Goal: Task Accomplishment & Management: Manage account settings

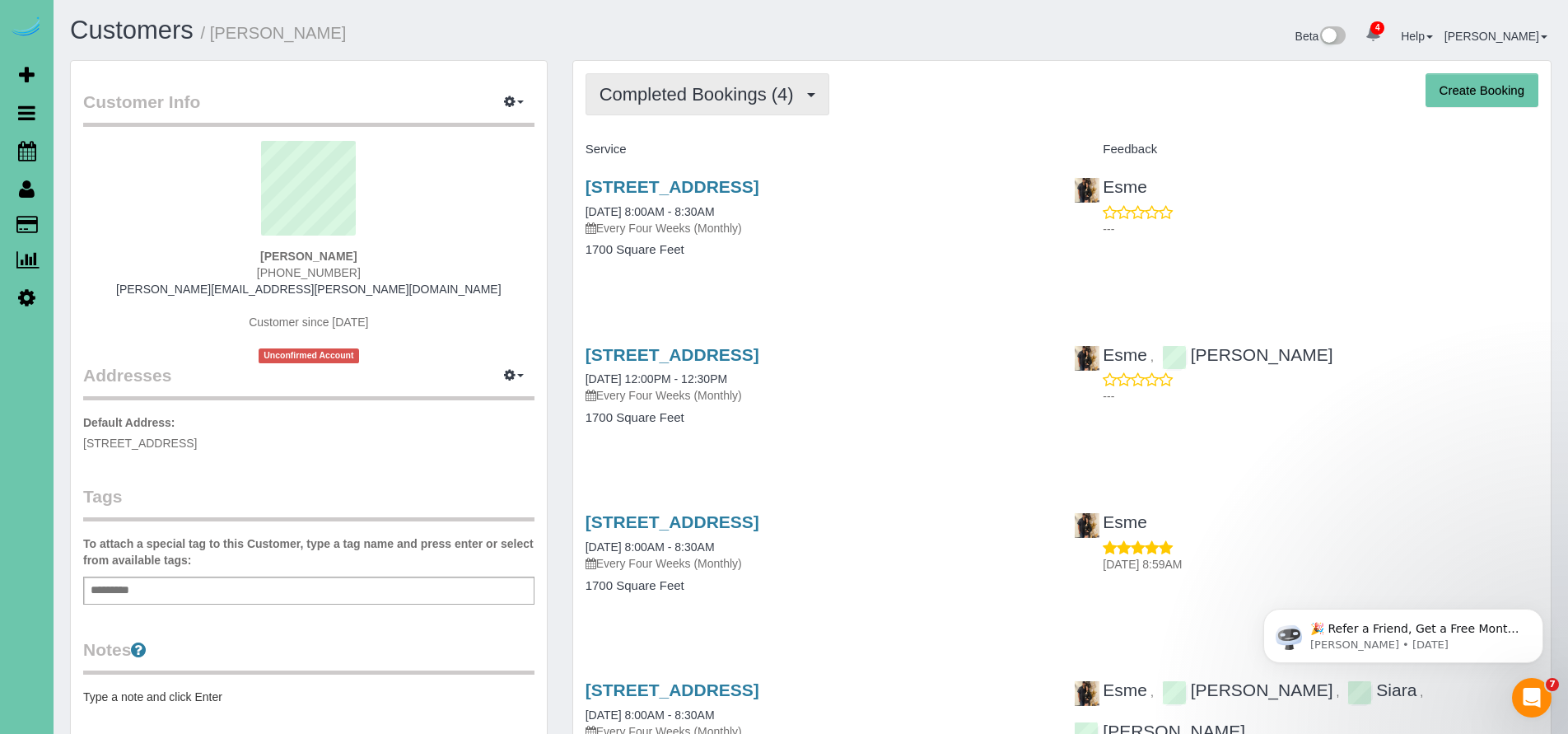
click at [677, 81] on button "Completed Bookings (4)" at bounding box center [707, 95] width 244 height 42
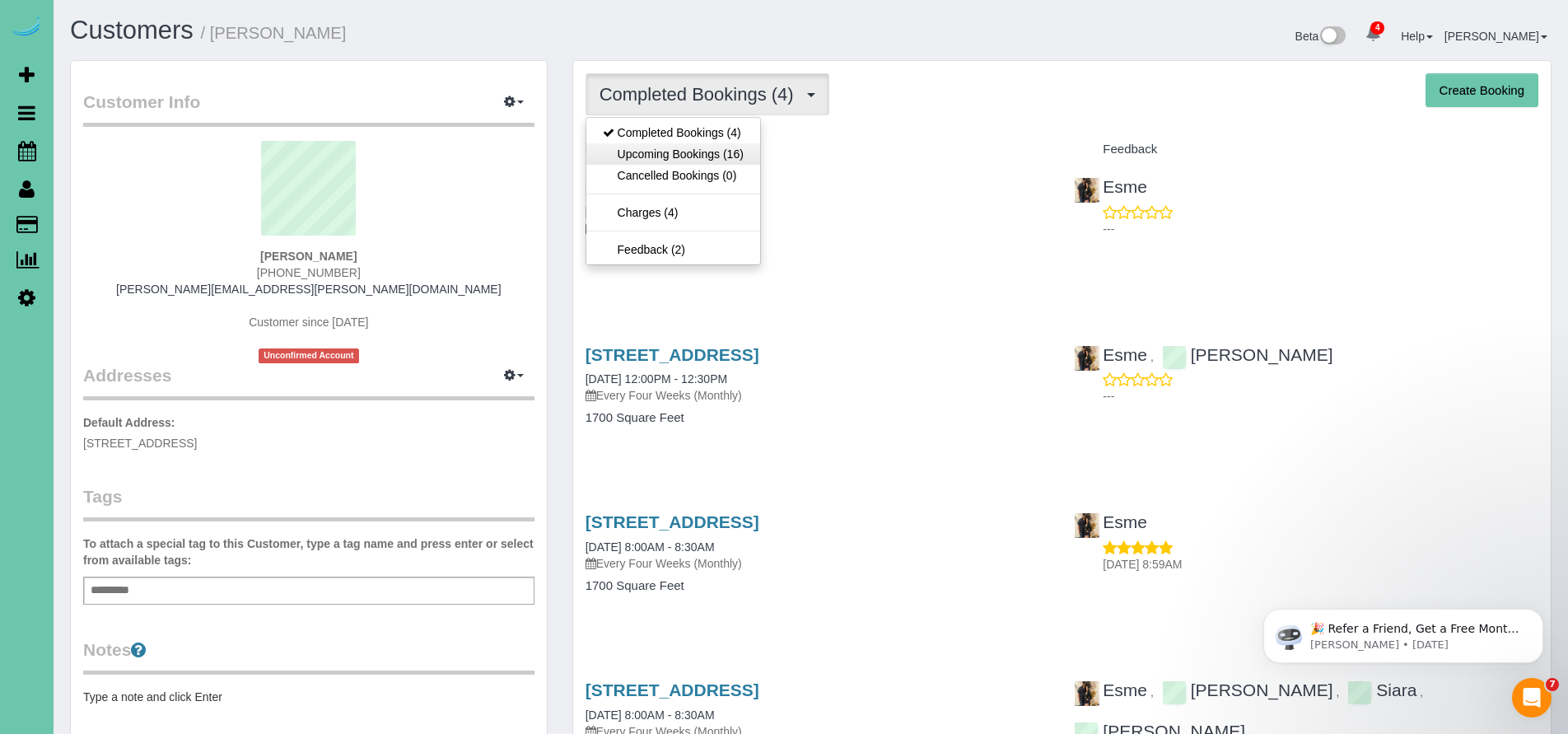
click at [669, 155] on link "Upcoming Bookings (16)" at bounding box center [673, 154] width 173 height 21
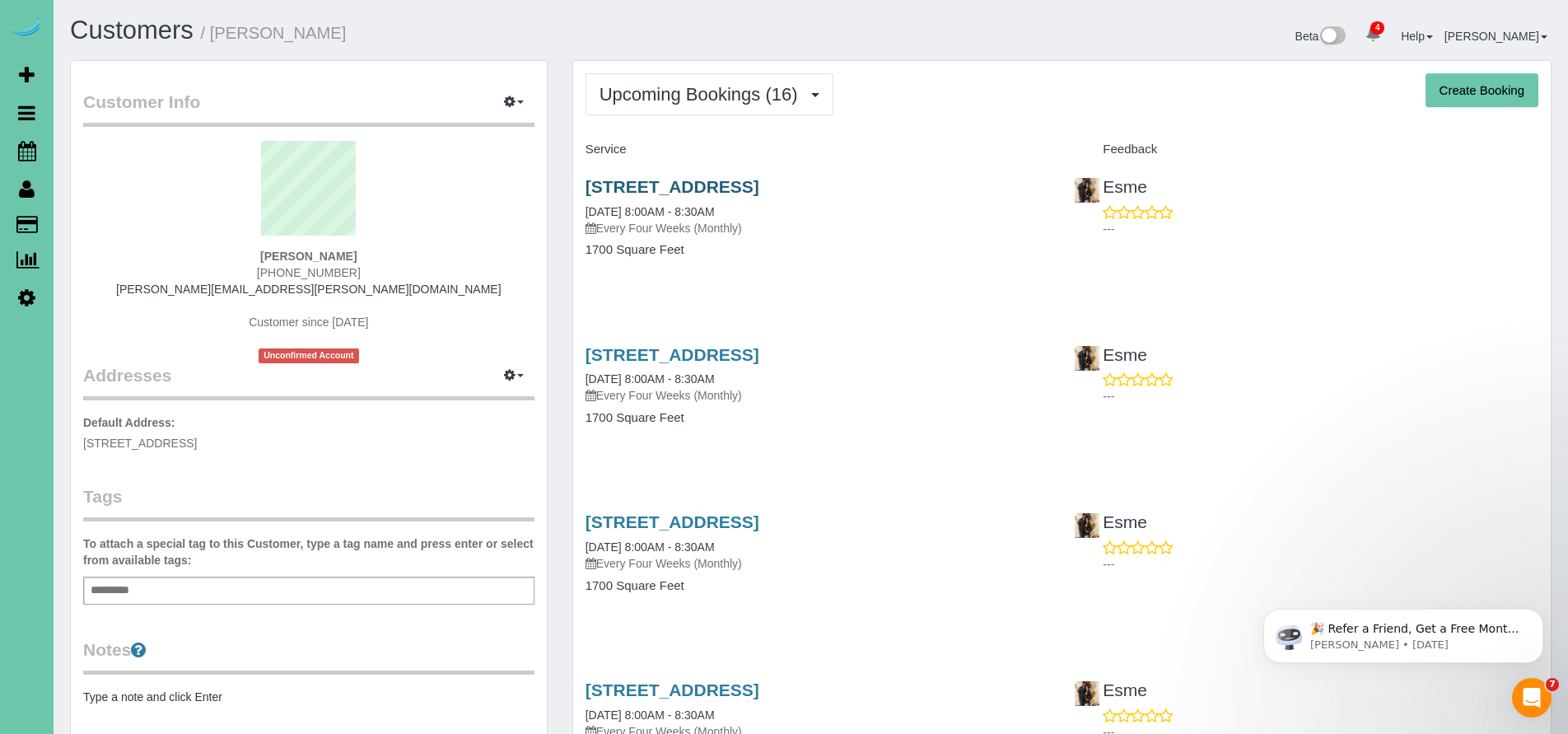
click at [746, 191] on link "13456 Pine St, Omaha, NE 68144" at bounding box center [672, 187] width 173 height 19
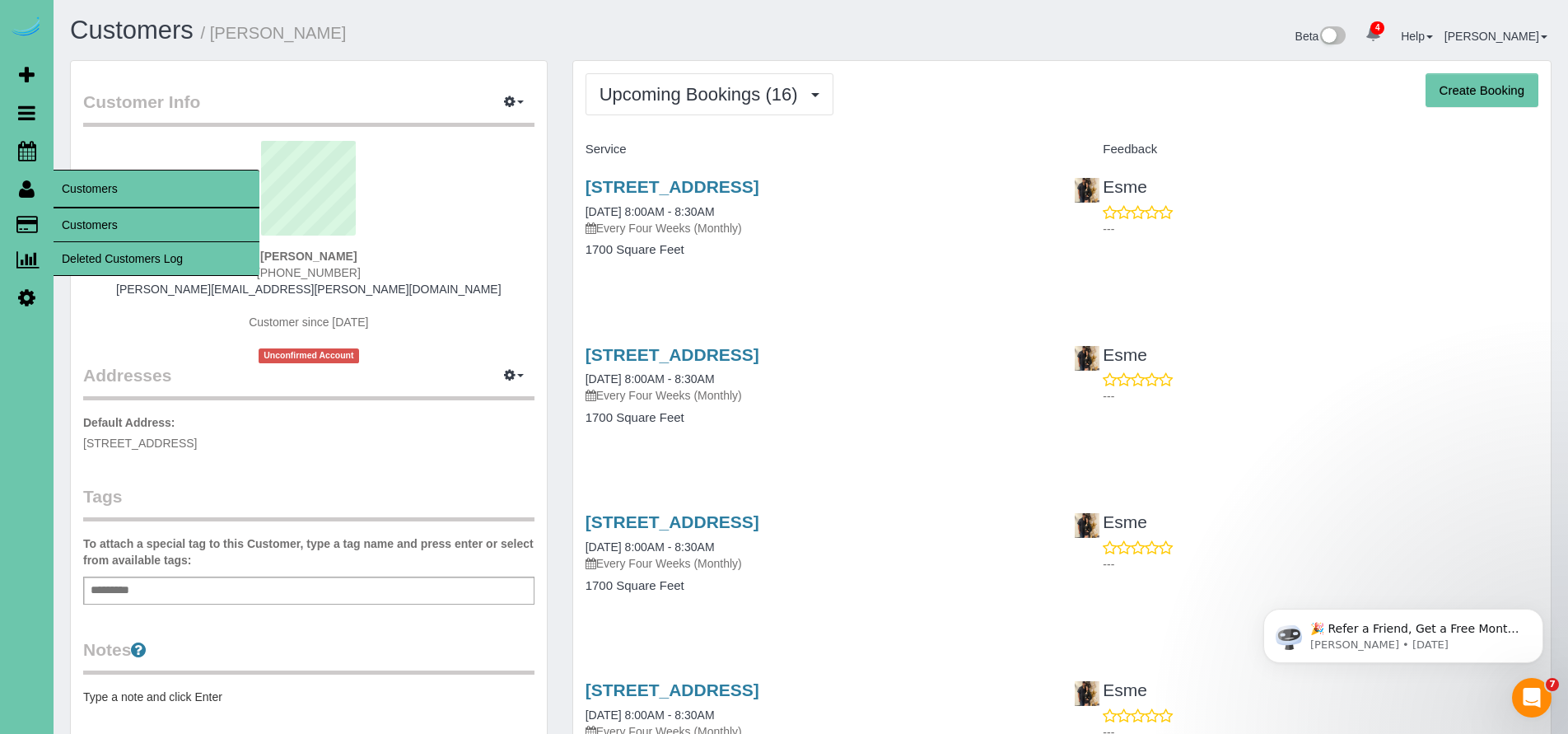
click at [24, 192] on icon at bounding box center [27, 188] width 16 height 20
click at [131, 225] on link "Customers" at bounding box center [156, 225] width 206 height 33
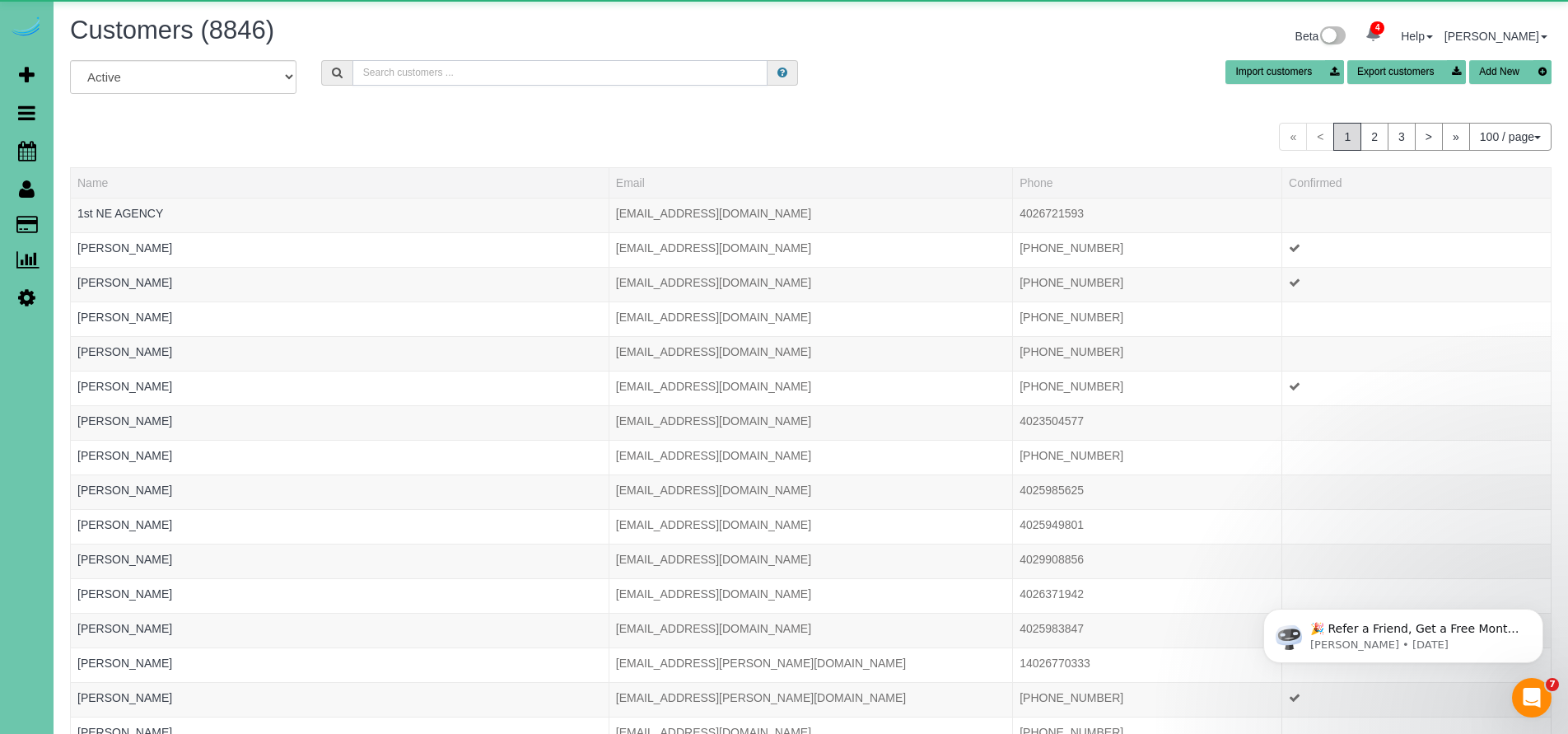
click at [643, 82] on input "text" at bounding box center [560, 73] width 416 height 25
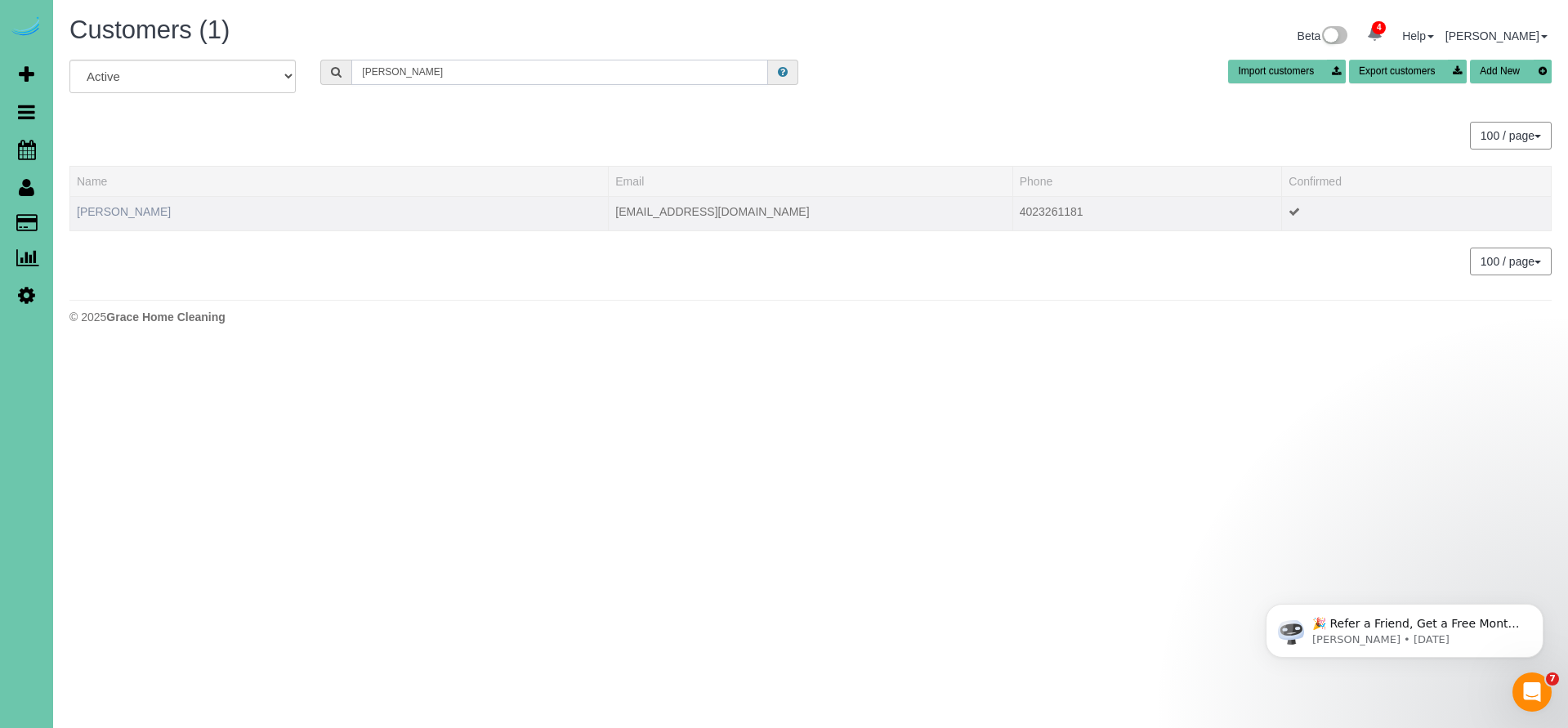
type input "Paige Mccoy"
click at [116, 206] on link "Paige McCoy" at bounding box center [123, 211] width 94 height 13
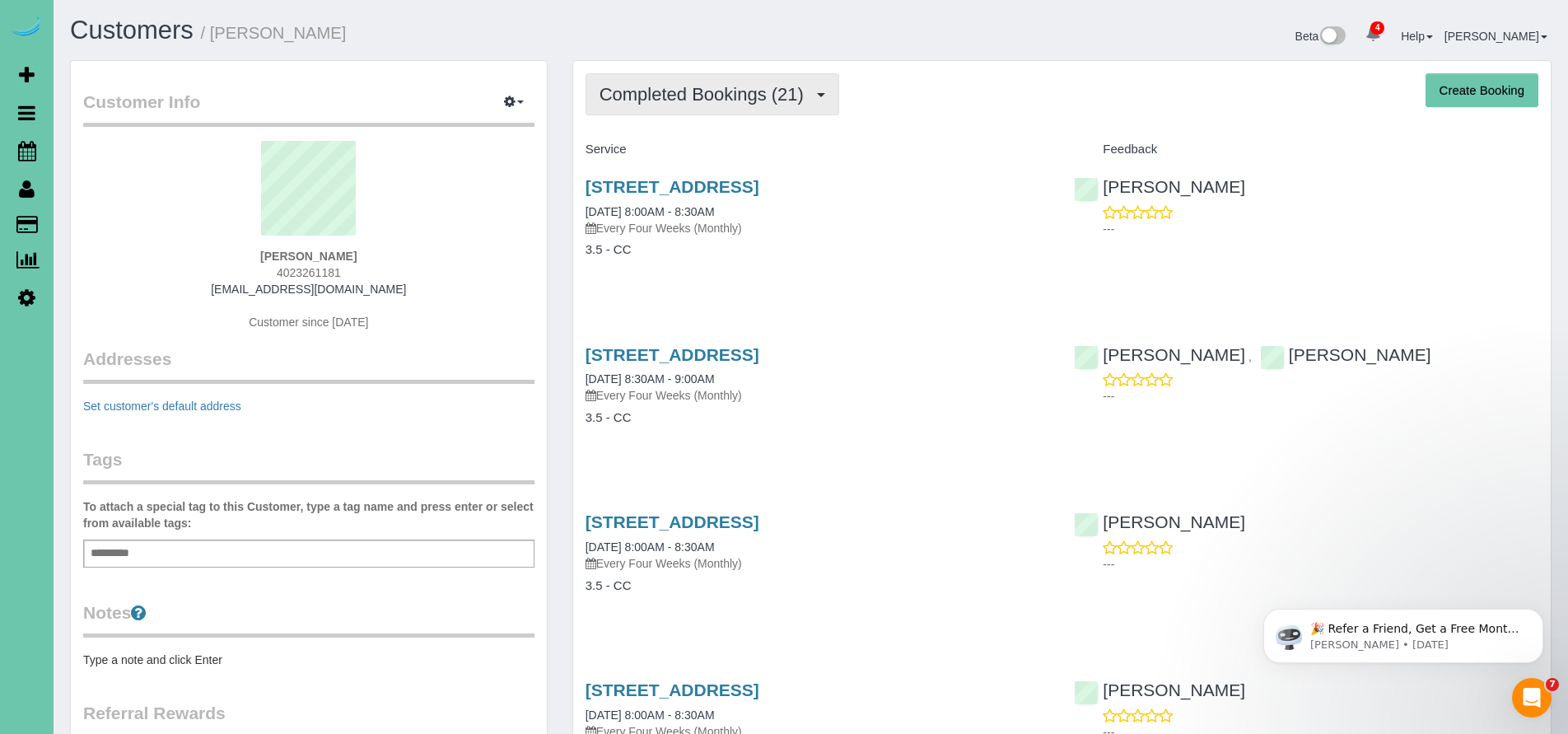
click at [729, 110] on button "Completed Bookings (21)" at bounding box center [712, 95] width 254 height 42
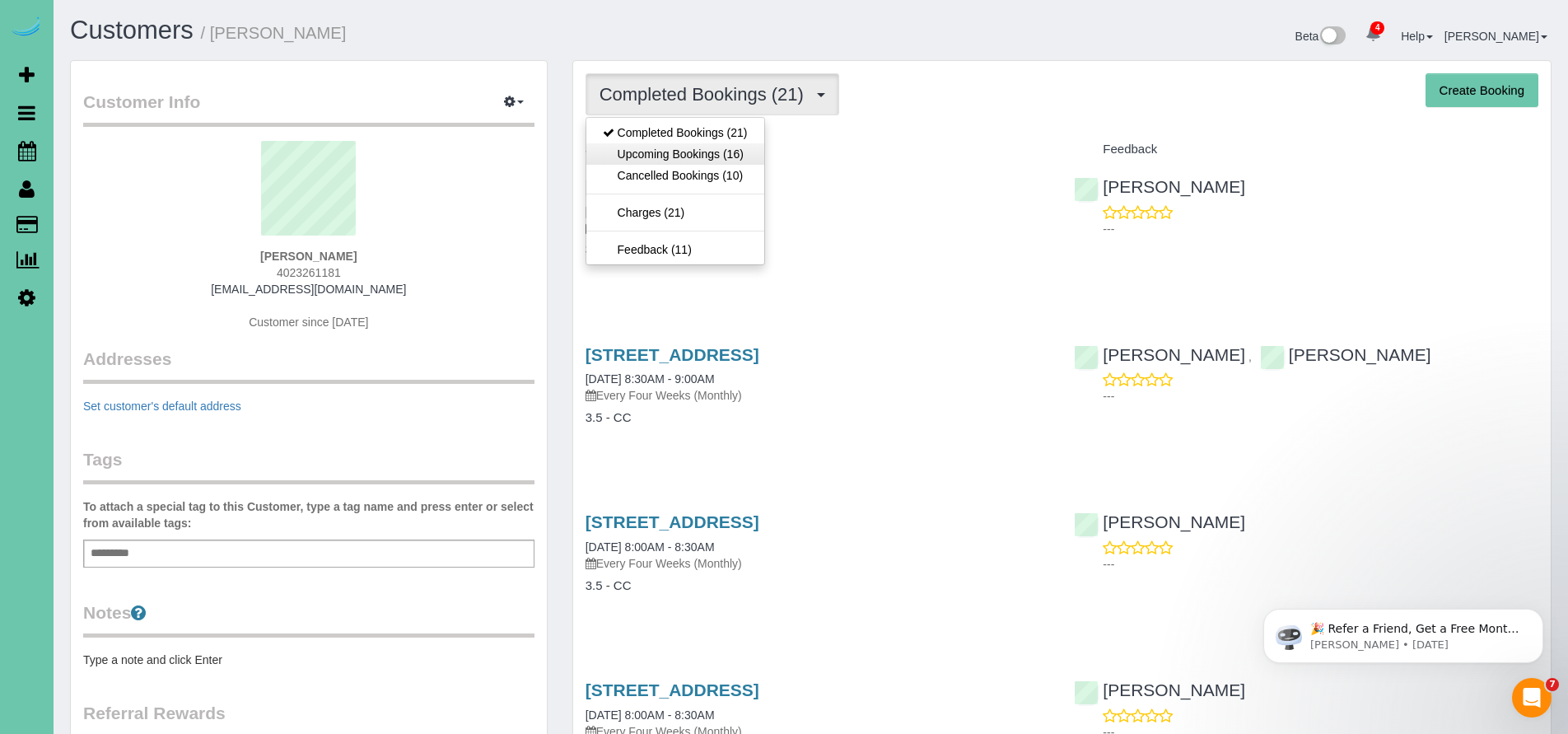
click at [719, 152] on link "Upcoming Bookings (16)" at bounding box center [675, 154] width 178 height 21
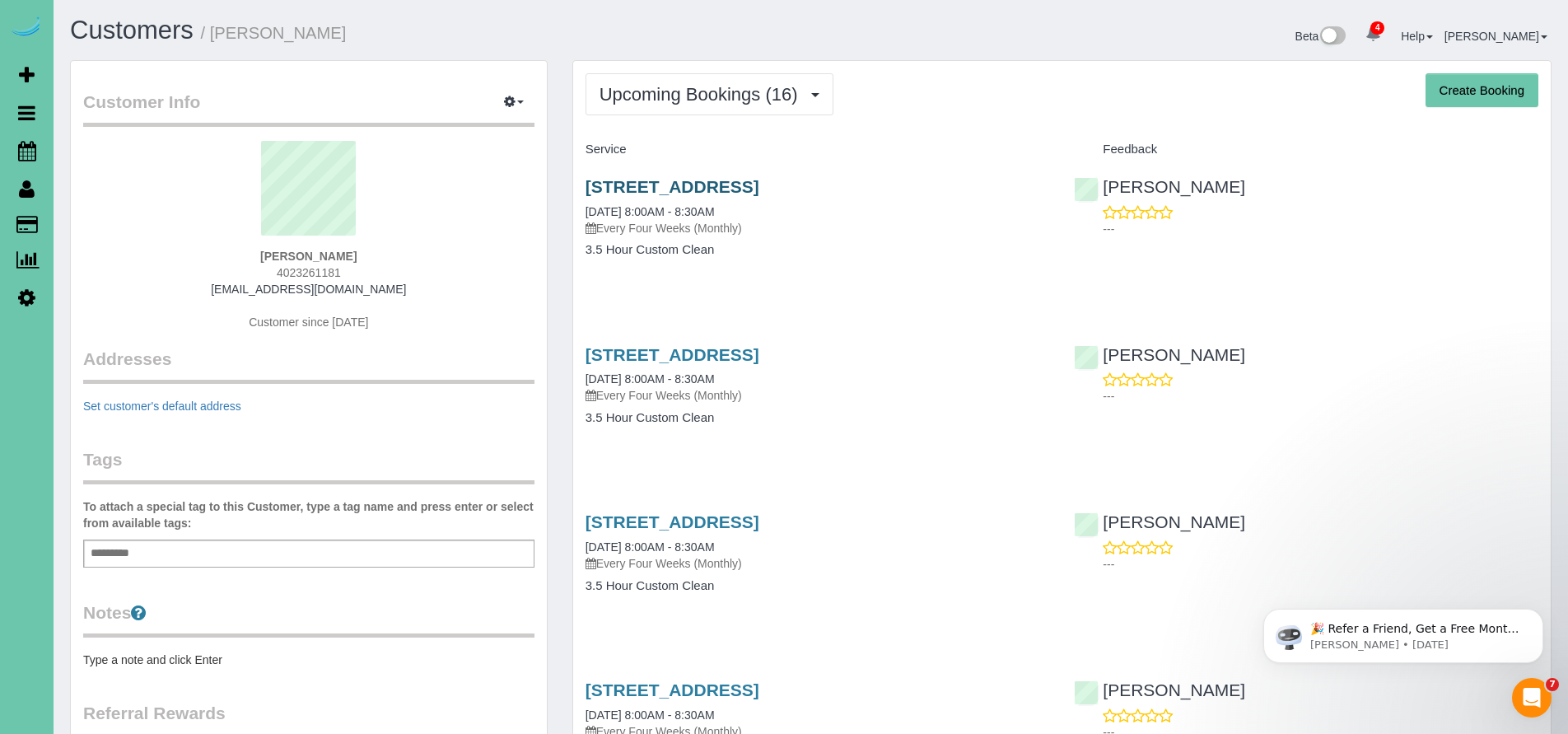
click at [689, 187] on link "11021 Bearcreek Dr, Papillion, NE 68046" at bounding box center [672, 187] width 173 height 19
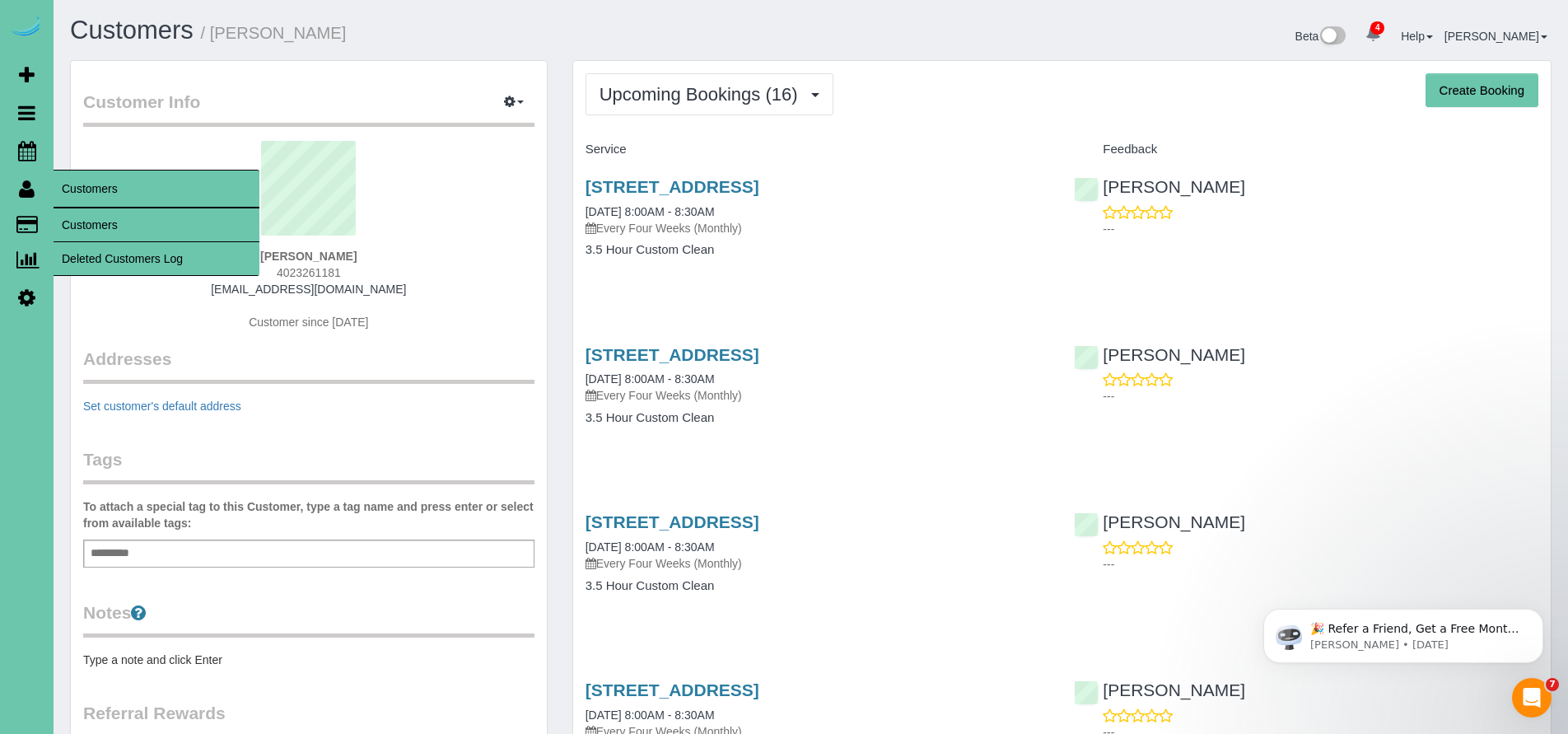
click at [105, 224] on link "Customers" at bounding box center [156, 225] width 206 height 33
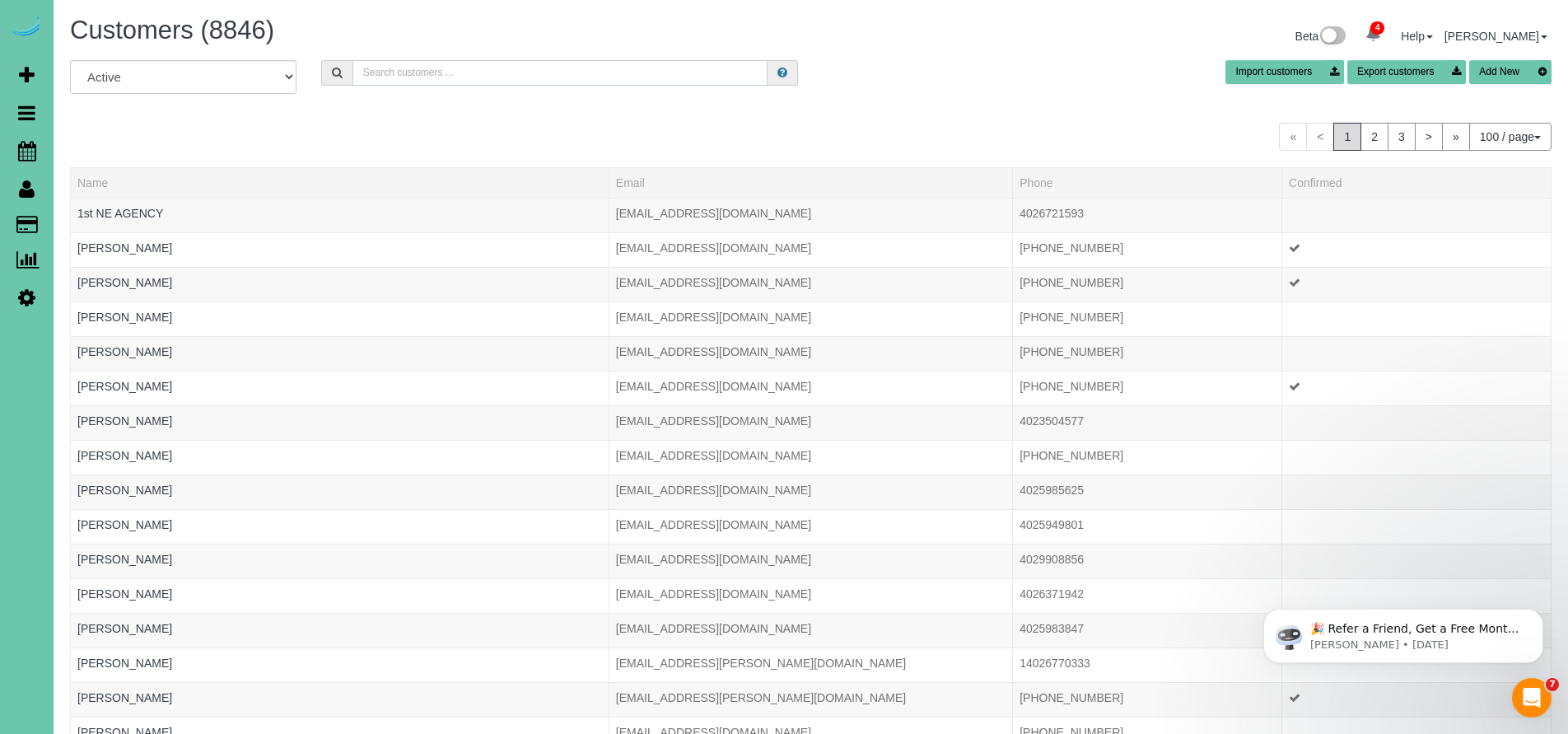
click at [394, 71] on input "text" at bounding box center [560, 73] width 416 height 25
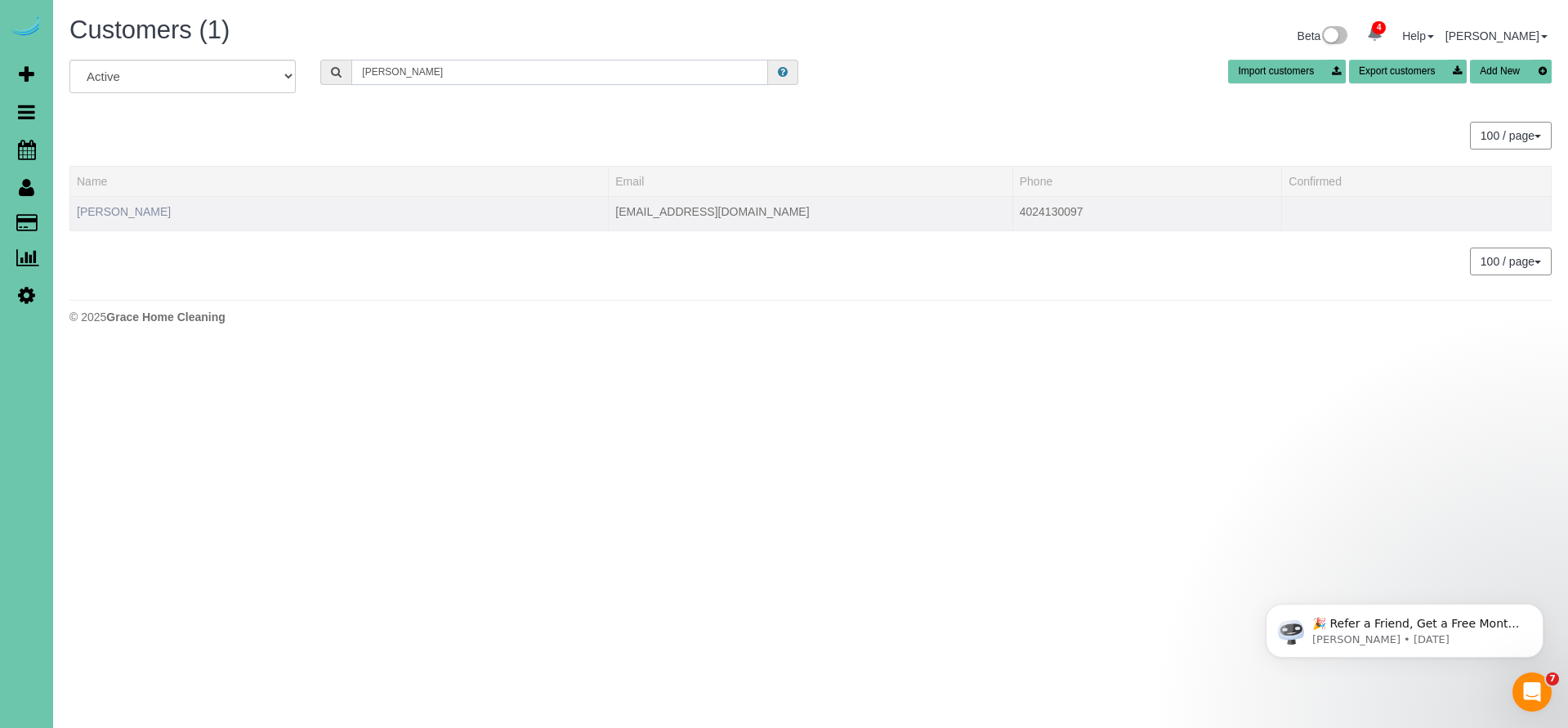
type input "Matt W"
click at [113, 205] on link "Matt Wieser" at bounding box center [123, 211] width 94 height 13
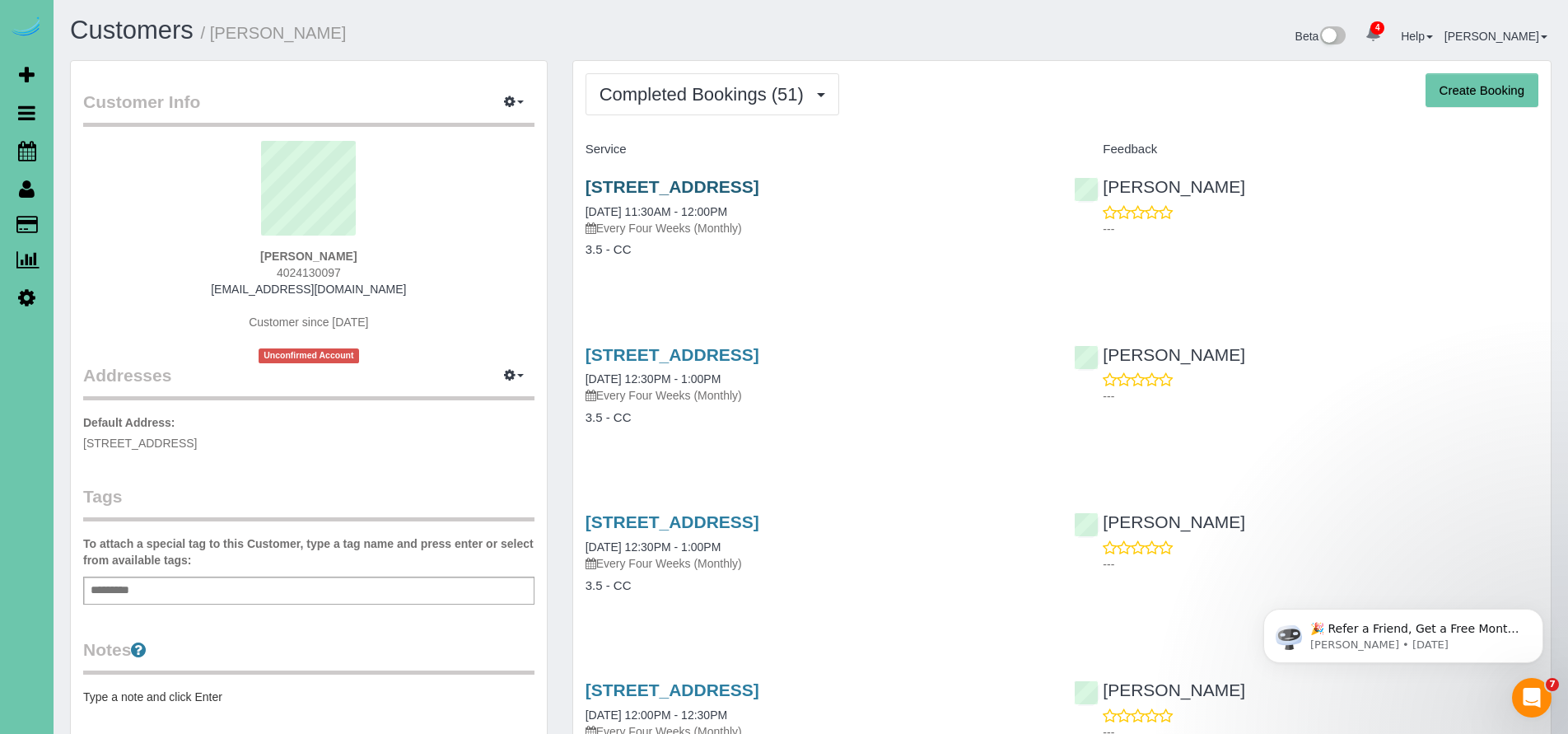
click at [687, 178] on link "706 Bellevue Blvd S, Bellevue, NE 68005" at bounding box center [672, 187] width 173 height 19
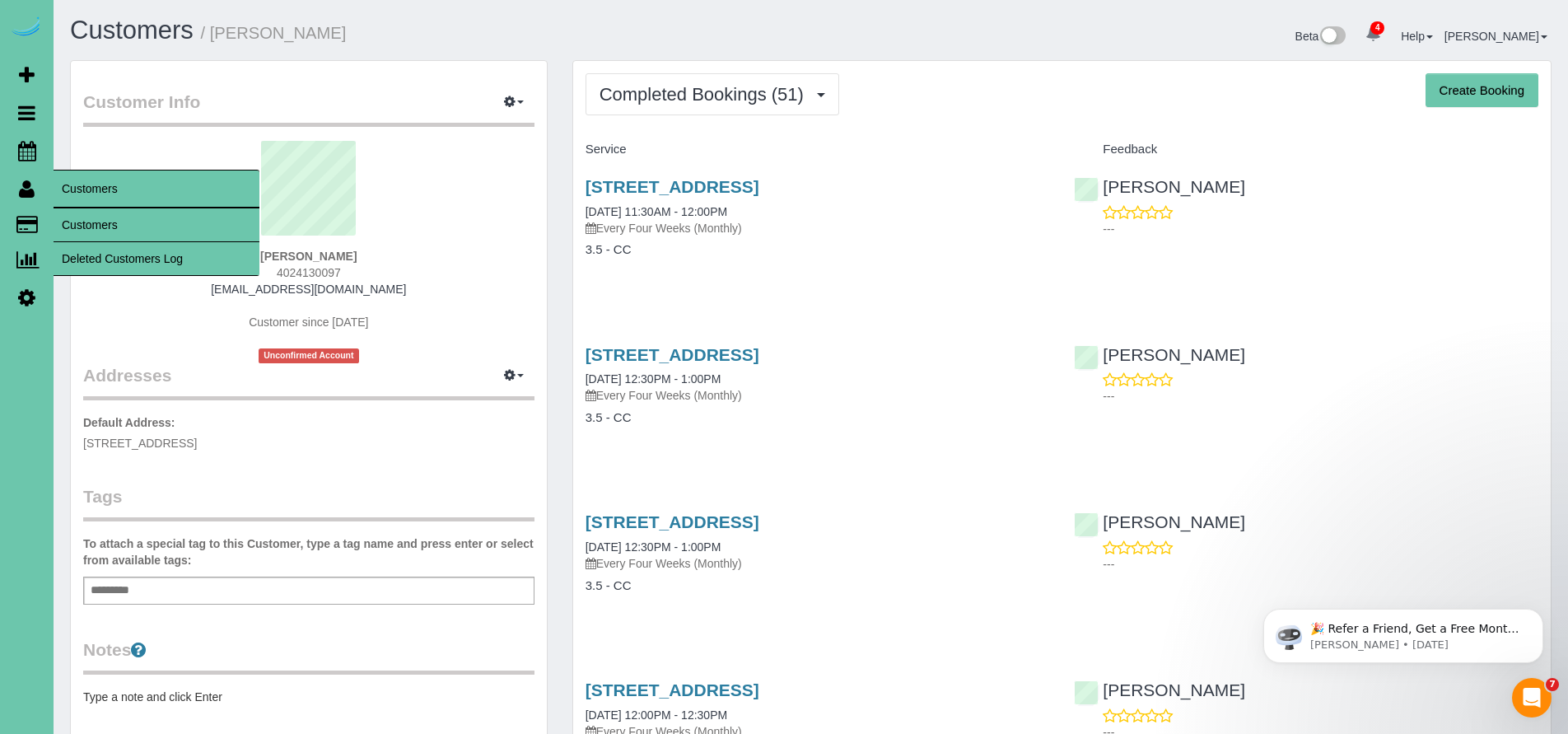
click at [86, 222] on link "Customers" at bounding box center [156, 225] width 206 height 33
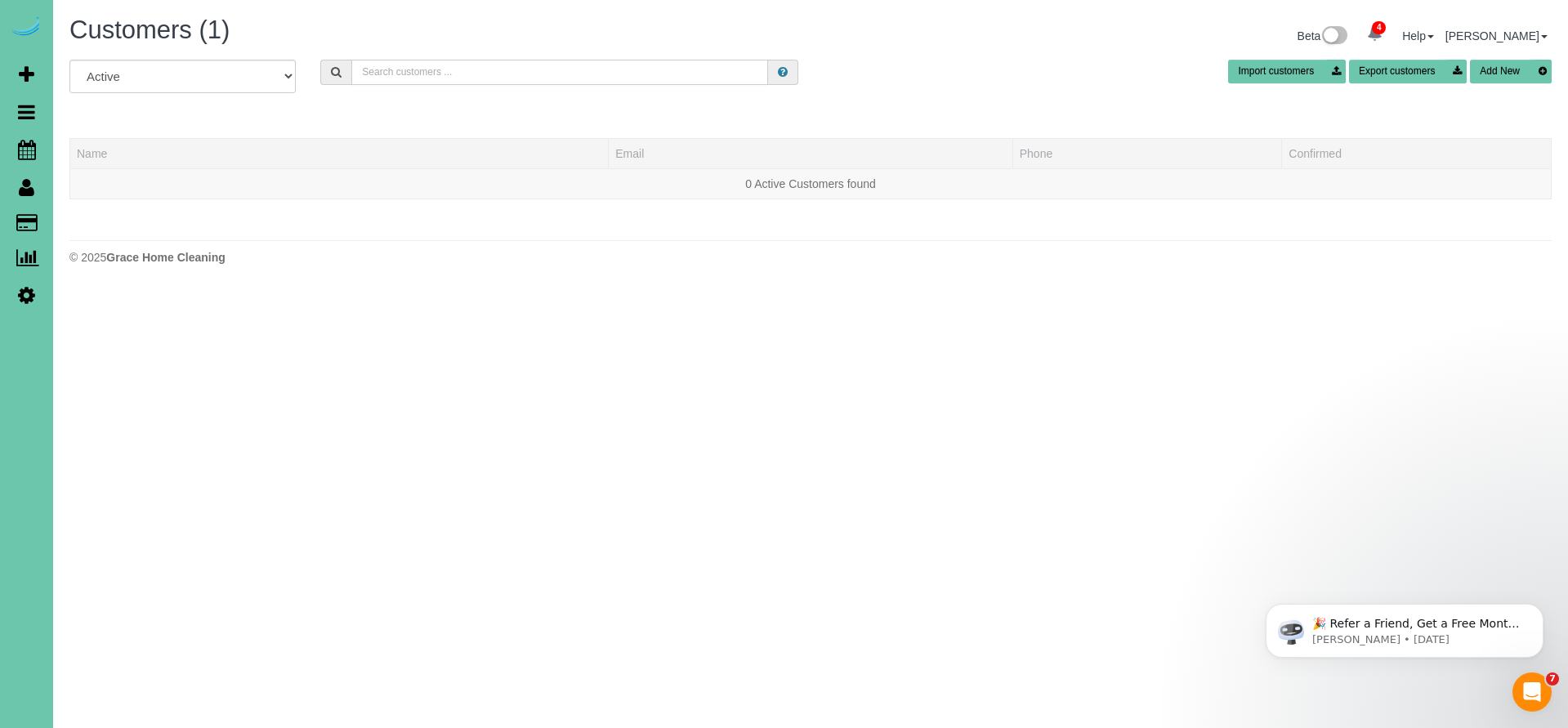
click at [527, 76] on input "text" at bounding box center [560, 72] width 417 height 25
type input "K"
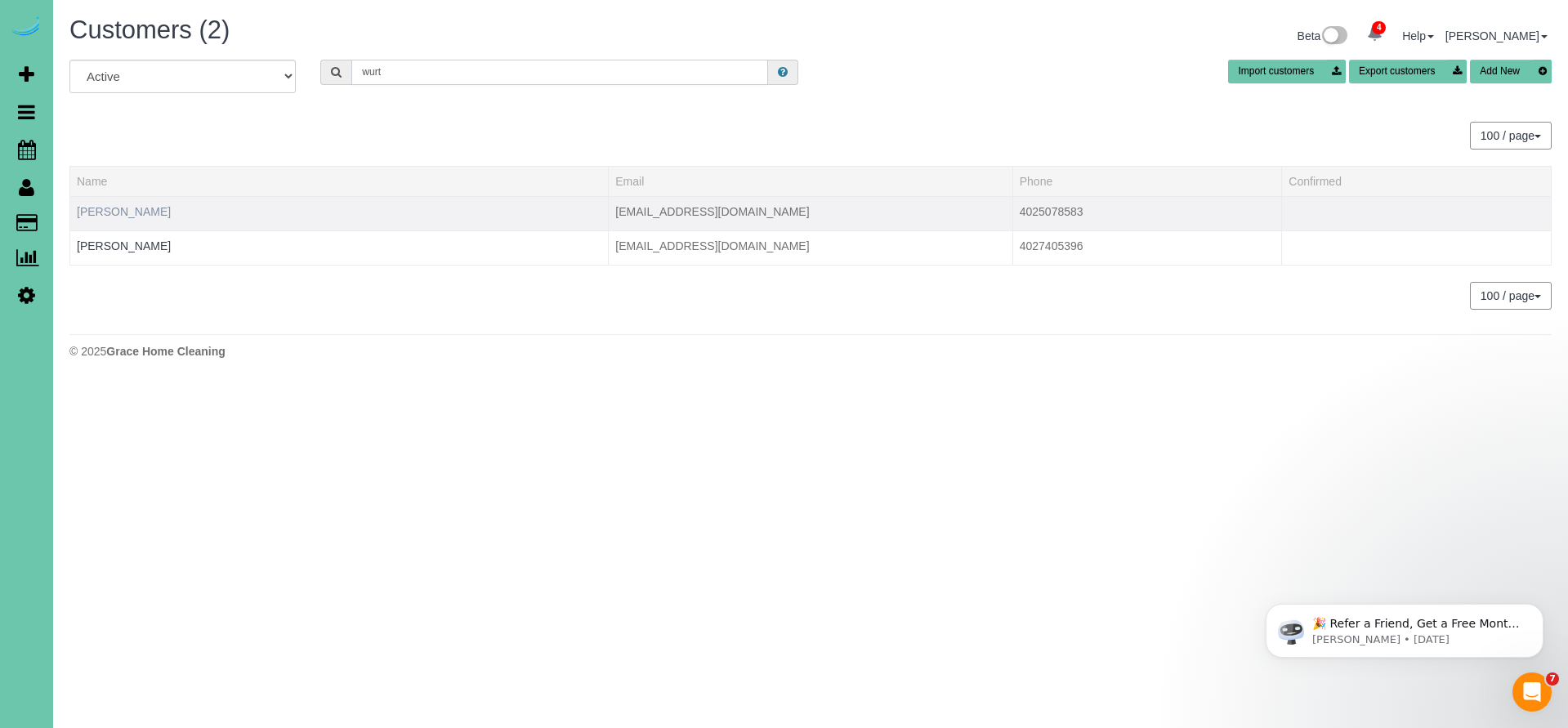
type input "hurt"
click at [125, 212] on link "Kary Wurth" at bounding box center [123, 211] width 94 height 13
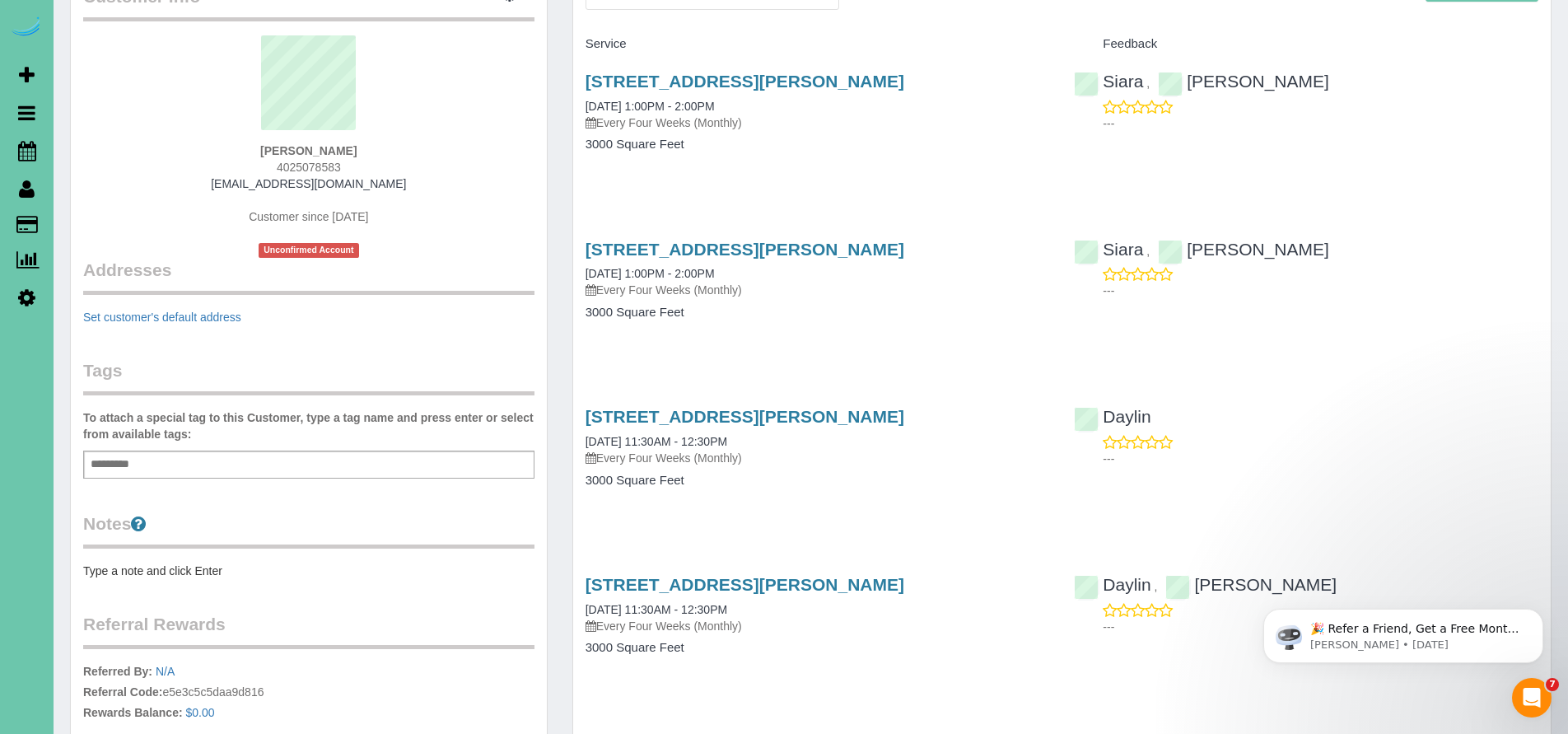
scroll to position [102, 0]
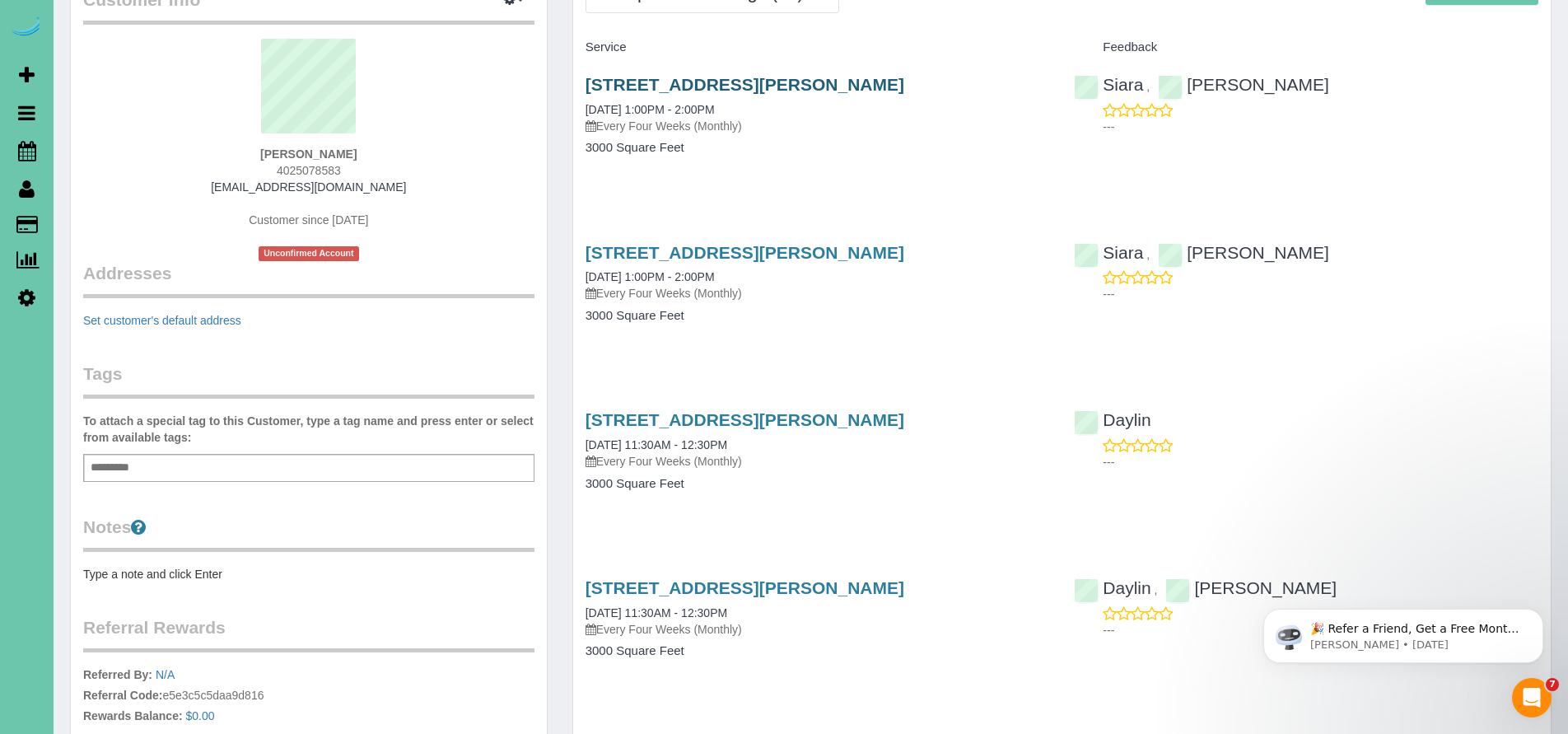
click at [730, 86] on link "18515 Wirt Cir, Elkhorn, NE 68022" at bounding box center [745, 85] width 319 height 19
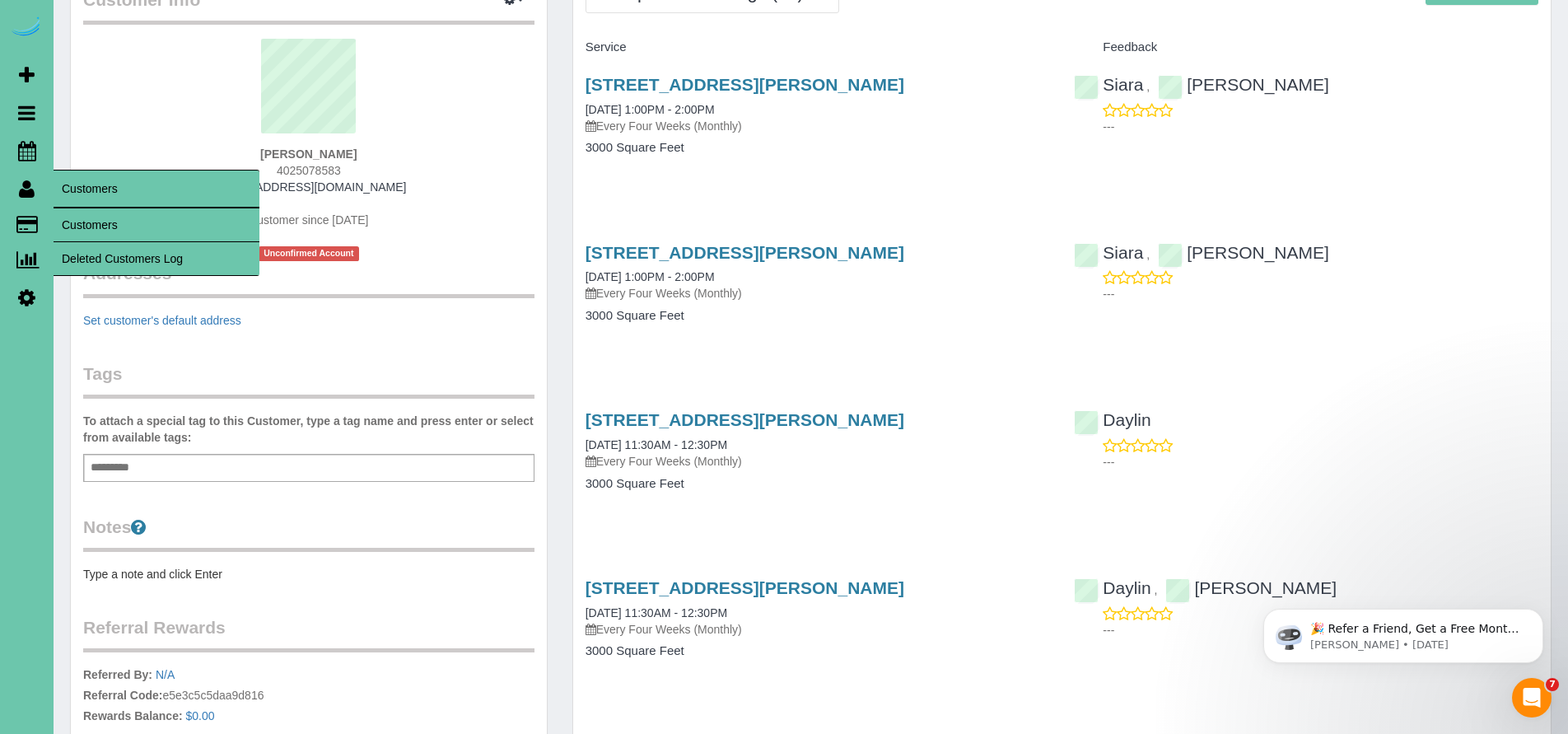
click at [22, 189] on icon at bounding box center [27, 188] width 16 height 20
click at [98, 228] on link "Customers" at bounding box center [156, 225] width 206 height 33
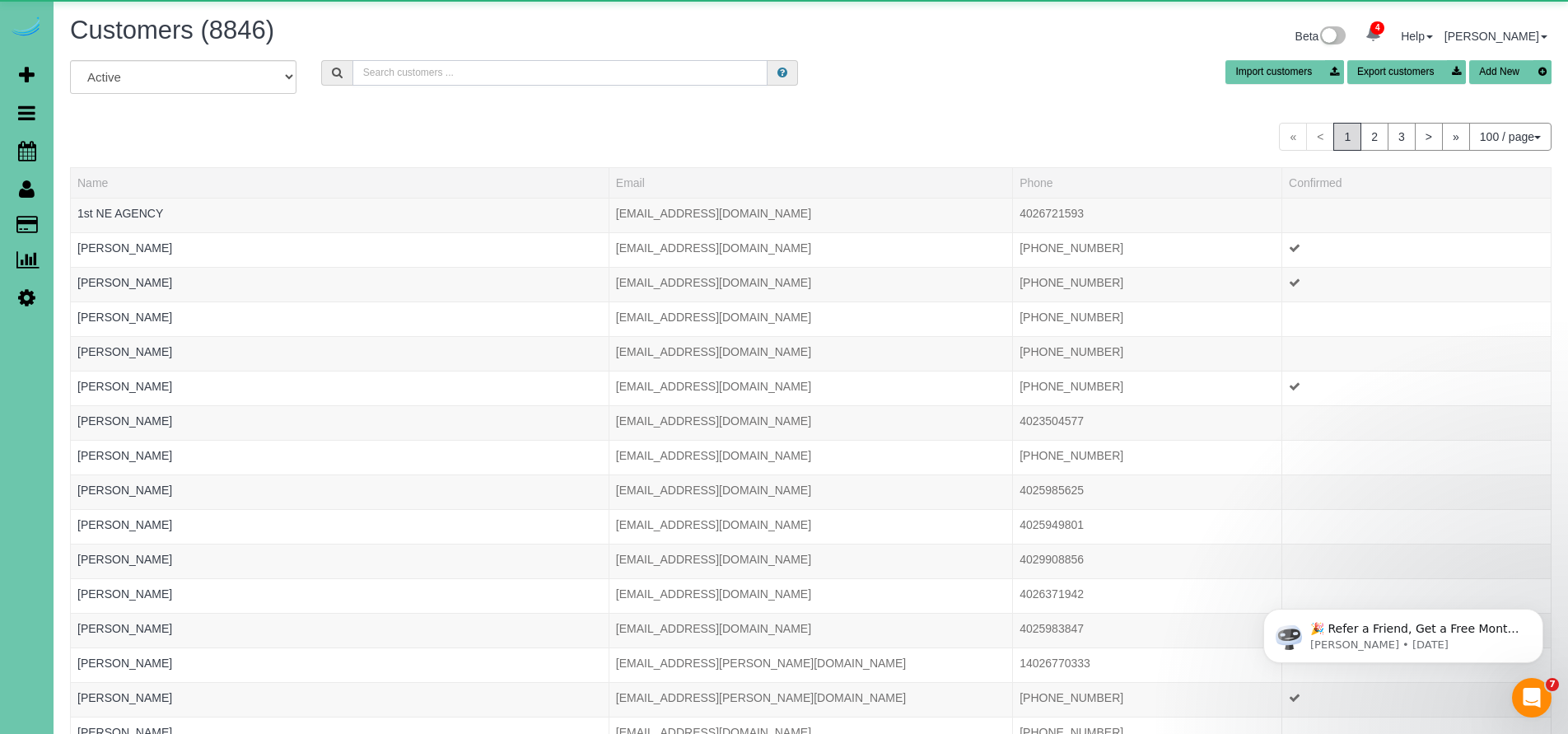
click at [425, 72] on input "text" at bounding box center [560, 73] width 416 height 25
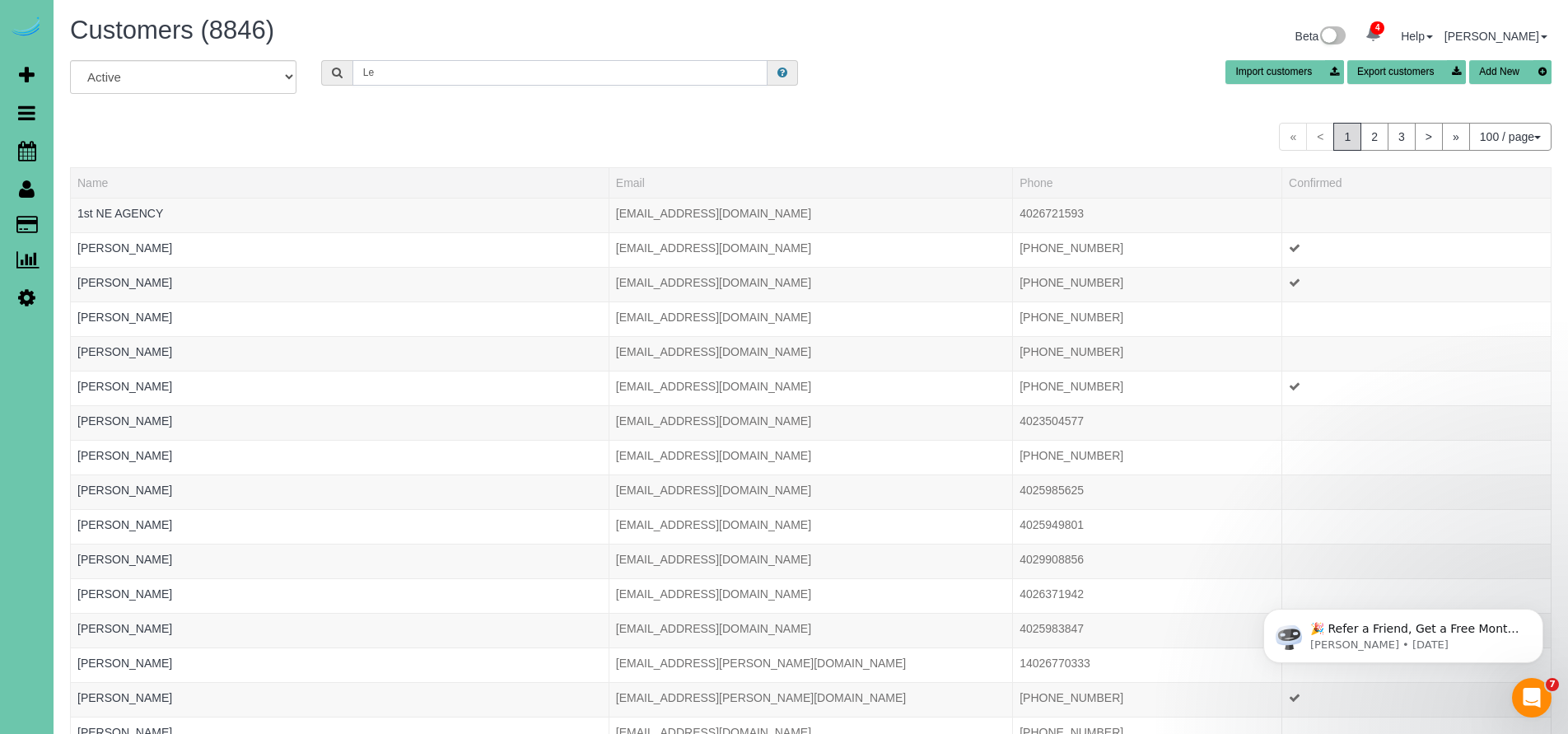
type input "L"
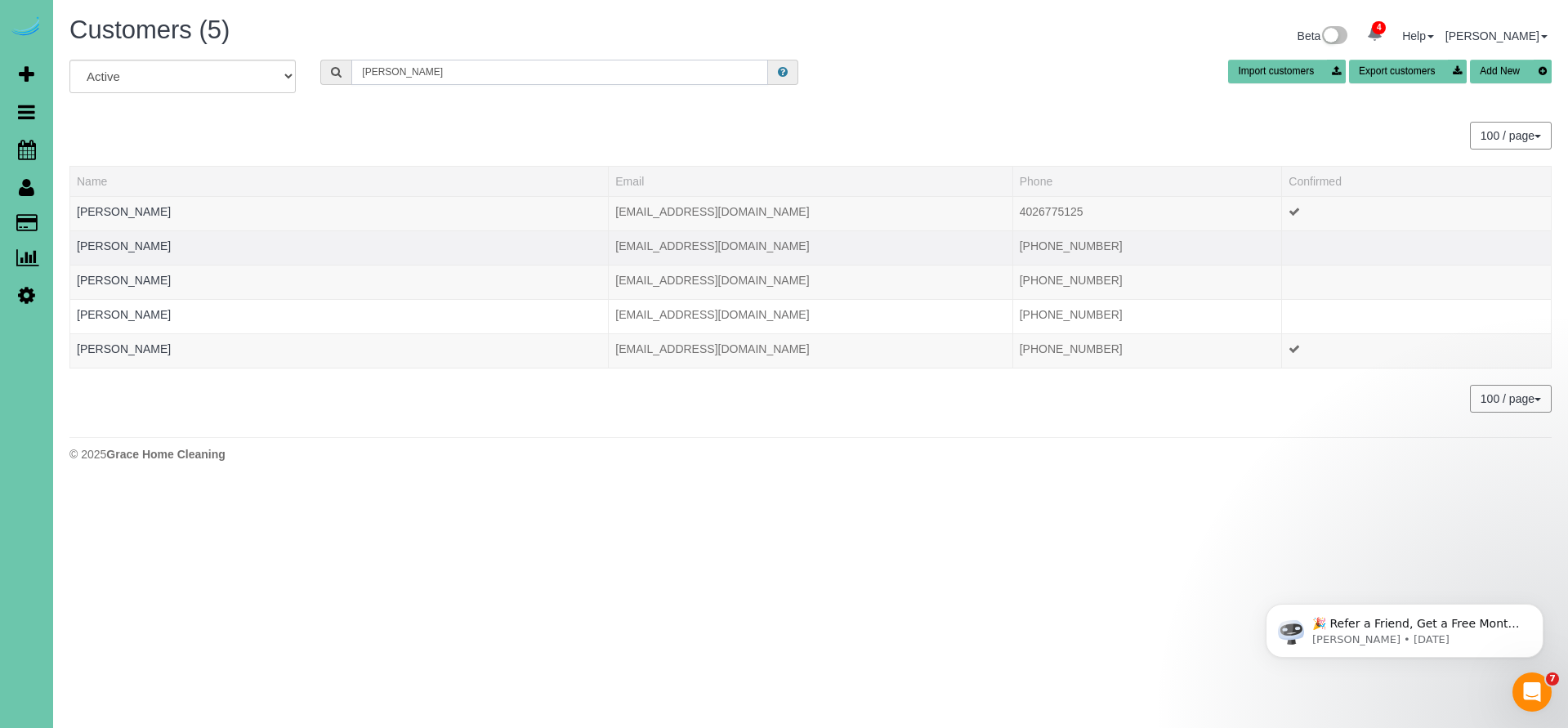
type input "Kelly p"
click at [112, 256] on div at bounding box center [339, 255] width 525 height 4
click at [107, 242] on link "Kelly Pinion" at bounding box center [123, 245] width 94 height 13
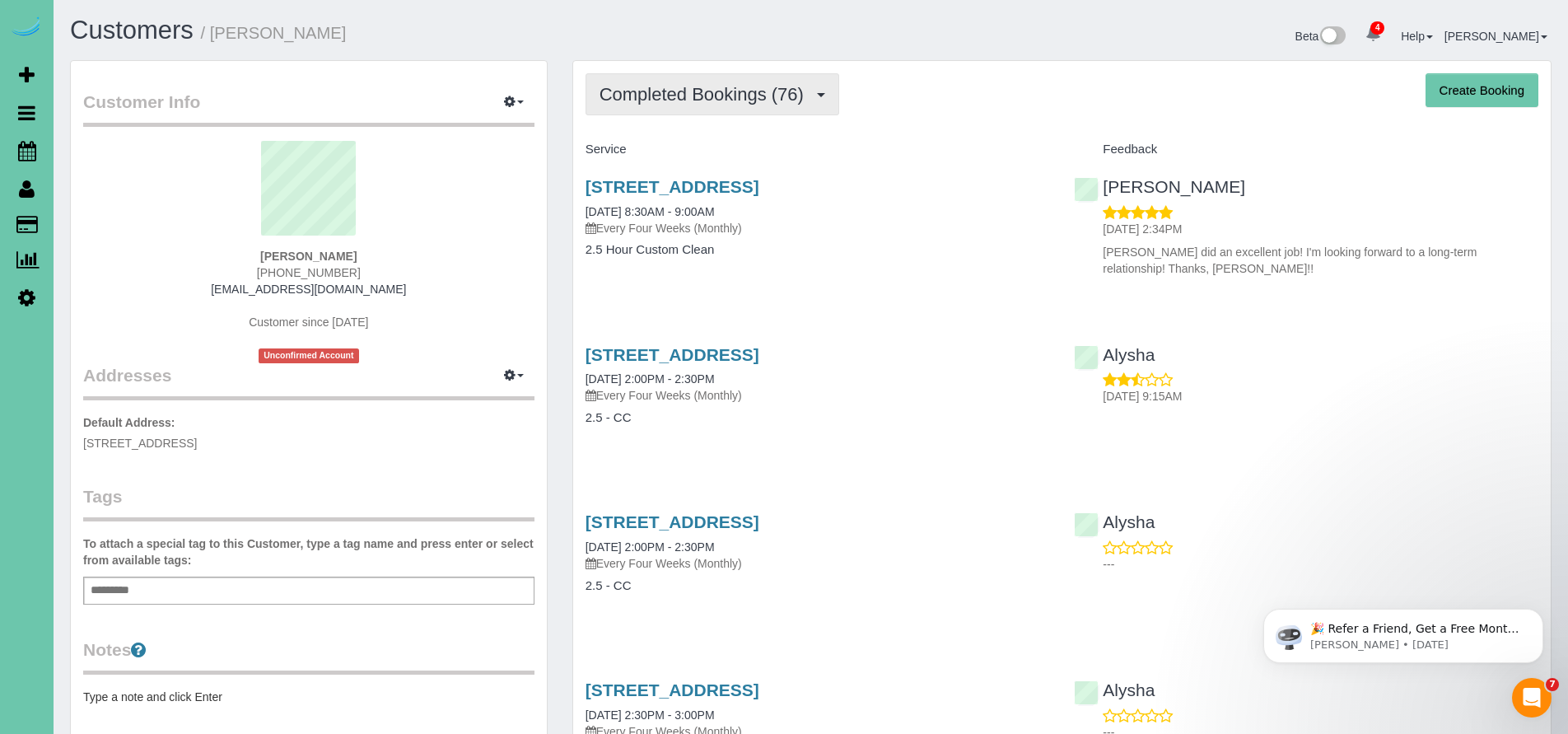
click at [703, 89] on span "Completed Bookings (76)" at bounding box center [705, 95] width 213 height 21
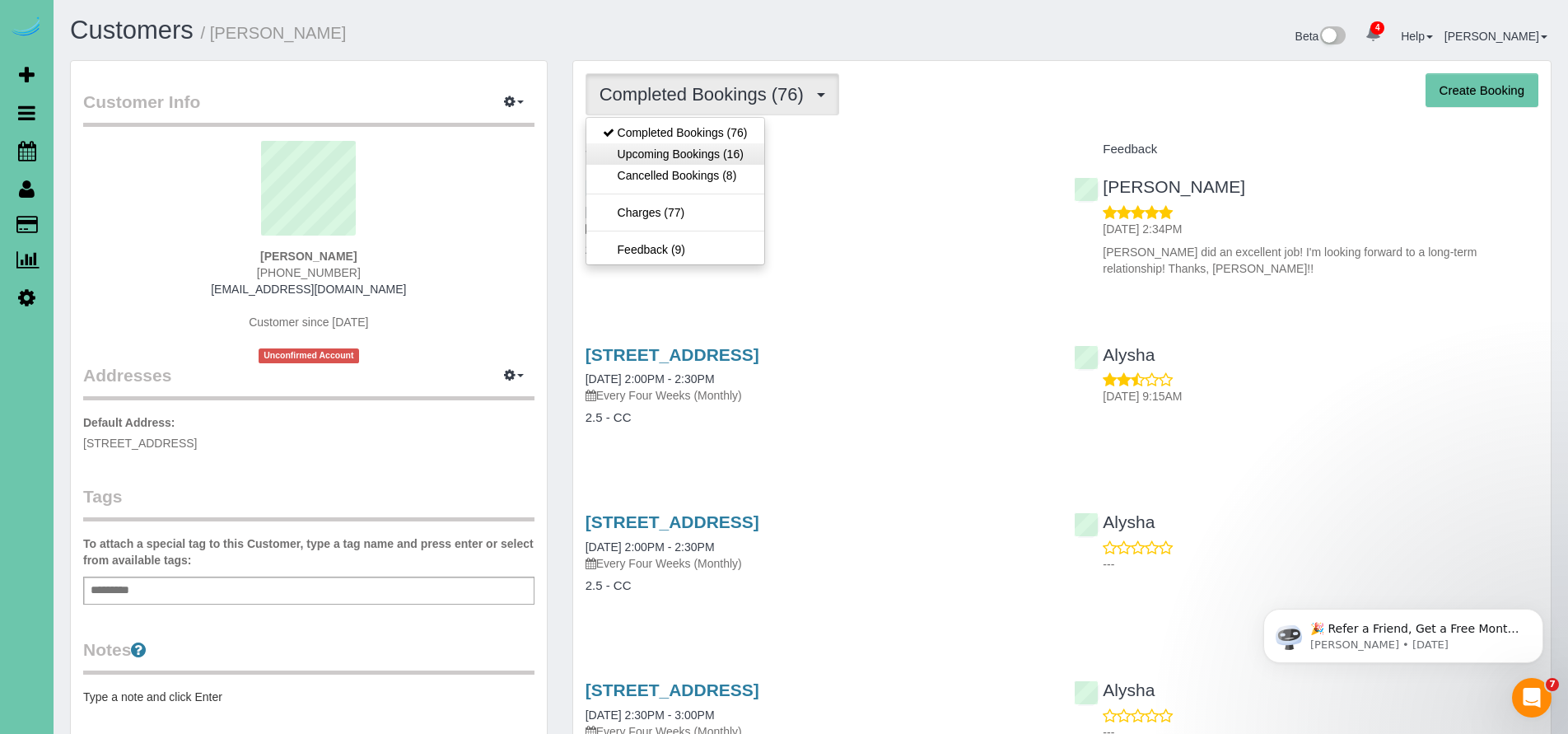
click at [698, 145] on link "Upcoming Bookings (16)" at bounding box center [675, 154] width 178 height 21
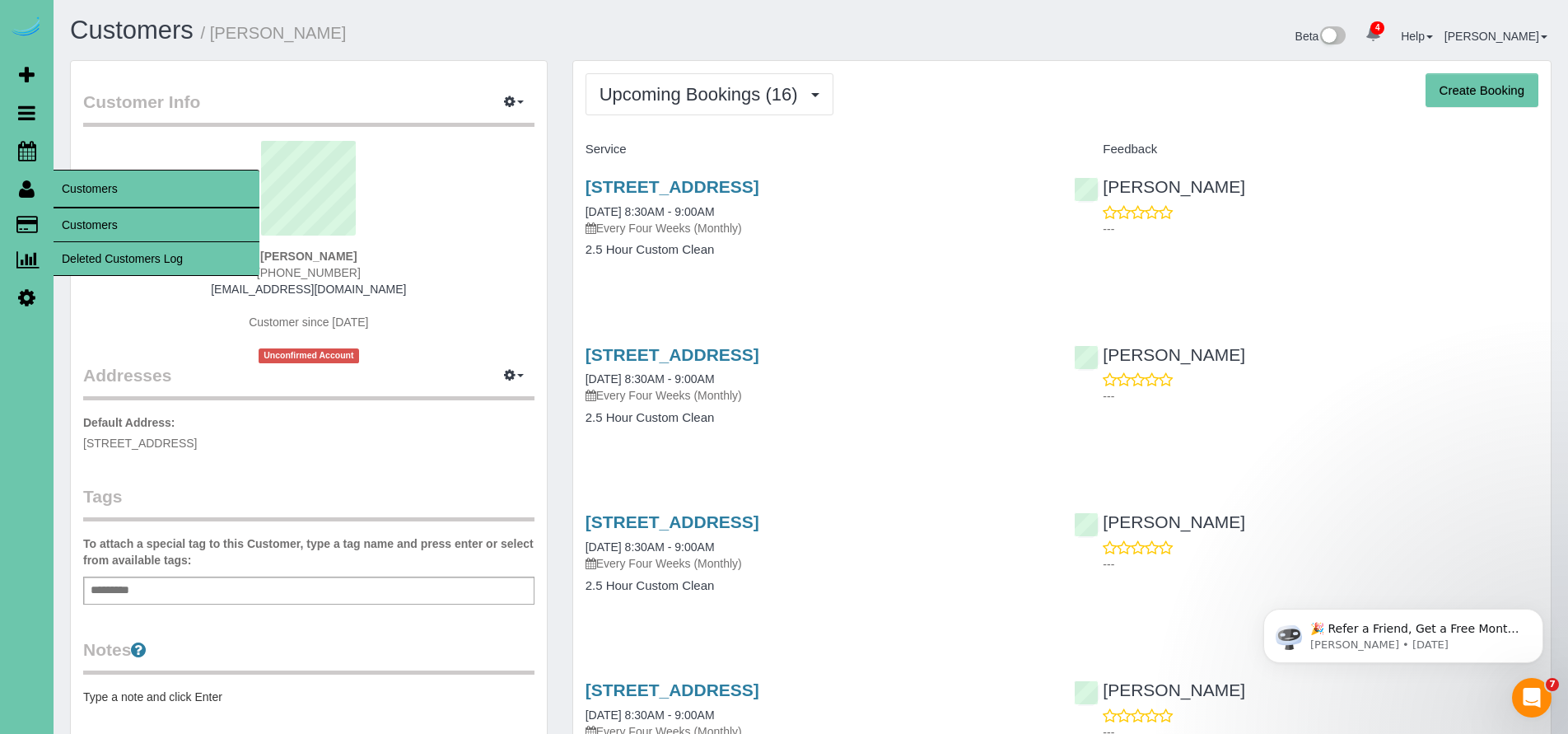
click at [140, 225] on link "Customers" at bounding box center [156, 225] width 206 height 33
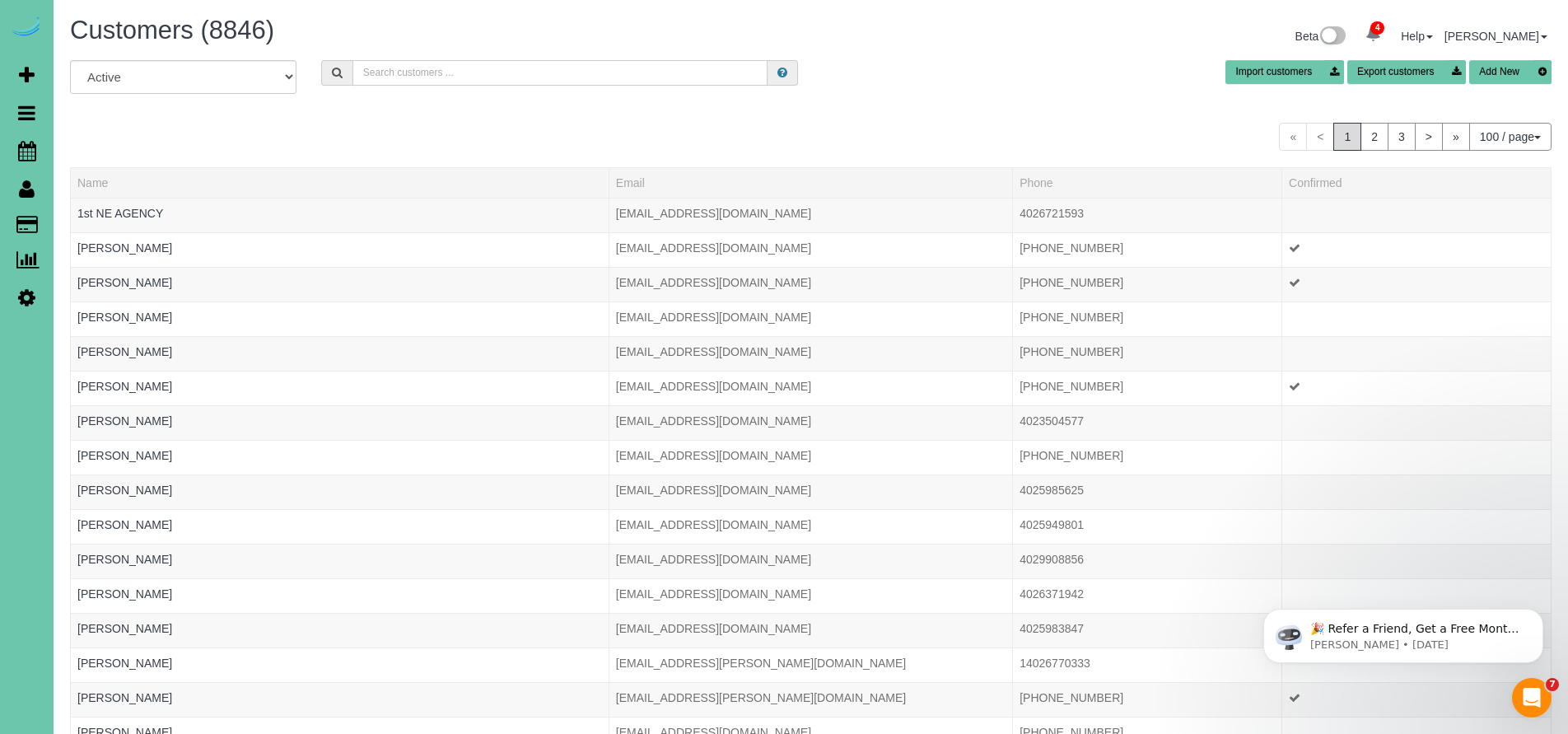
click at [385, 71] on input "text" at bounding box center [560, 73] width 416 height 25
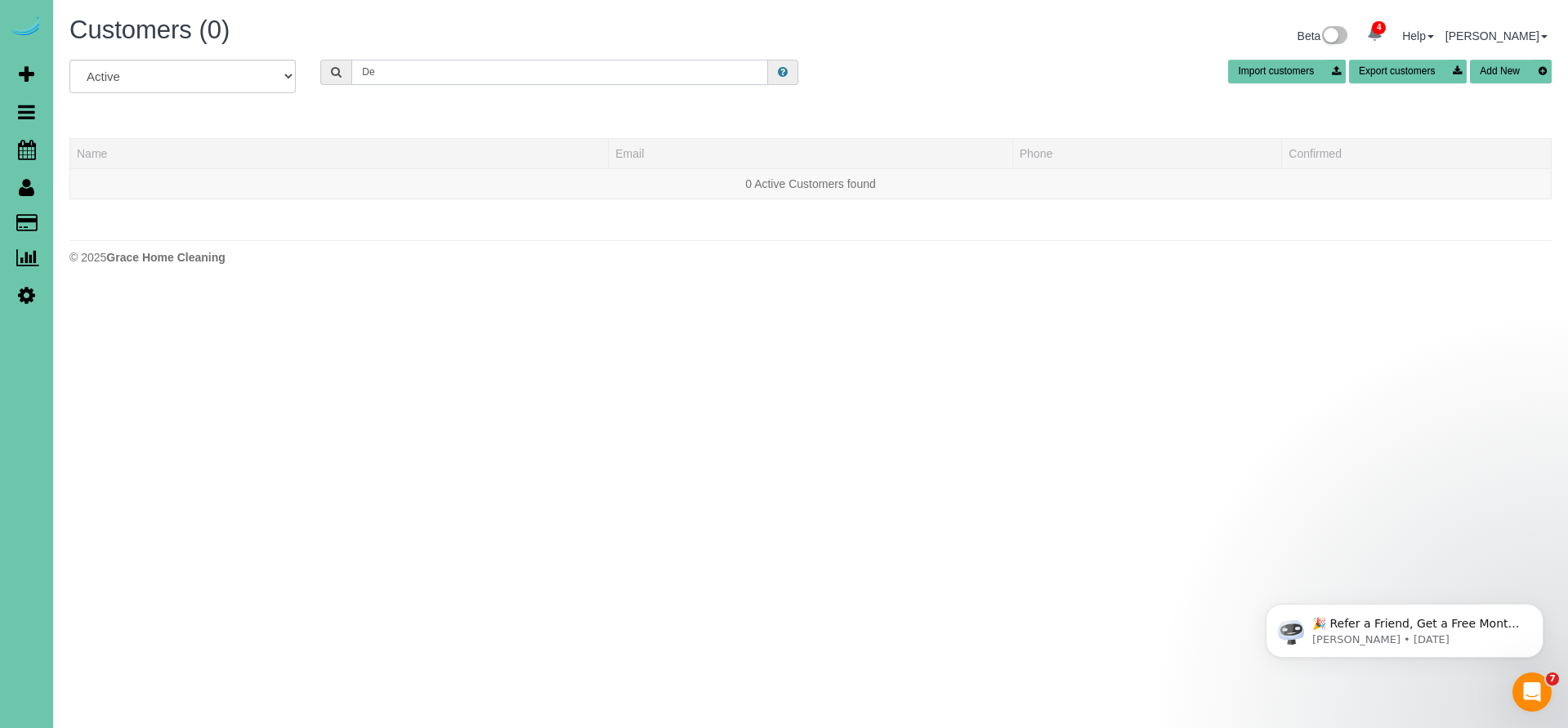
type input "D"
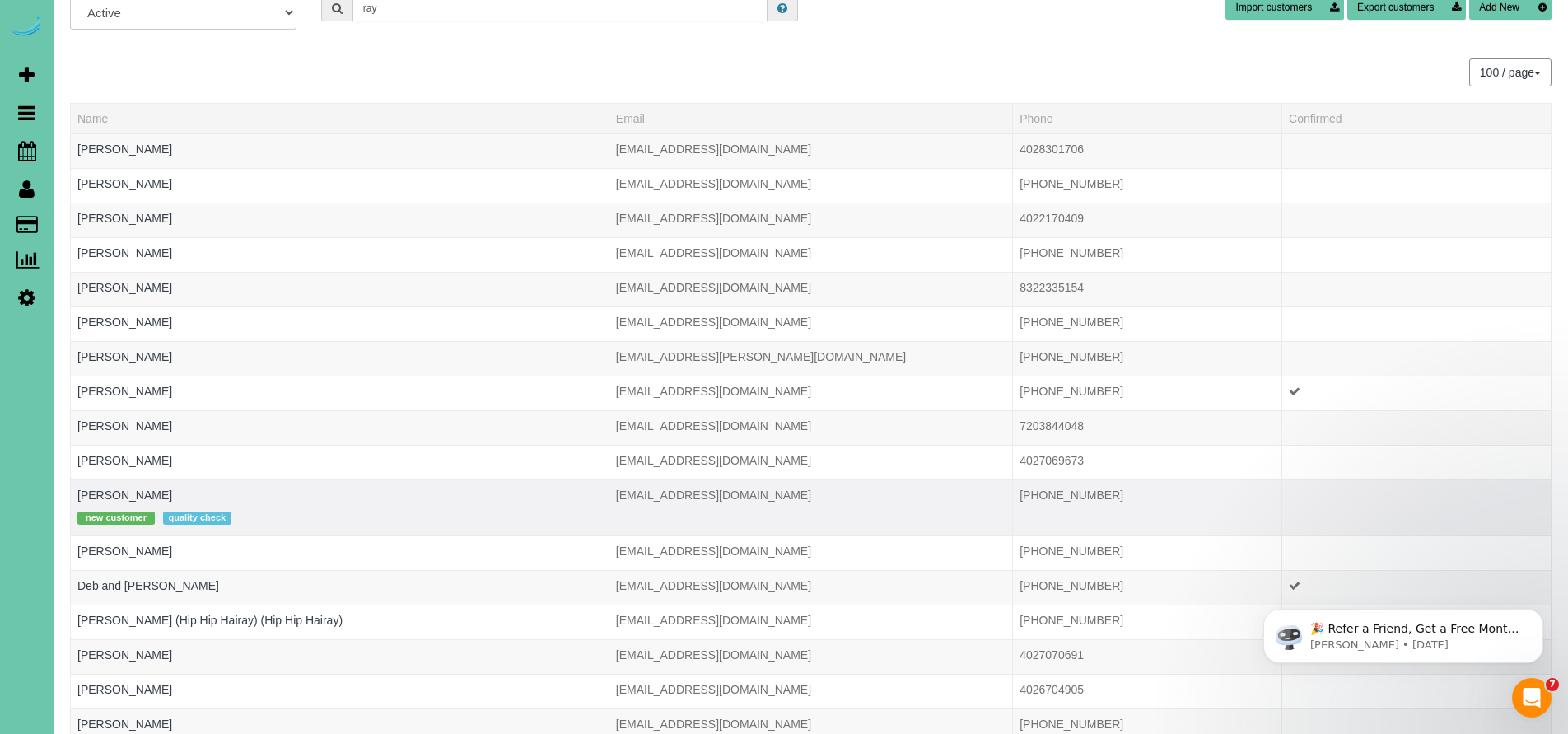
scroll to position [77, 0]
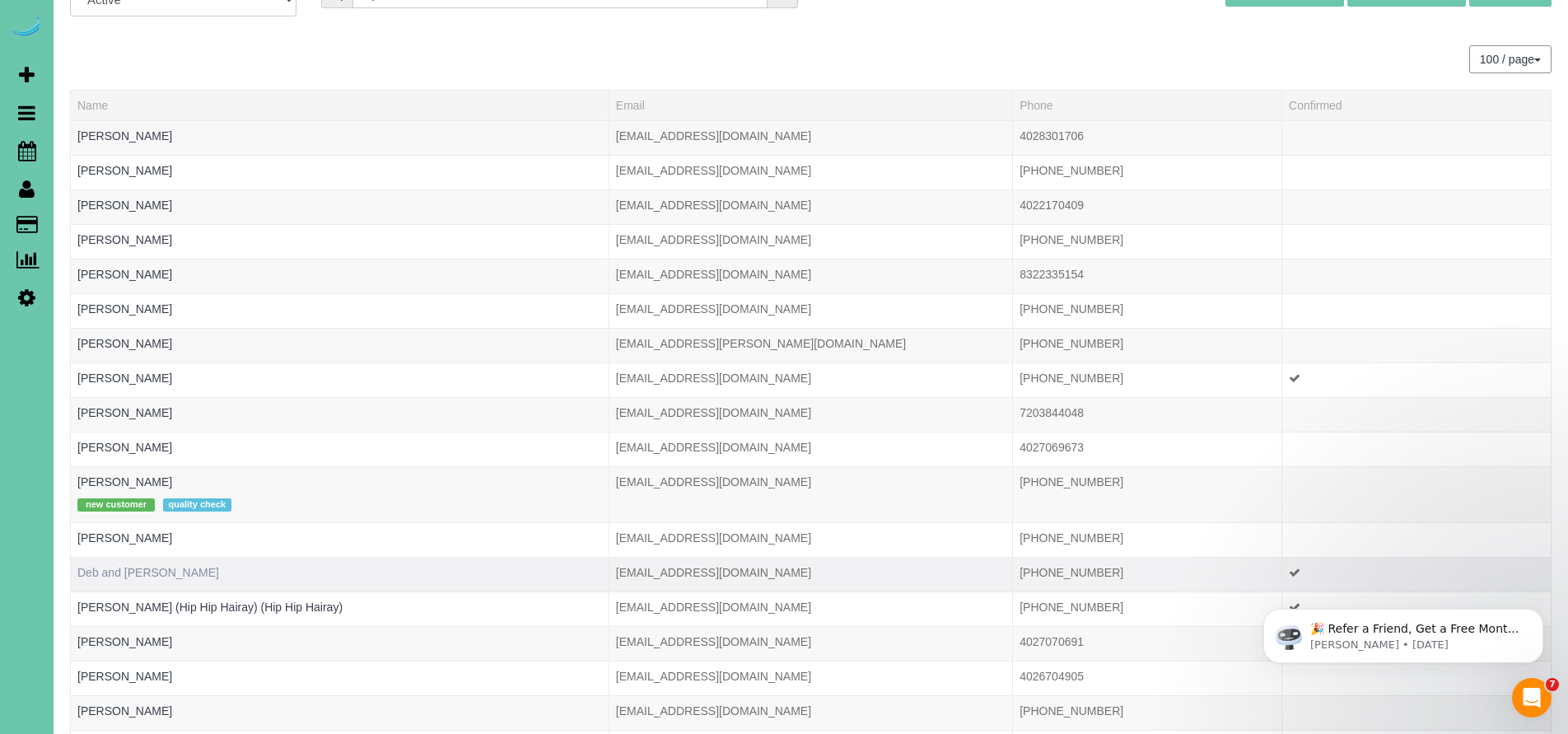
type input "ray"
click at [157, 576] on link "Deb and Marvin Ray" at bounding box center [148, 572] width 142 height 13
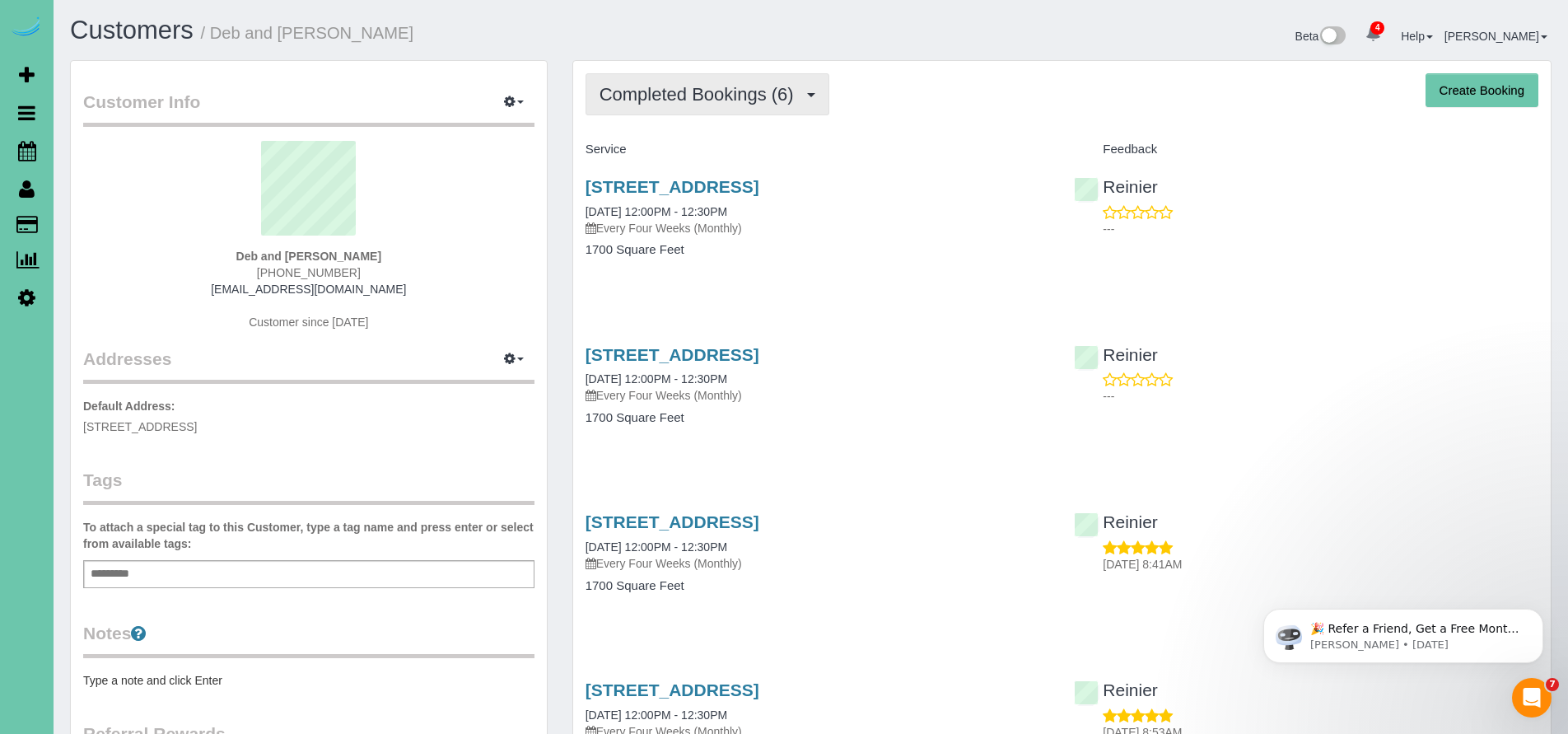
click at [704, 107] on button "Completed Bookings (6)" at bounding box center [707, 95] width 244 height 42
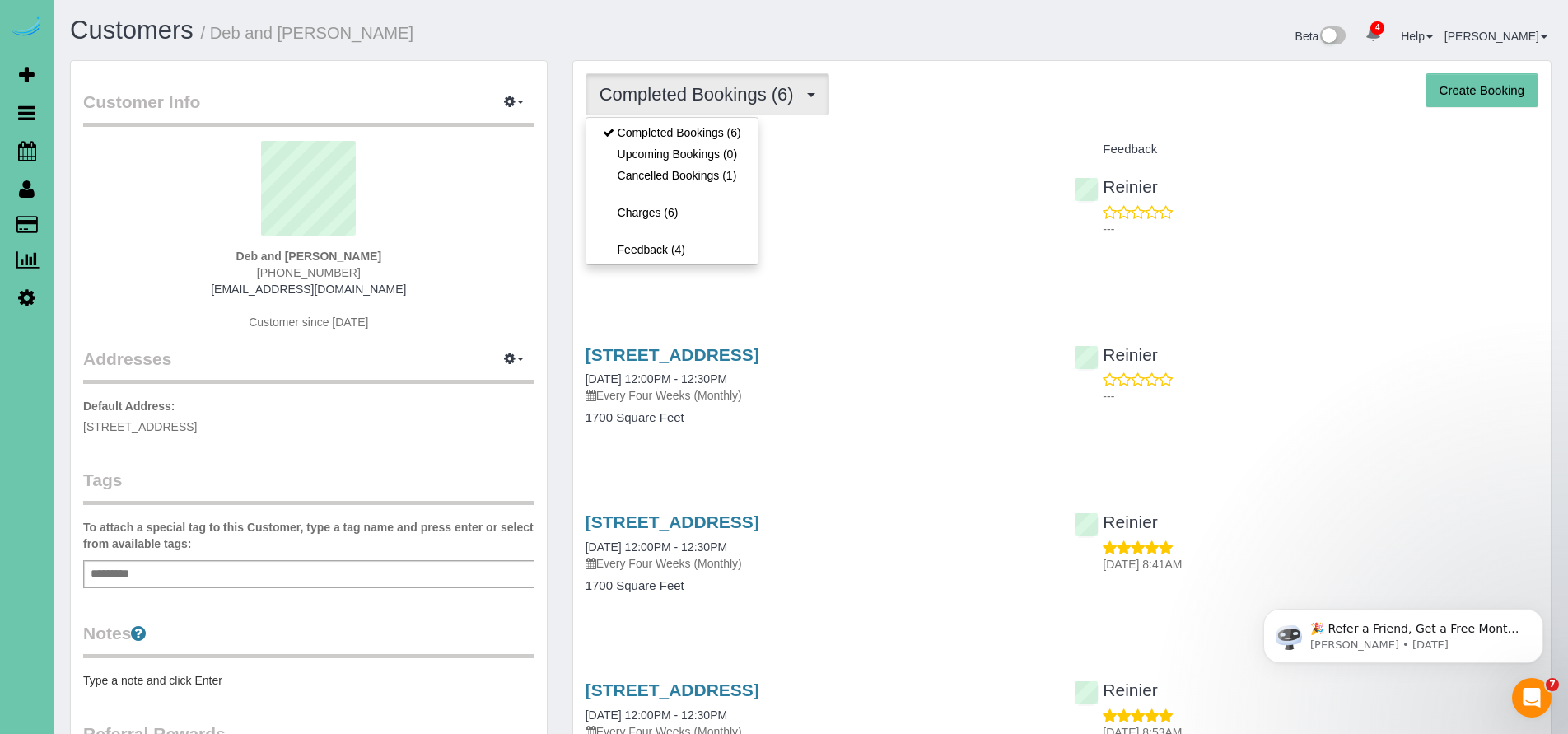
click at [922, 170] on div "12329 Pinewood Dr, Omaha, NE 68144 08/06/2025 12:00PM - 12:30PM Every Four Week…" at bounding box center [817, 226] width 489 height 127
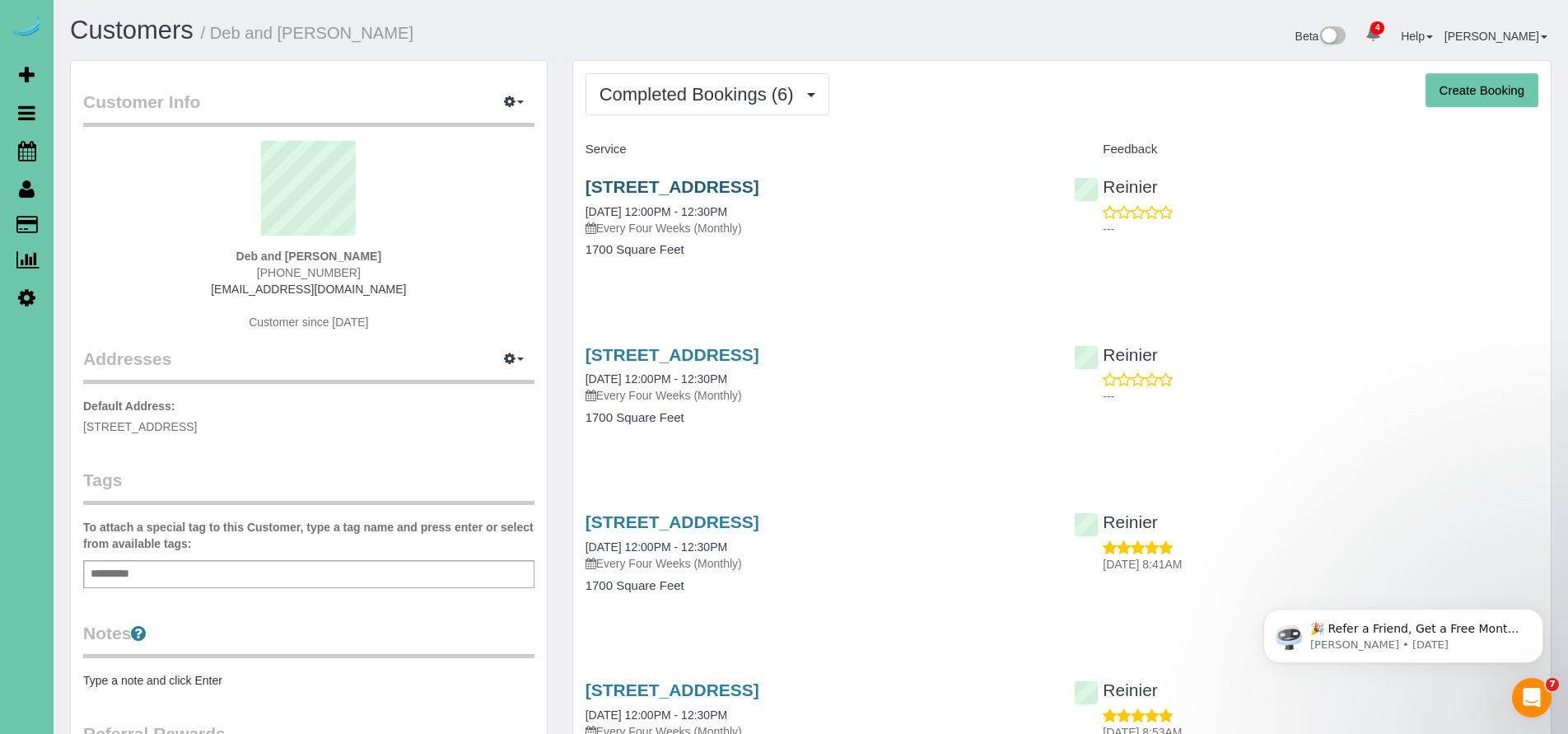
click at [759, 190] on link "12329 Pinewood Dr, Omaha, NE 68144" at bounding box center [672, 187] width 173 height 19
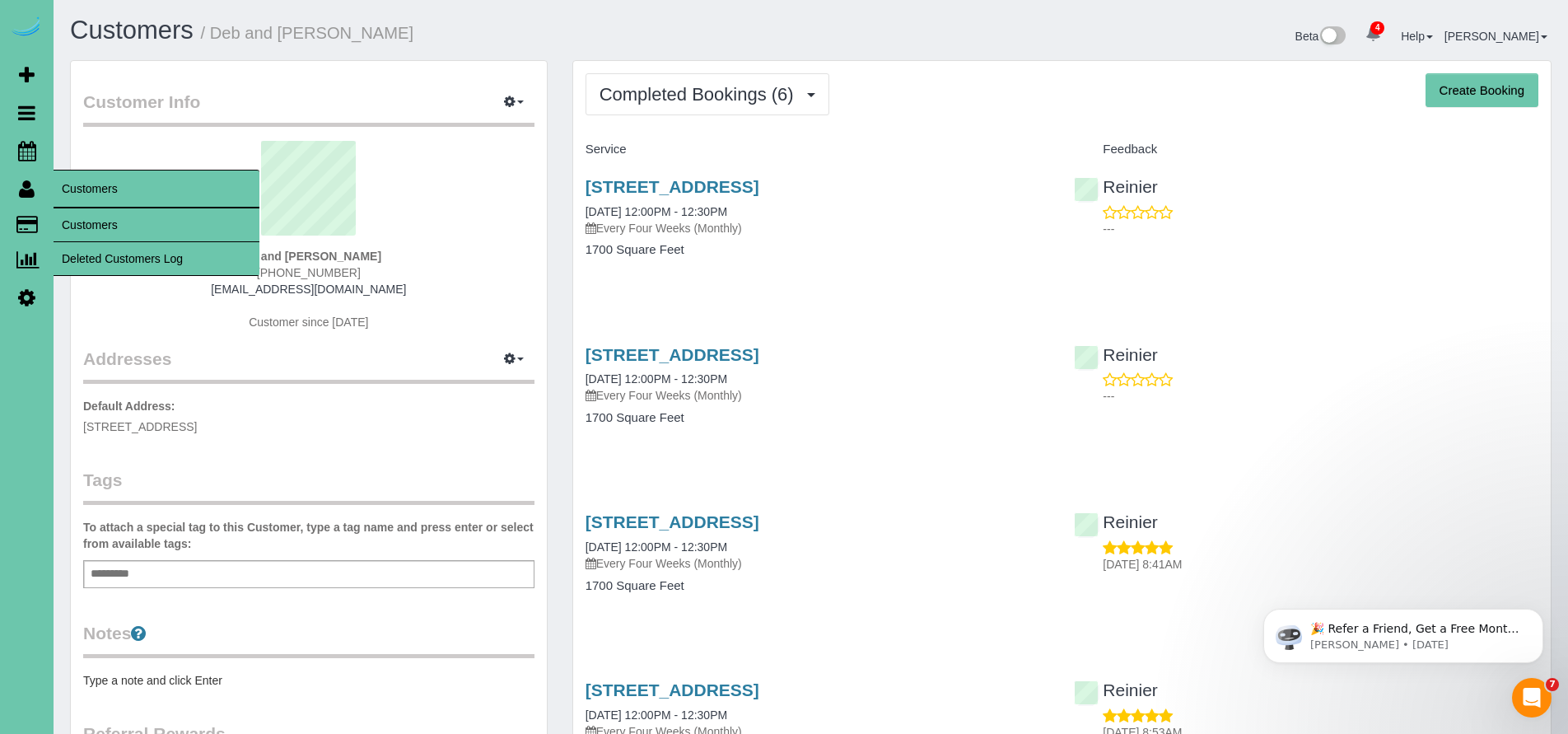
click at [107, 228] on link "Customers" at bounding box center [156, 225] width 206 height 33
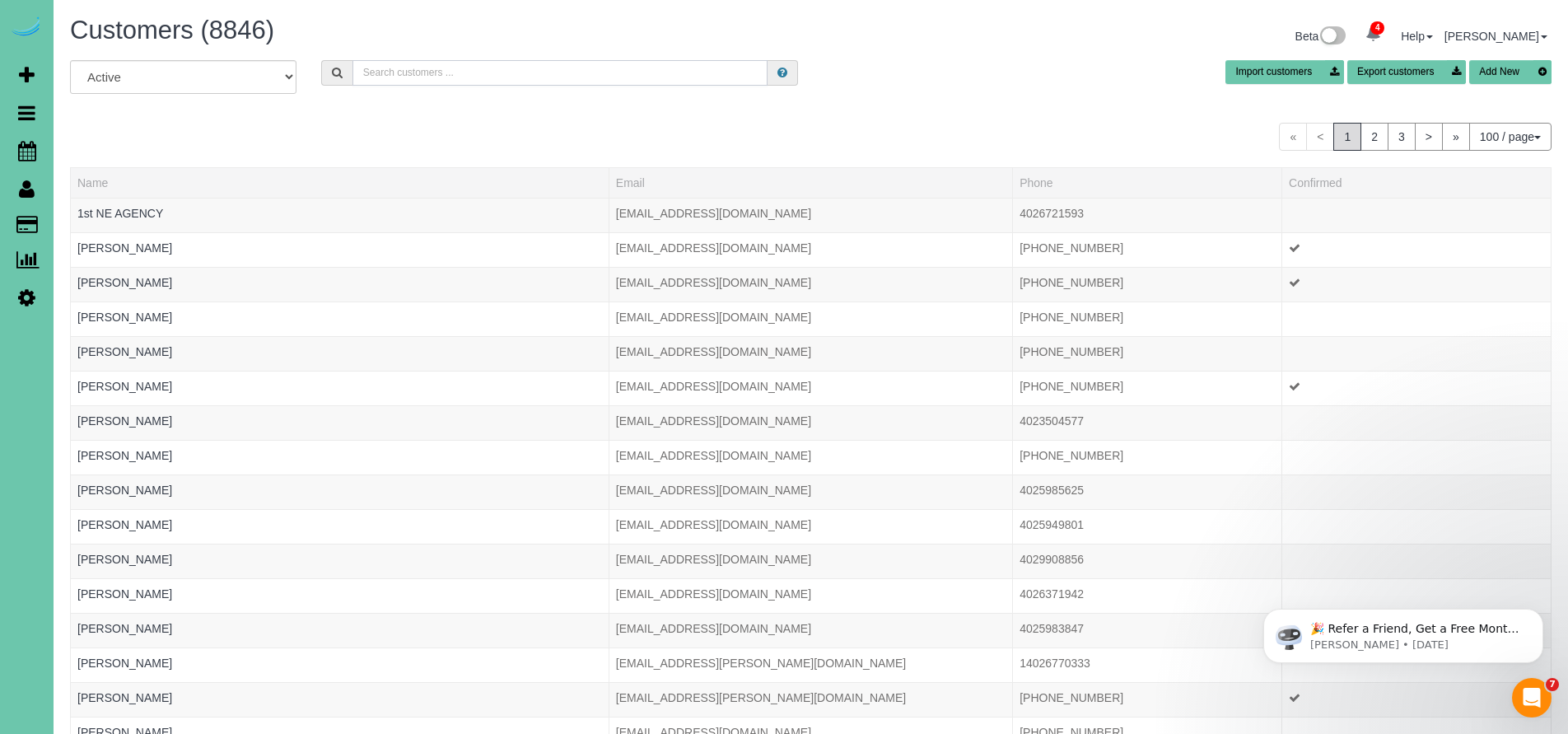
click at [468, 70] on input "text" at bounding box center [560, 73] width 416 height 25
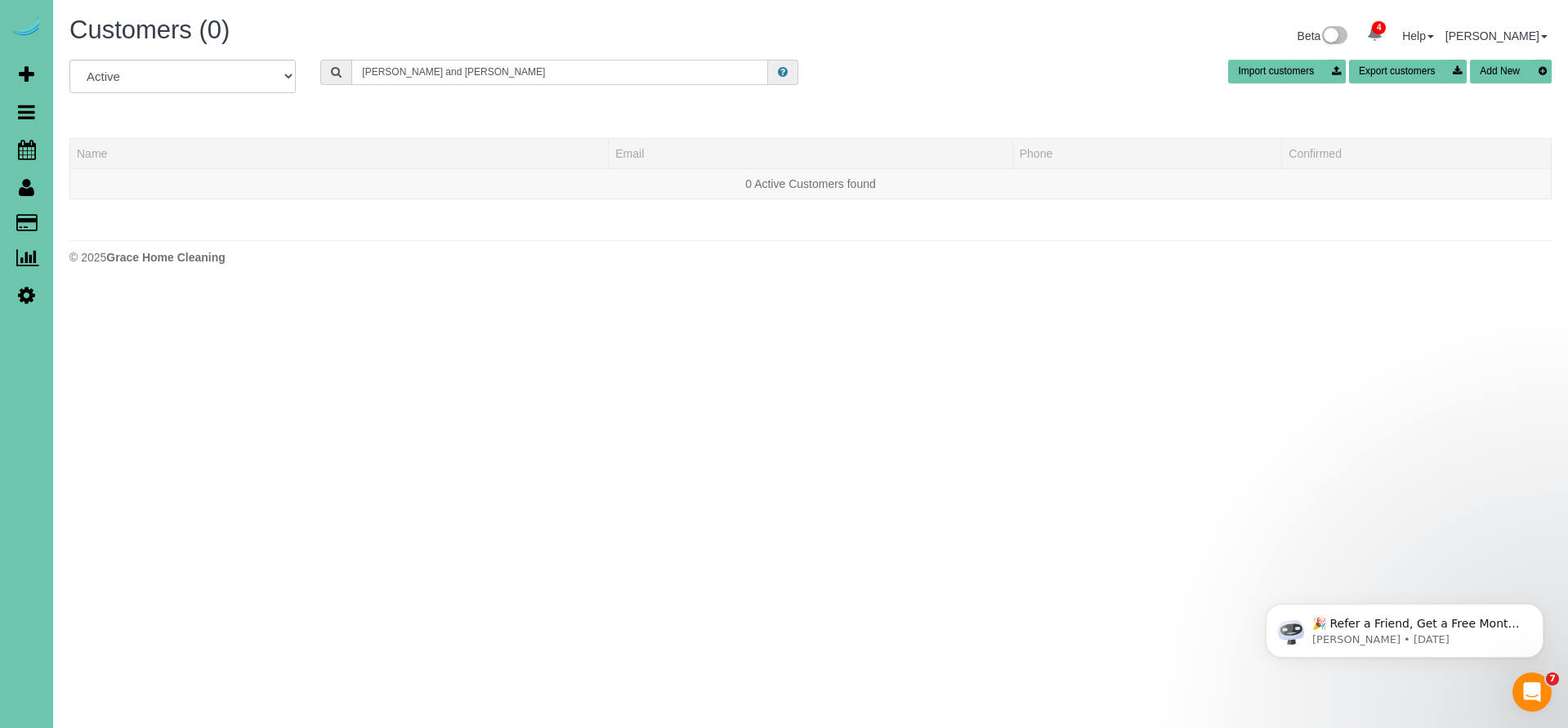
drag, startPoint x: 411, startPoint y: 78, endPoint x: 495, endPoint y: 76, distance: 84.0
click at [495, 76] on input "Sarah and Amy" at bounding box center [560, 72] width 417 height 25
click at [406, 70] on input "Sarah and Amy" at bounding box center [560, 72] width 417 height 25
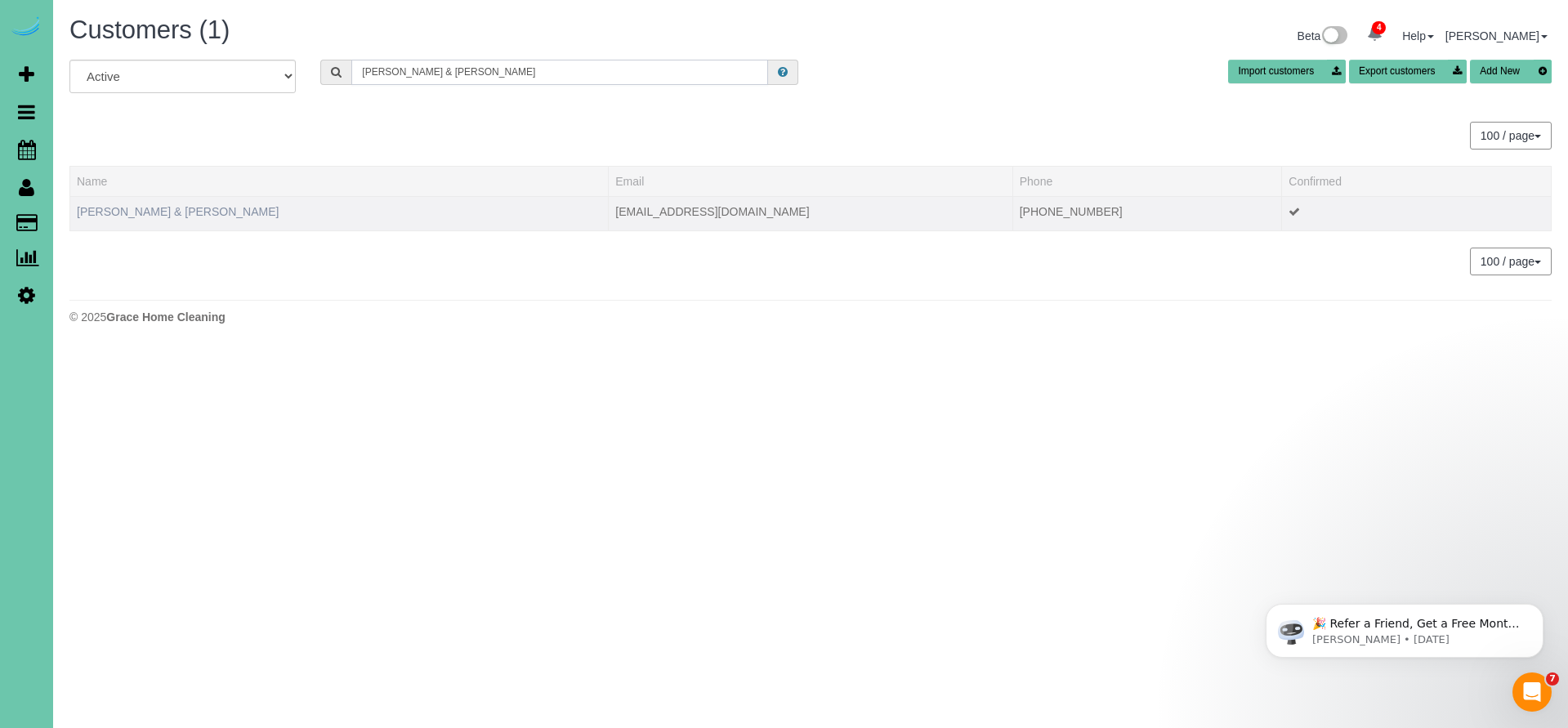
type input "Sarah & Amy"
click at [183, 215] on link "Sarah & Amy Woodhouse" at bounding box center [177, 211] width 202 height 13
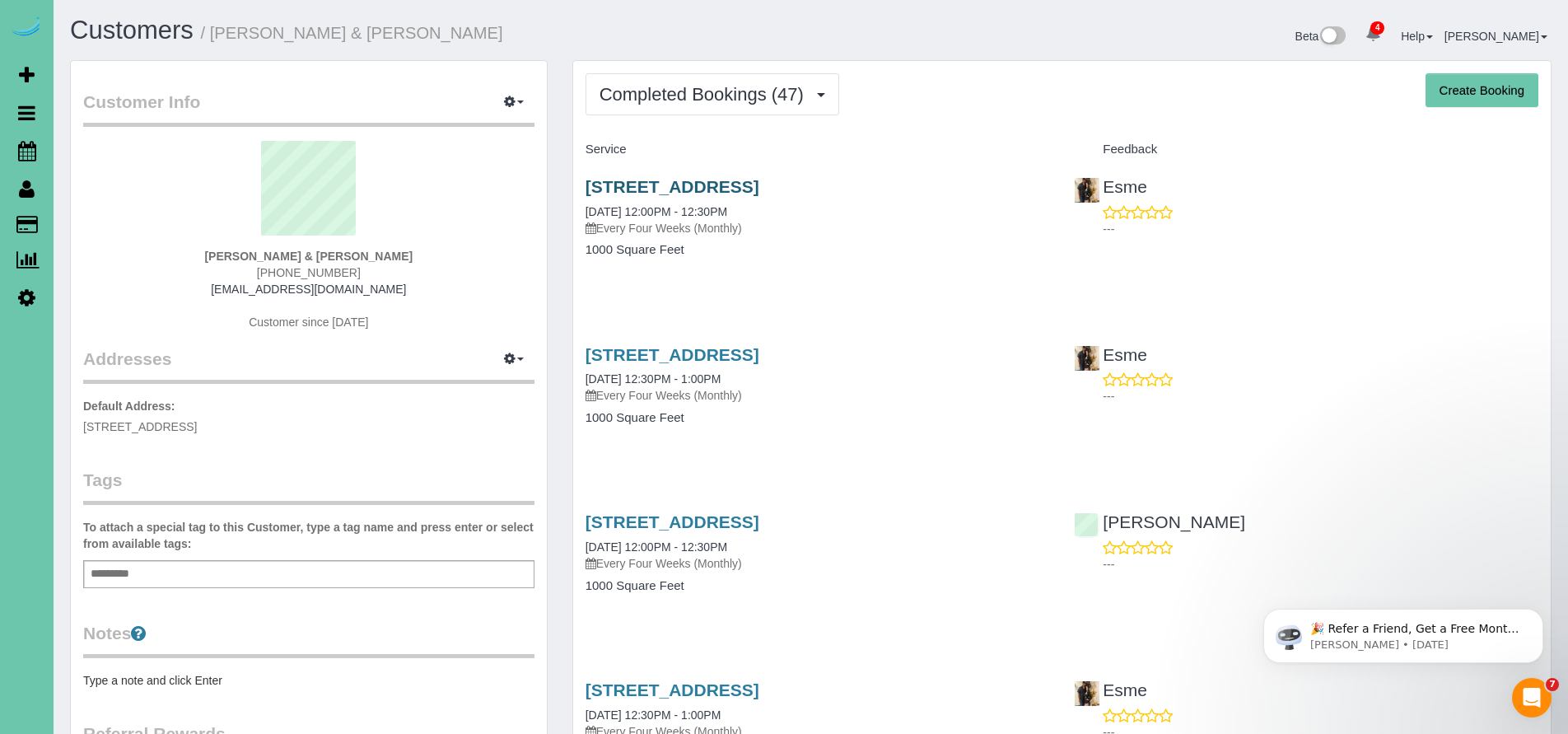
click at [675, 184] on link "4922 Cass Street, Omaha, NE 68137" at bounding box center [672, 187] width 173 height 19
click at [32, 191] on icon at bounding box center [27, 188] width 16 height 20
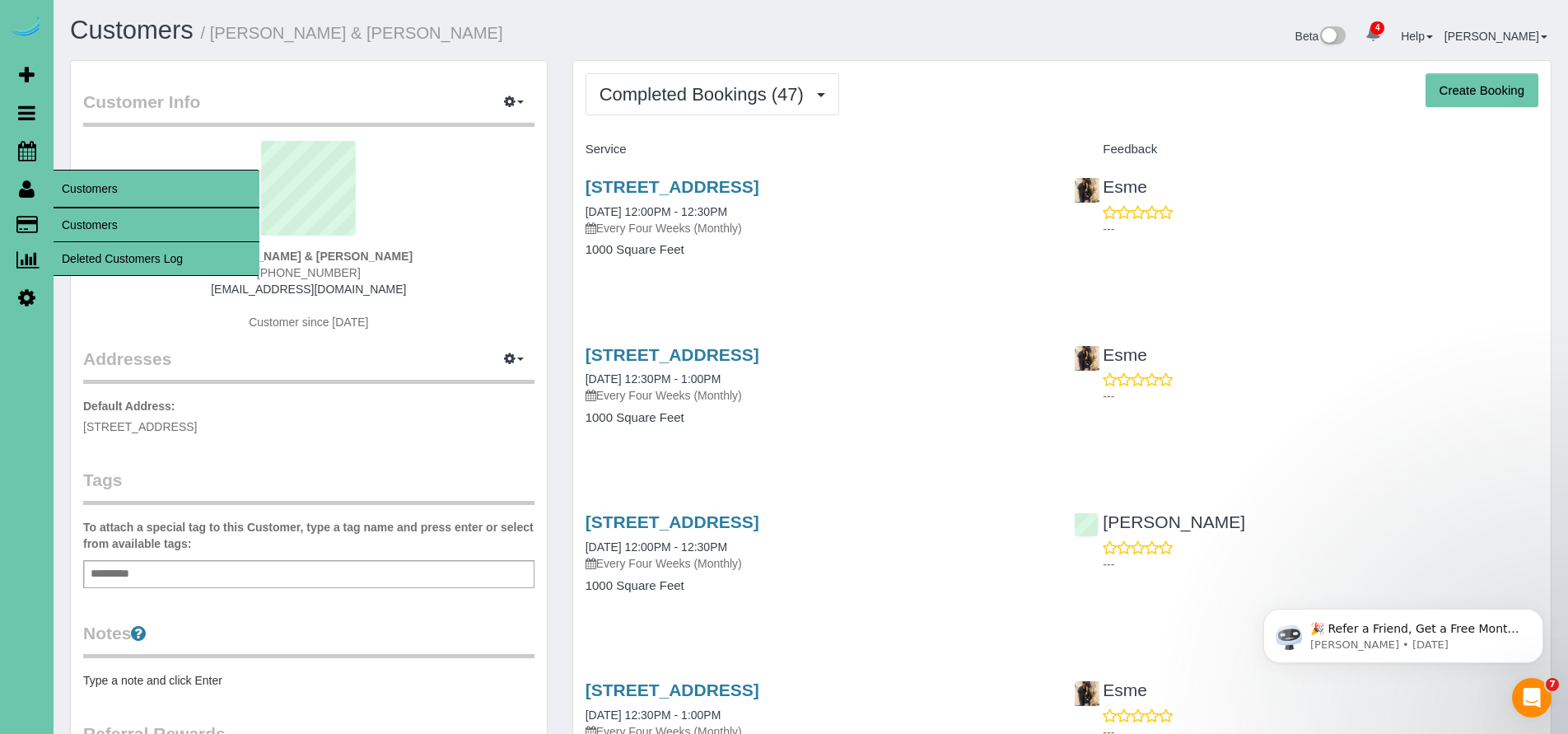
click at [104, 220] on link "Customers" at bounding box center [156, 225] width 206 height 33
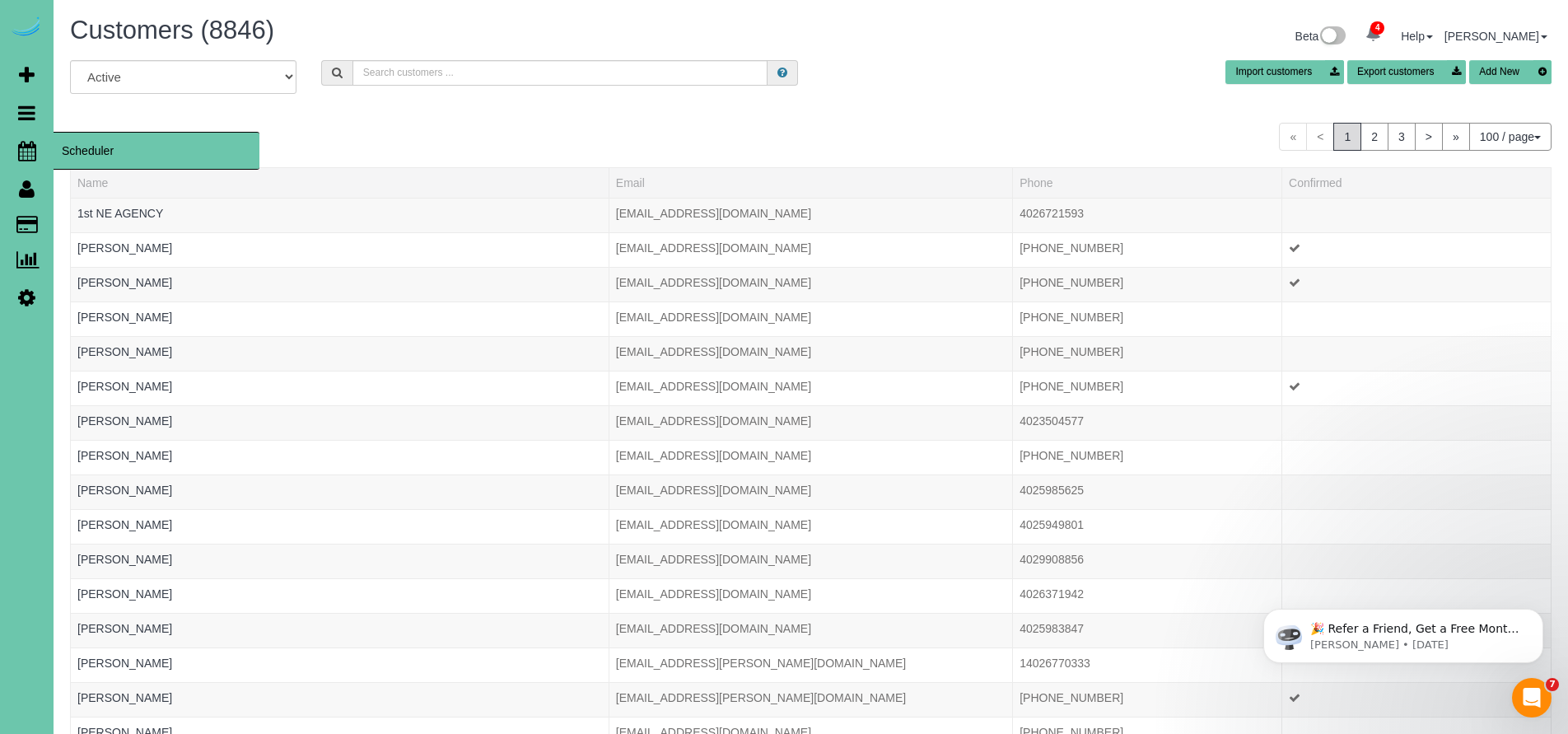
click at [18, 156] on icon at bounding box center [27, 151] width 18 height 20
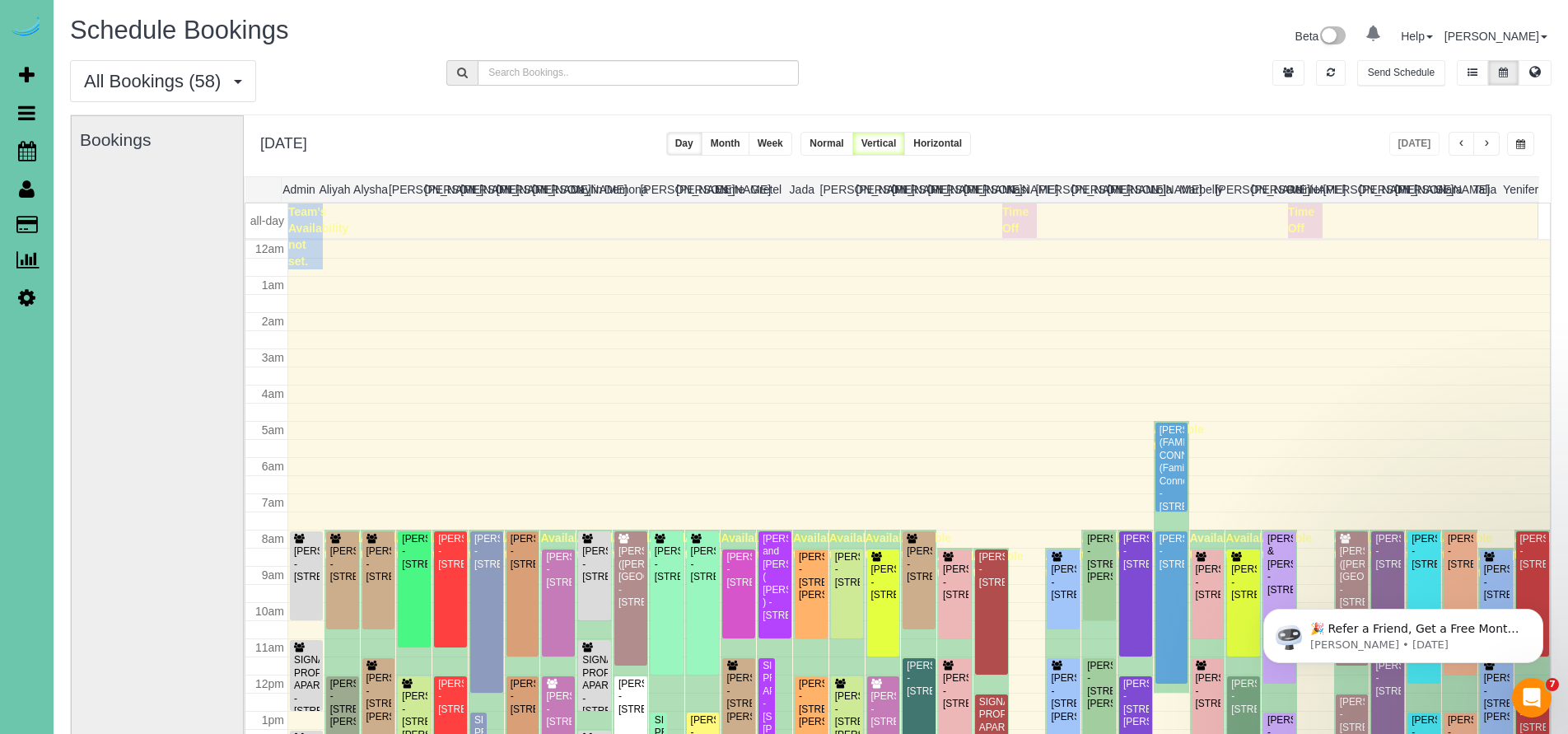
scroll to position [217, 0]
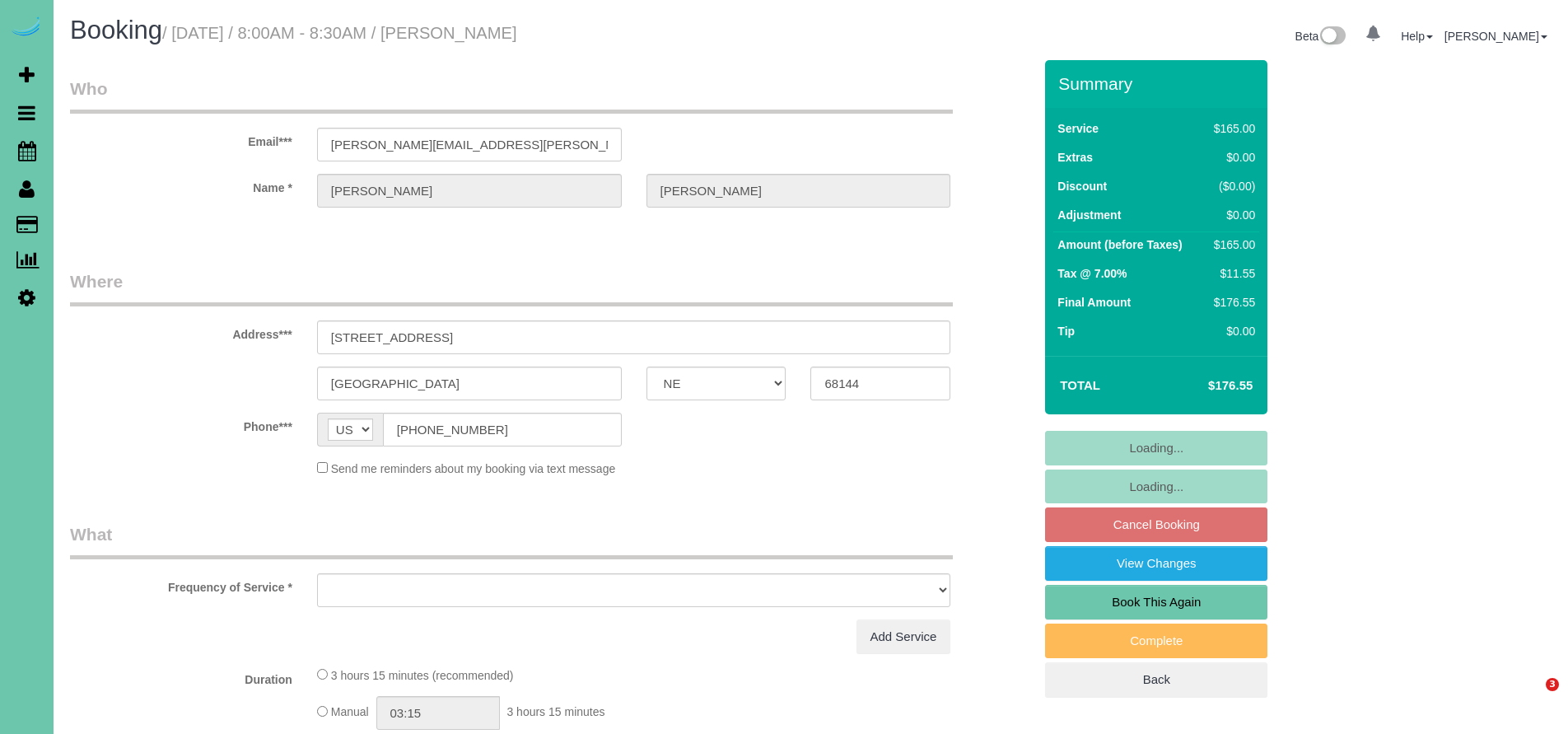
select select "NE"
select select "object:899"
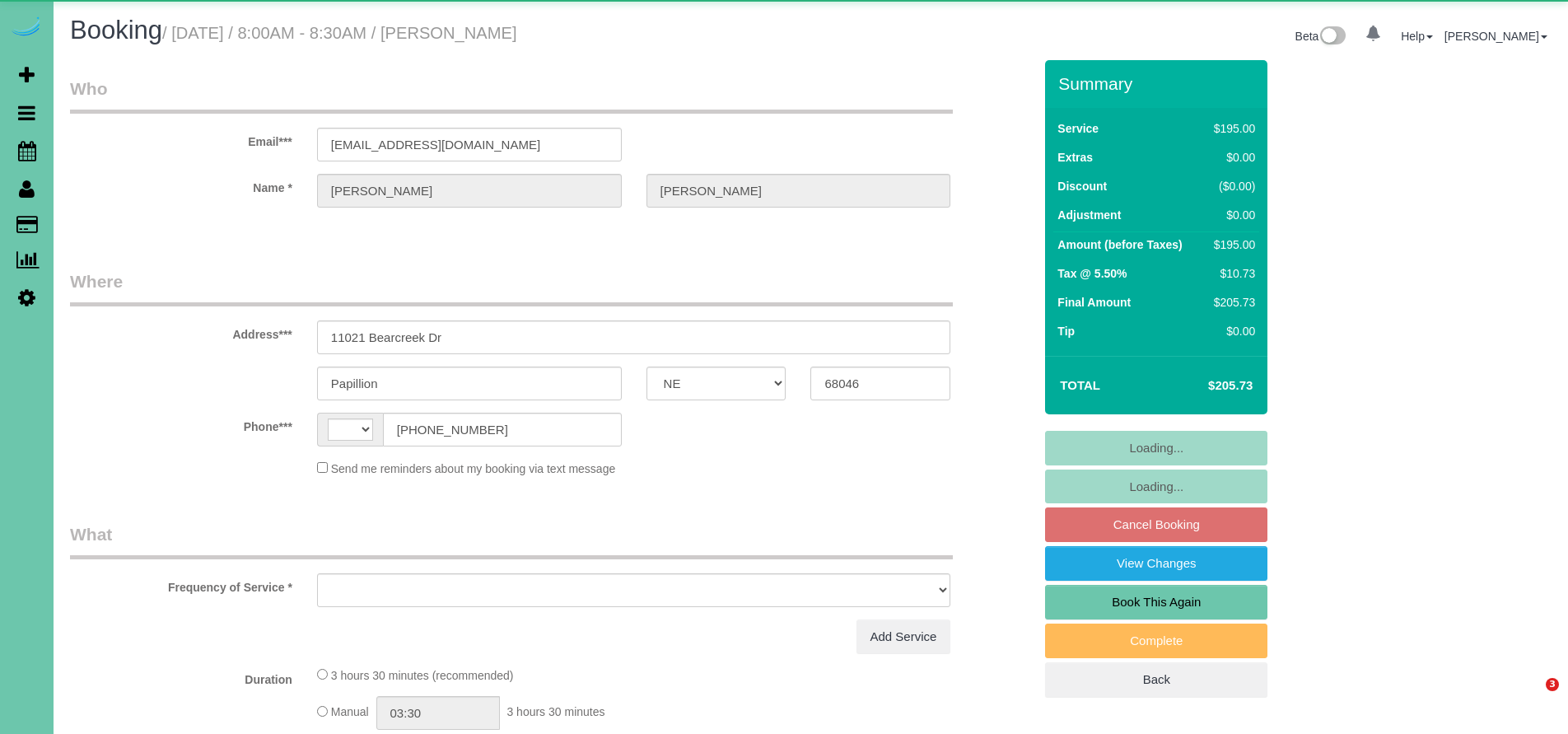
select select "NE"
select select "object:370"
select select "number:37"
select select "number:42"
select select "string:[GEOGRAPHIC_DATA]"
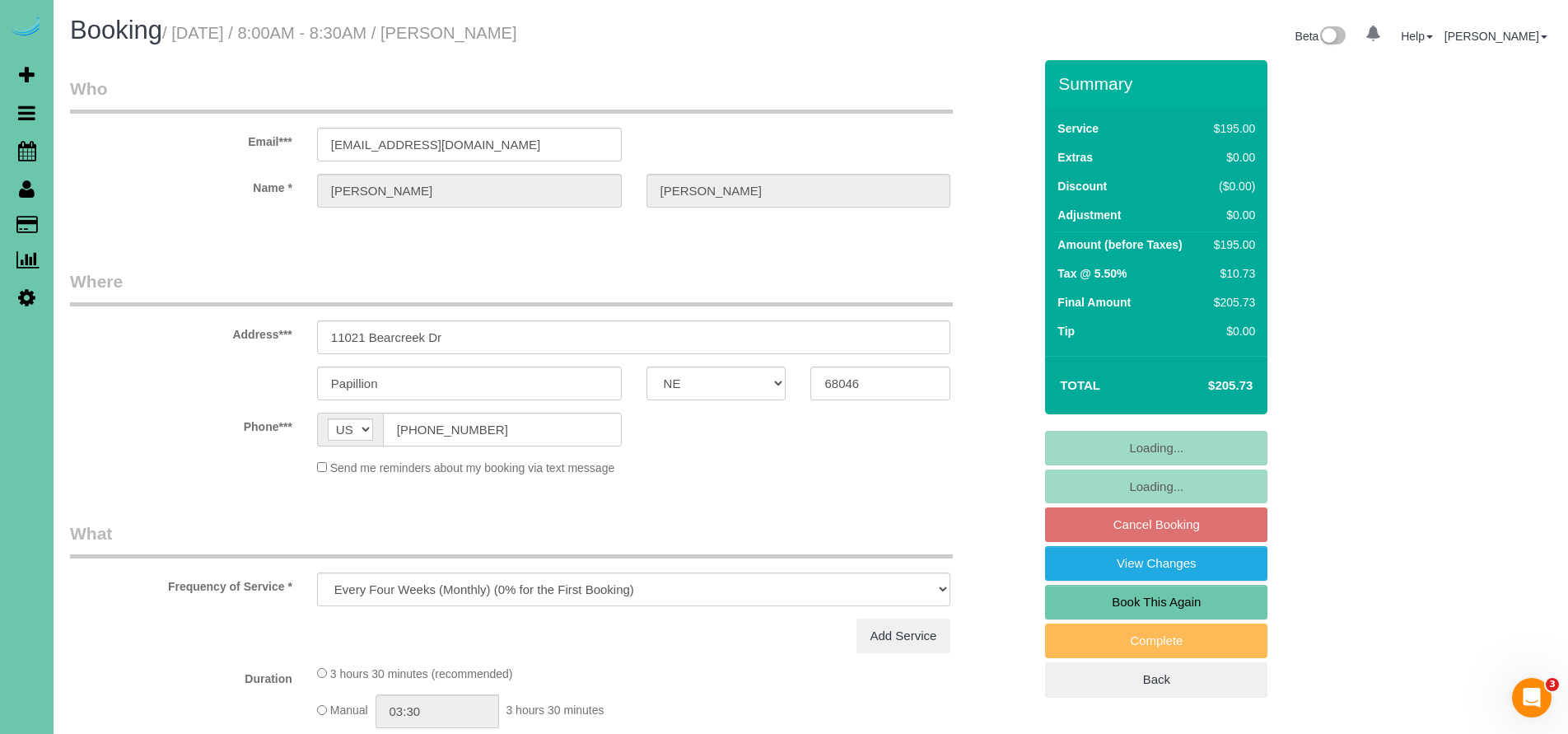
select select "object:885"
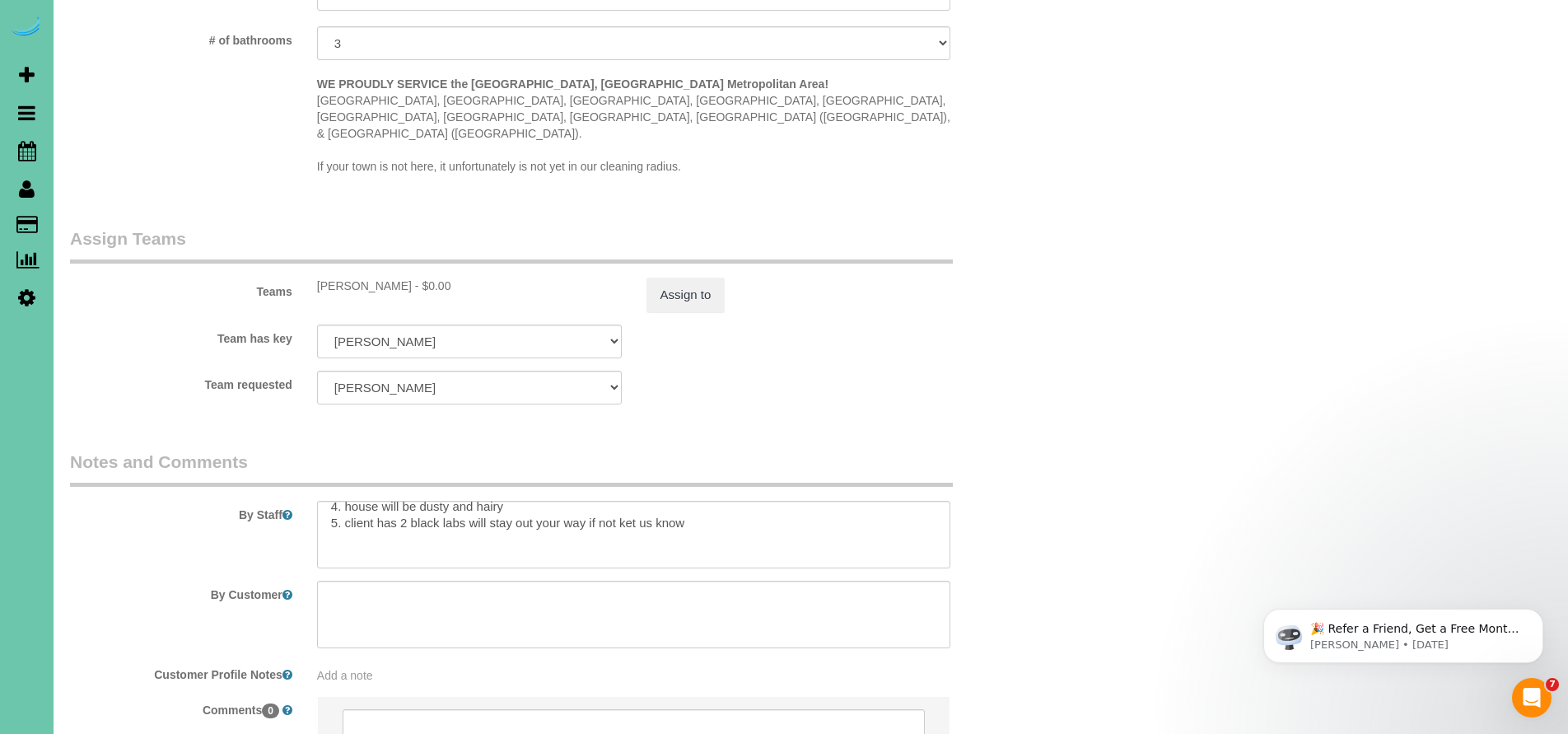
scroll to position [24, 0]
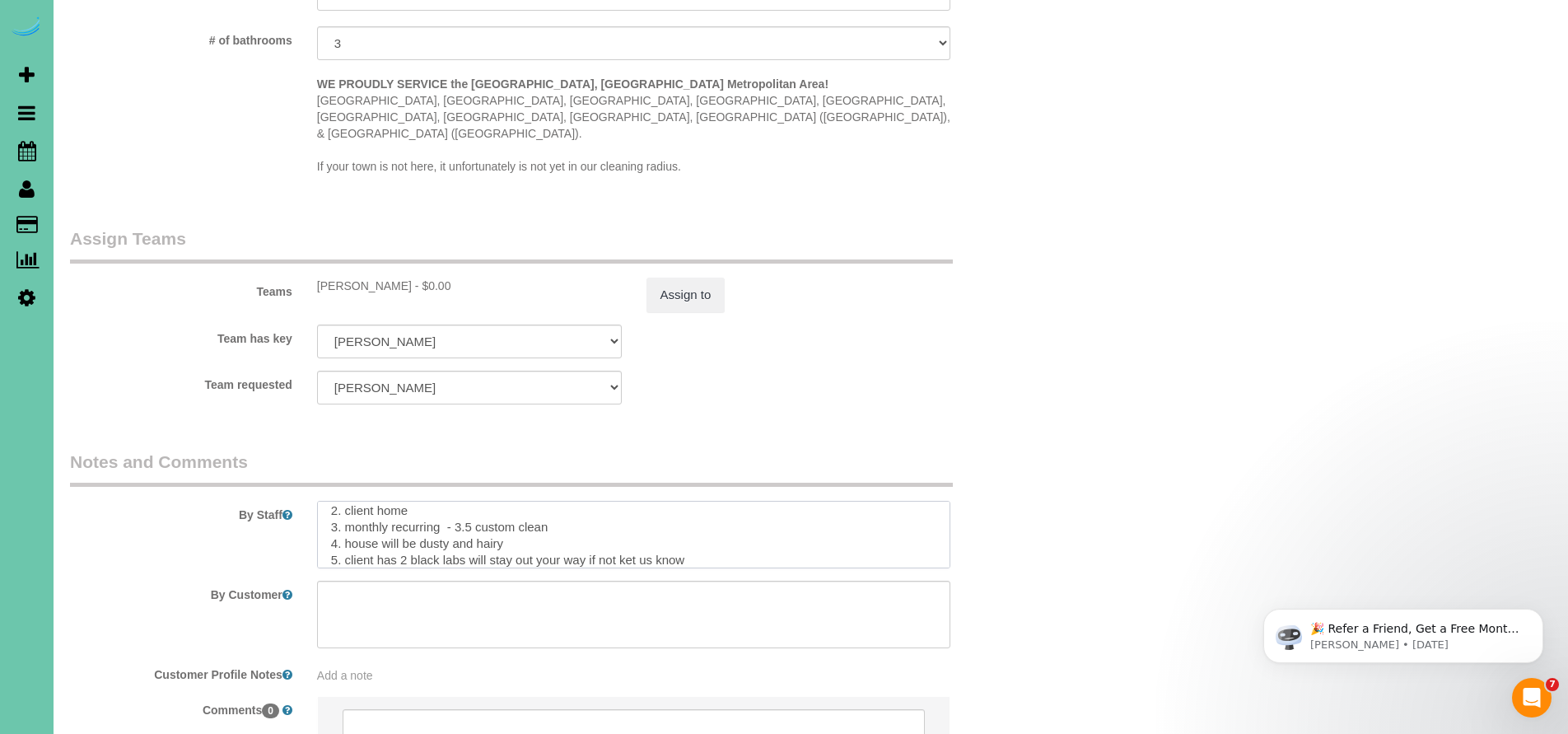
click at [475, 503] on textarea at bounding box center [634, 534] width 634 height 67
click at [703, 506] on textarea at bounding box center [634, 534] width 634 height 67
click at [613, 505] on textarea at bounding box center [634, 534] width 634 height 67
click at [783, 511] on textarea at bounding box center [634, 534] width 634 height 67
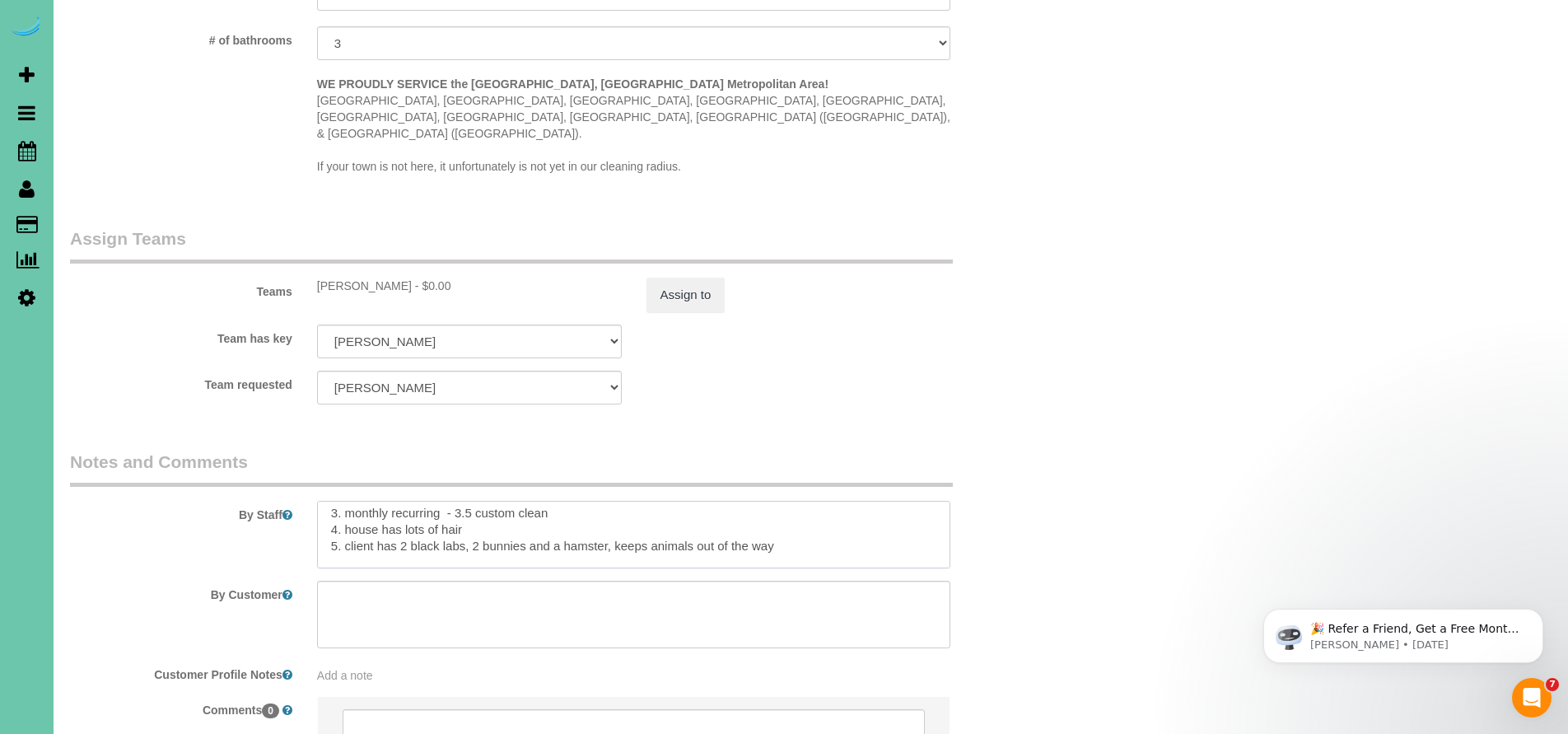
click at [790, 507] on textarea at bounding box center [634, 534] width 634 height 67
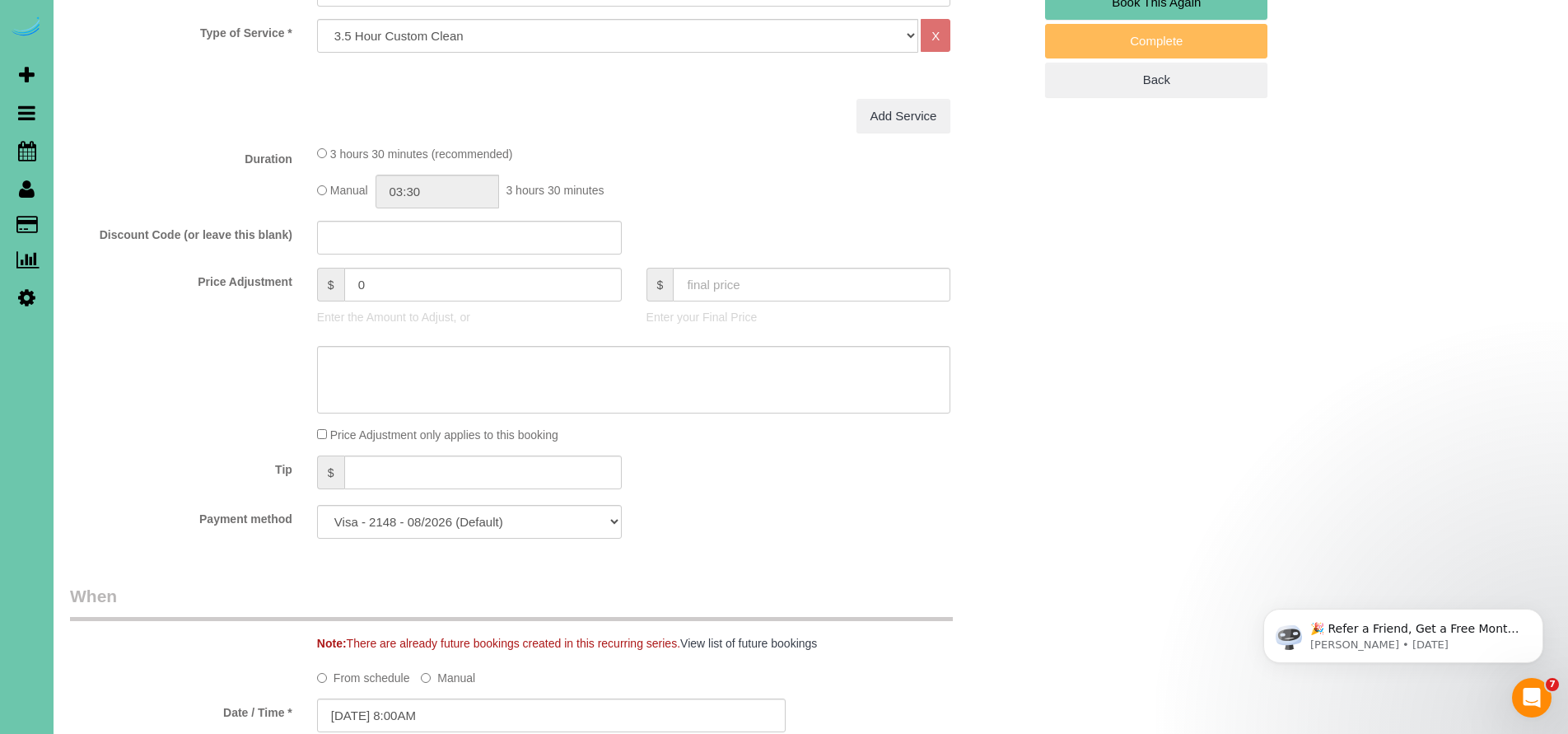
scroll to position [233, 0]
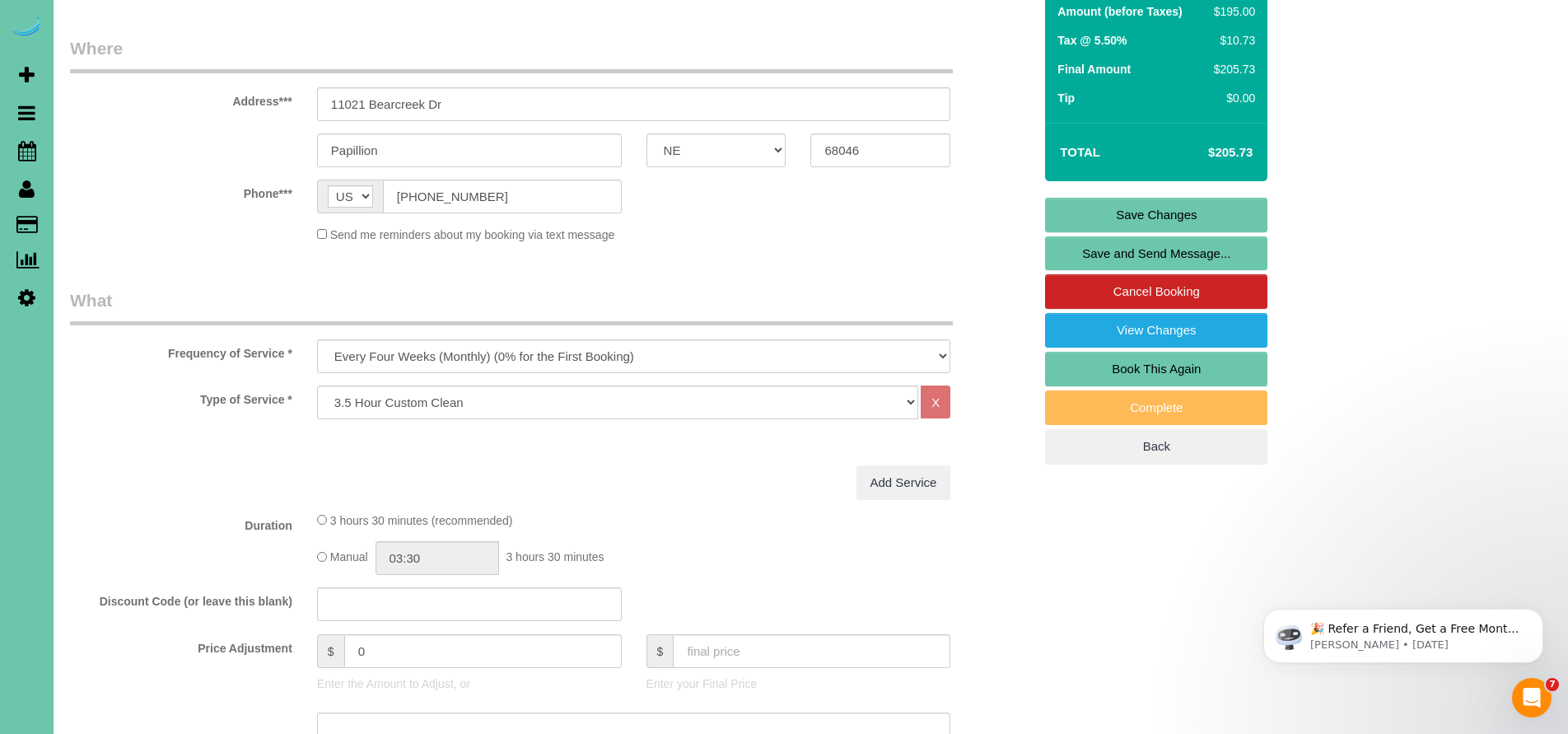
type textarea "1. Credit 2. client home 3. monthly recurring - 3.5 custom clean 4. house has l…"
click at [1180, 211] on link "Save Changes" at bounding box center [1156, 215] width 222 height 34
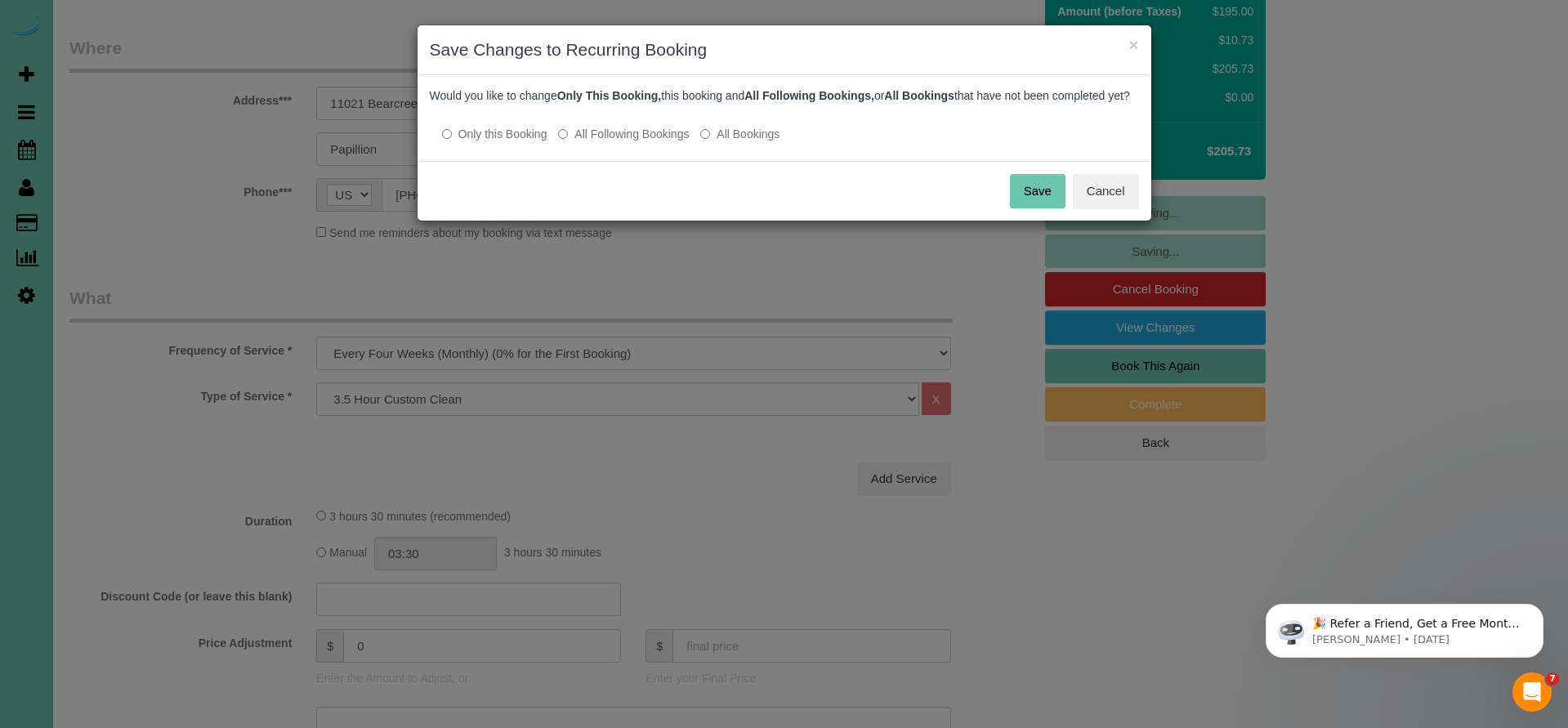
click at [559, 142] on p "Only this Booking All Following Bookings All Bookings" at bounding box center [785, 134] width 709 height 17
click at [1031, 208] on button "Save" at bounding box center [1038, 190] width 56 height 34
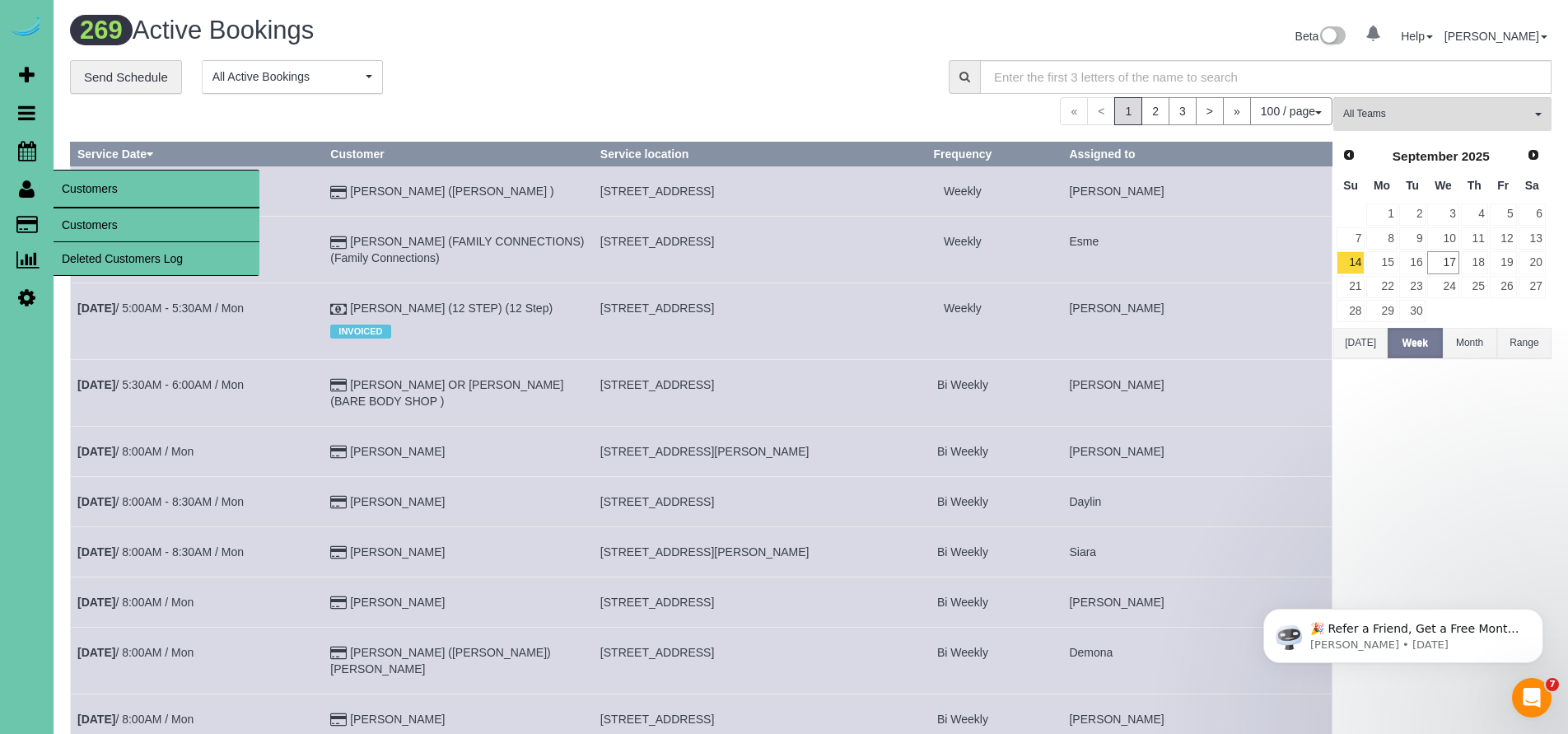
click at [104, 215] on link "Customers" at bounding box center [156, 225] width 206 height 33
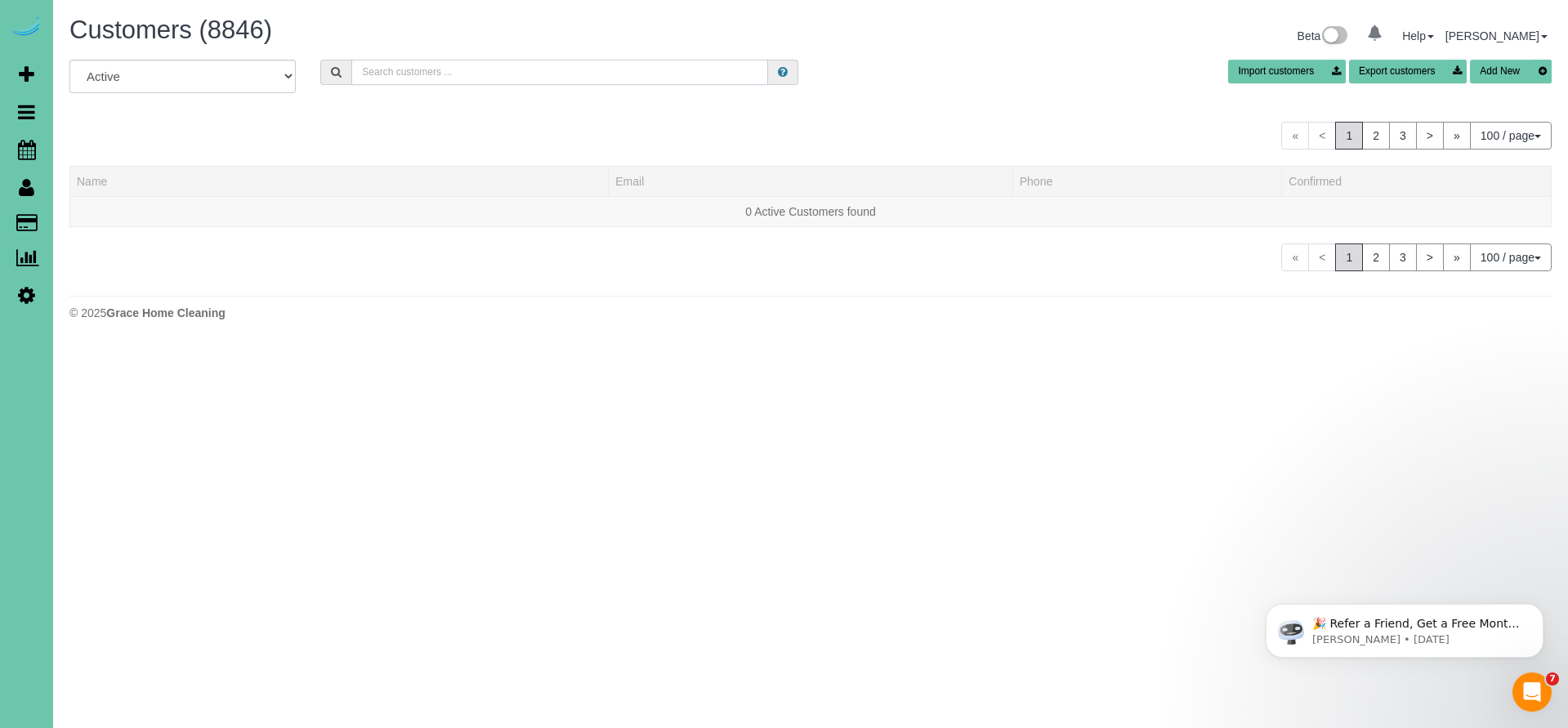
click at [385, 68] on input "text" at bounding box center [560, 72] width 417 height 25
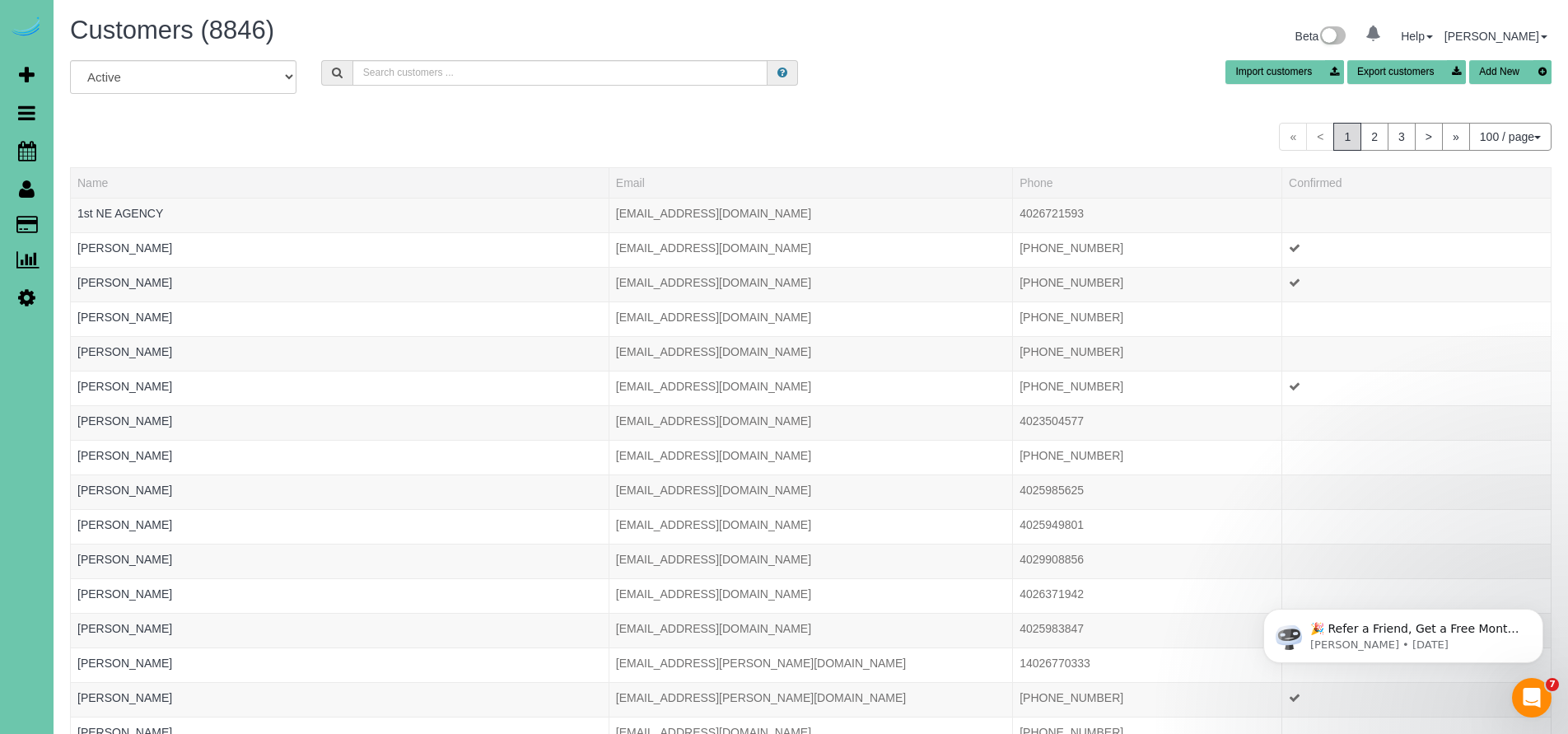
click at [179, 124] on div "« < 1 2 3 > » 100 / page 10 / page 20 / page 30 / page 40 / page 50 / page 100 …" at bounding box center [810, 137] width 1481 height 28
click at [428, 70] on input "text" at bounding box center [560, 73] width 416 height 25
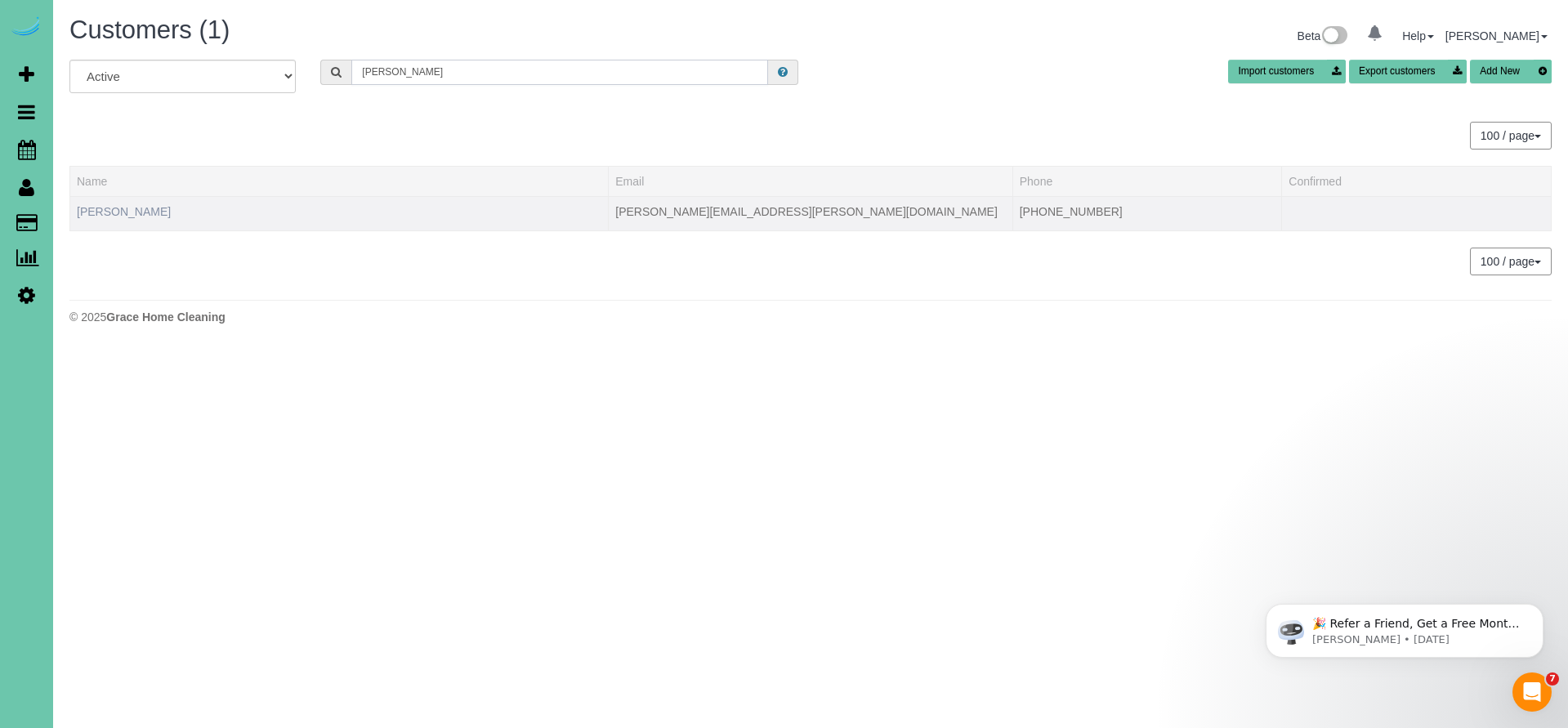
type input "Timothy a"
click at [131, 210] on link "Timothy Adams" at bounding box center [123, 211] width 94 height 13
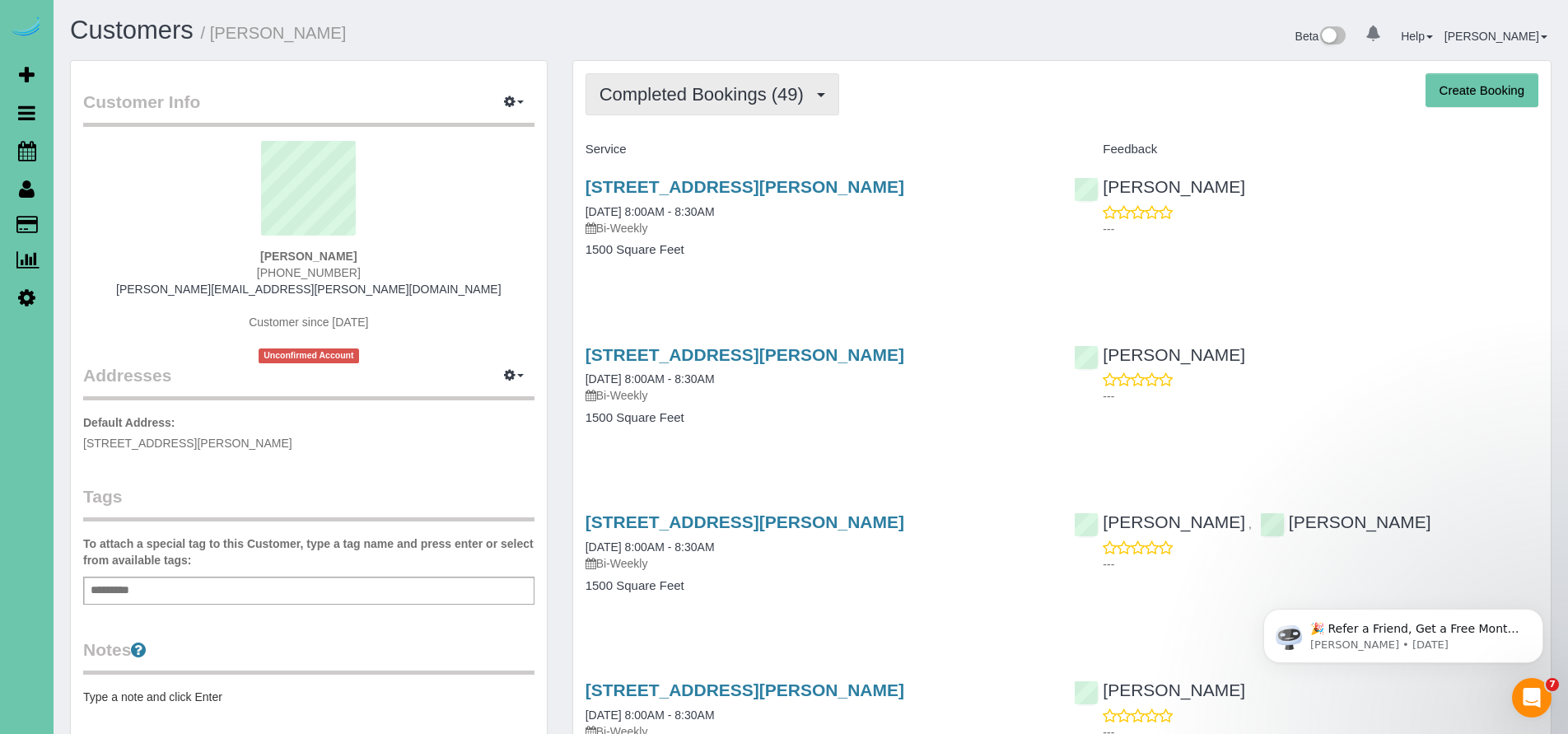
click at [696, 102] on span "Completed Bookings (49)" at bounding box center [705, 95] width 213 height 21
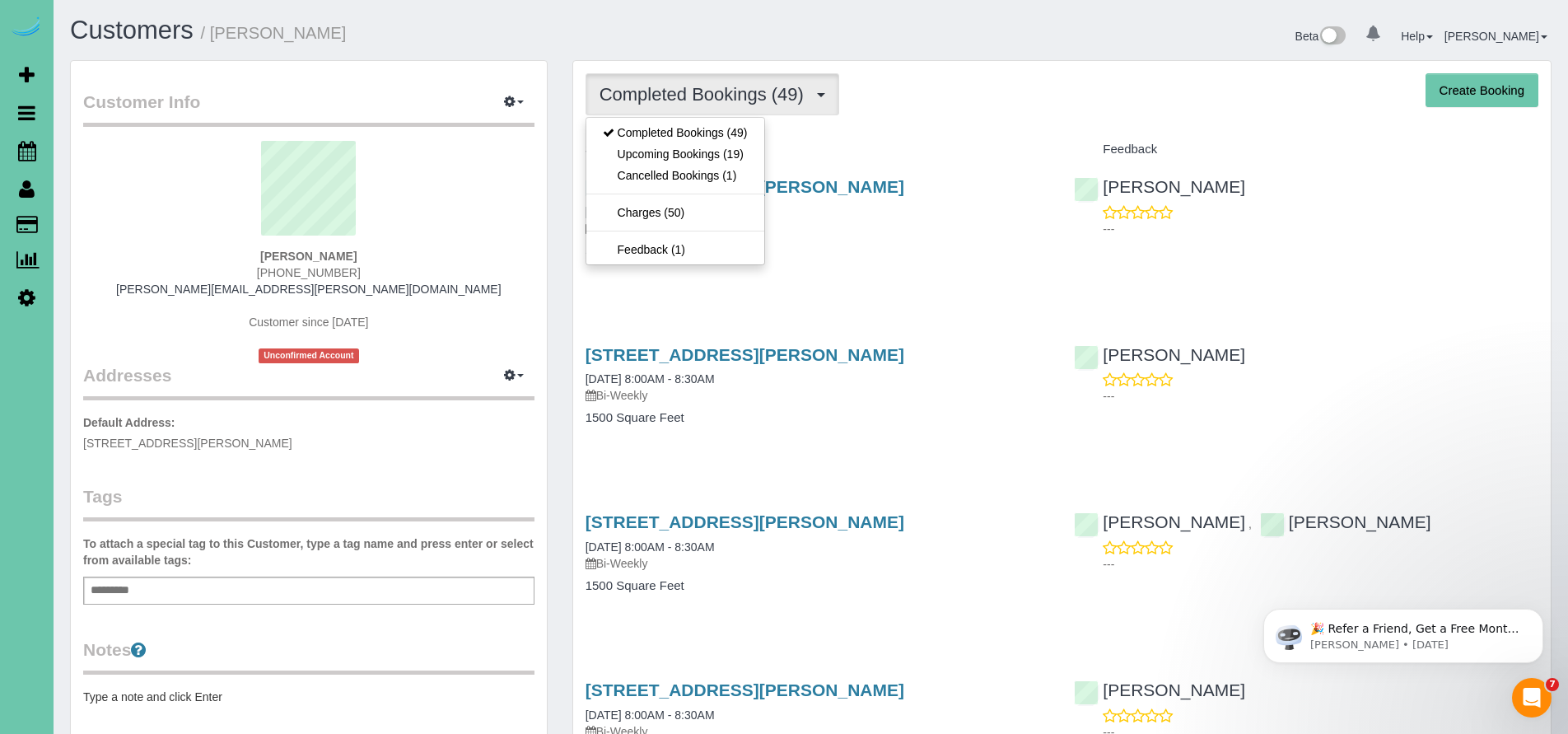
click at [990, 170] on div "2961 Martha St, Omaha, NE 68105 09/11/2025 8:00AM - 8:30AM Bi-Weekly 1500 Squar…" at bounding box center [817, 226] width 489 height 127
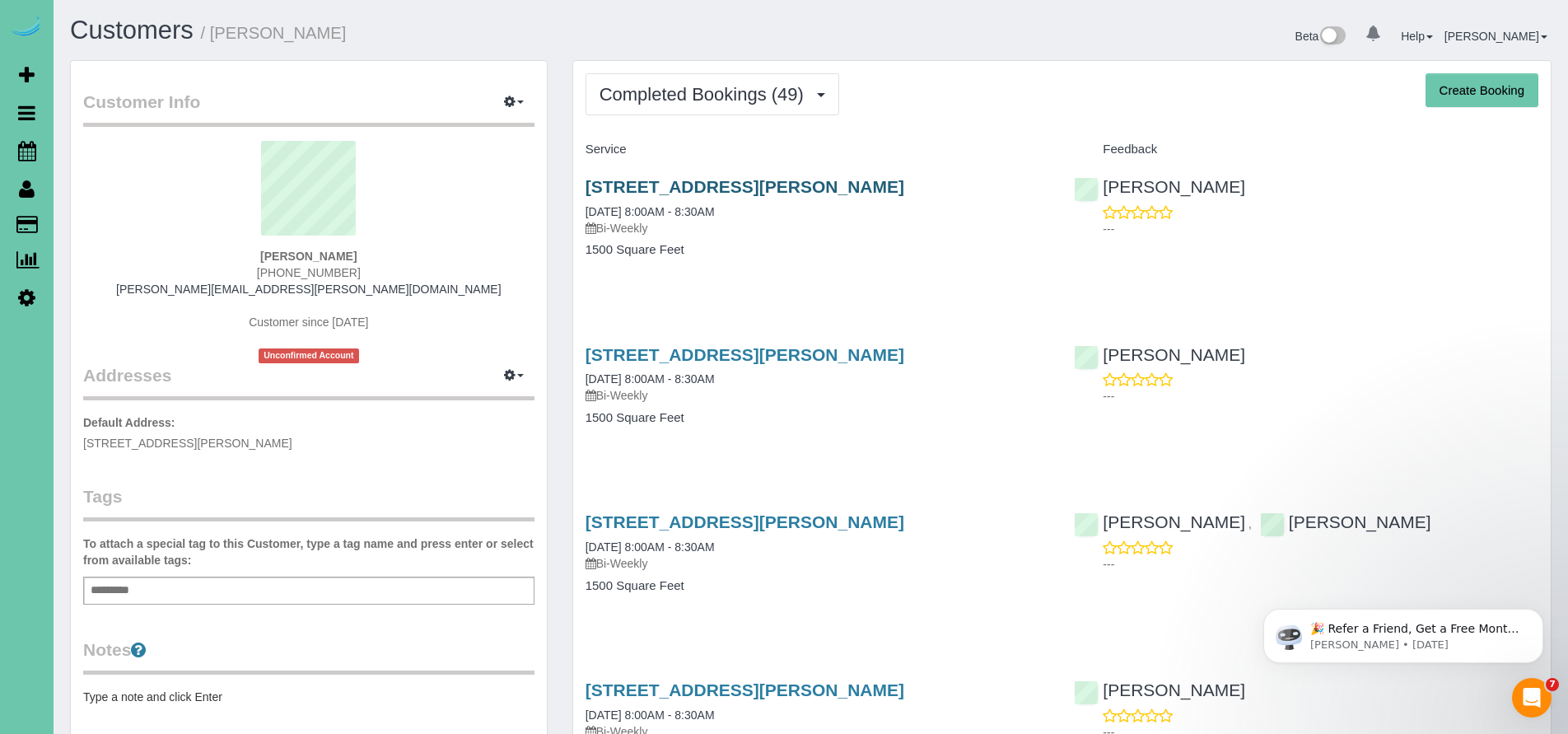
click at [725, 181] on link "2961 Martha St, Omaha, NE 68105" at bounding box center [745, 187] width 319 height 19
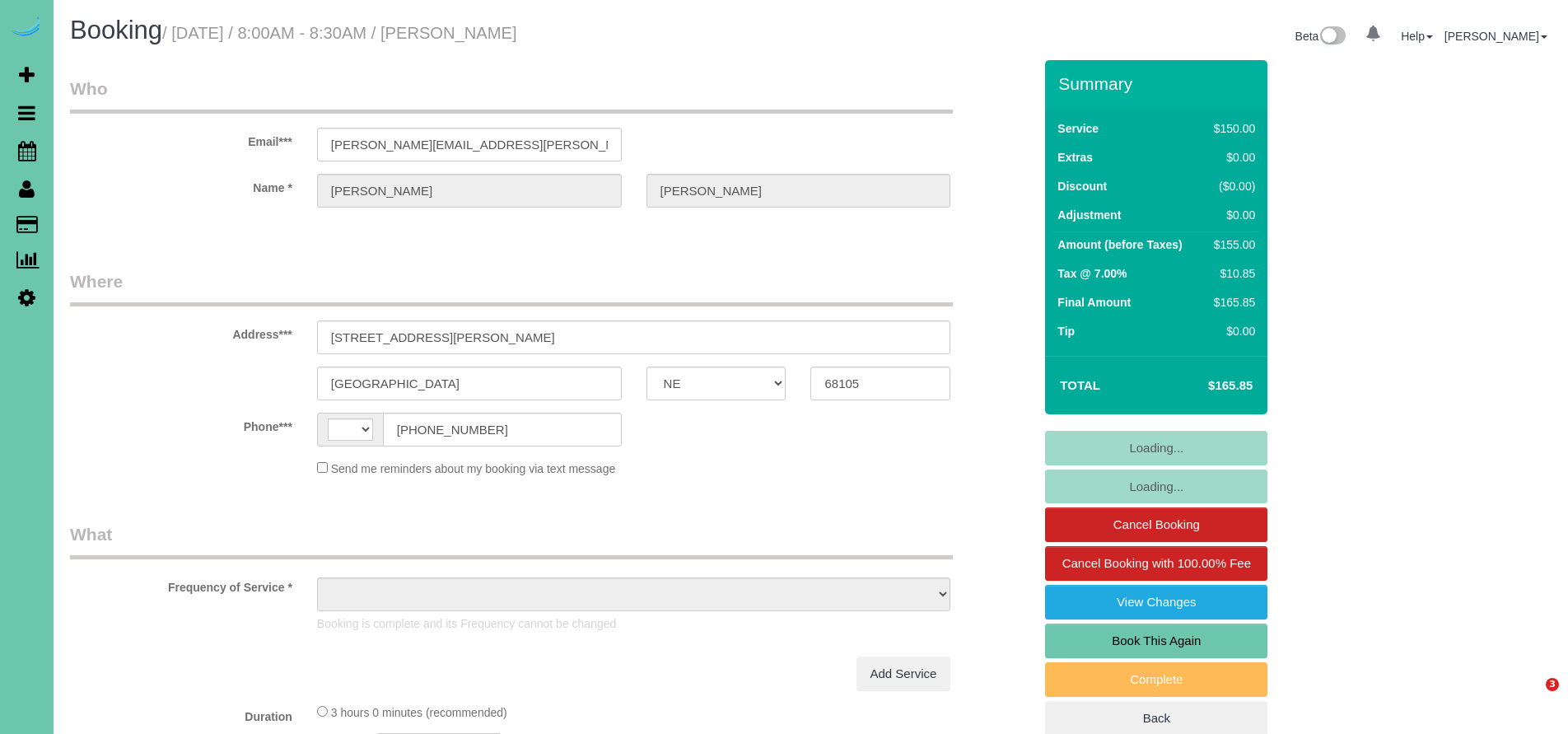
select select "NE"
select select "string:[GEOGRAPHIC_DATA]"
select select "object:659"
select select "string:fspay-b519e109-dc02-492b-8e0d-611a51235753"
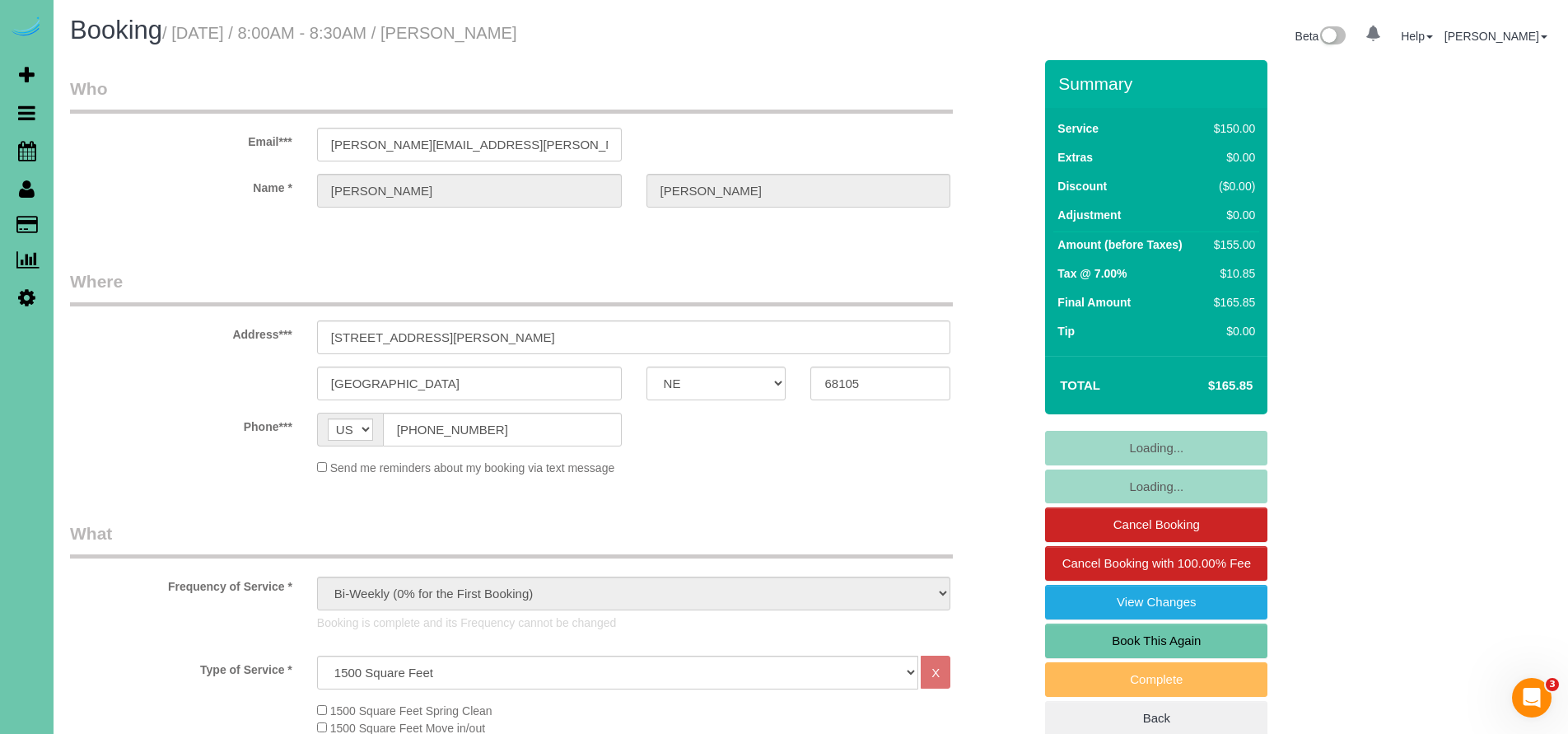
select select "number:36"
select select "number:41"
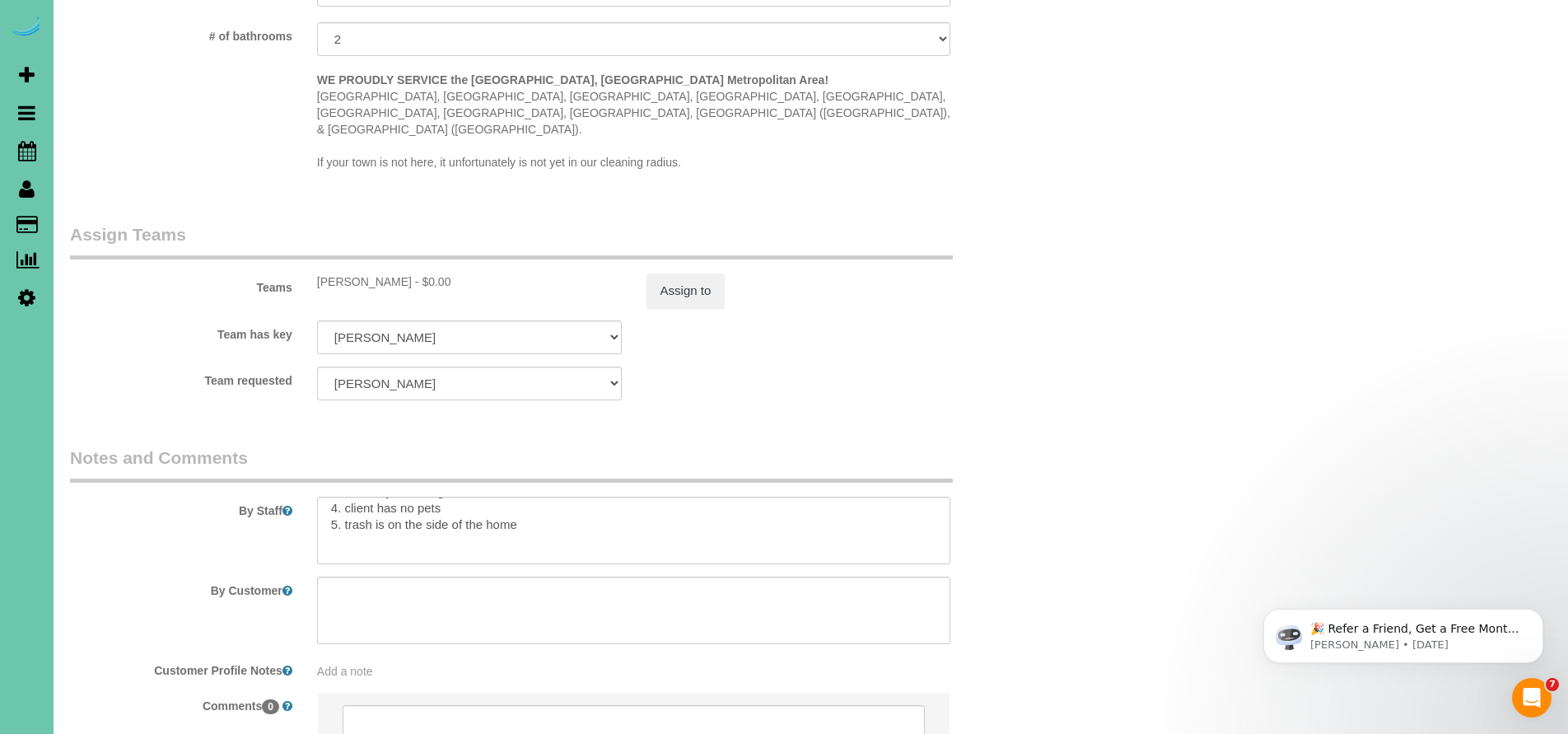
scroll to position [68, 0]
click at [540, 497] on textarea at bounding box center [634, 530] width 634 height 67
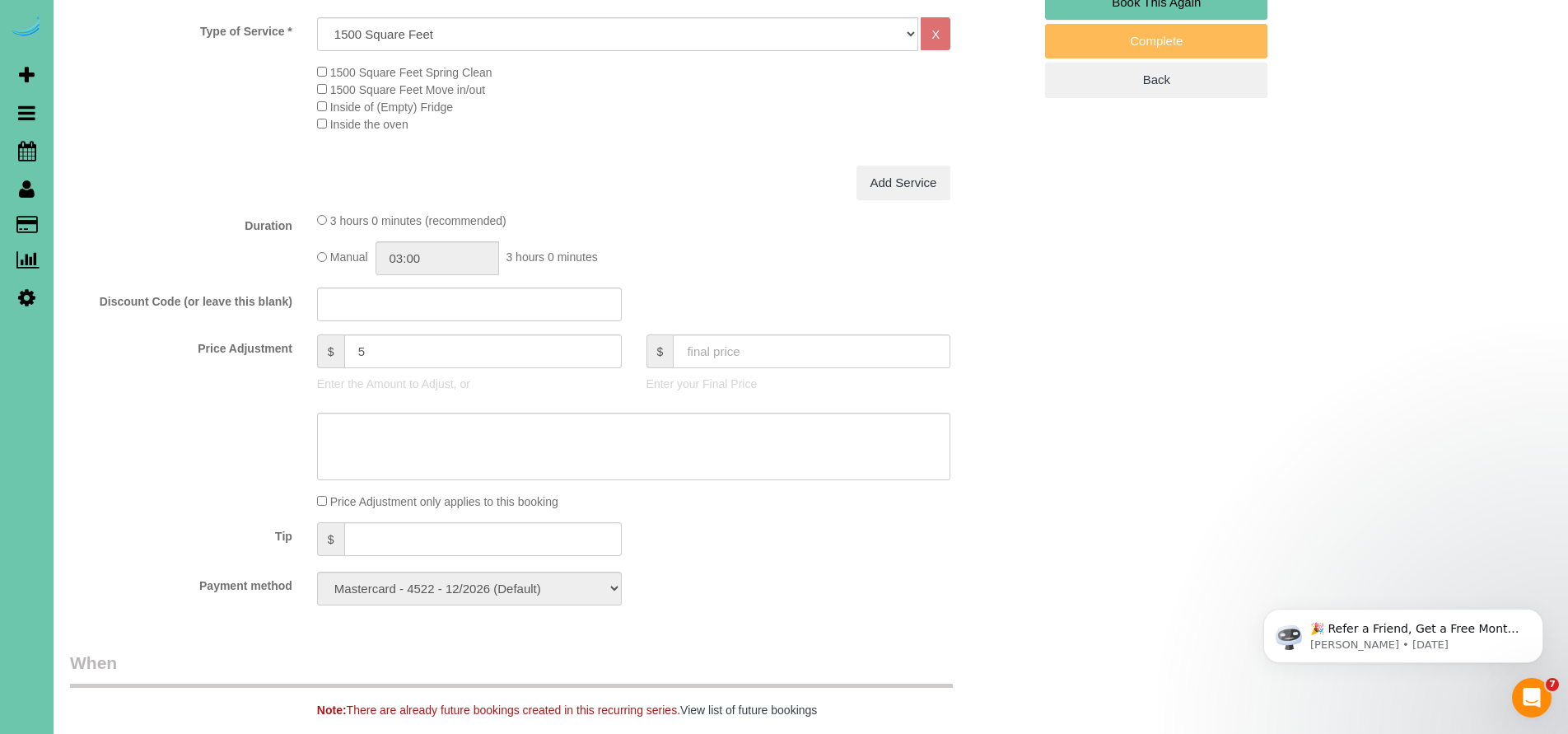
scroll to position [67, 0]
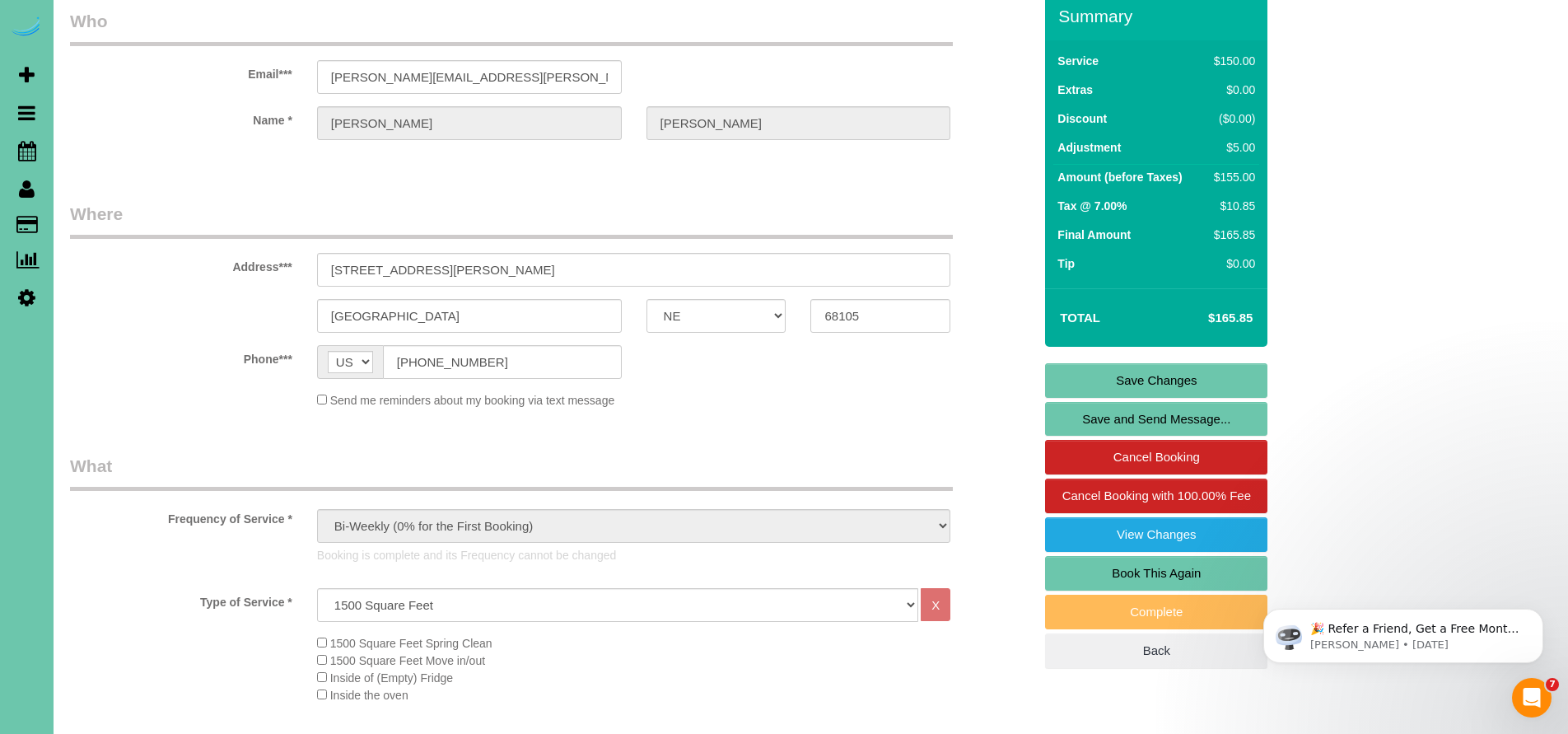
type textarea "** please make sure you clean the laundry room ** 1. credit 2. client home if n…"
click at [1162, 382] on link "Save Changes" at bounding box center [1156, 380] width 222 height 34
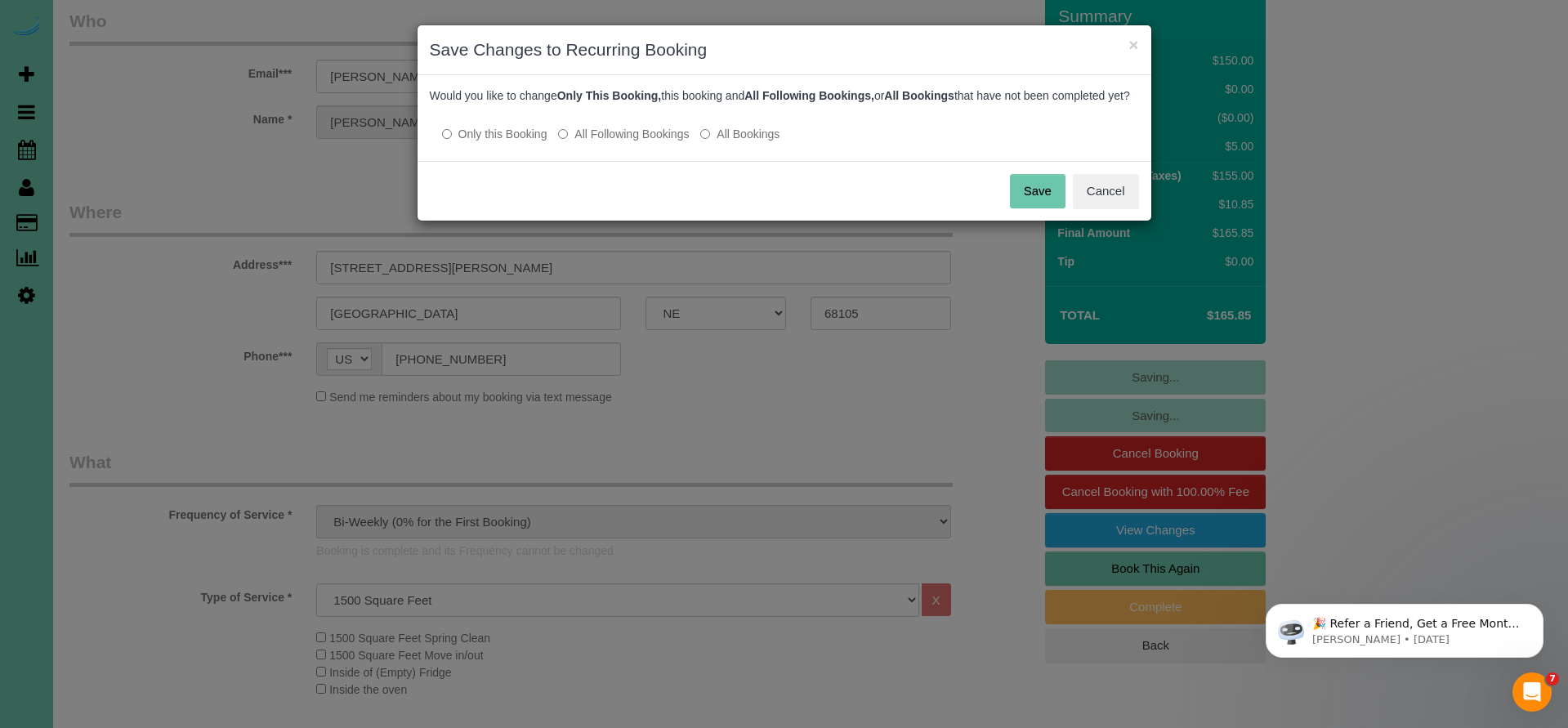
click at [1043, 208] on button "Save" at bounding box center [1038, 190] width 56 height 34
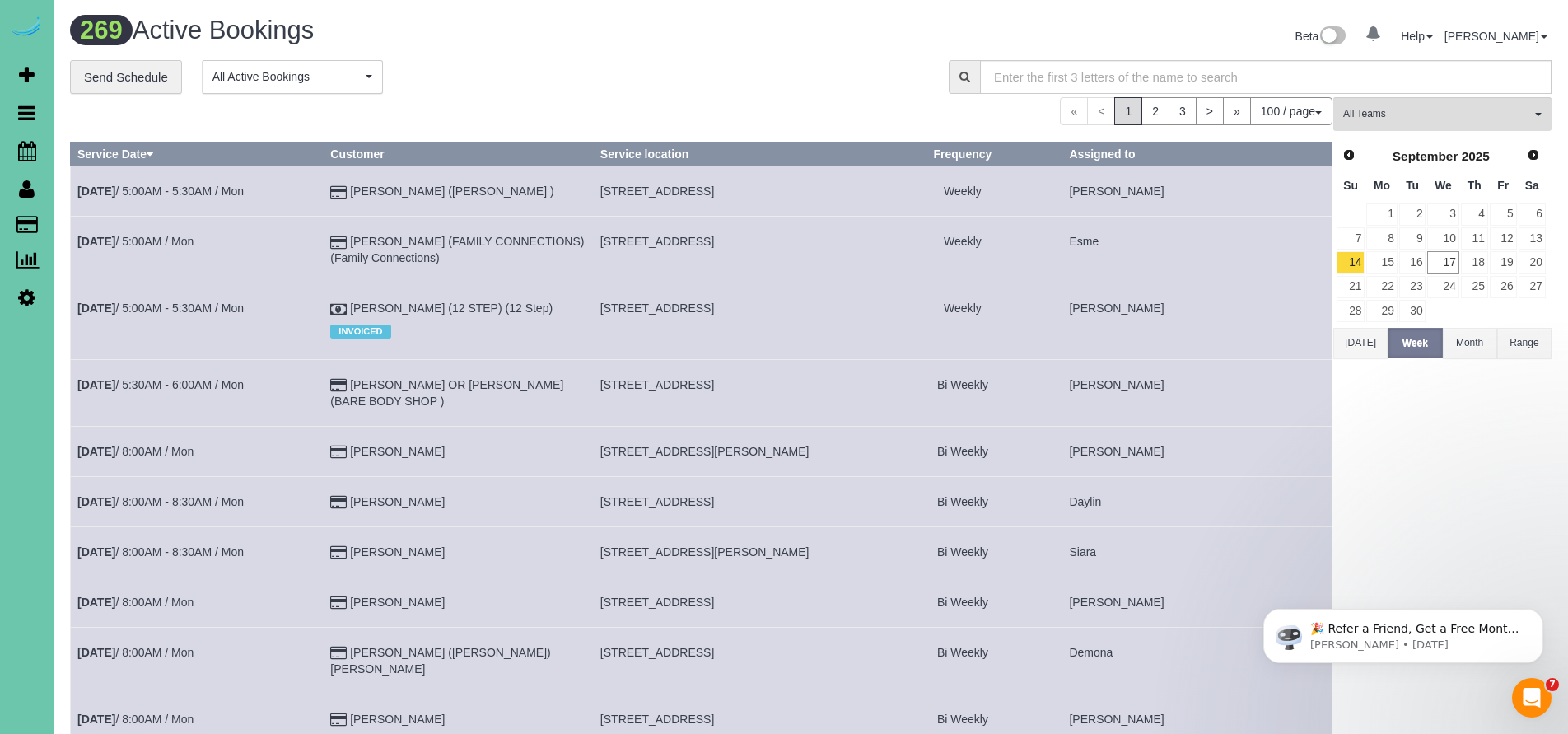
click at [26, 191] on icon at bounding box center [27, 188] width 16 height 20
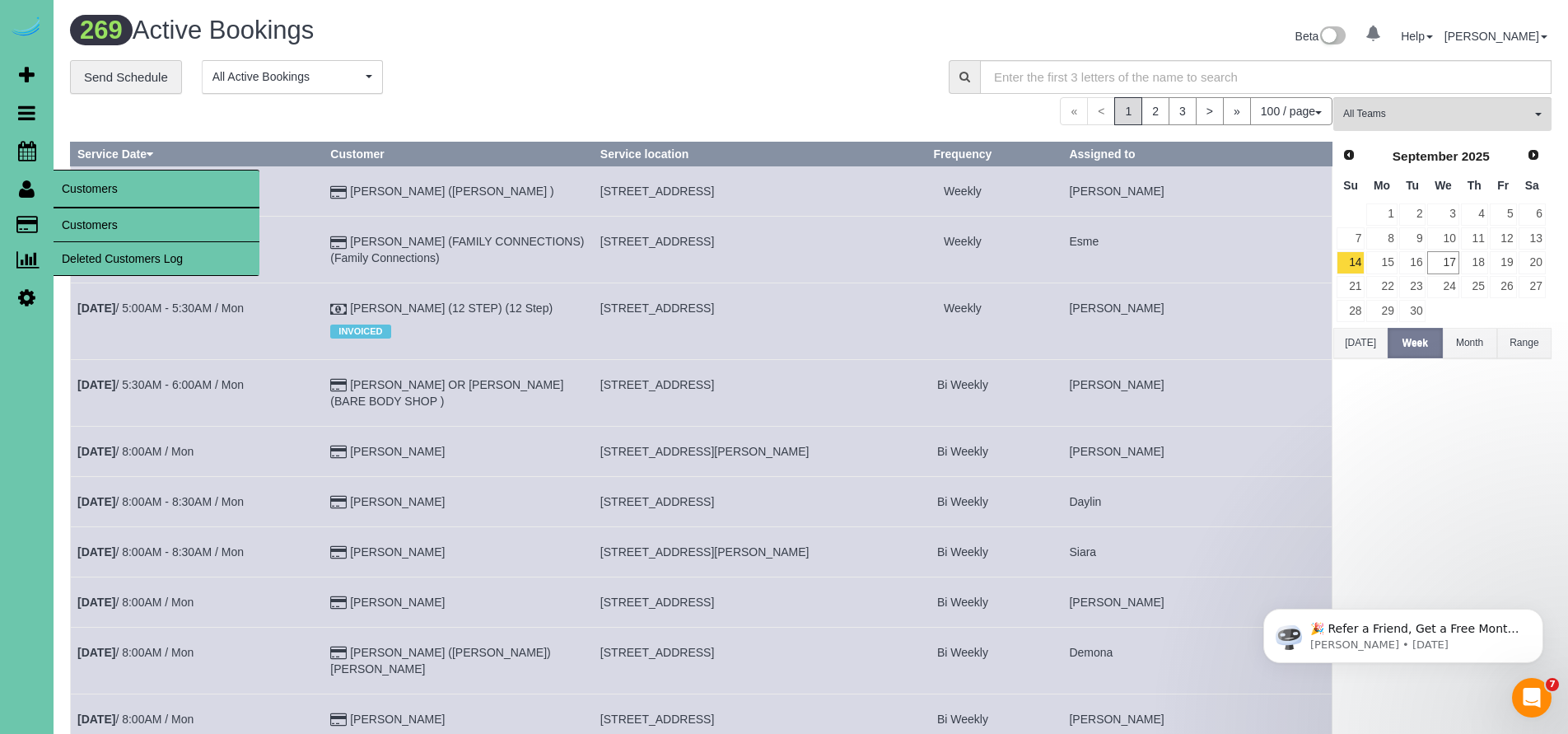
click at [118, 229] on link "Customers" at bounding box center [156, 225] width 206 height 33
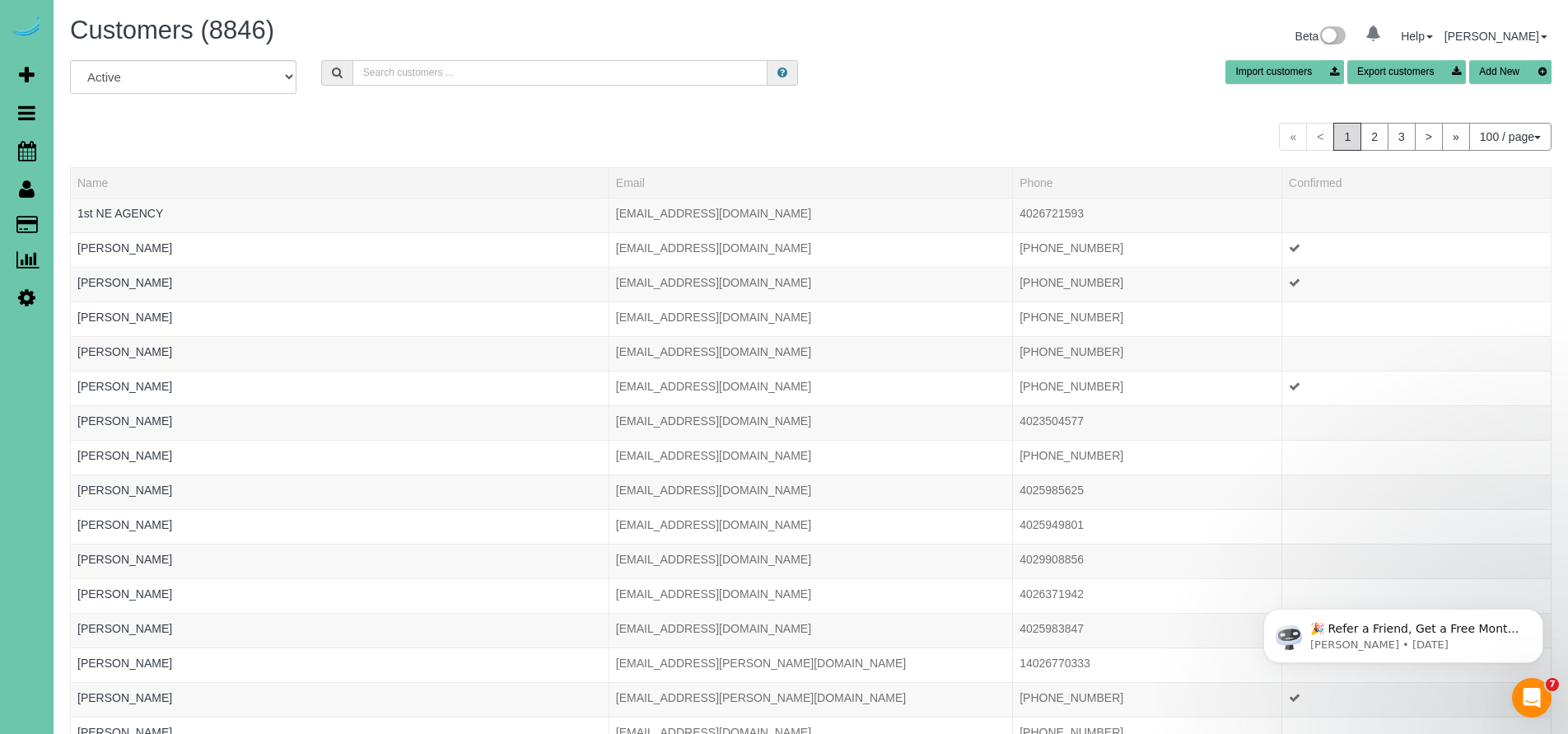
click at [440, 73] on input "text" at bounding box center [560, 73] width 416 height 25
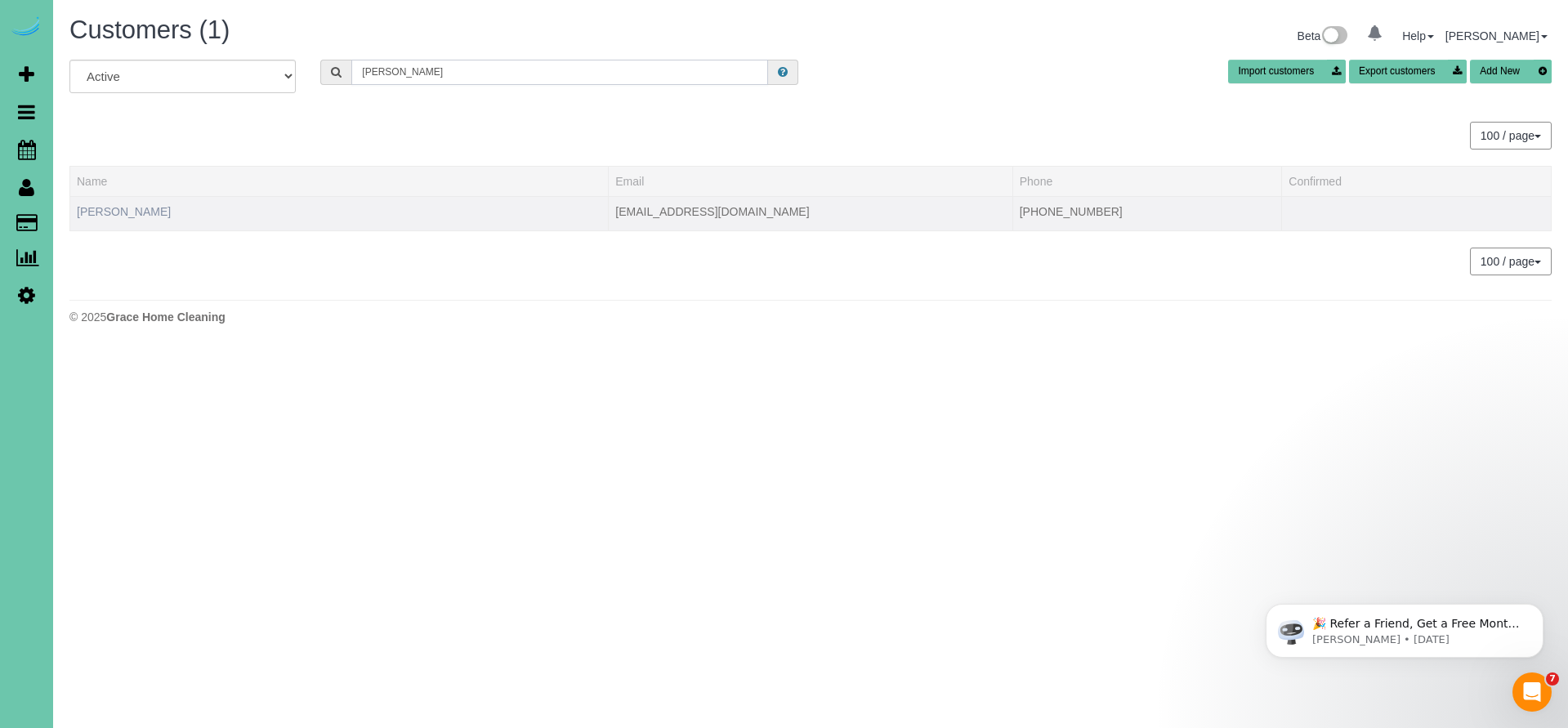
type input "[PERSON_NAME]"
click at [117, 212] on link "[PERSON_NAME]" at bounding box center [123, 211] width 94 height 13
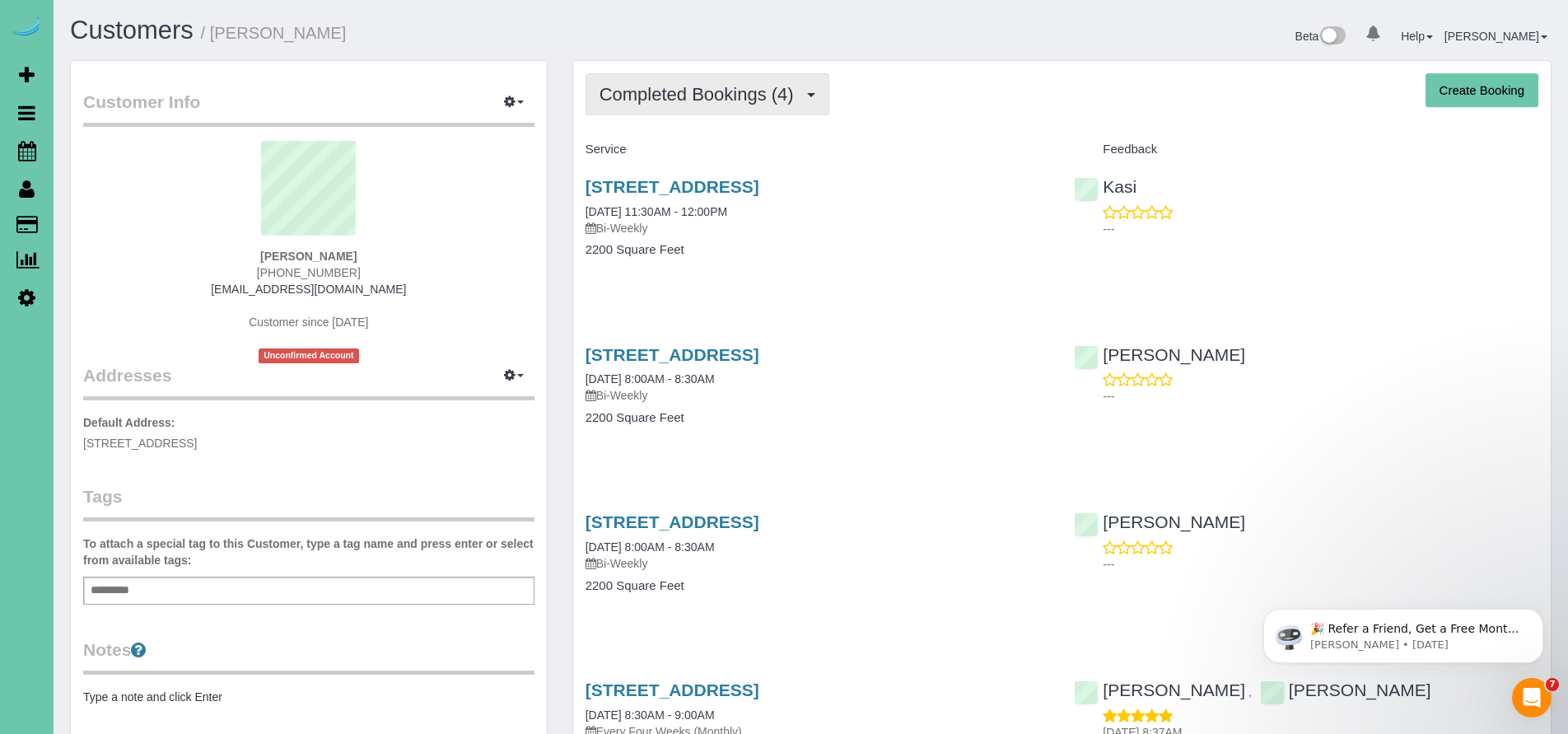
click at [689, 95] on span "Completed Bookings (4)" at bounding box center [700, 95] width 202 height 21
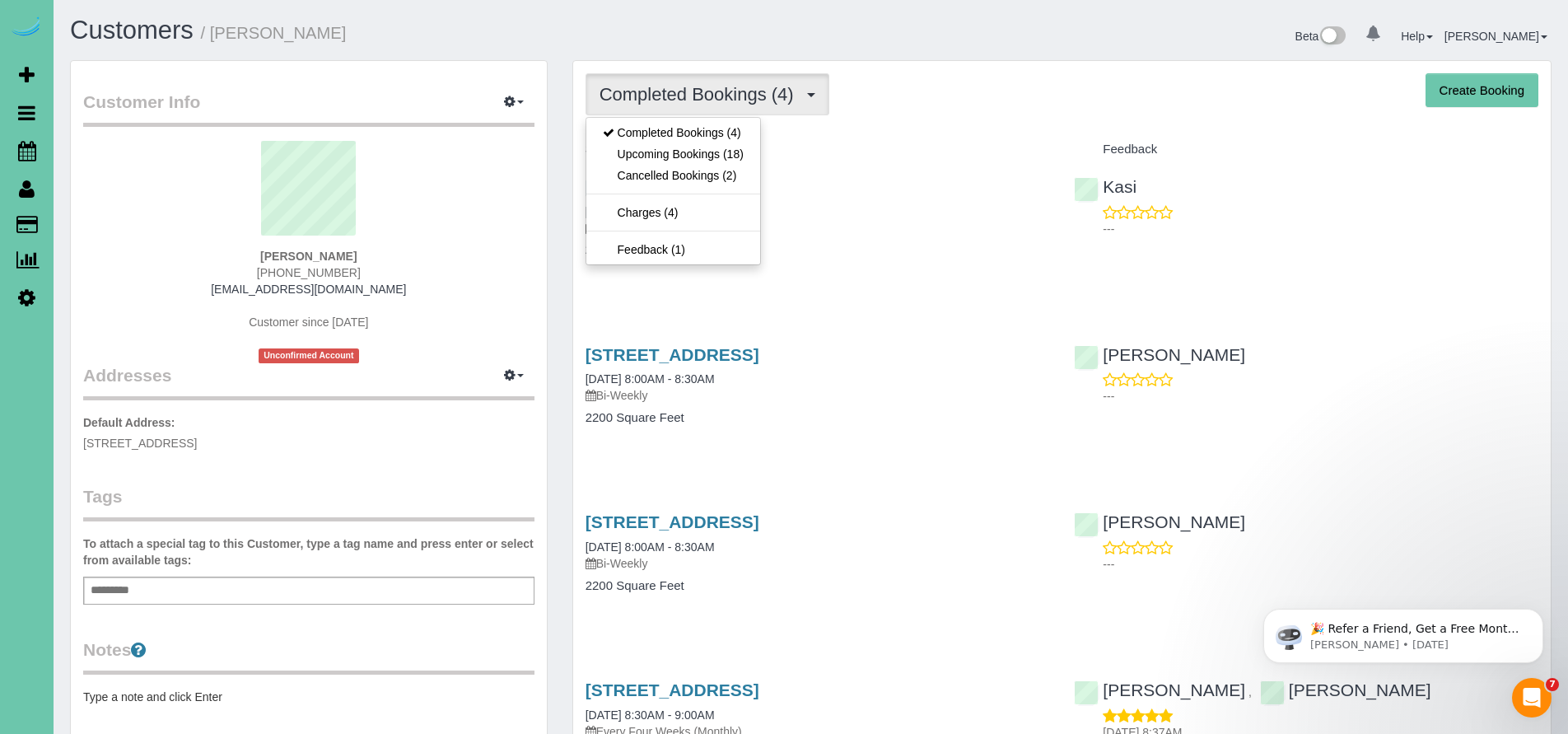
click at [759, 187] on link "5713 S 174th St, Omaha, NE 68135" at bounding box center [672, 187] width 173 height 19
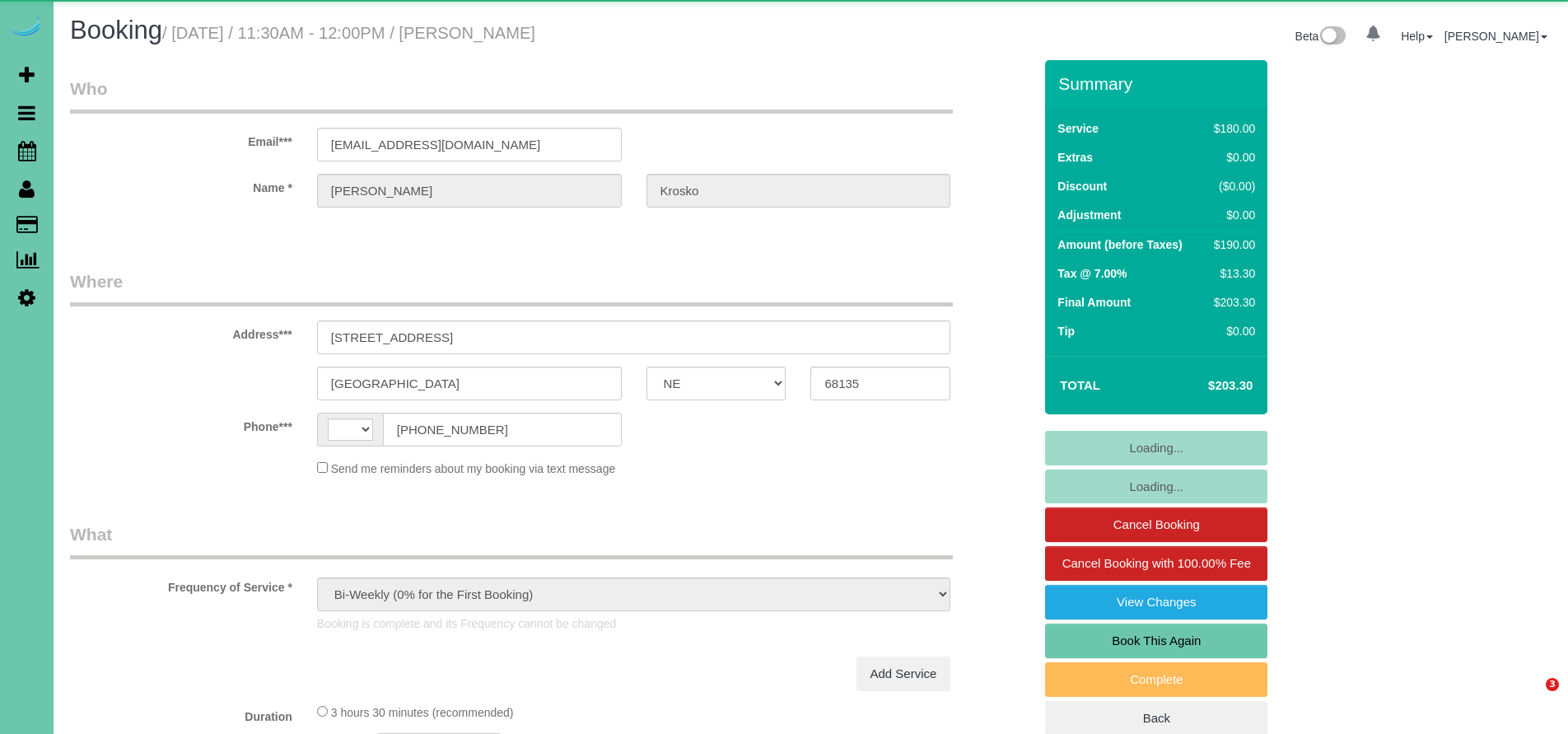
select select "NE"
select select "object:842"
select select "string:[GEOGRAPHIC_DATA]"
select select "string:fspay-658c25c1-2426-425a-890f-1d955137bbd7"
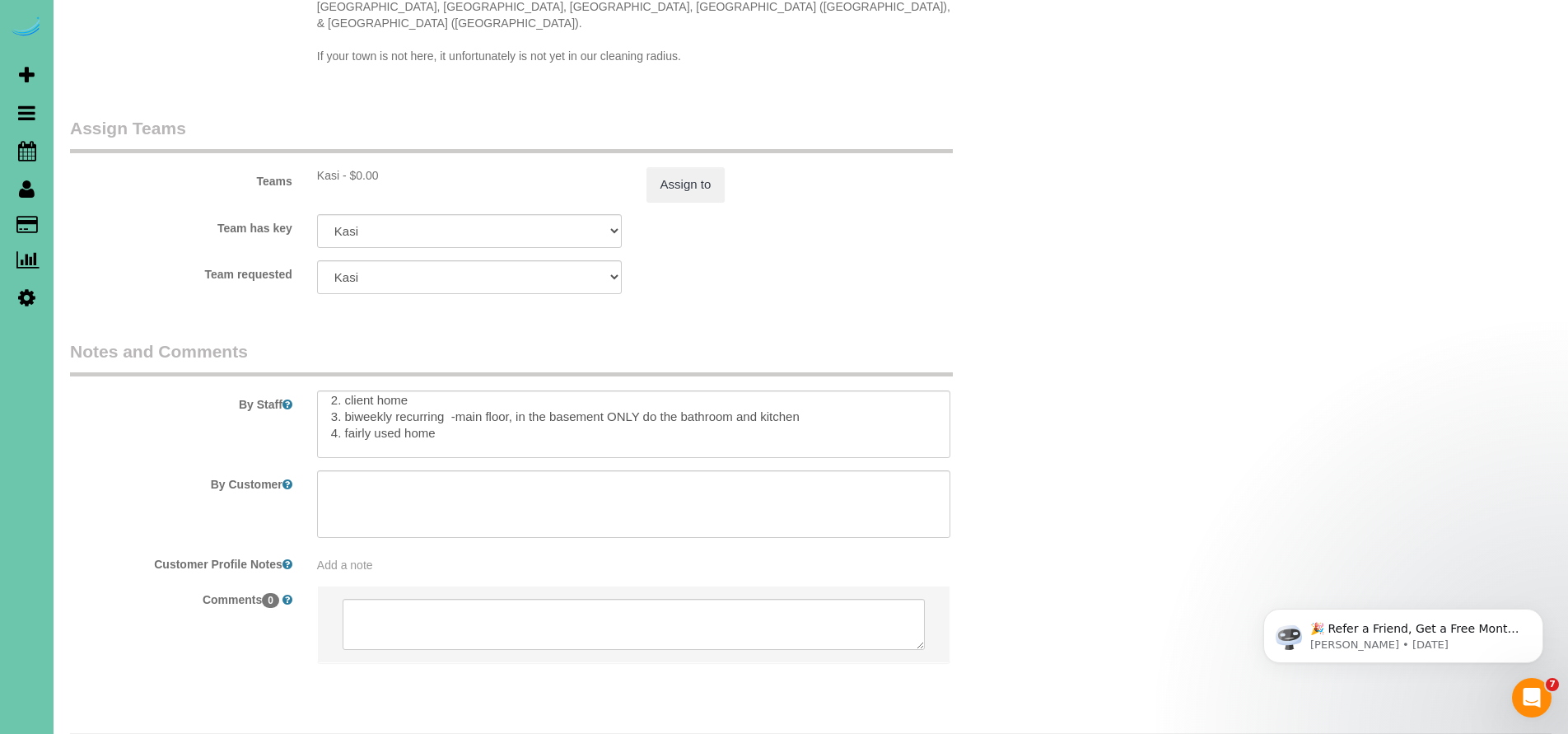
scroll to position [45, 0]
click at [468, 391] on textarea at bounding box center [634, 424] width 634 height 67
click at [476, 391] on textarea at bounding box center [634, 424] width 634 height 67
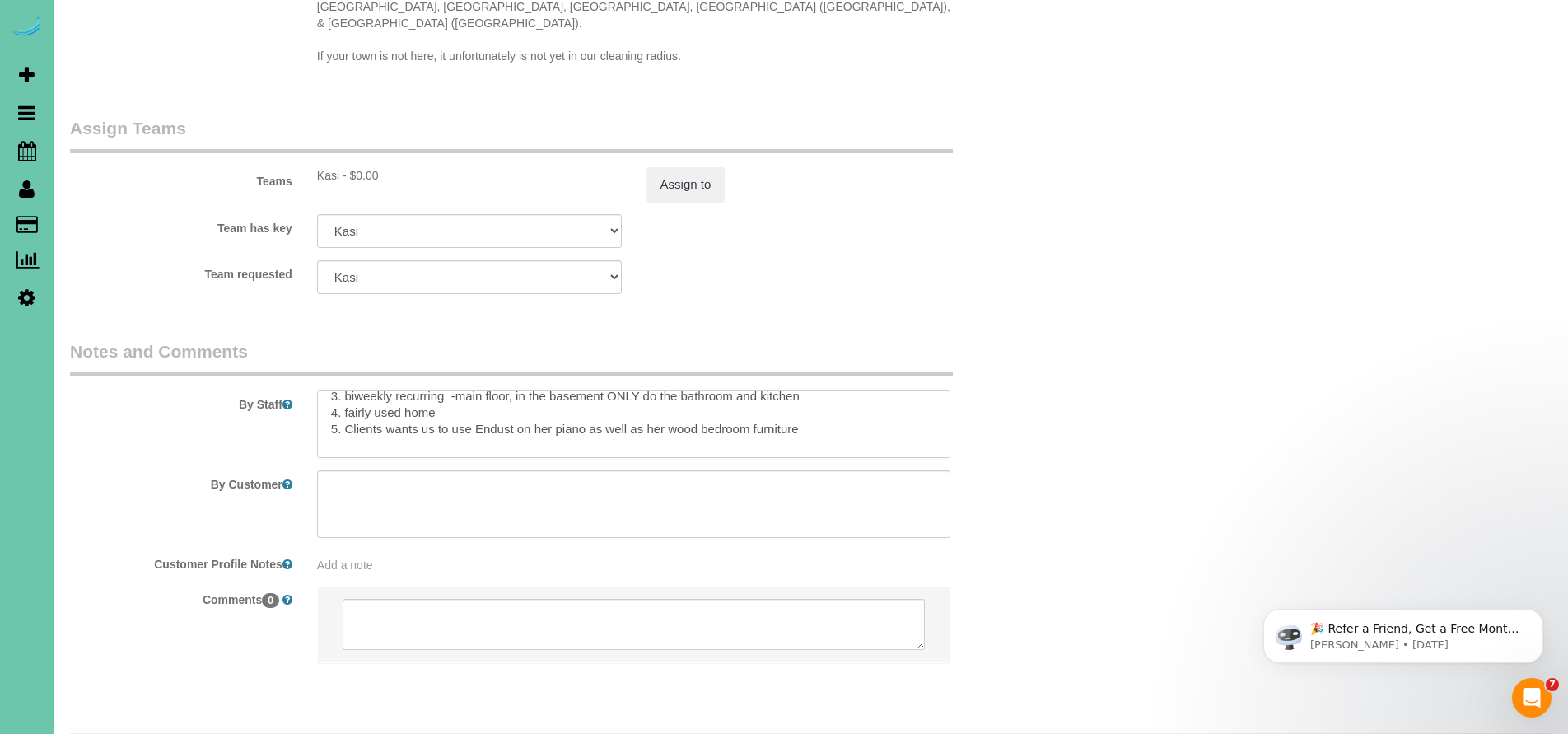
click at [384, 391] on textarea at bounding box center [634, 424] width 634 height 67
click at [812, 391] on textarea at bounding box center [634, 424] width 634 height 67
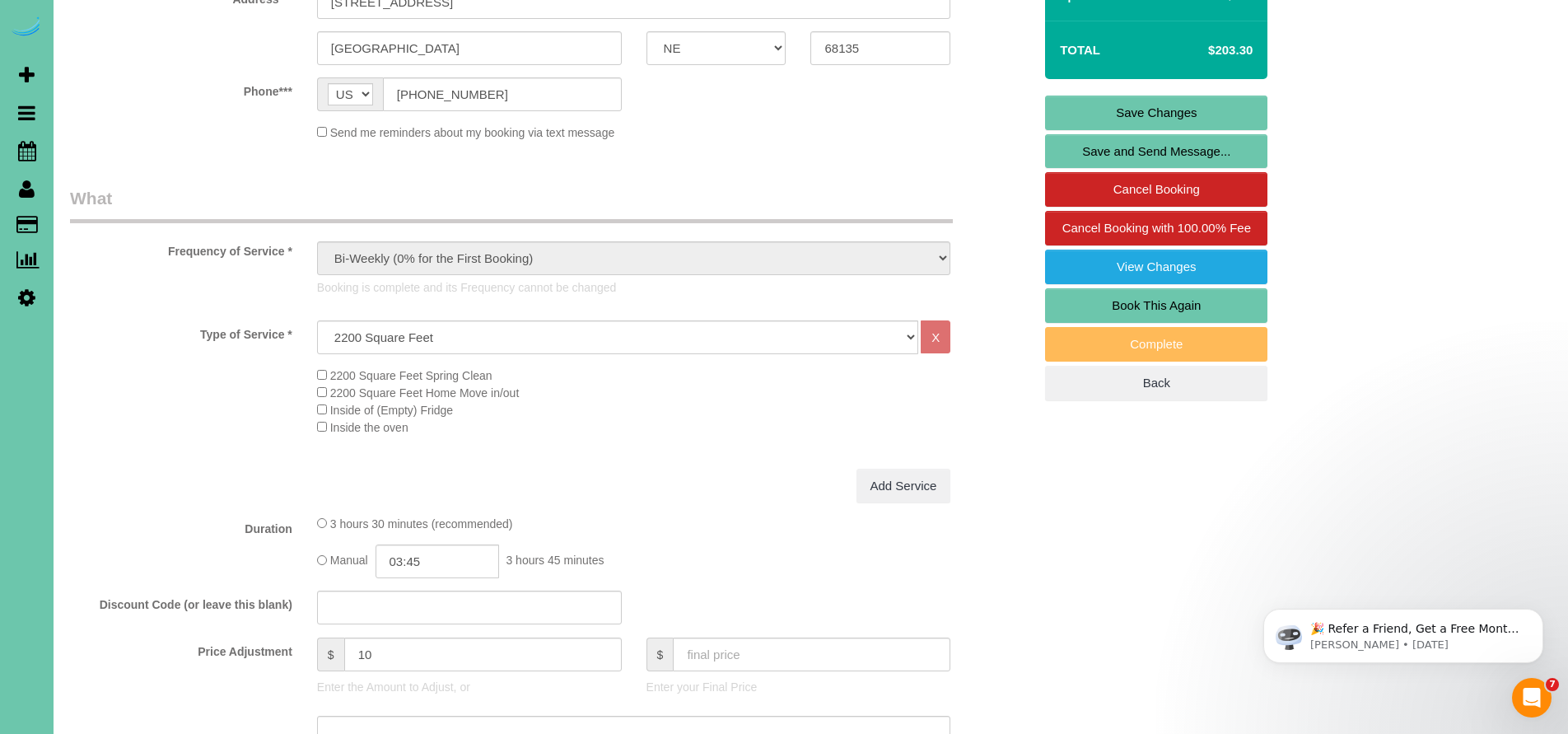
scroll to position [0, 0]
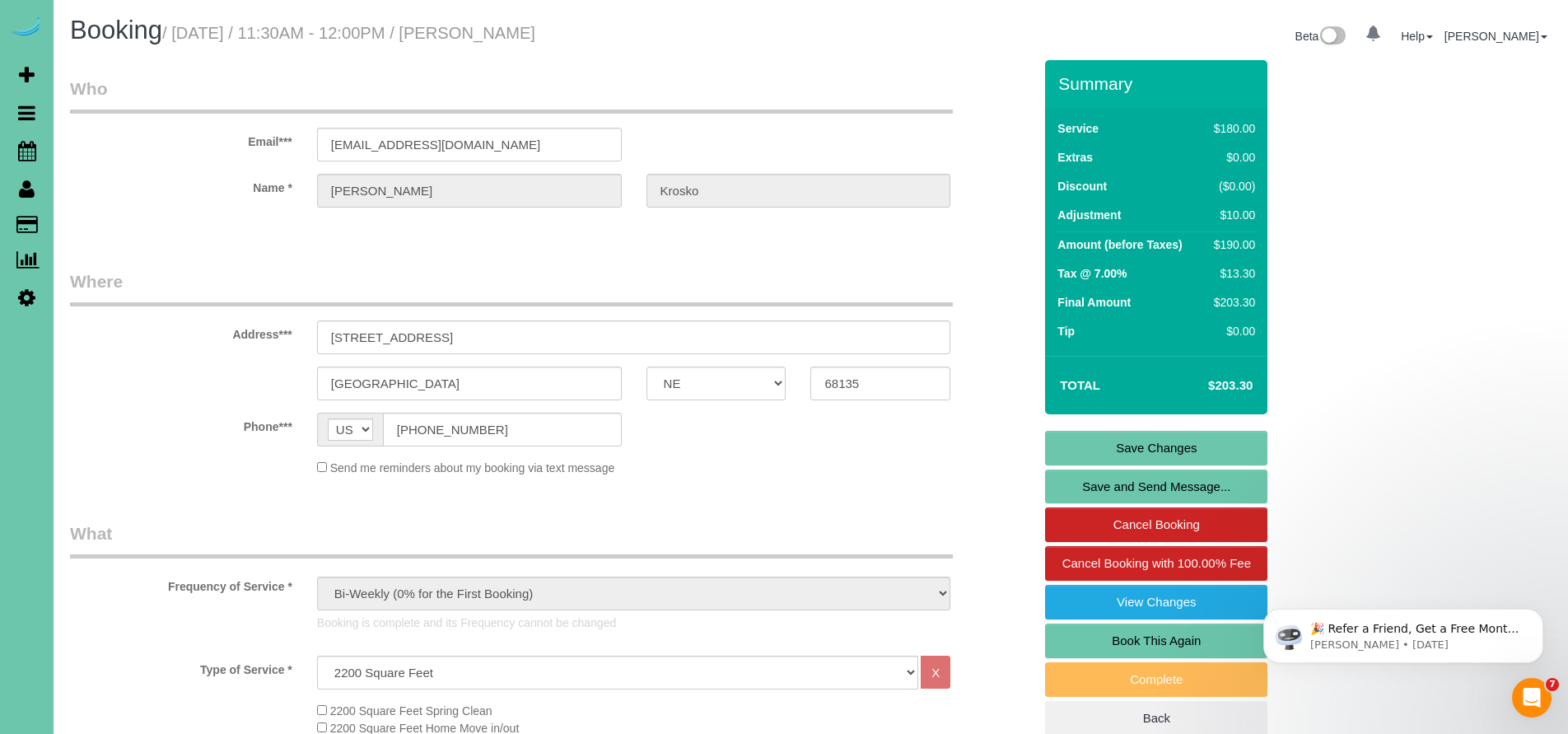
type textarea "1. credit 2. client home 3. biweekly recurring -main floor, in the basement ONL…"
click at [1177, 440] on link "Save Changes" at bounding box center [1156, 448] width 222 height 34
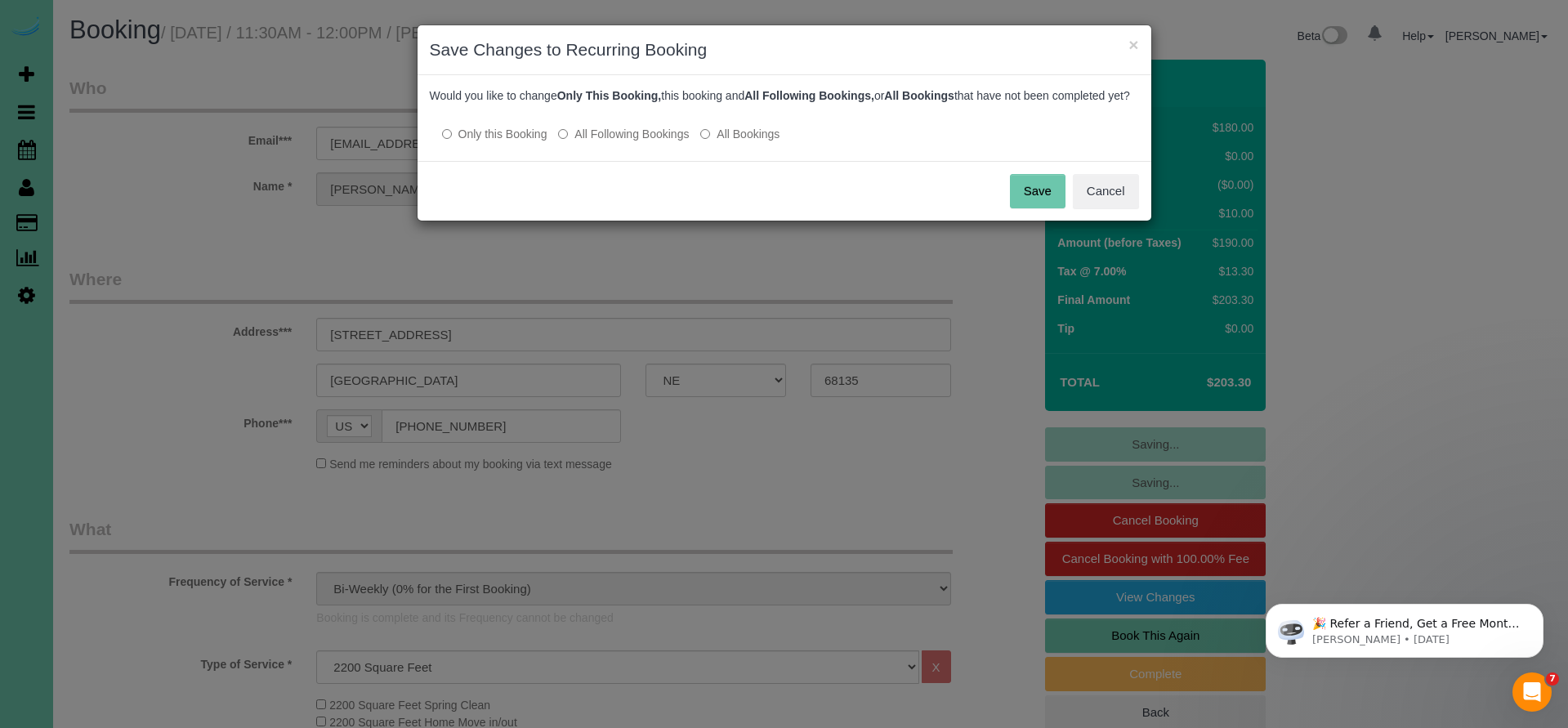
click at [1027, 208] on button "Save" at bounding box center [1038, 190] width 56 height 34
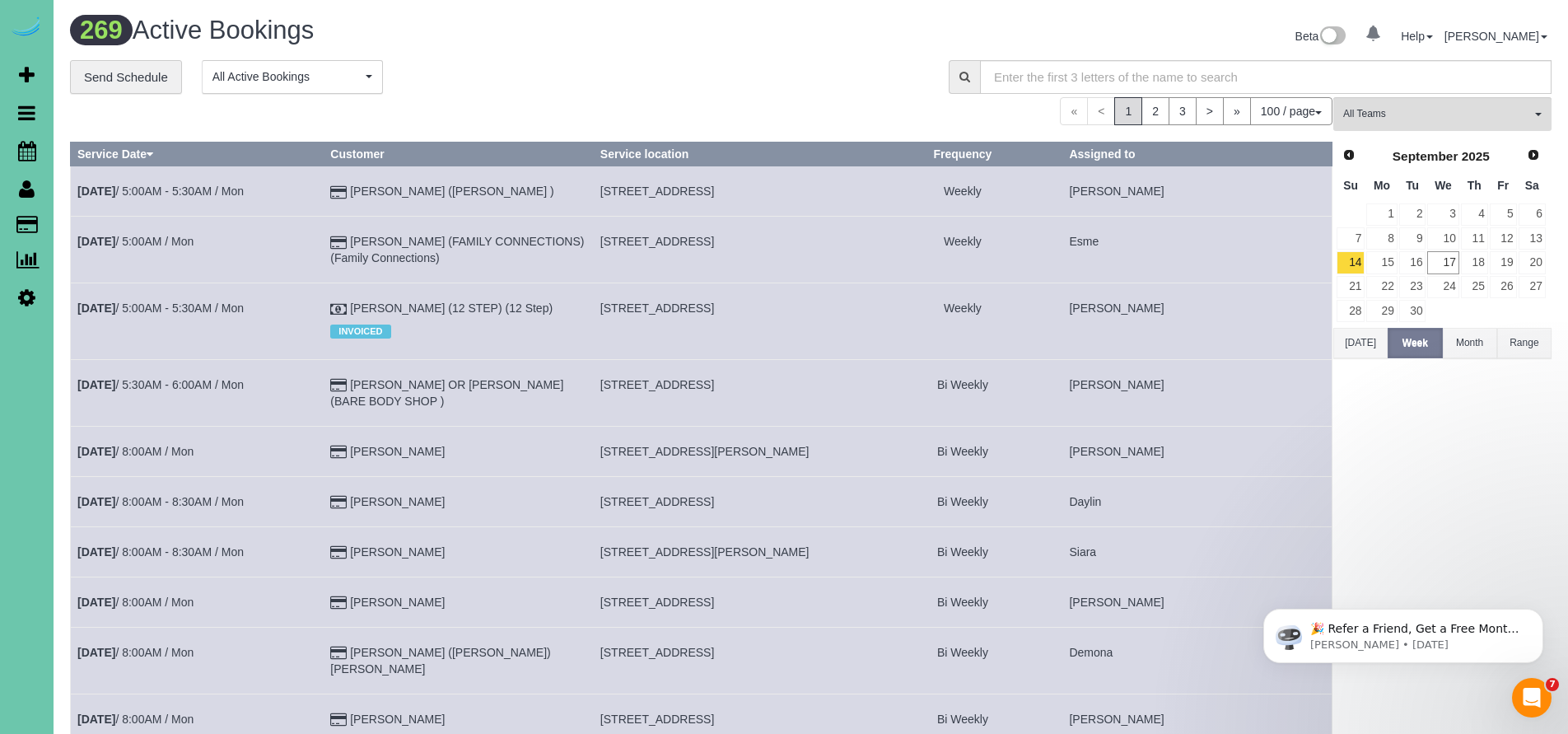
click at [27, 194] on icon at bounding box center [27, 188] width 16 height 20
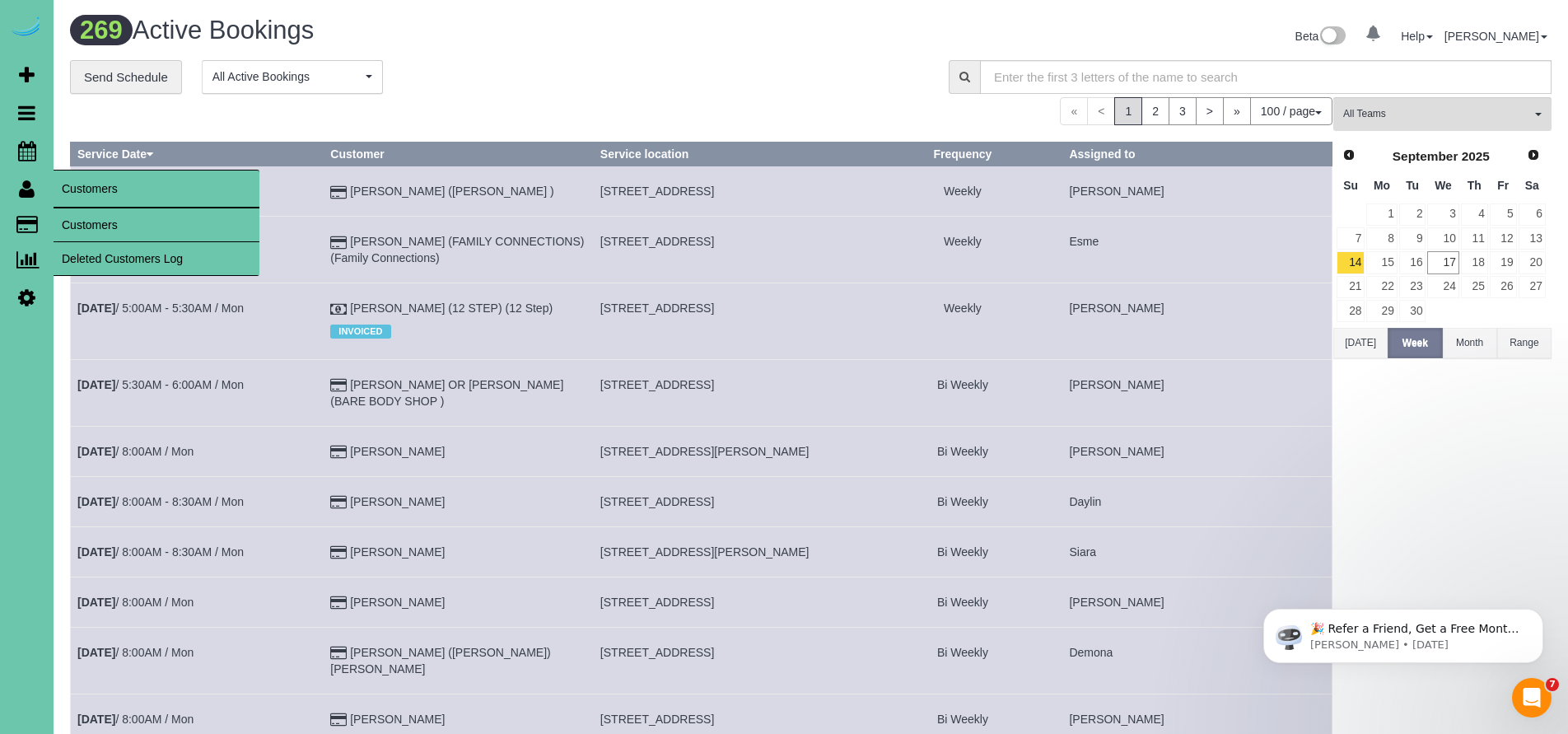
click at [100, 232] on link "Customers" at bounding box center [156, 225] width 206 height 33
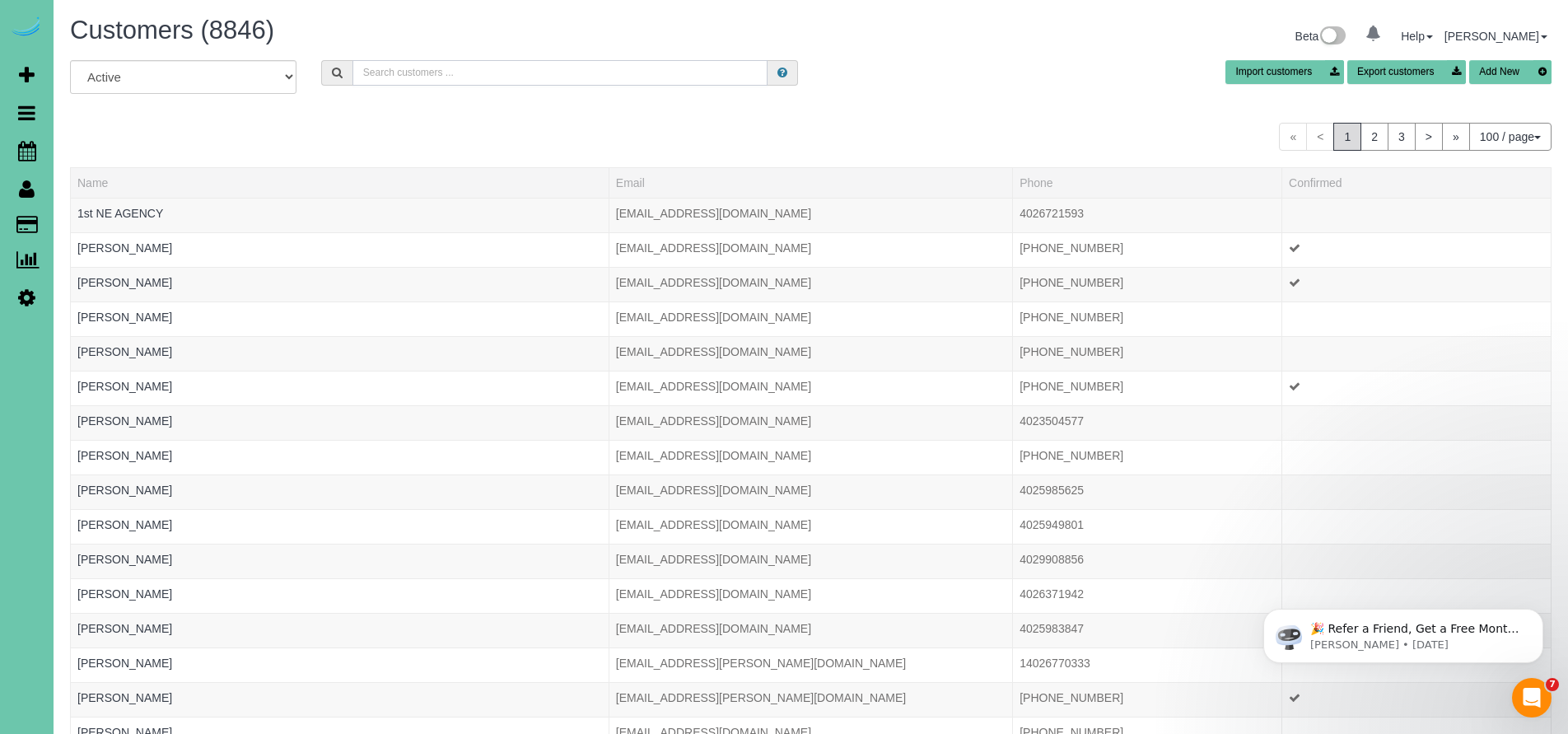
click at [395, 69] on input "text" at bounding box center [560, 73] width 416 height 25
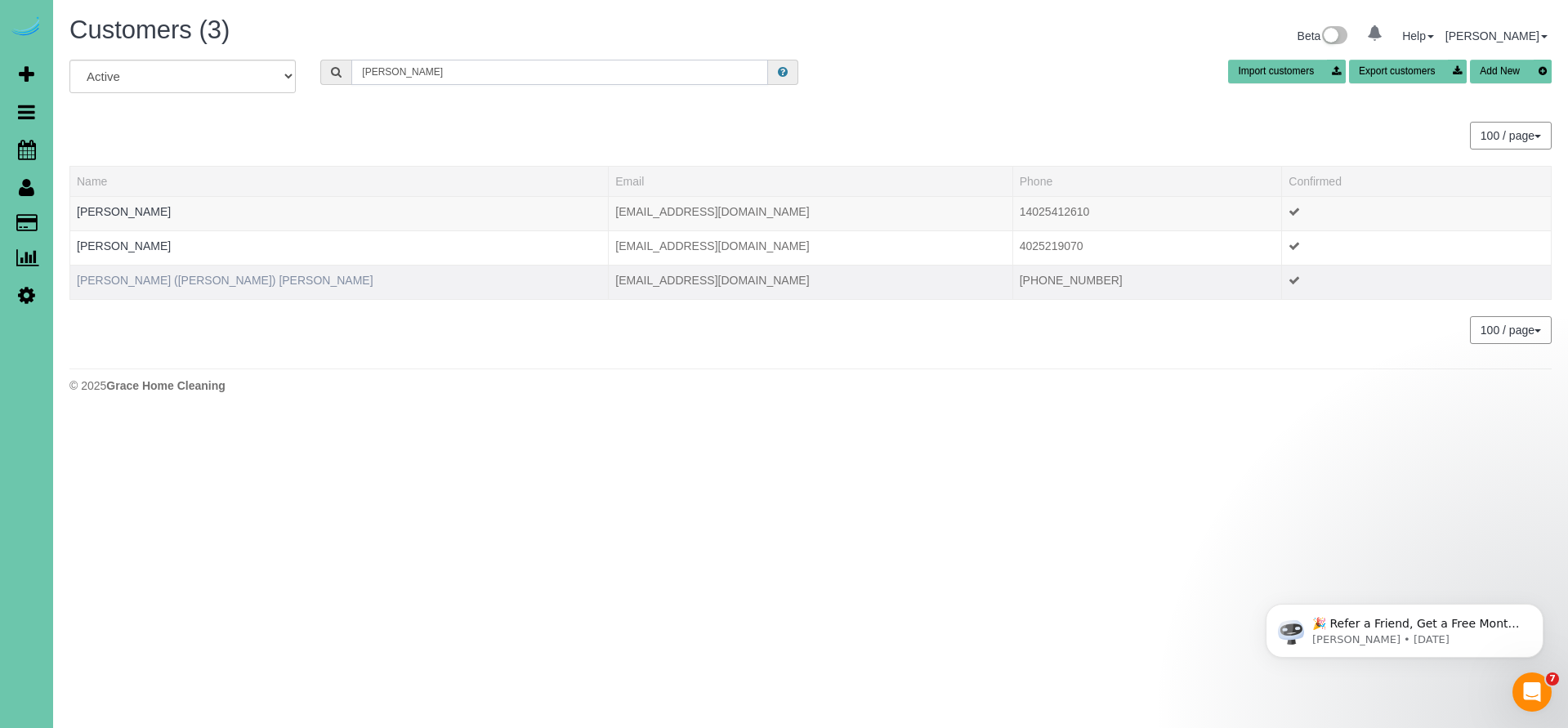
type input "Wayne"
click at [116, 279] on link "[PERSON_NAME] ([PERSON_NAME]) [PERSON_NAME]" at bounding box center [224, 280] width 296 height 13
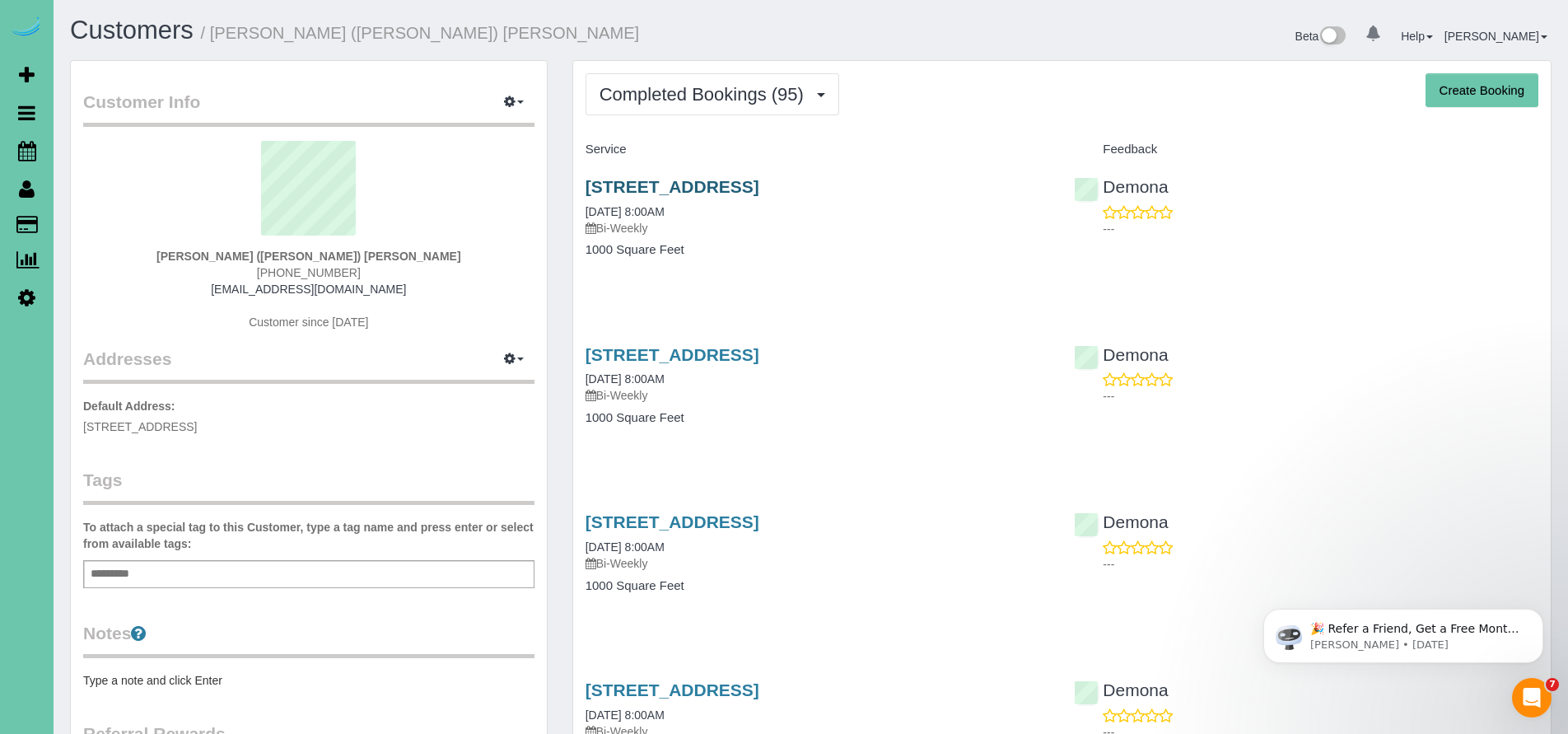
click at [710, 177] on link "[STREET_ADDRESS]" at bounding box center [672, 187] width 173 height 19
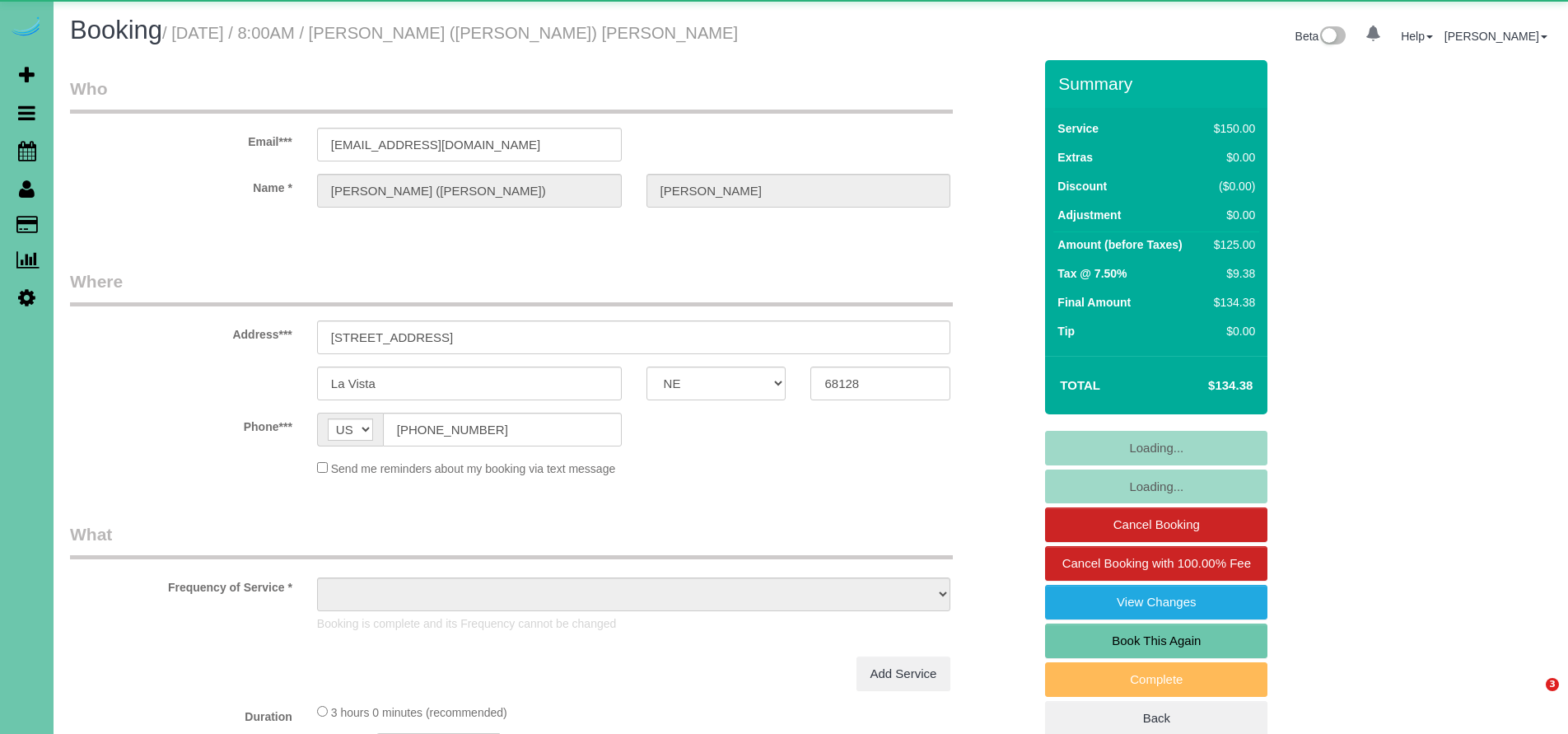
select select "NE"
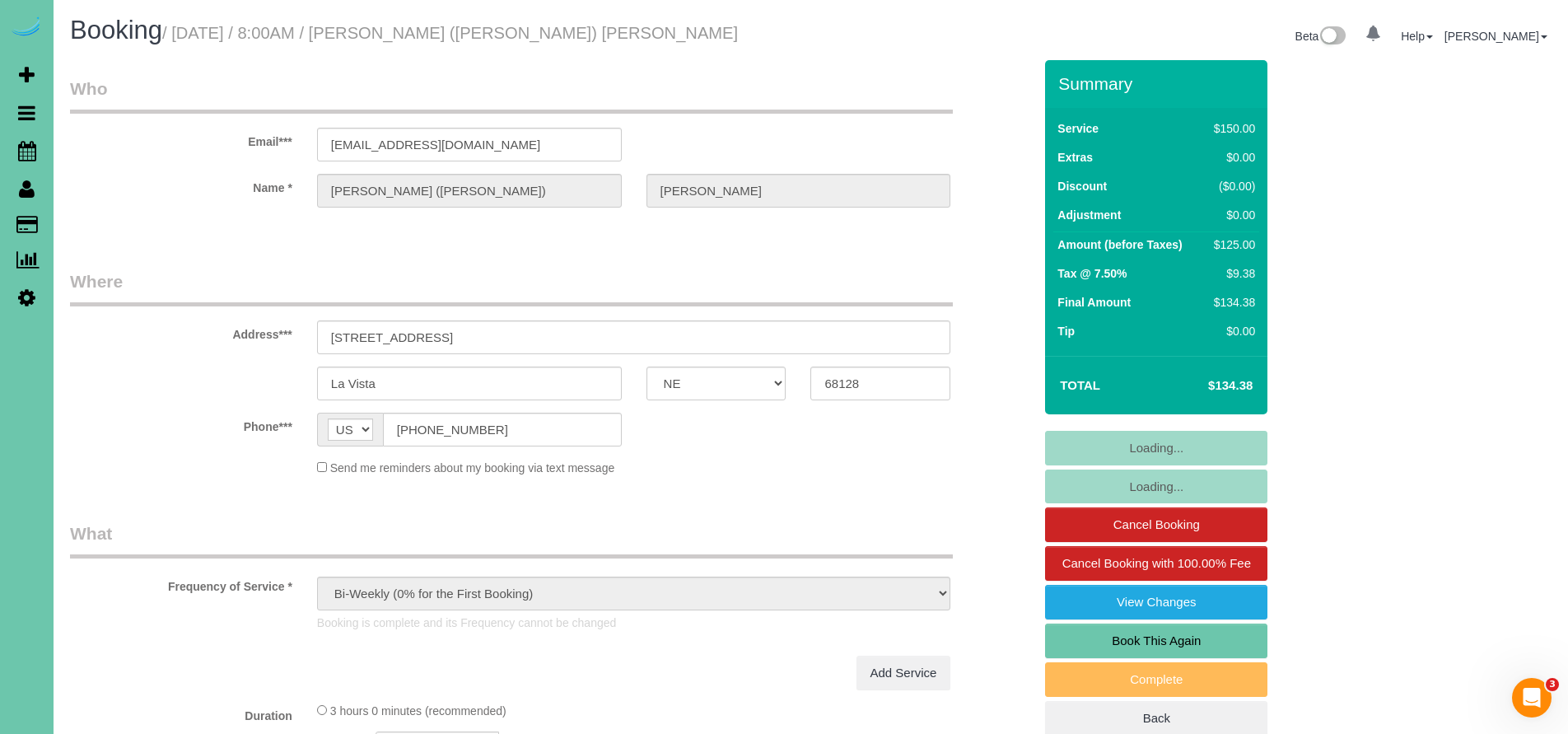
select select "object:630"
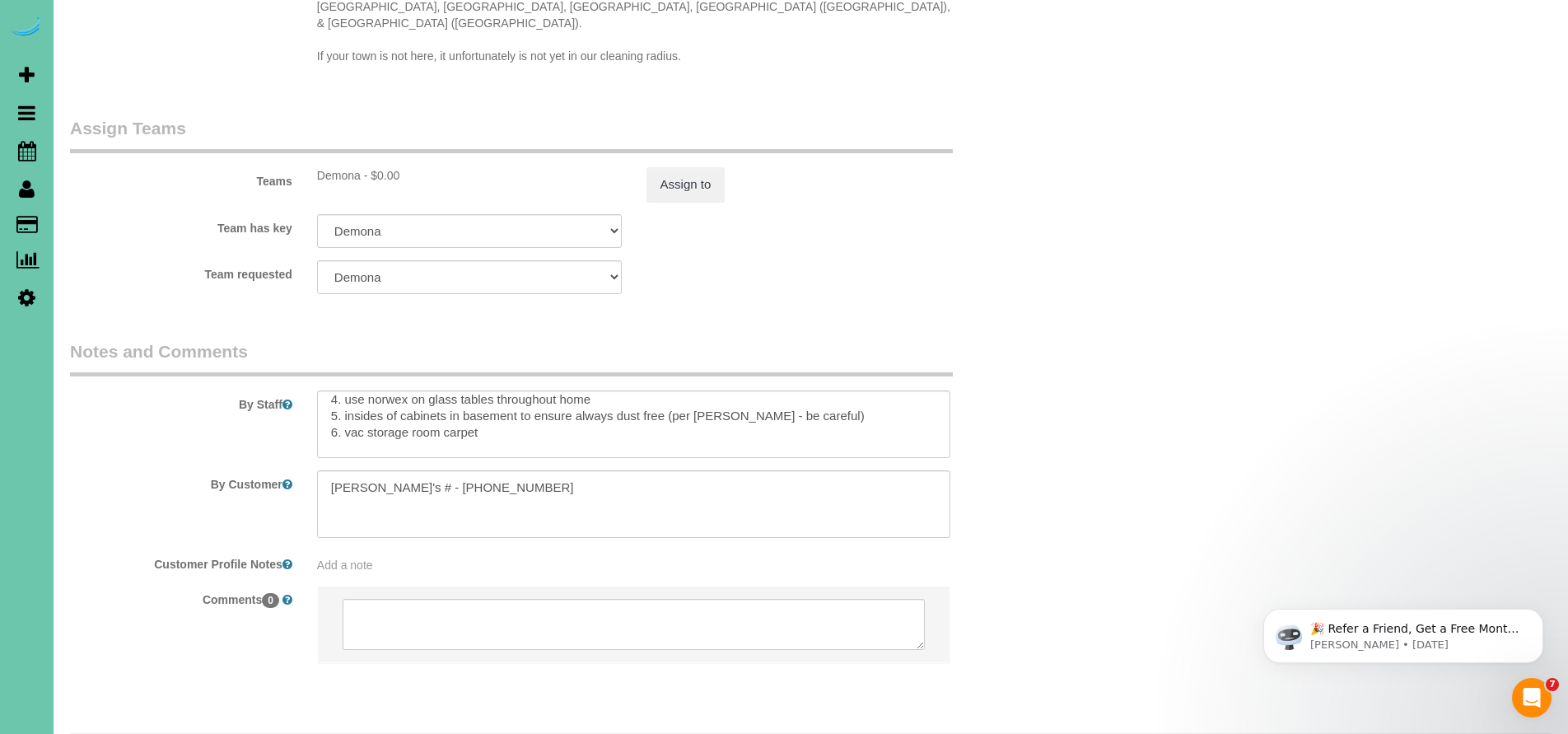
scroll to position [61, 0]
click at [519, 392] on textarea at bounding box center [634, 424] width 634 height 67
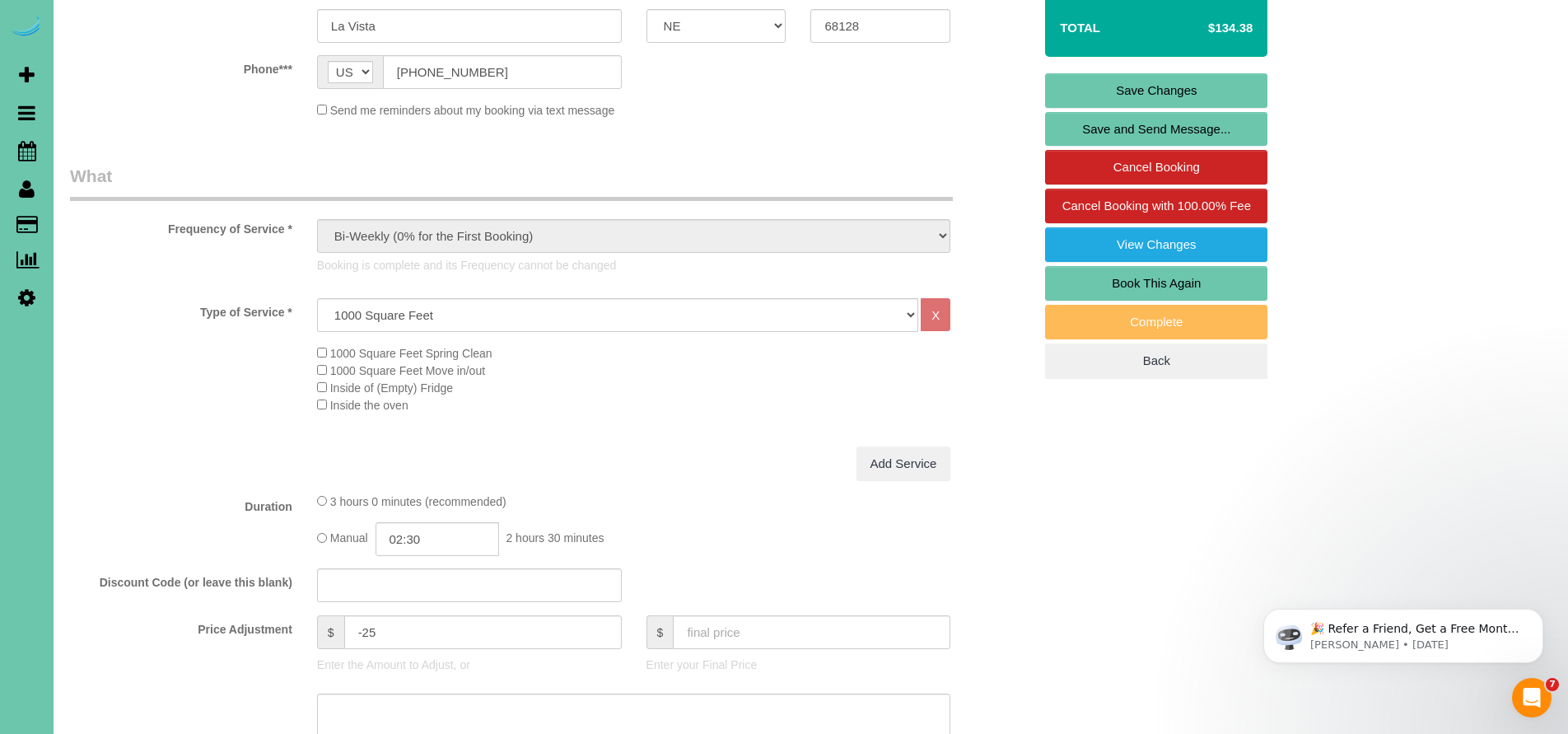
scroll to position [0, 0]
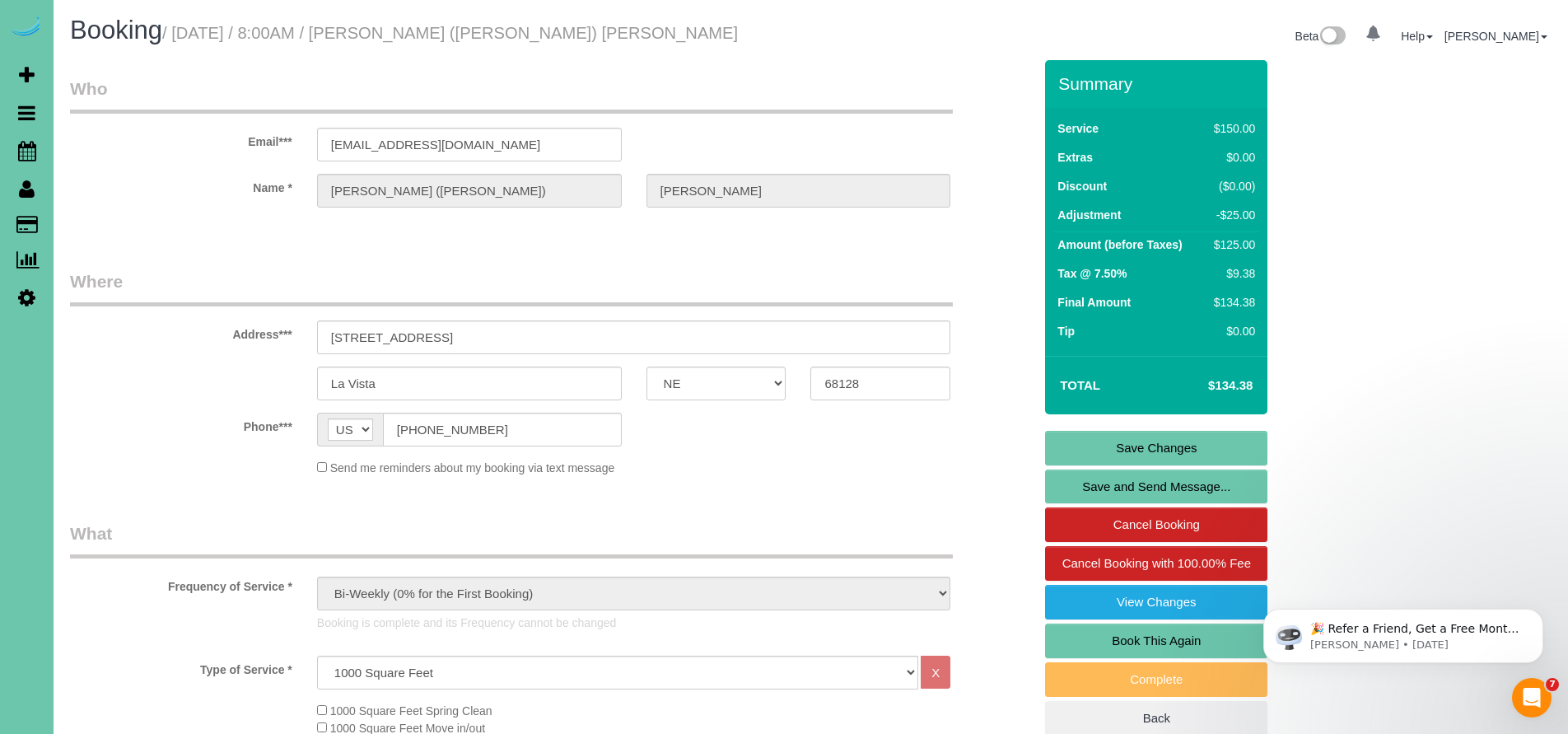
type textarea "1. credit 2. client home (Elizabeth - Wayne is son who is paying for it) 3. biw…"
click at [1158, 447] on link "Save Changes" at bounding box center [1156, 448] width 222 height 34
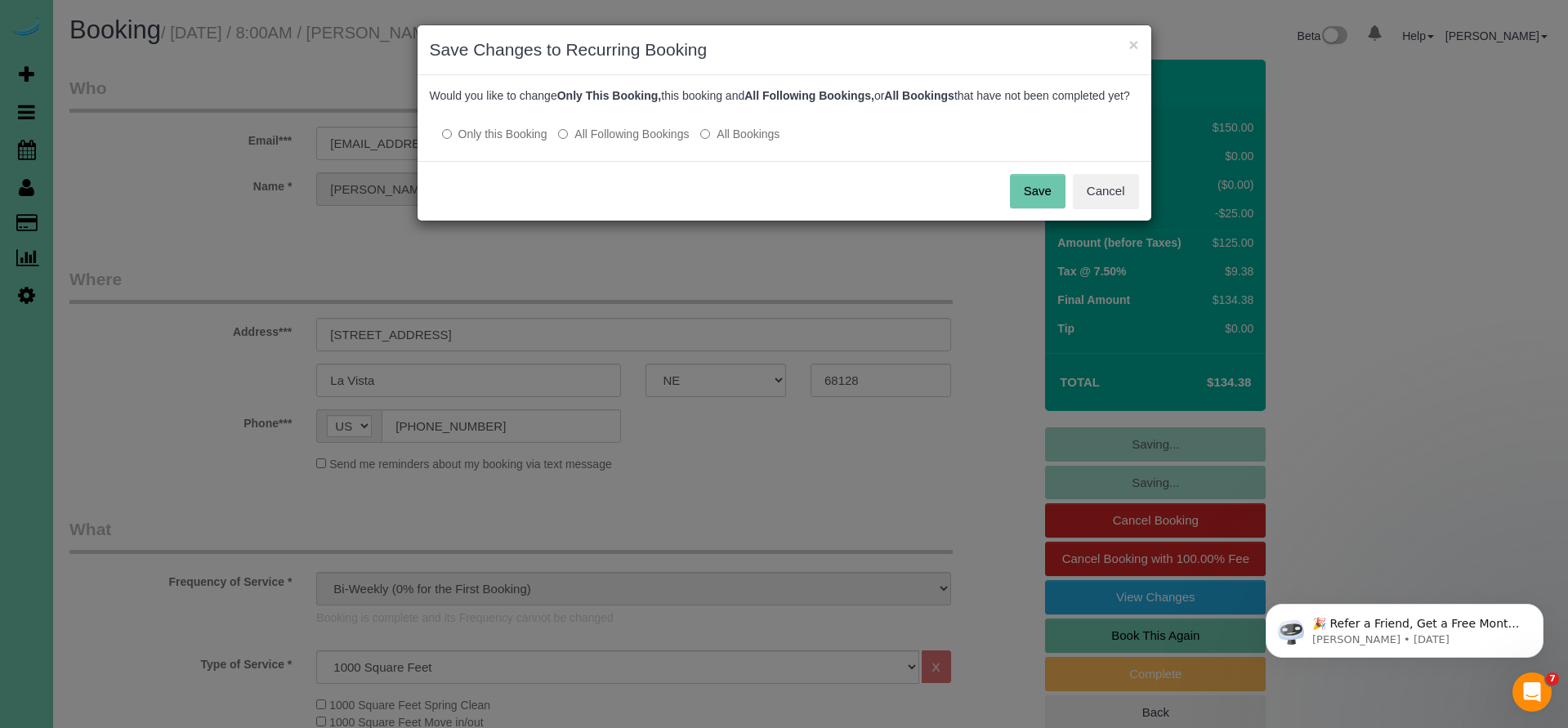
click at [1042, 208] on button "Save" at bounding box center [1038, 190] width 56 height 34
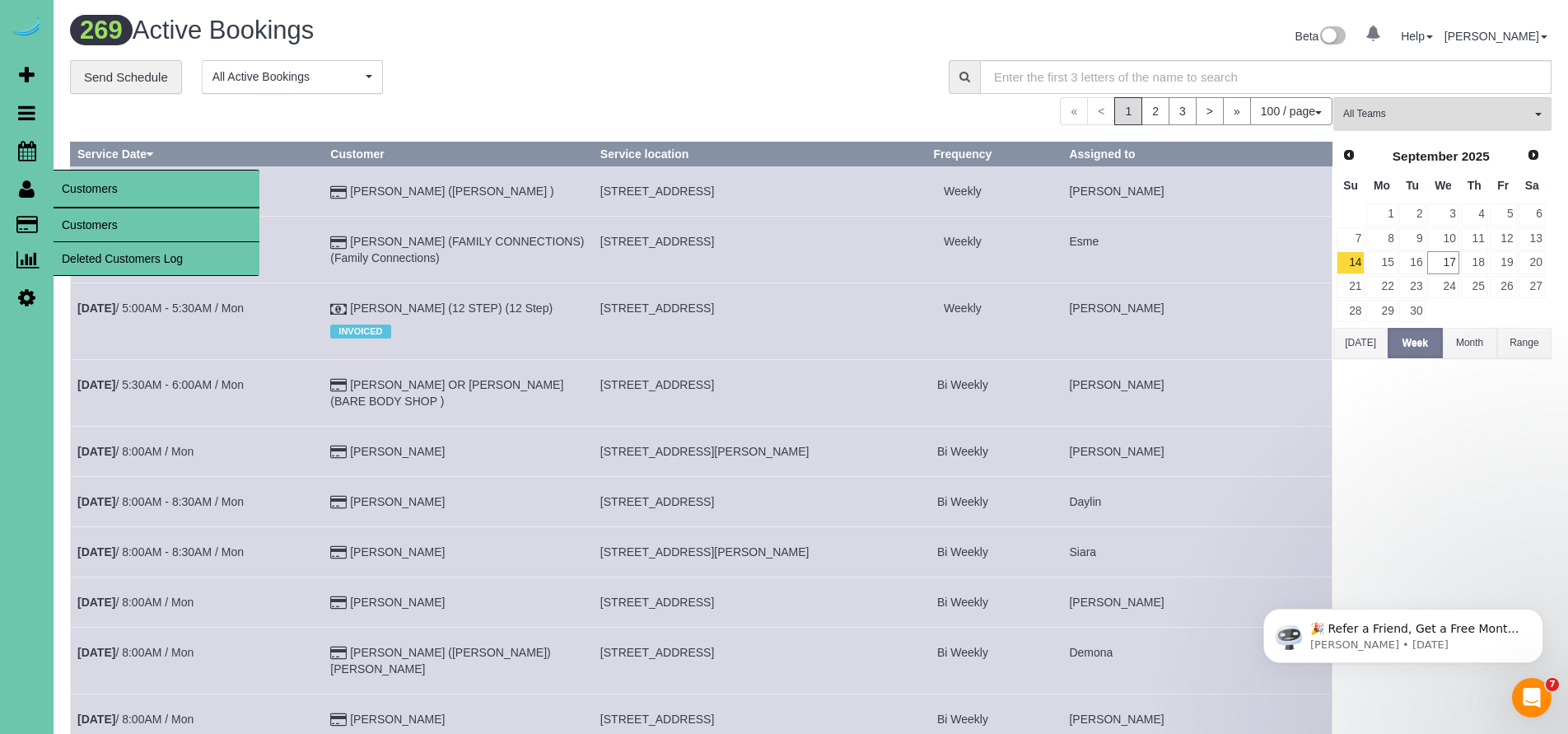
click at [95, 223] on link "Customers" at bounding box center [156, 225] width 206 height 33
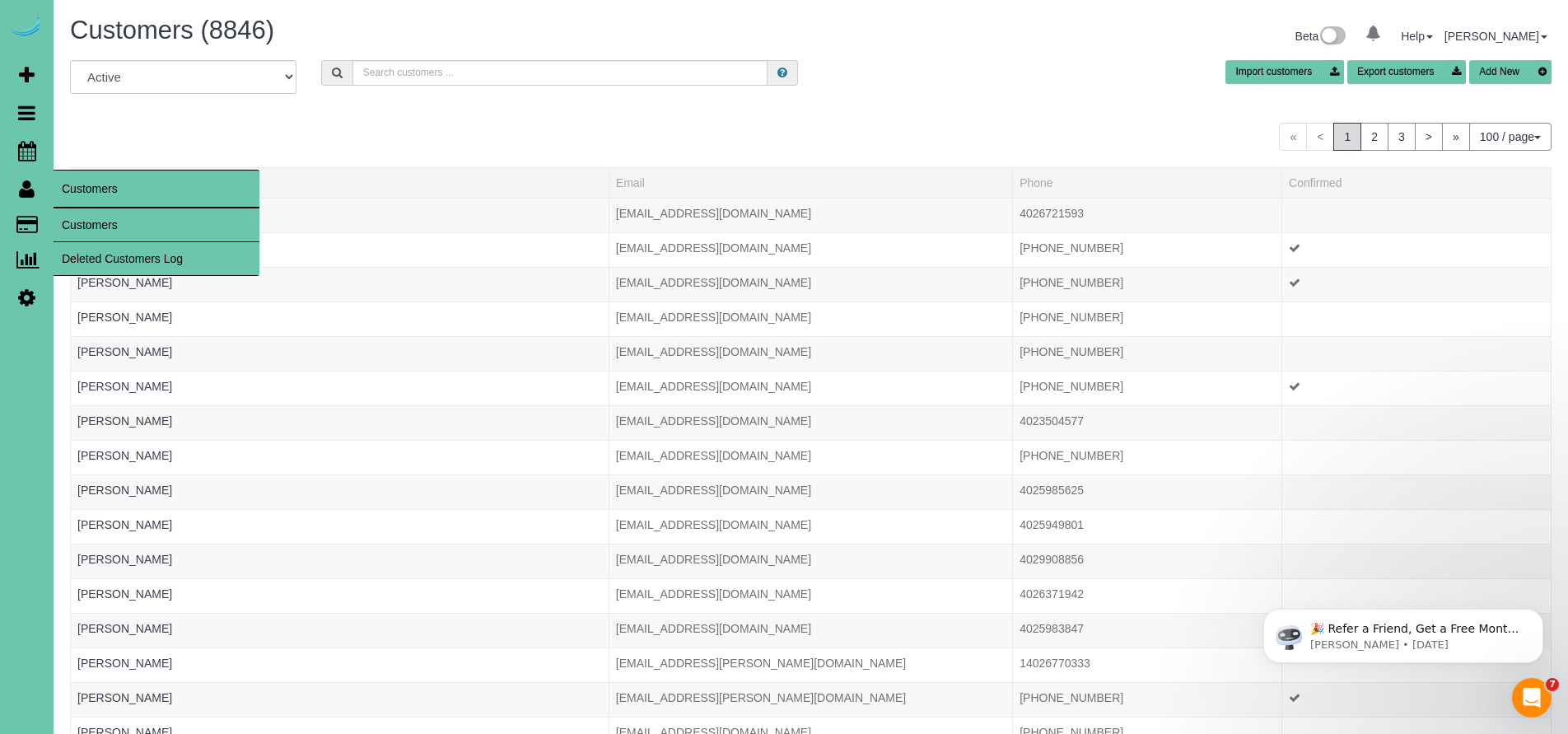
click at [102, 226] on link "Customers" at bounding box center [156, 225] width 206 height 33
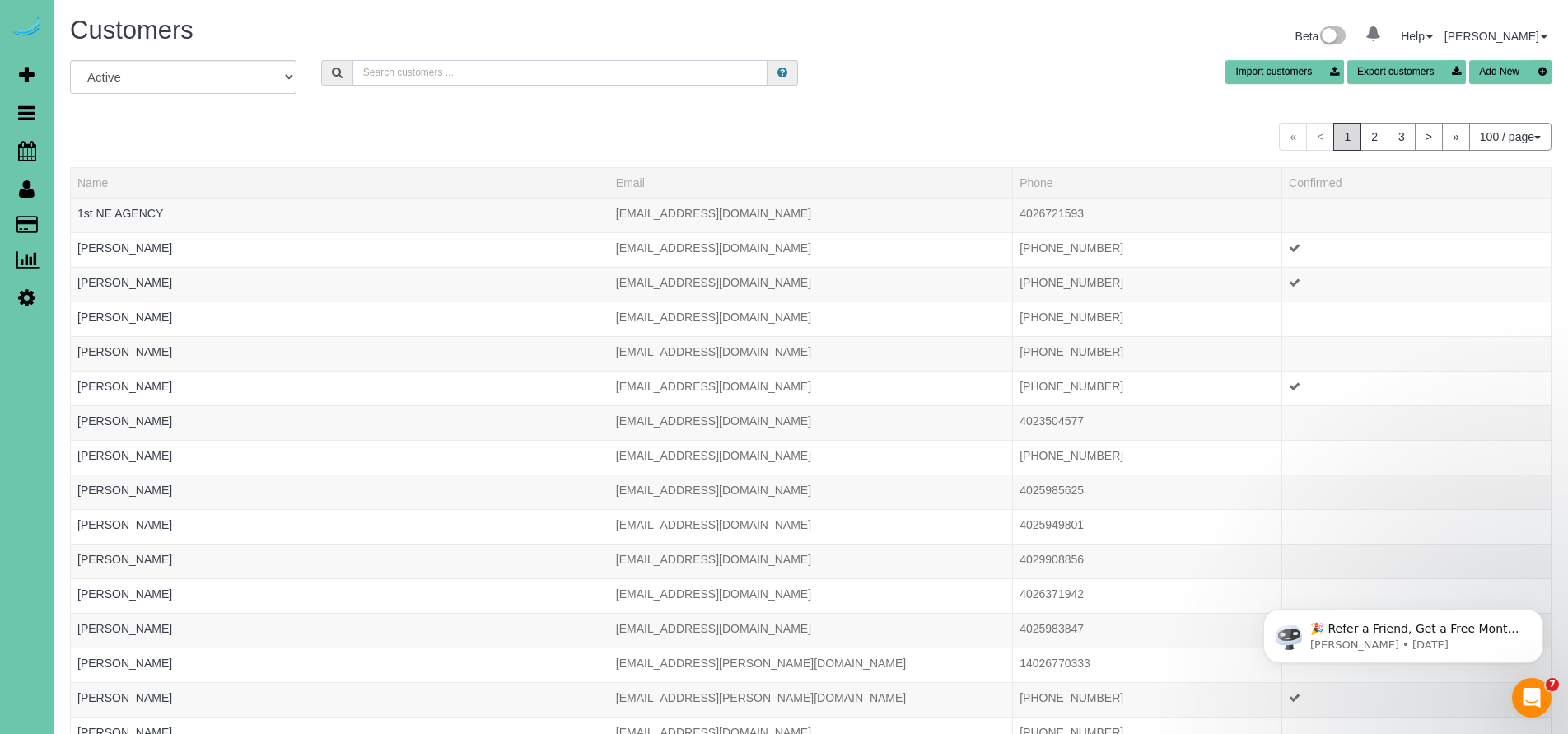
click at [424, 71] on input "text" at bounding box center [560, 73] width 416 height 25
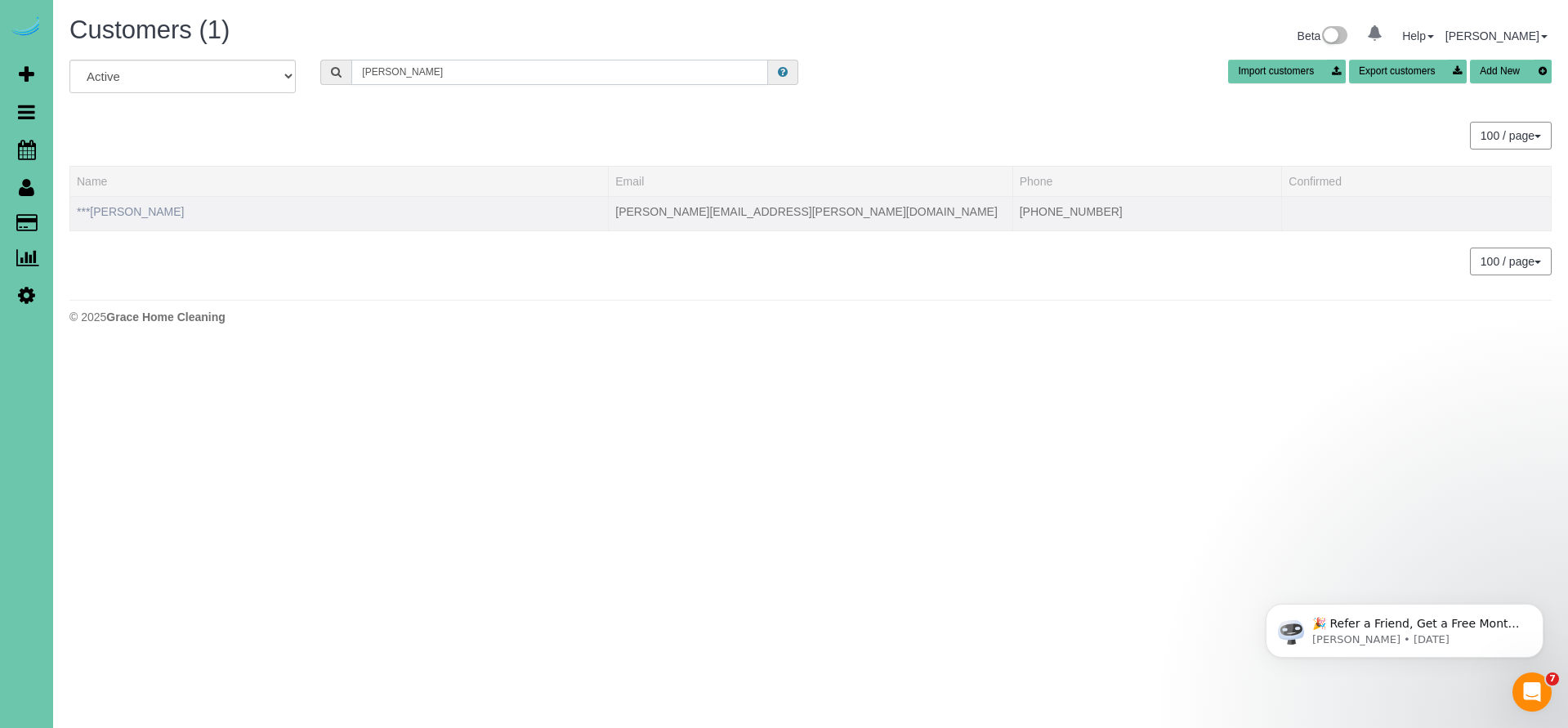
type input "Judy Veik"
click at [133, 215] on link "***Judy Veik" at bounding box center [130, 211] width 107 height 13
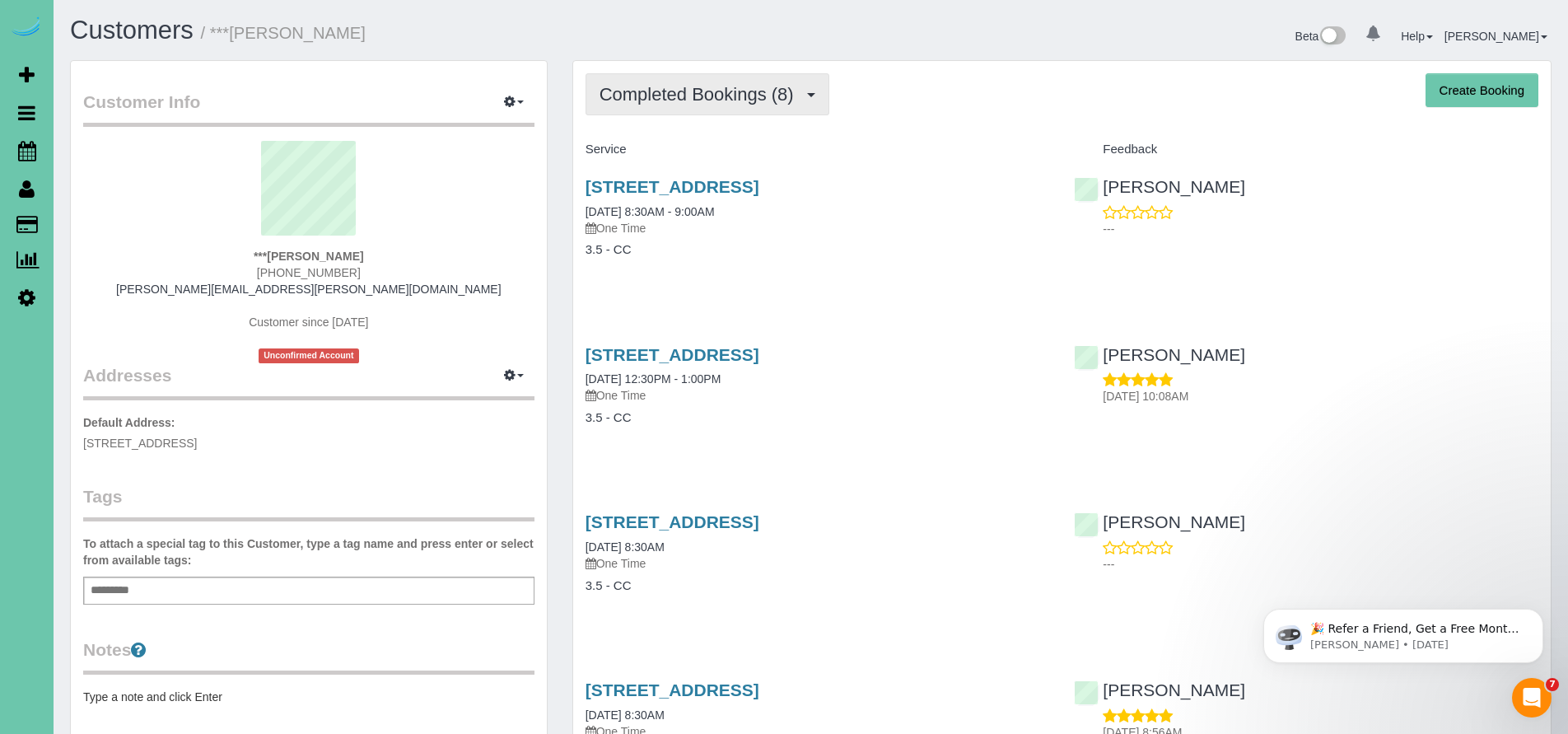
click at [690, 112] on button "Completed Bookings (8)" at bounding box center [707, 95] width 244 height 42
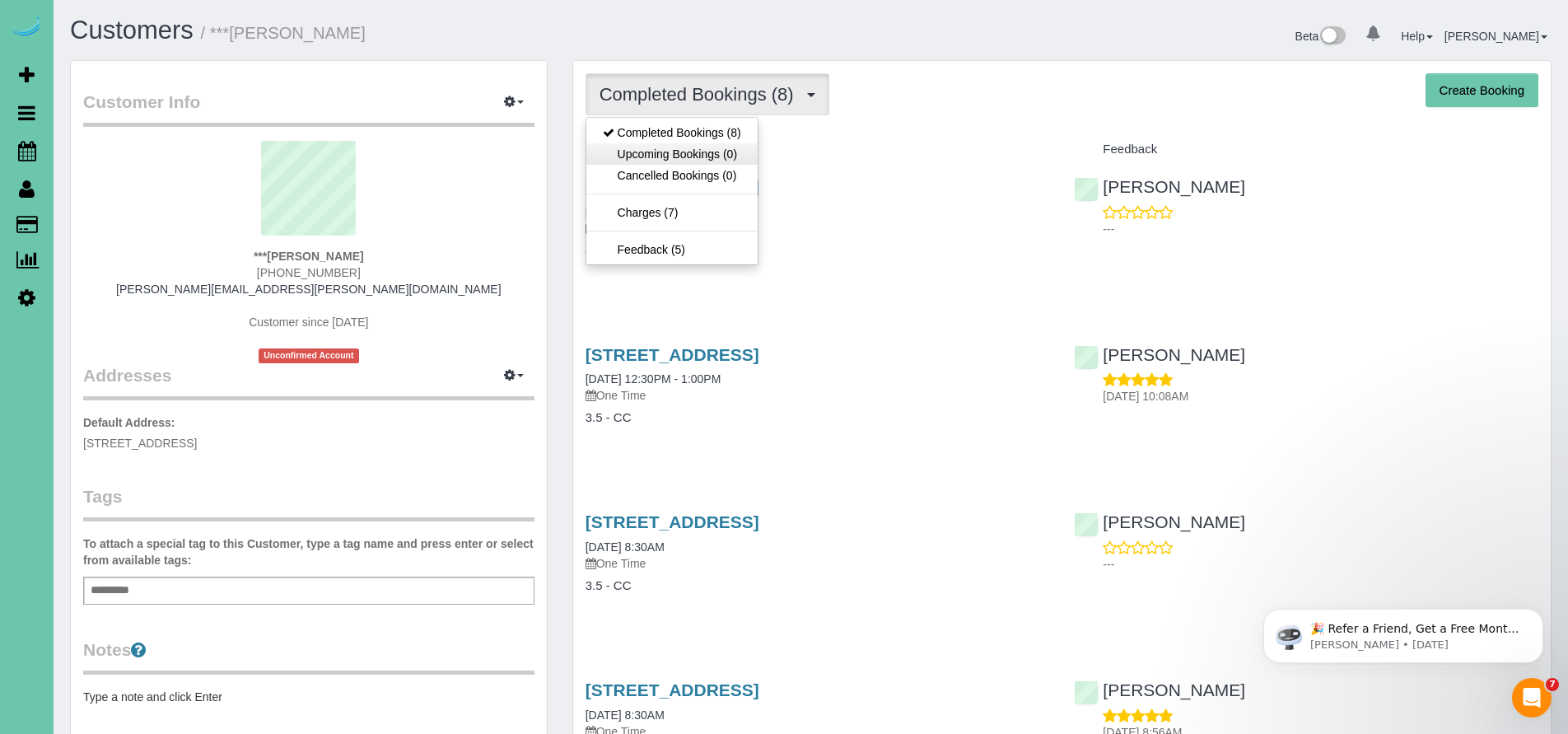
click at [696, 152] on link "Upcoming Bookings (0)" at bounding box center [672, 154] width 172 height 21
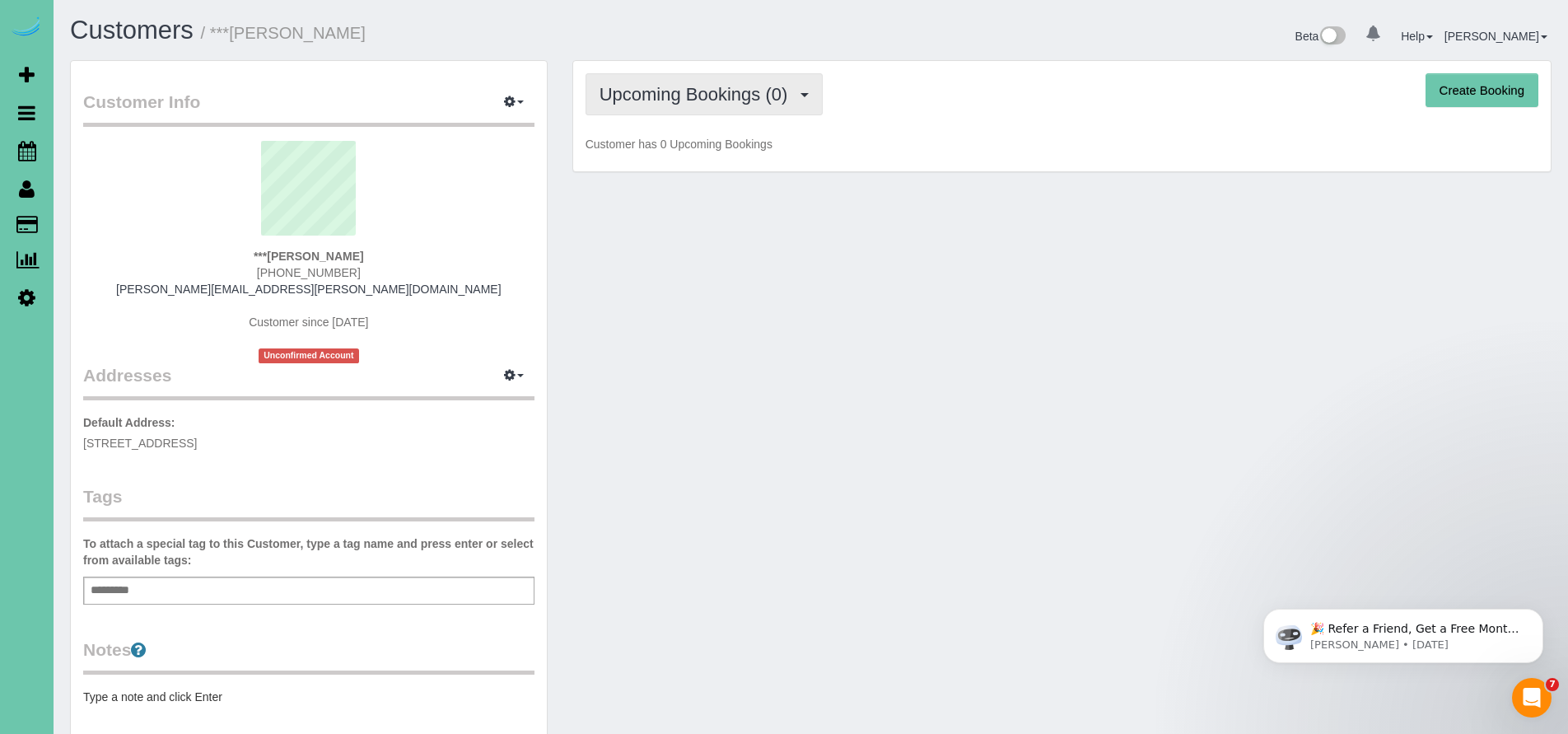
click at [682, 97] on span "Upcoming Bookings (0)" at bounding box center [697, 95] width 197 height 21
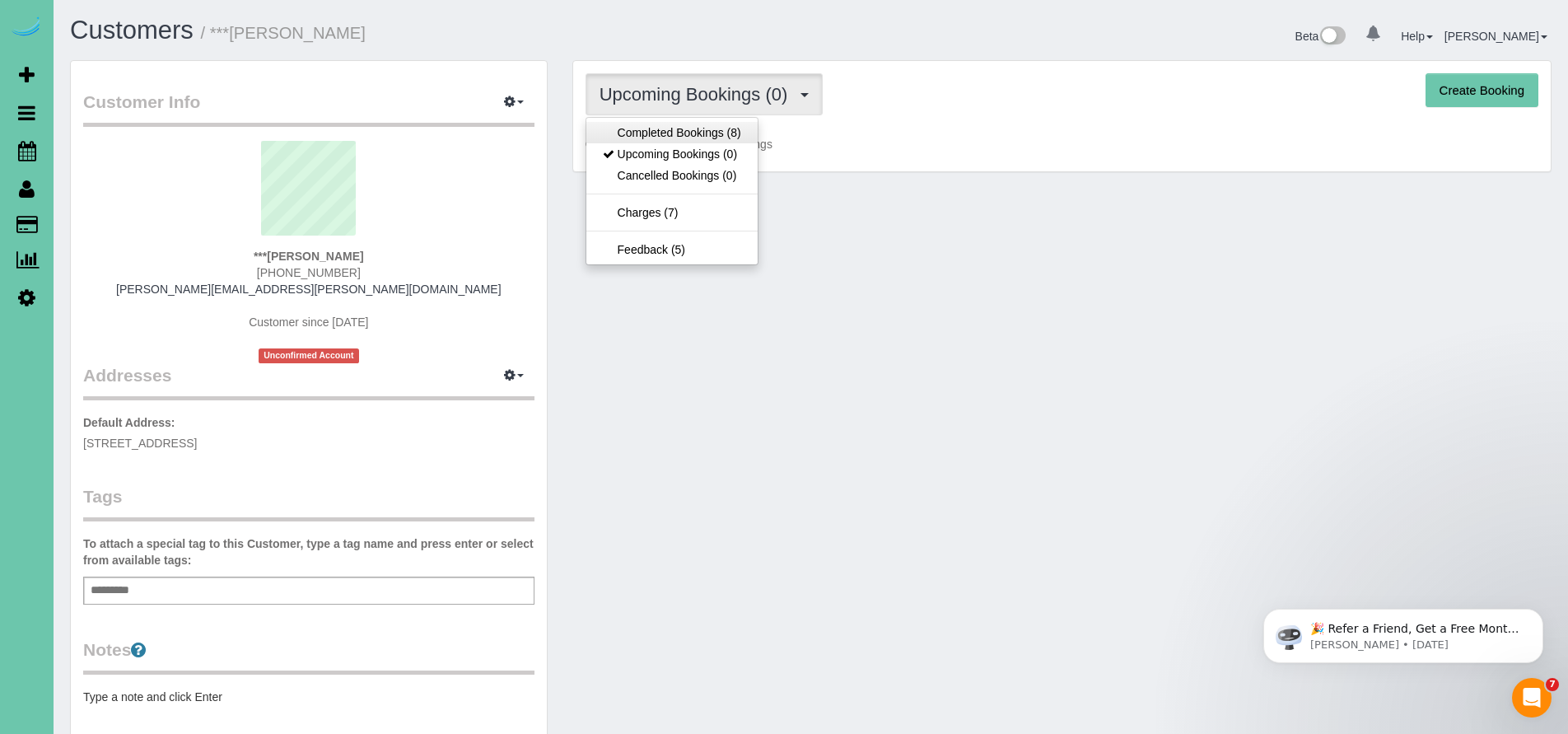
click at [671, 136] on link "Completed Bookings (8)" at bounding box center [672, 132] width 172 height 21
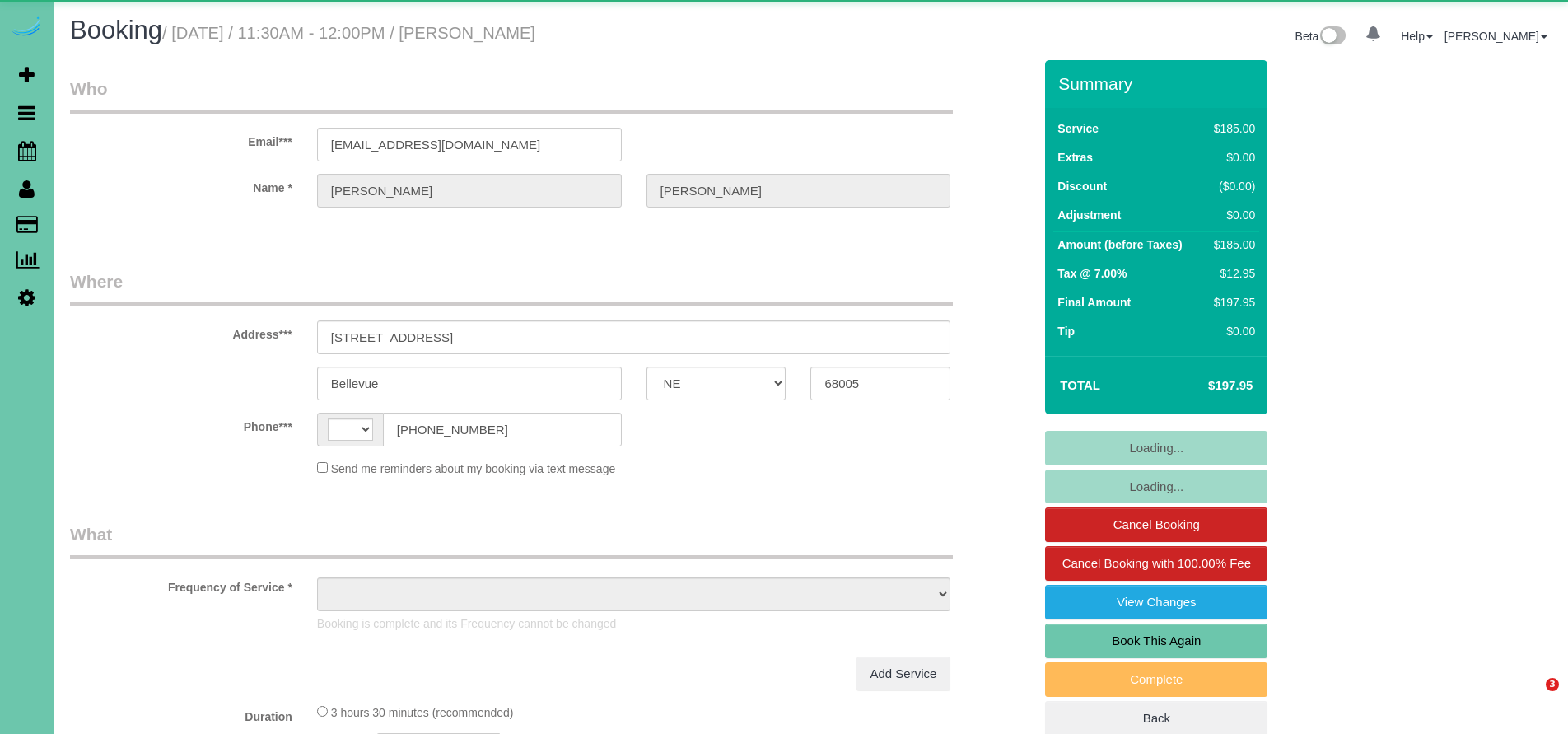
select select "NE"
select select "string:[GEOGRAPHIC_DATA]"
select select "object:616"
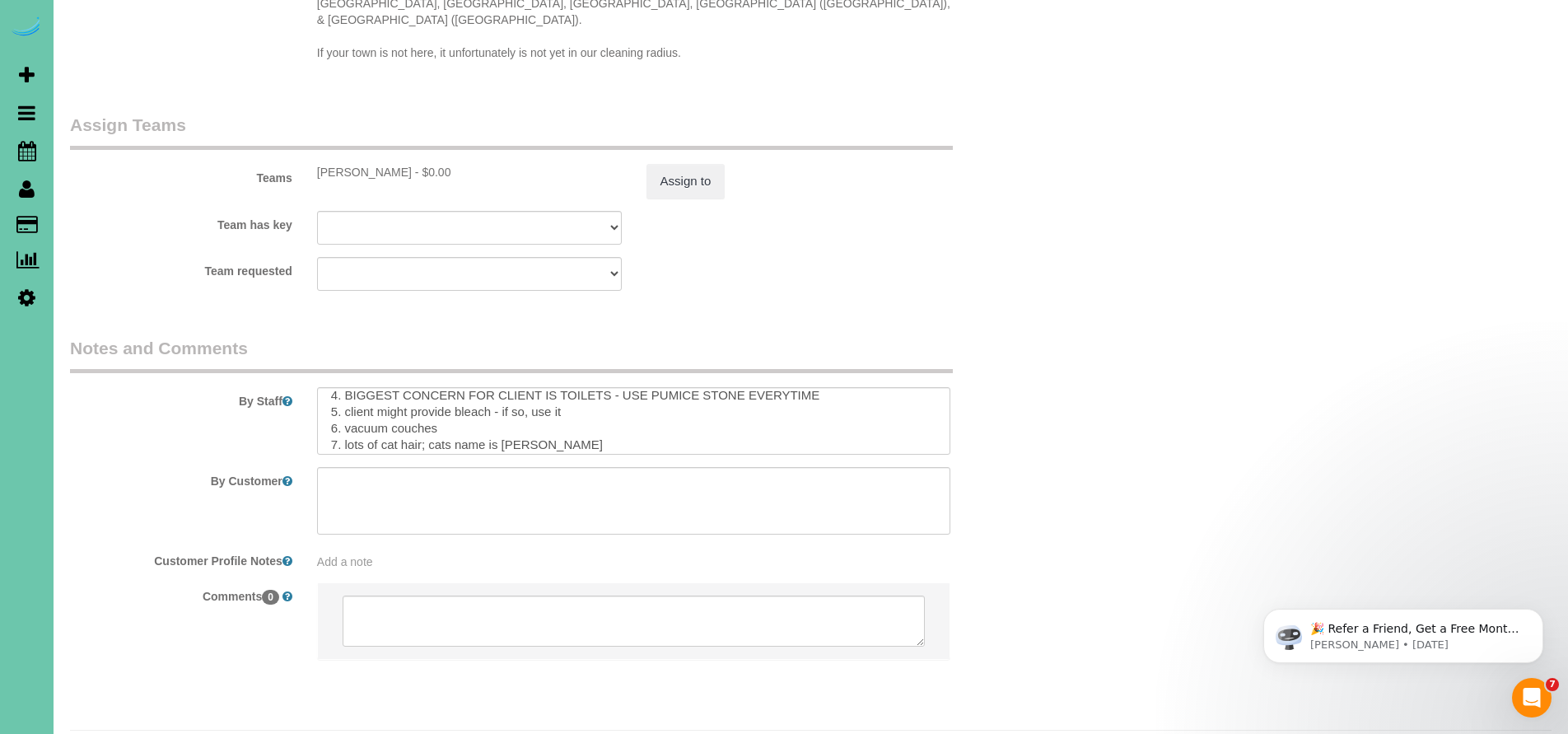
scroll to position [69, 0]
click at [546, 392] on textarea at bounding box center [634, 420] width 634 height 67
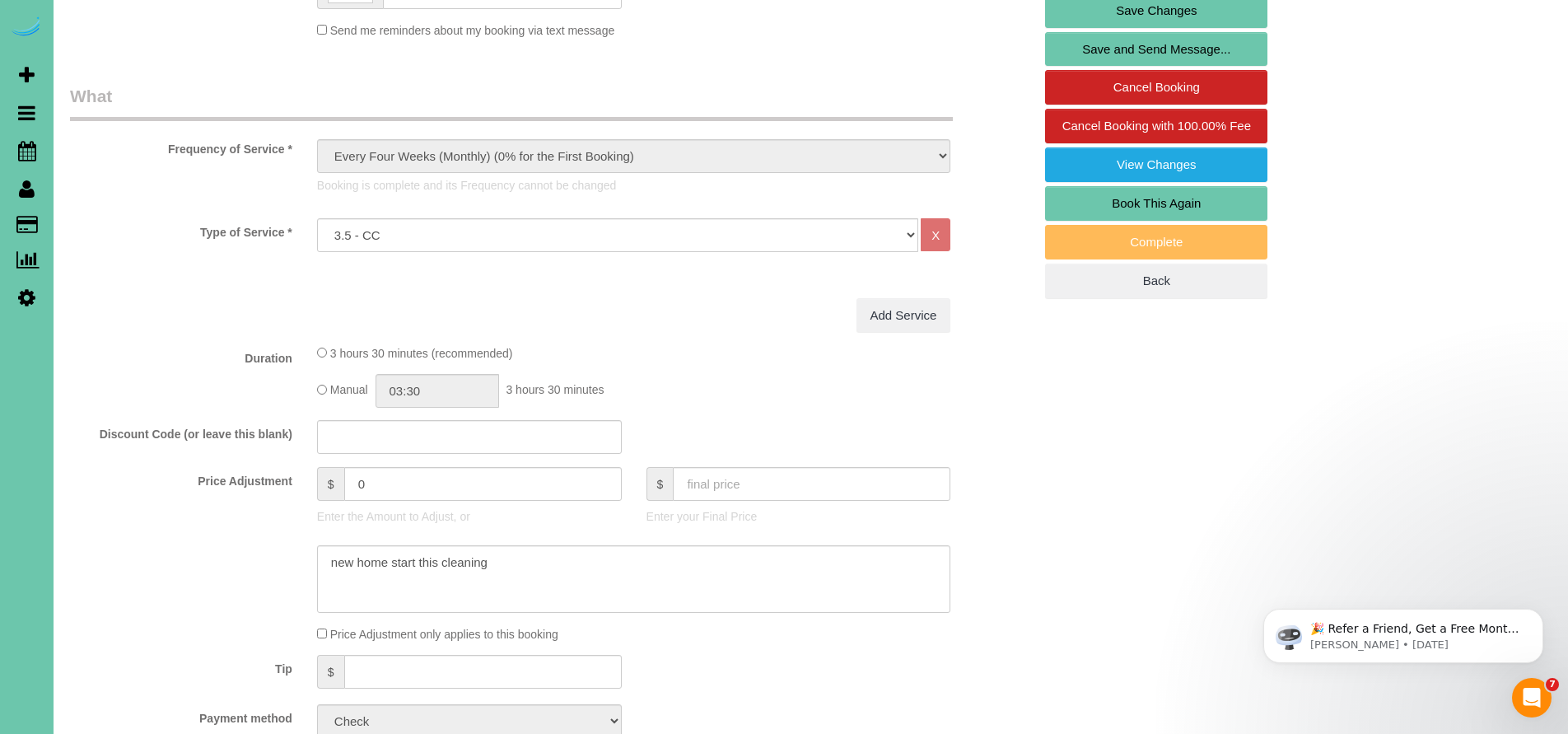
scroll to position [88, 0]
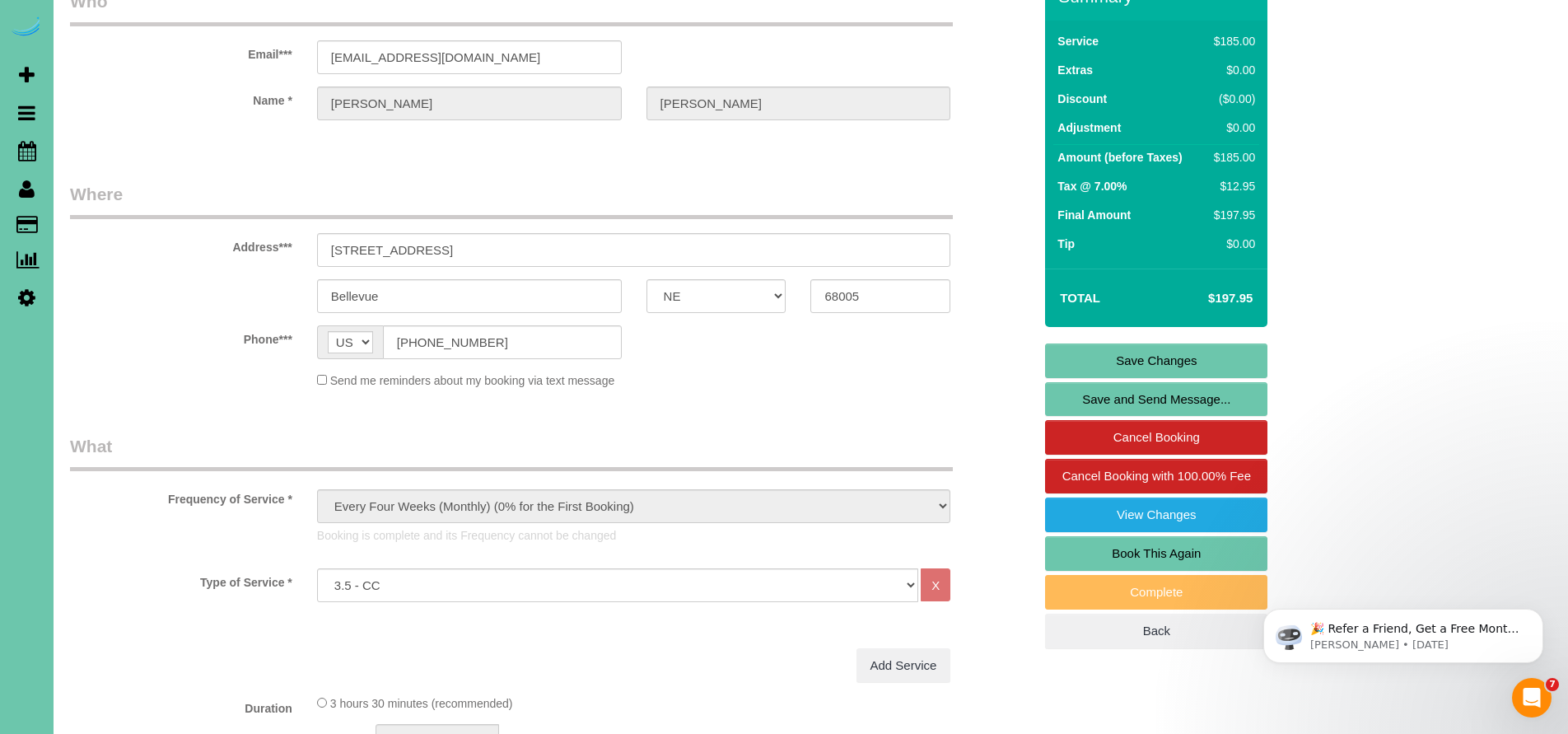
type textarea "1. check 2. client home 3. monthly recurring - 3.5 custom clean 4. BIGGEST CONC…"
click at [1172, 346] on link "Save Changes" at bounding box center [1156, 360] width 222 height 34
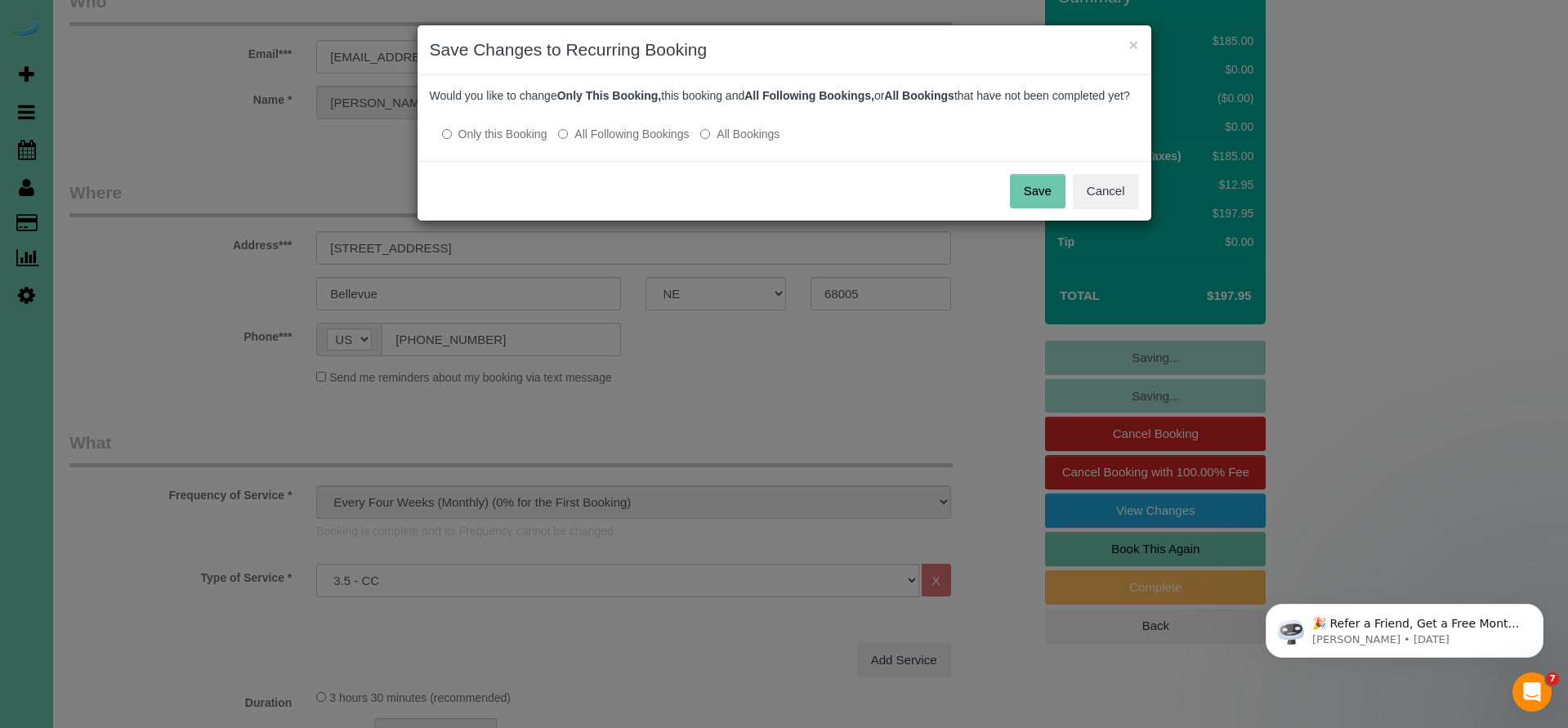
click at [1027, 208] on button "Save" at bounding box center [1038, 190] width 56 height 34
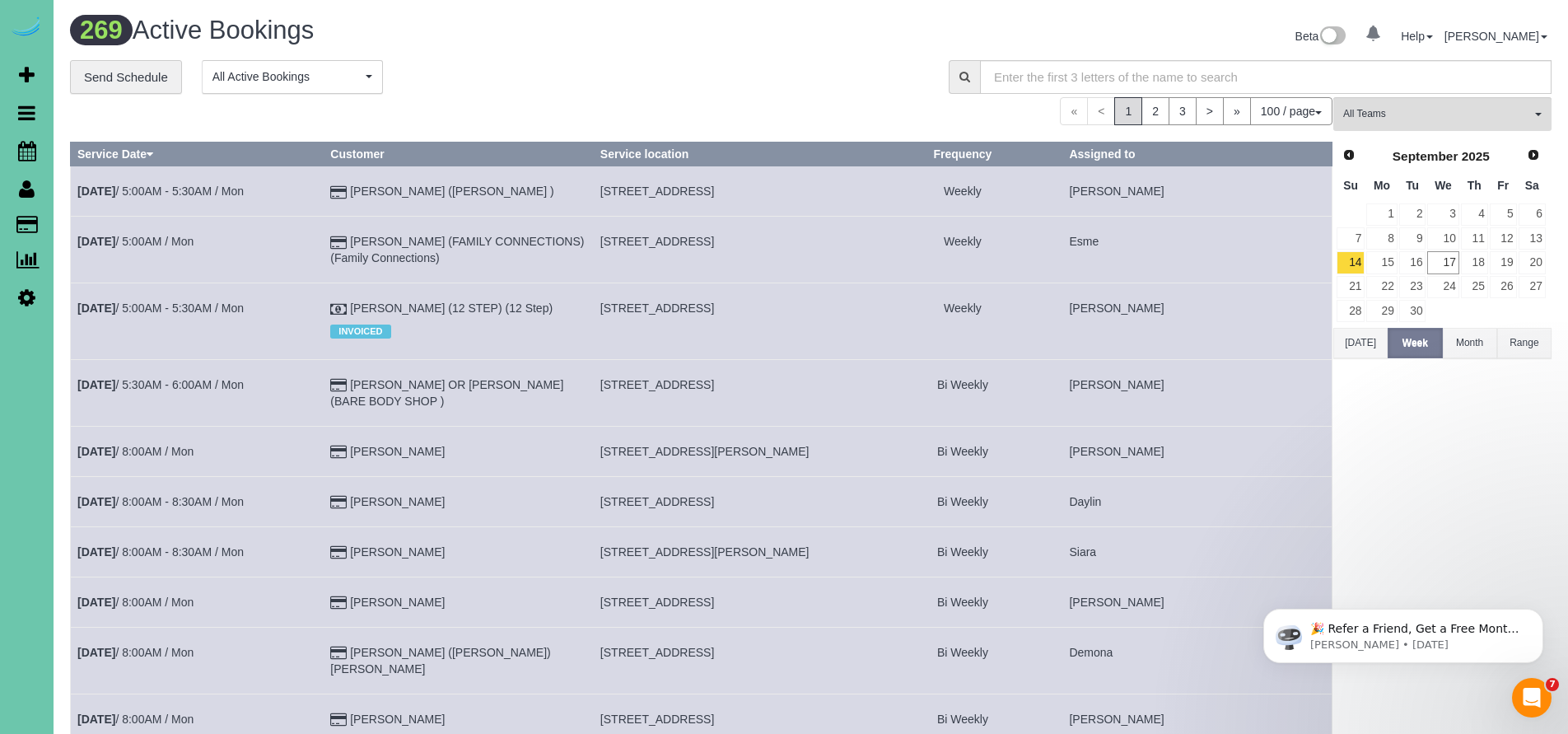
click at [26, 194] on icon at bounding box center [27, 188] width 16 height 20
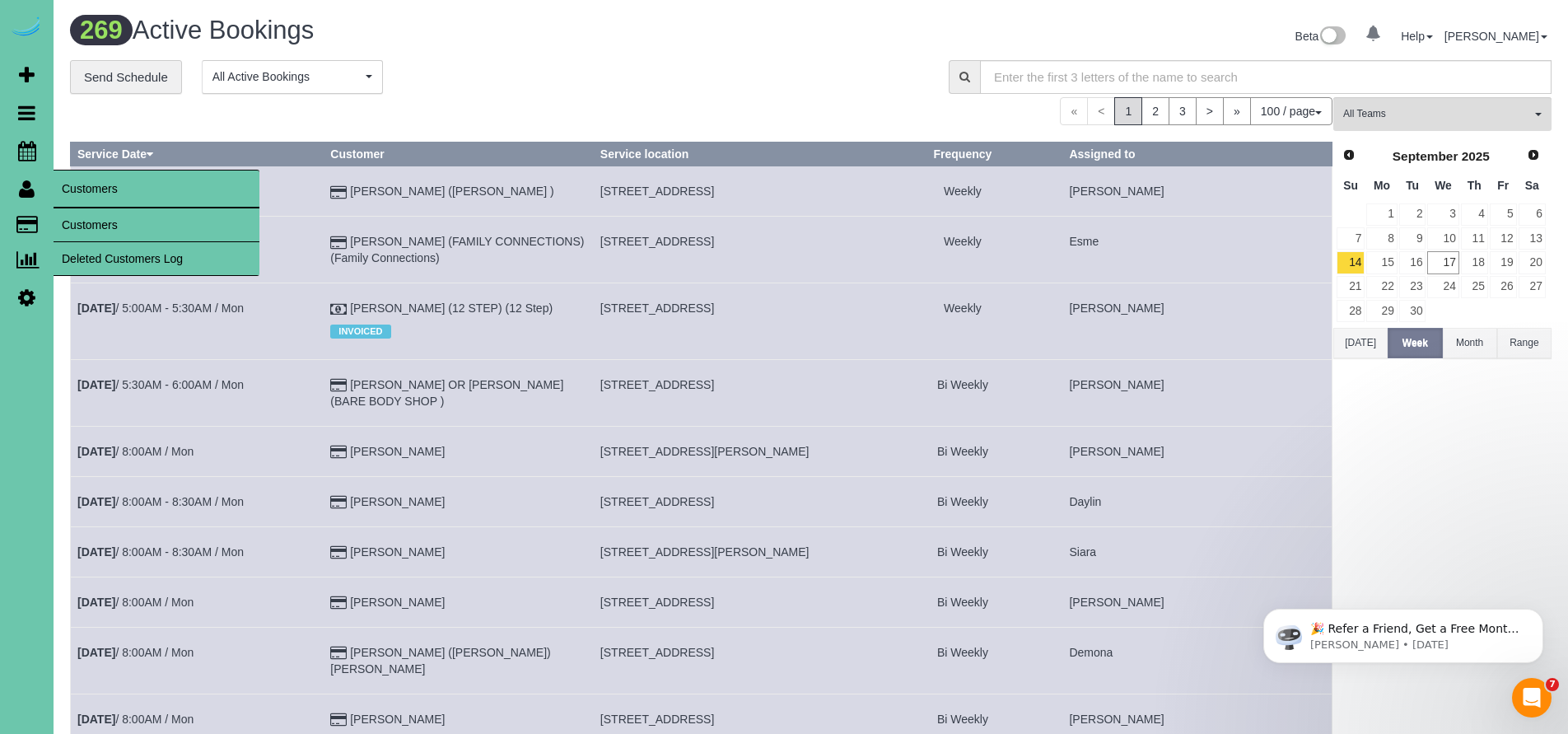
click at [88, 226] on link "Customers" at bounding box center [156, 225] width 206 height 33
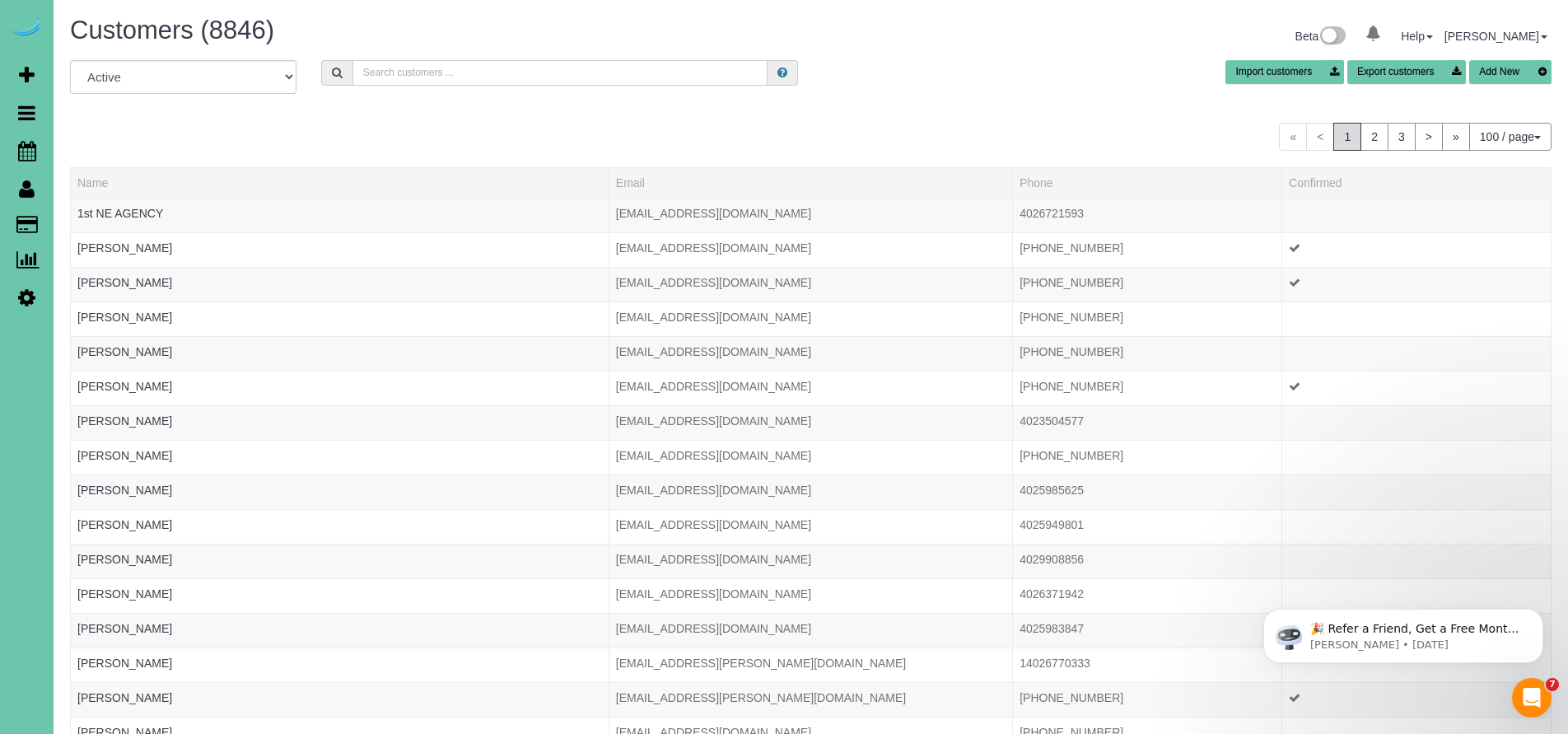
click at [368, 74] on input "text" at bounding box center [560, 73] width 416 height 25
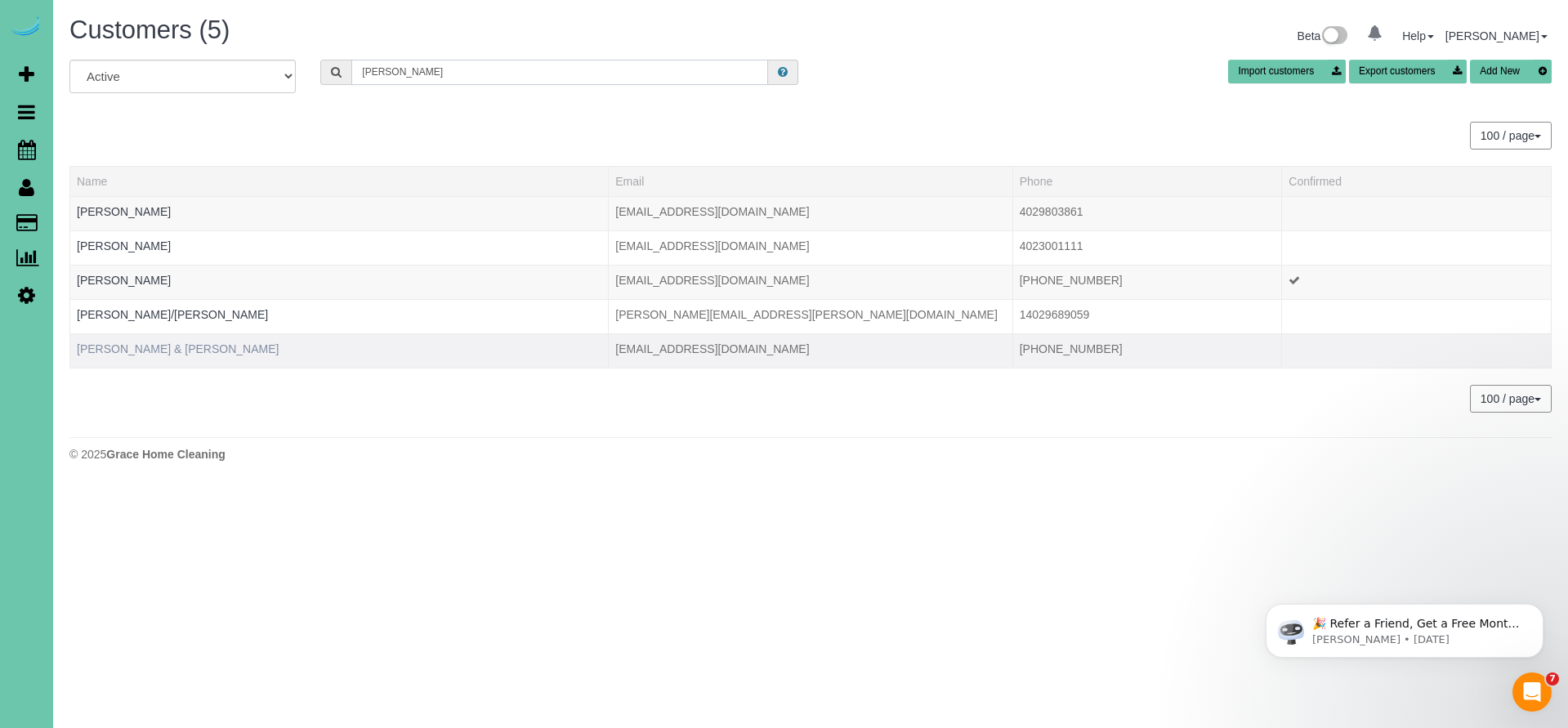
type input "[PERSON_NAME]"
click at [143, 348] on link "[PERSON_NAME] & [PERSON_NAME]" at bounding box center [177, 348] width 202 height 13
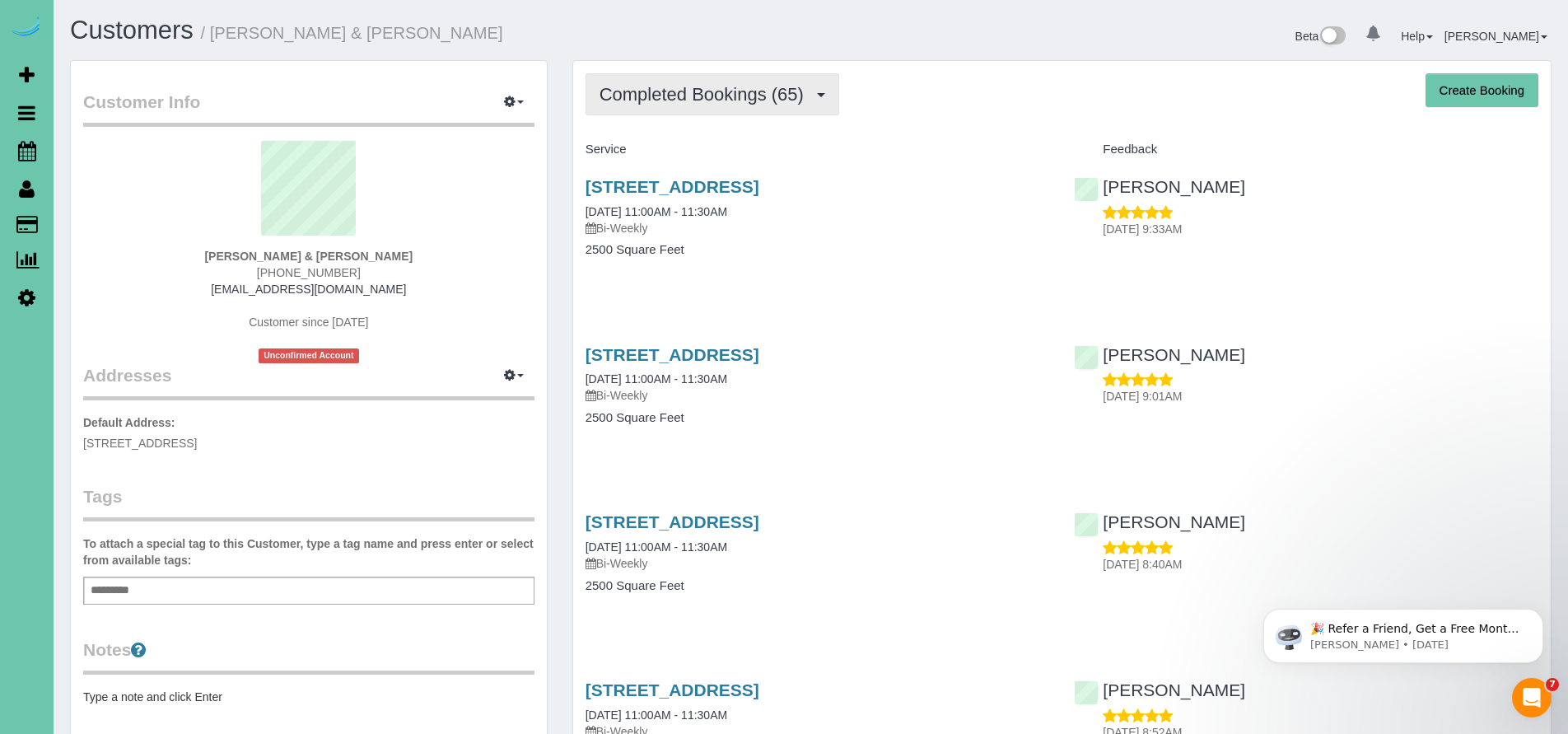
click at [710, 103] on span "Completed Bookings (65)" at bounding box center [705, 95] width 213 height 21
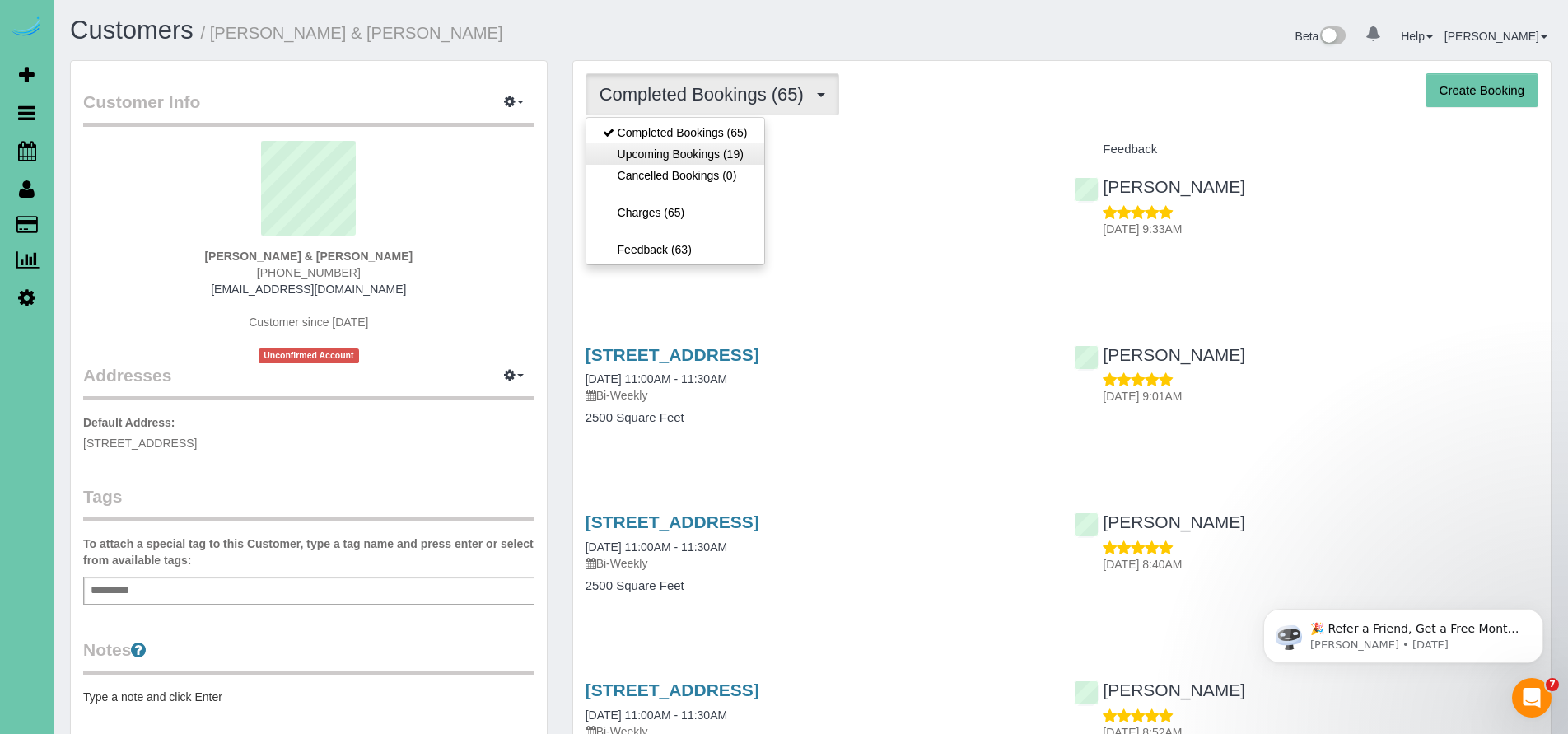
click at [675, 159] on link "Upcoming Bookings (19)" at bounding box center [675, 154] width 178 height 21
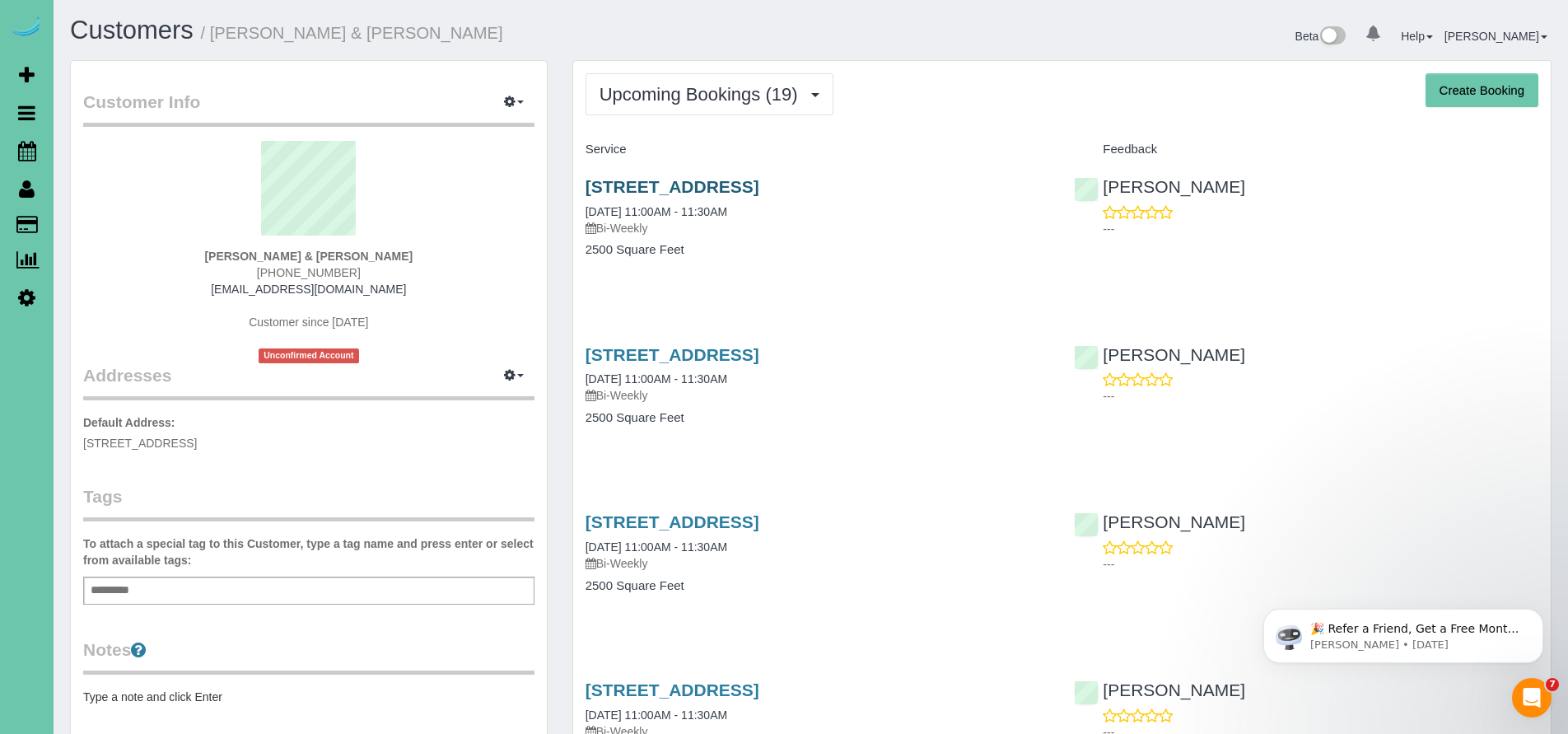
click at [711, 178] on link "[STREET_ADDRESS]" at bounding box center [672, 187] width 173 height 19
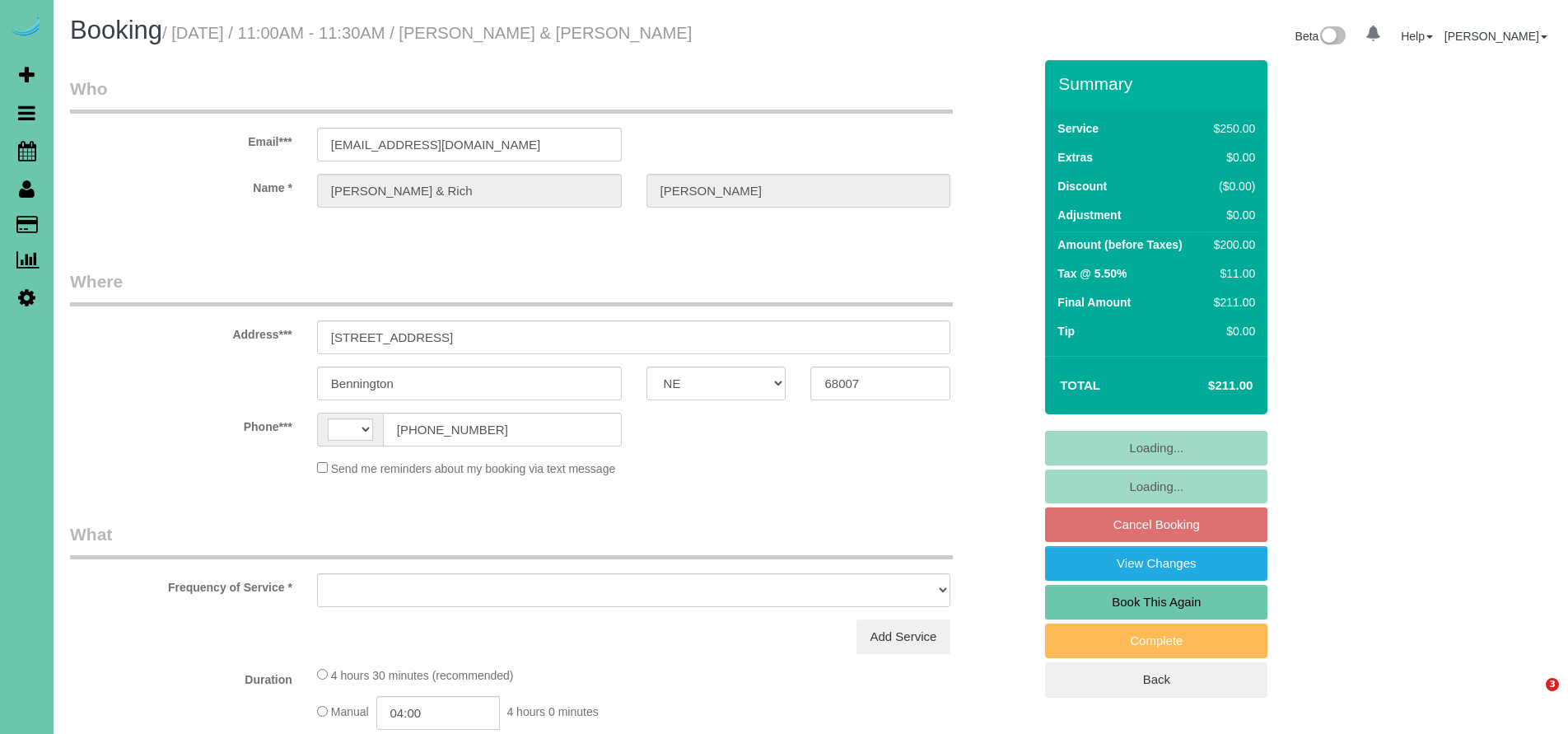
select select "NE"
select select "string:[GEOGRAPHIC_DATA]"
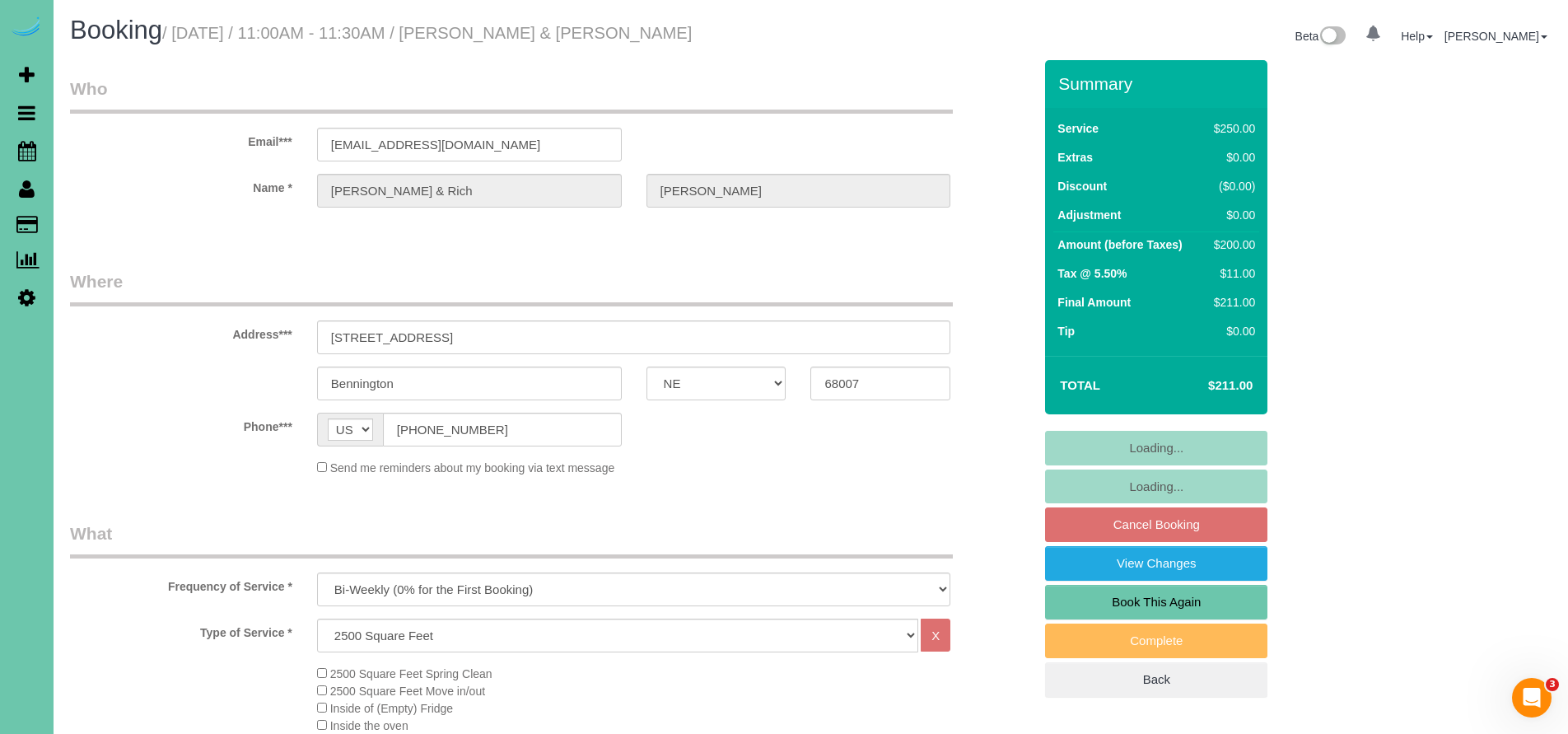
select select "object:899"
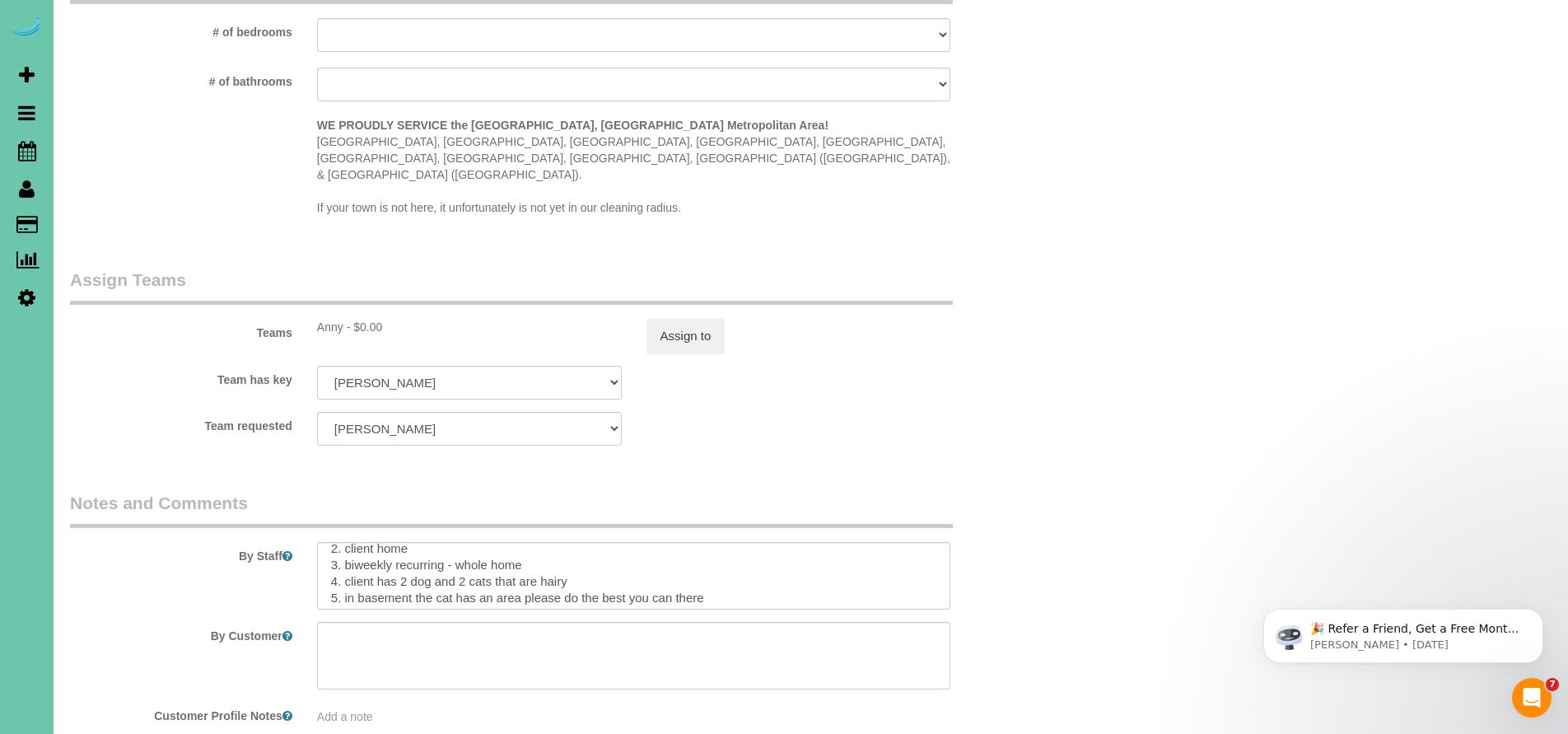
scroll to position [46, 0]
click at [410, 542] on textarea at bounding box center [634, 575] width 634 height 67
click at [438, 542] on textarea at bounding box center [634, 575] width 634 height 67
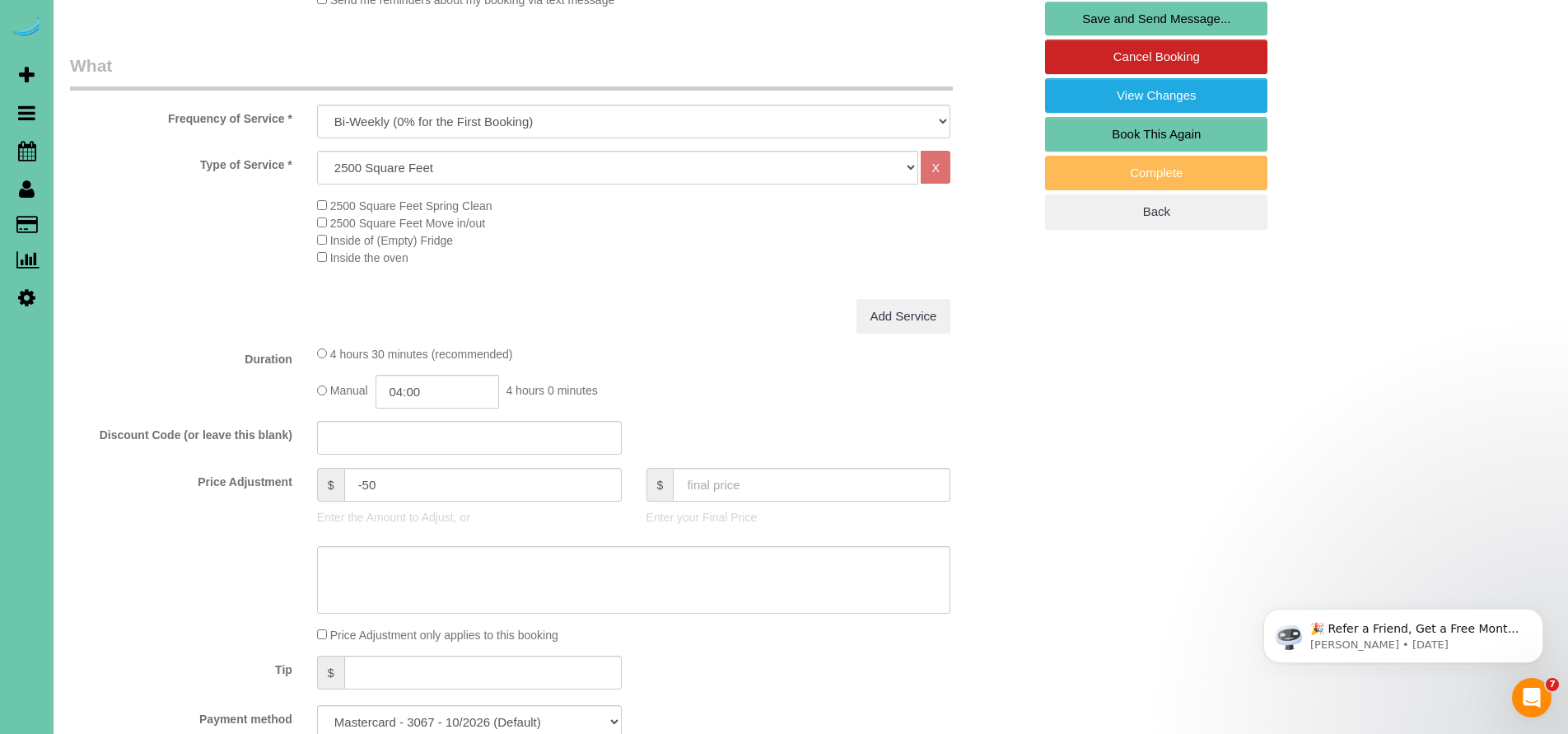
scroll to position [0, 0]
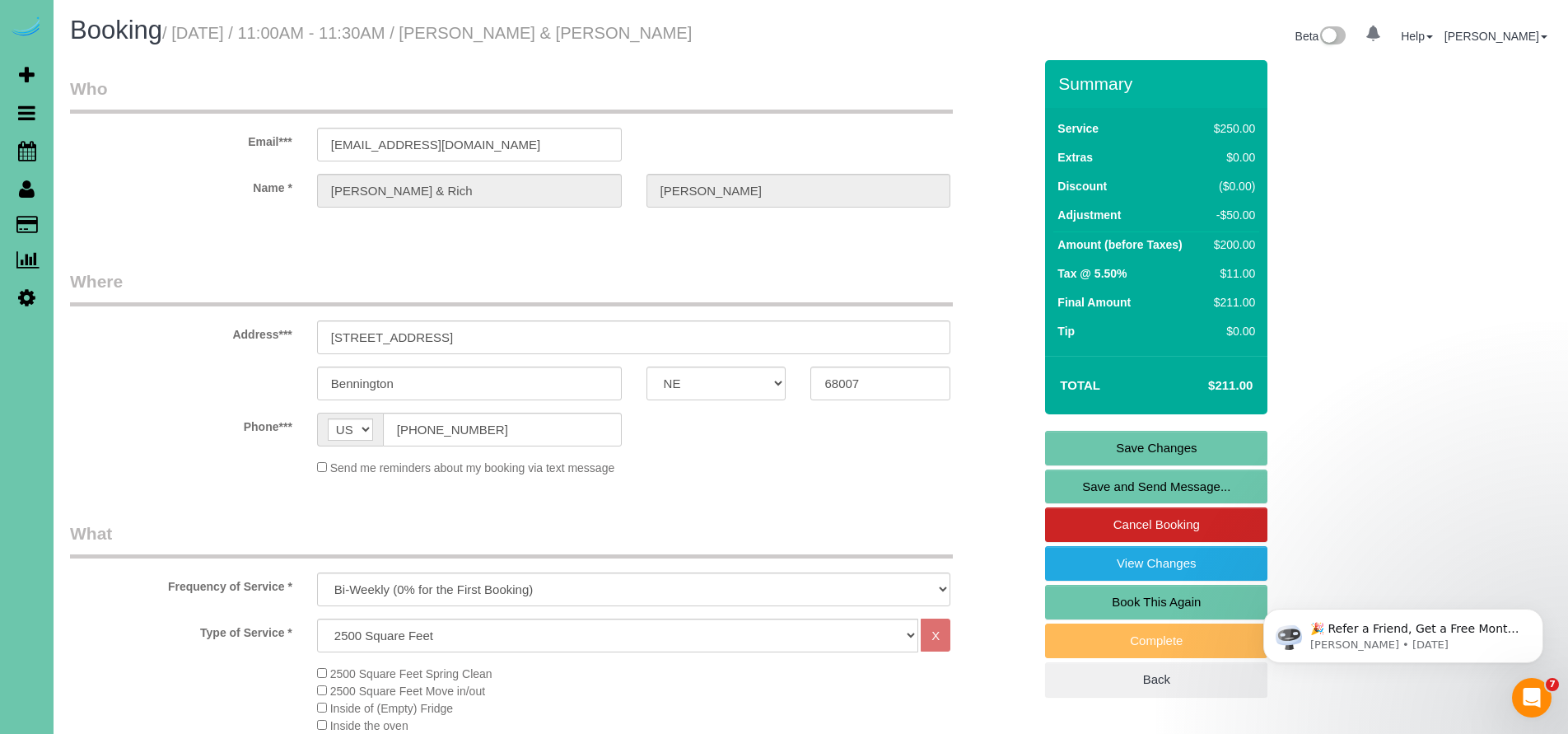
type textarea "1. Credit 2. client home 3. biweekly recurring - whole home 4. client has 1 dog…"
click at [1169, 443] on link "Save Changes" at bounding box center [1156, 448] width 222 height 34
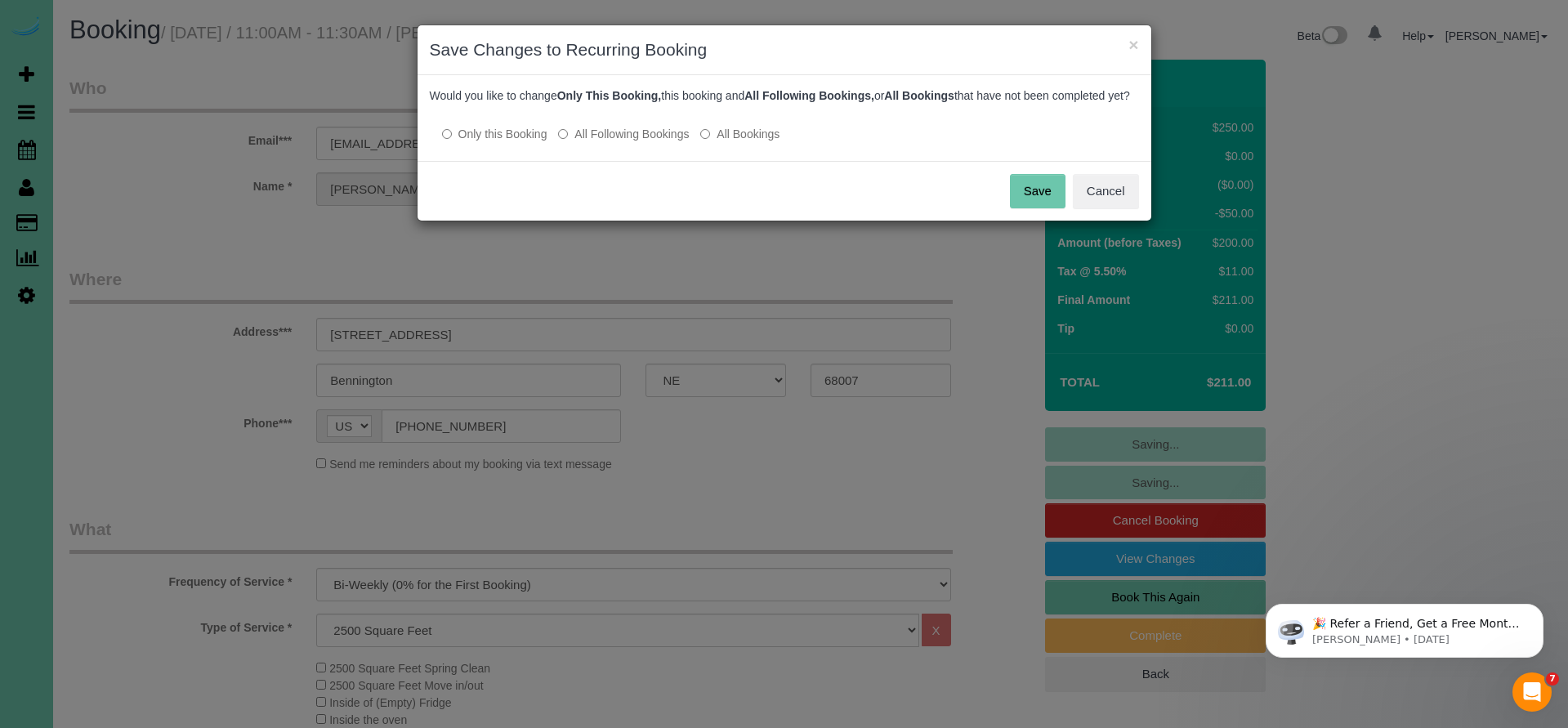
click at [1046, 204] on button "Save" at bounding box center [1038, 190] width 56 height 34
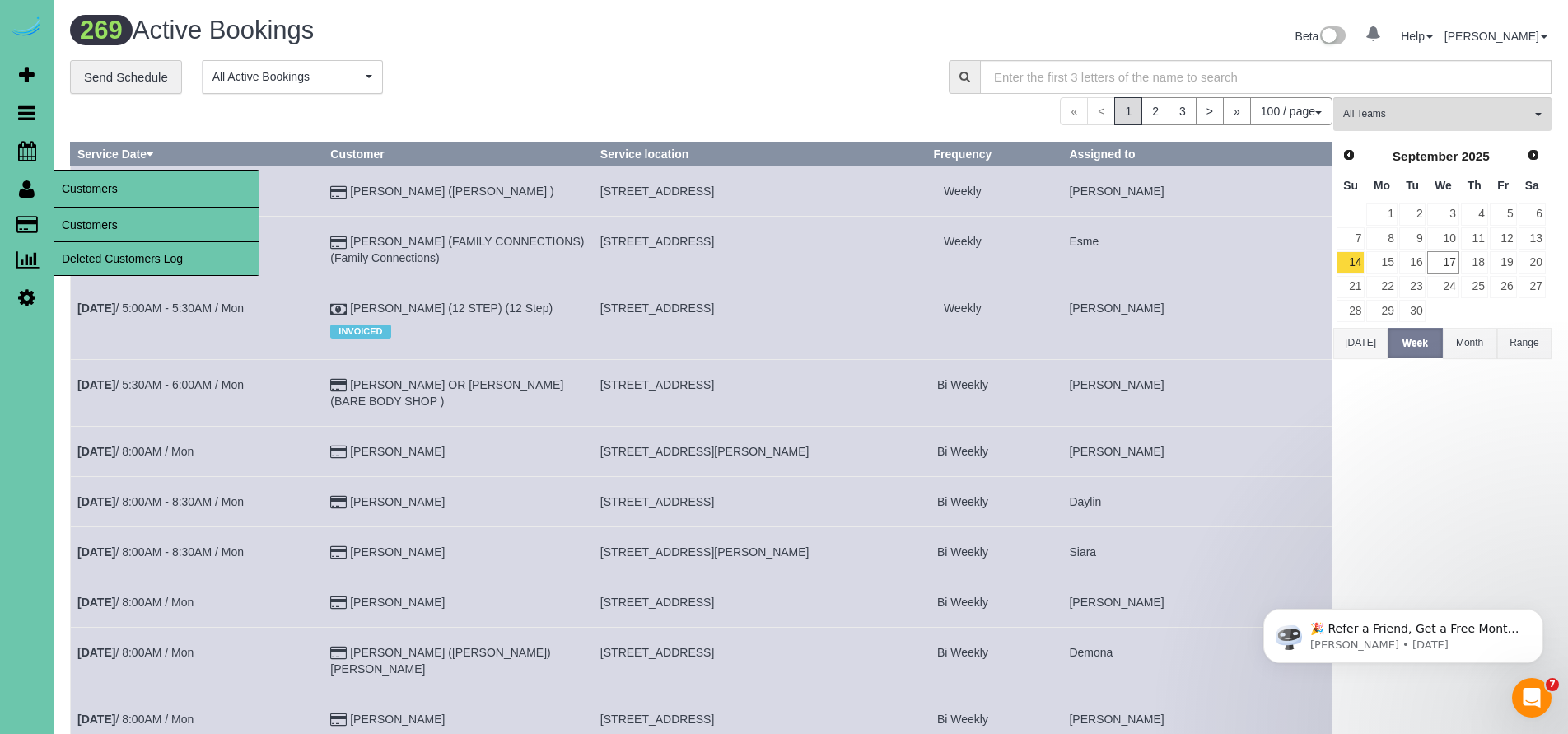
click at [141, 226] on link "Customers" at bounding box center [156, 225] width 206 height 33
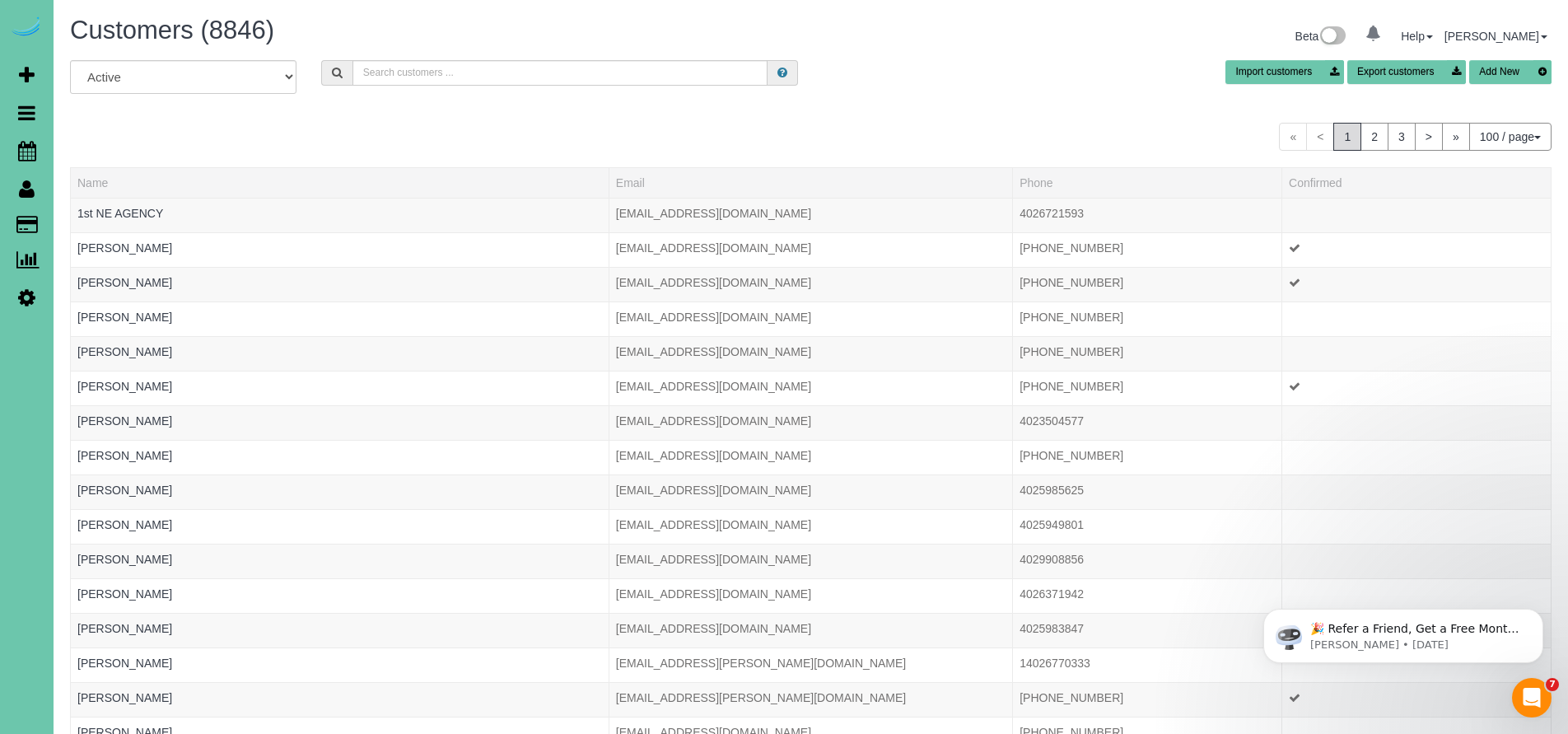
click at [28, 186] on icon at bounding box center [27, 188] width 16 height 20
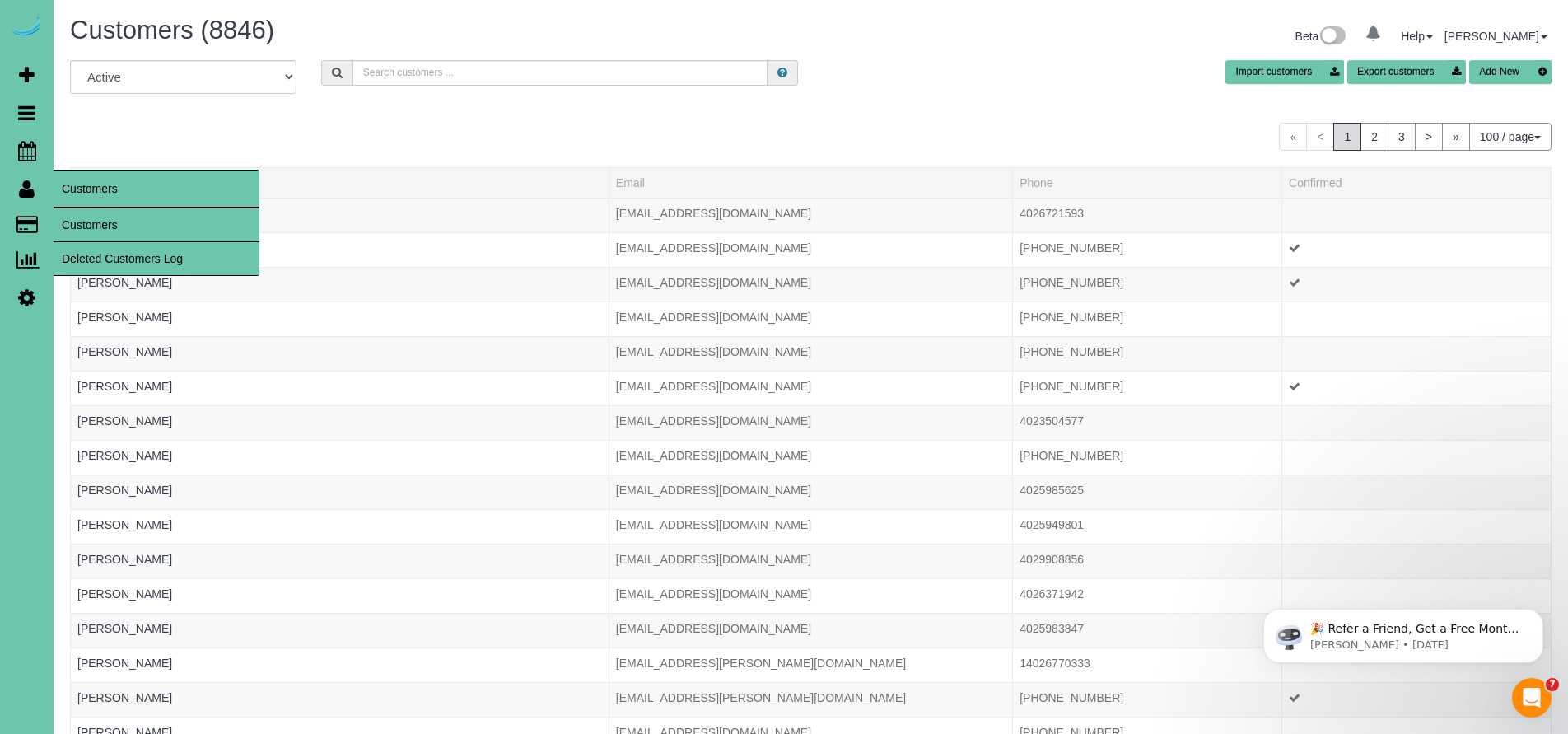
click at [97, 230] on link "Customers" at bounding box center [156, 225] width 206 height 33
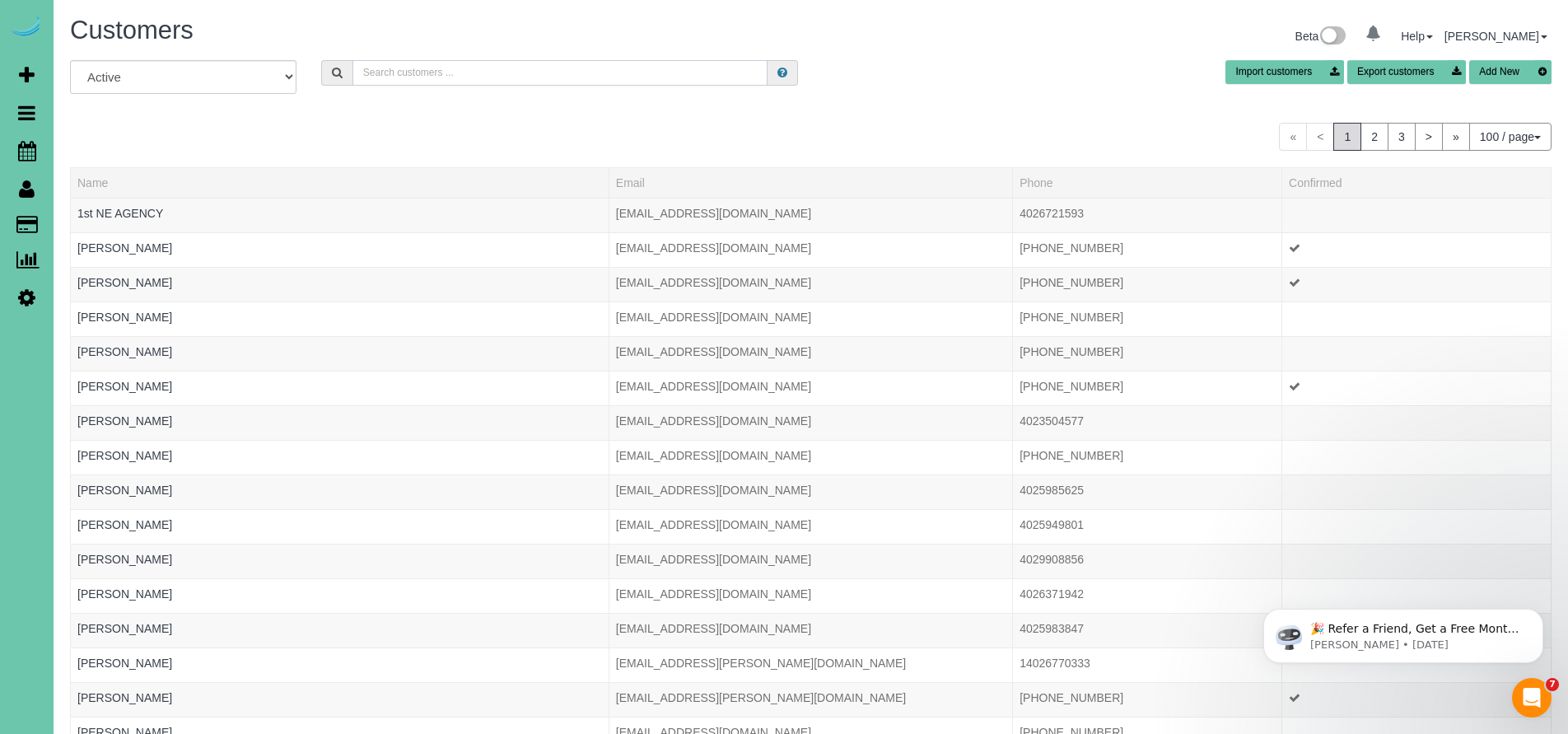
click at [367, 76] on input "text" at bounding box center [560, 73] width 416 height 25
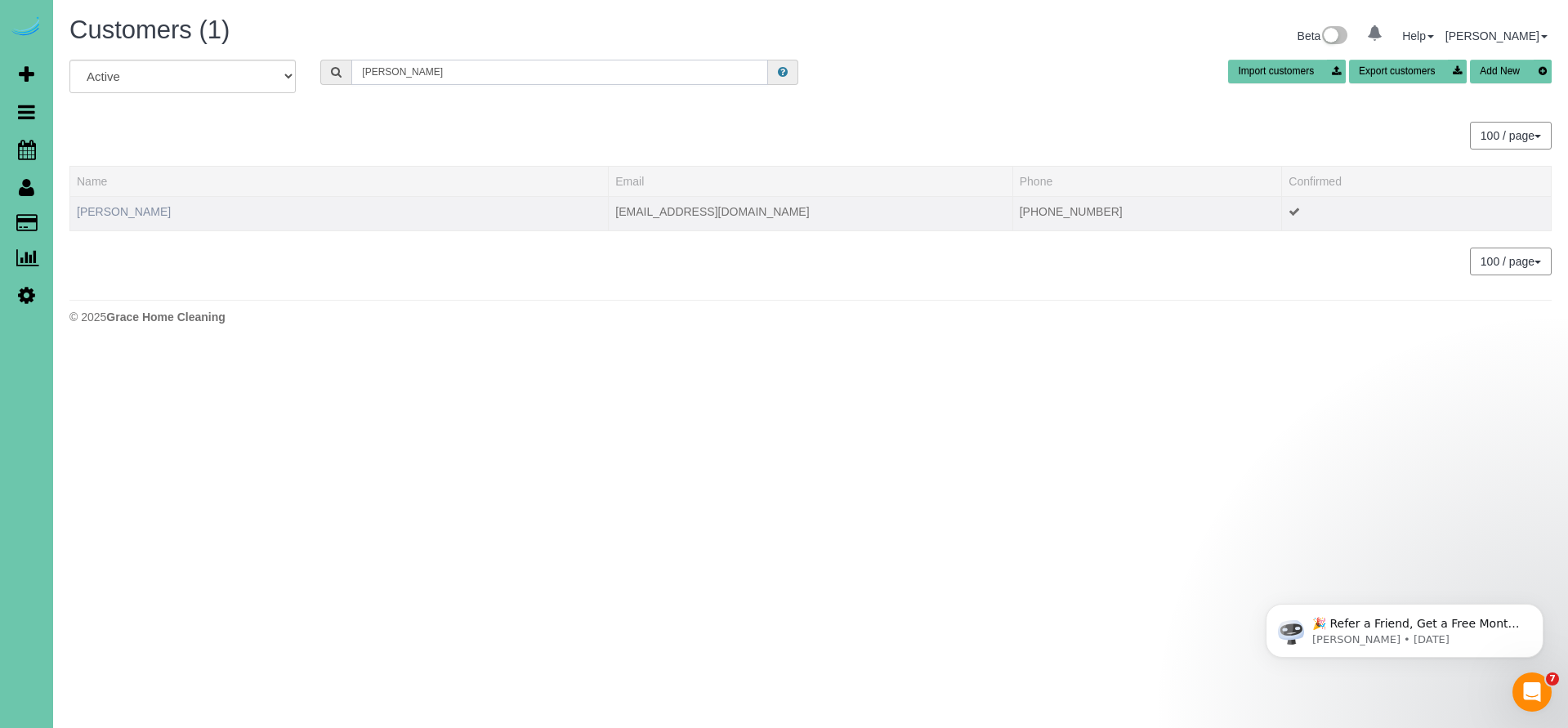
type input "Regina wolf"
click at [101, 206] on link "Regina Wolf" at bounding box center [123, 211] width 94 height 13
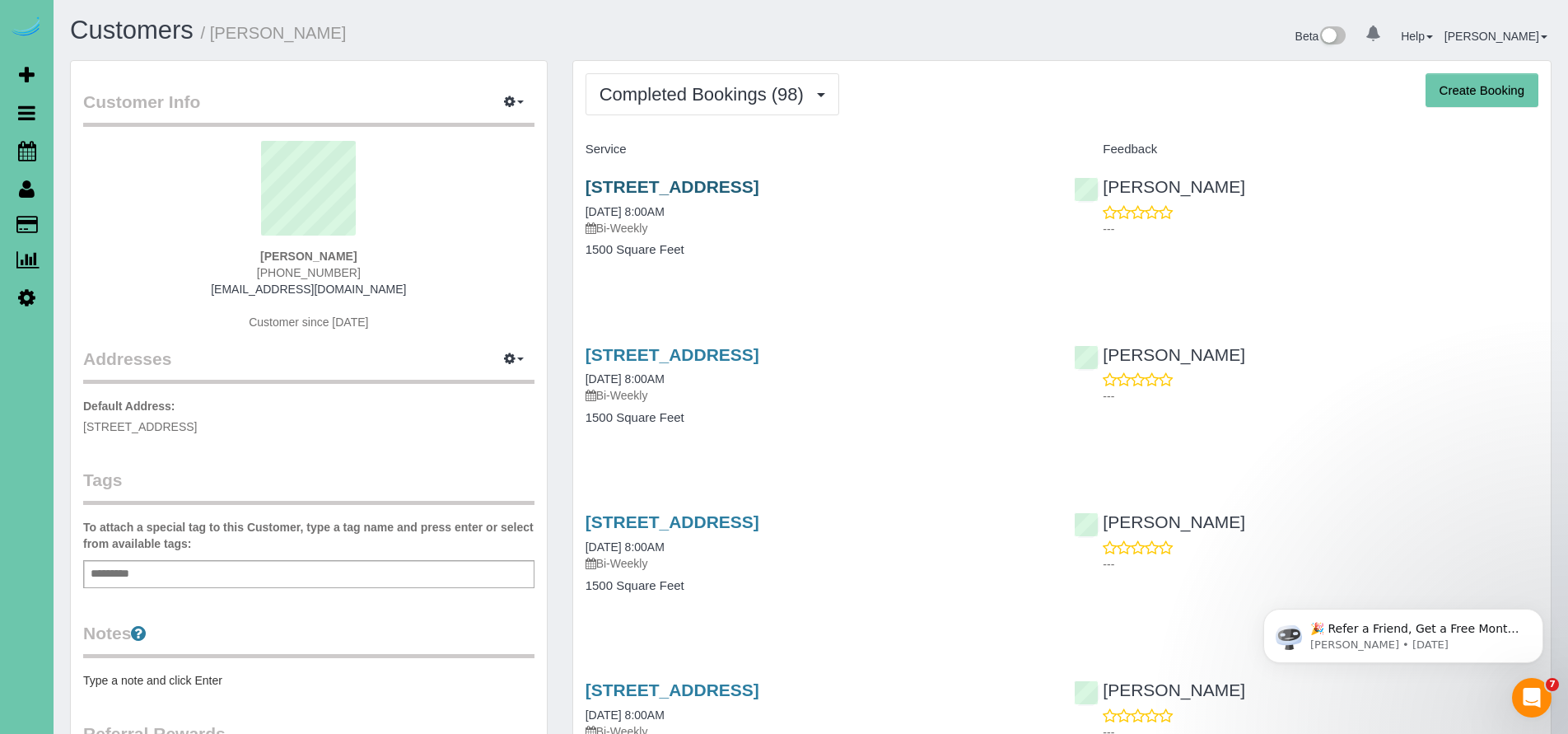
click at [688, 177] on link "11753 S 111th Street, Papillion, NE 68046" at bounding box center [672, 187] width 173 height 19
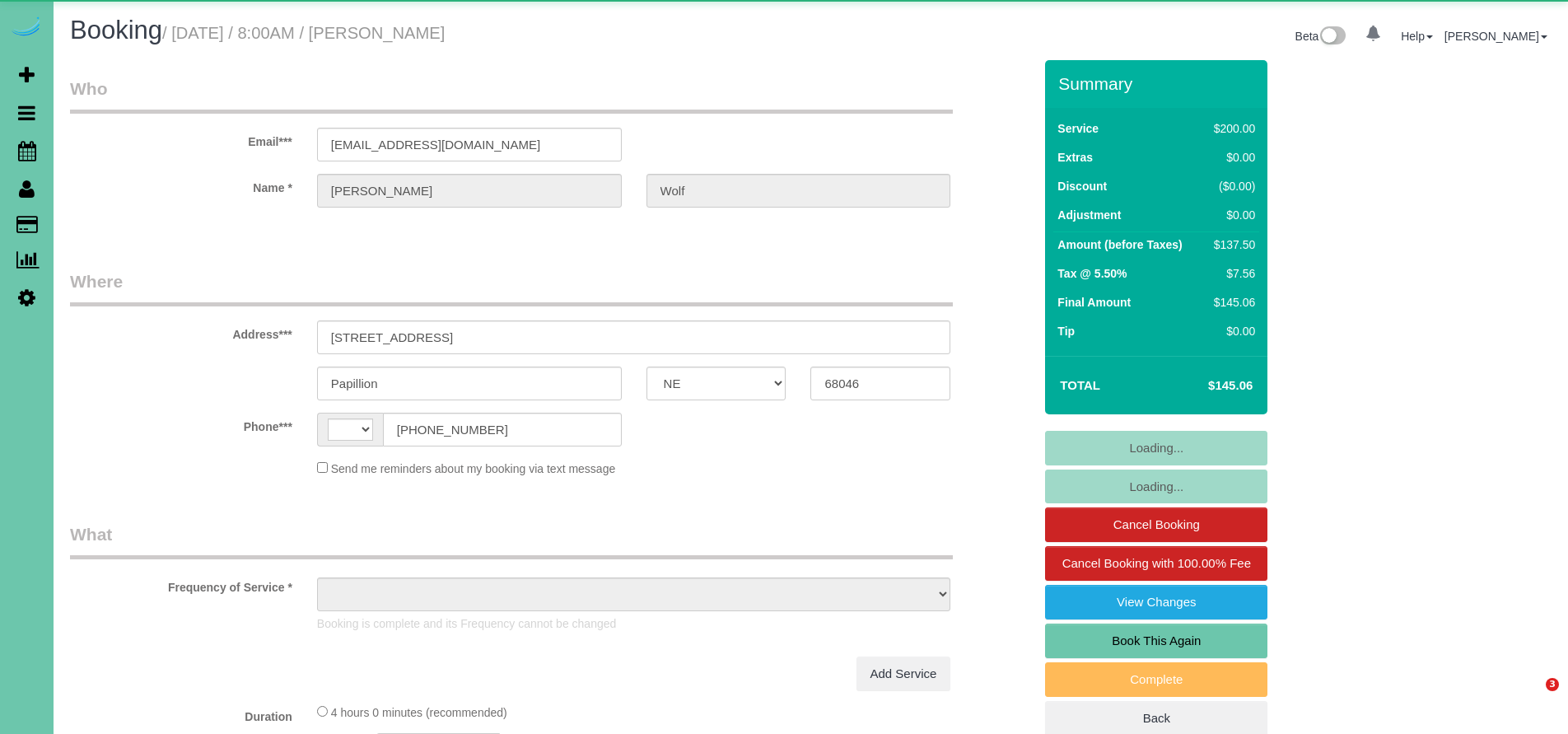
select select "NE"
select select "string:[GEOGRAPHIC_DATA]"
select select "object:655"
select select "string:fspay-7a5c71e9-40c1-4c87-93aa-25c9a3954f19"
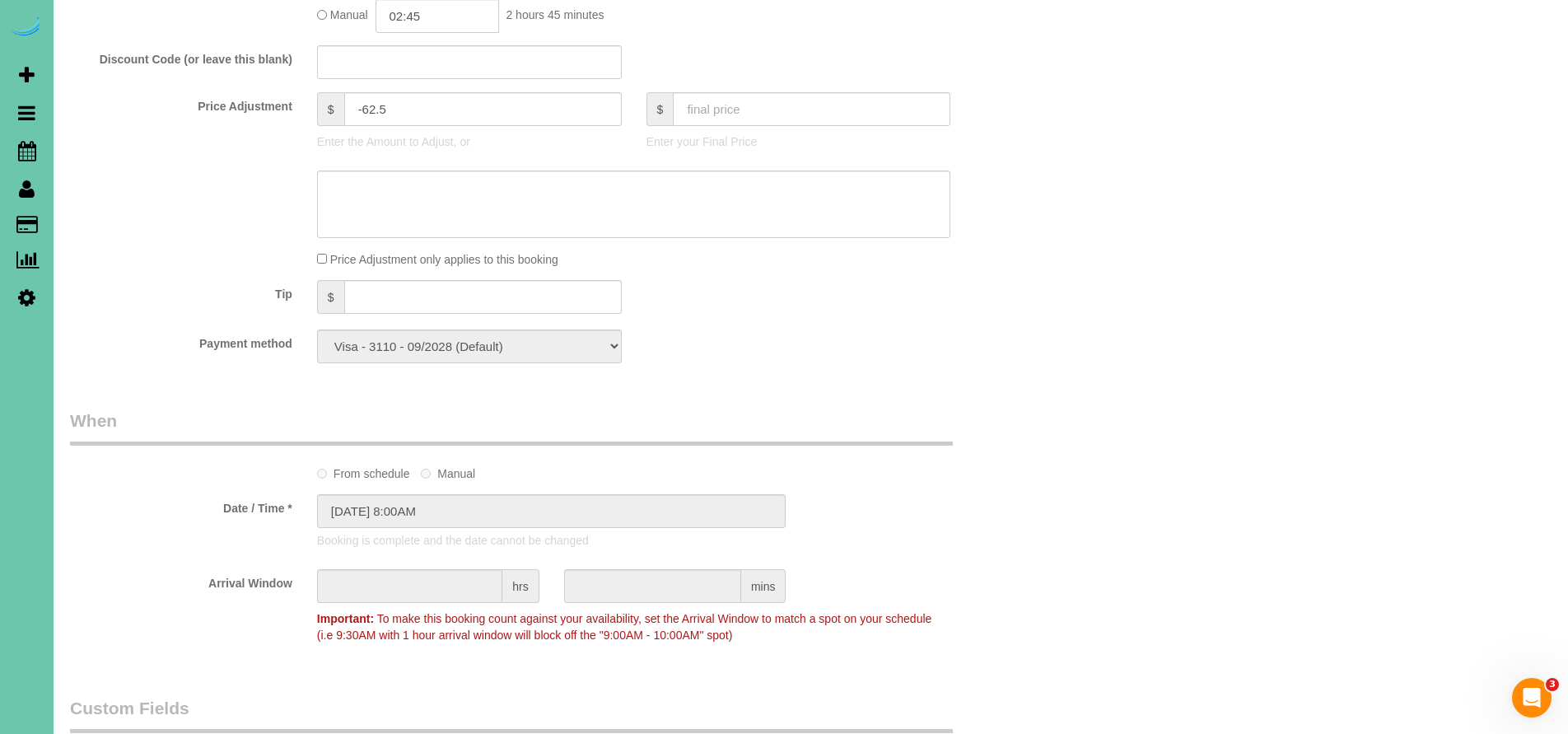
select select "object:910"
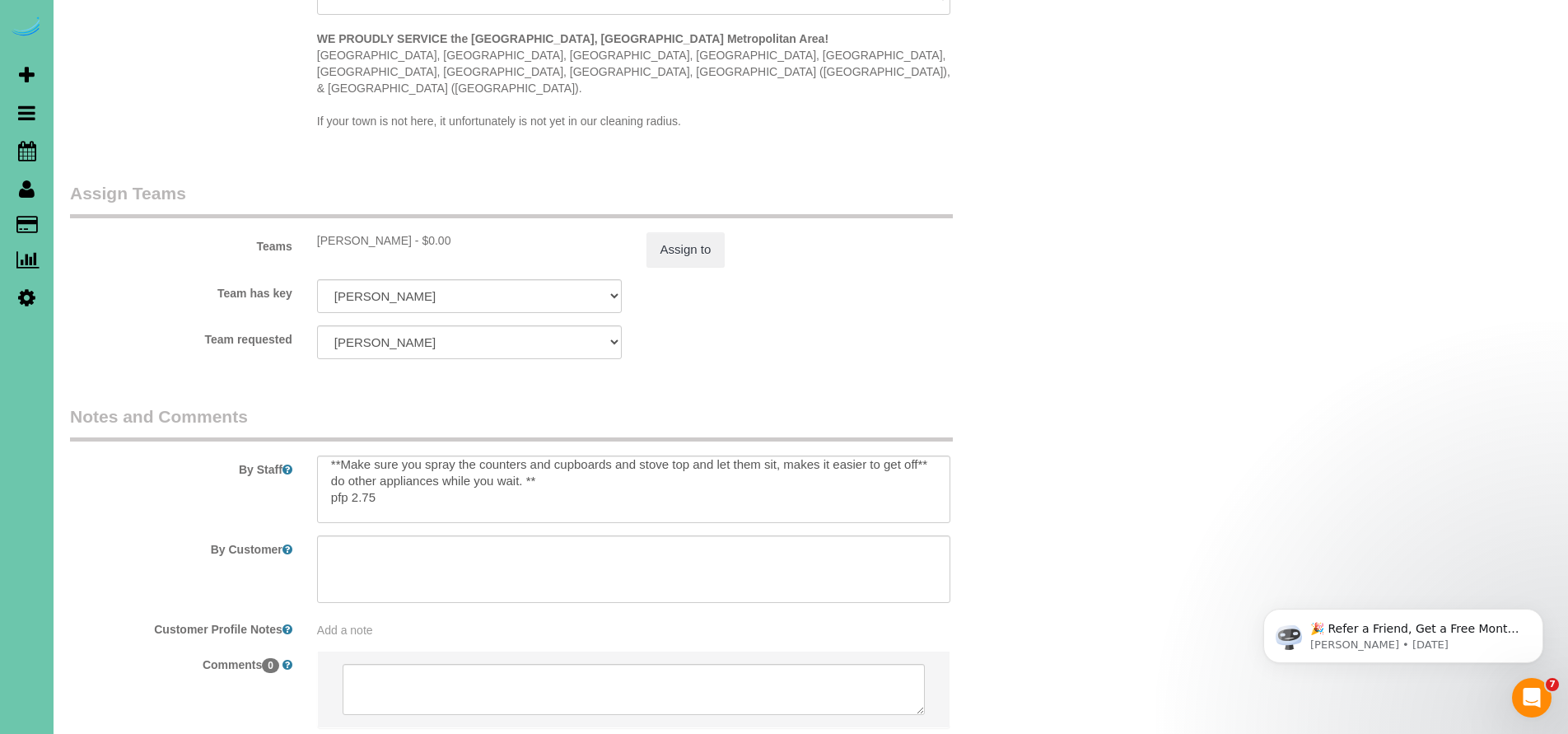
scroll to position [71, 0]
click at [579, 455] on textarea at bounding box center [634, 489] width 634 height 67
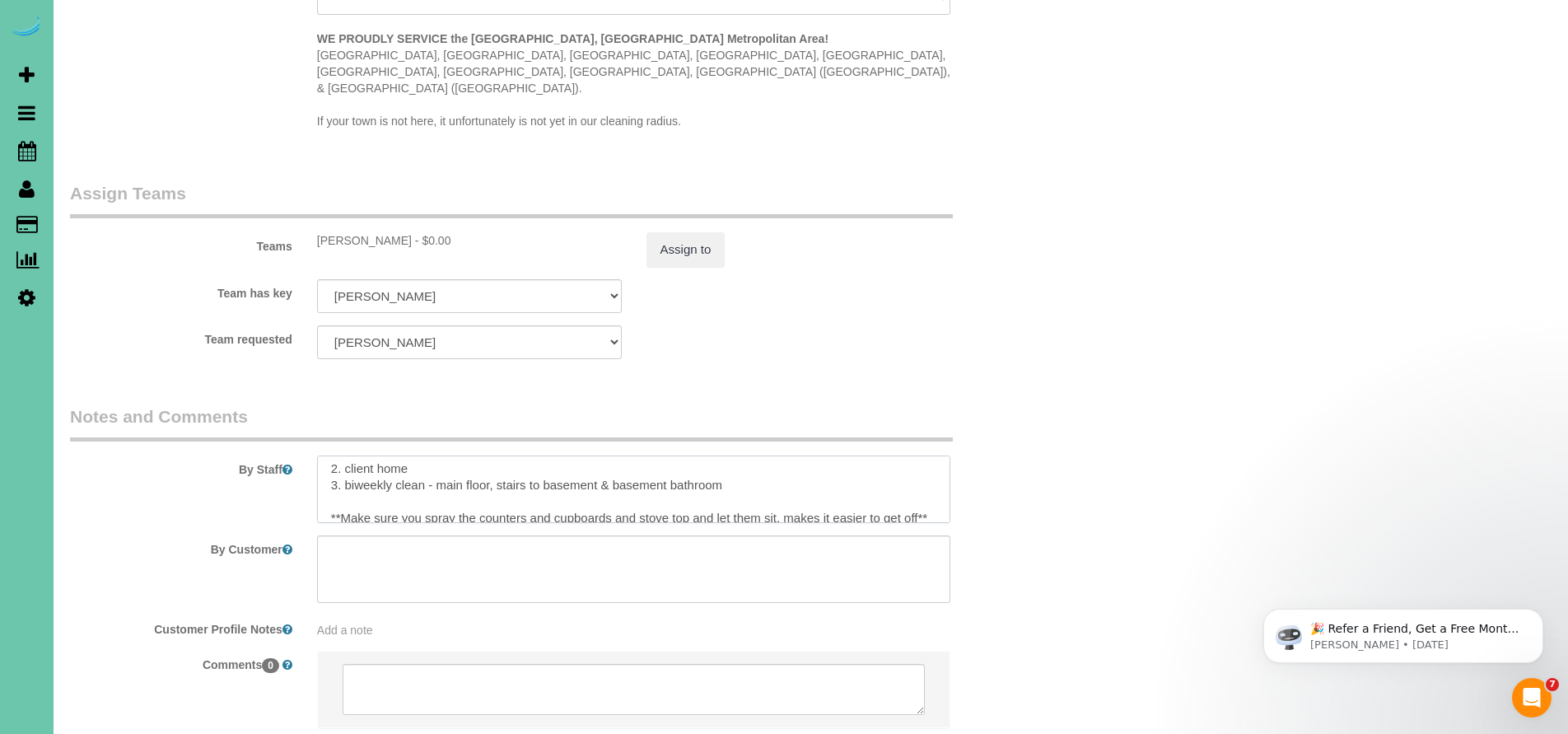
scroll to position [24, 0]
click at [745, 455] on textarea at bounding box center [634, 489] width 634 height 67
click at [371, 455] on textarea at bounding box center [634, 489] width 634 height 67
click at [556, 455] on textarea at bounding box center [634, 489] width 634 height 67
click at [615, 460] on textarea at bounding box center [634, 489] width 634 height 67
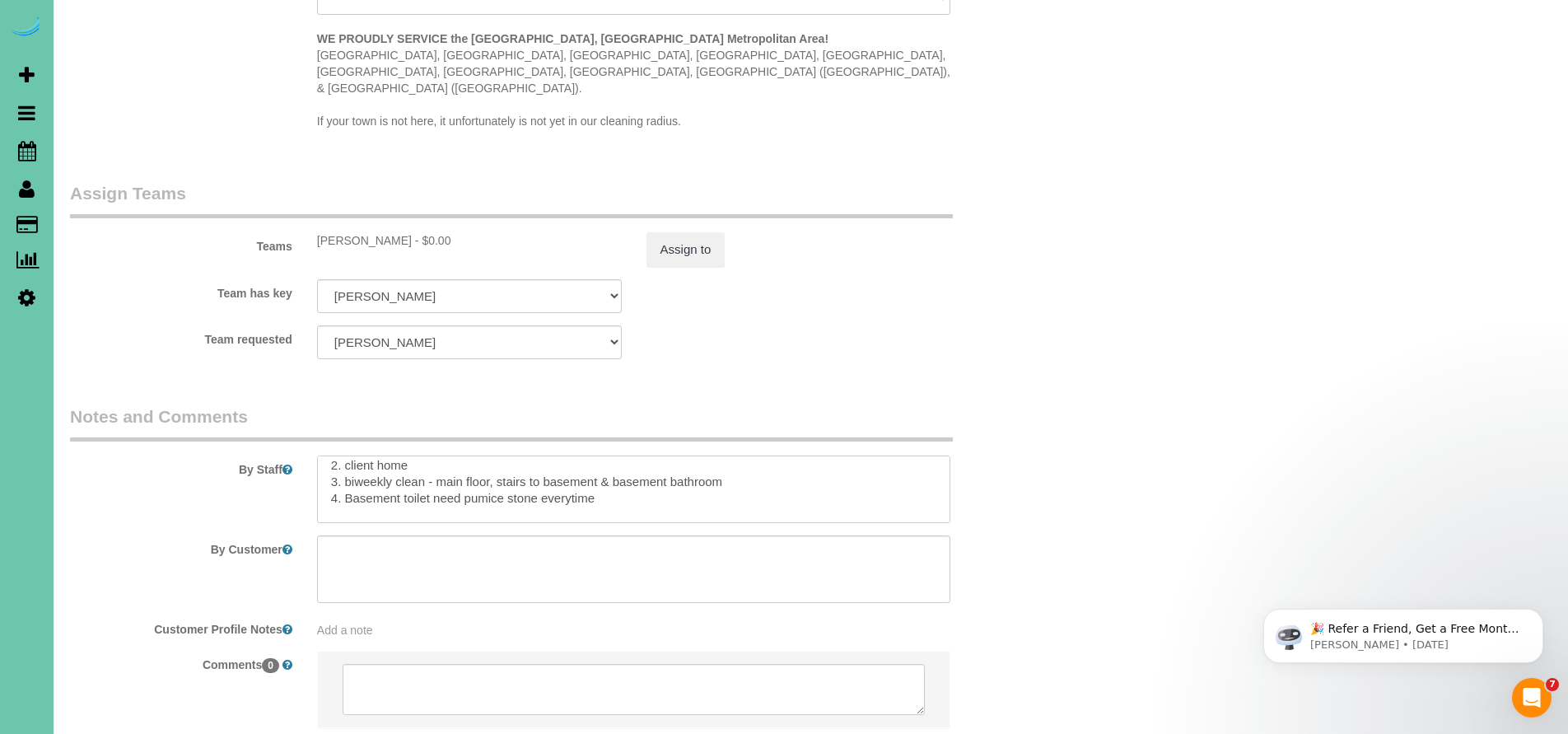
click at [575, 456] on textarea at bounding box center [634, 489] width 634 height 67
click at [609, 458] on textarea at bounding box center [634, 489] width 634 height 67
type textarea "1. Credit 2. client home 3. biweekly clean - main floor, stairs to basement & b…"
click at [985, 428] on div "By Staff" at bounding box center [551, 463] width 987 height 118
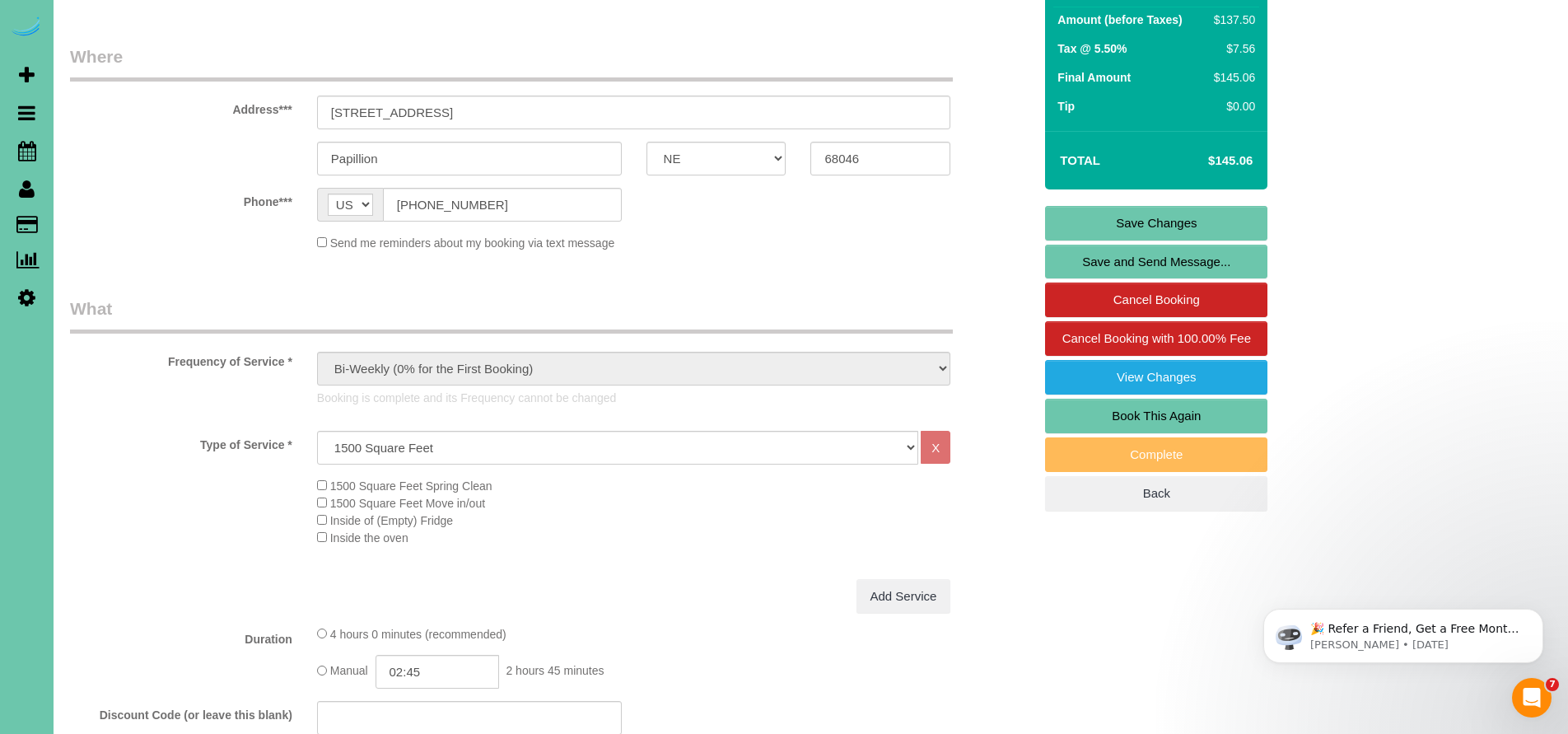
scroll to position [52, 0]
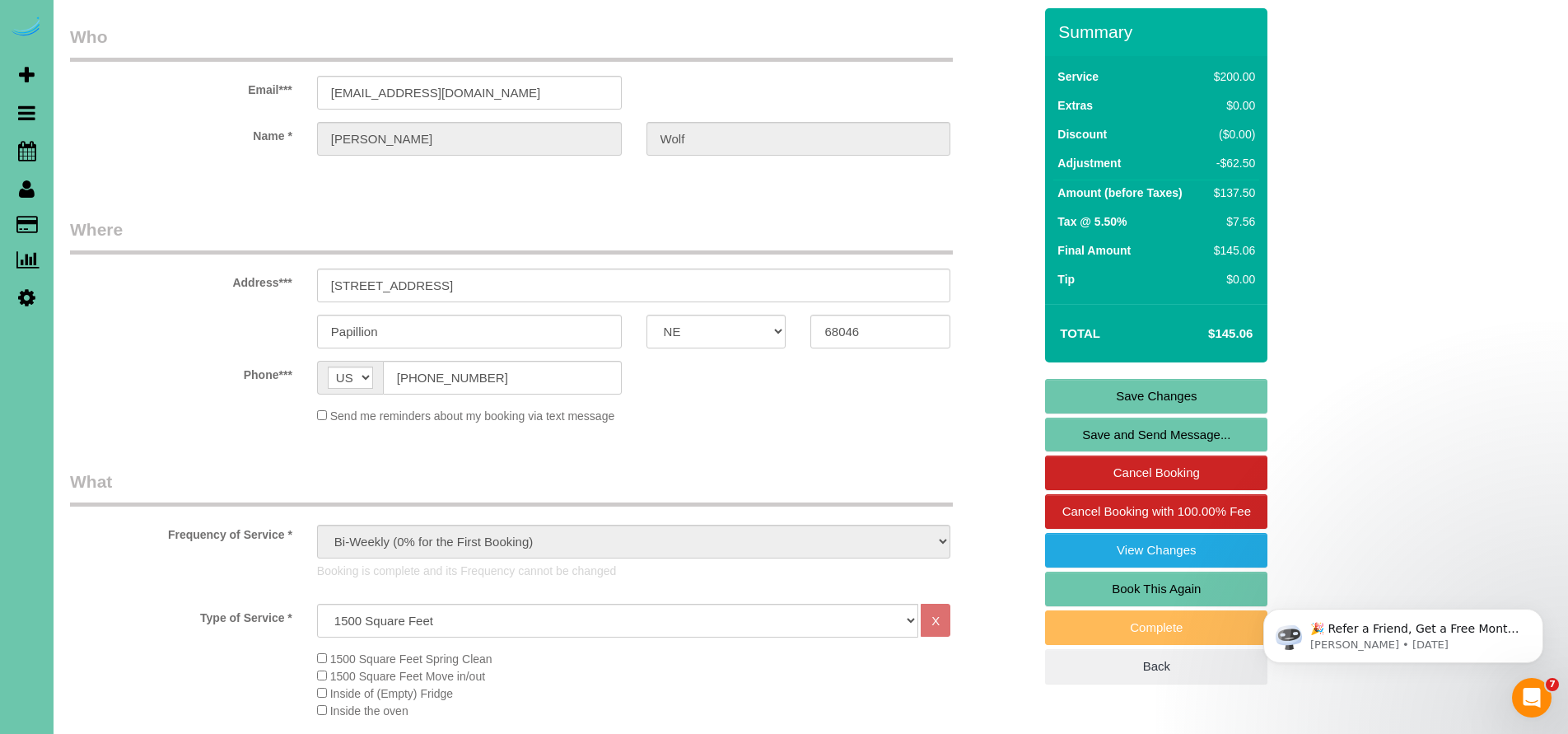
click at [1134, 398] on link "Save Changes" at bounding box center [1156, 396] width 222 height 34
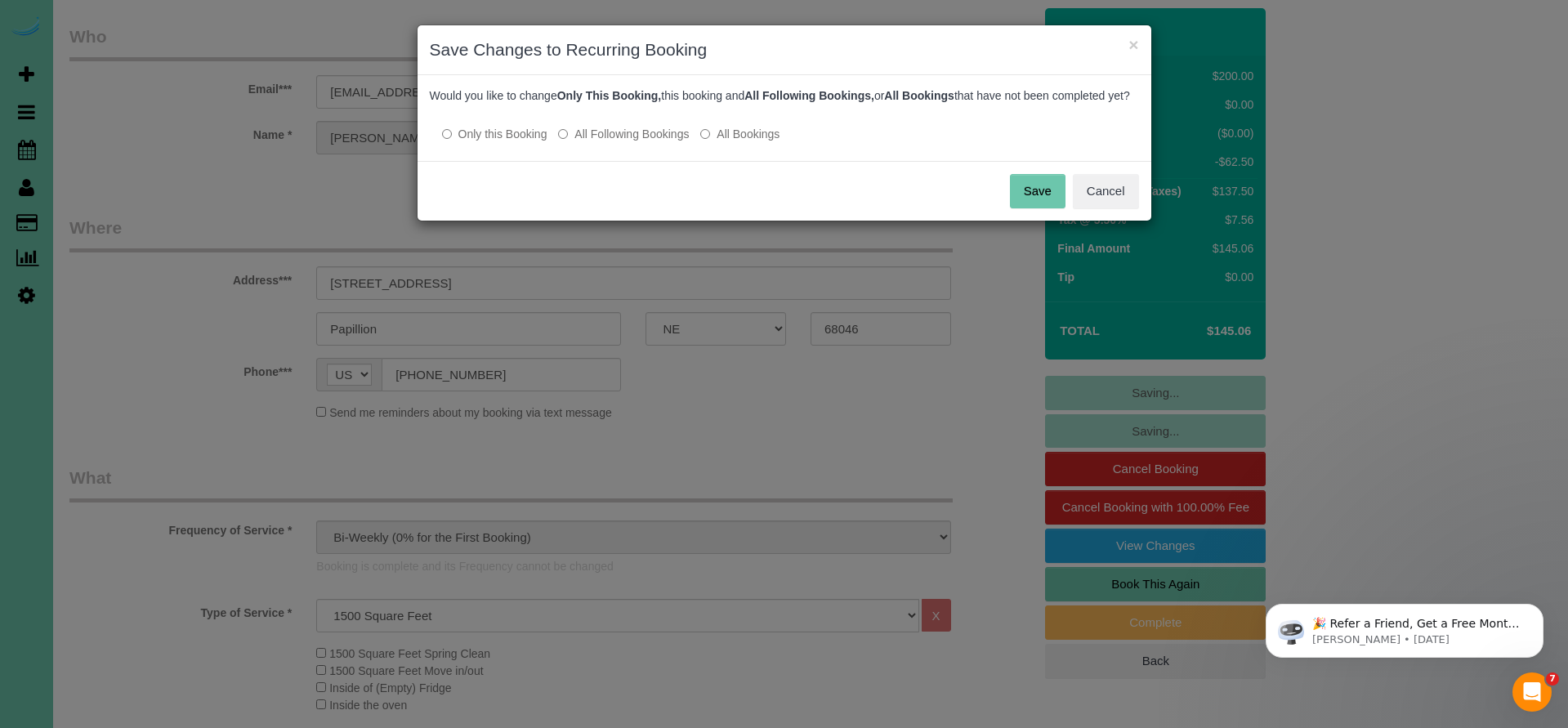
click at [1053, 208] on button "Save" at bounding box center [1038, 190] width 56 height 34
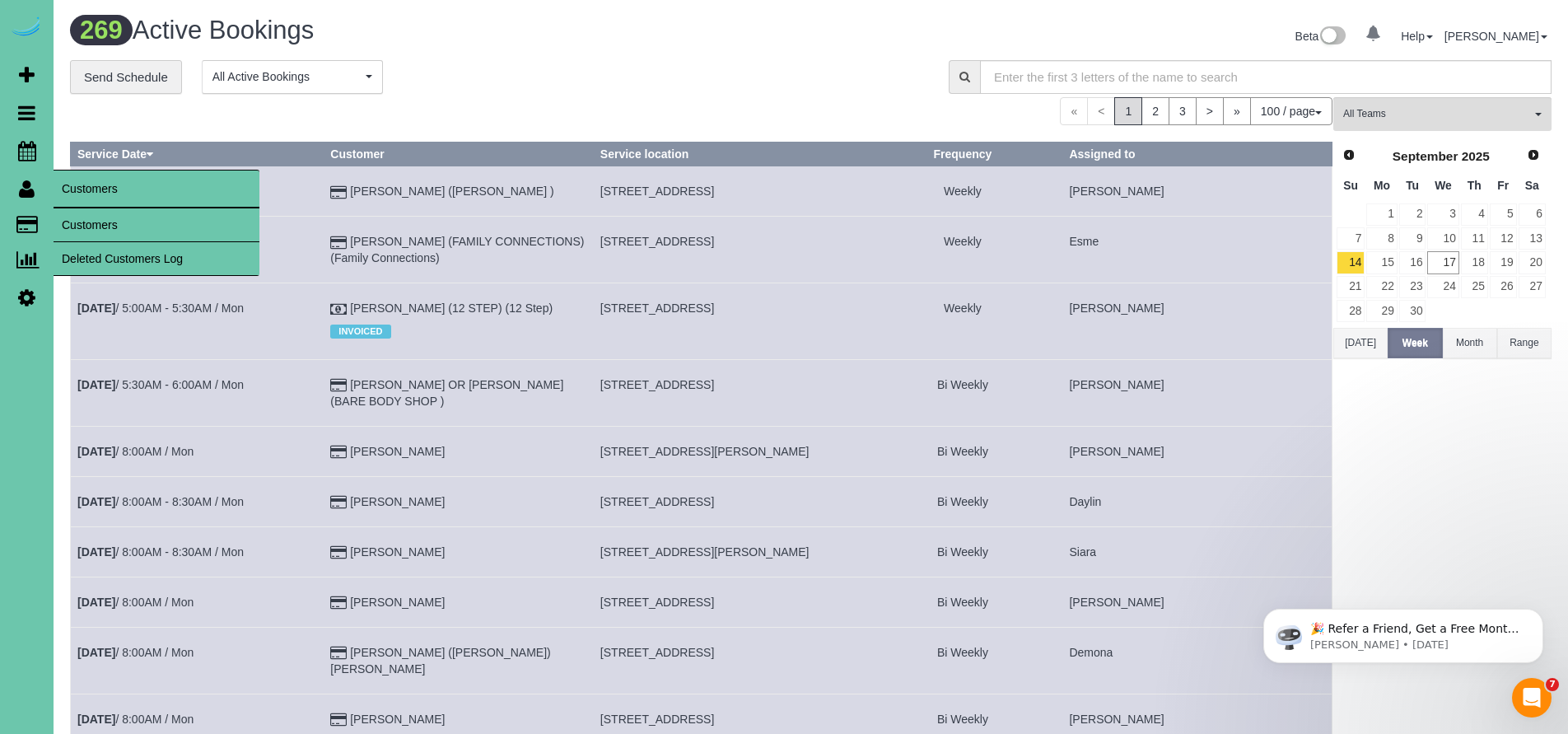
click at [80, 227] on link "Customers" at bounding box center [156, 225] width 206 height 33
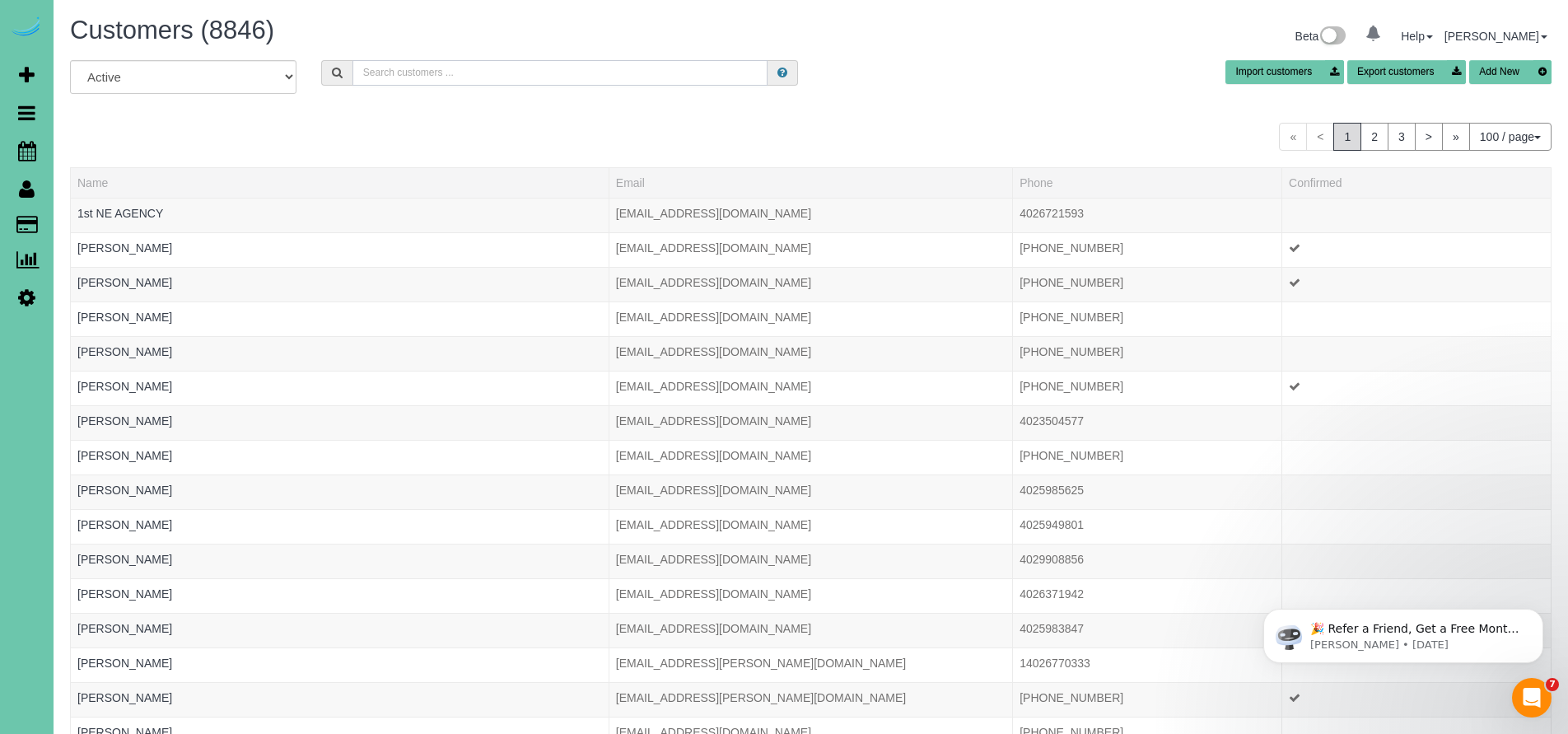
click at [393, 76] on input "text" at bounding box center [560, 73] width 416 height 25
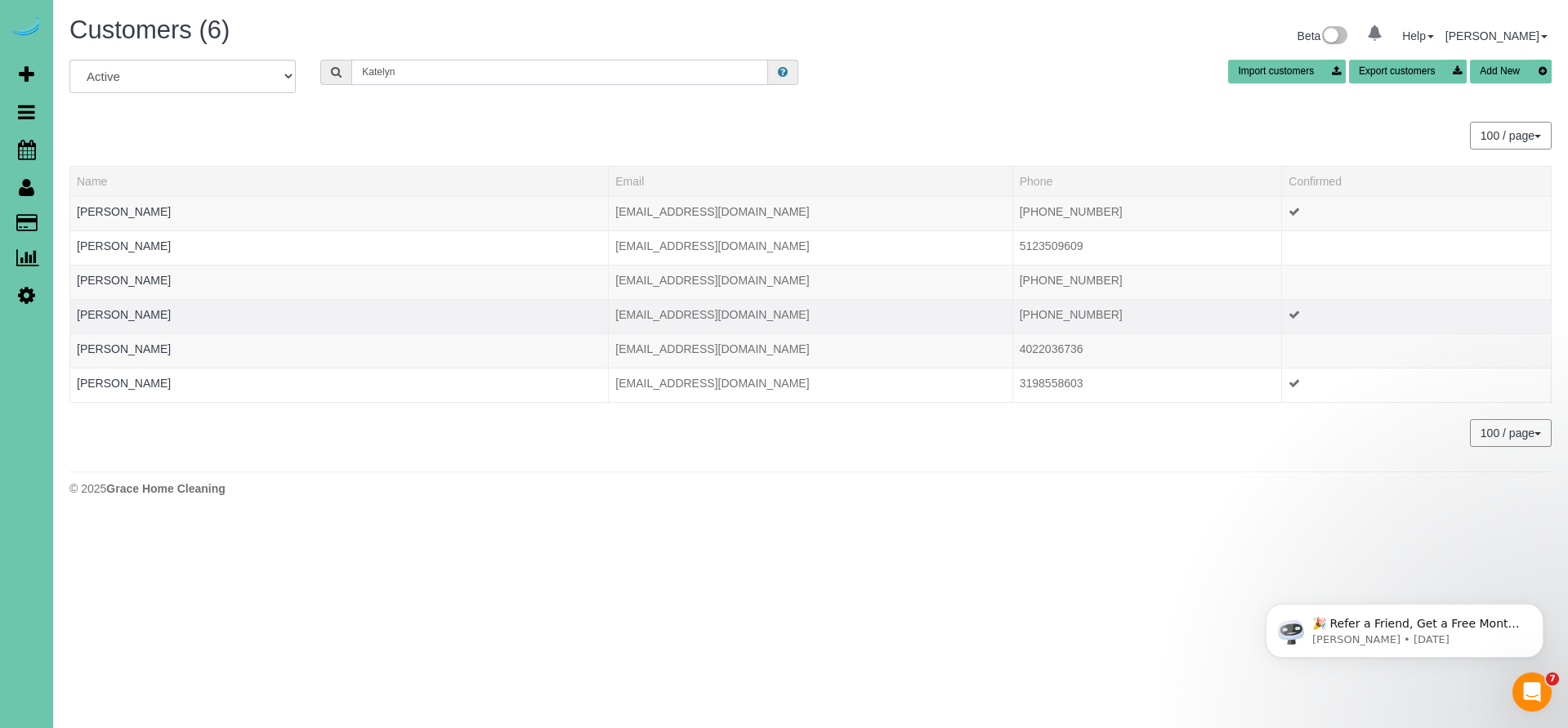
type input "Katelyn"
click at [425, 308] on td "Katelyn Massey" at bounding box center [340, 315] width 539 height 34
click at [135, 308] on link "Katelyn Massey" at bounding box center [123, 314] width 94 height 13
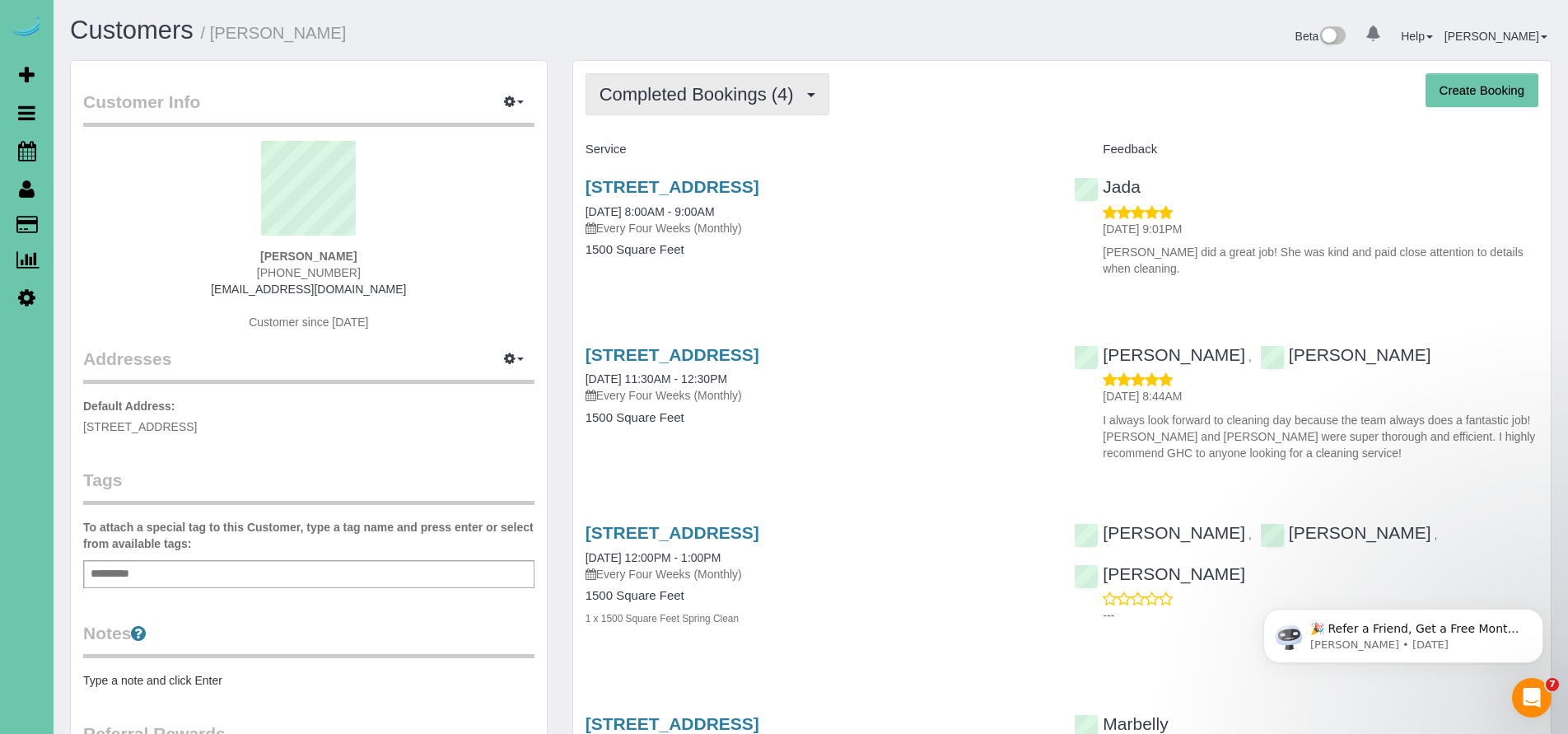
click at [711, 111] on button "Completed Bookings (4)" at bounding box center [707, 95] width 244 height 42
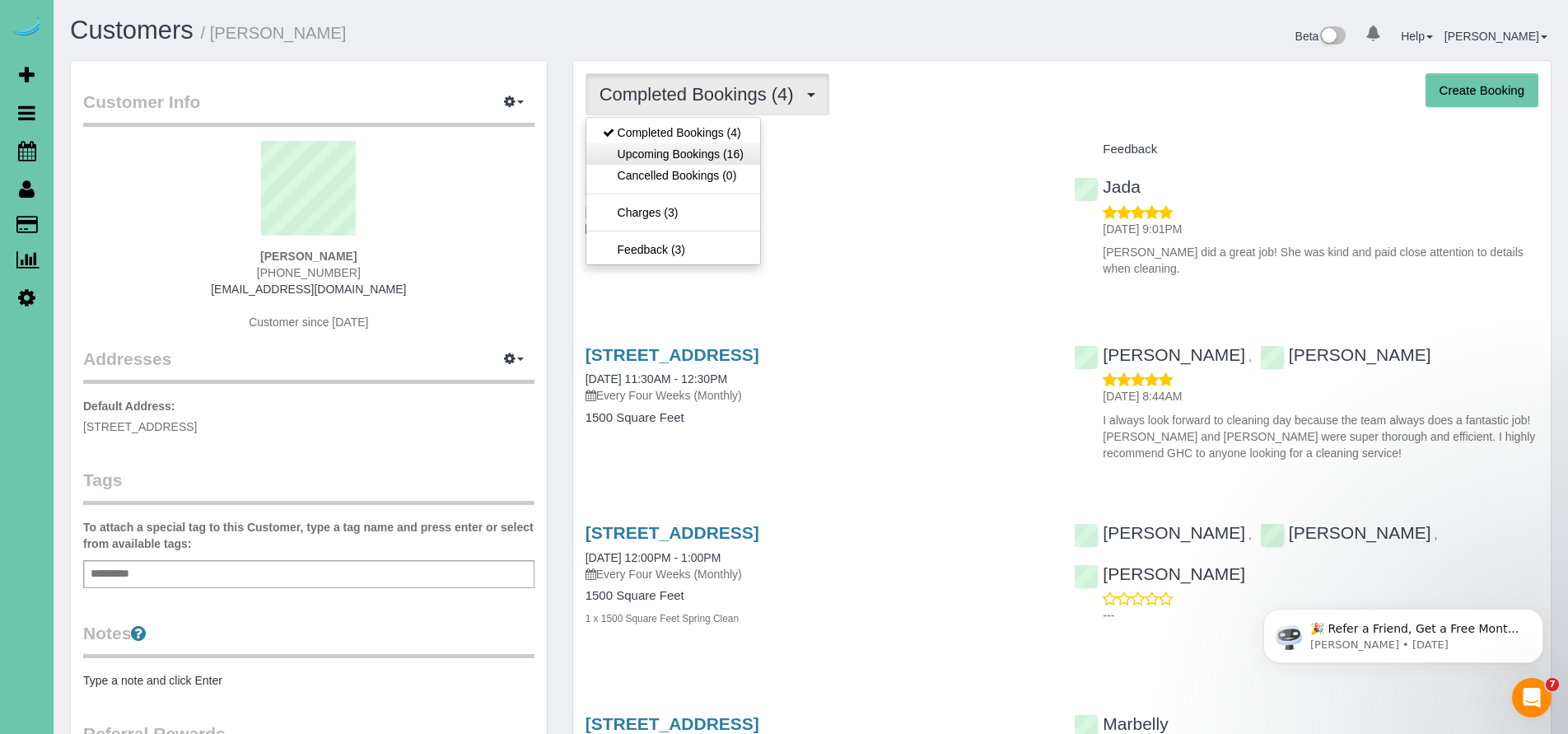
click at [710, 154] on link "Upcoming Bookings (16)" at bounding box center [673, 154] width 173 height 21
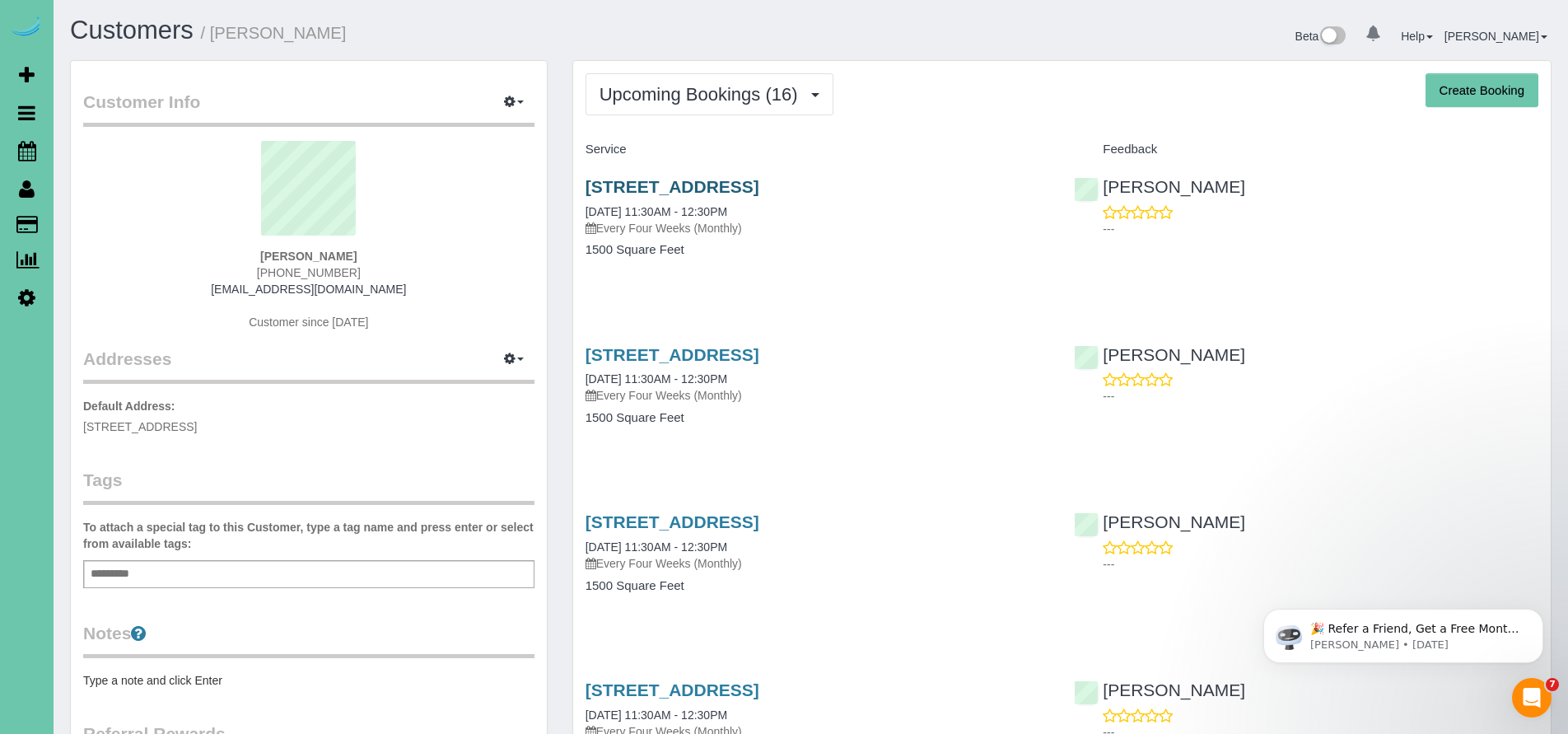
click at [759, 195] on link "16415 Miami St, Omaha, NE 68116" at bounding box center [672, 187] width 173 height 19
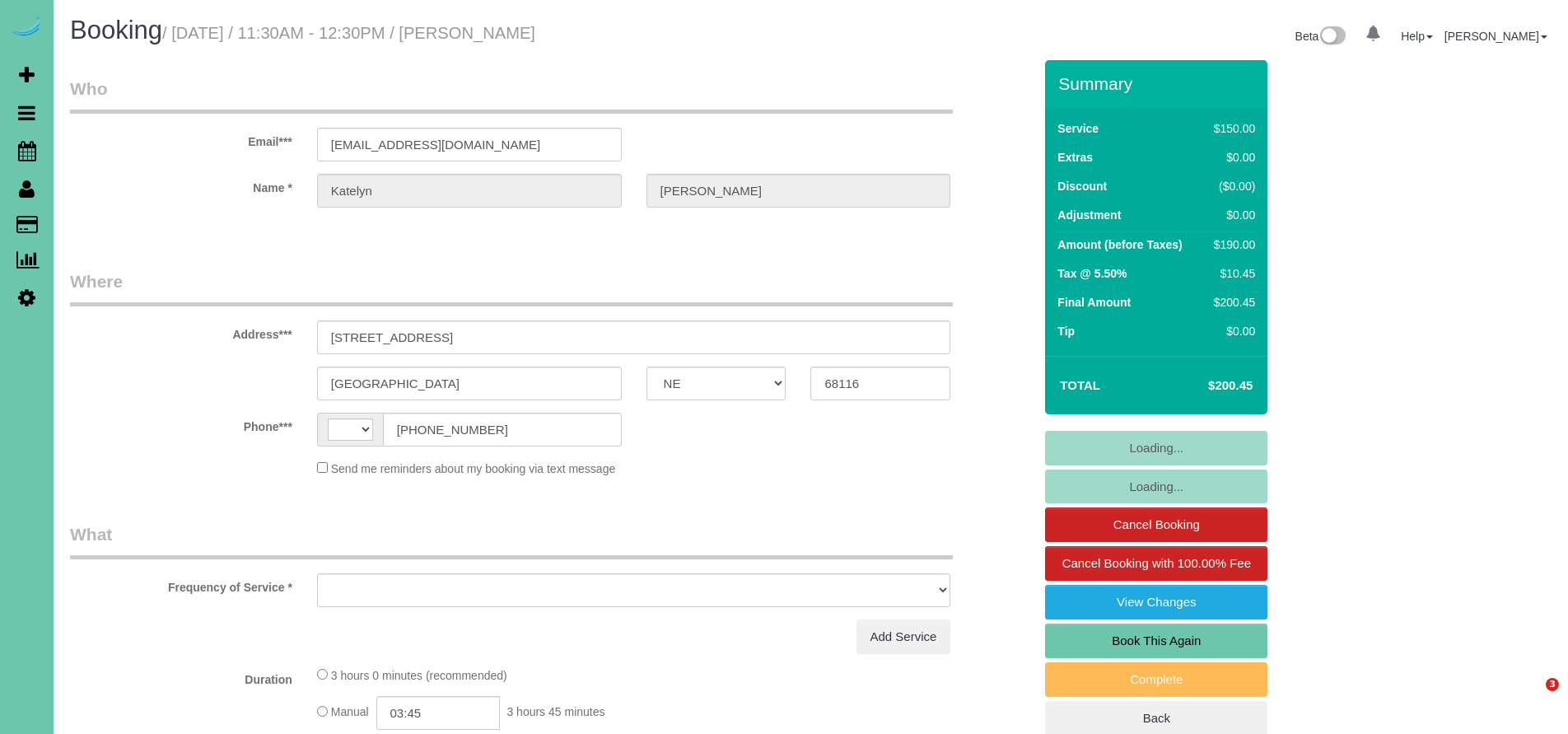
select select "NE"
select select "string:[GEOGRAPHIC_DATA]"
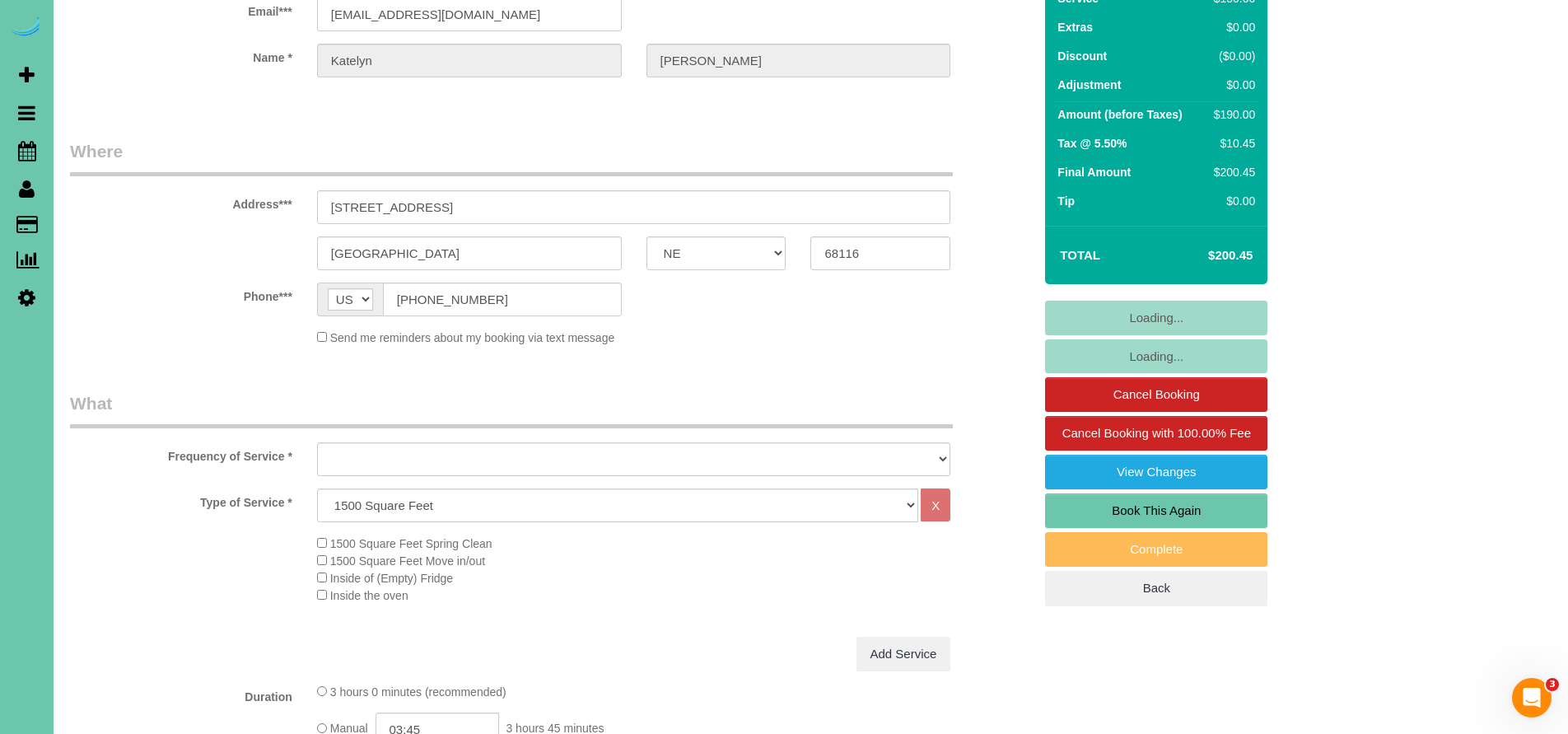
select select "object:712"
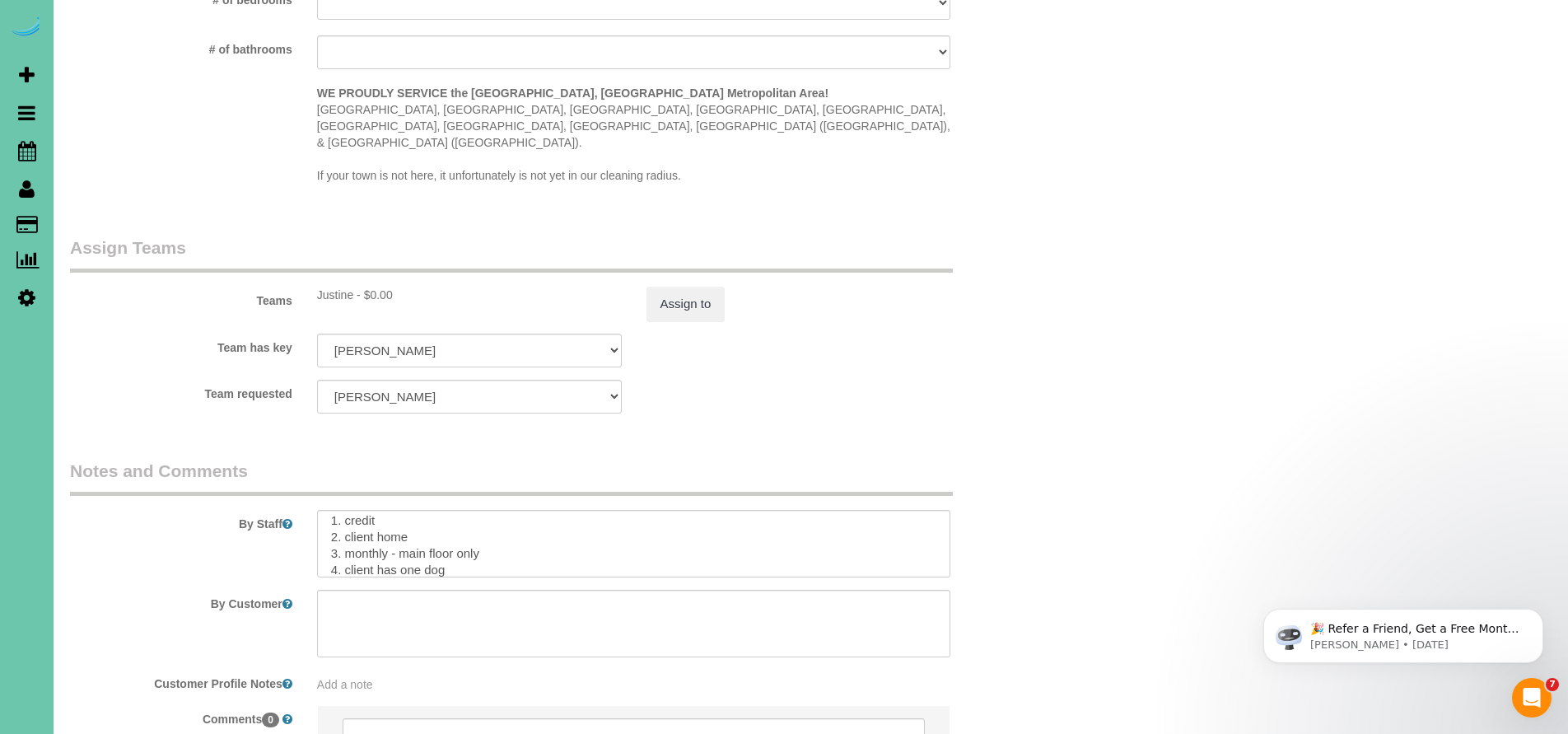
scroll to position [29, 0]
click at [459, 510] on textarea at bounding box center [634, 543] width 634 height 67
paste textarea "brown and black shelves in master bath and spare bath are not hooked so be care…"
click at [378, 528] on textarea at bounding box center [634, 543] width 634 height 67
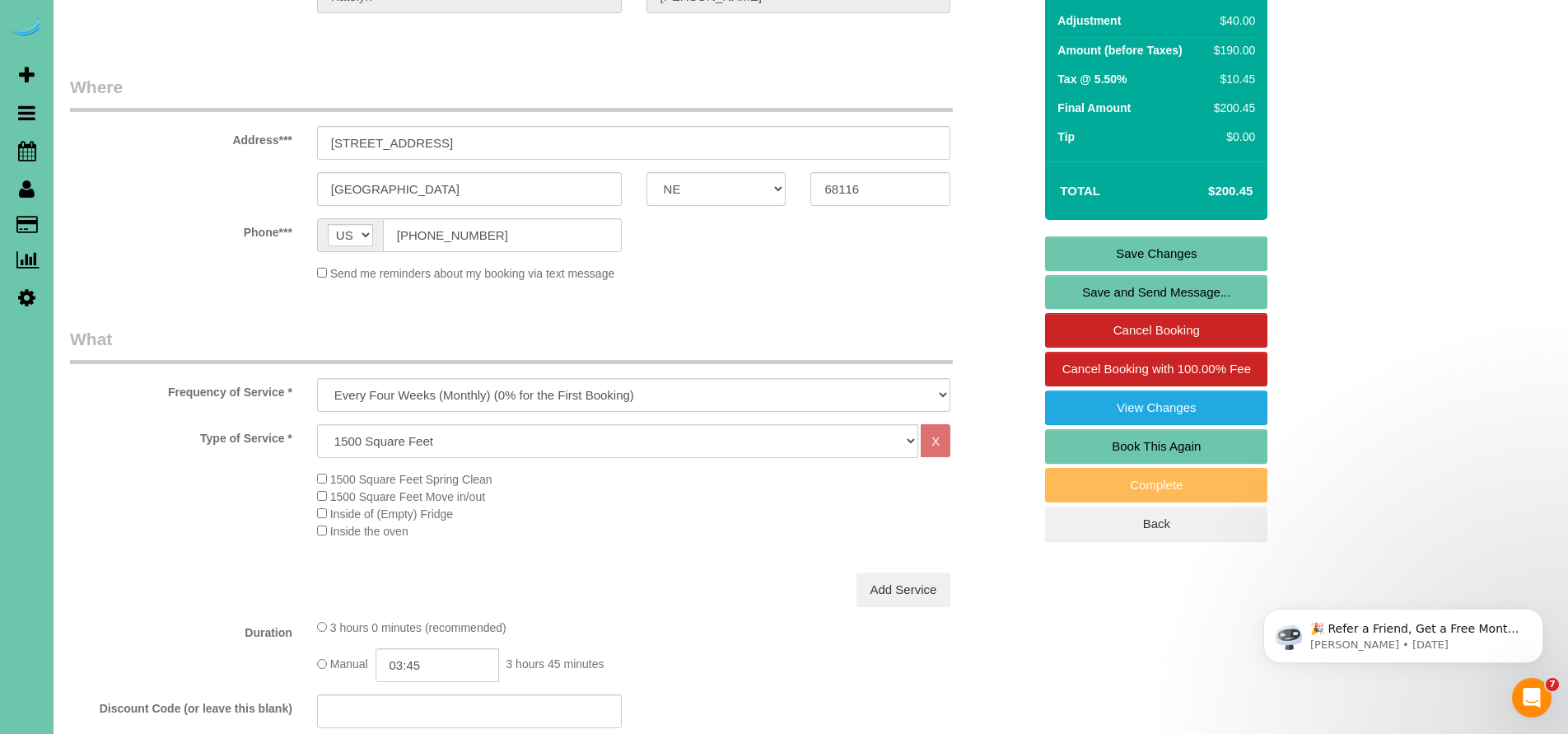
scroll to position [0, 0]
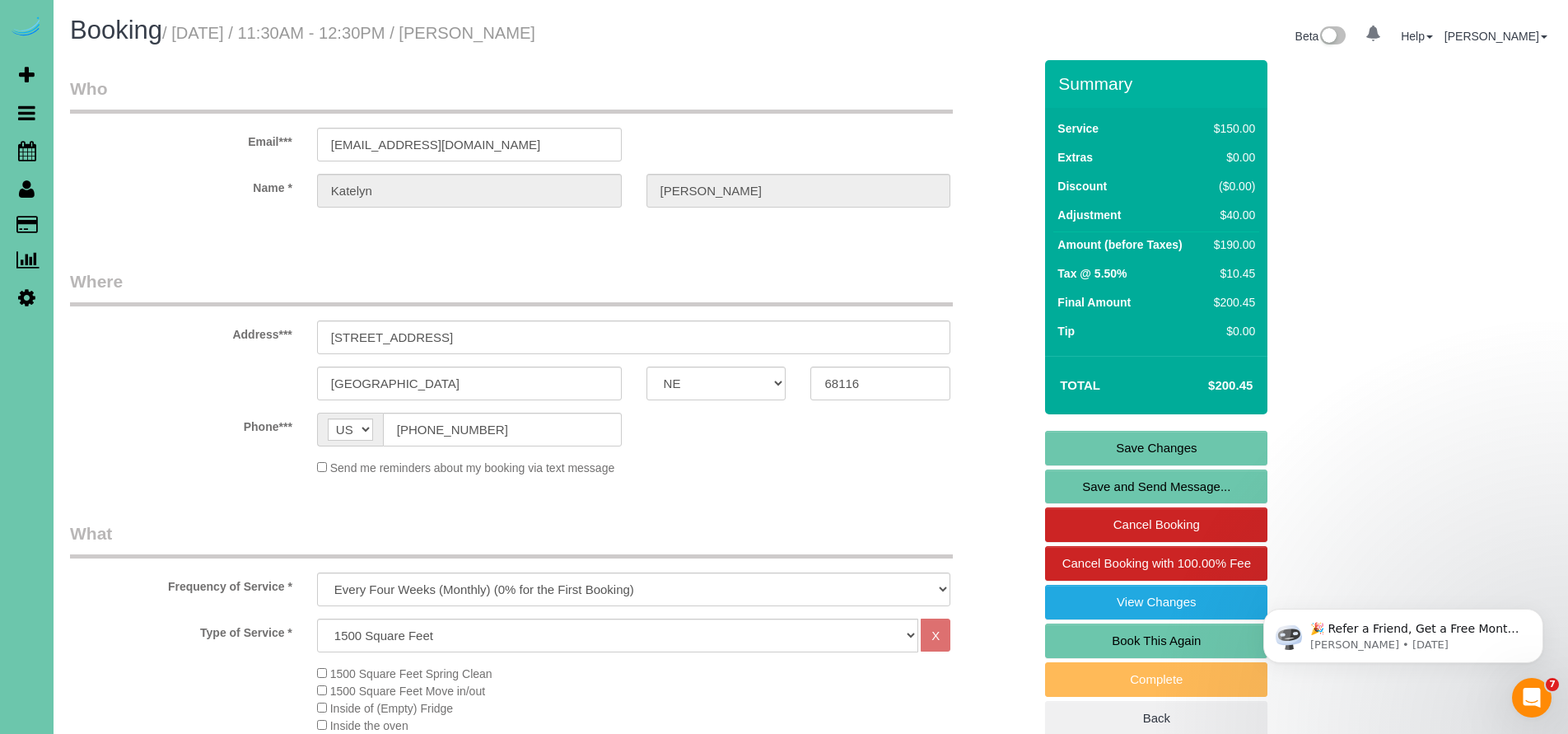
type textarea "1. credit 2. client home 3. monthly - main floor only 4. client has one dog 5. …"
click at [1169, 442] on link "Save Changes" at bounding box center [1156, 448] width 222 height 34
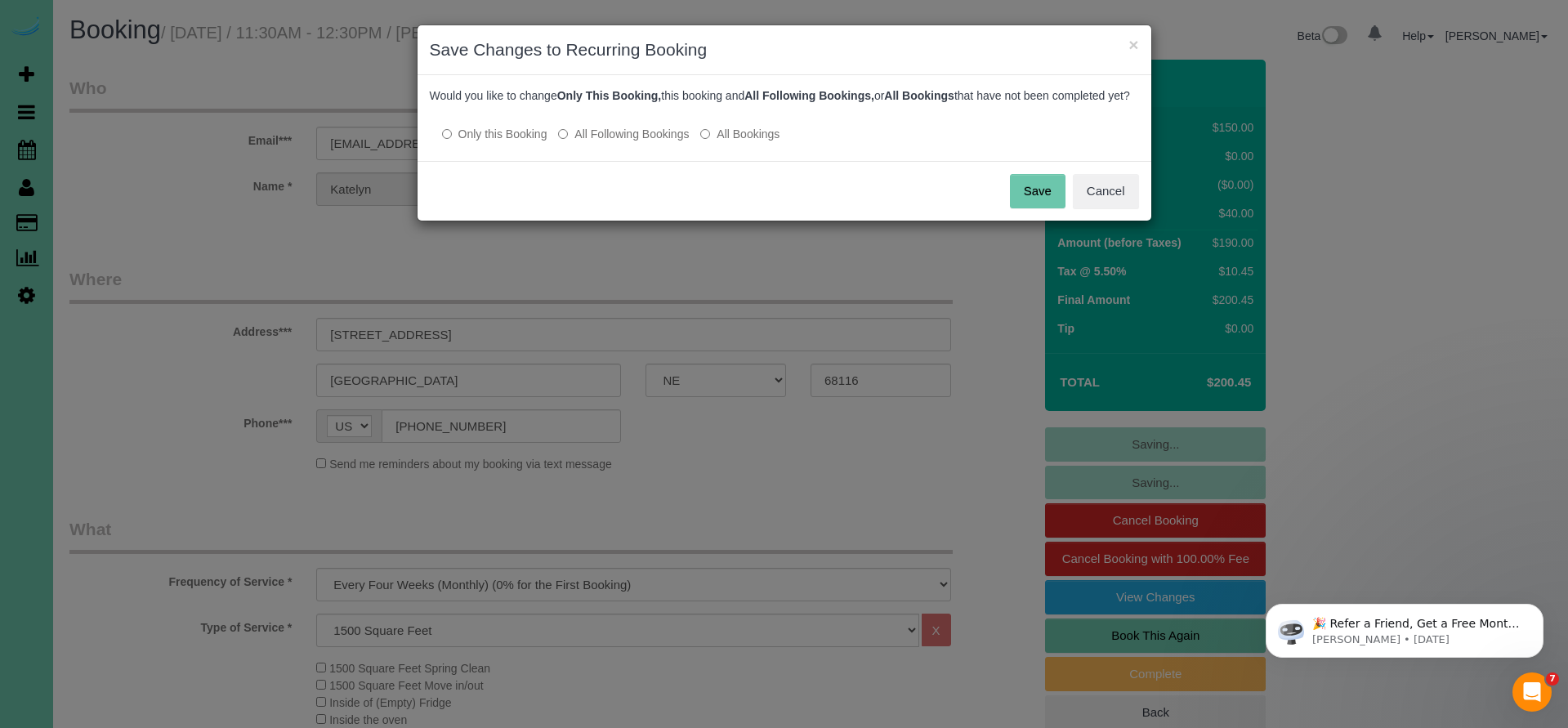
click at [1030, 208] on button "Save" at bounding box center [1038, 190] width 56 height 34
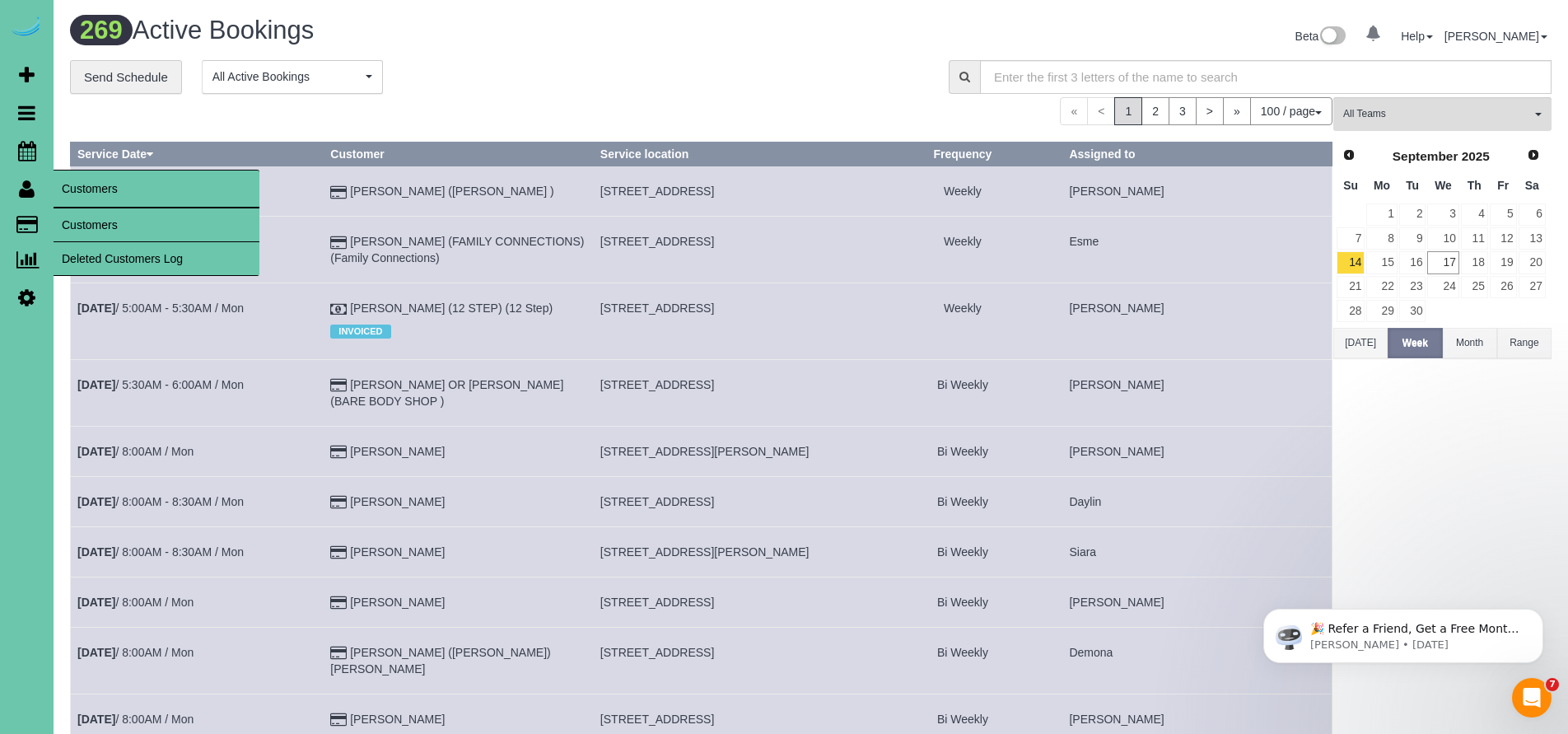
click at [75, 223] on link "Customers" at bounding box center [156, 225] width 206 height 33
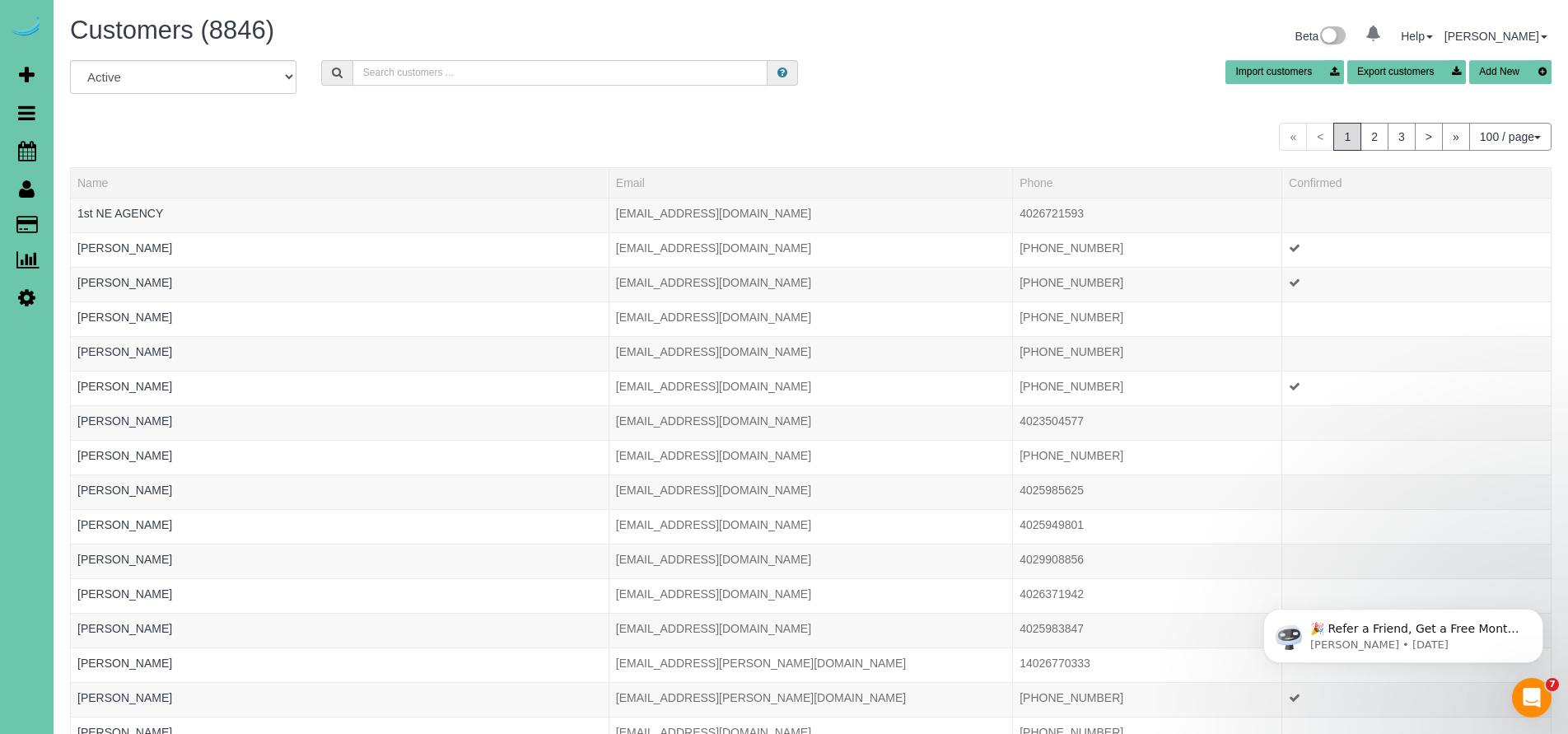
click at [420, 75] on input "text" at bounding box center [560, 73] width 416 height 25
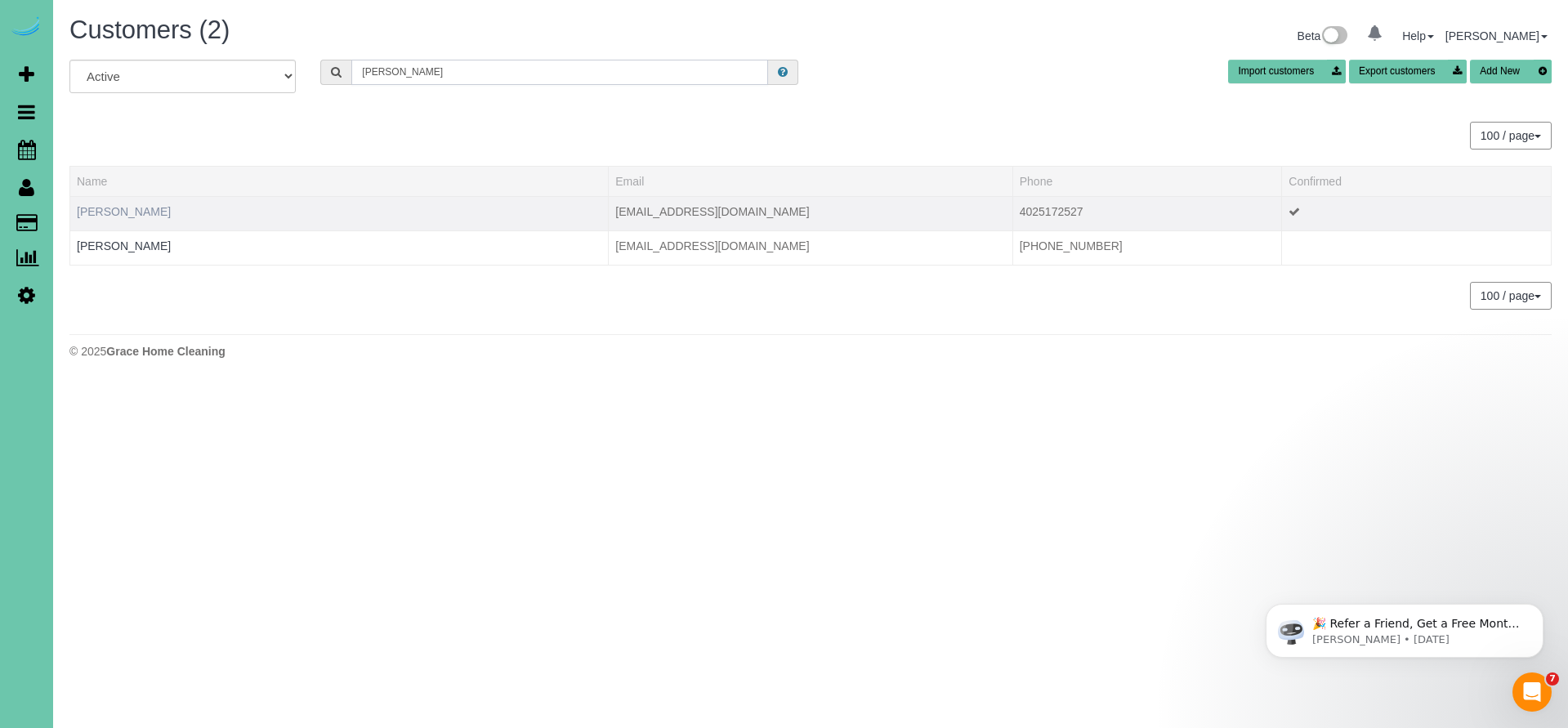
type input "Sarah Dav"
click at [119, 207] on link "Sarah Davis" at bounding box center [123, 211] width 94 height 13
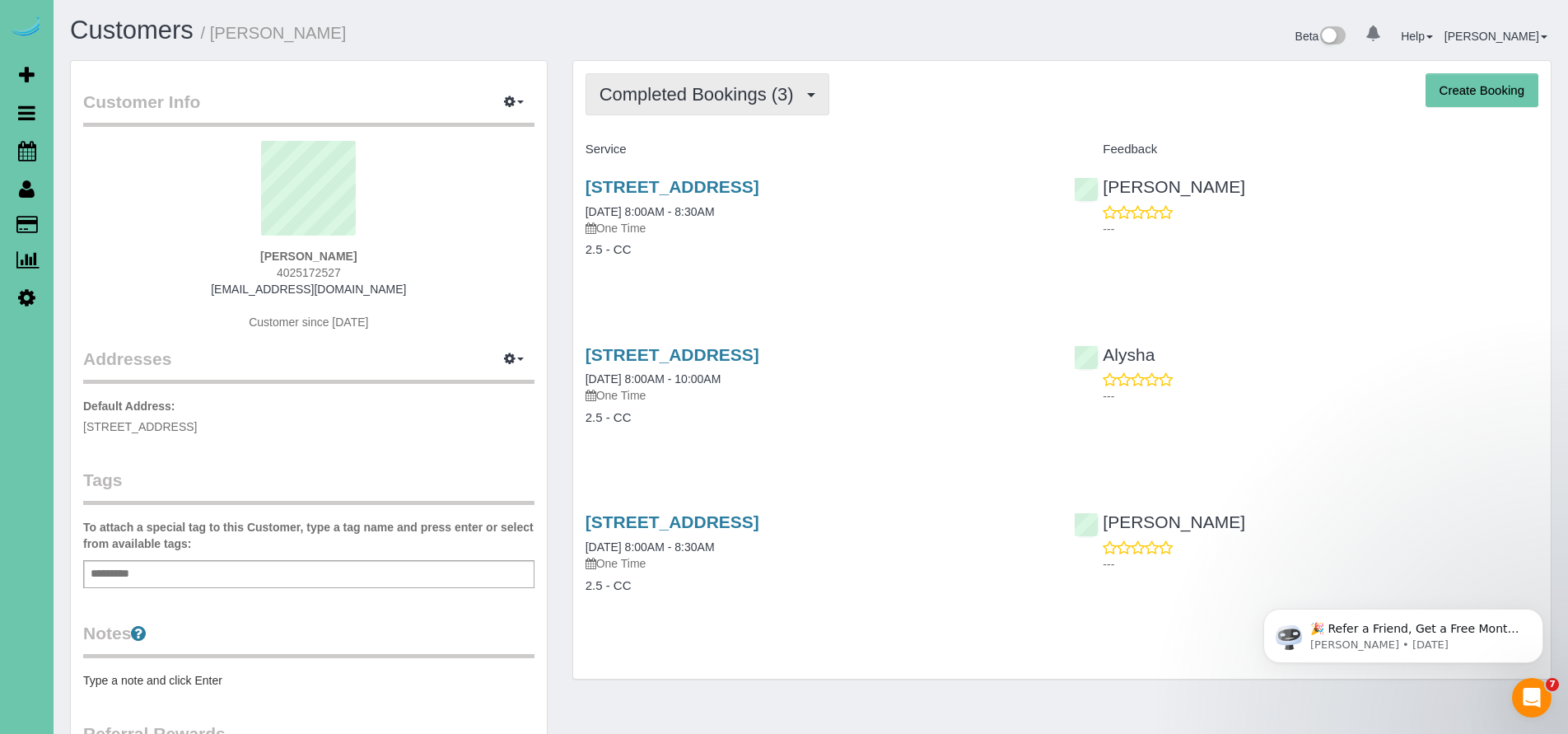
click at [687, 96] on span "Completed Bookings (3)" at bounding box center [700, 95] width 202 height 21
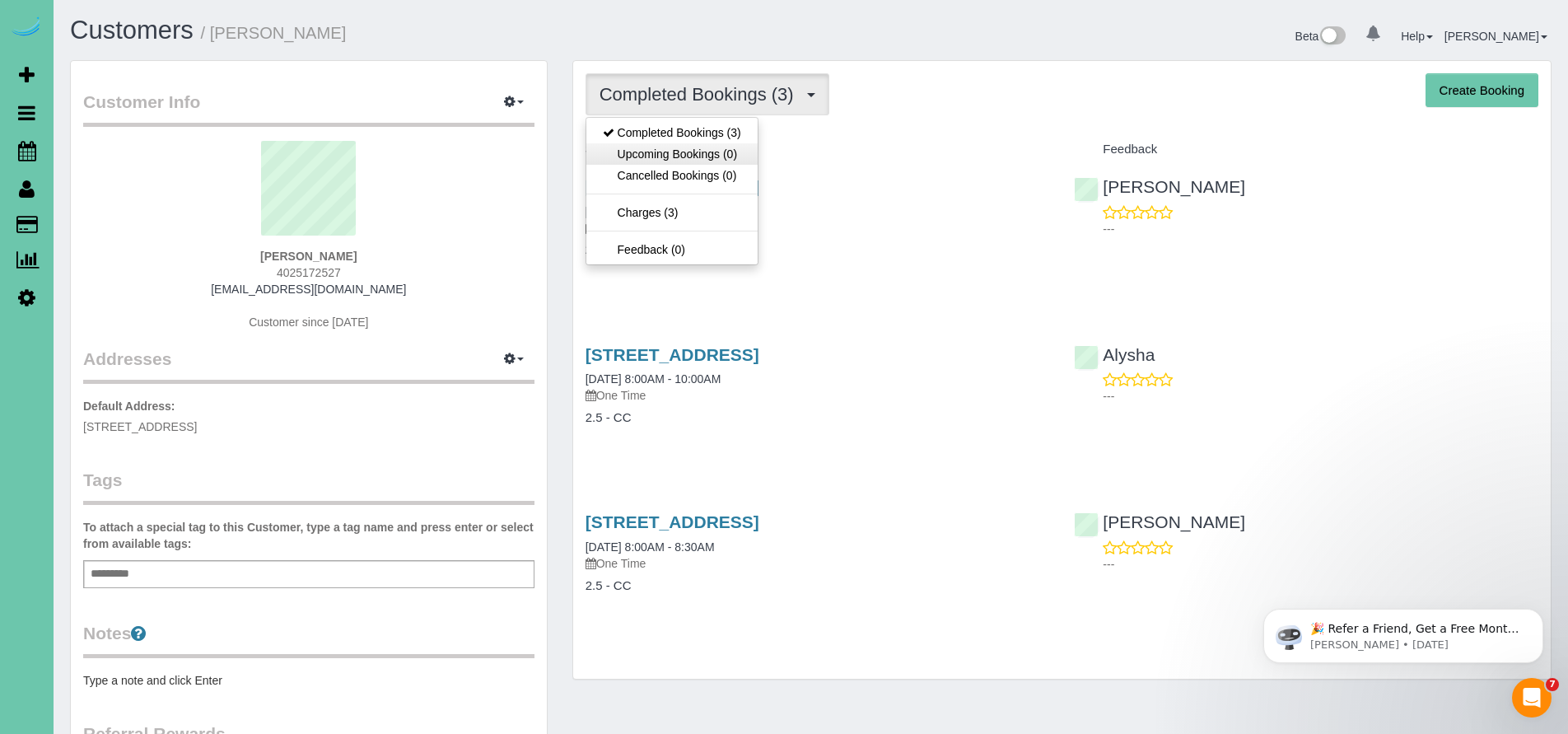
click at [679, 155] on link "Upcoming Bookings (0)" at bounding box center [672, 154] width 172 height 21
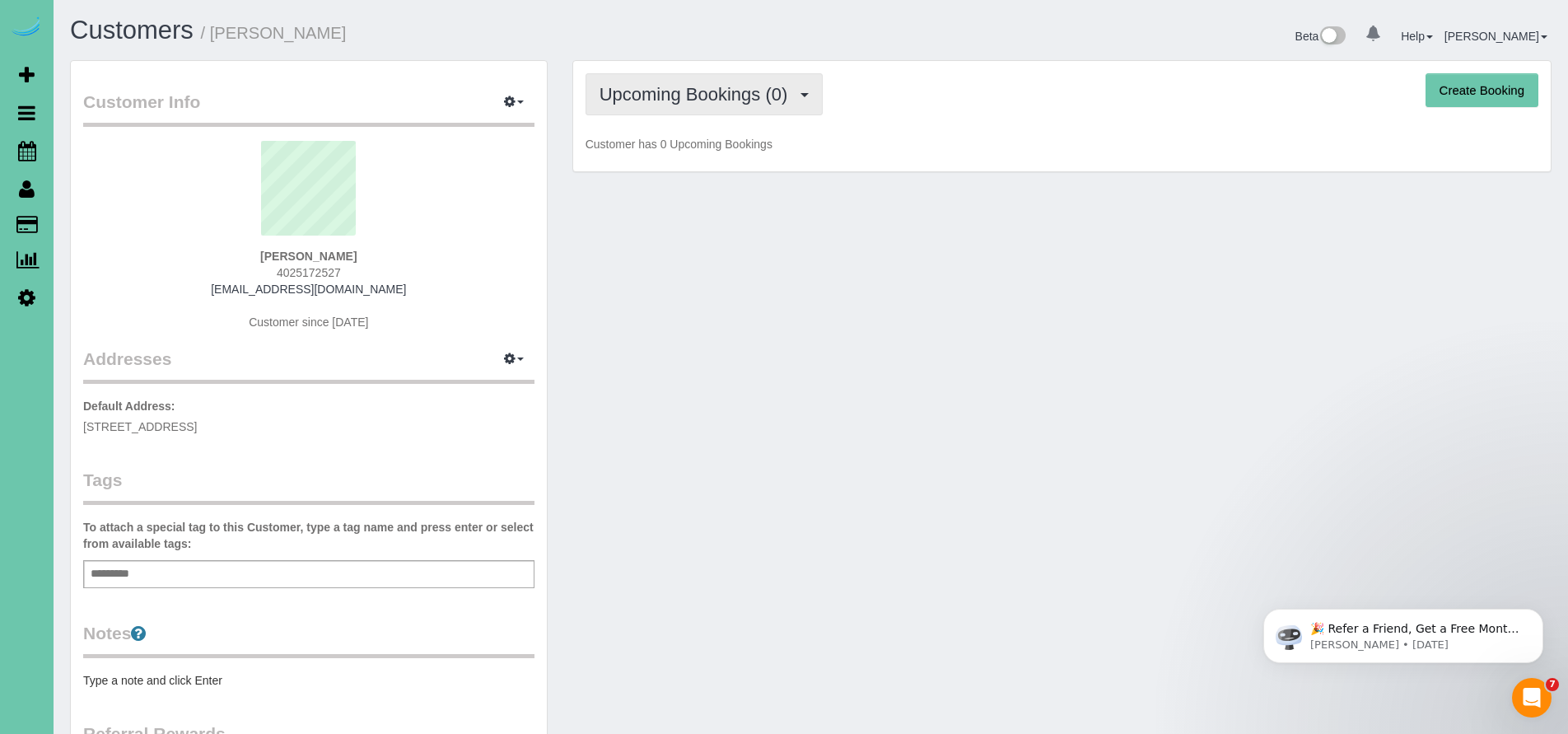
click at [687, 103] on span "Upcoming Bookings (0)" at bounding box center [697, 95] width 197 height 21
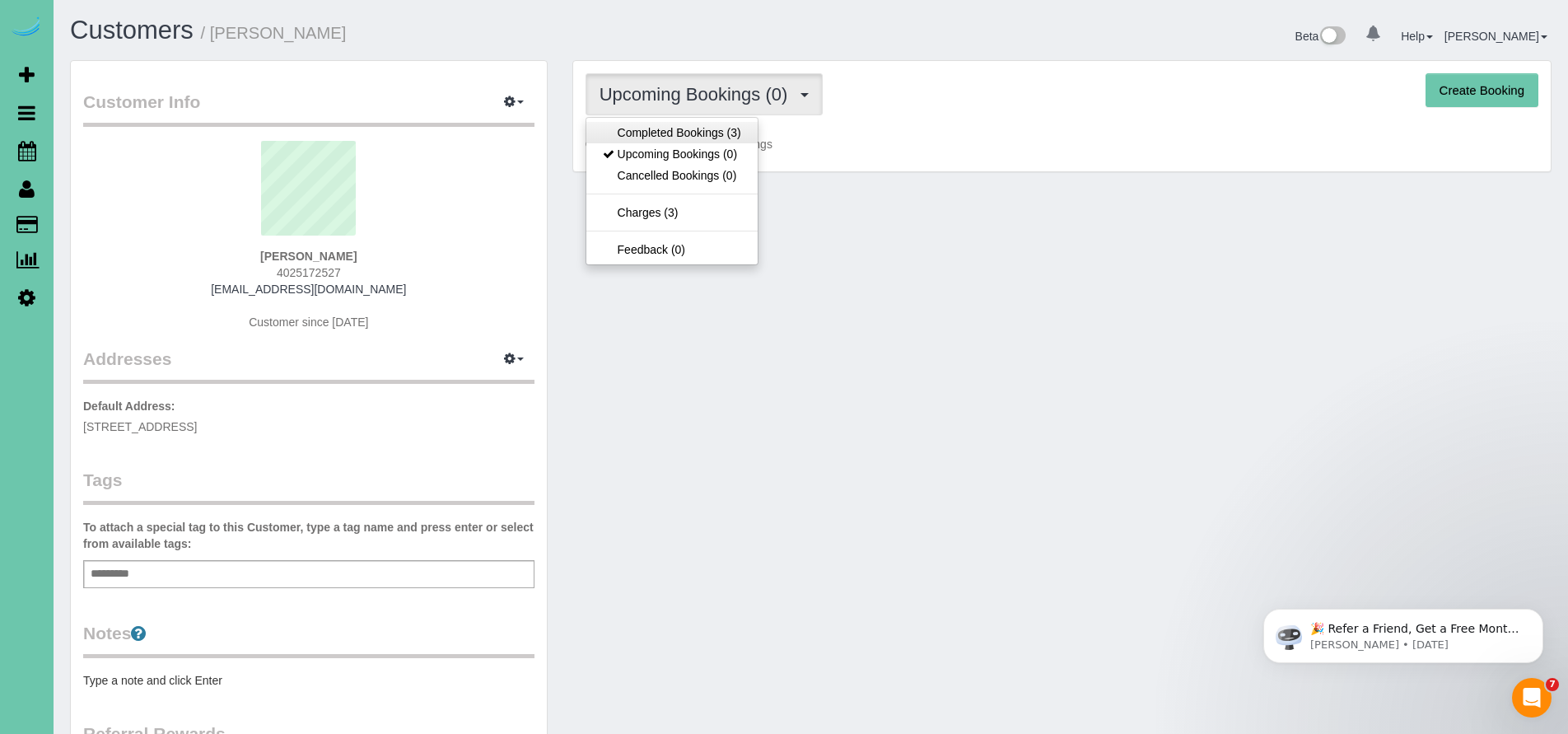
click at [684, 134] on link "Completed Bookings (3)" at bounding box center [672, 132] width 172 height 21
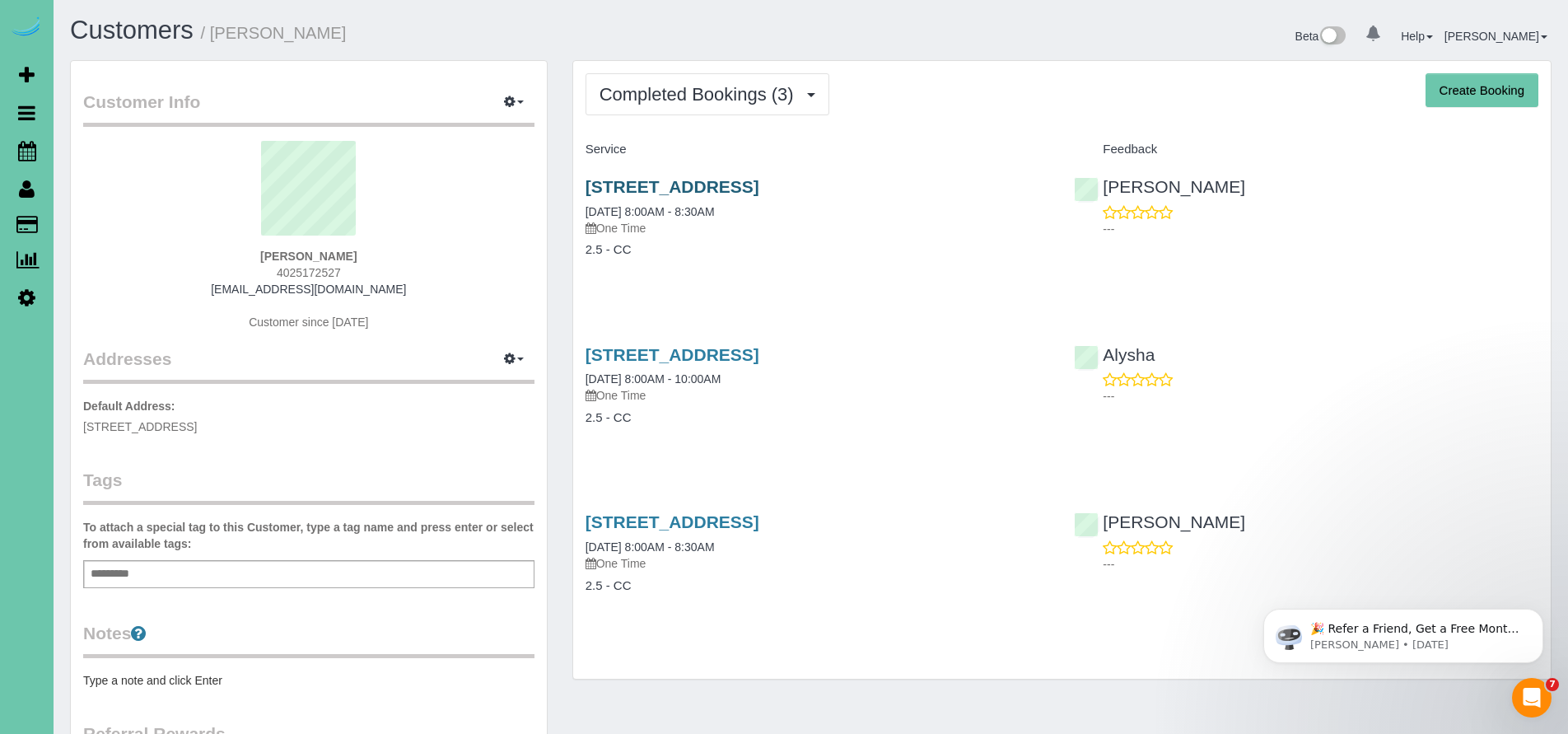
click at [759, 190] on link "7523 Drexel Street, Omaha, NE 68127" at bounding box center [672, 187] width 173 height 19
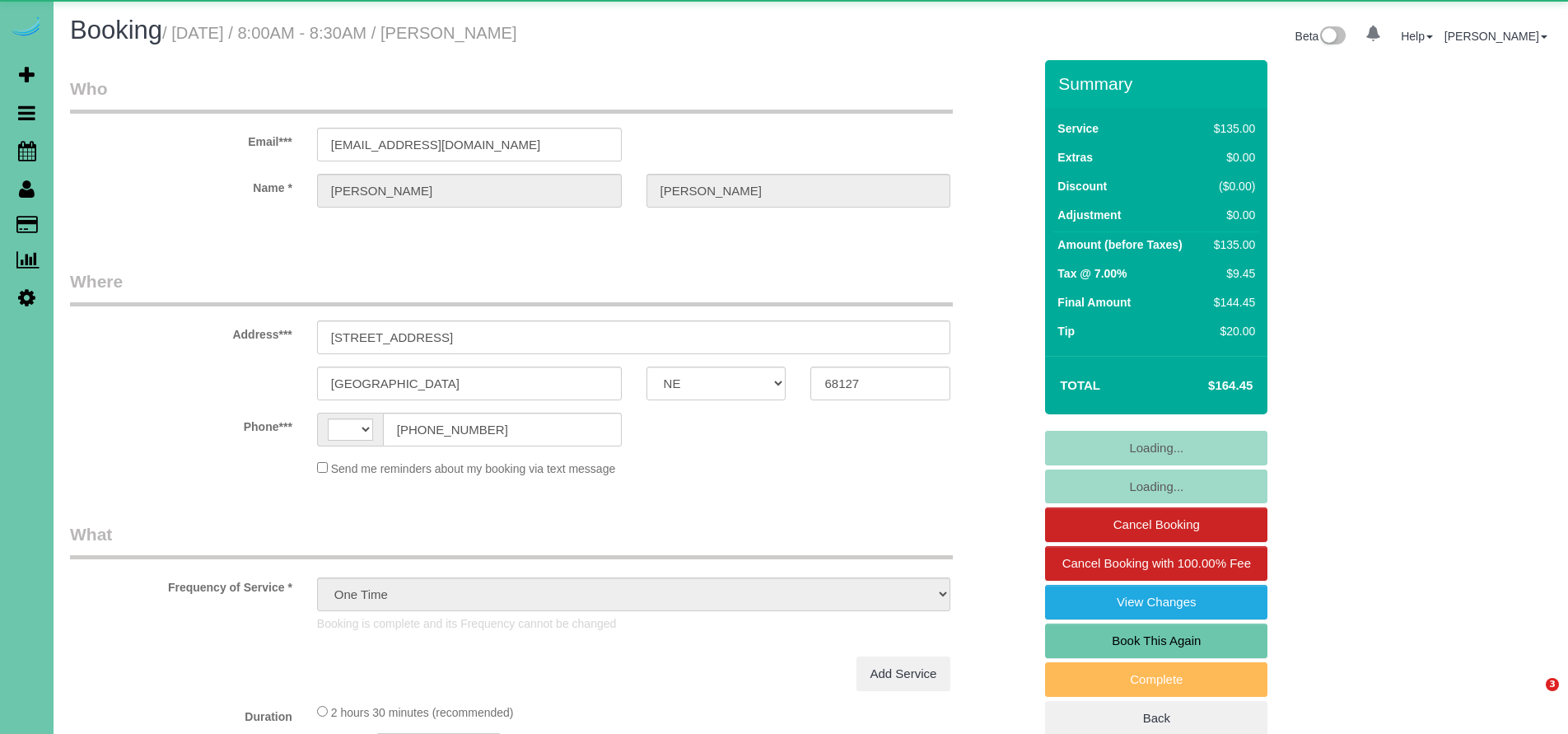
select select "NE"
select select "string:fspay-37be03dd-b9a4-4146-a92e-0dab391e2e87"
select select "object:645"
select select "string:[GEOGRAPHIC_DATA]"
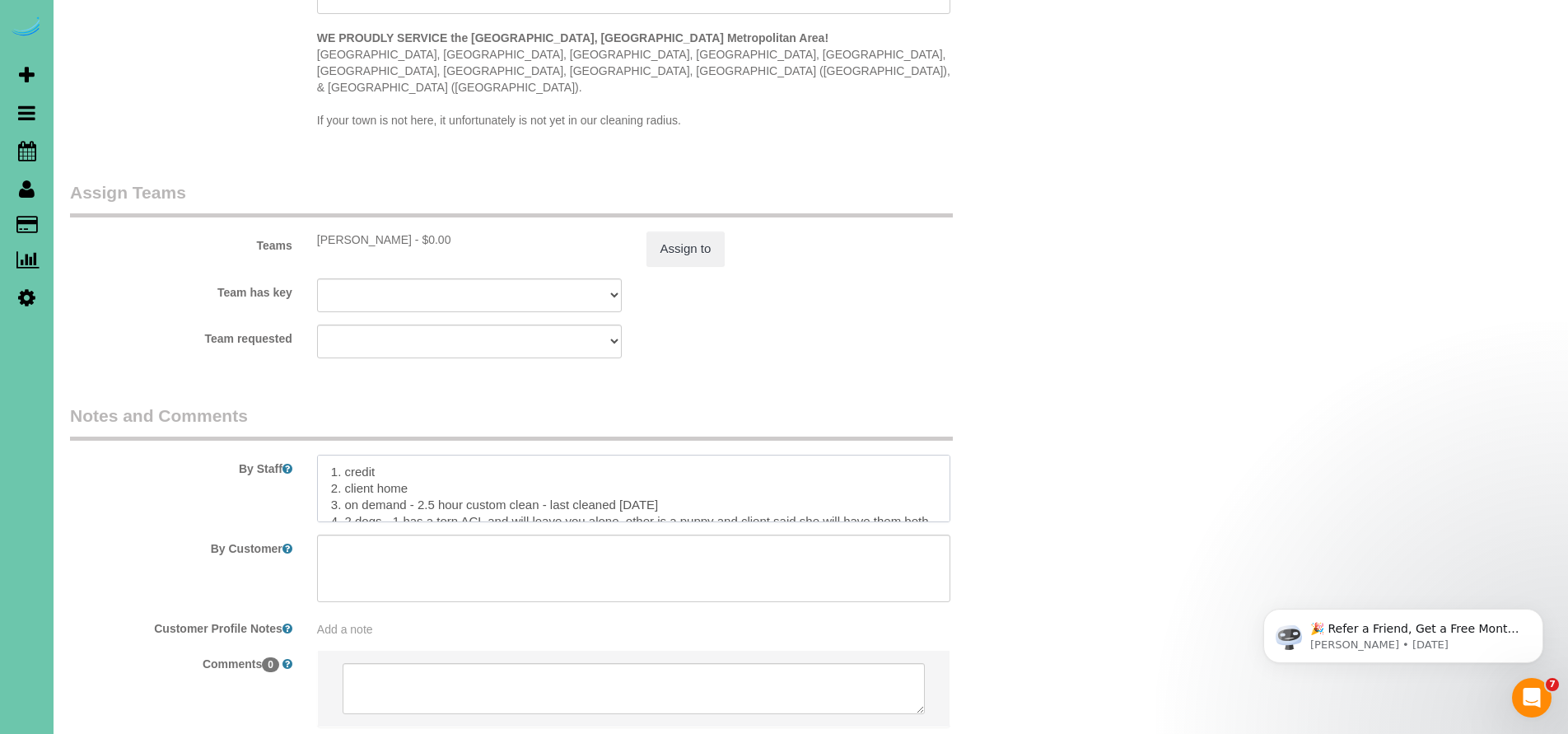
drag, startPoint x: 675, startPoint y: 462, endPoint x: 627, endPoint y: 469, distance: 48.5
click at [627, 469] on textarea at bounding box center [634, 488] width 634 height 67
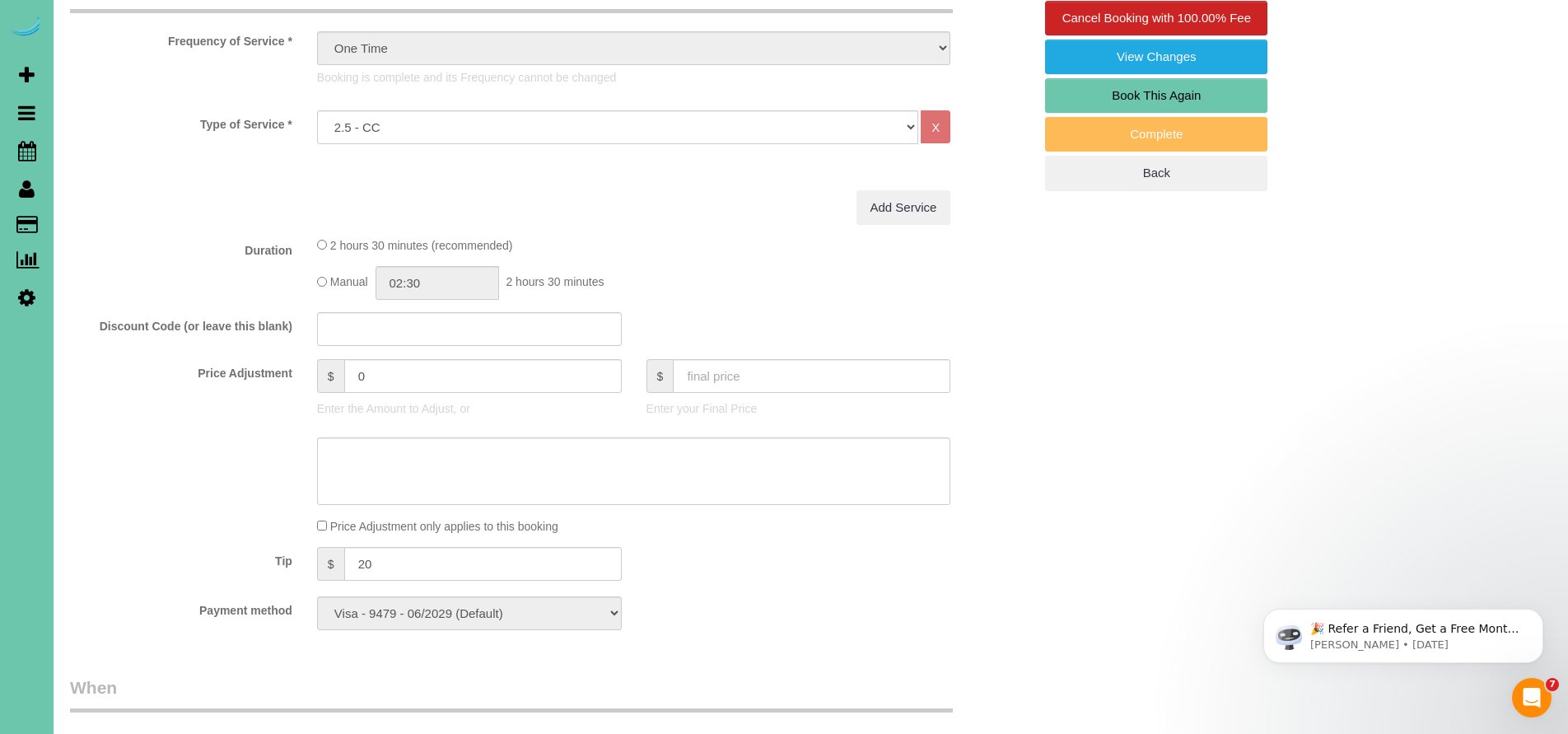
scroll to position [194, 0]
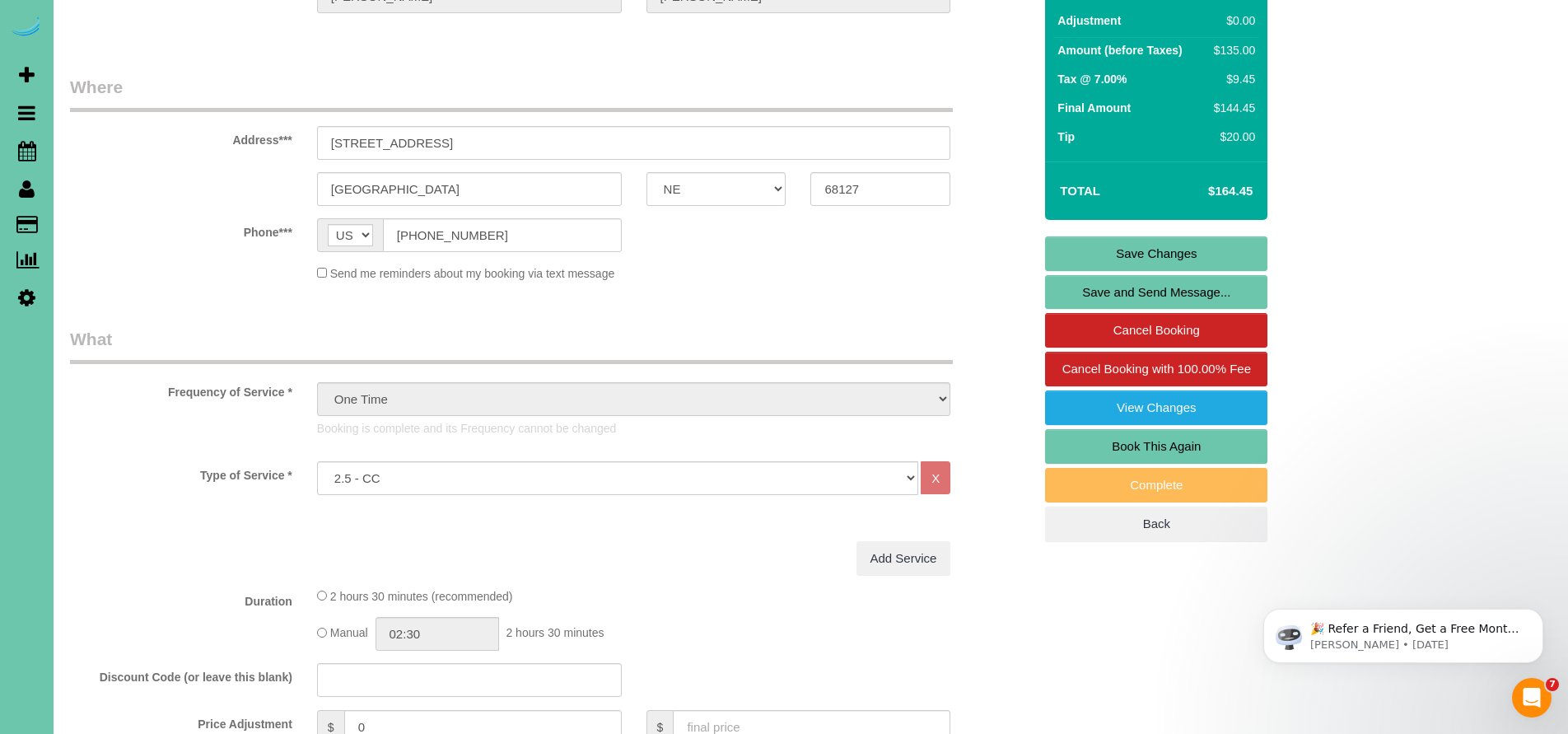
type textarea "1. credit 2. client home 3. on demand - 2.5 hour custom clean - last cleaned [D…"
click at [1164, 253] on link "Save Changes" at bounding box center [1156, 253] width 222 height 34
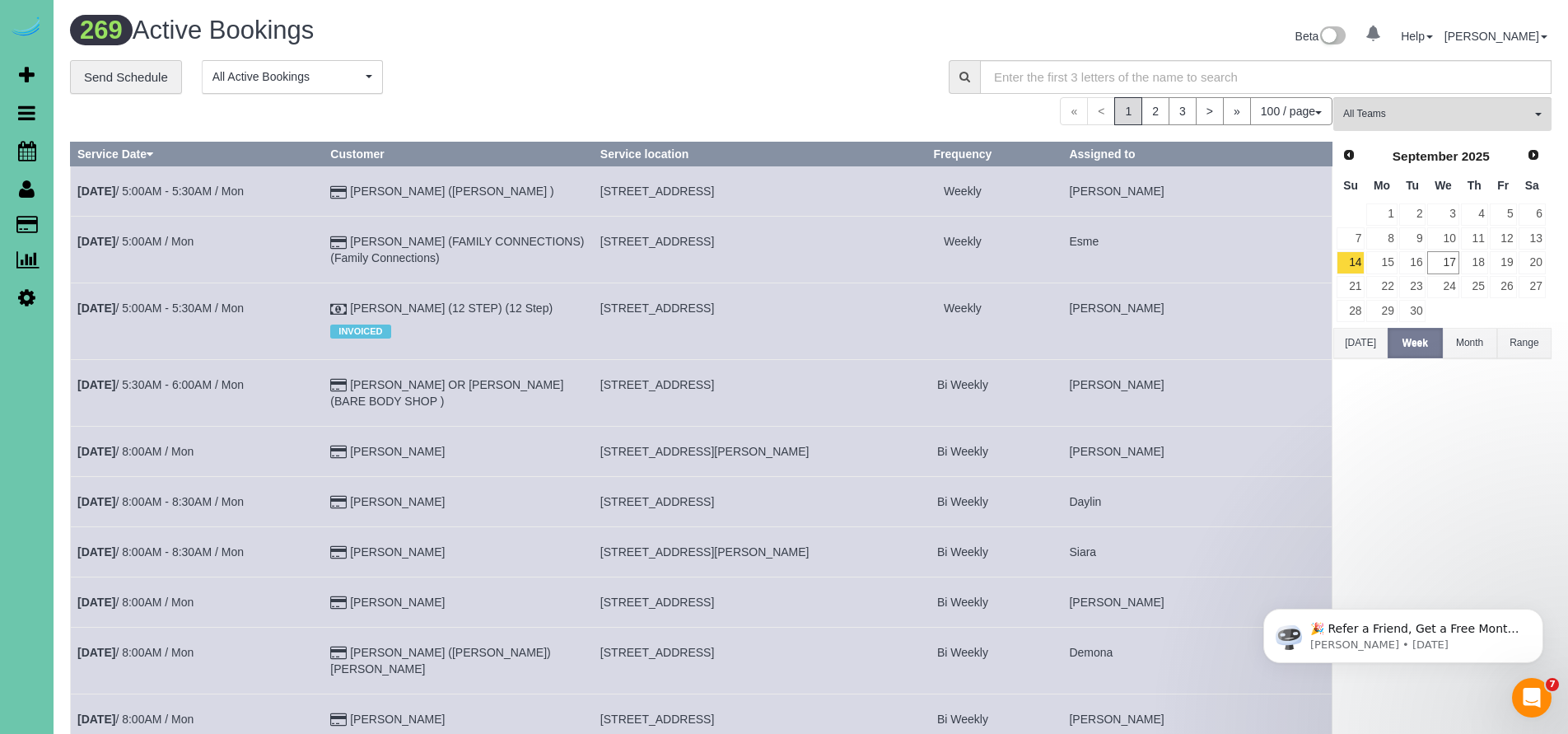
click at [27, 188] on icon at bounding box center [27, 188] width 16 height 20
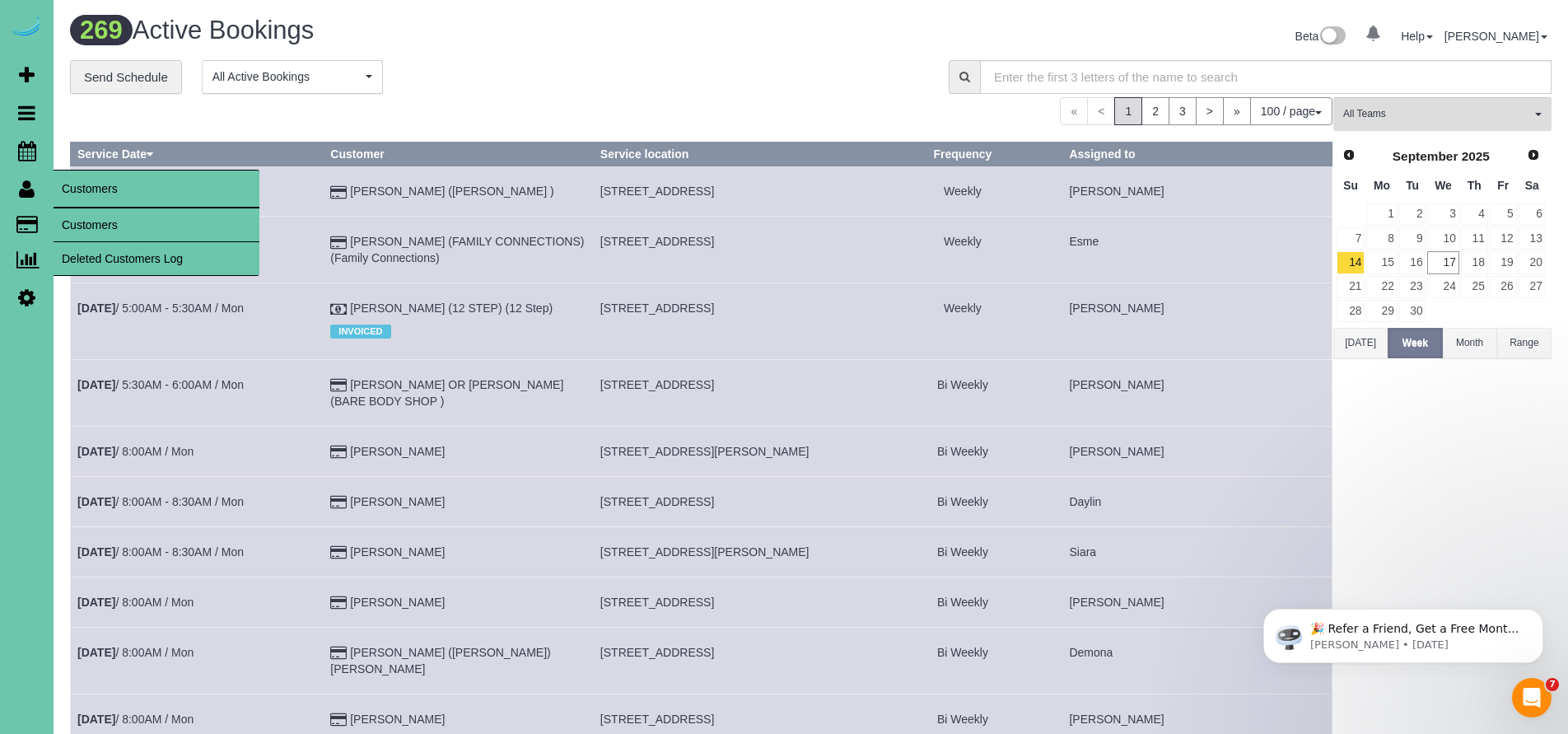
click at [96, 226] on link "Customers" at bounding box center [156, 225] width 206 height 33
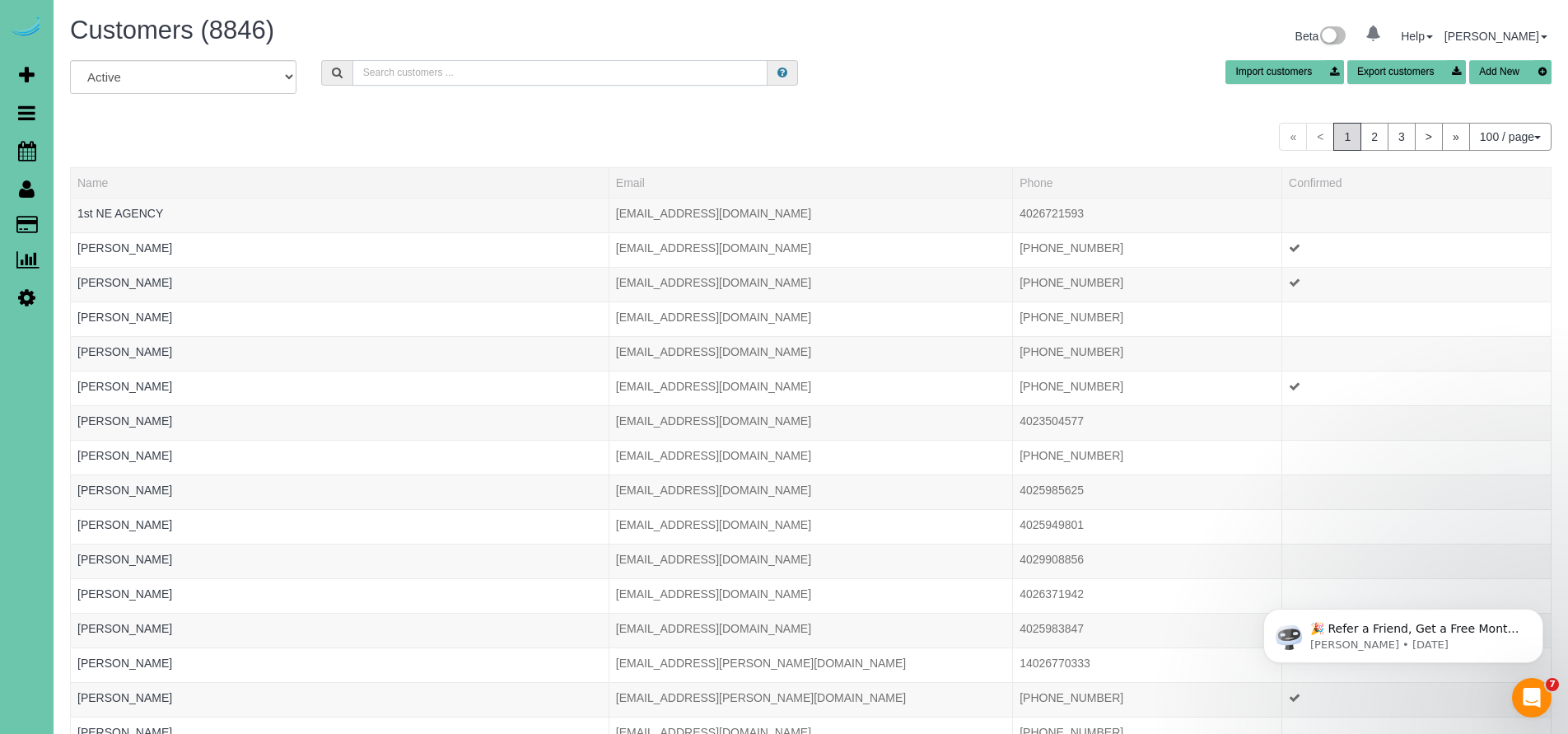
click at [397, 82] on input "text" at bounding box center [560, 73] width 416 height 25
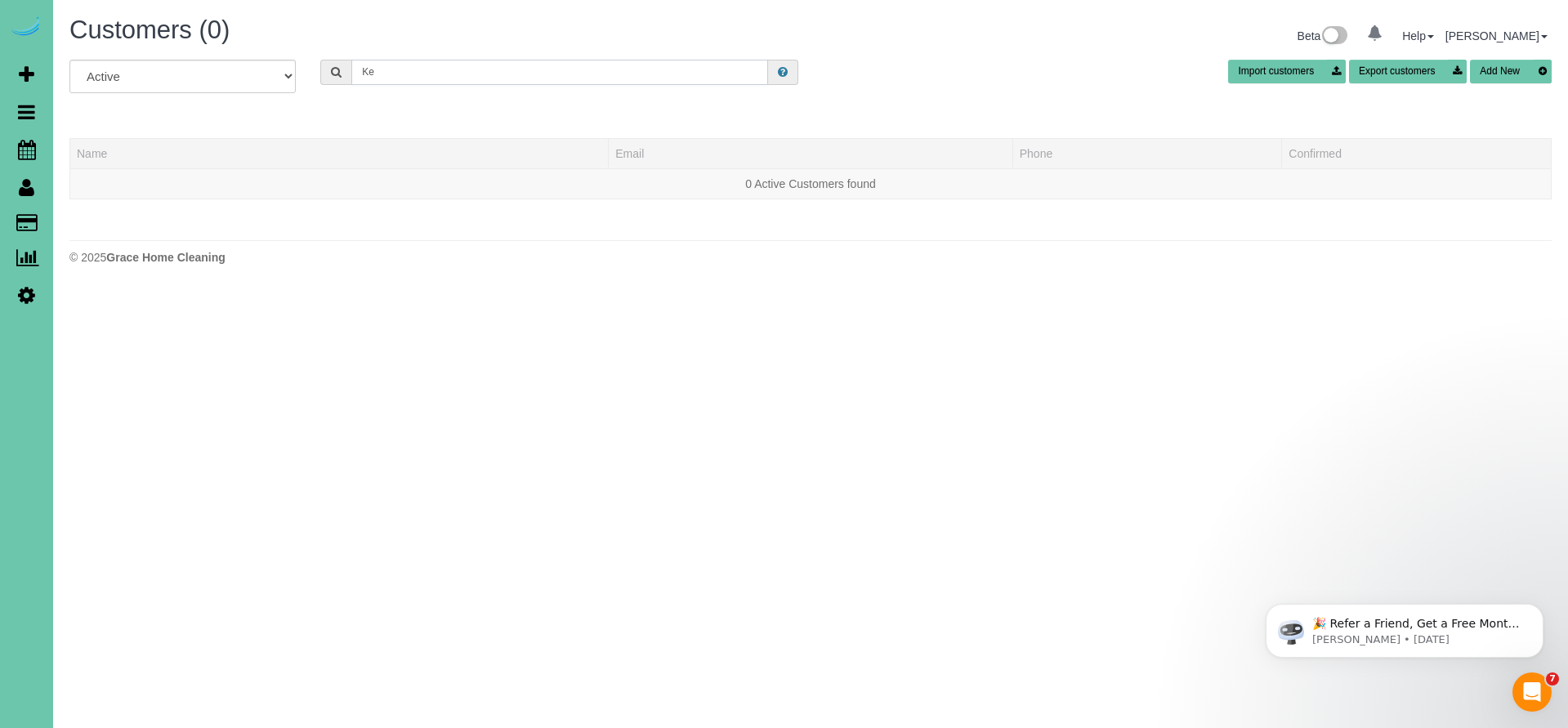
type input "K"
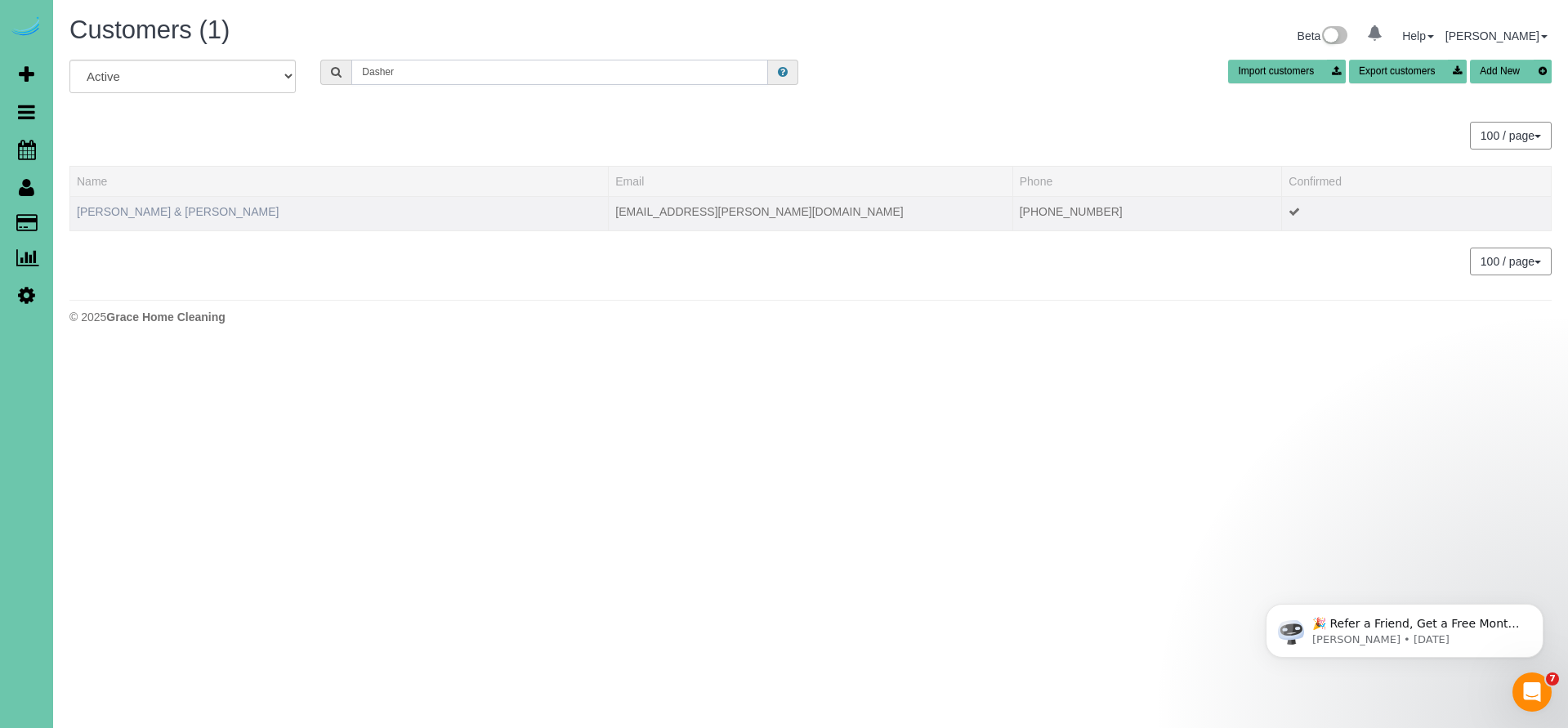
type input "Dasher"
click at [156, 208] on link "[PERSON_NAME] & [PERSON_NAME]" at bounding box center [177, 211] width 202 height 13
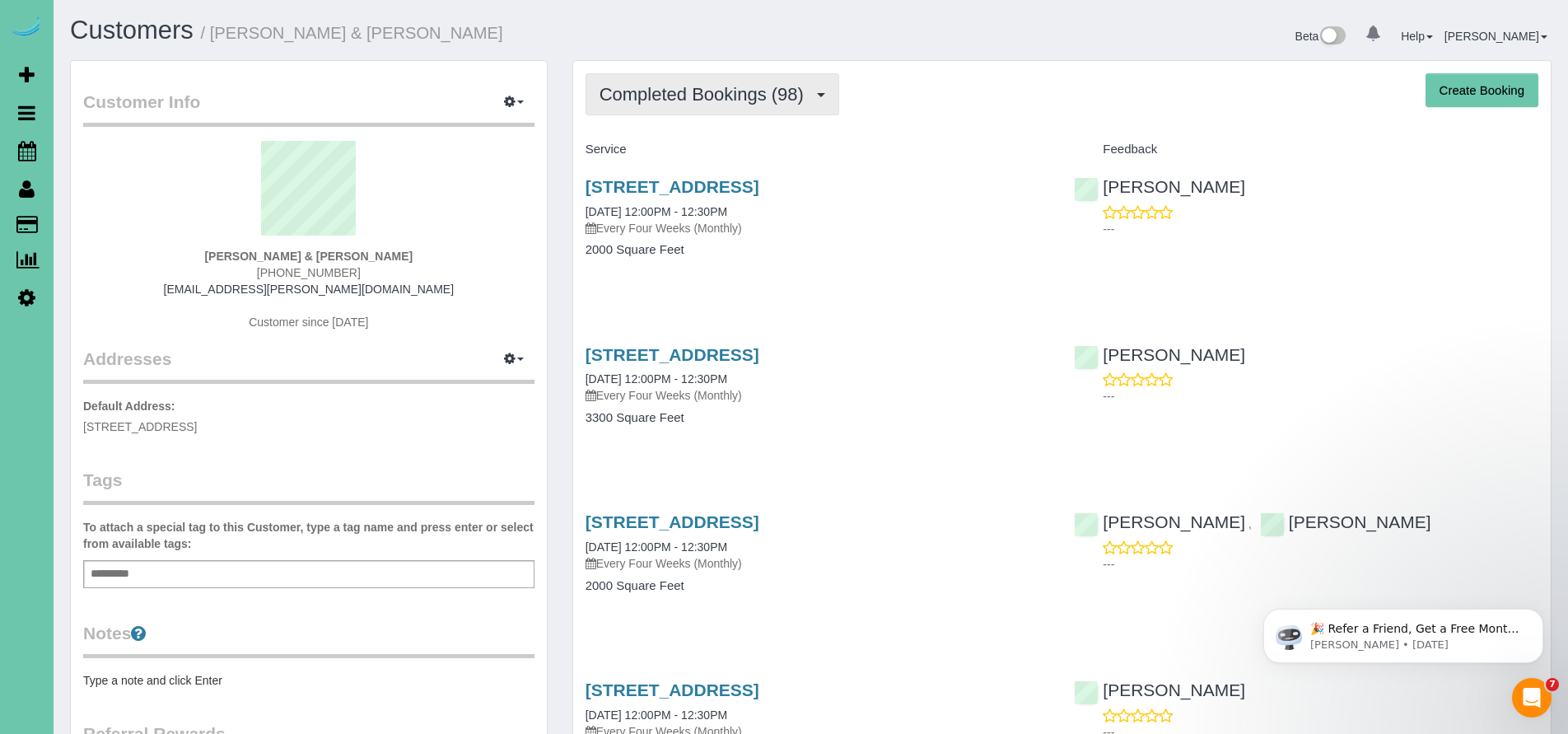
click at [639, 100] on span "Completed Bookings (98)" at bounding box center [705, 95] width 213 height 21
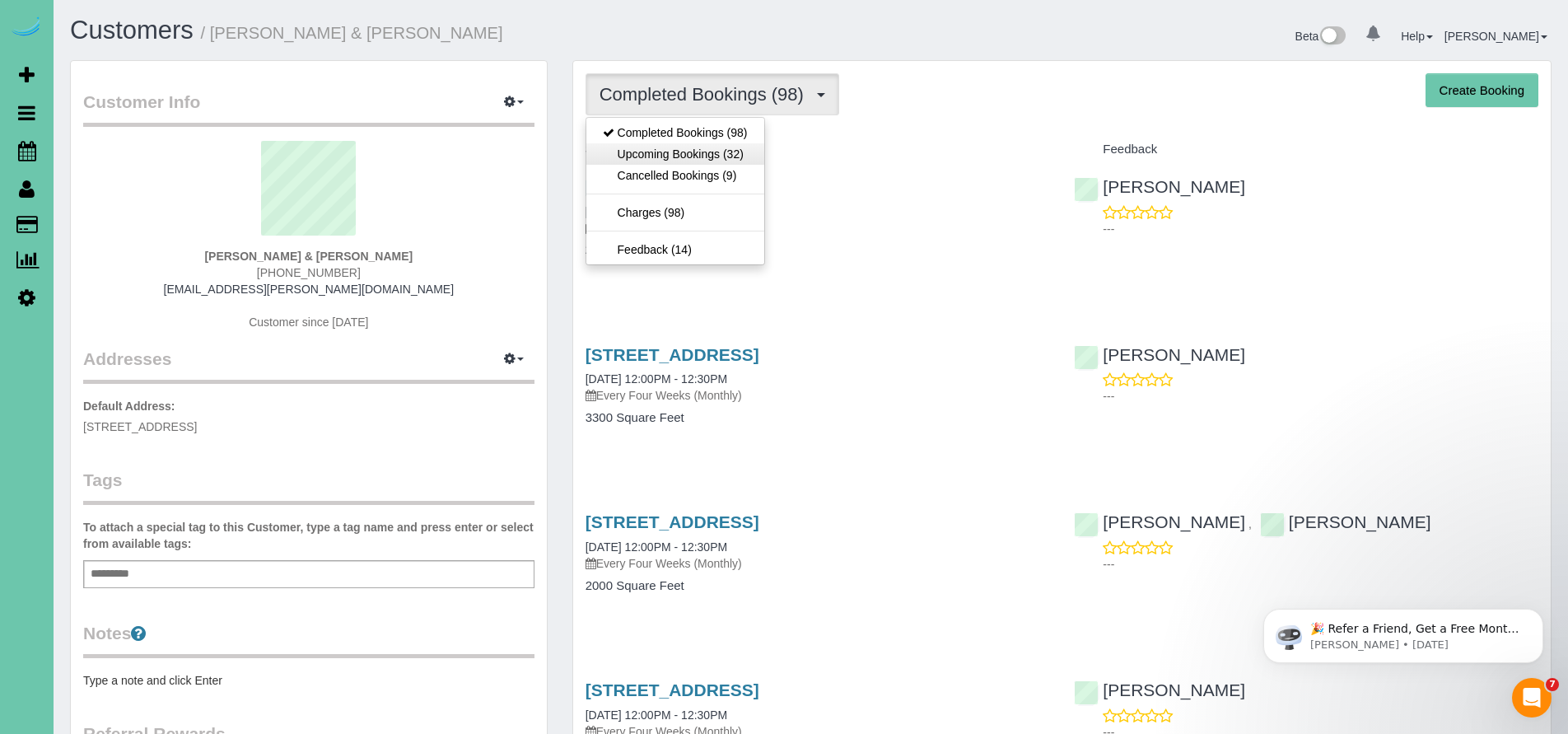
click at [661, 149] on link "Upcoming Bookings (32)" at bounding box center [675, 154] width 178 height 21
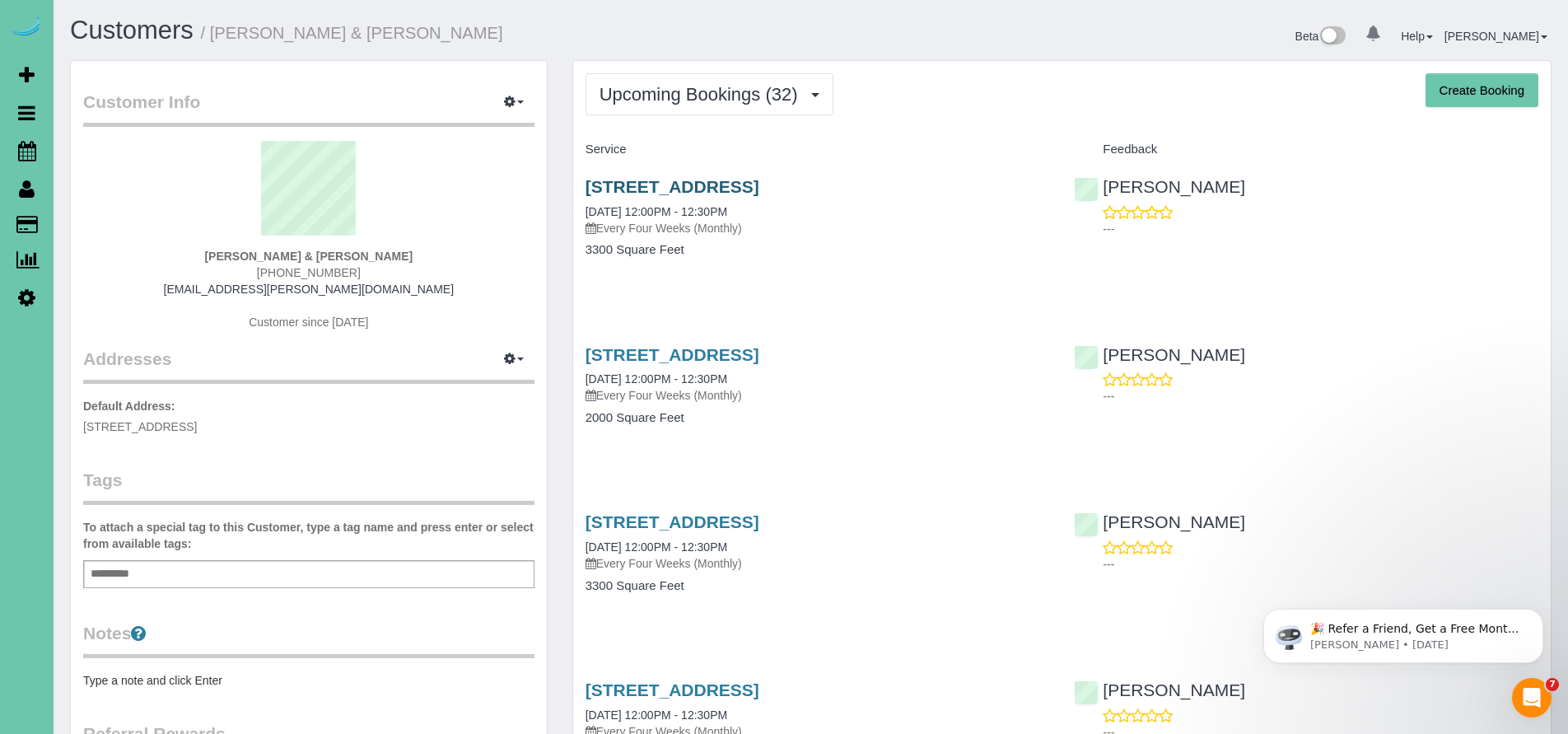
click at [699, 177] on link "[STREET_ADDRESS]" at bounding box center [672, 187] width 173 height 19
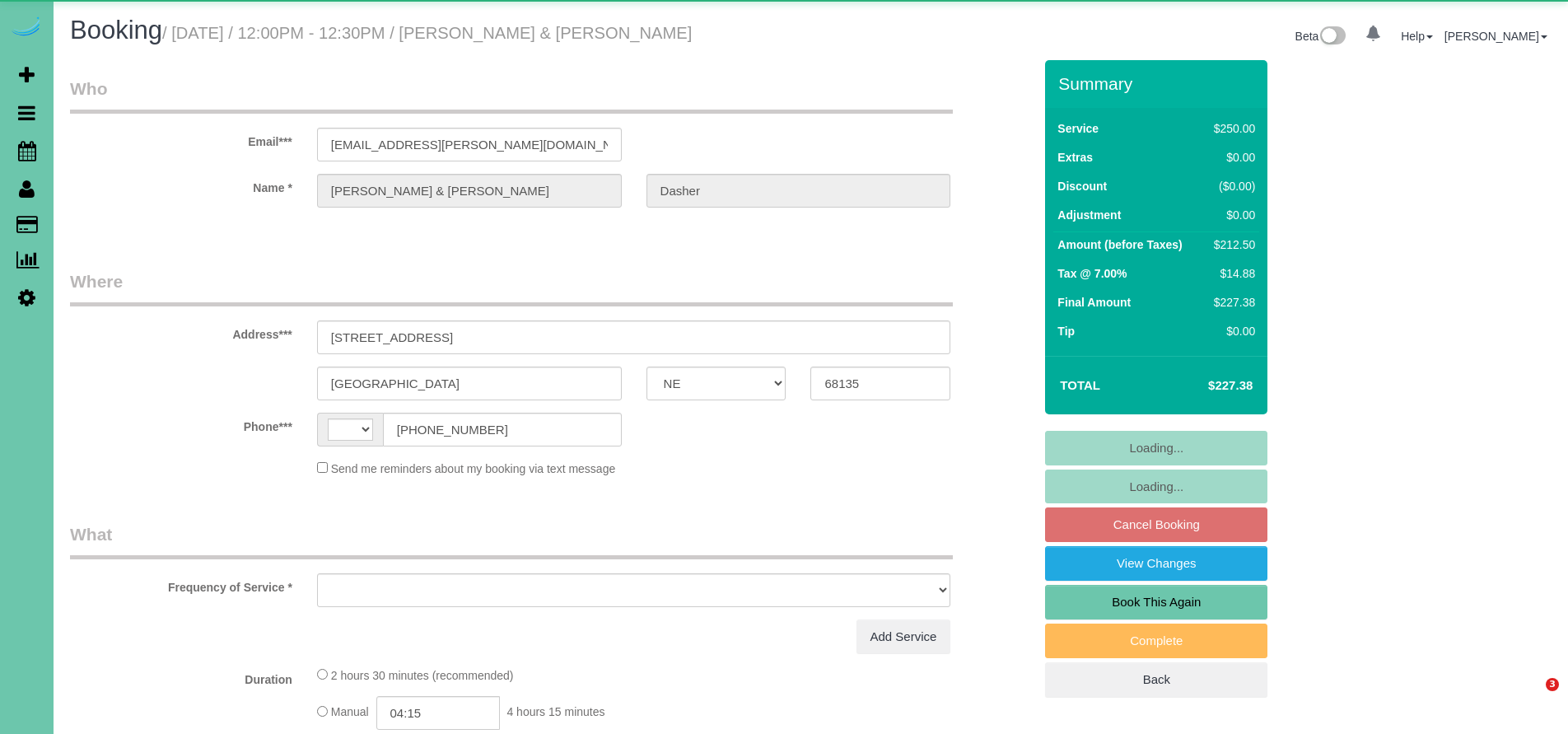
select select "NE"
select select "string:[GEOGRAPHIC_DATA]"
select select "object:617"
select select "string:fspay-9a94a1fe-1885-4730-97a3-89c9dc038f6a"
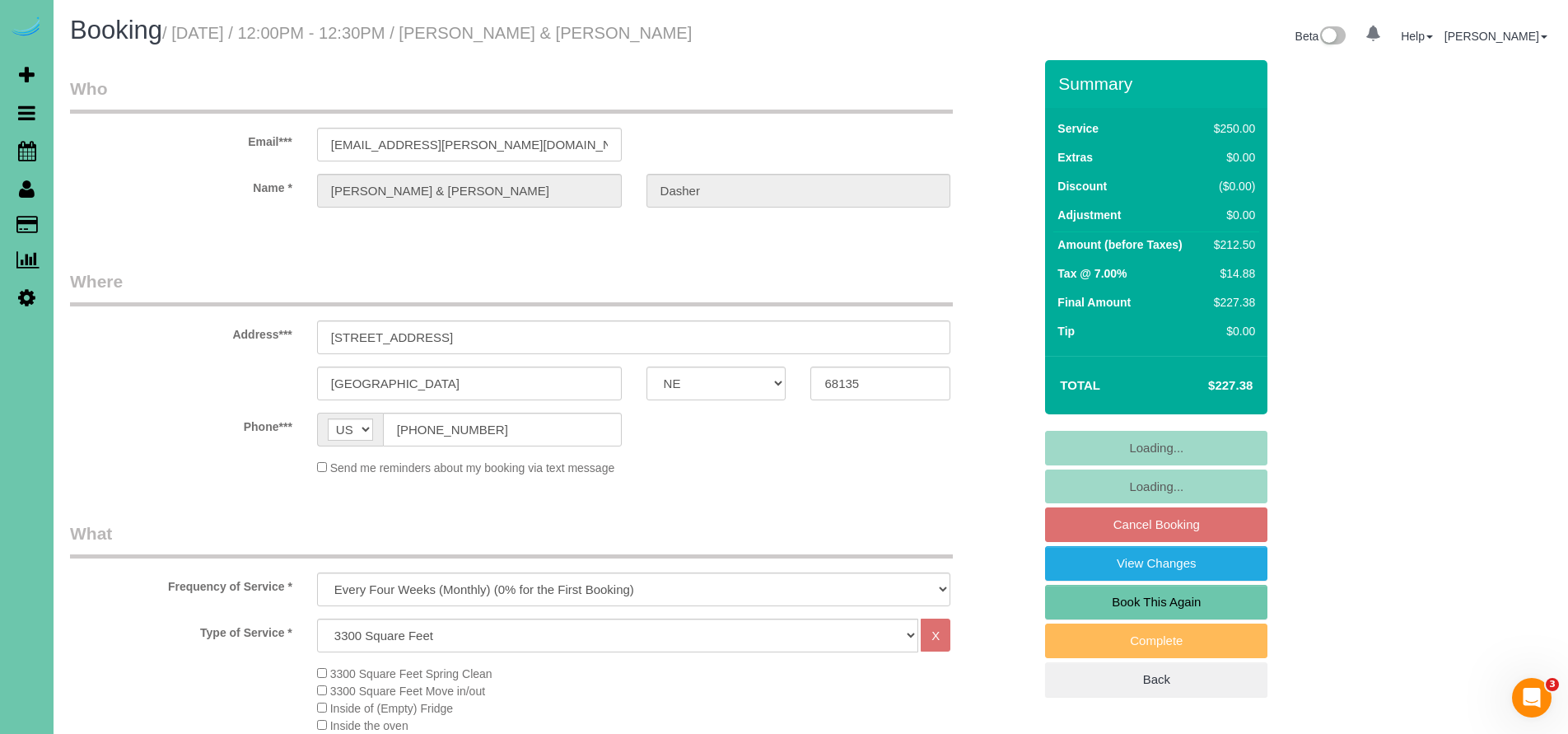
select select "object:882"
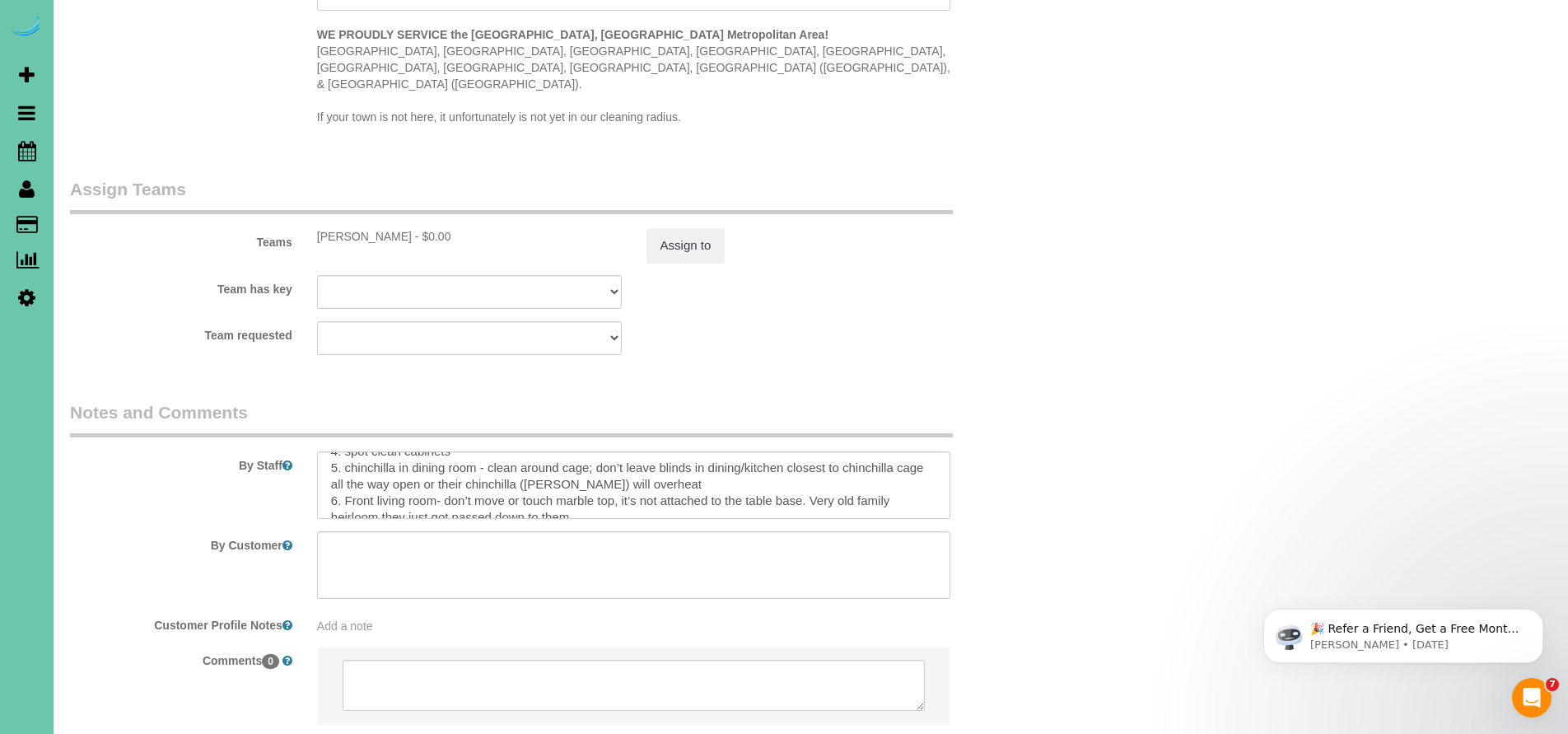
scroll to position [63, 0]
drag, startPoint x: 696, startPoint y: 447, endPoint x: 323, endPoint y: 427, distance: 373.5
click at [323, 451] on textarea at bounding box center [634, 484] width 634 height 67
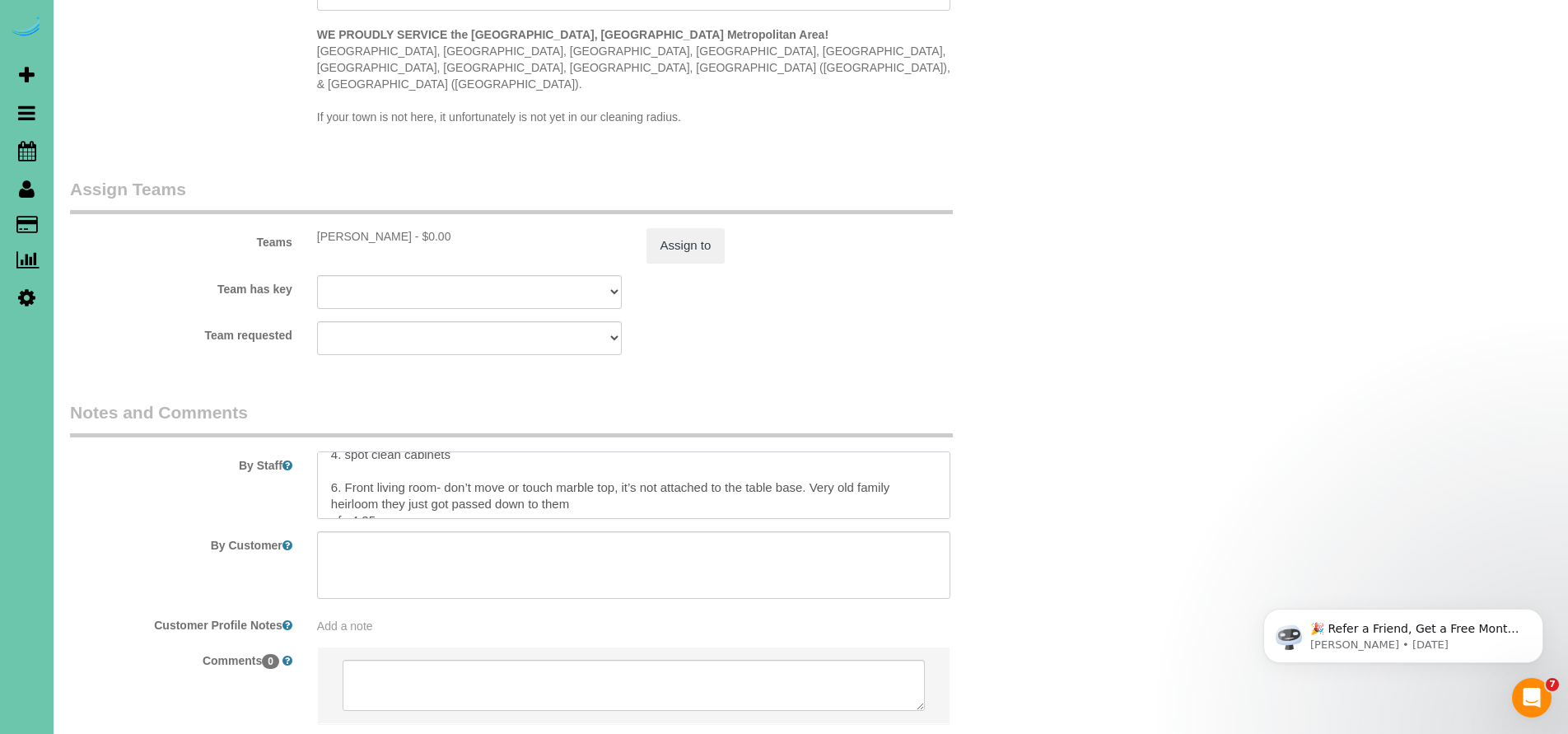
click at [338, 451] on textarea at bounding box center [634, 484] width 634 height 67
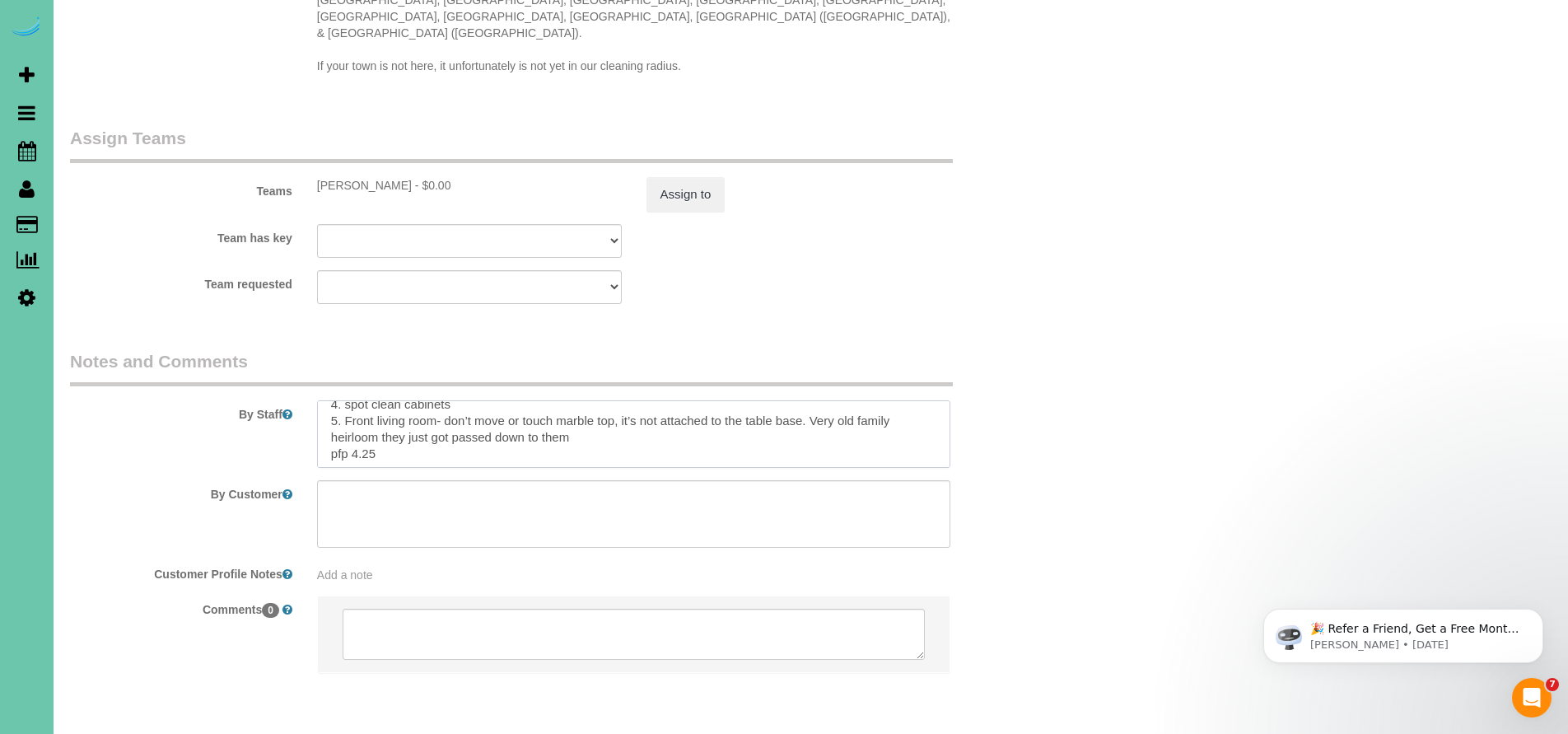
scroll to position [1724, 0]
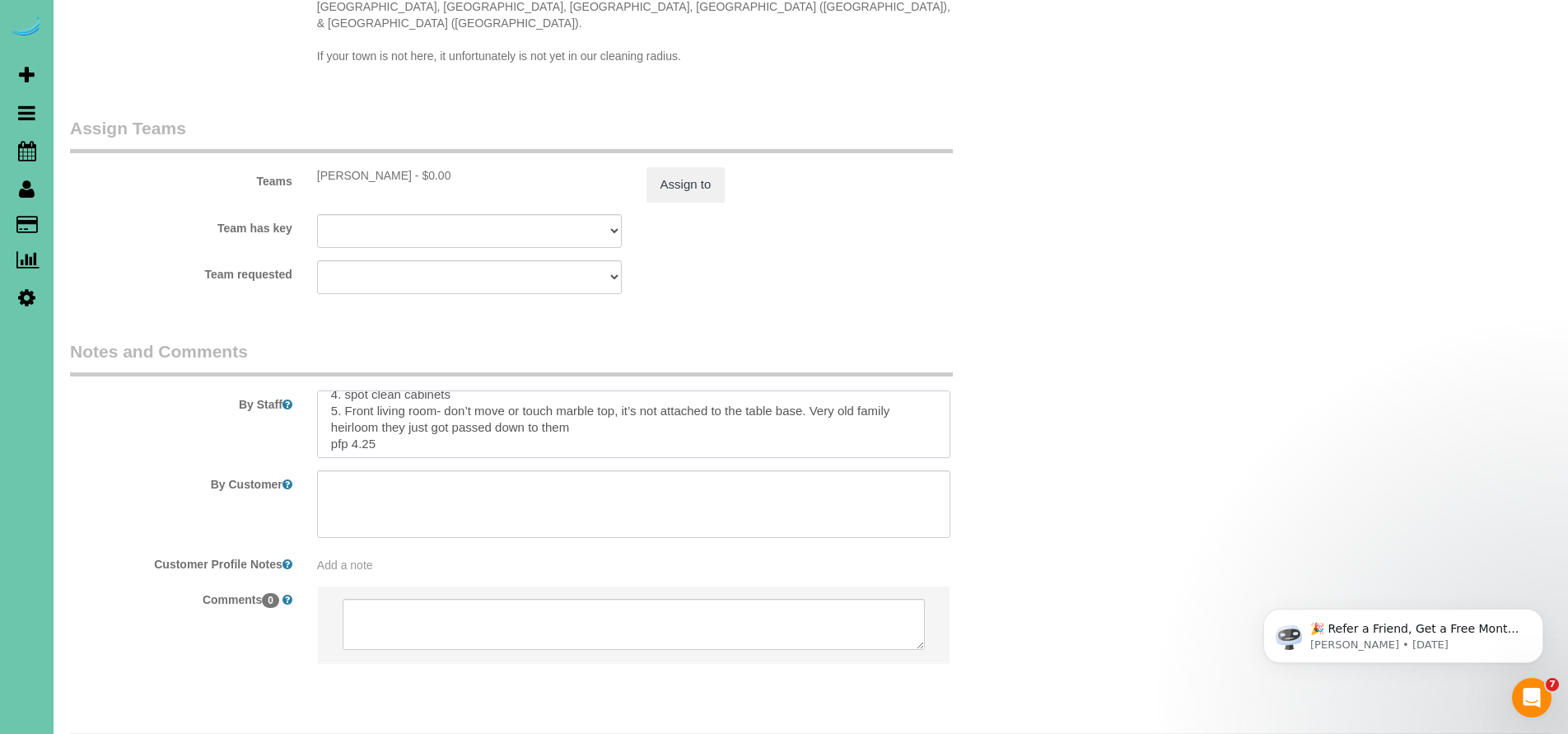
click at [604, 391] on textarea at bounding box center [634, 424] width 634 height 67
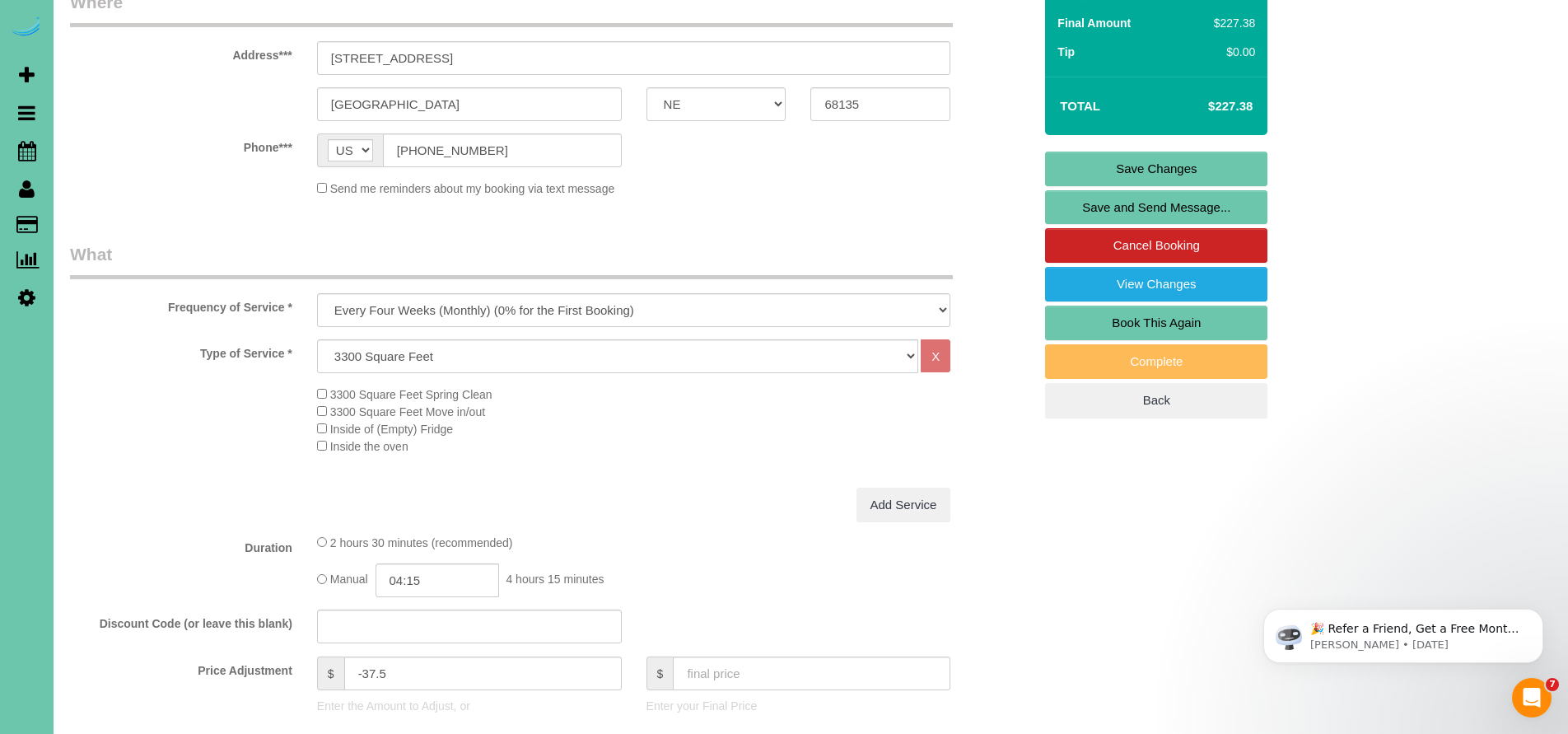
scroll to position [0, 0]
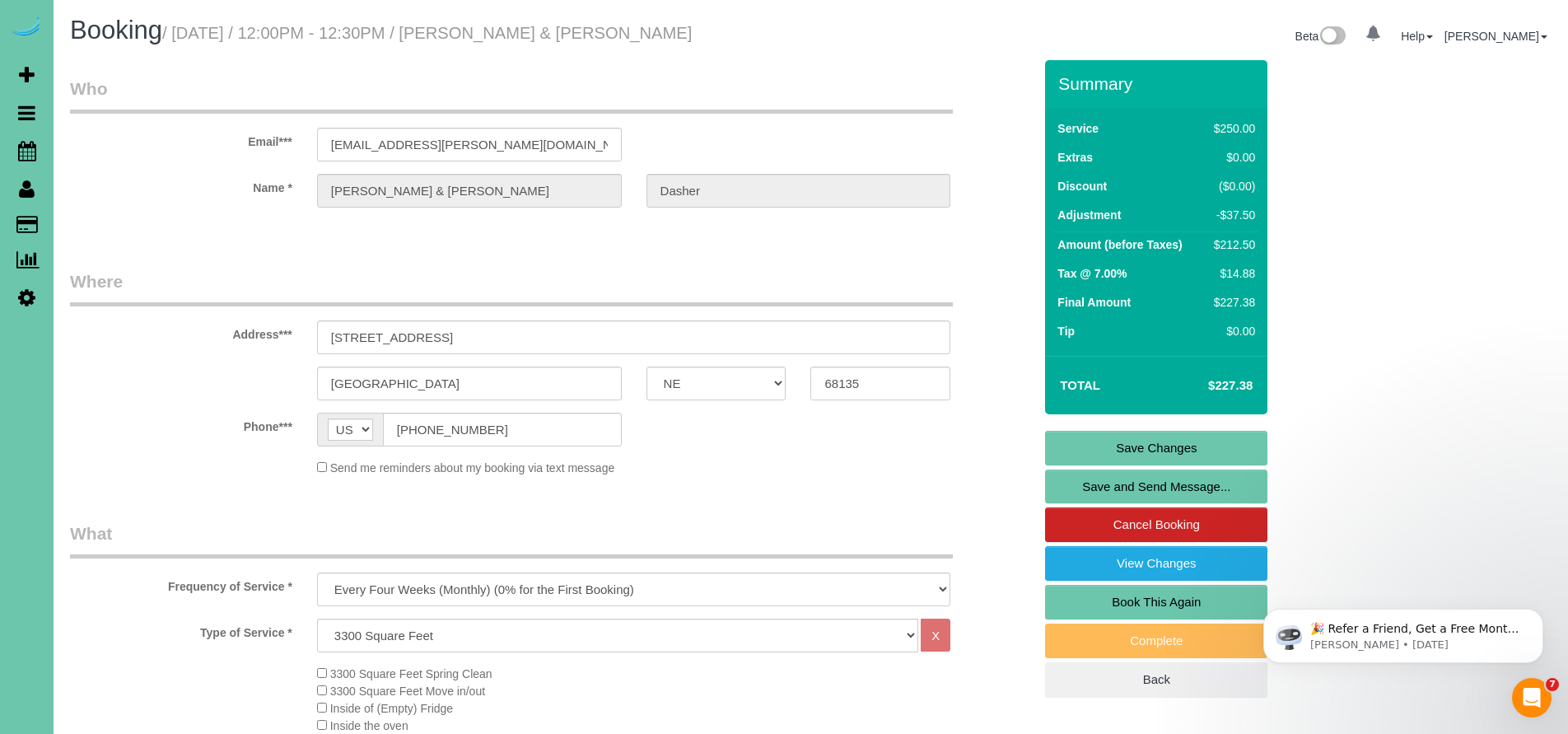
type textarea "1. credit 2. key #61 3. bw recurring - whole home 4. spot clean cabinets 5. Fro…"
click at [1147, 446] on link "Save Changes" at bounding box center [1156, 448] width 222 height 34
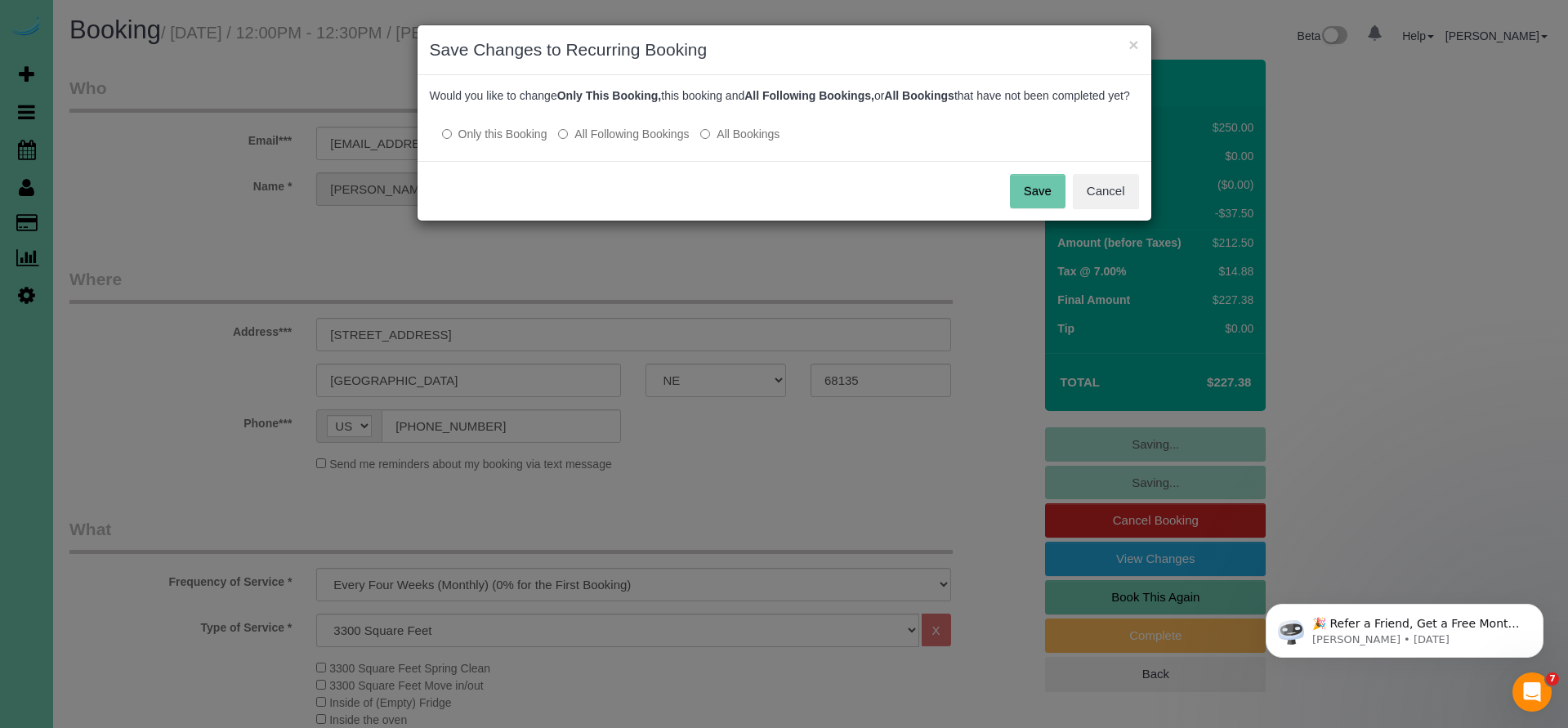
click at [1028, 208] on button "Save" at bounding box center [1038, 190] width 56 height 34
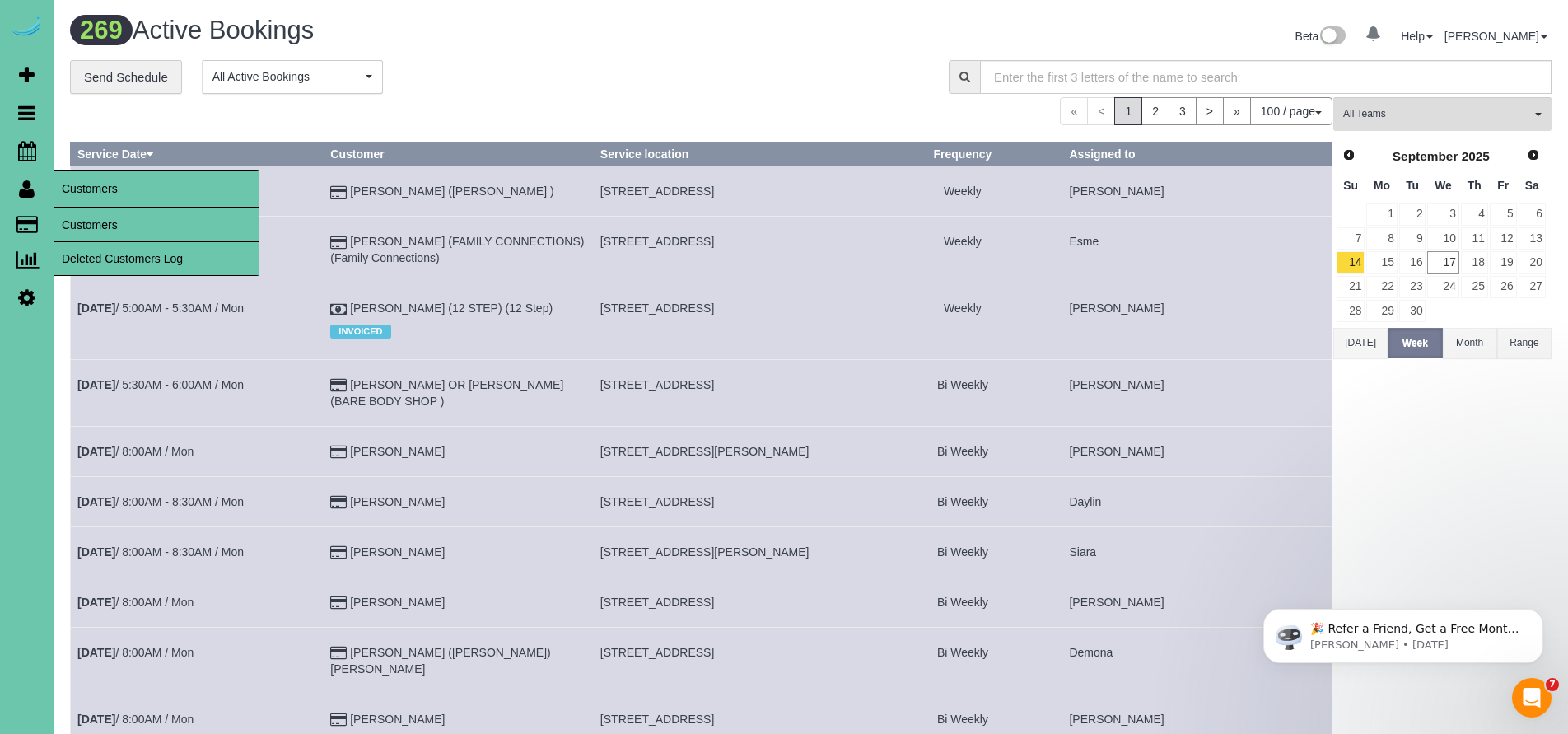
click at [97, 216] on link "Customers" at bounding box center [156, 225] width 206 height 33
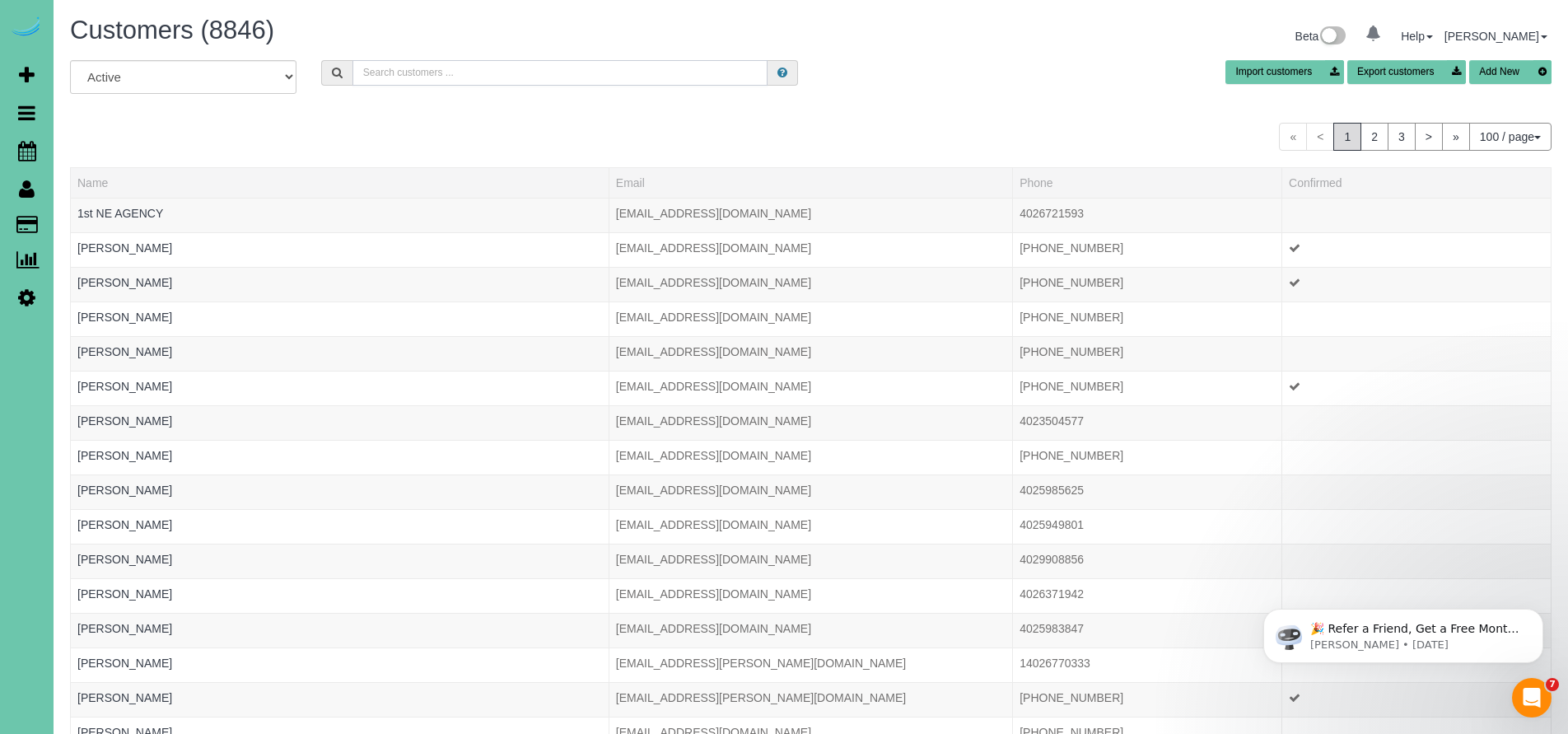
click at [392, 73] on input "text" at bounding box center [560, 73] width 416 height 25
type input "C"
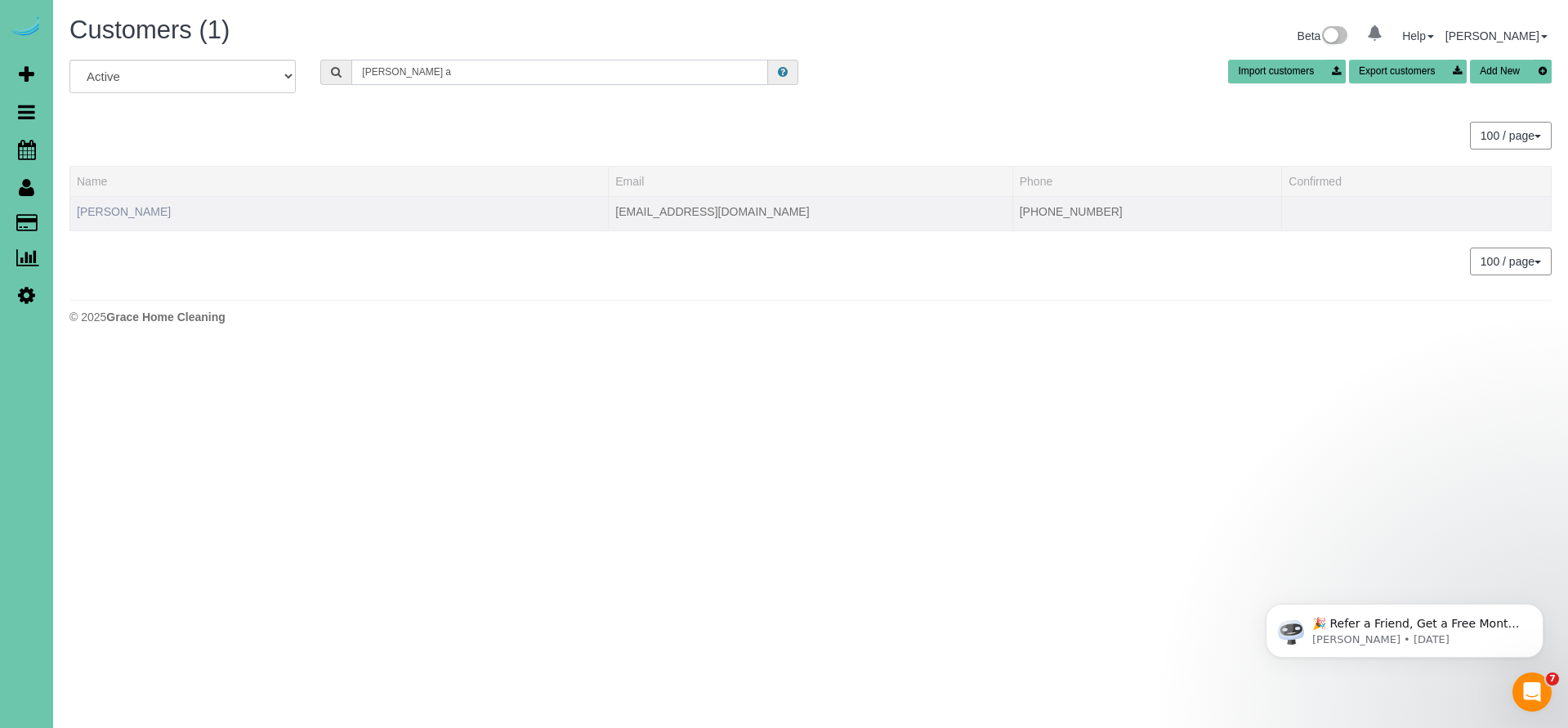
type input "[PERSON_NAME] a"
click at [143, 211] on link "[PERSON_NAME]" at bounding box center [123, 211] width 94 height 13
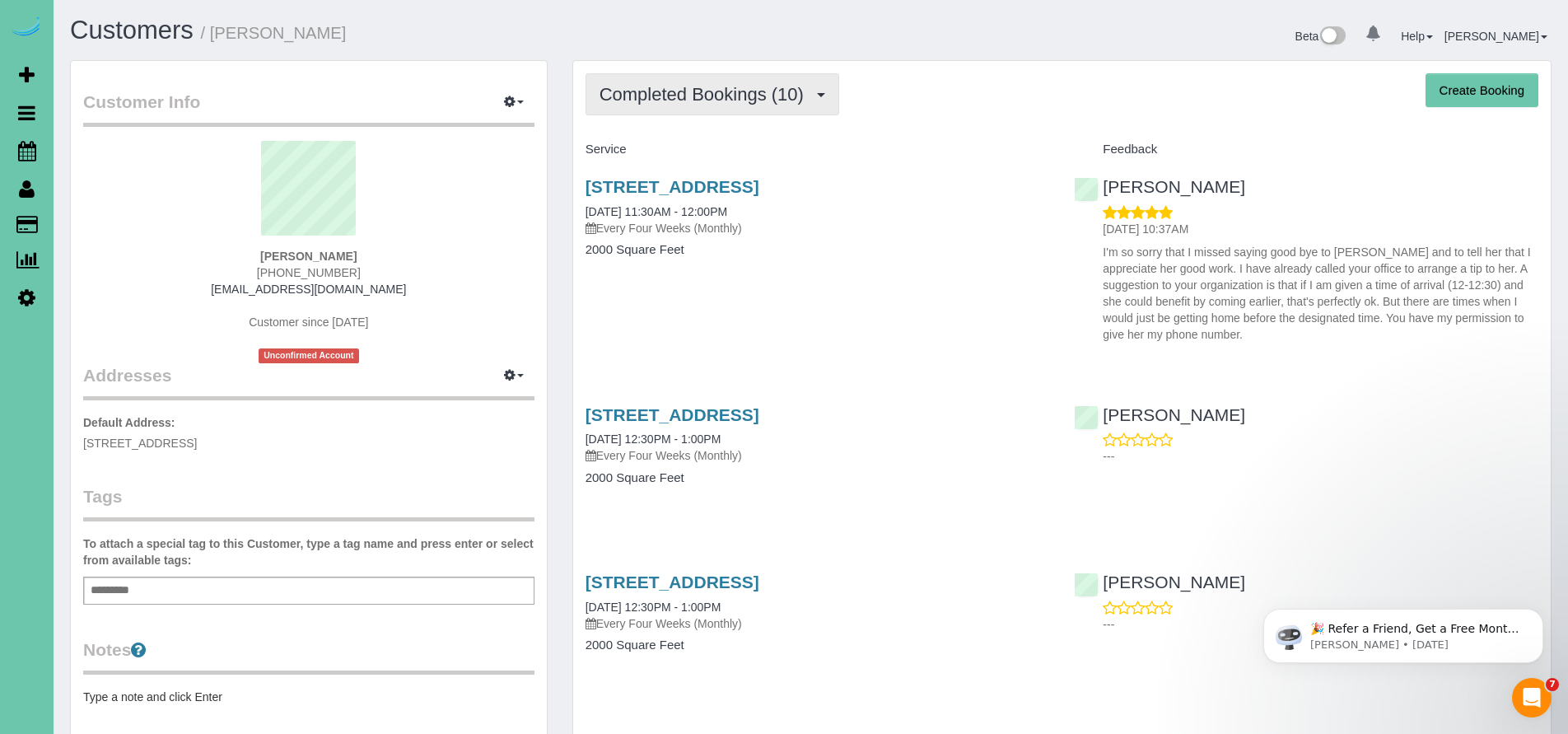
click at [763, 102] on span "Completed Bookings (10)" at bounding box center [705, 95] width 213 height 21
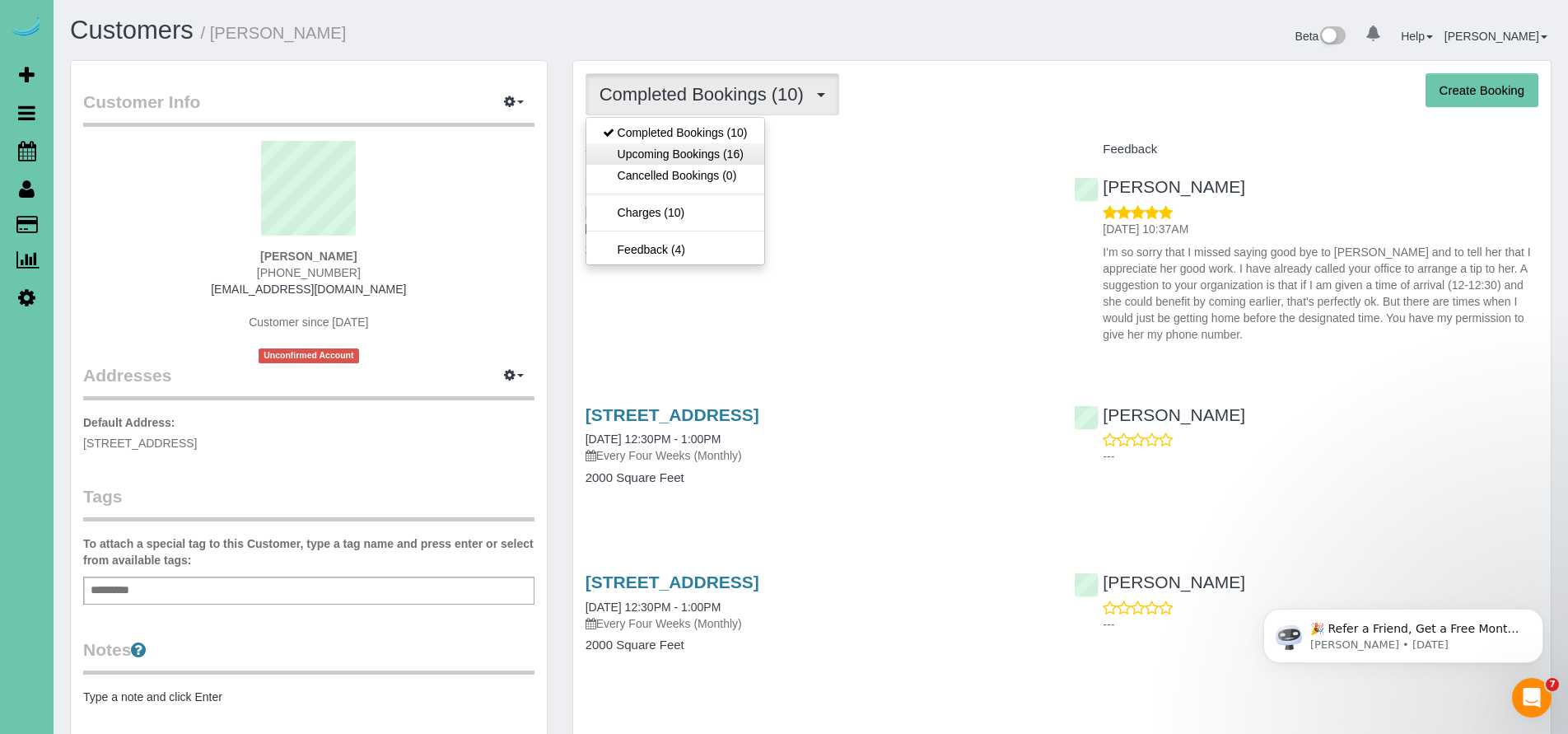
click at [734, 159] on link "Upcoming Bookings (16)" at bounding box center [675, 154] width 178 height 21
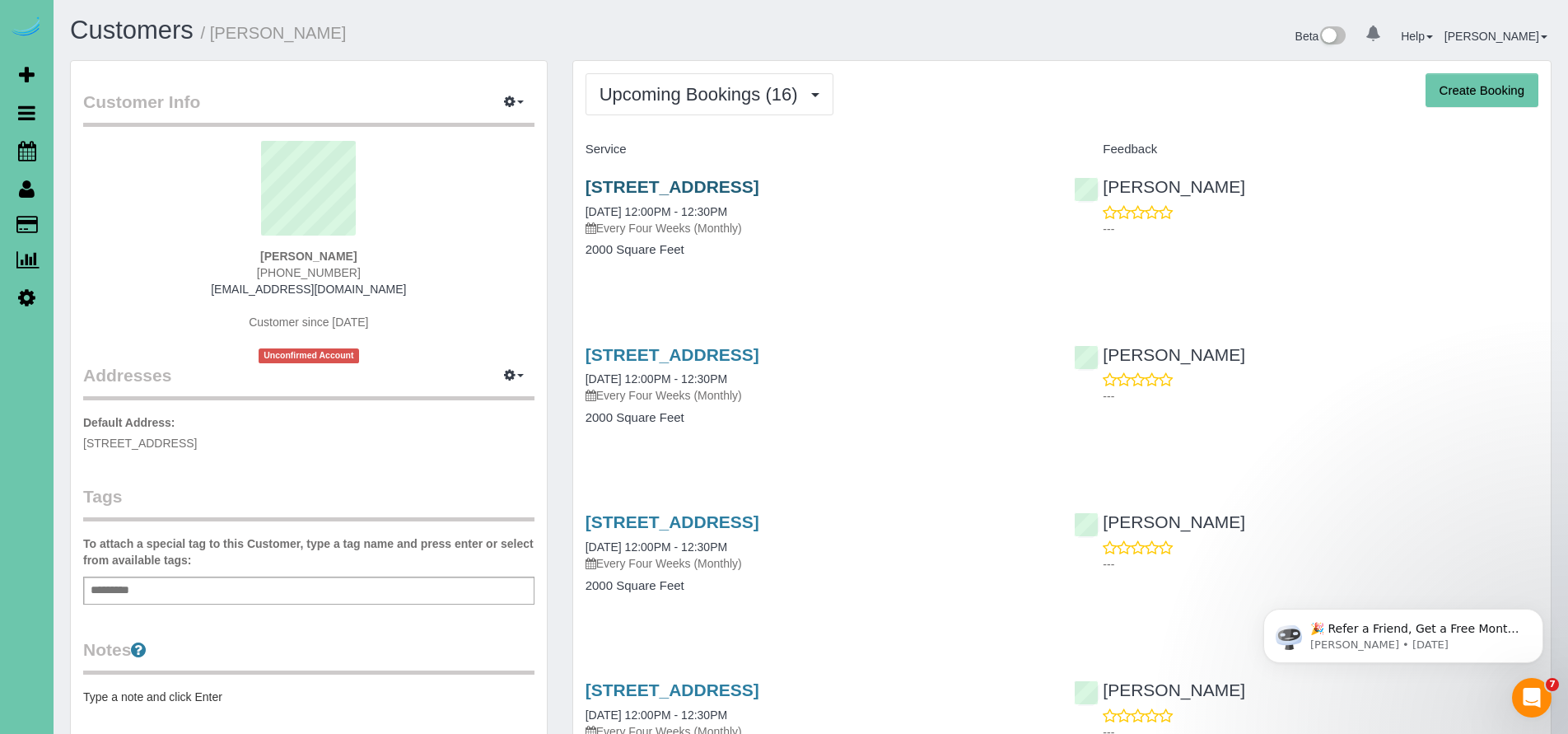
click at [730, 188] on link "[STREET_ADDRESS]" at bounding box center [672, 187] width 173 height 19
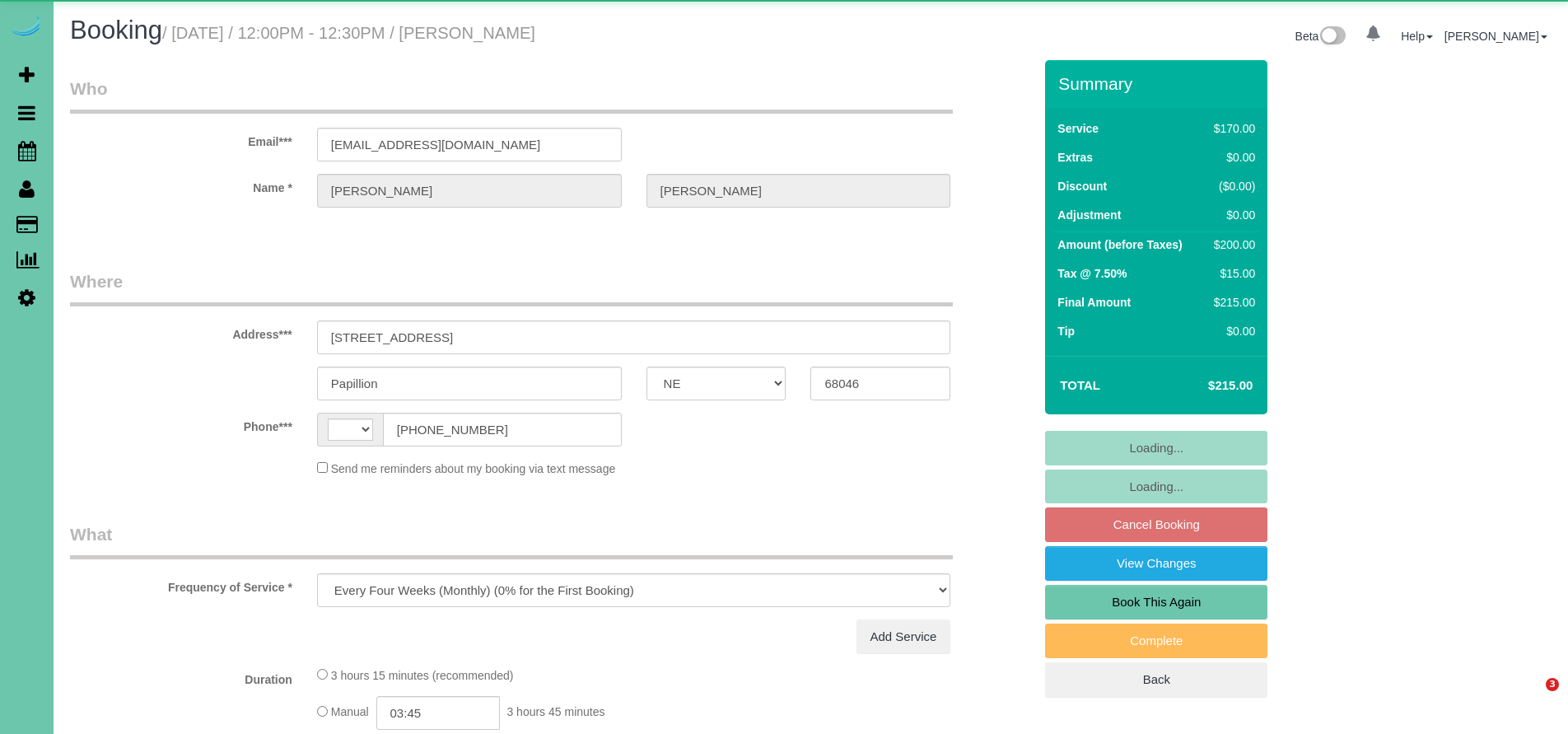
select select "NE"
select select "string:[GEOGRAPHIC_DATA]"
select select "string:fspay-d438abfd-5f74-438e-8acb-eb4a797d6c11"
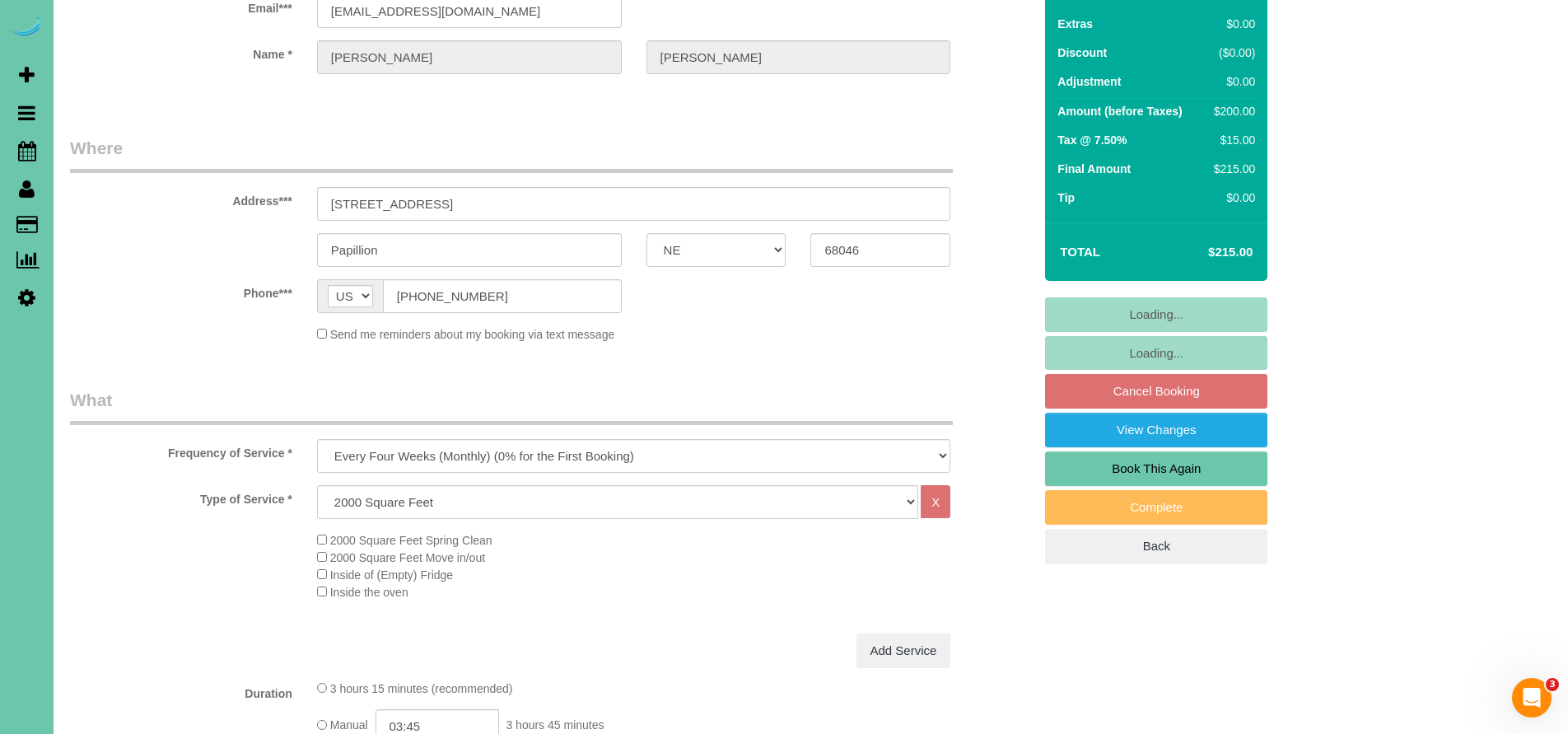
select select "object:896"
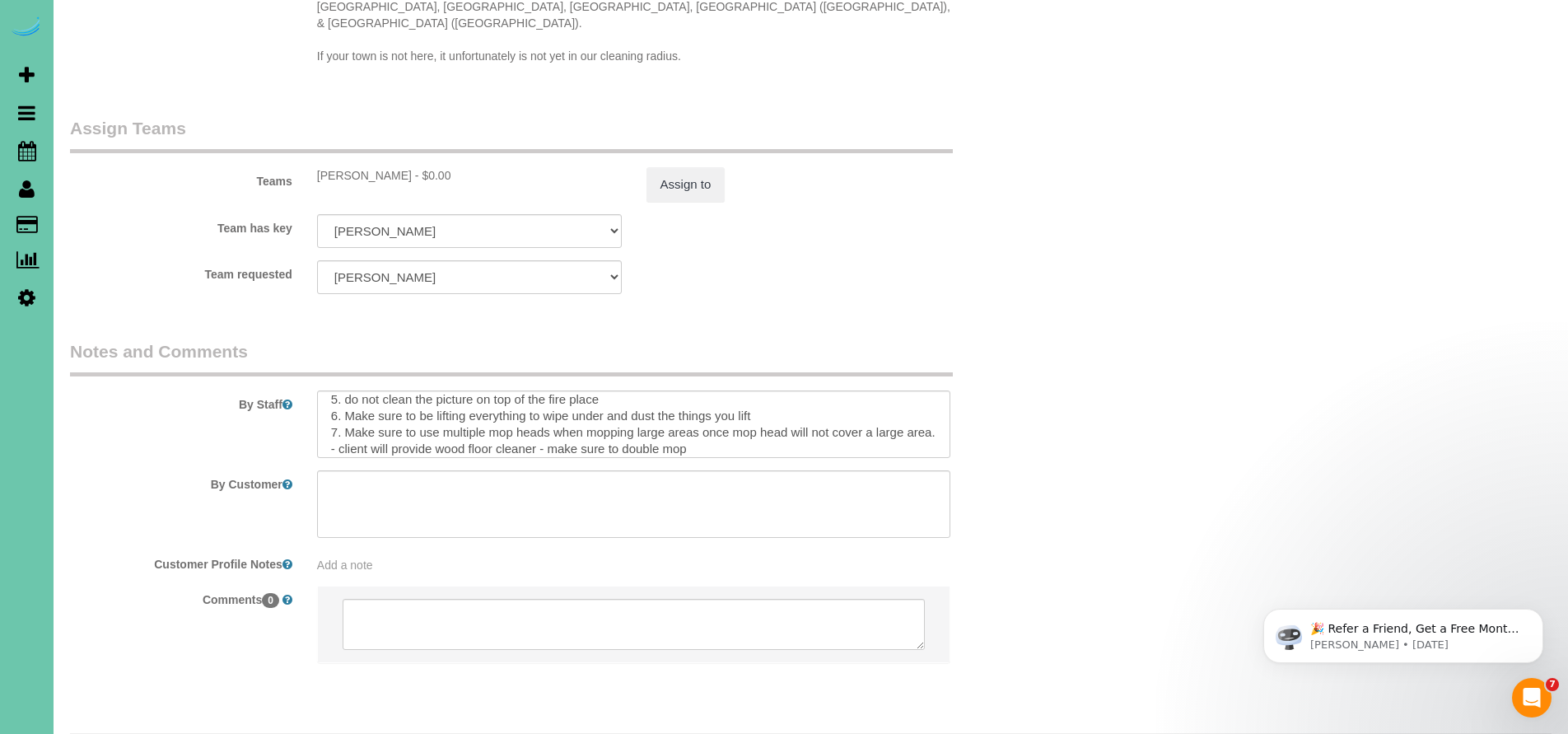
scroll to position [94, 0]
drag, startPoint x: 368, startPoint y: 398, endPoint x: 343, endPoint y: 382, distance: 29.7
click at [343, 391] on textarea at bounding box center [634, 424] width 634 height 67
click at [699, 391] on textarea at bounding box center [634, 424] width 634 height 67
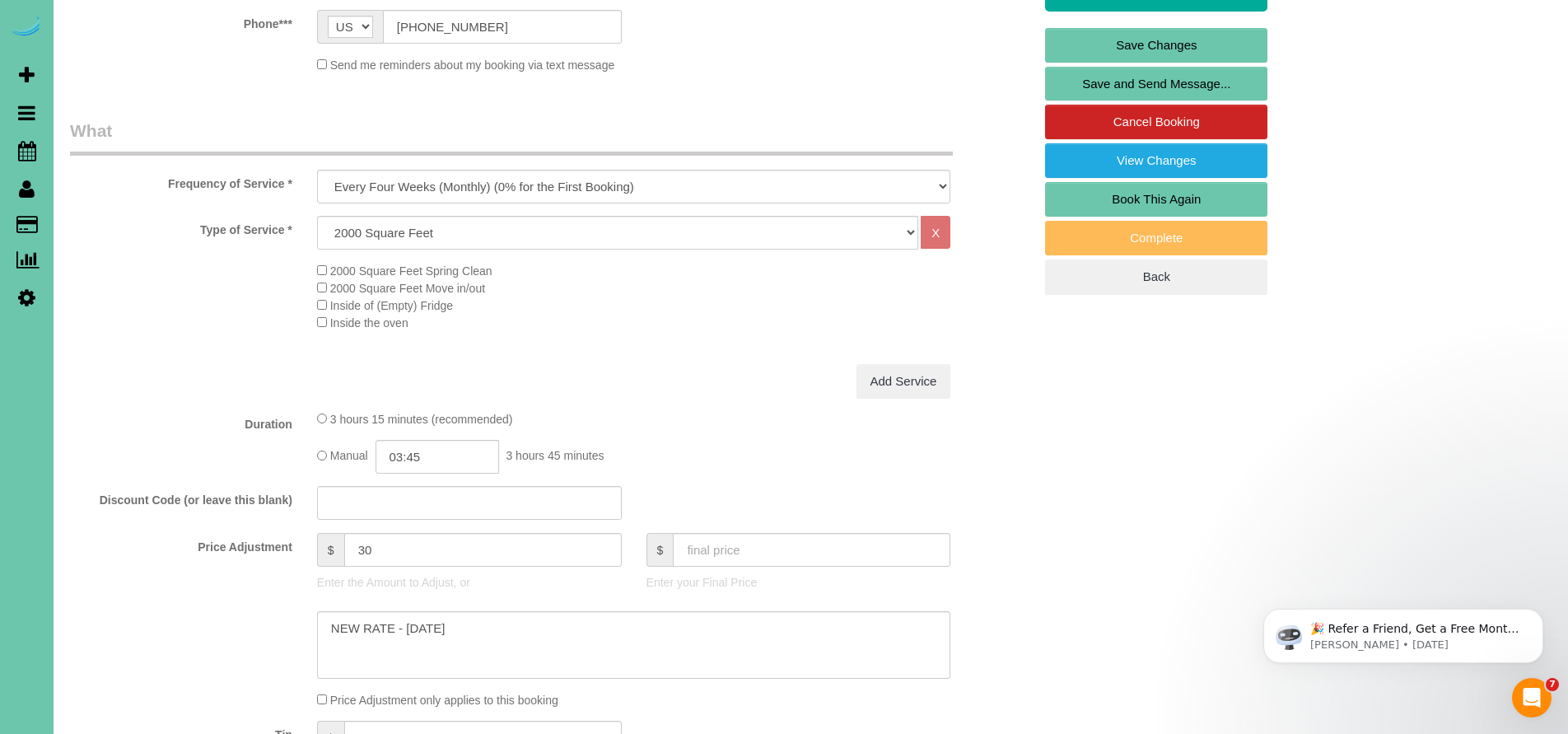
scroll to position [0, 0]
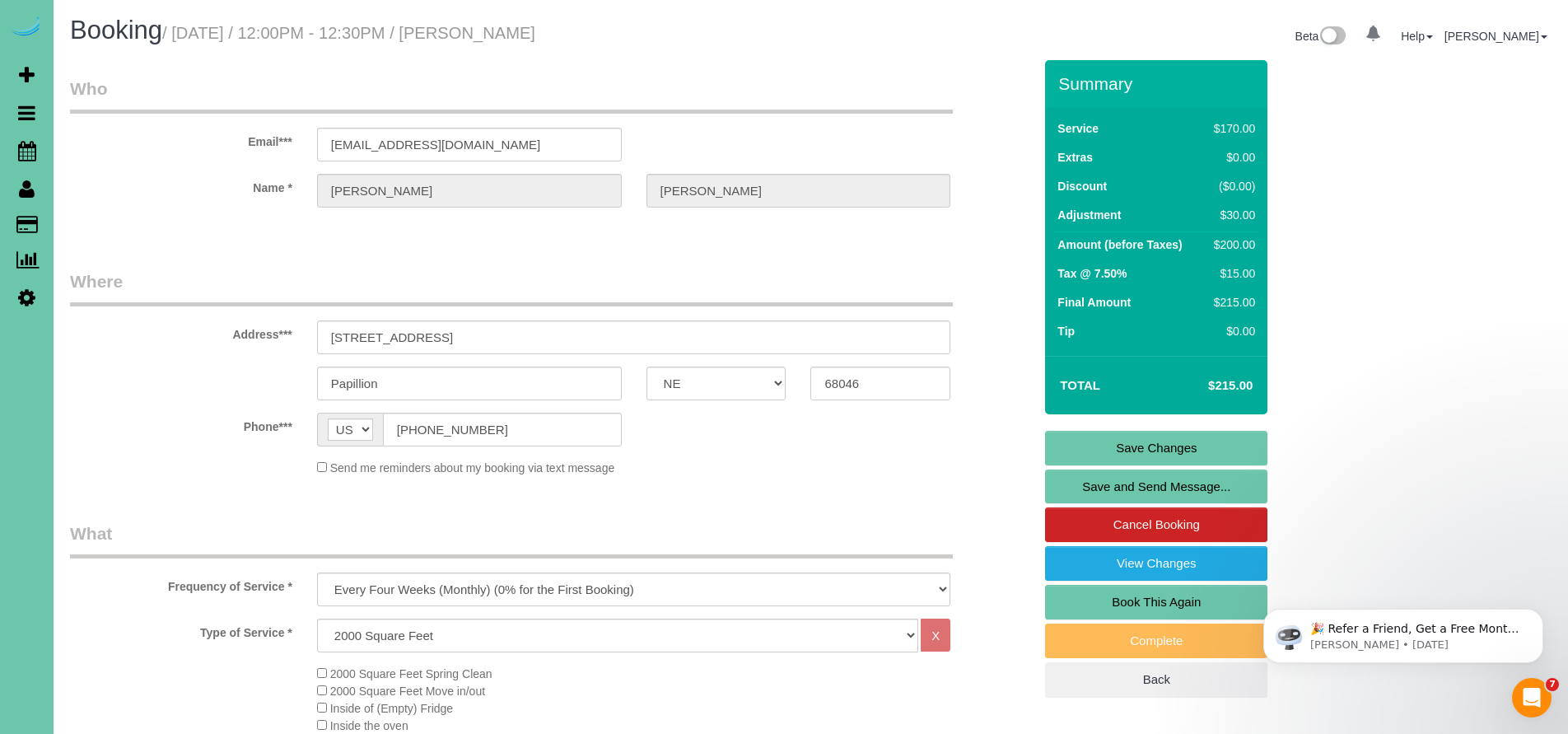
type textarea "**Floors and dusting are clients main priority** 1. credit 2. client home 3. Mo…"
click at [1154, 453] on link "Save Changes" at bounding box center [1156, 448] width 222 height 34
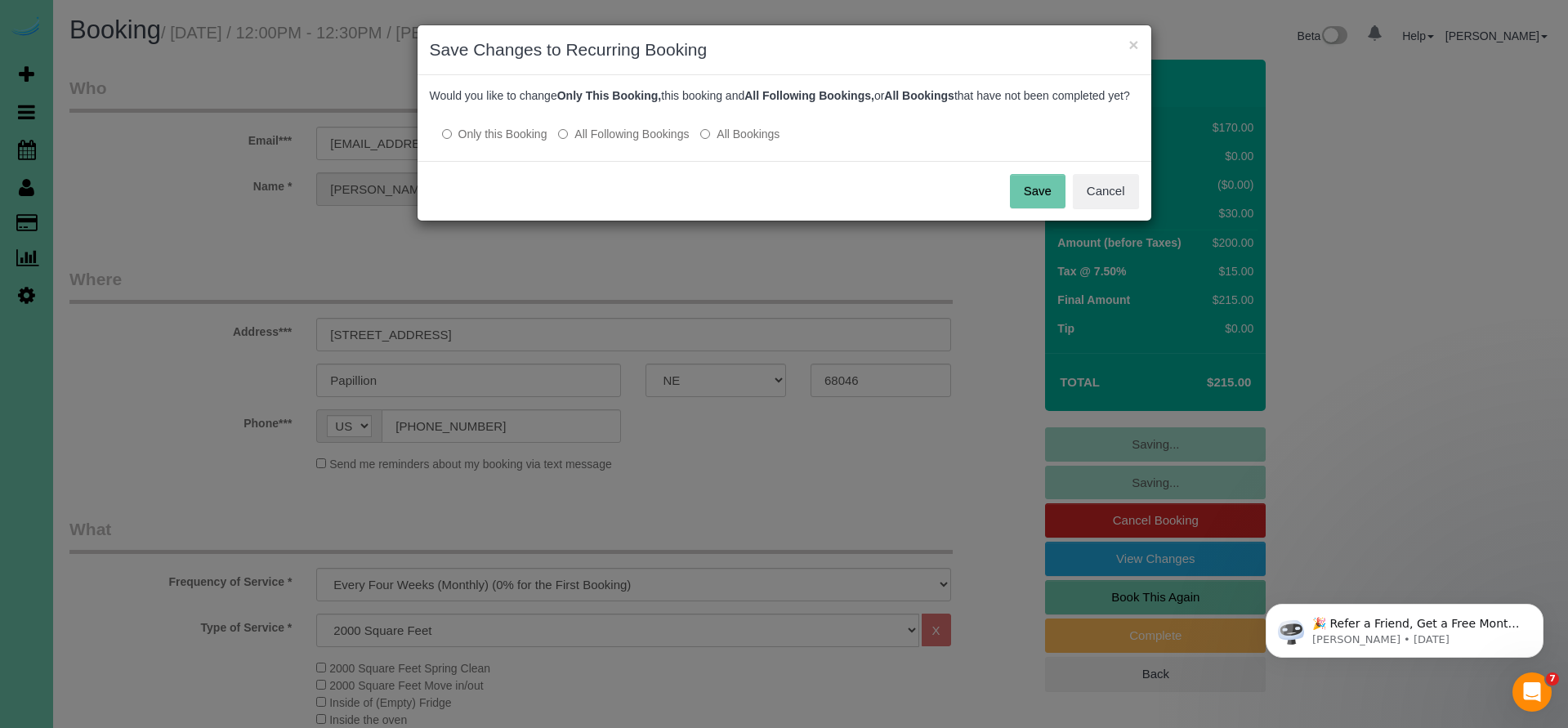
click at [1037, 208] on button "Save" at bounding box center [1038, 190] width 56 height 34
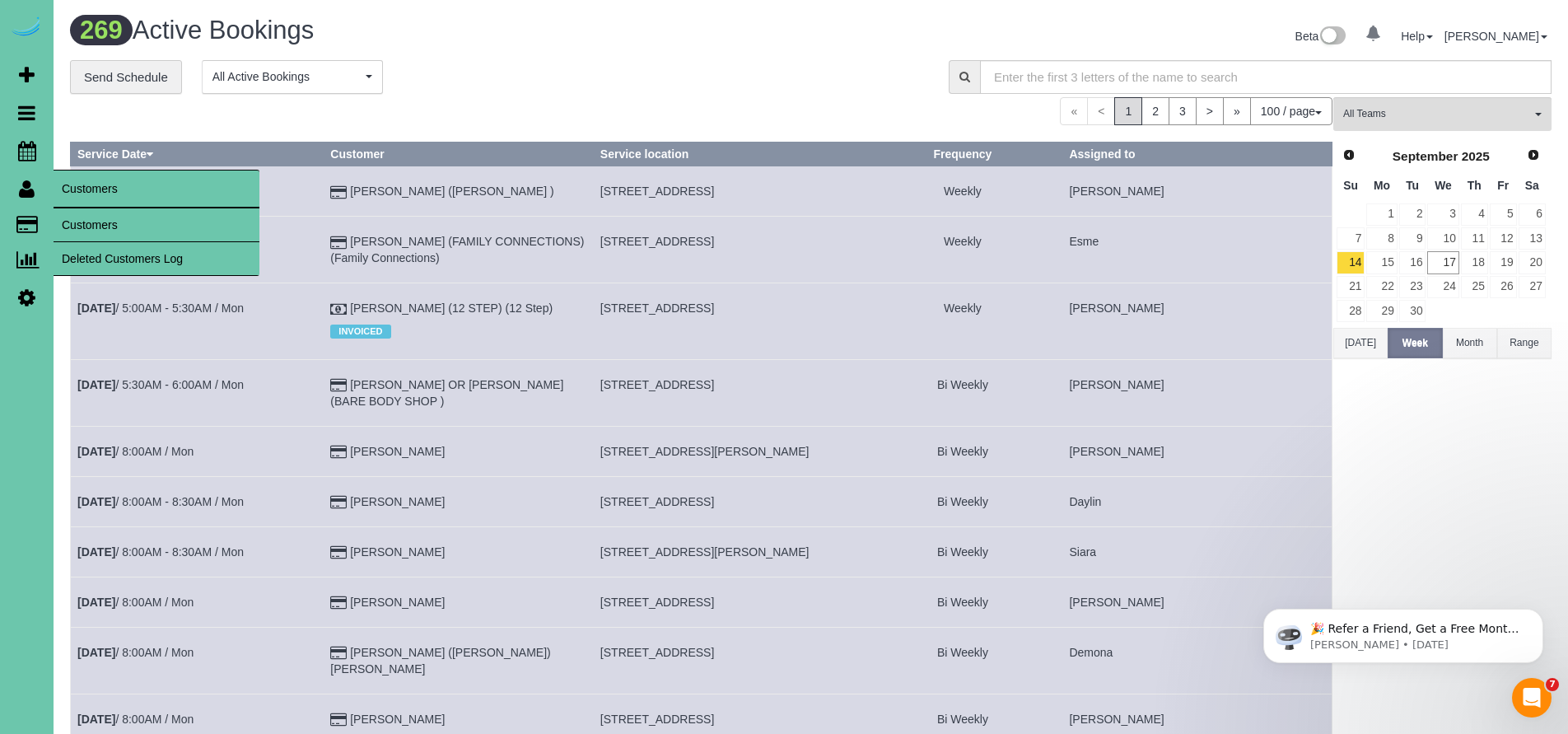
click at [90, 227] on link "Customers" at bounding box center [156, 225] width 206 height 33
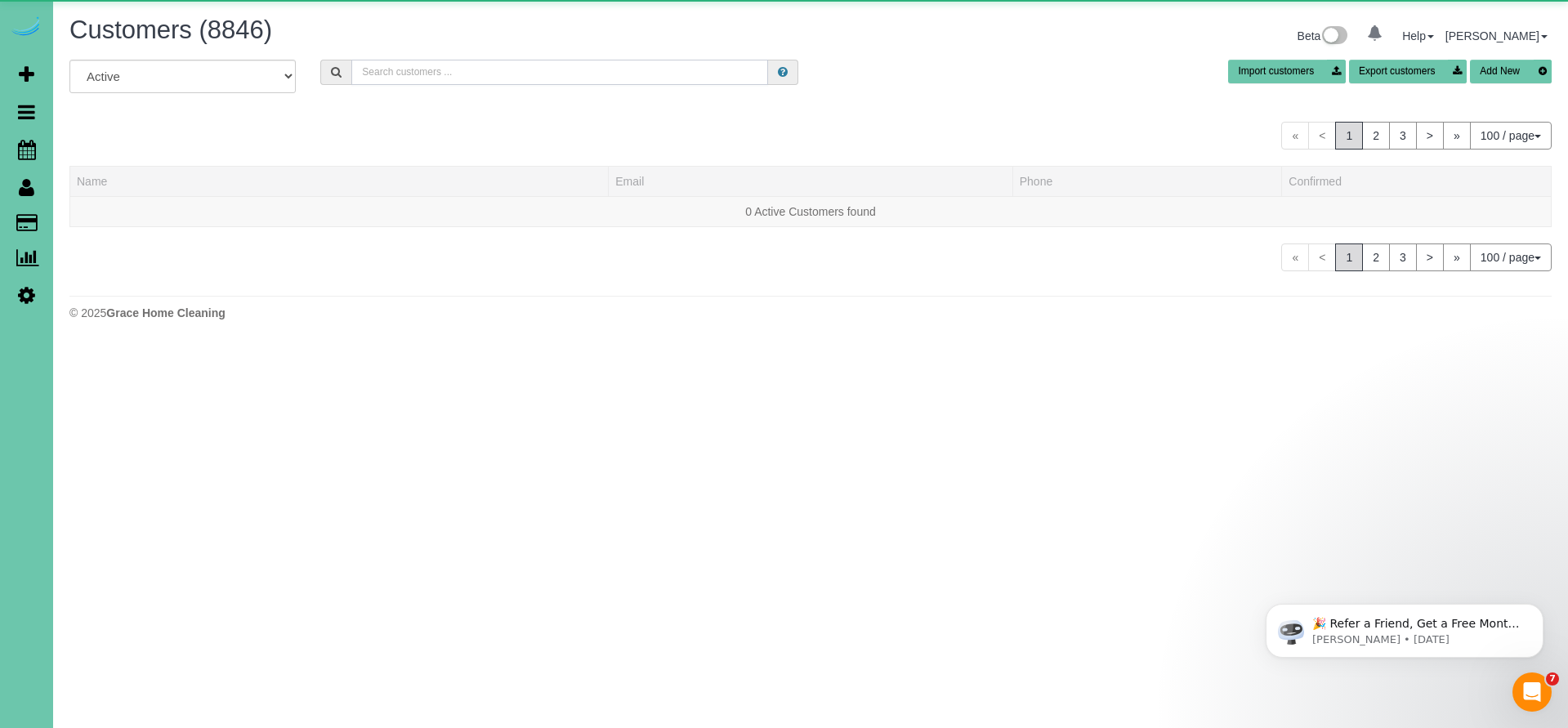
click at [389, 74] on input "text" at bounding box center [560, 72] width 417 height 25
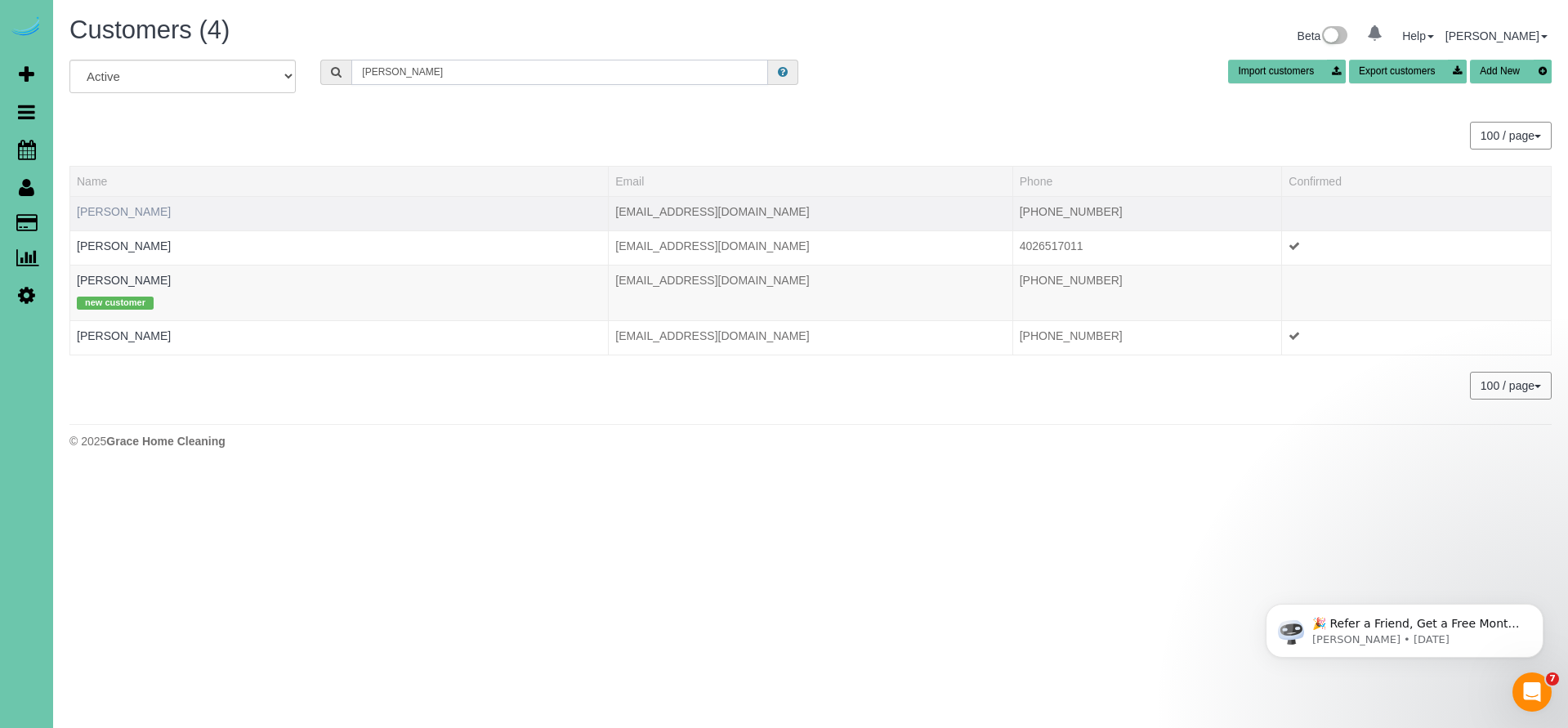
type input "Becki"
click at [148, 213] on link "Becki Abdouch" at bounding box center [123, 211] width 94 height 13
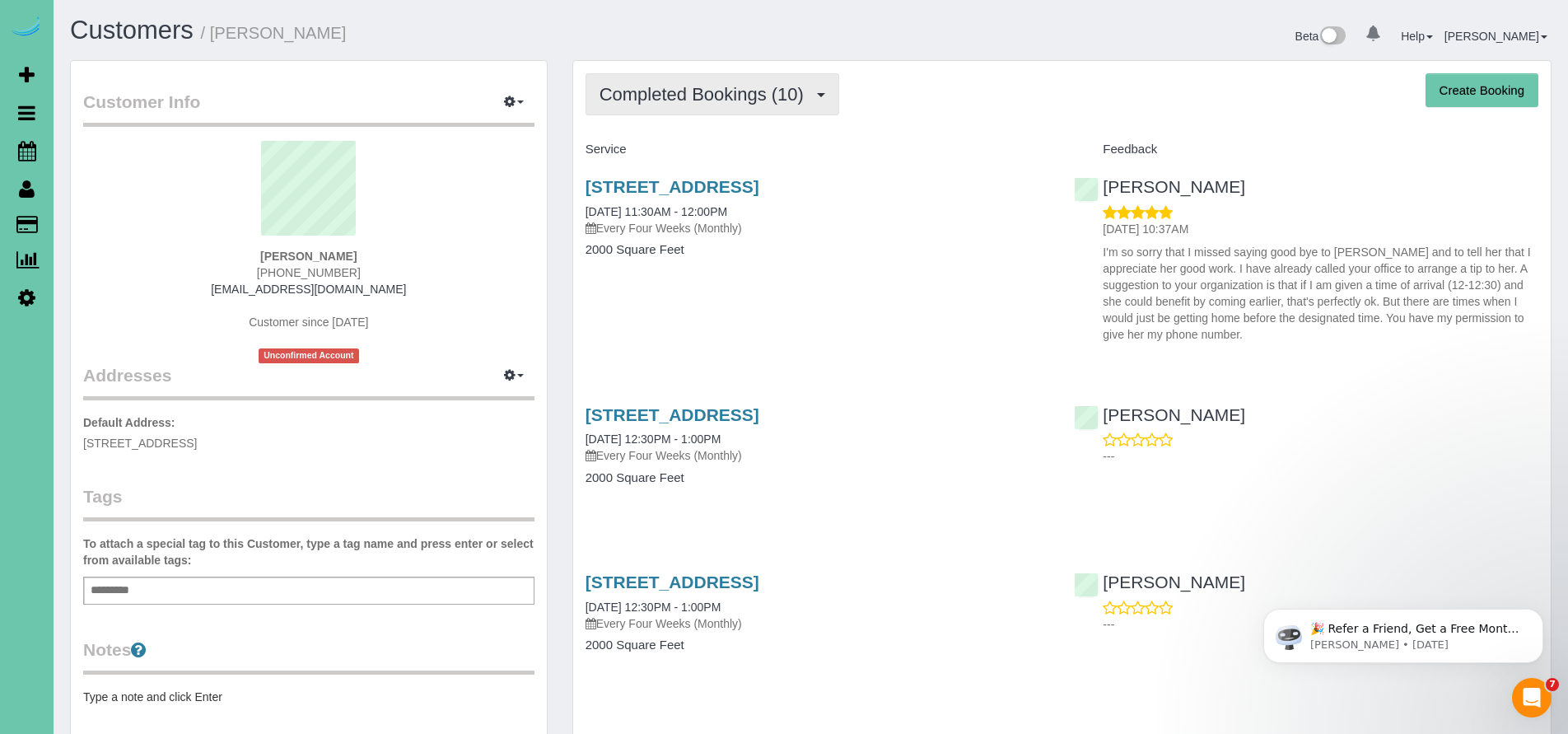
click at [706, 111] on button "Completed Bookings (10)" at bounding box center [712, 95] width 254 height 42
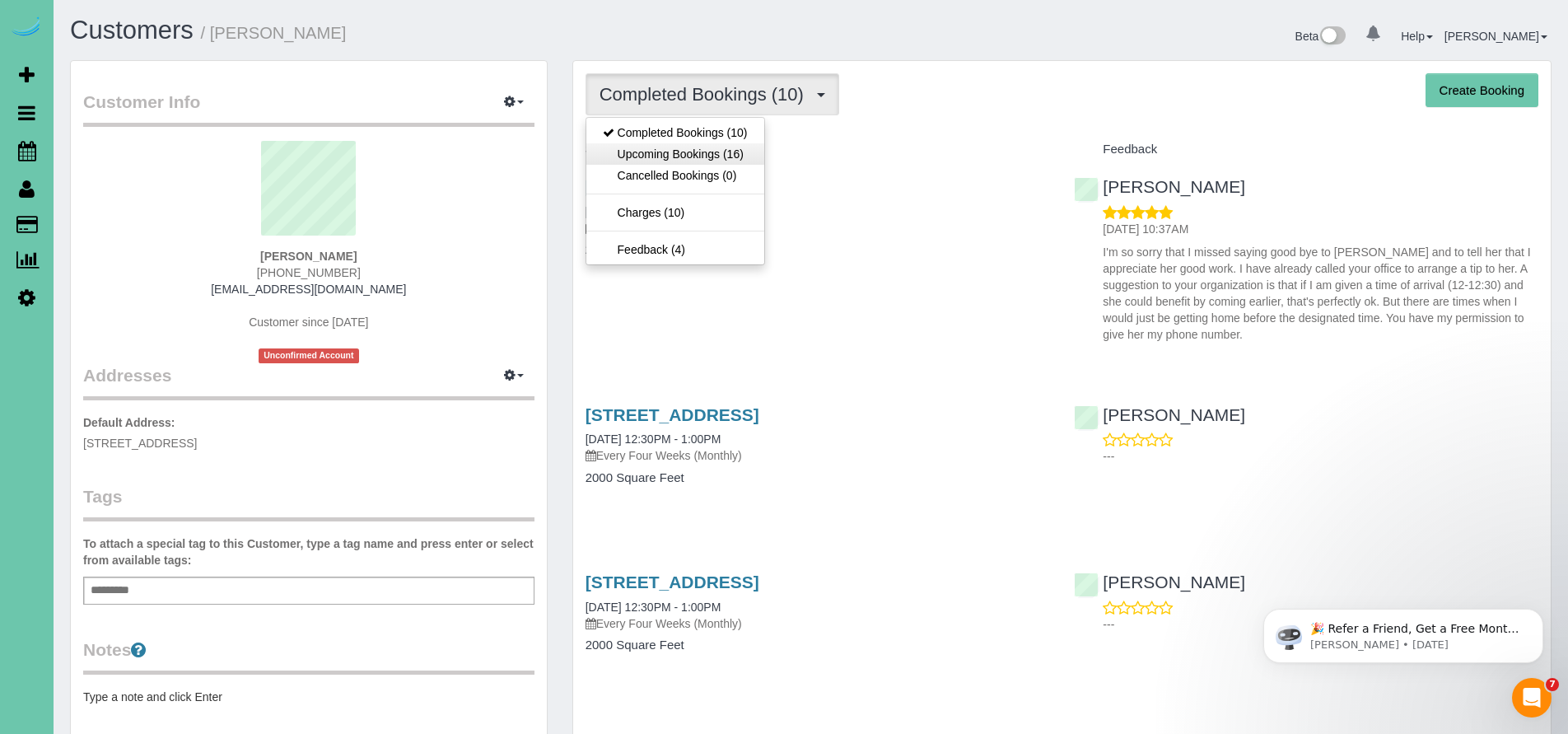
click at [705, 145] on link "Upcoming Bookings (16)" at bounding box center [675, 154] width 178 height 21
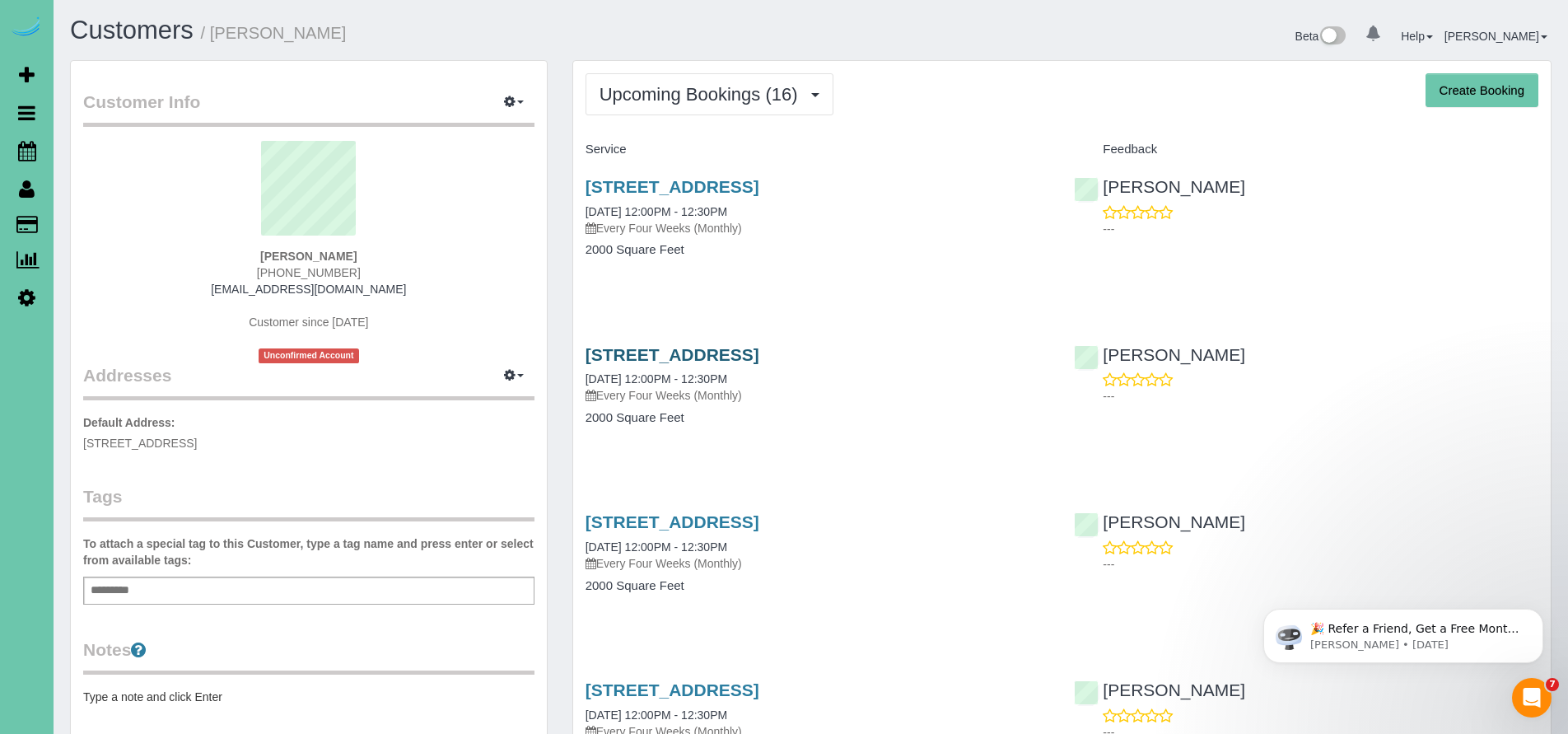
click at [710, 349] on link "412 Elk Ridge Drive, Papillion, NE 68046" at bounding box center [672, 355] width 173 height 19
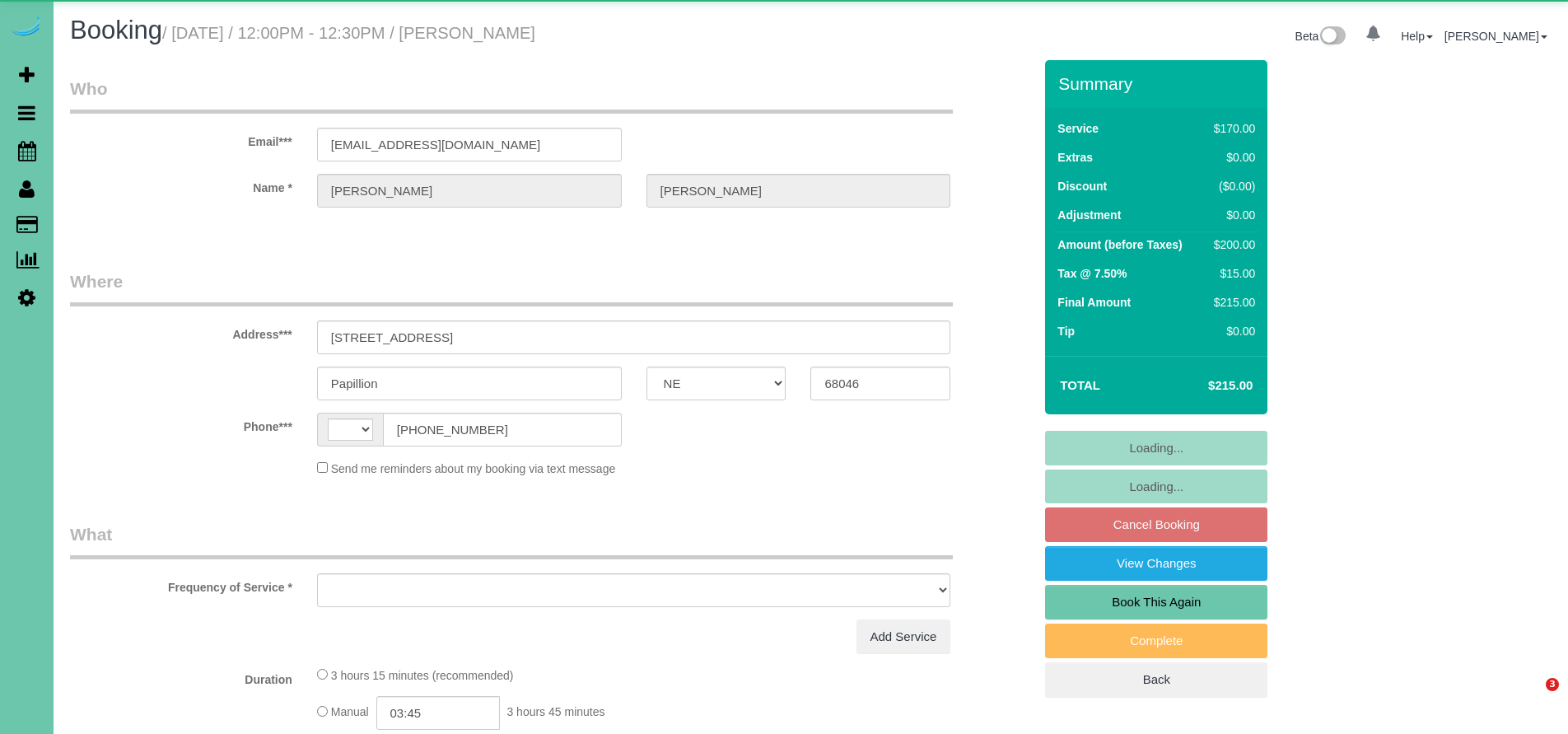
select select "NE"
select select "string:[GEOGRAPHIC_DATA]"
select select "object:621"
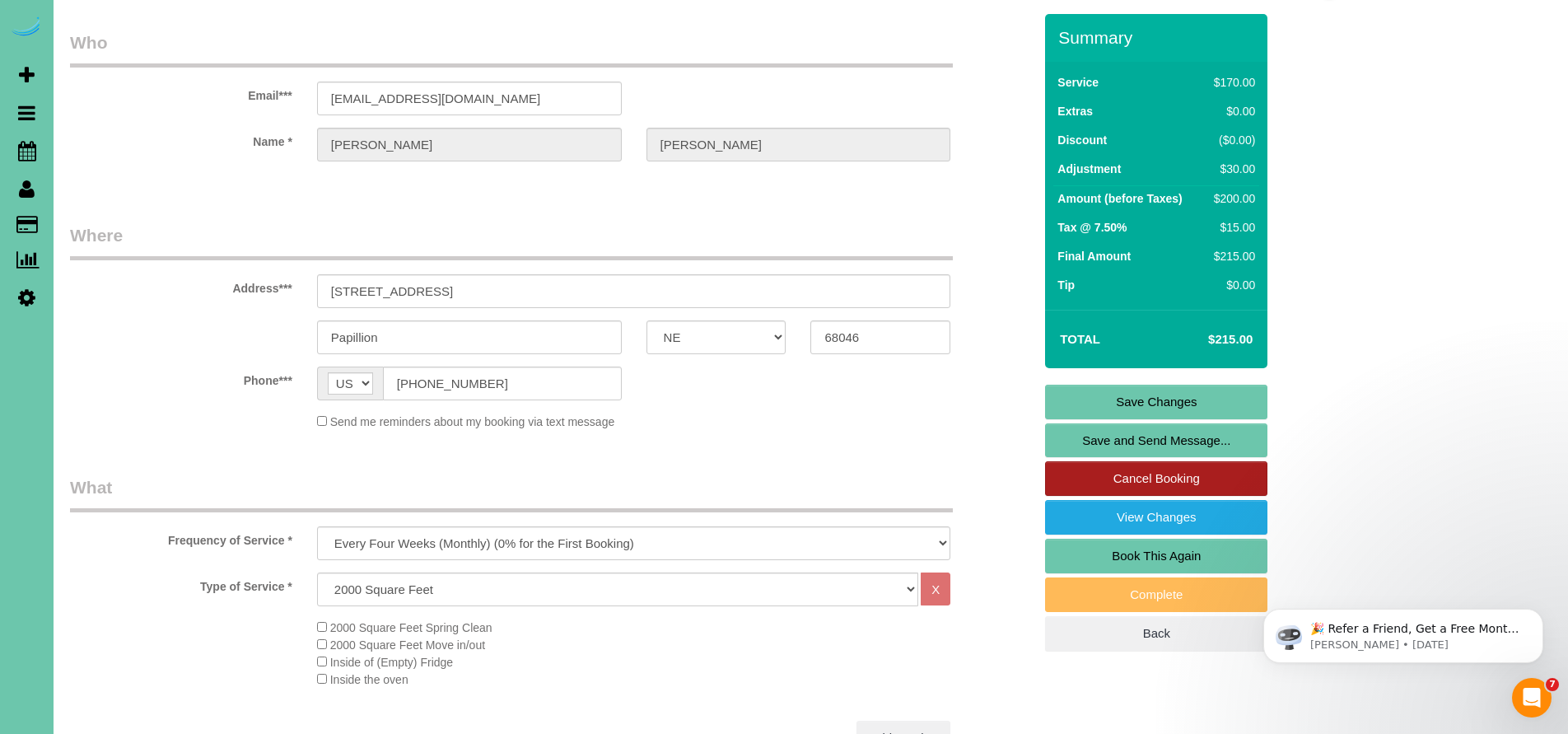
scroll to position [11, 0]
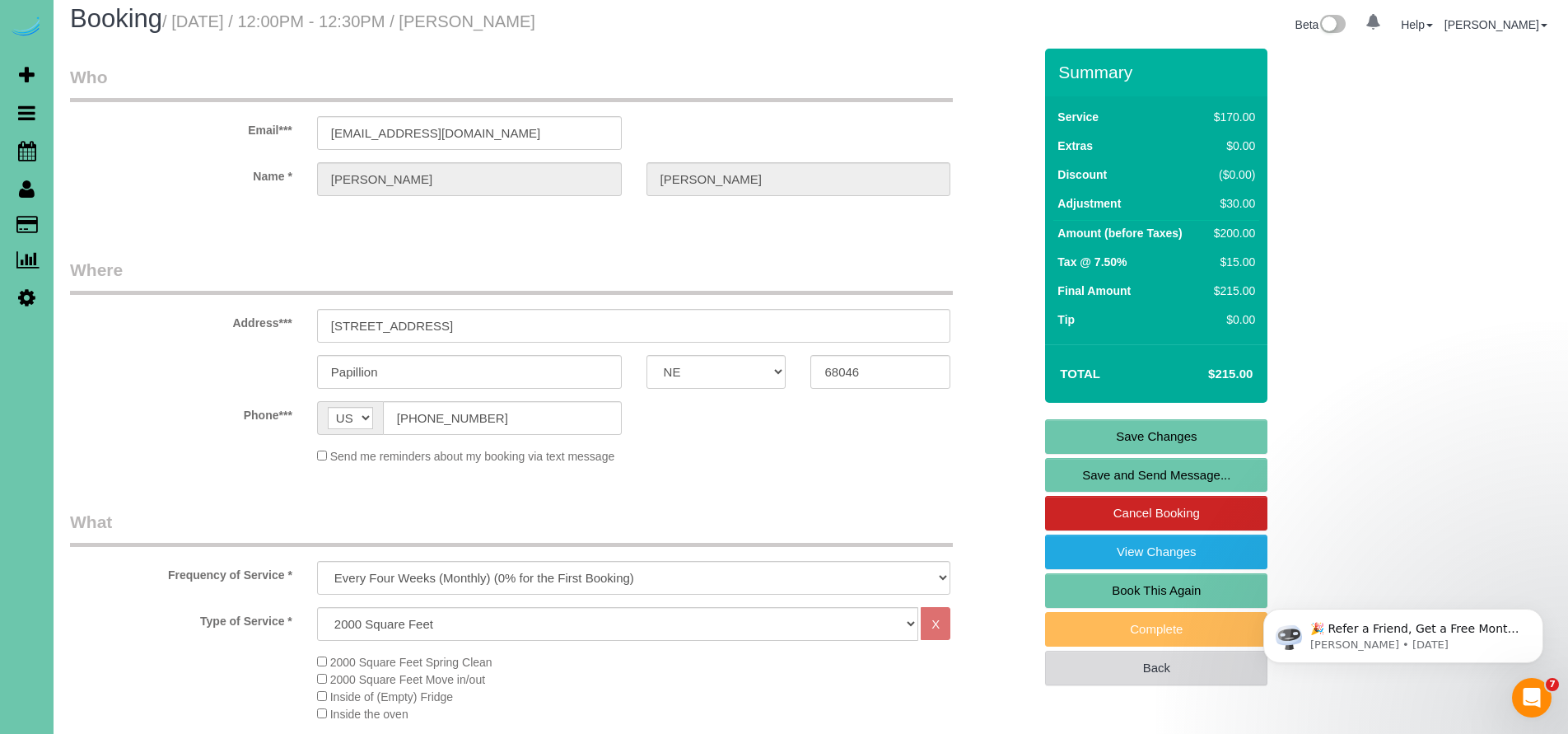
click at [1161, 660] on link "Back" at bounding box center [1156, 667] width 222 height 34
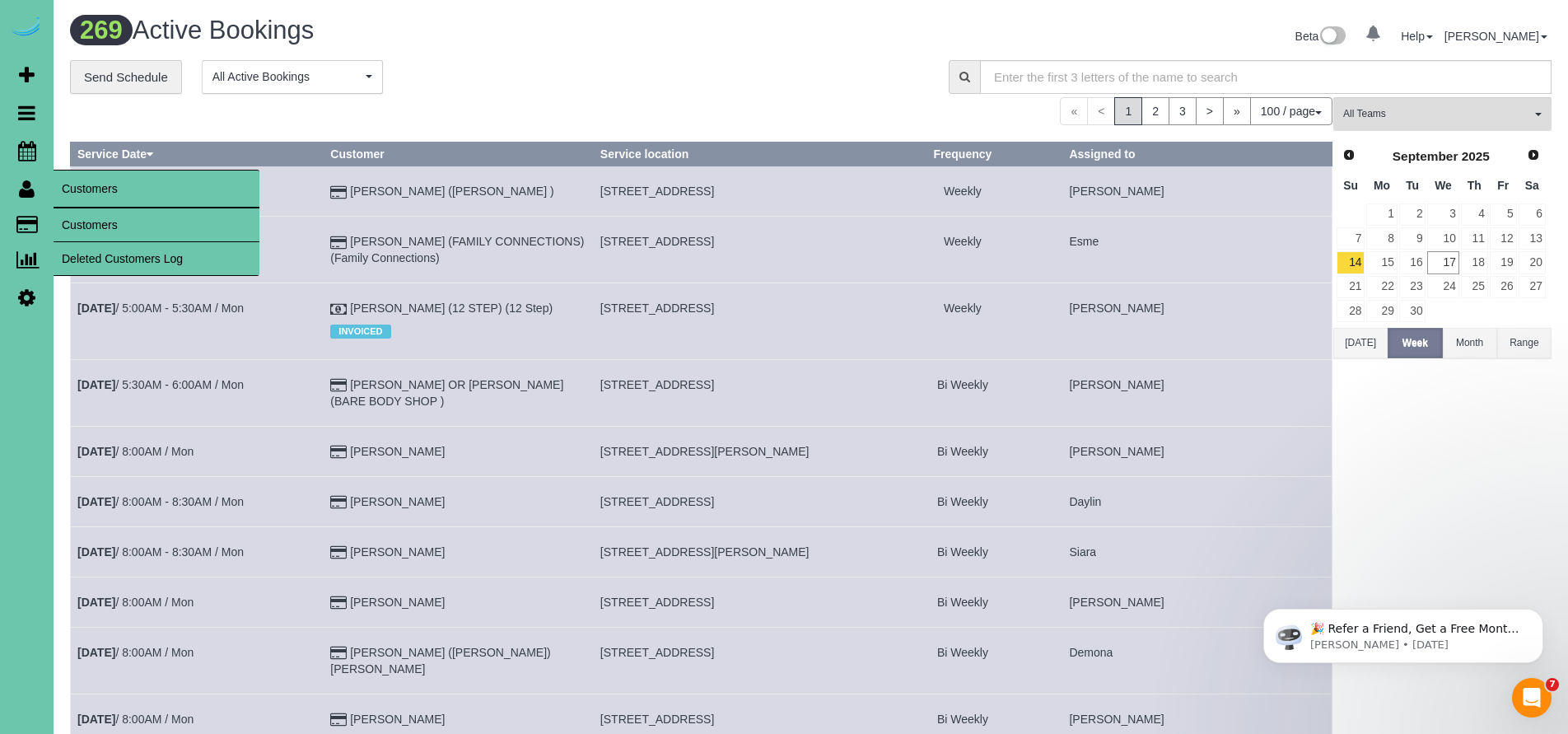
click at [90, 220] on link "Customers" at bounding box center [156, 225] width 206 height 33
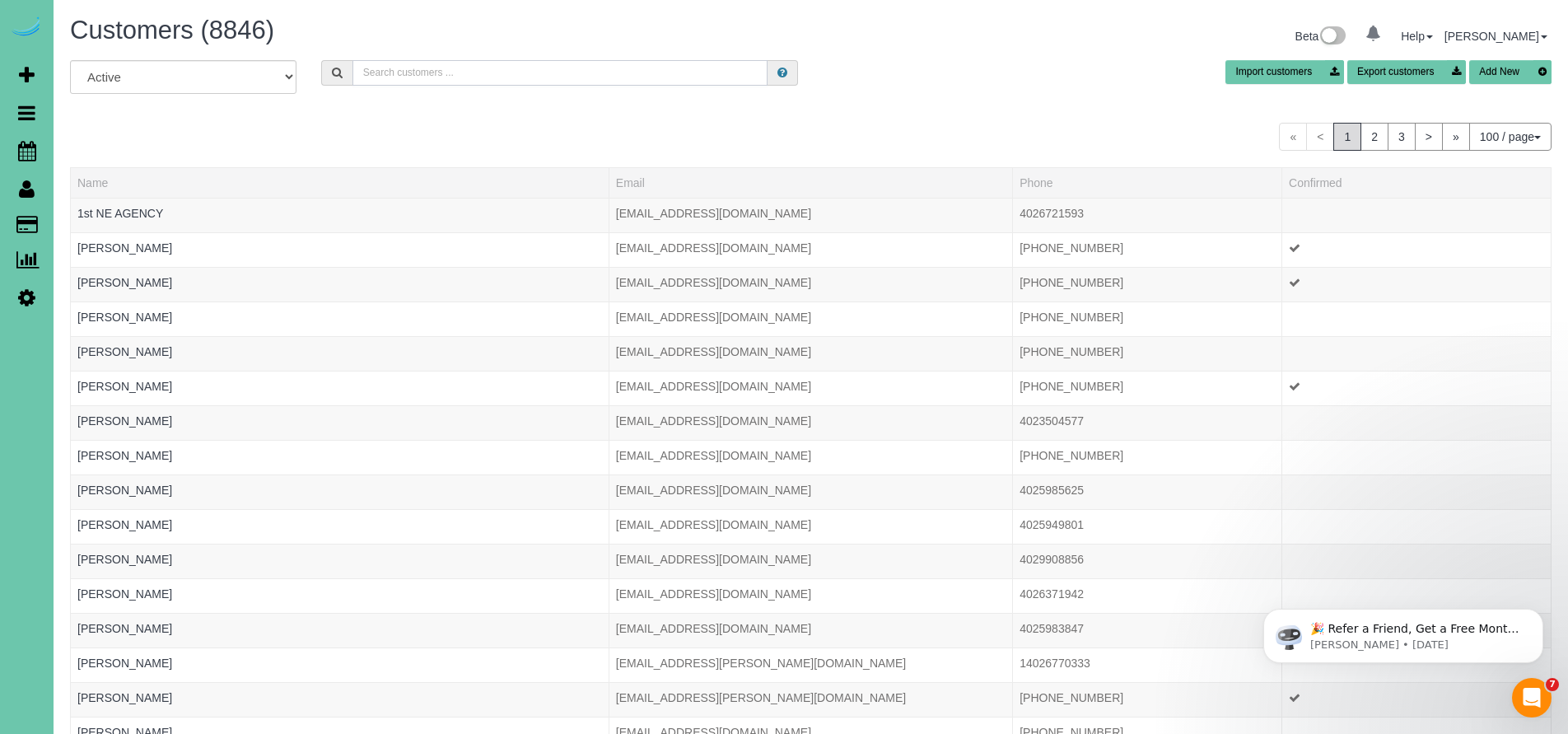
click at [392, 74] on input "text" at bounding box center [560, 73] width 416 height 25
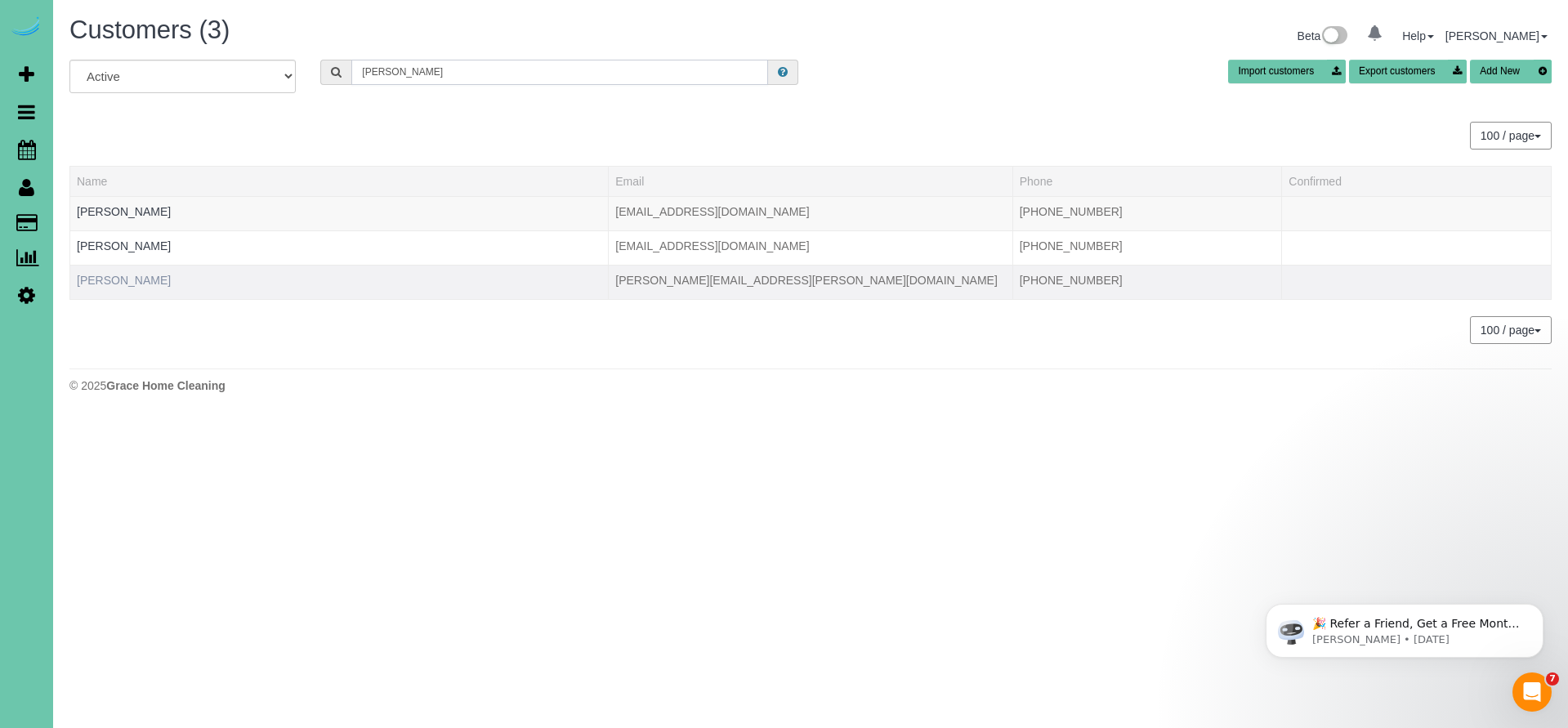
type input "[PERSON_NAME]"
click at [158, 280] on link "Mollie Oudenhoven" at bounding box center [123, 280] width 94 height 13
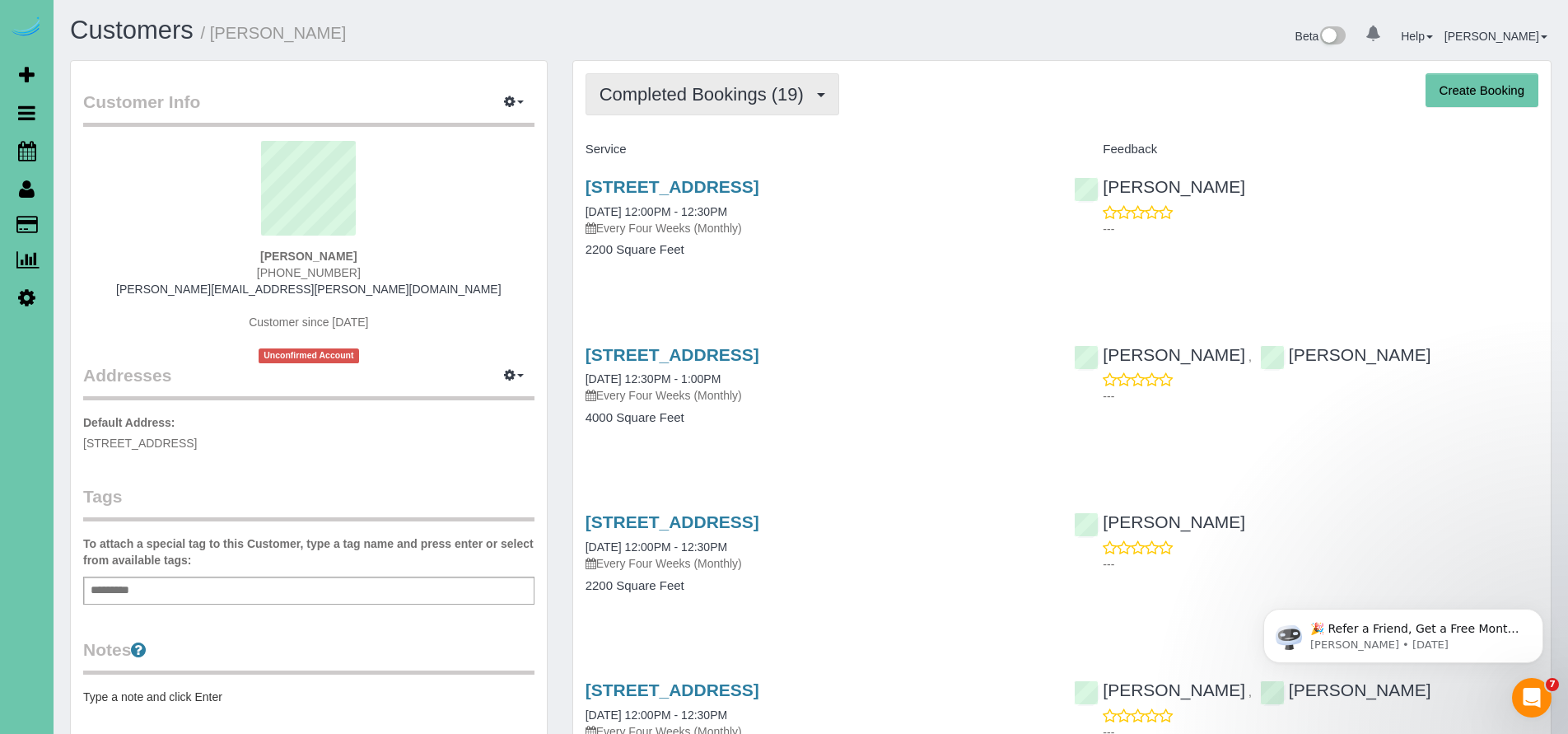
click at [696, 105] on button "Completed Bookings (19)" at bounding box center [712, 95] width 254 height 42
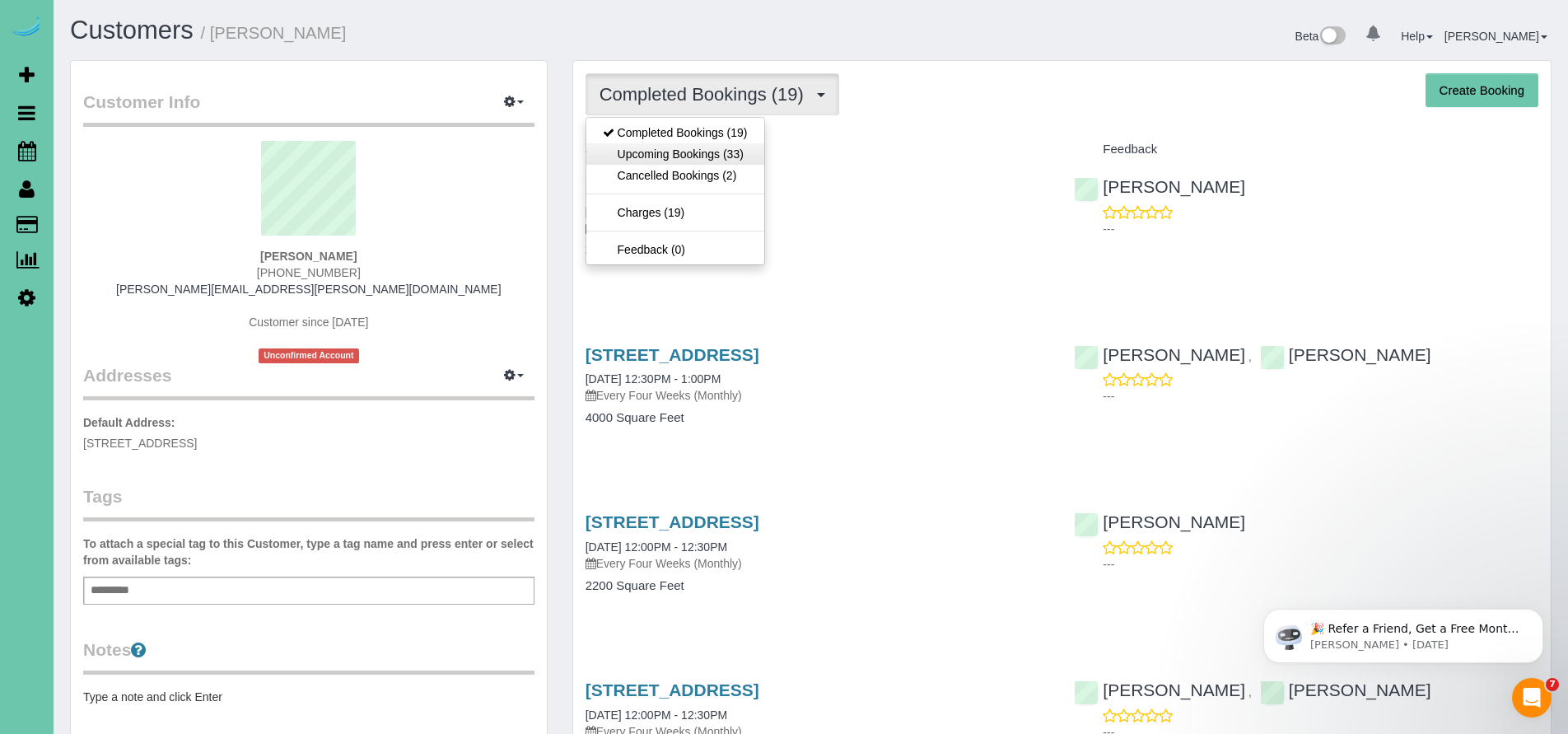
click at [686, 157] on link "Upcoming Bookings (33)" at bounding box center [675, 154] width 178 height 21
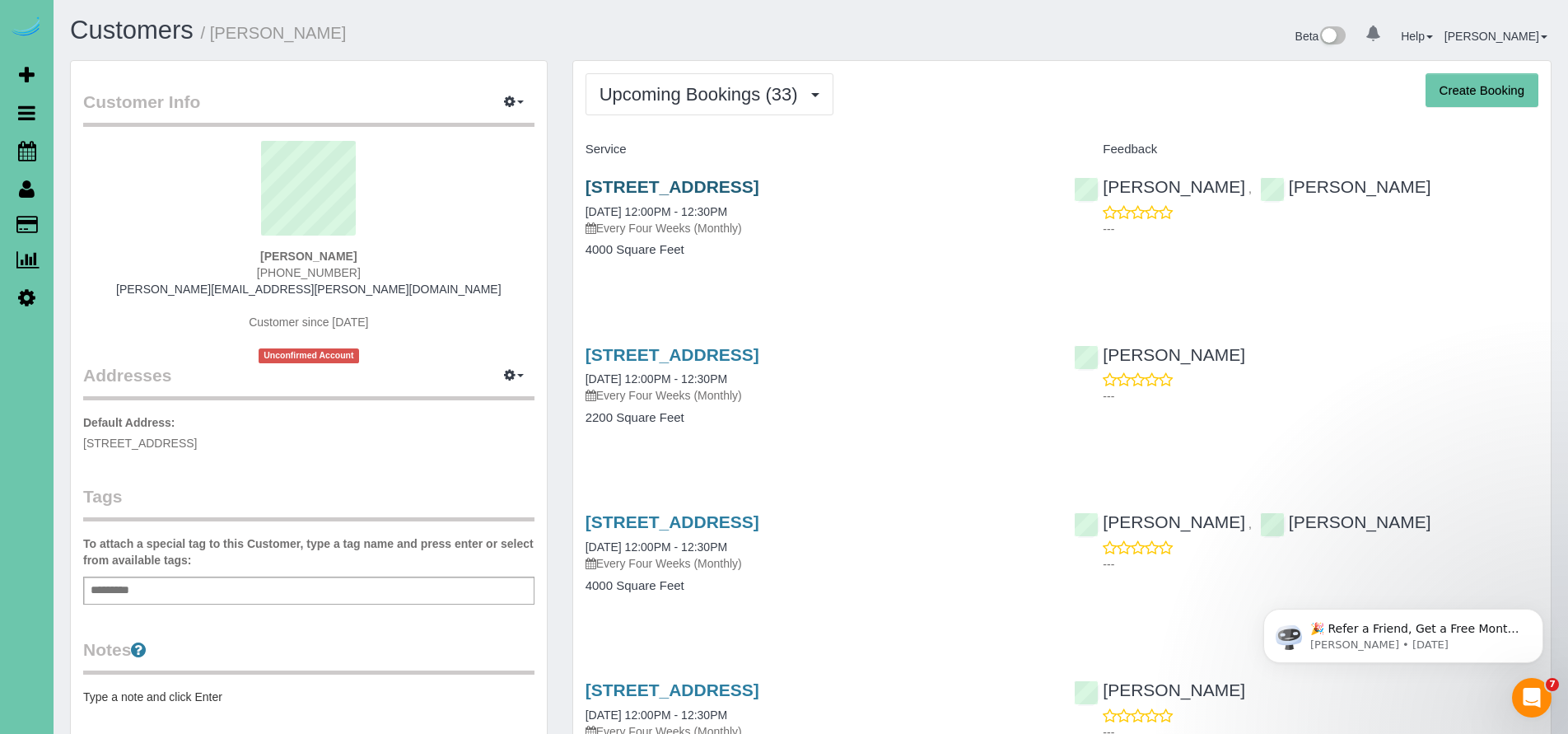
click at [721, 186] on link "9923 Broadmoor Rd, Omaha, NE 68114" at bounding box center [672, 187] width 173 height 19
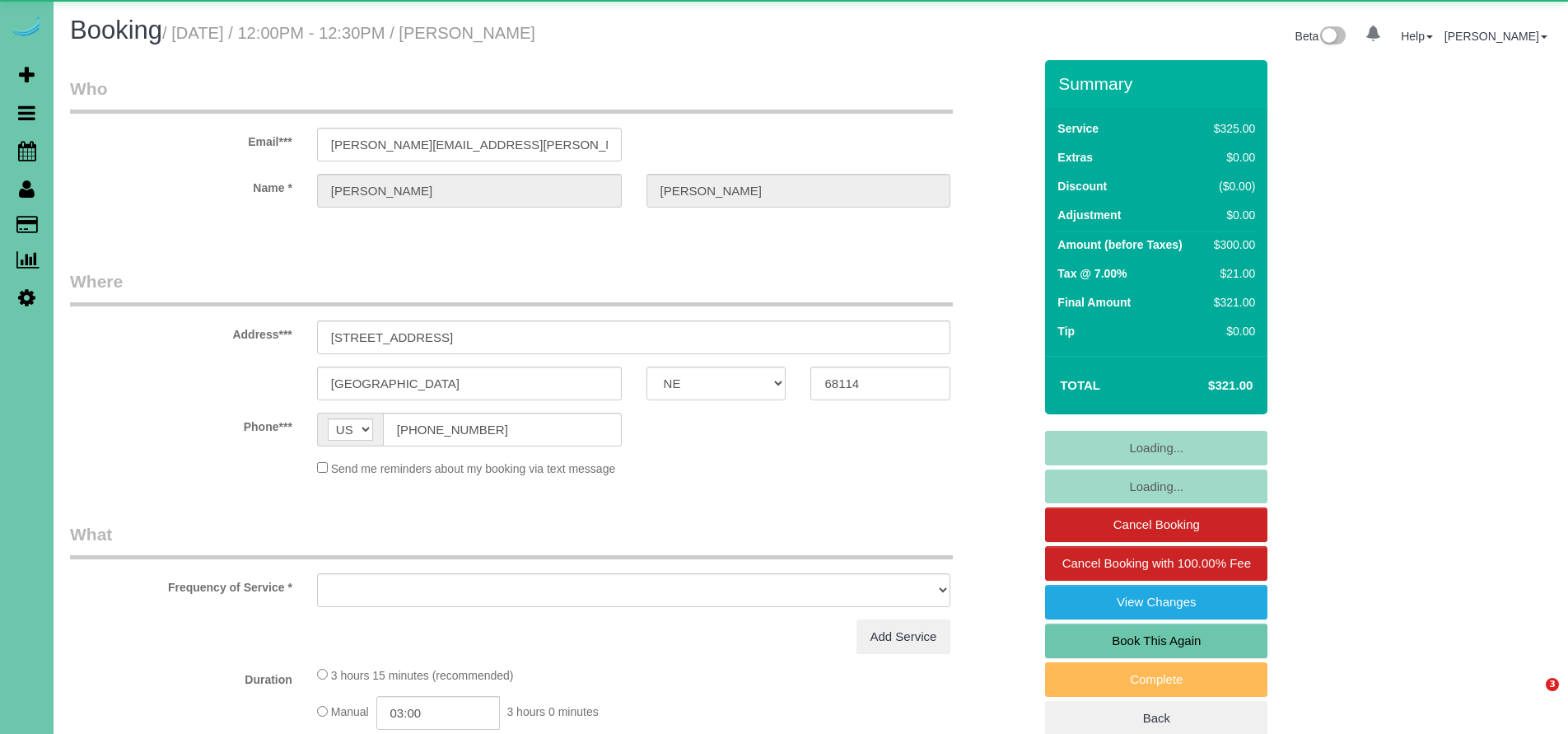
select select "NE"
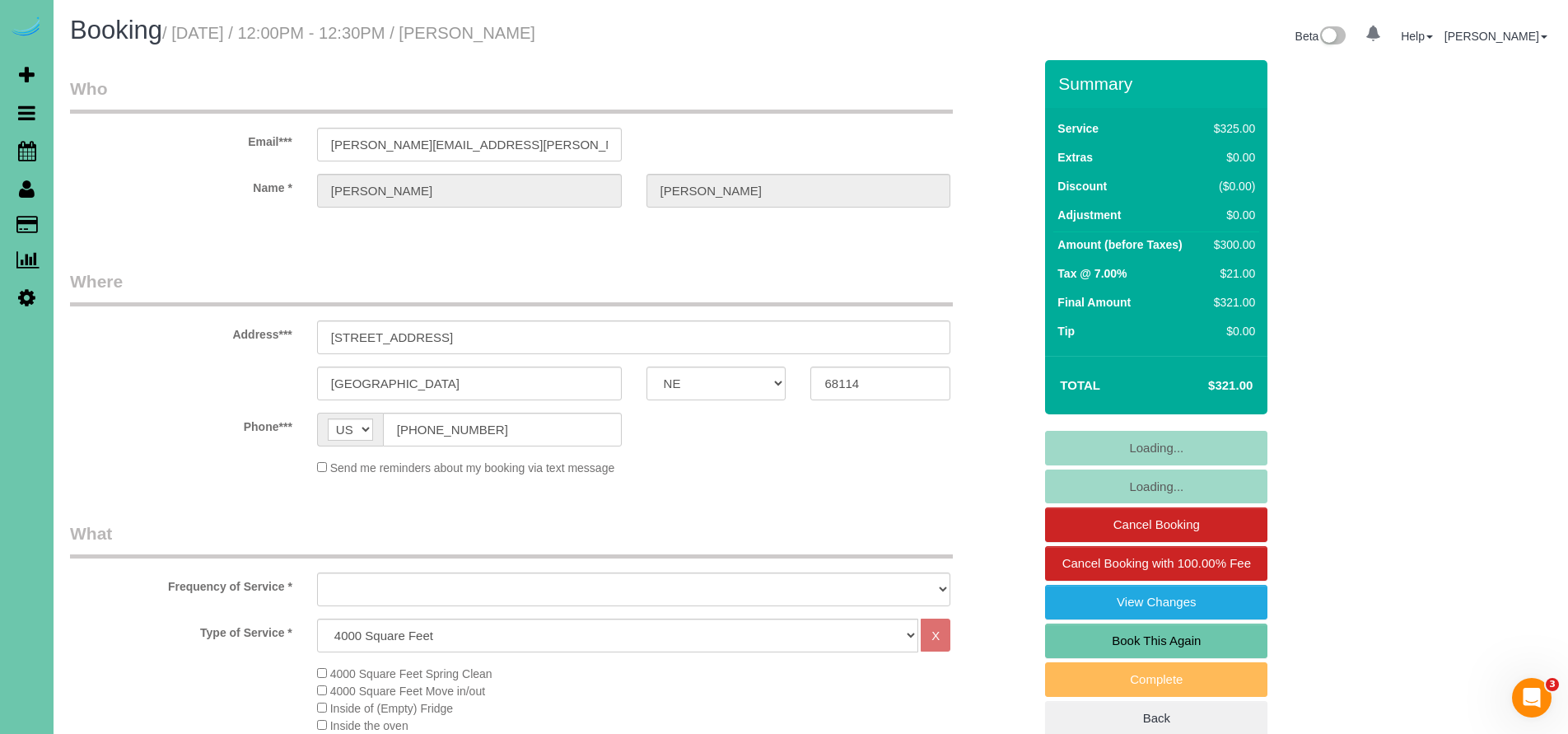
select select "string:fspay-e9371989-f4eb-4e92-be78-a77a397e335e"
select select "object:658"
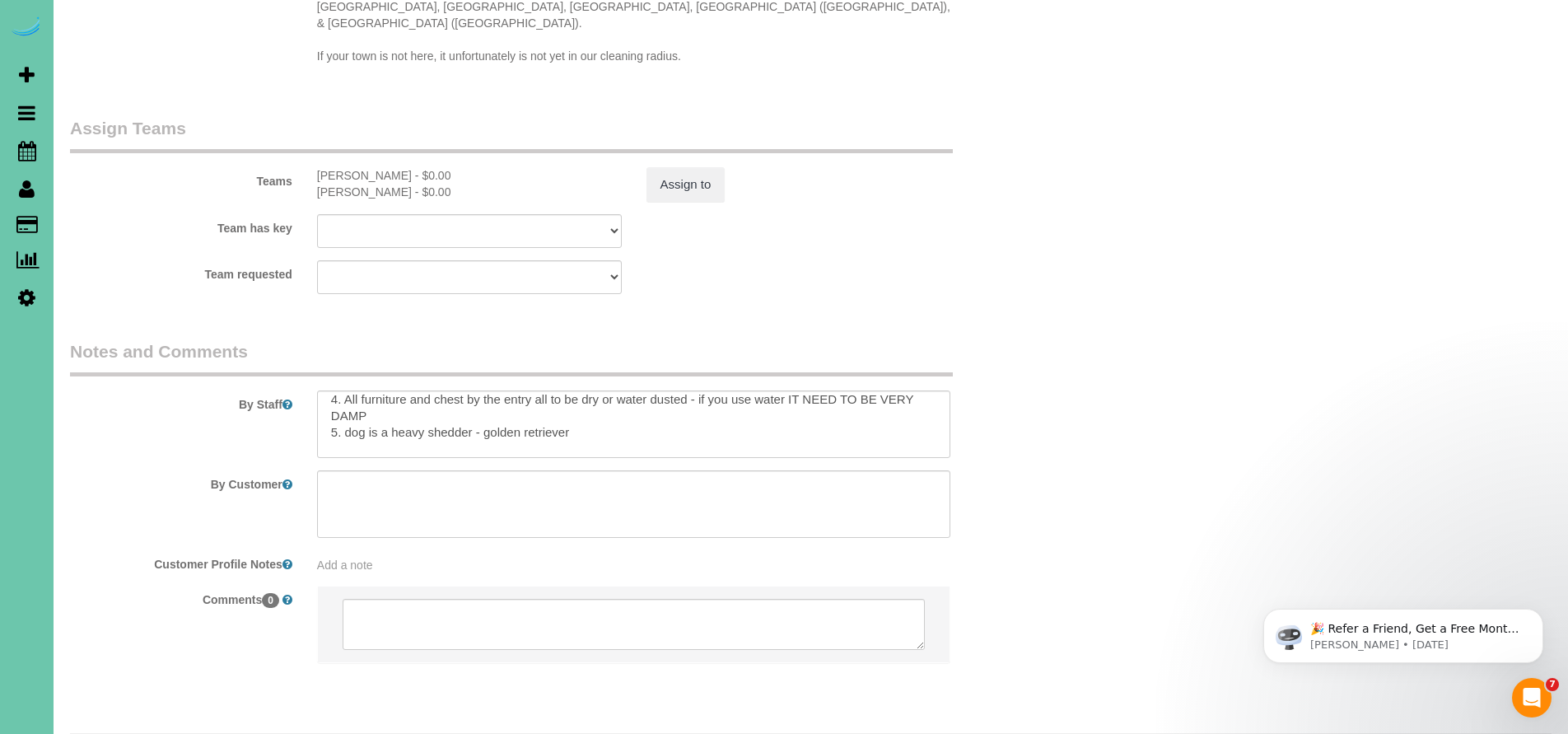
scroll to position [73, 0]
click at [578, 391] on textarea at bounding box center [634, 424] width 634 height 67
click at [599, 391] on textarea at bounding box center [634, 424] width 634 height 67
click at [598, 391] on textarea at bounding box center [634, 424] width 634 height 67
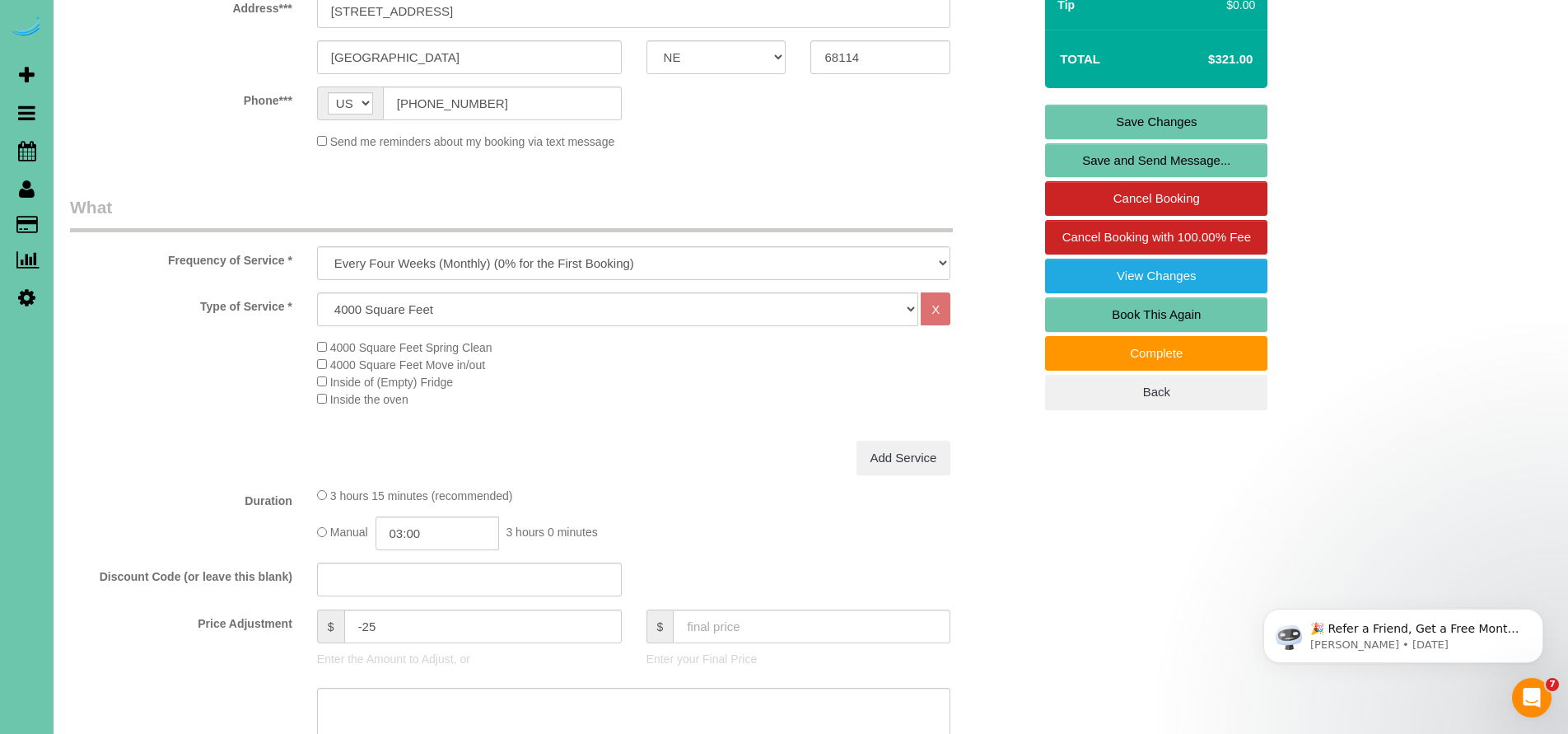
scroll to position [0, 0]
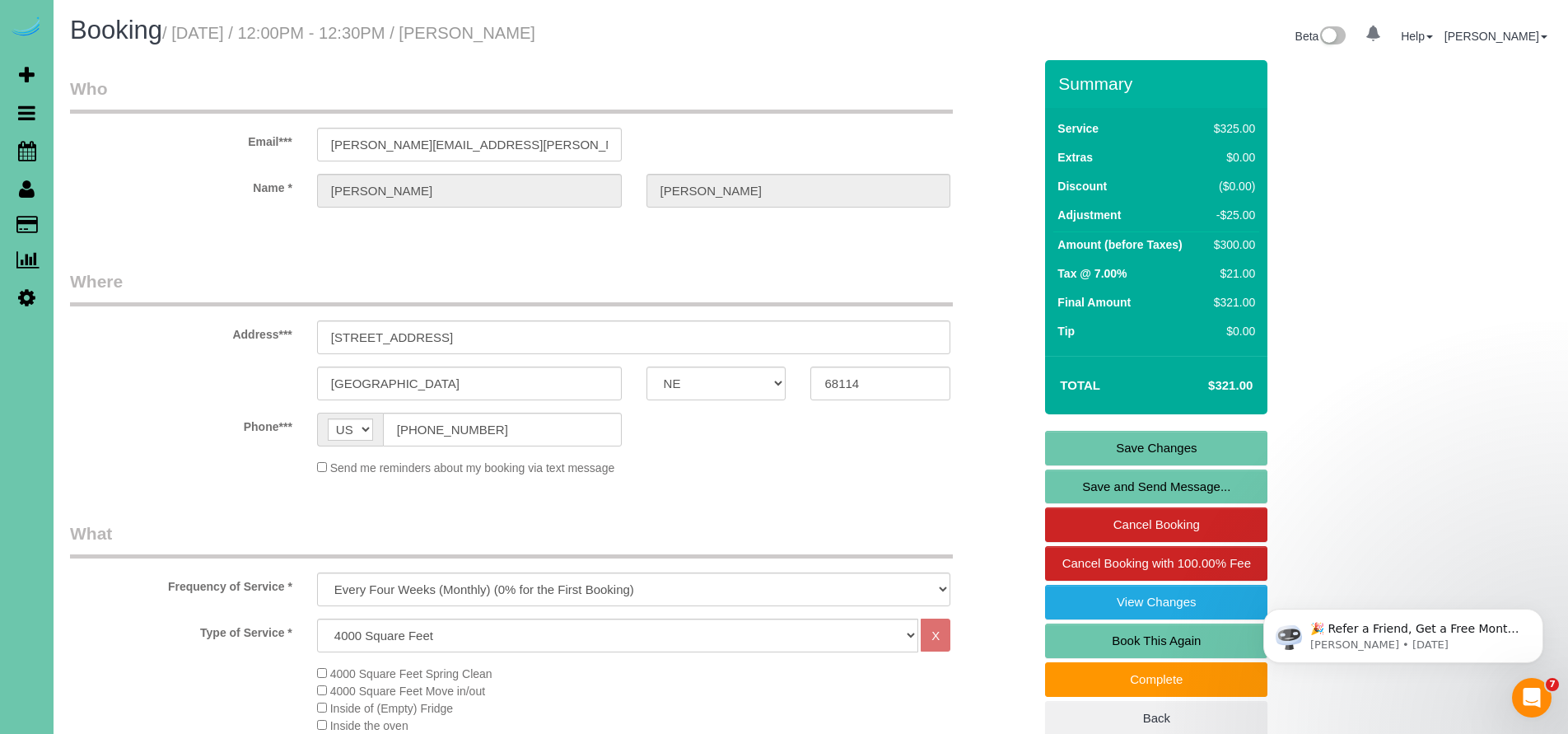
type textarea "1. credit 2. client home; GC:1284 you might have to push enter twice 3. Alterna…"
click at [1173, 455] on link "Save Changes" at bounding box center [1156, 448] width 222 height 34
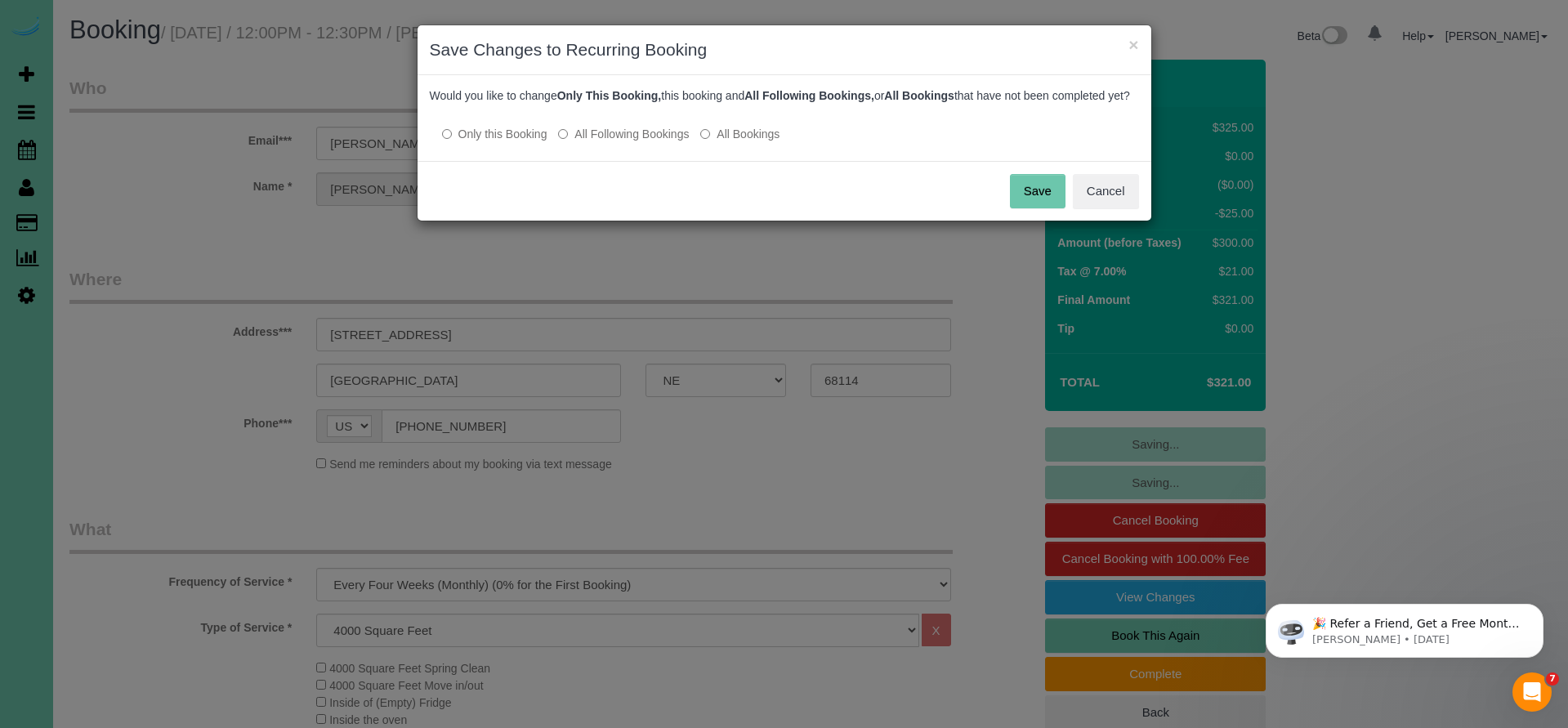
click at [1033, 205] on button "Save" at bounding box center [1038, 190] width 56 height 34
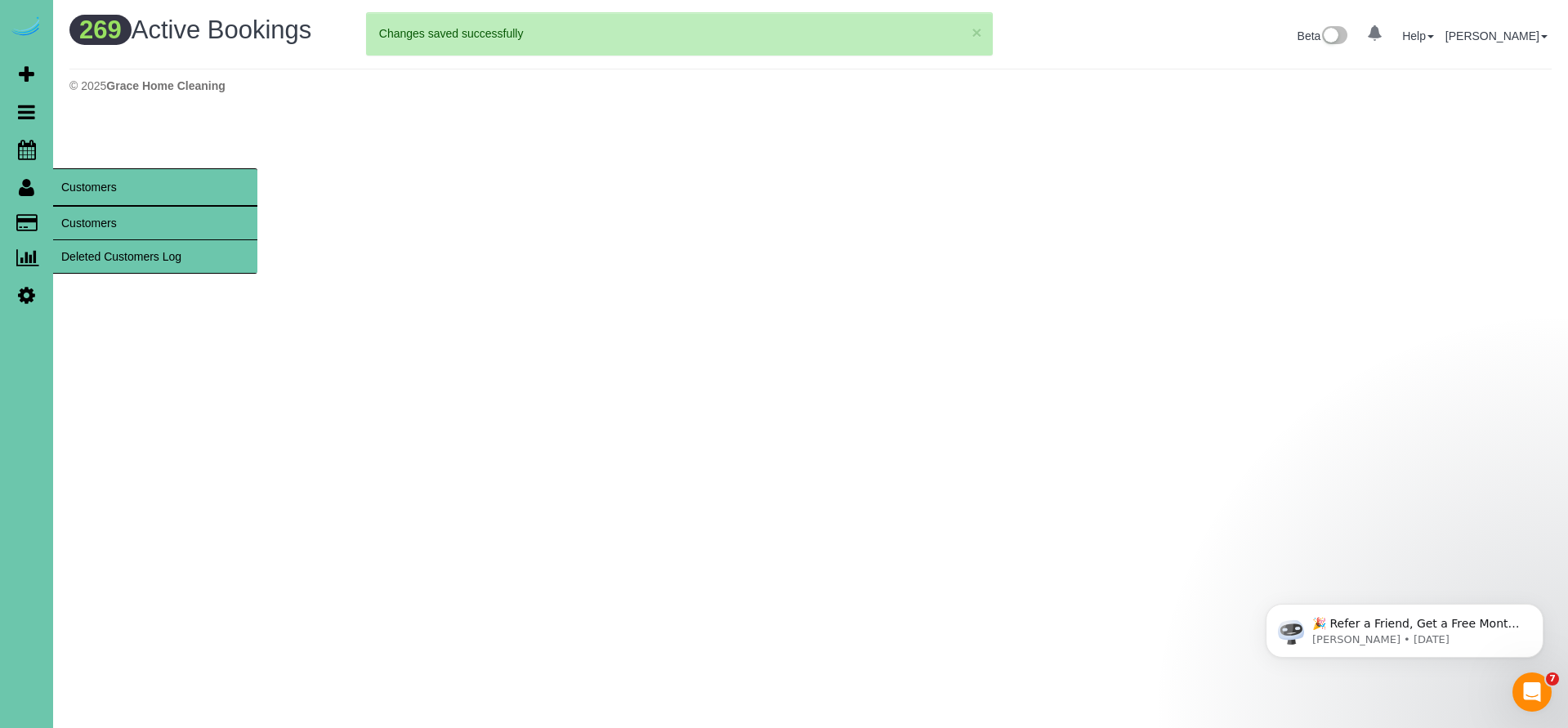
click at [87, 217] on link "Customers" at bounding box center [155, 223] width 204 height 33
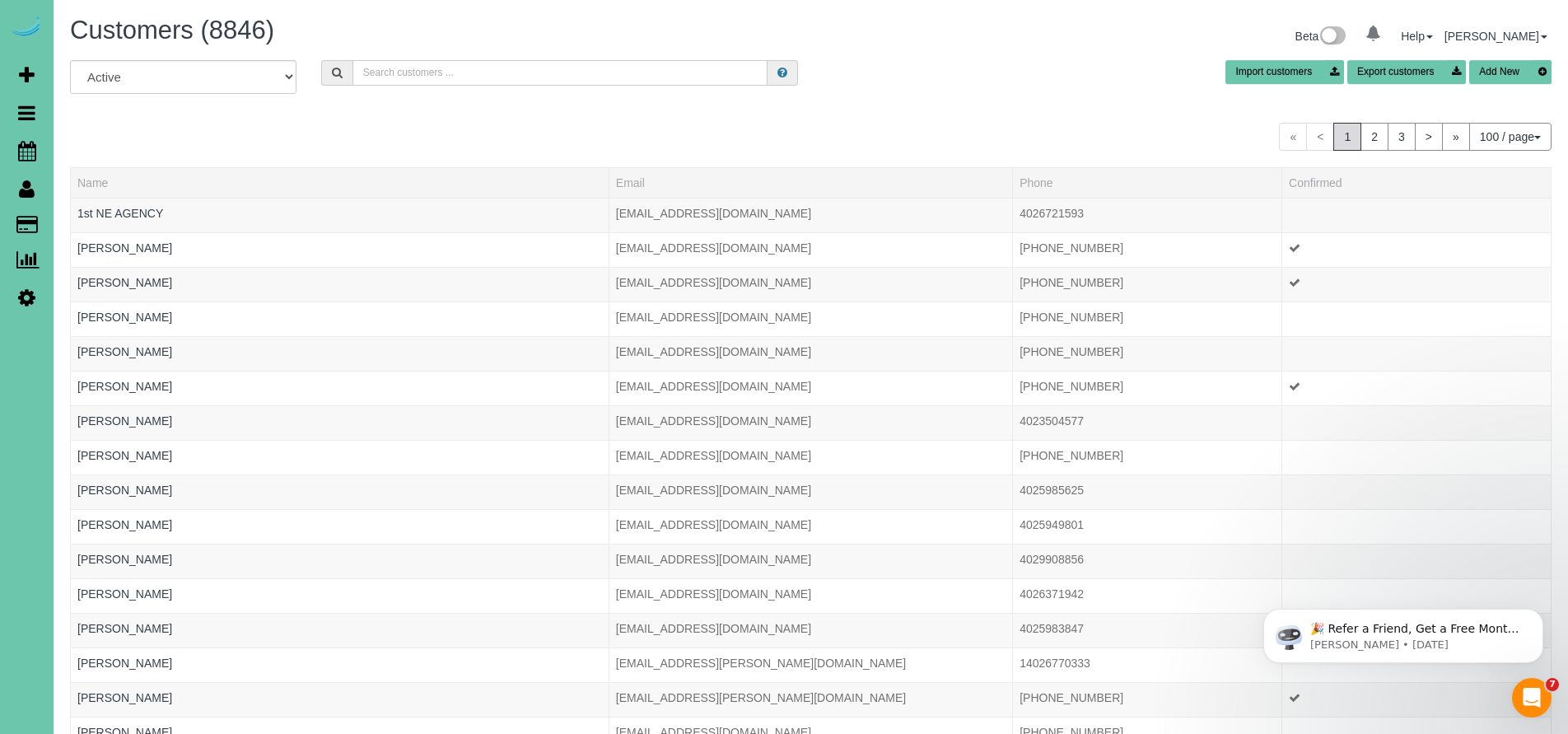
click at [530, 64] on input "text" at bounding box center [560, 73] width 416 height 25
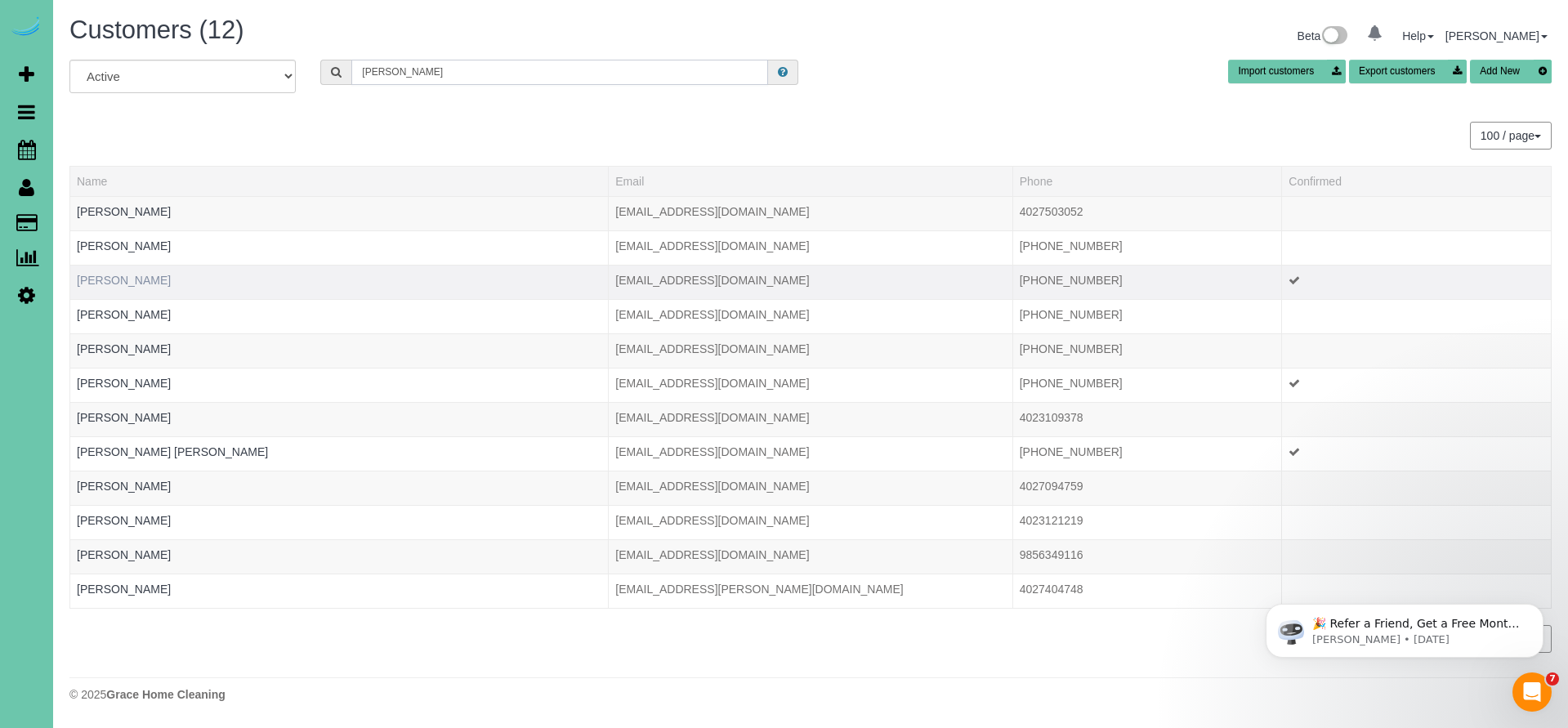
type input "Hoffman"
click at [147, 281] on link "Diane Hoffman" at bounding box center [123, 280] width 94 height 13
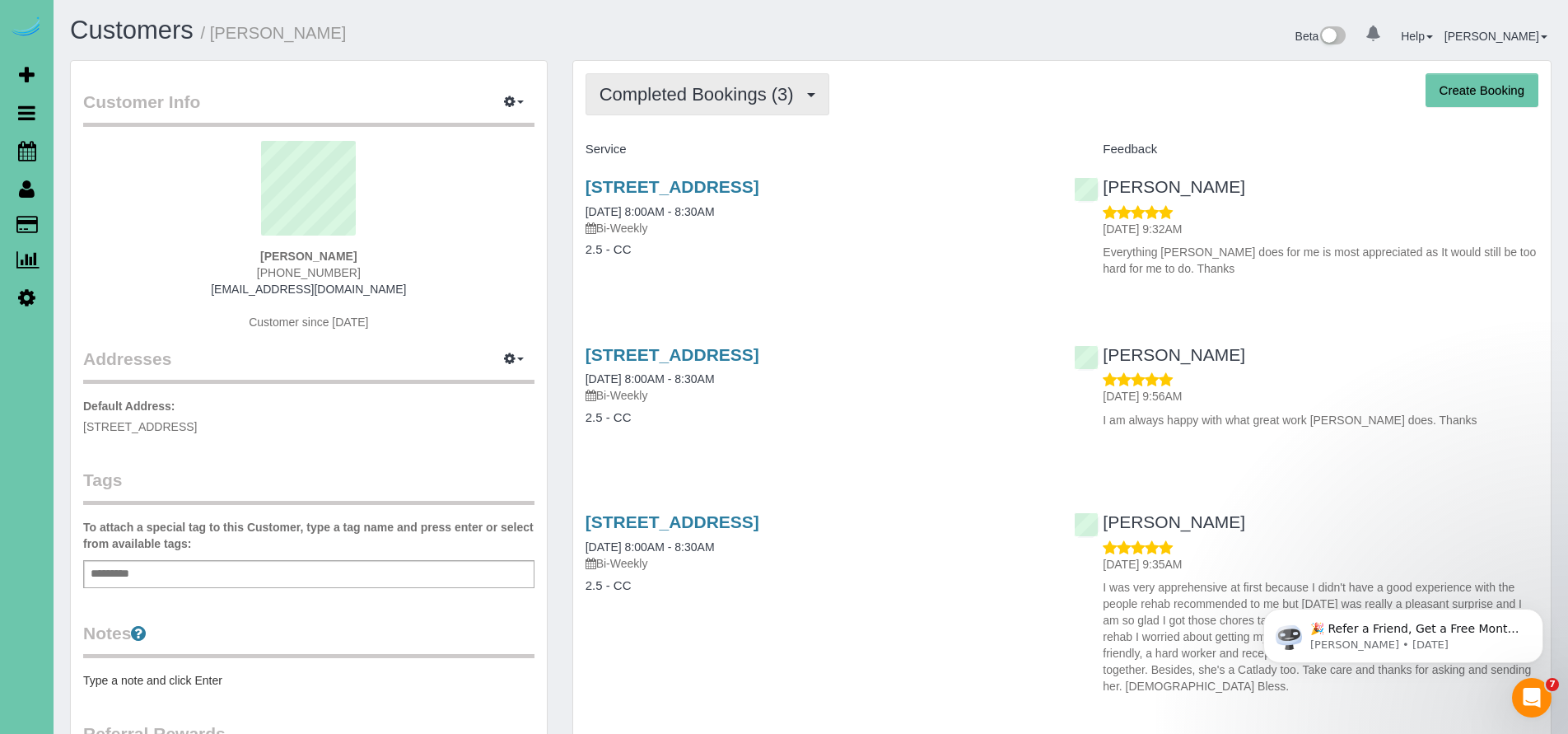
click at [688, 111] on button "Completed Bookings (3)" at bounding box center [707, 95] width 244 height 42
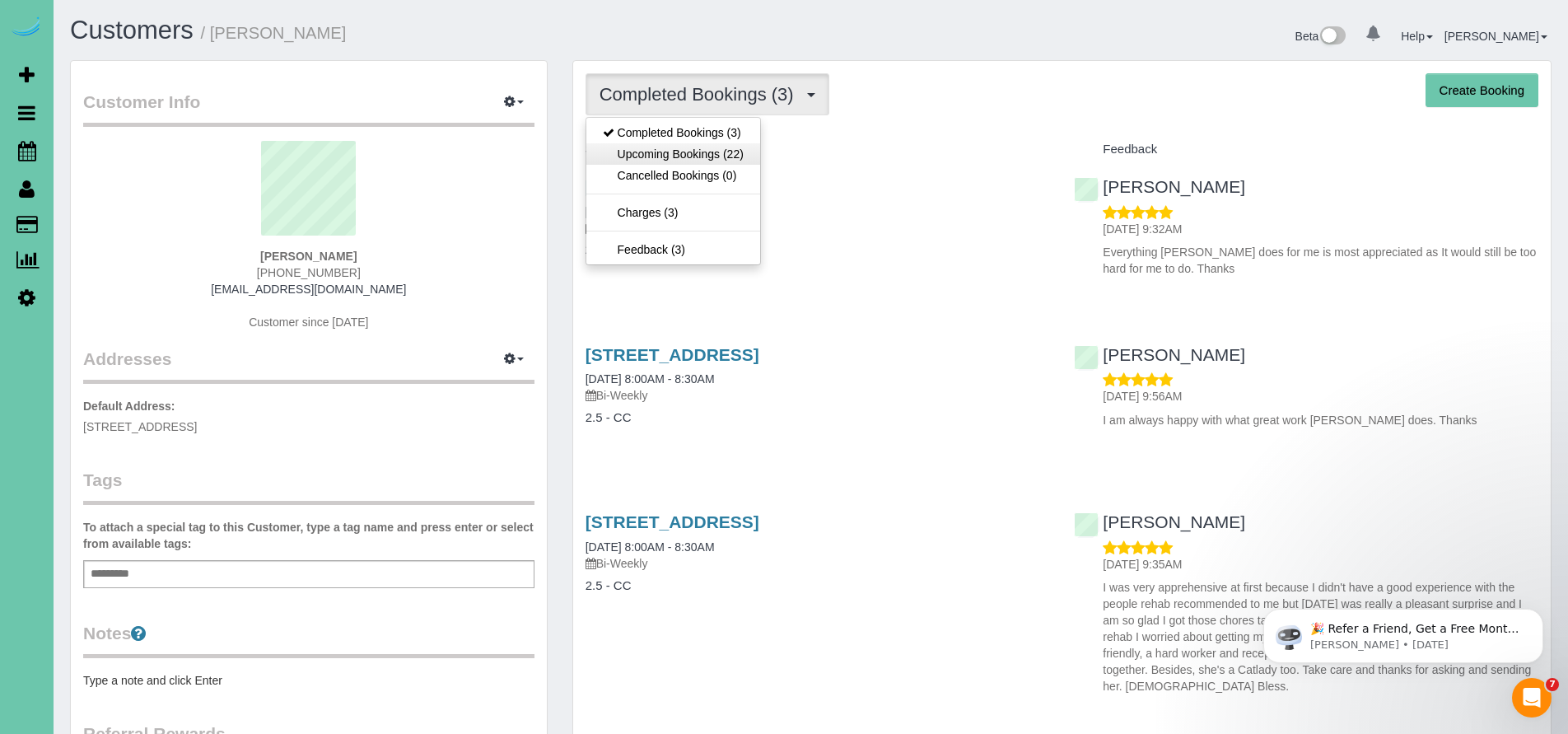
click at [696, 158] on link "Upcoming Bookings (22)" at bounding box center [673, 154] width 173 height 21
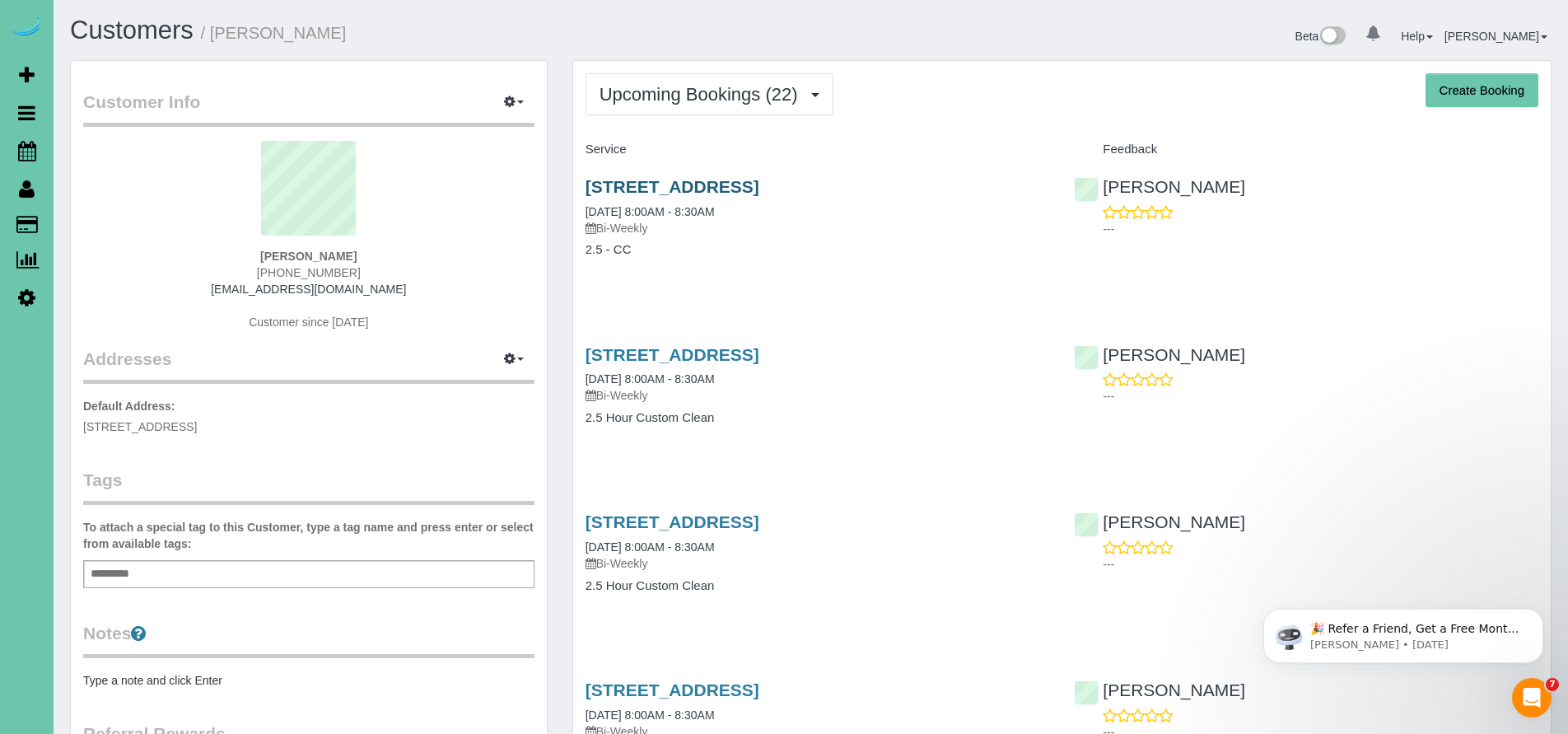
click at [740, 185] on link "8517 C St, Omaha, NE 68124" at bounding box center [672, 187] width 173 height 19
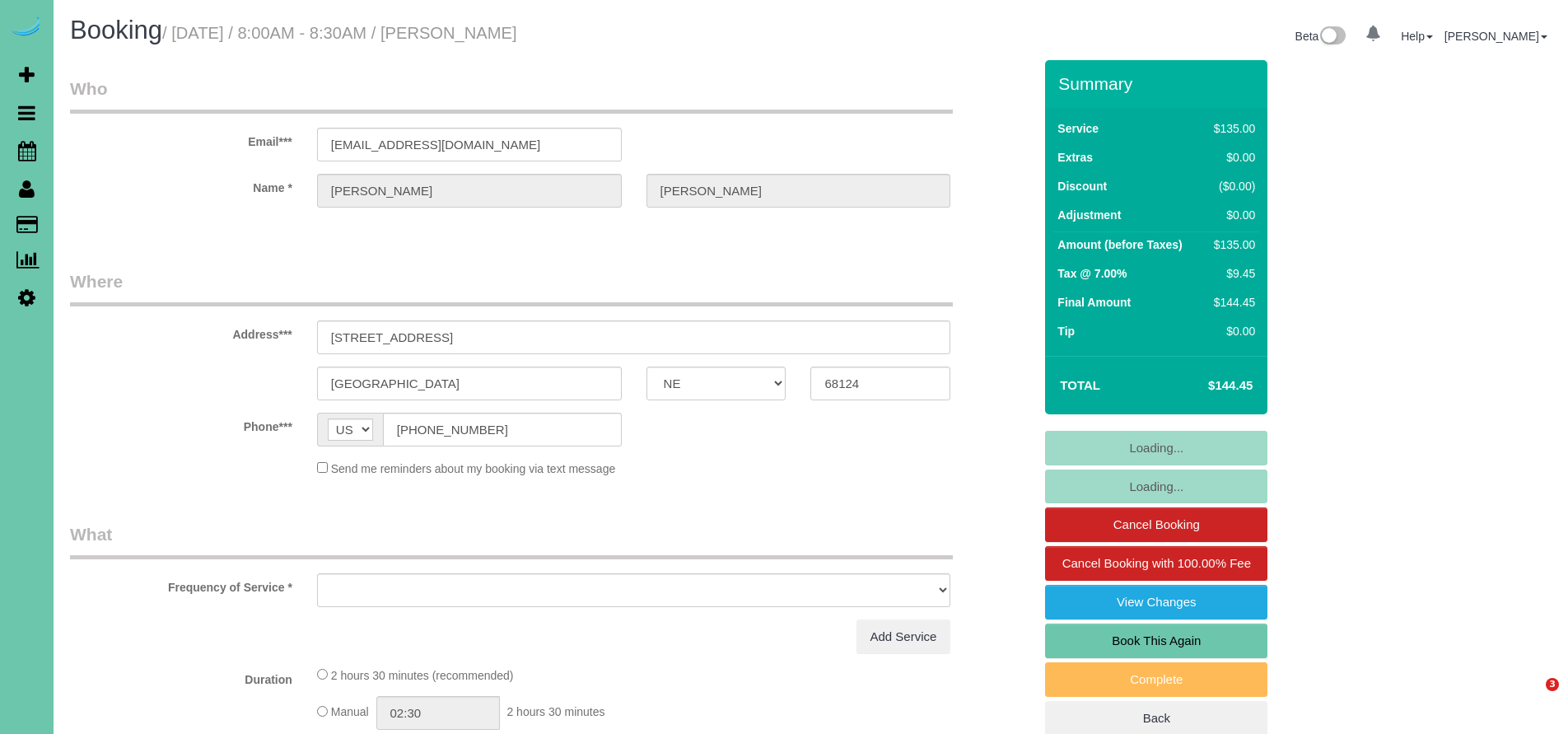
select select "NE"
select select "object:621"
select select "string:fspay-385ca09b-7408-4aa4-8e1d-6f315c859d30"
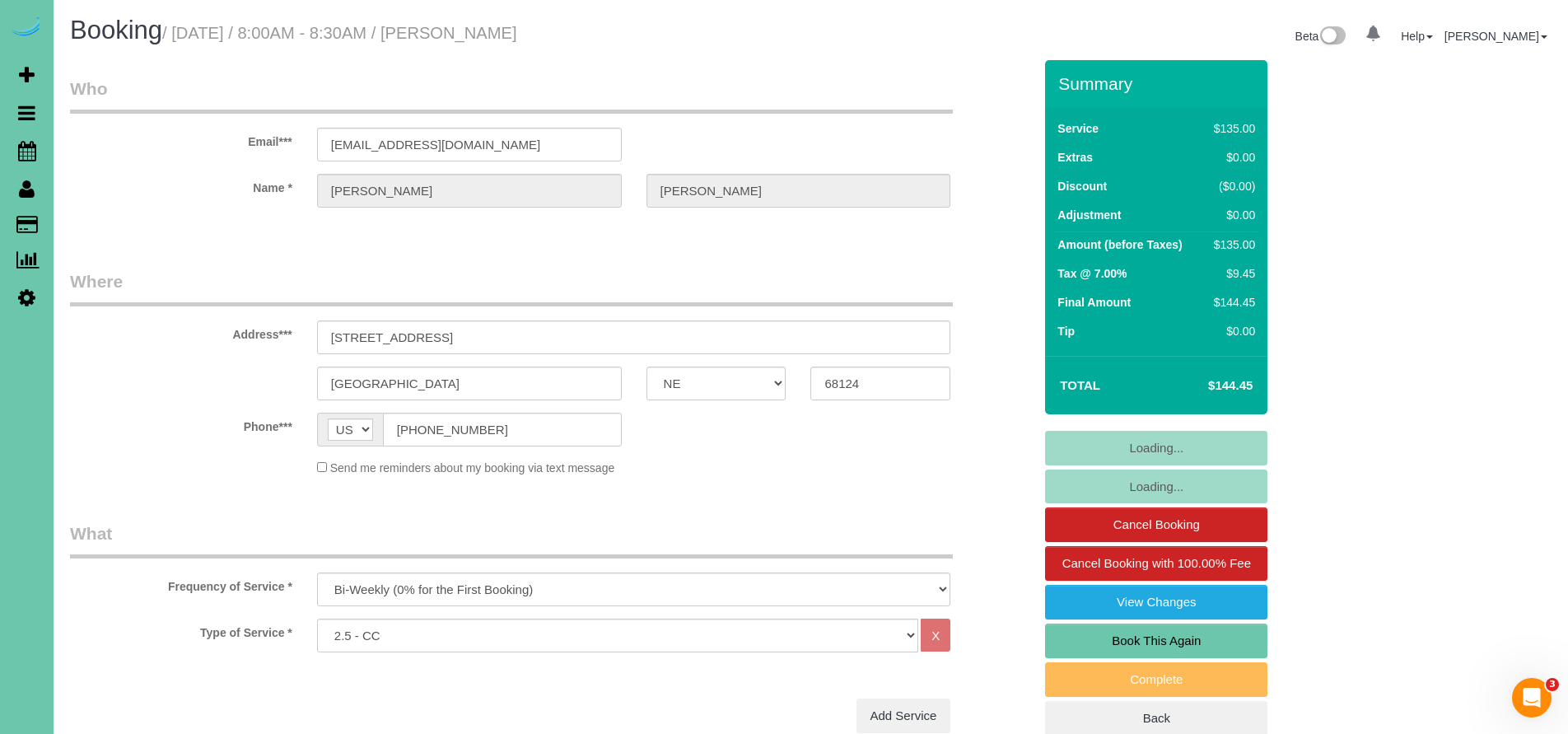
select select "object:886"
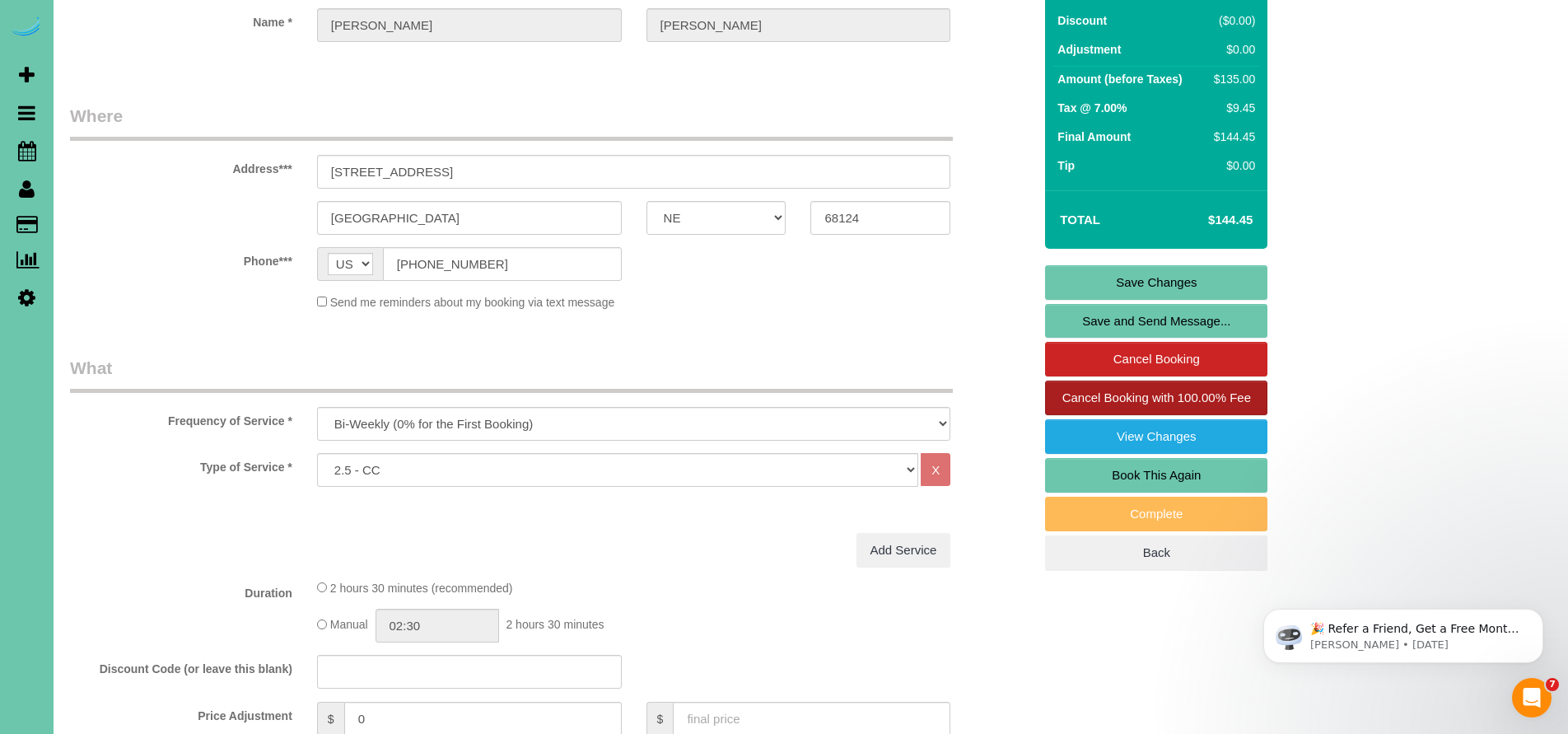
scroll to position [2, 0]
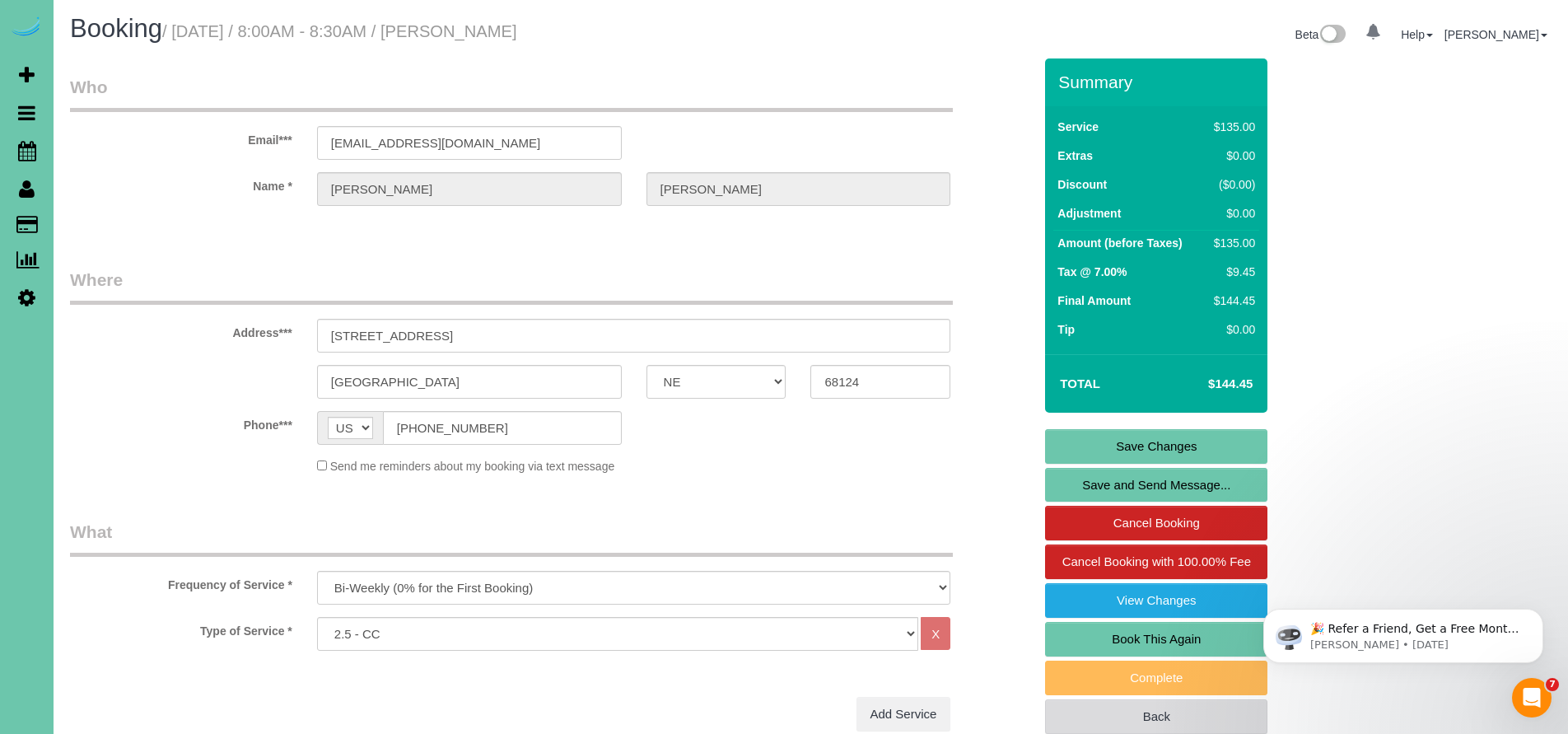
click at [1150, 709] on link "Back" at bounding box center [1156, 716] width 222 height 34
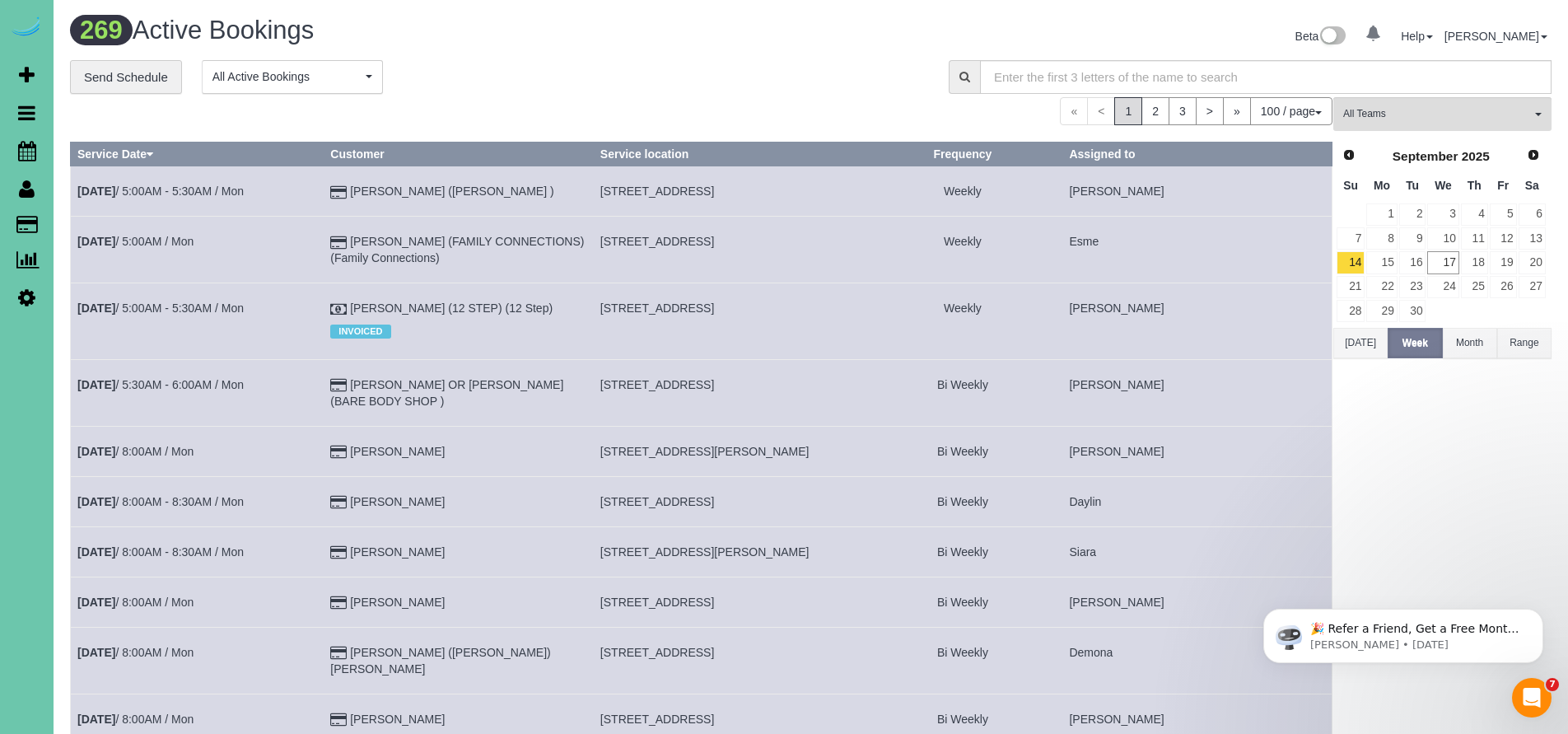
click at [24, 197] on icon at bounding box center [27, 188] width 16 height 20
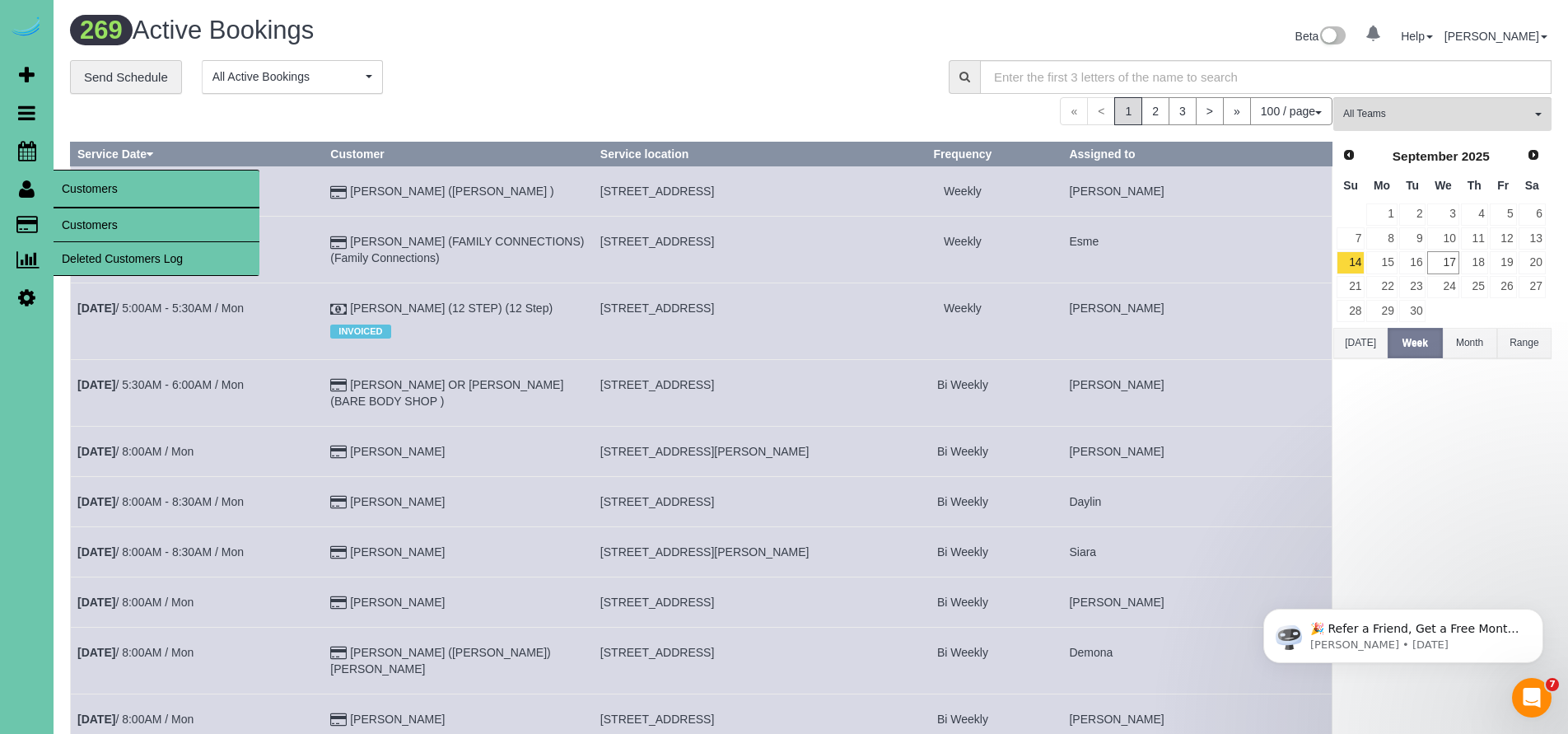
click at [86, 227] on link "Customers" at bounding box center [156, 225] width 206 height 33
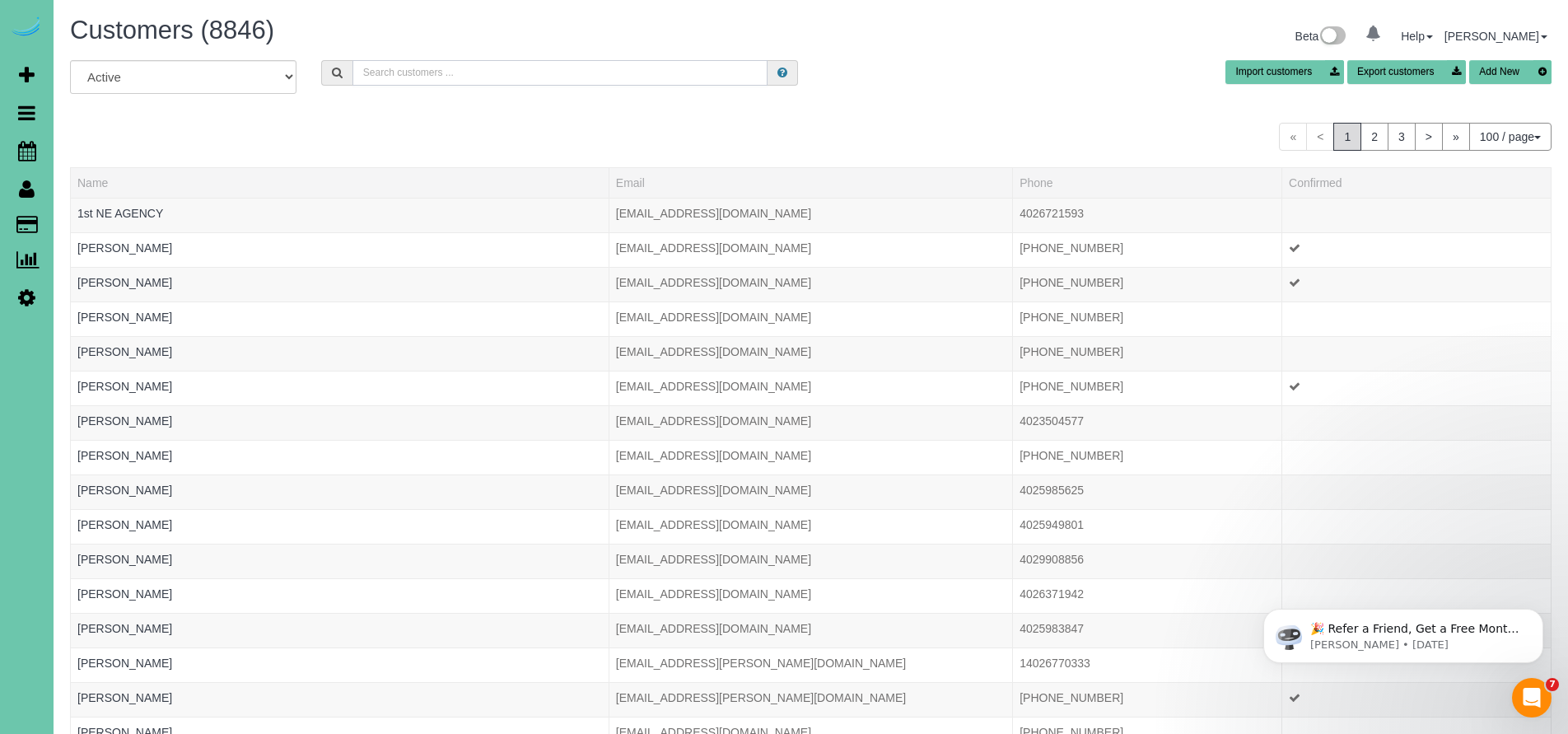
click at [454, 74] on input "text" at bounding box center [560, 73] width 416 height 25
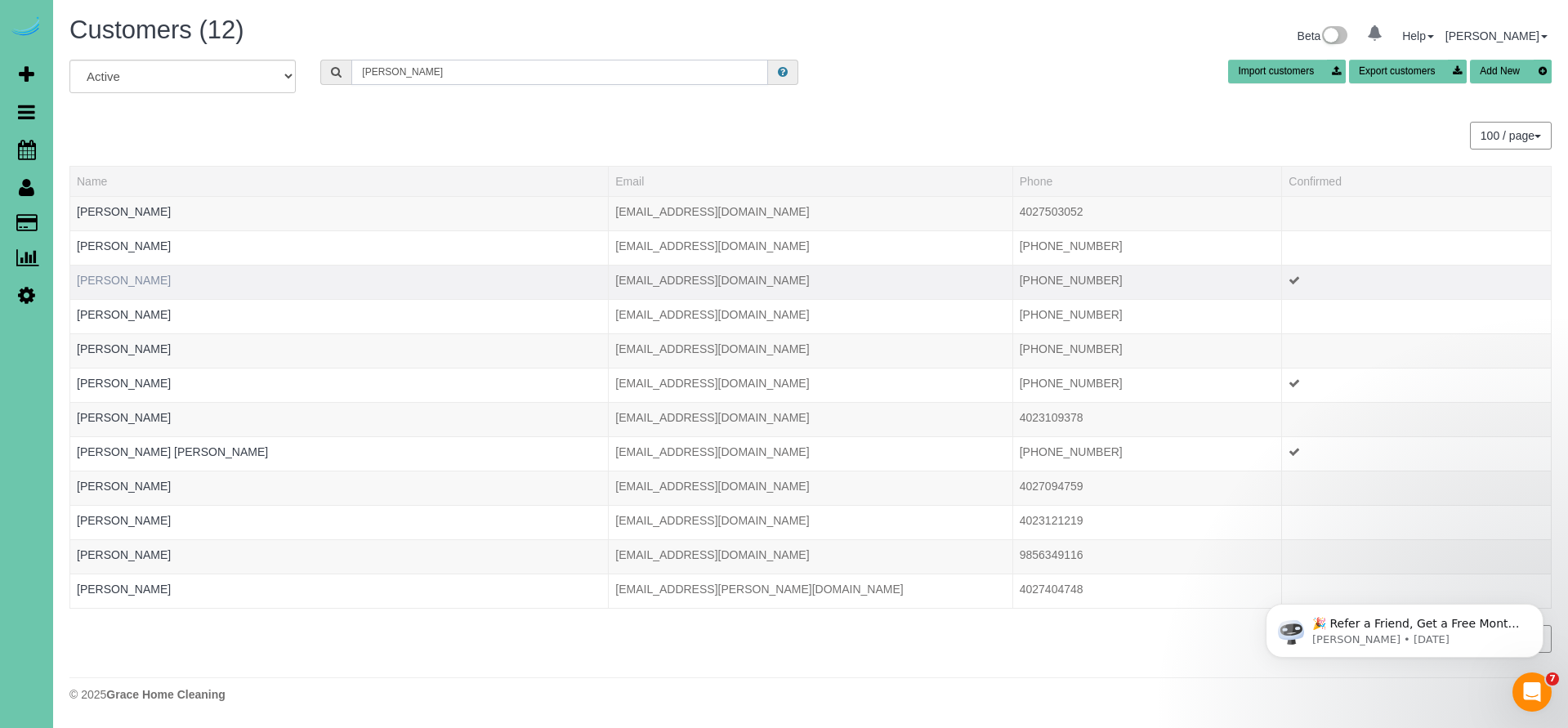
type input "[PERSON_NAME]"
click at [142, 279] on link "[PERSON_NAME]" at bounding box center [123, 280] width 94 height 13
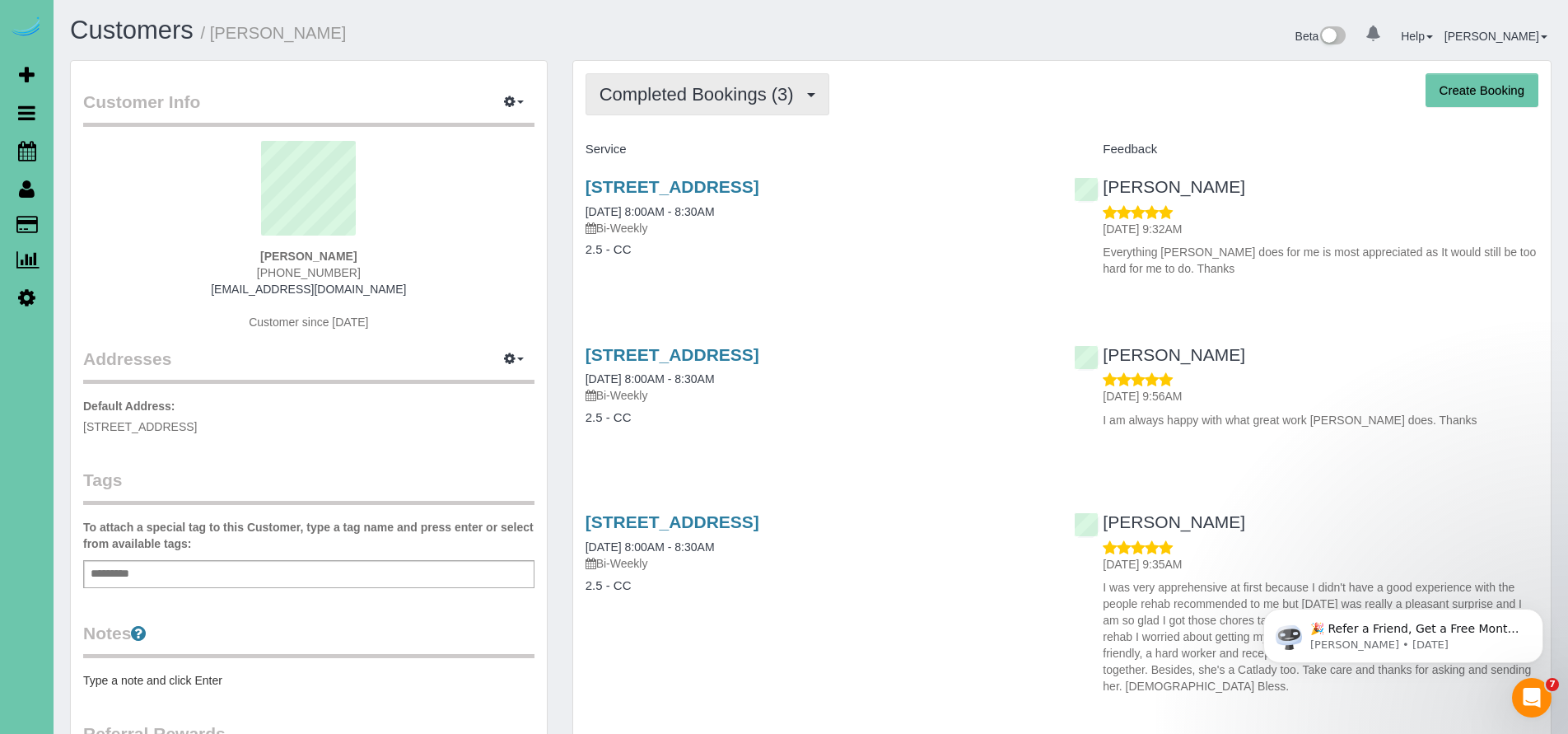
click at [714, 92] on span "Completed Bookings (3)" at bounding box center [700, 95] width 202 height 21
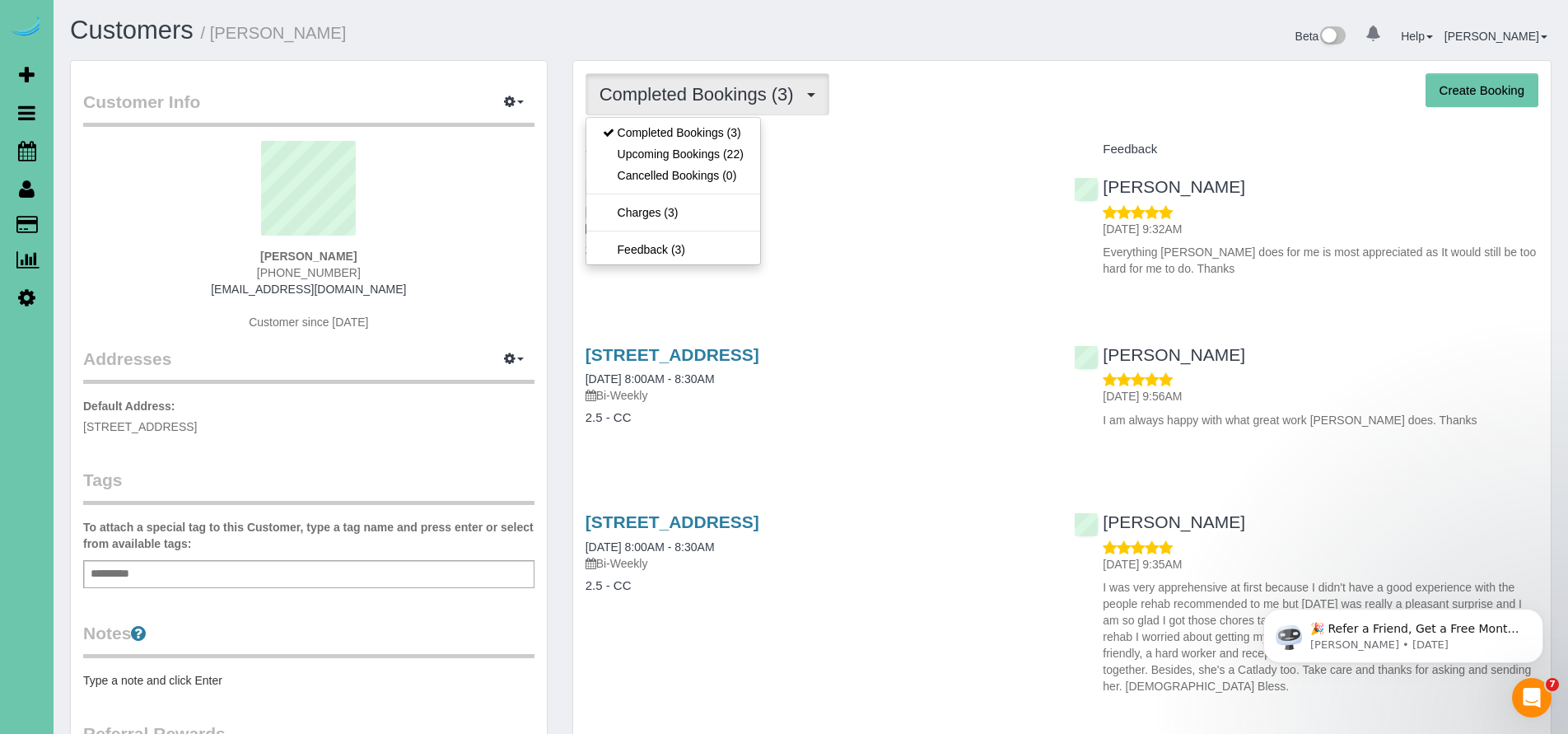
click at [759, 186] on link "[STREET_ADDRESS]" at bounding box center [672, 187] width 173 height 19
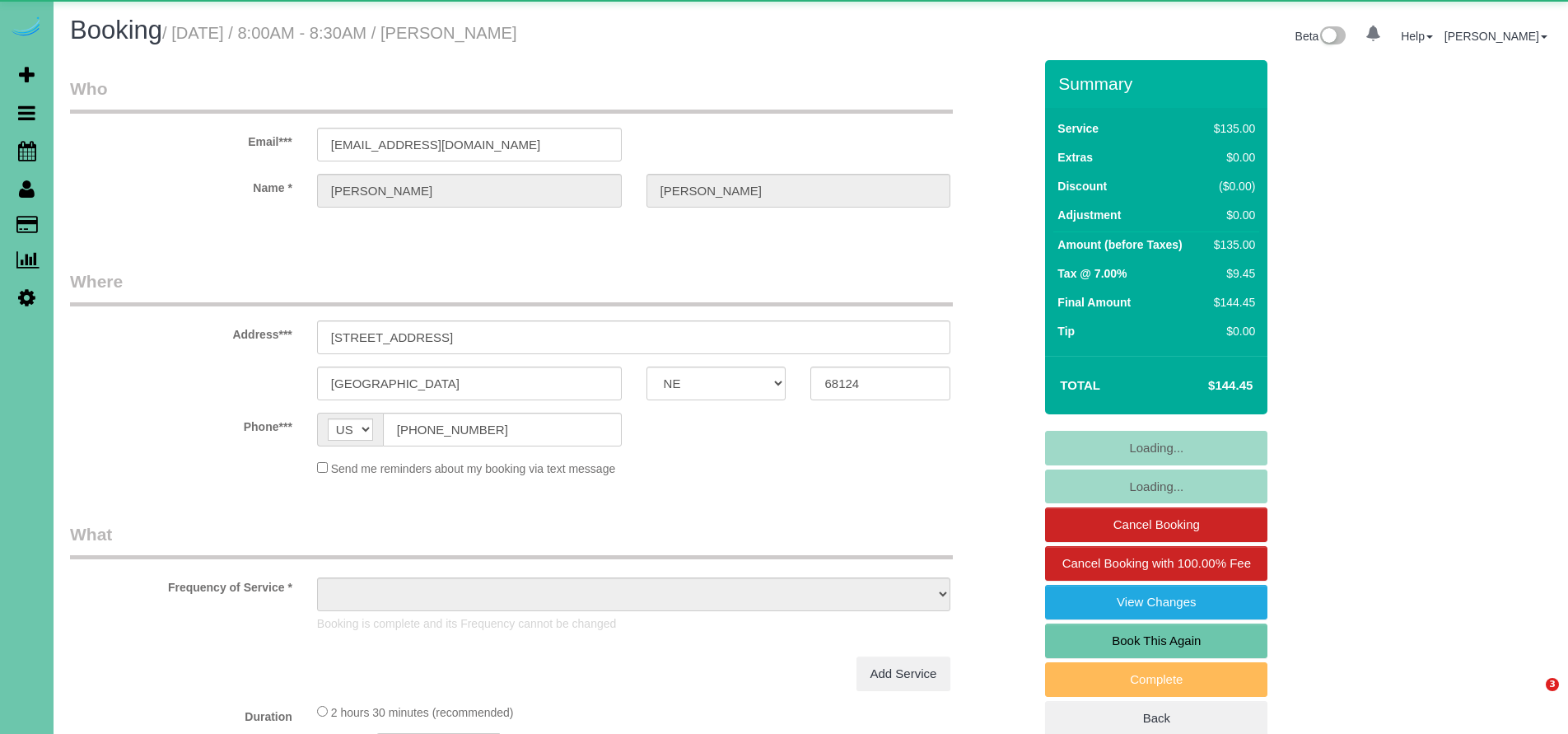
select select "NE"
select select "object:661"
select select "string:fspay-385ca09b-7408-4aa4-8e1d-6f315c859d30"
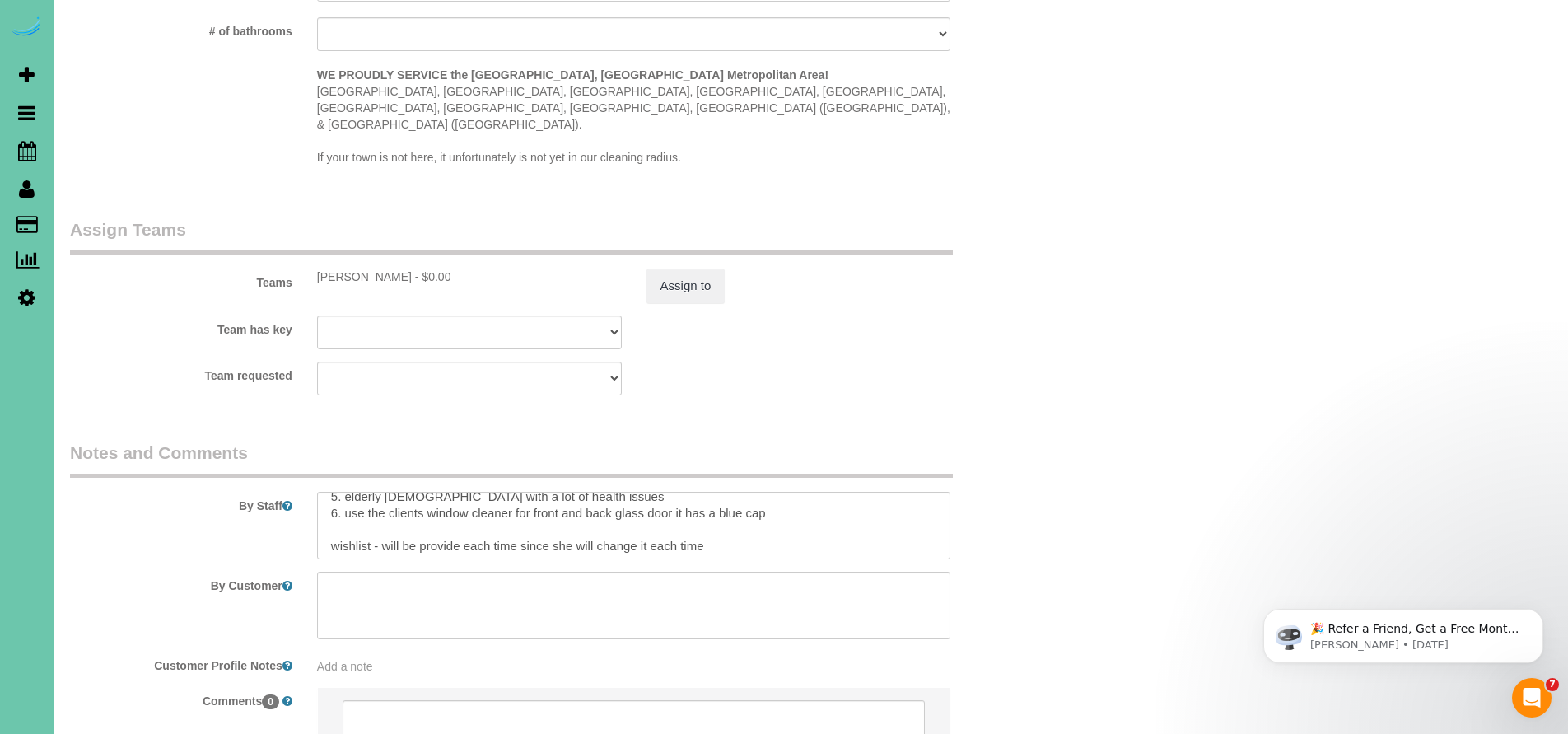
scroll to position [1646, 0]
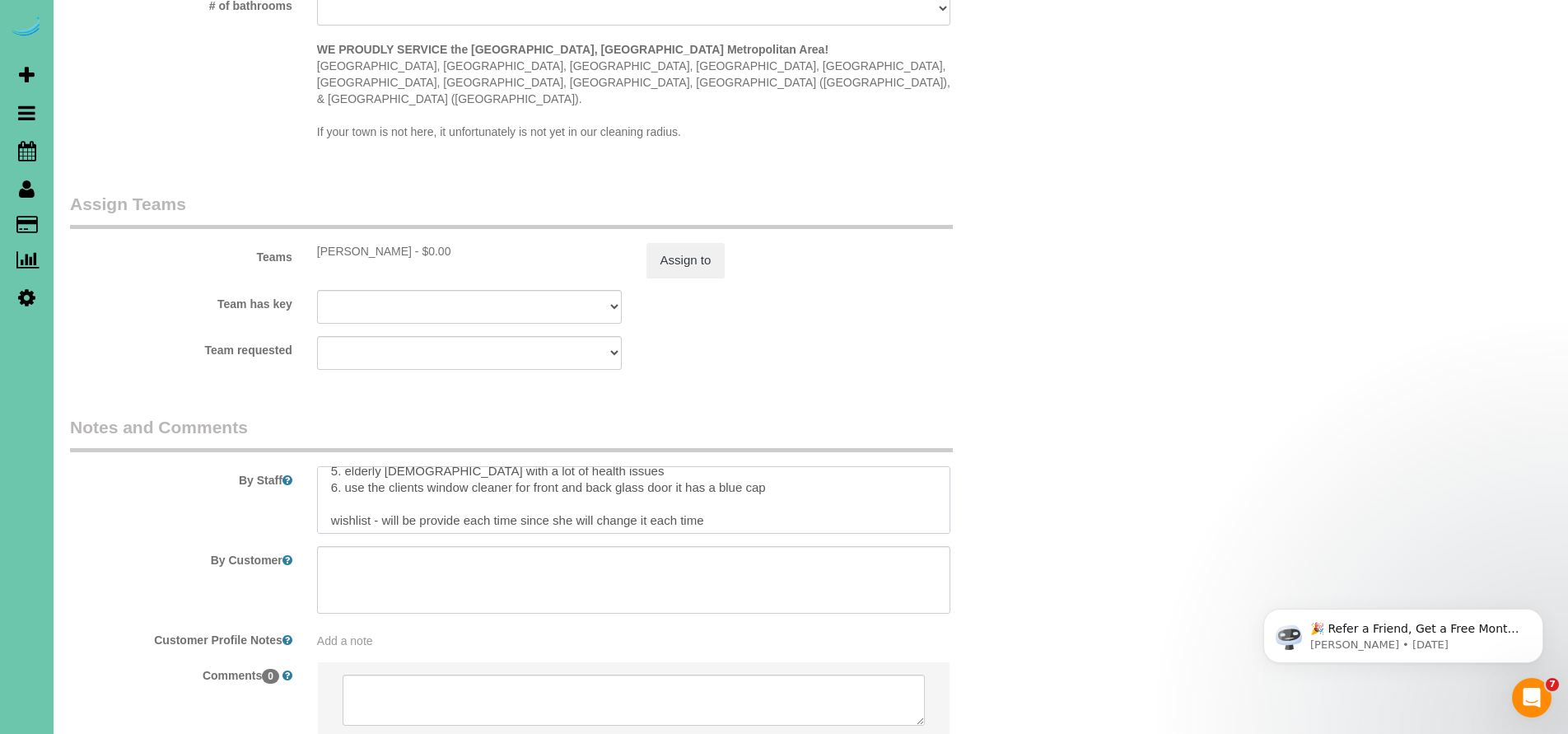
click at [786, 466] on textarea at bounding box center [634, 499] width 634 height 67
paste textarea "don’t vacuum brown rug at the end of the hallway on main floor"
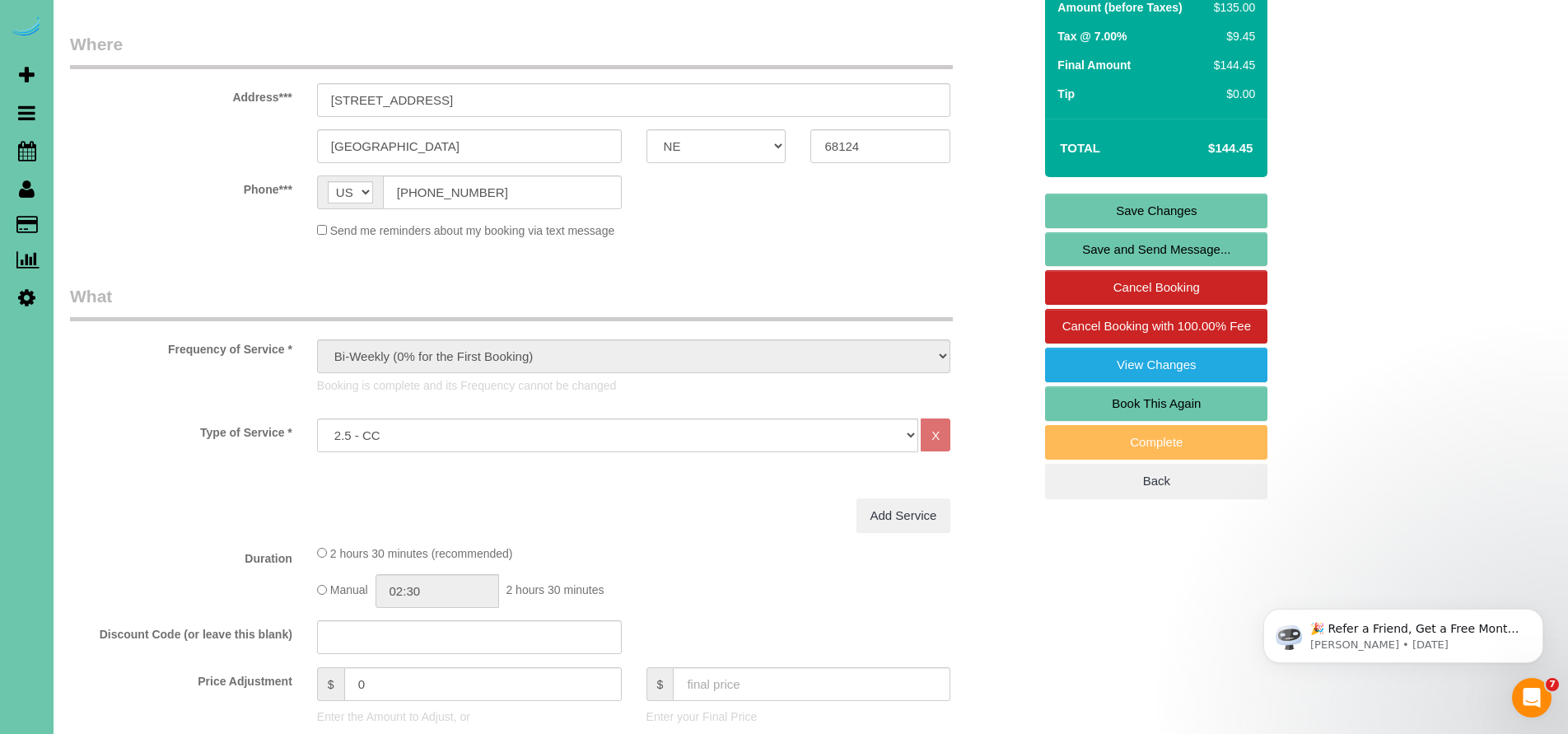
scroll to position [0, 0]
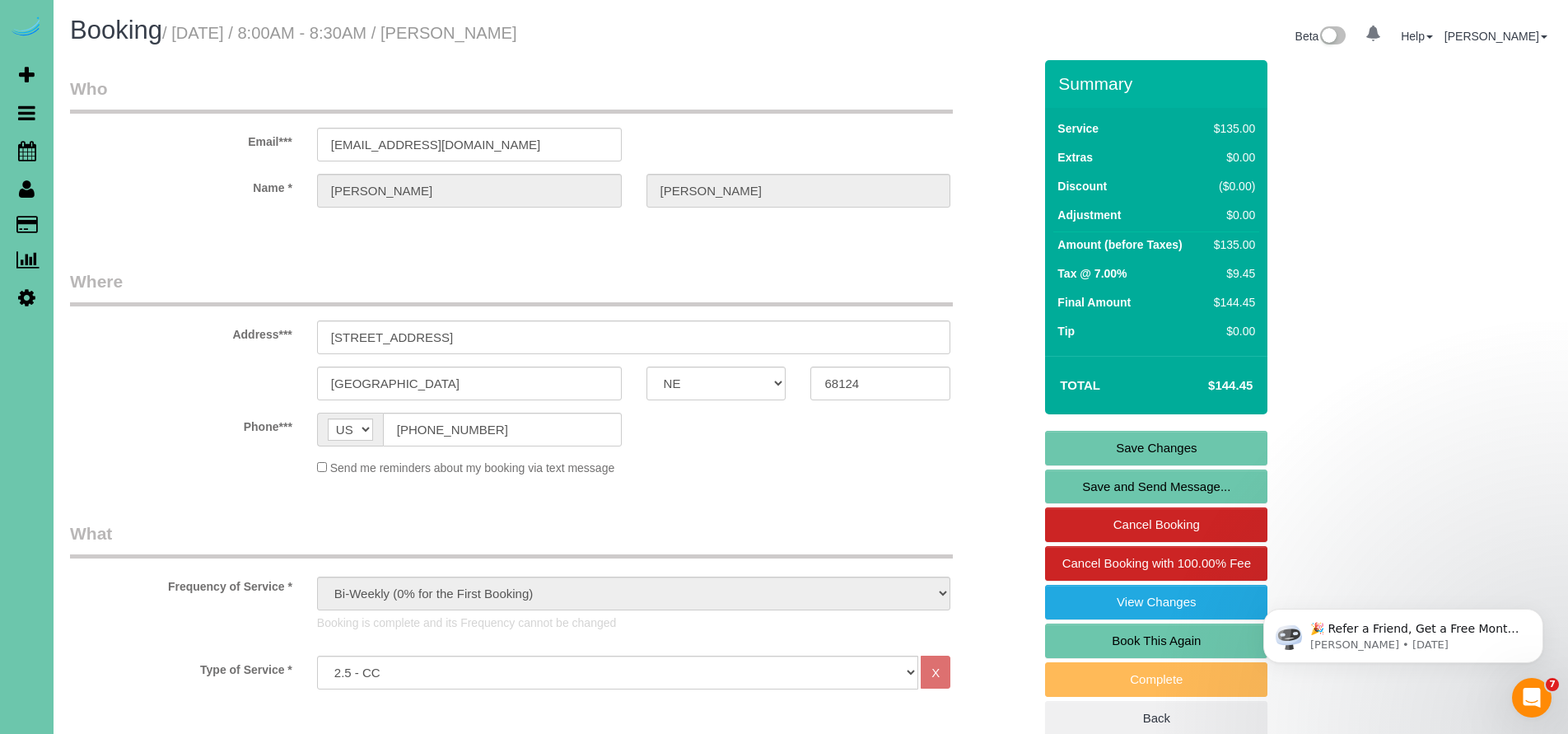
type textarea "1. credit 2. client home 3. biweekly recurring - 2.5 custom clean 4. no pets 5.…"
click at [1134, 439] on link "Save Changes" at bounding box center [1156, 448] width 222 height 34
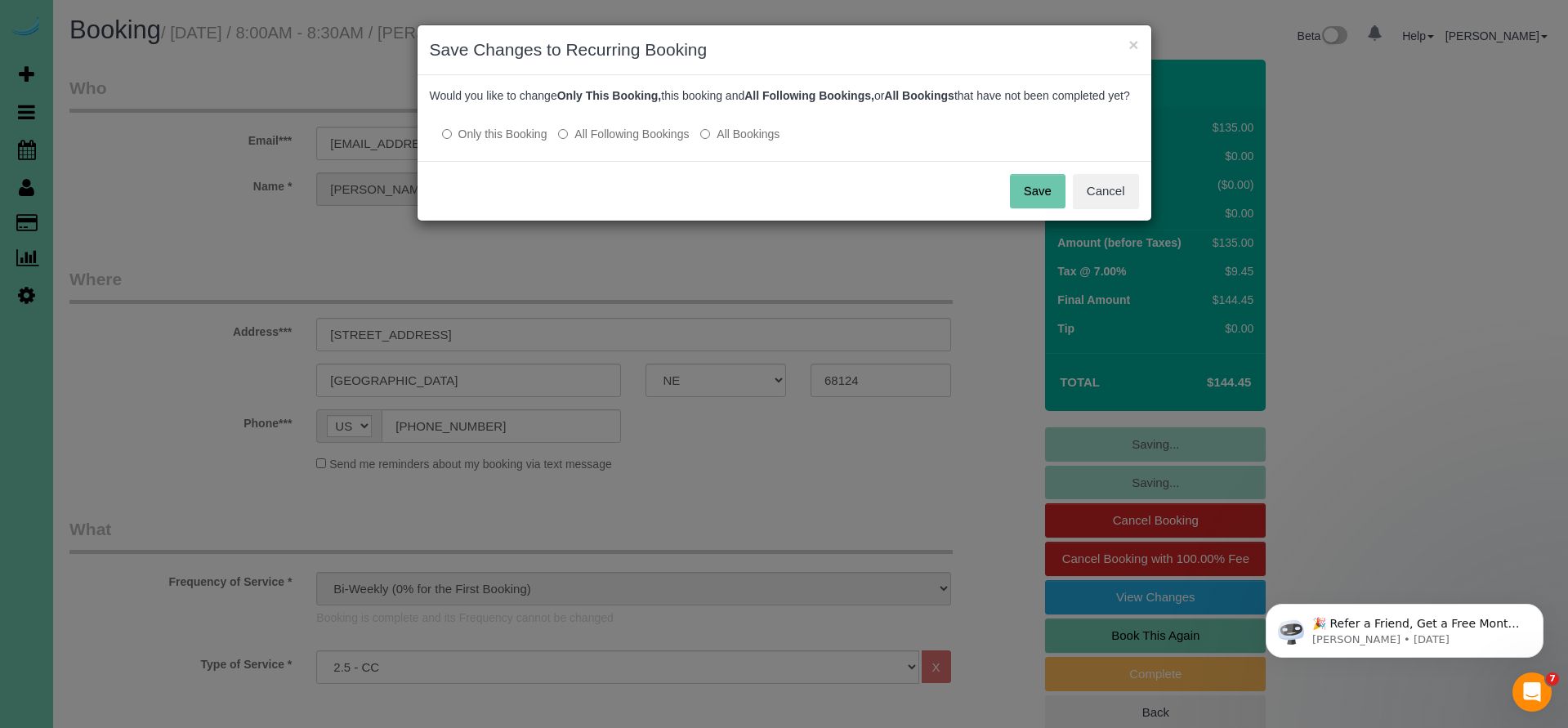
click at [1043, 200] on button "Save" at bounding box center [1038, 190] width 56 height 34
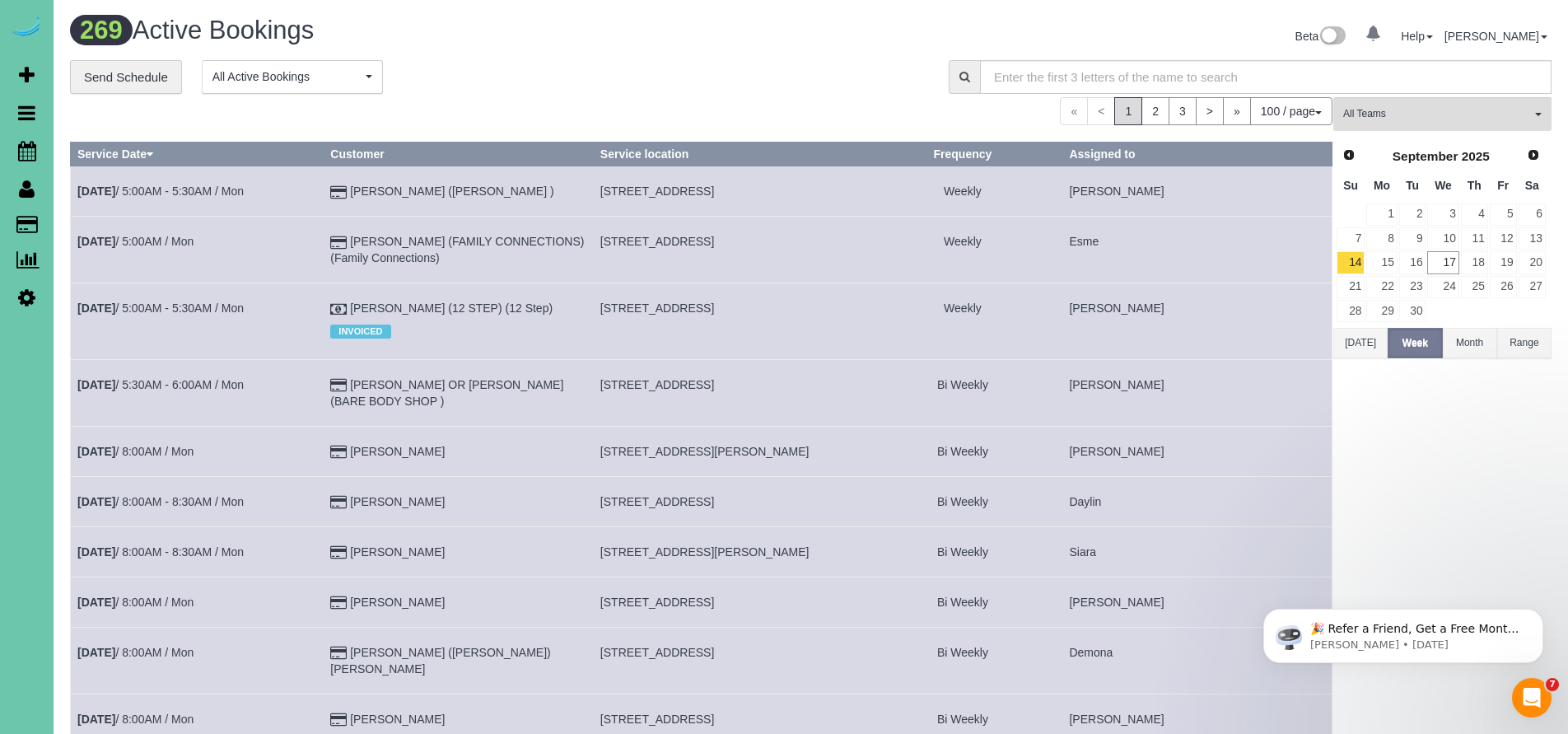
click at [31, 194] on icon at bounding box center [27, 188] width 16 height 20
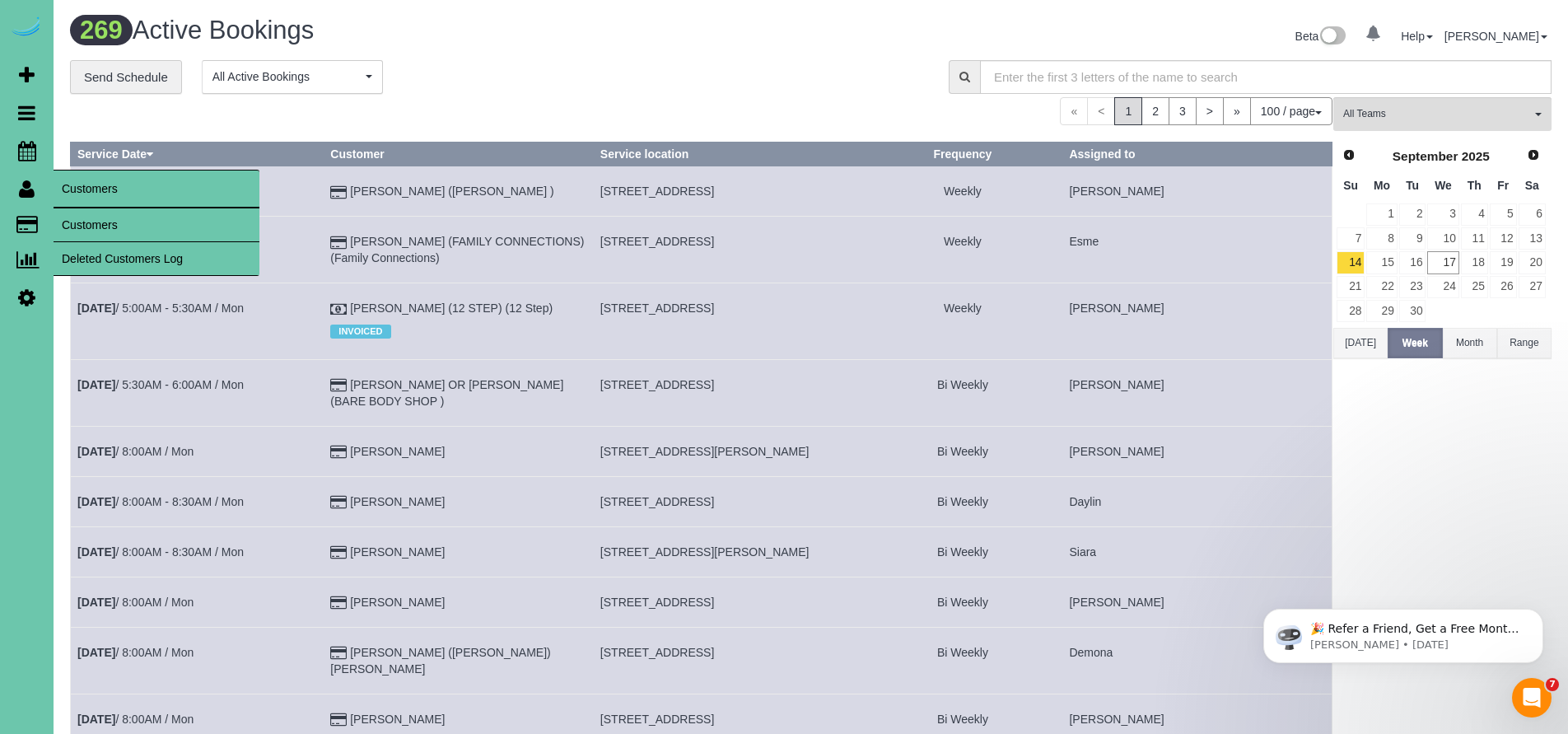
click at [93, 216] on link "Customers" at bounding box center [156, 225] width 206 height 33
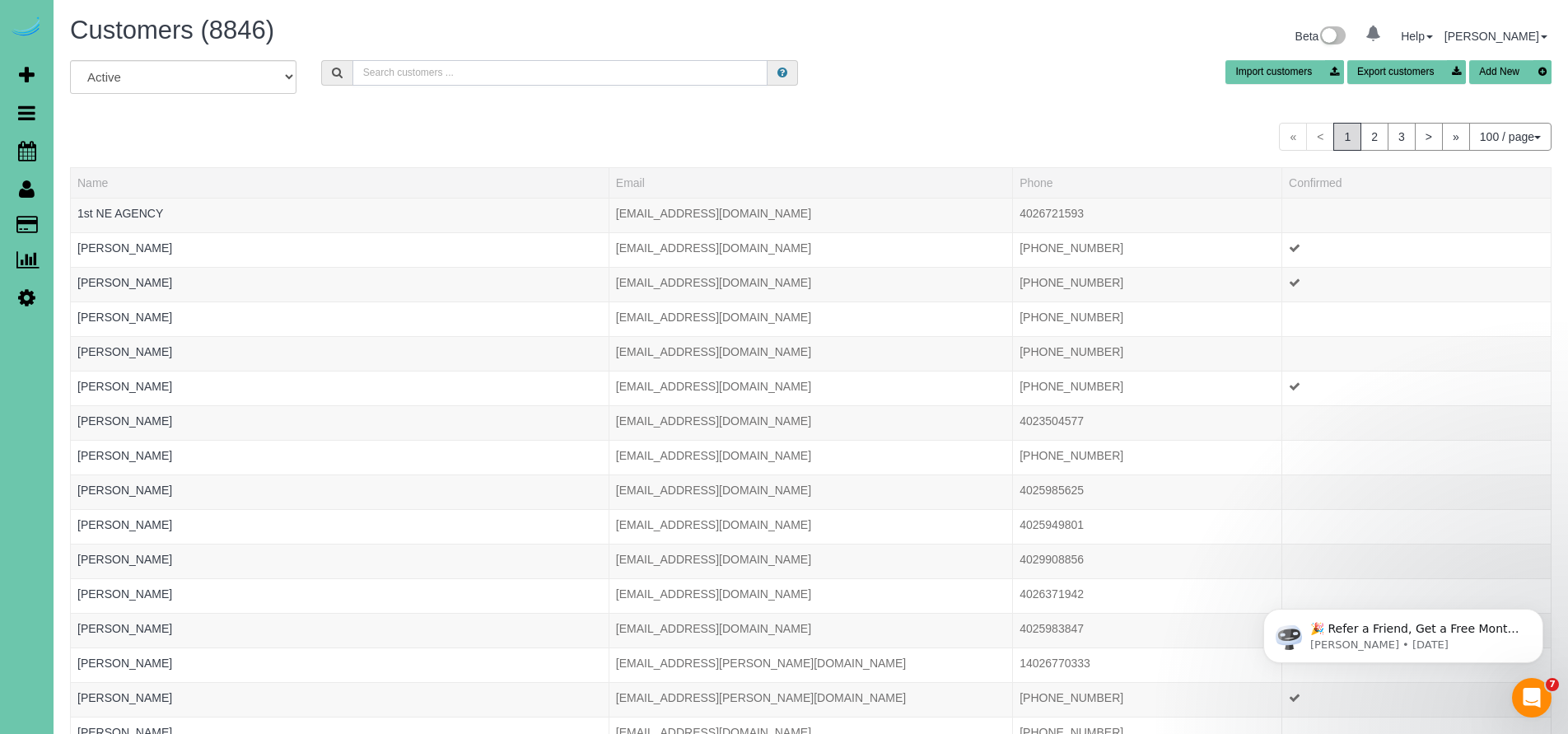
click at [381, 76] on input "text" at bounding box center [560, 73] width 416 height 25
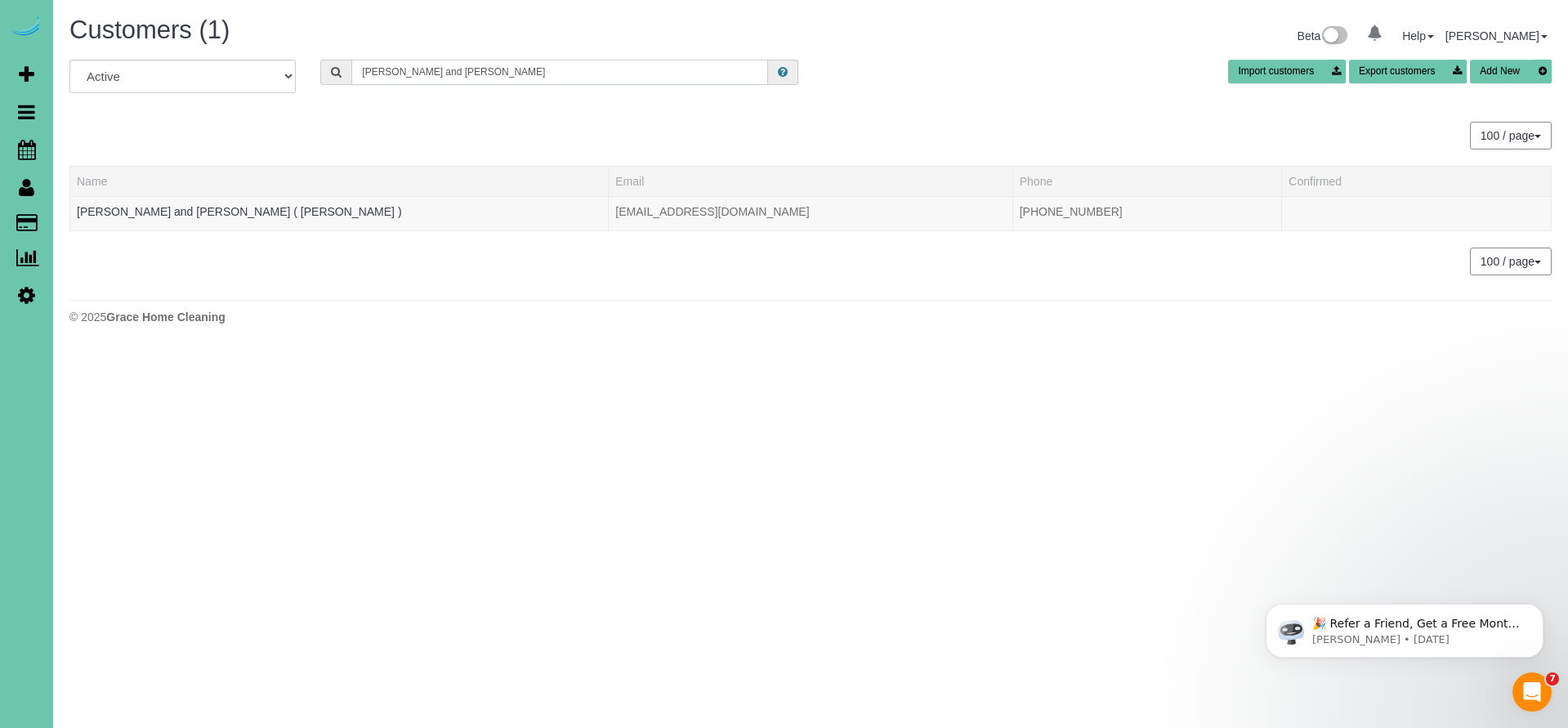
type input "Tim and Beth"
drag, startPoint x: 378, startPoint y: 76, endPoint x: 157, endPoint y: 209, distance: 257.9
click at [157, 209] on link "Tim and Beth Bosco ( Debbie Gum )" at bounding box center [239, 211] width 325 height 13
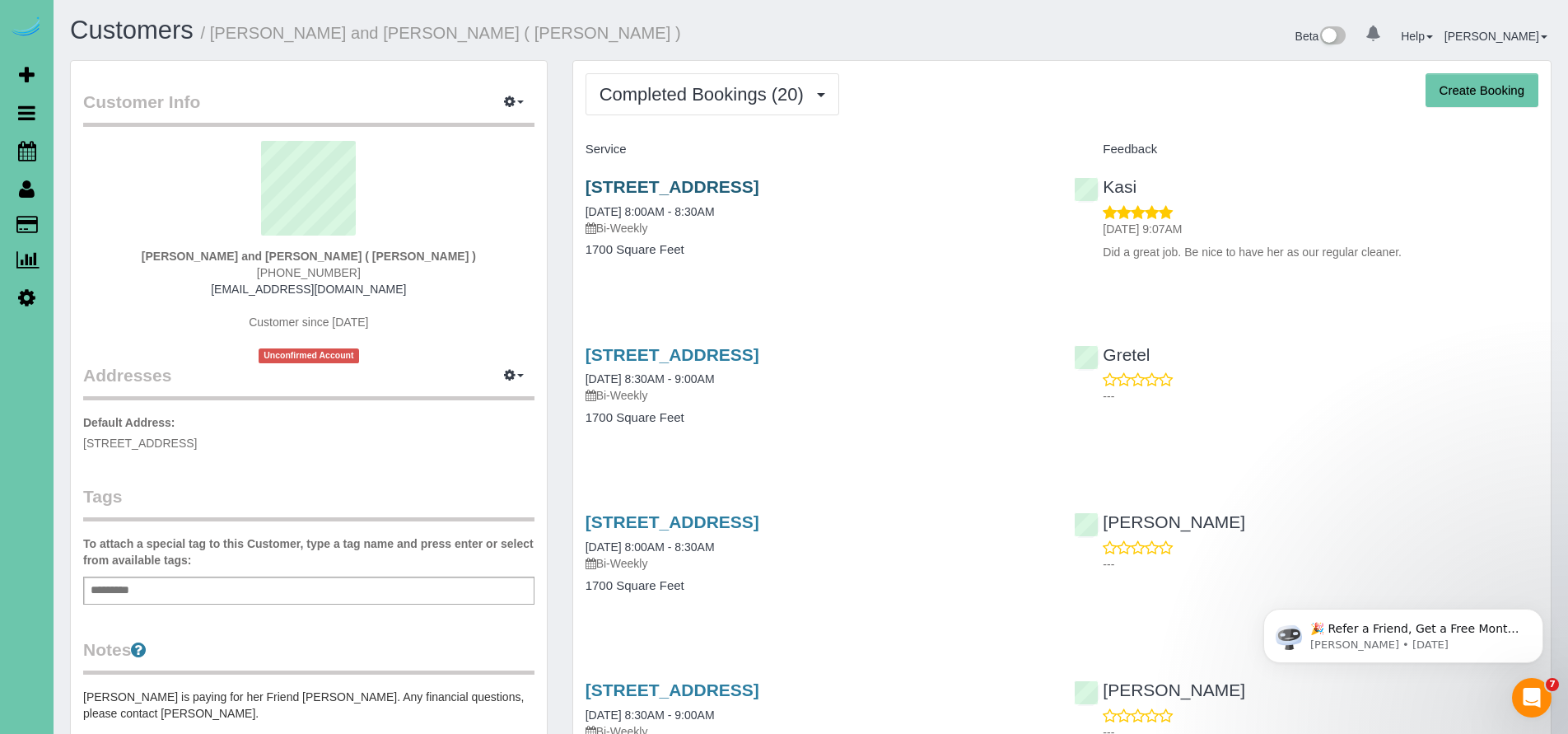
click at [721, 186] on link "3518 Terrace Drive, Omaha, NE 68134" at bounding box center [672, 187] width 173 height 19
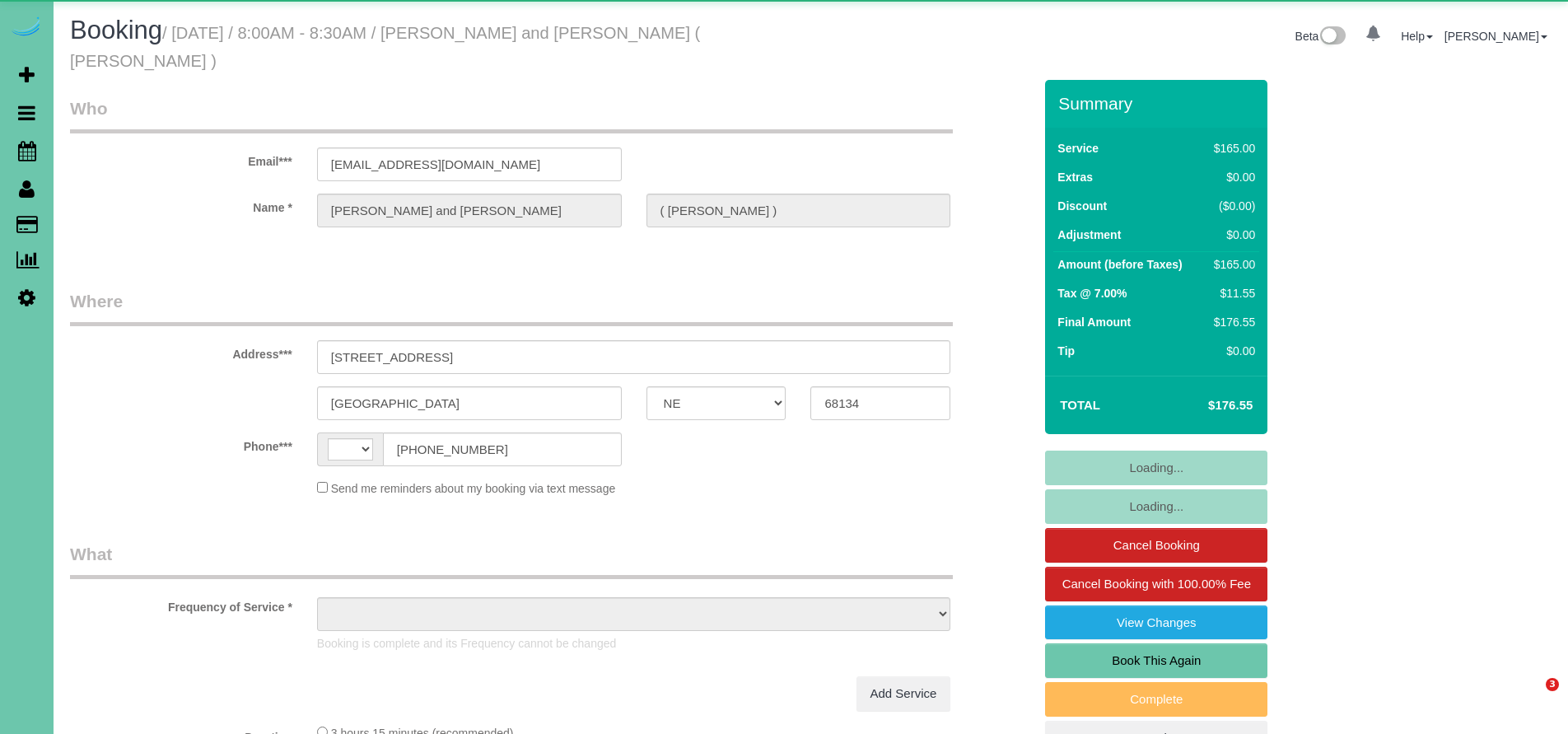
select select "NE"
select select "string:[GEOGRAPHIC_DATA]"
select select "object:655"
select select "string:fspay-957b6359-1d59-490c-bb73-74e20cc3d558"
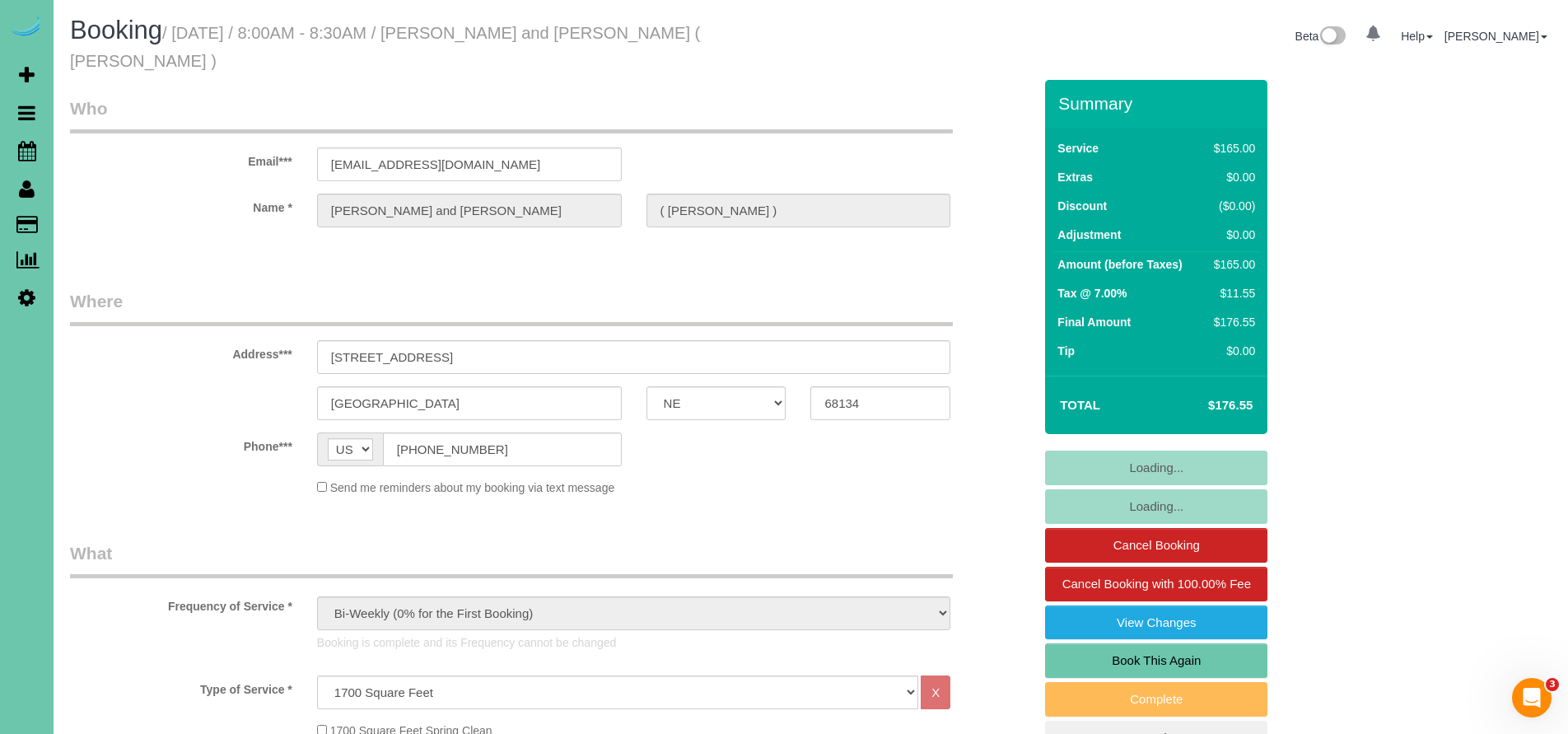
select select "object:912"
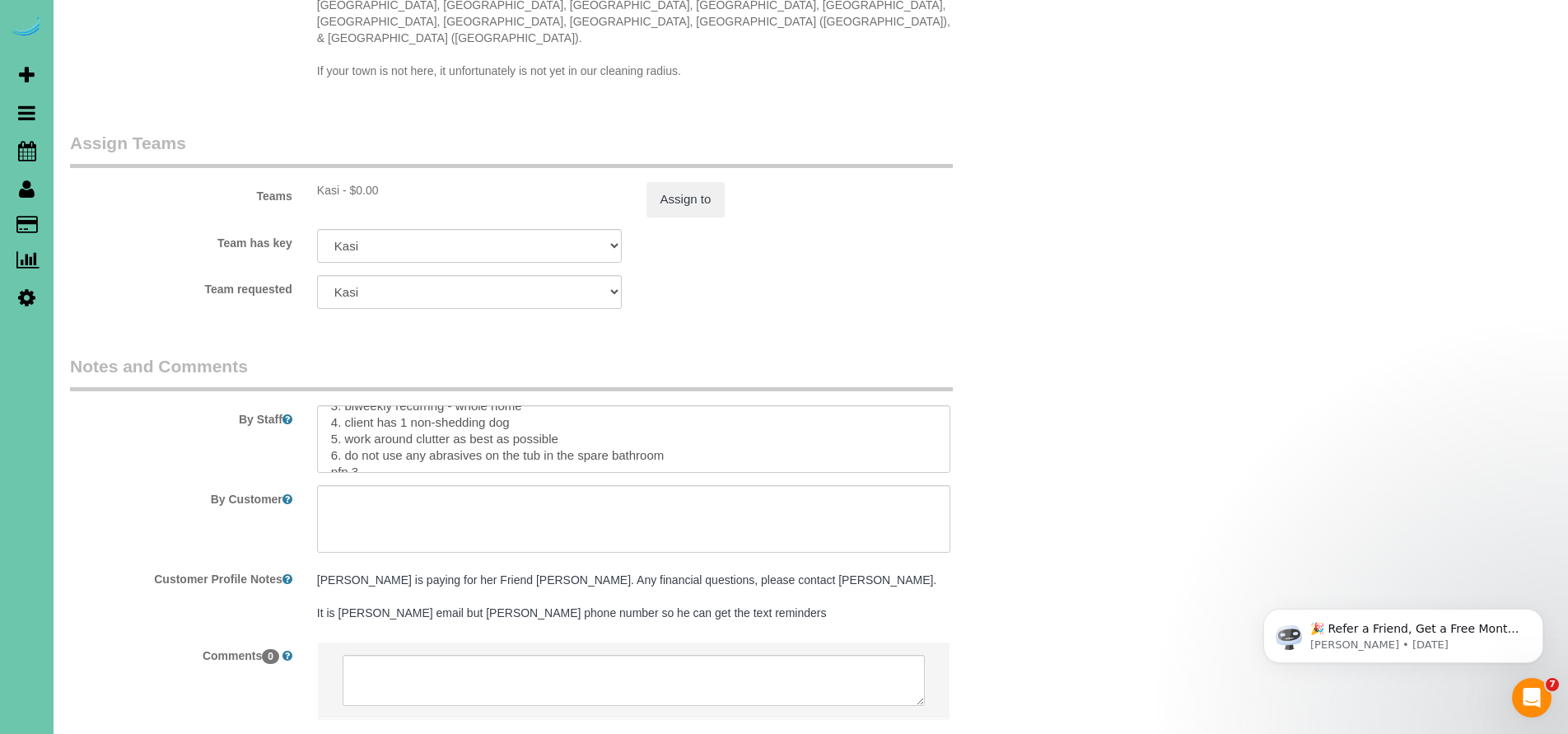
scroll to position [62, 0]
click at [675, 406] on textarea at bounding box center [634, 439] width 634 height 67
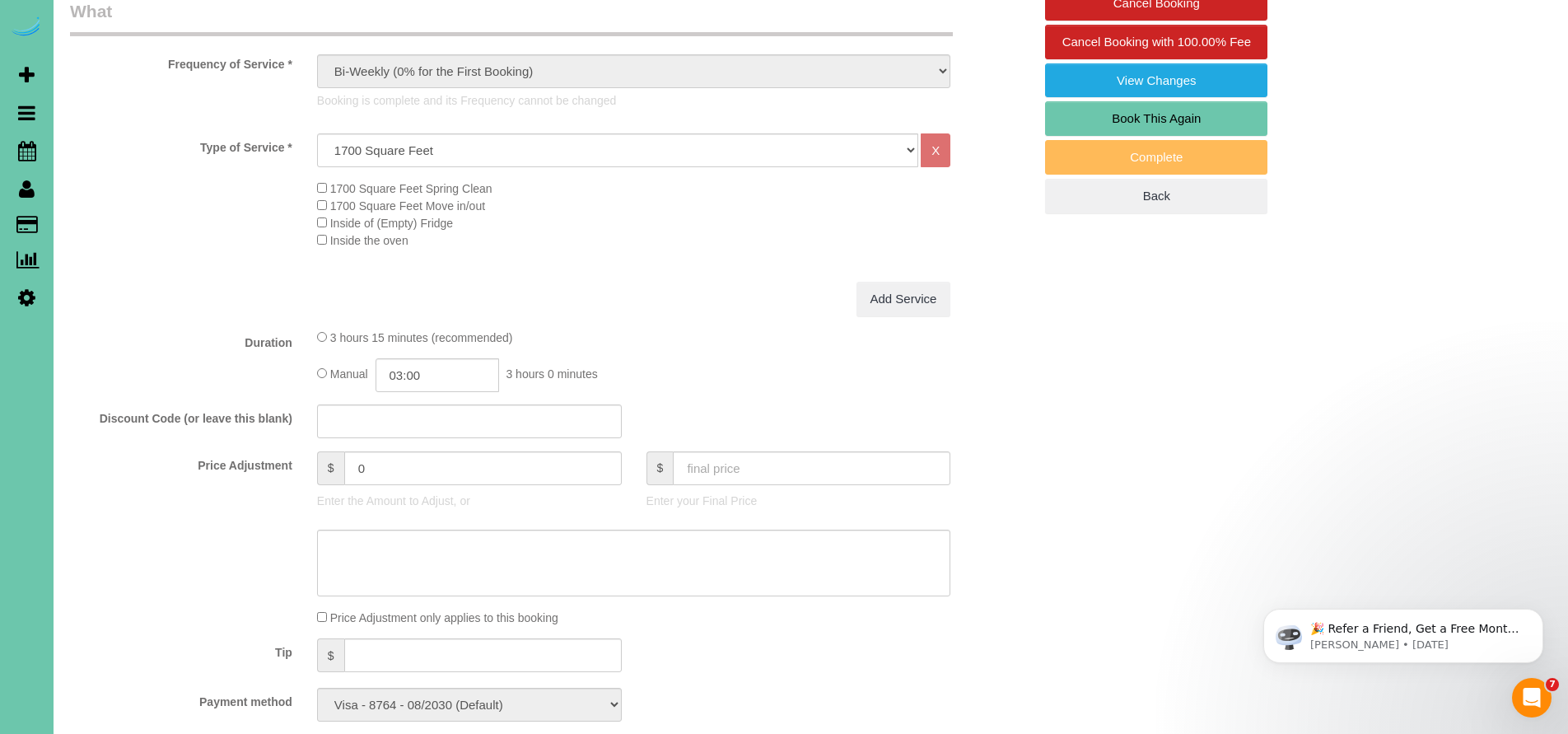
scroll to position [0, 0]
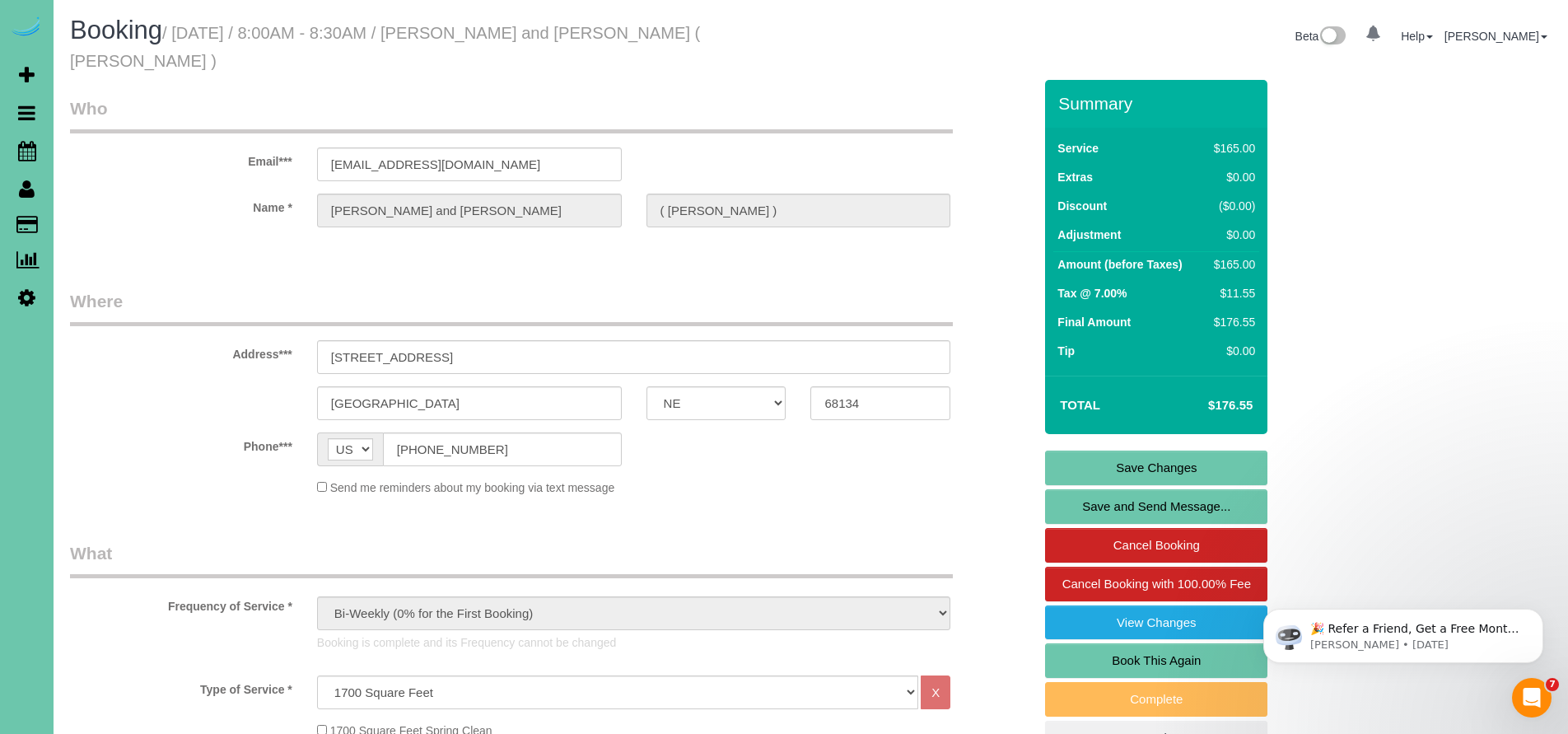
type textarea "1. credit 2. client home 3. biweekly recurring - whole home 4. client has 1 non…"
click at [1181, 450] on link "Save Changes" at bounding box center [1156, 467] width 222 height 34
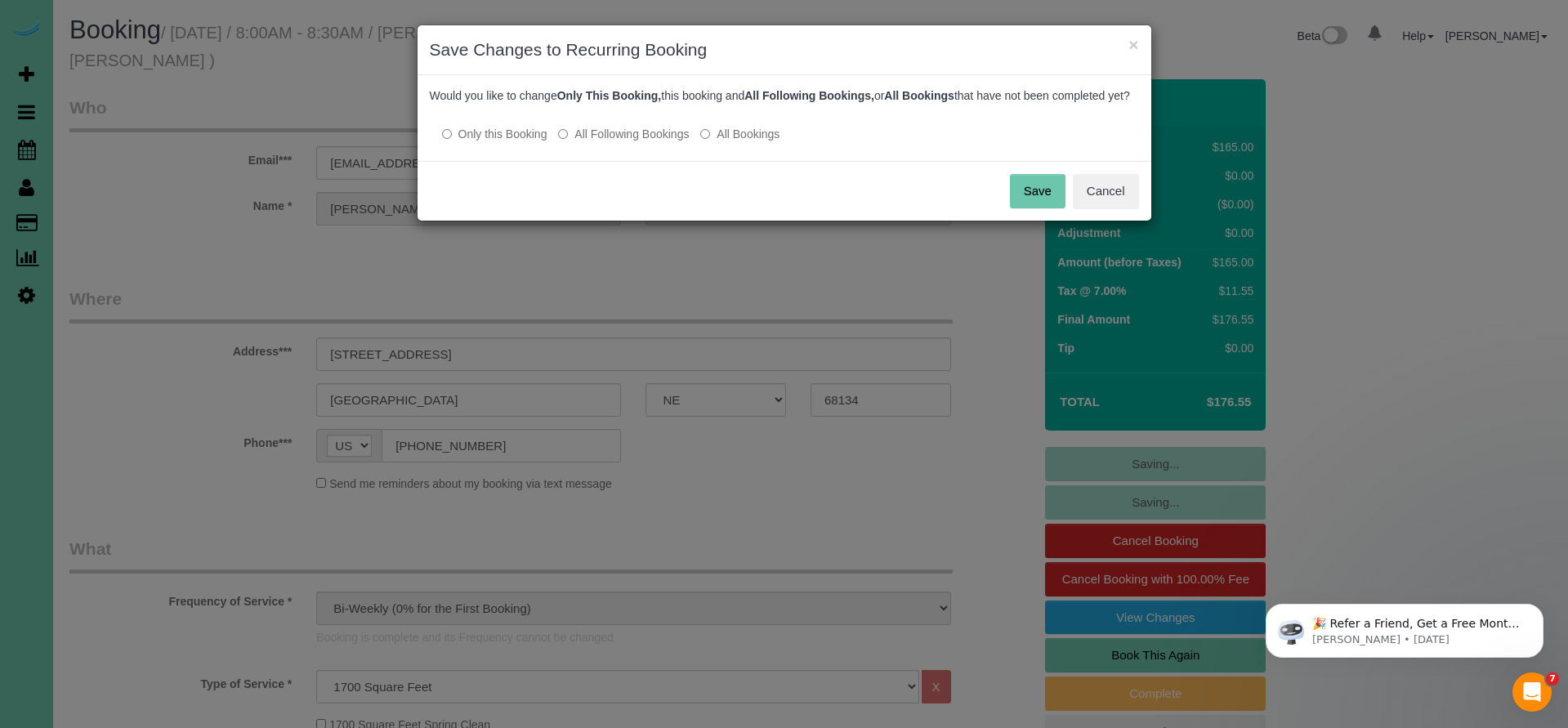
click at [1041, 208] on button "Save" at bounding box center [1038, 190] width 56 height 34
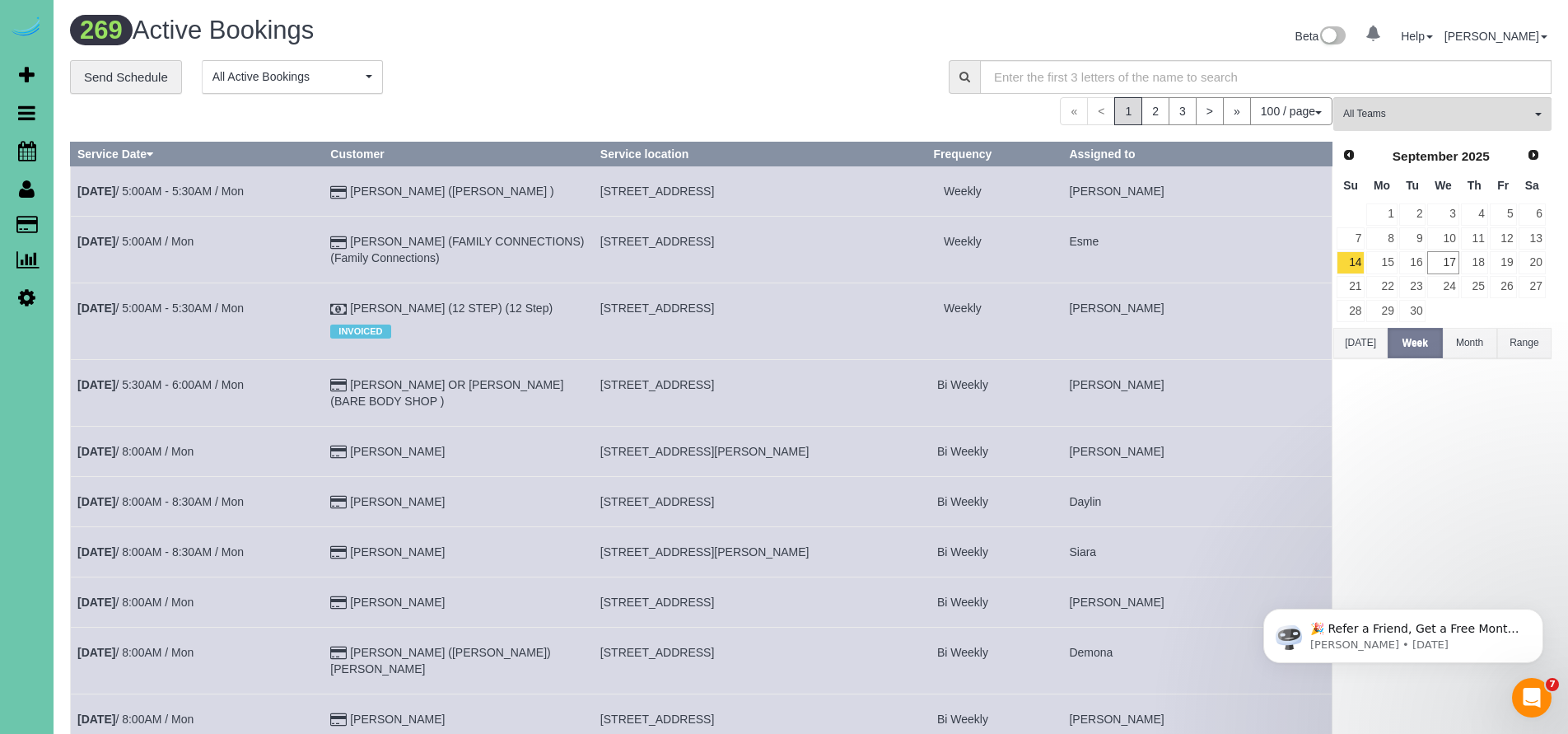
click at [29, 190] on icon at bounding box center [27, 188] width 16 height 20
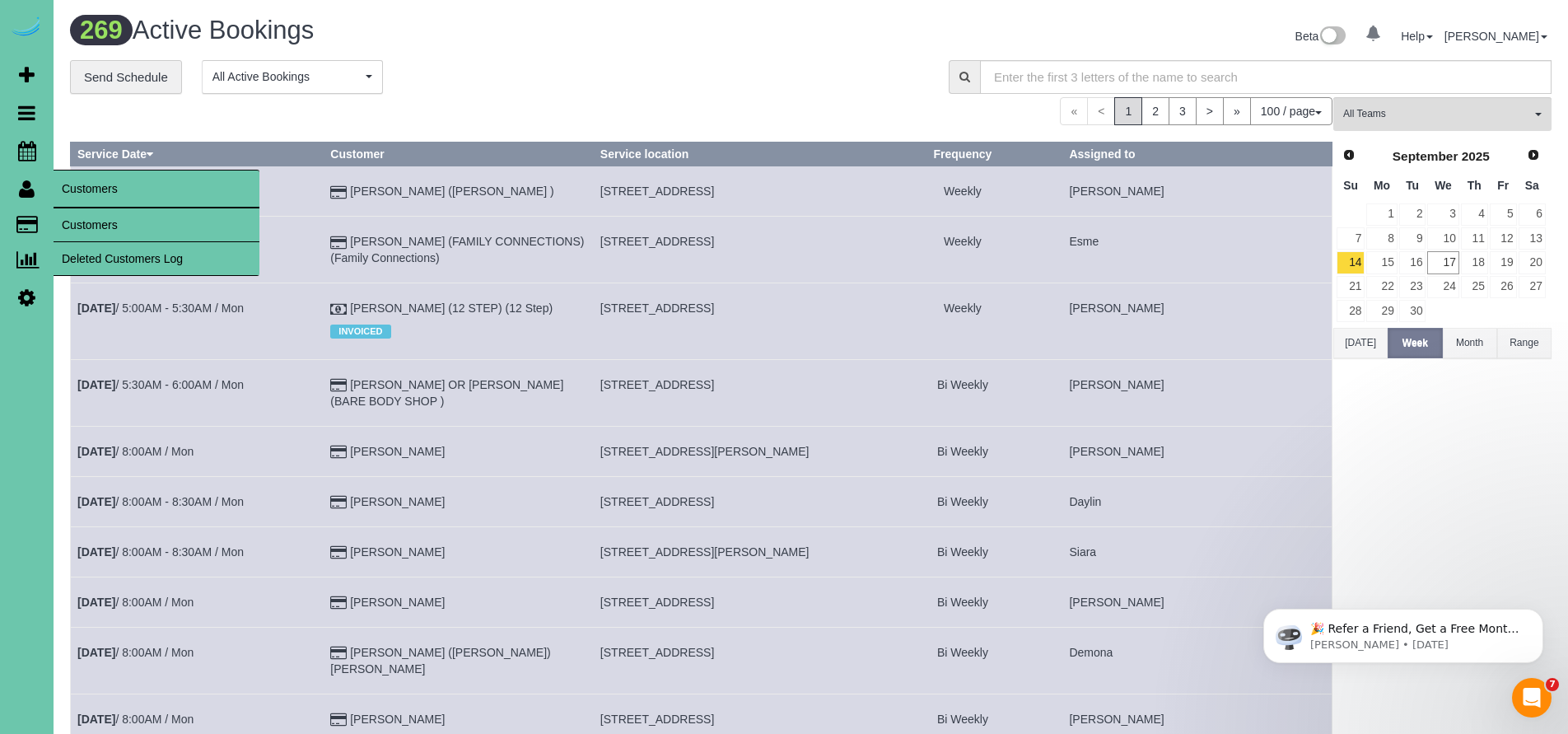
click at [97, 223] on link "Customers" at bounding box center [156, 225] width 206 height 33
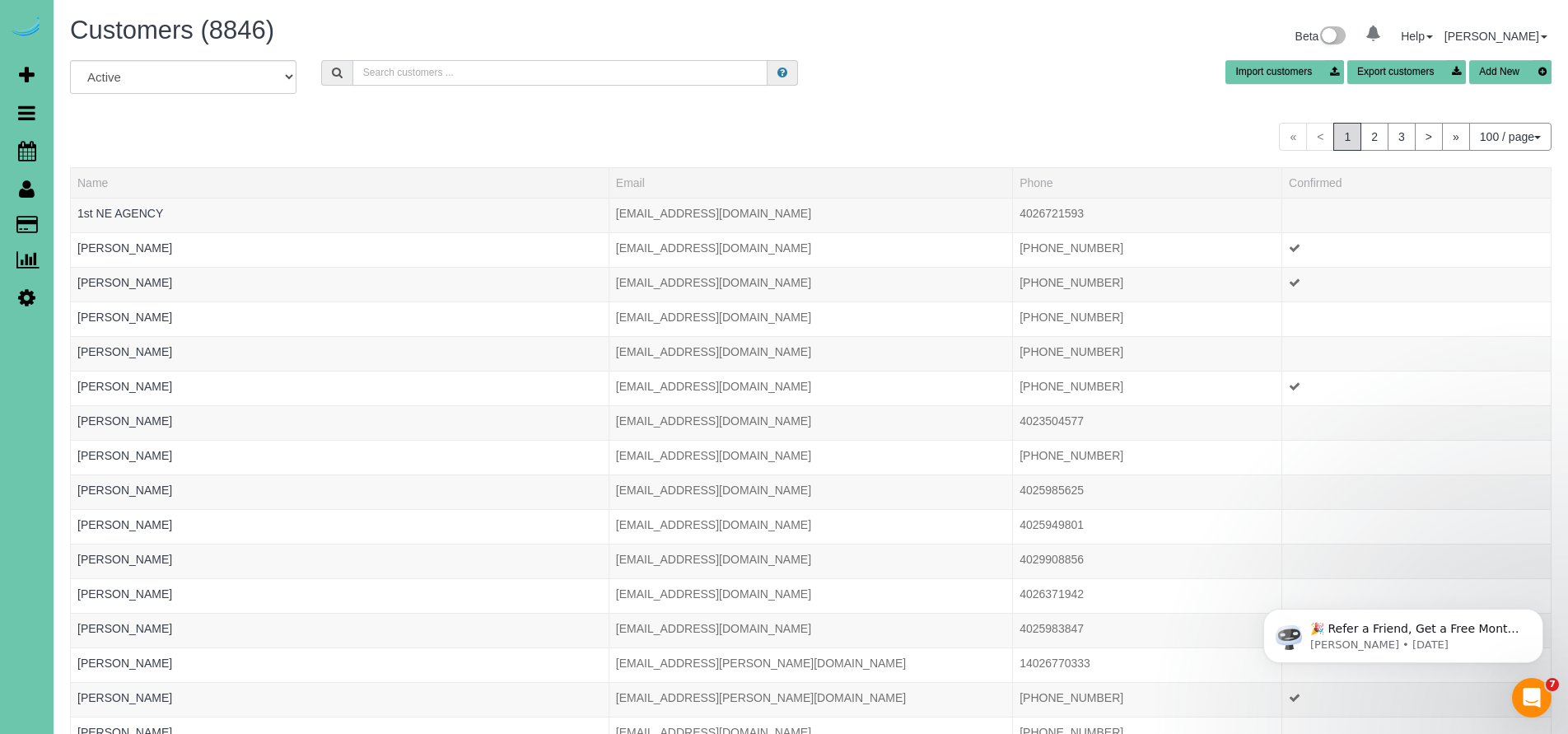
click at [402, 77] on input "text" at bounding box center [560, 73] width 416 height 25
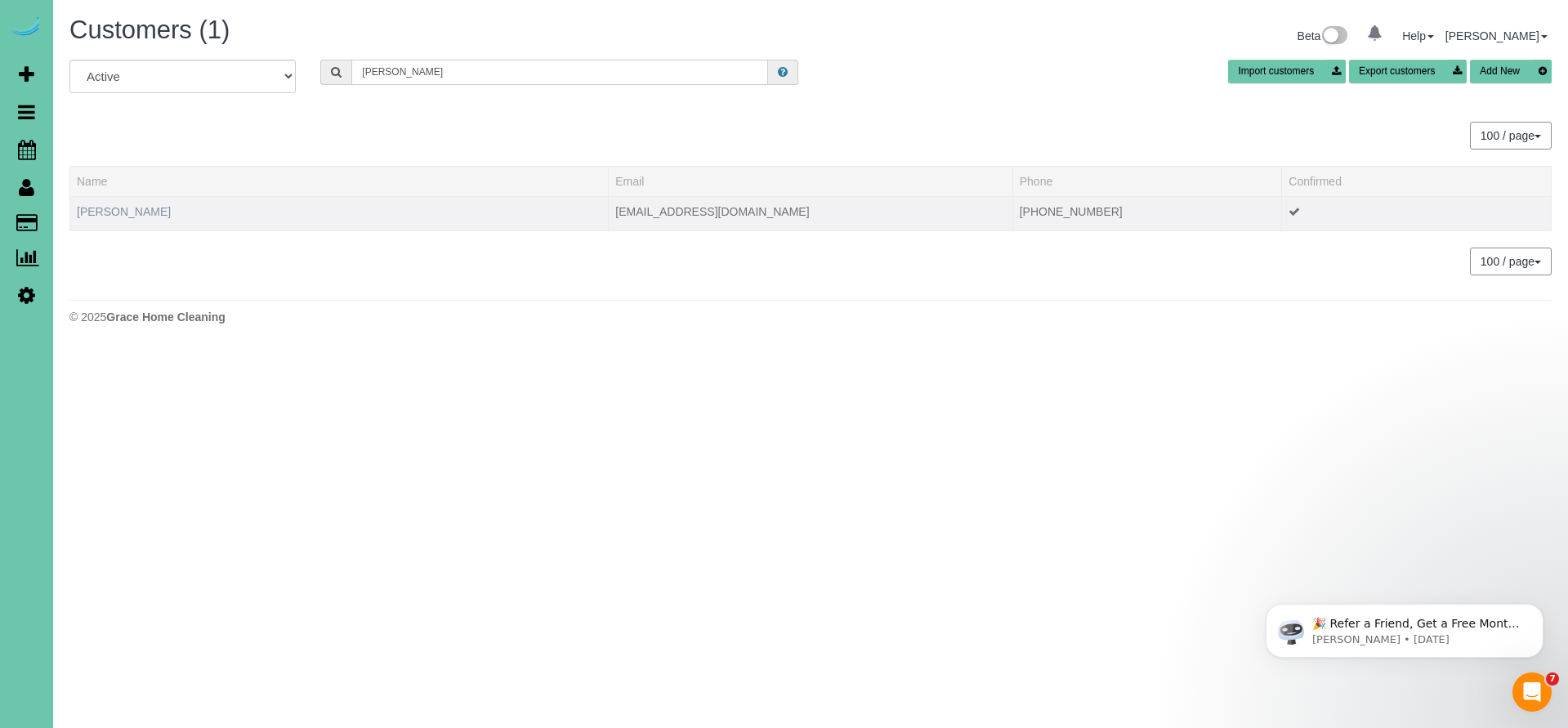
type input "Melanie wells"
click at [115, 213] on link "Melanie Wells" at bounding box center [123, 211] width 94 height 13
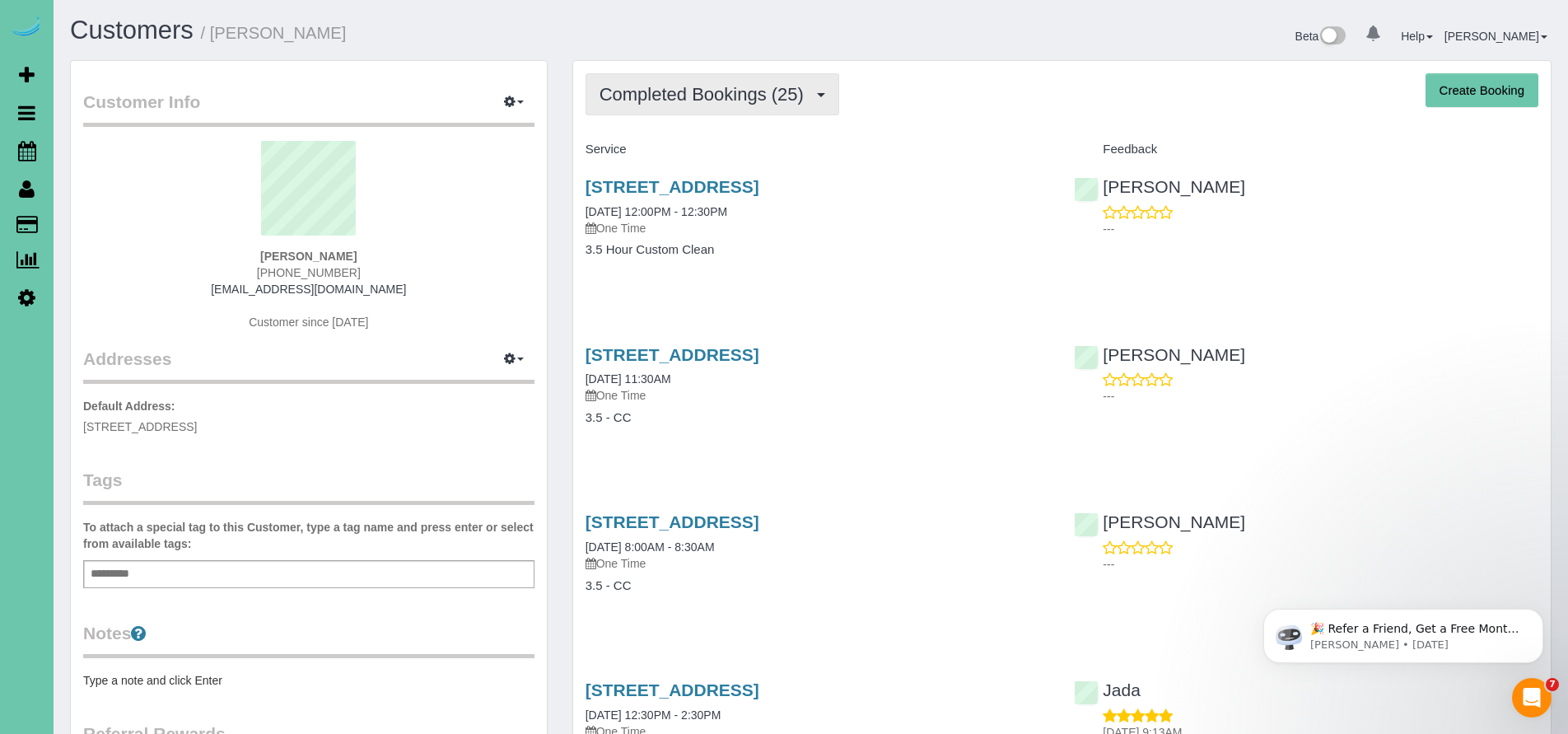
click at [696, 89] on span "Completed Bookings (25)" at bounding box center [705, 95] width 213 height 21
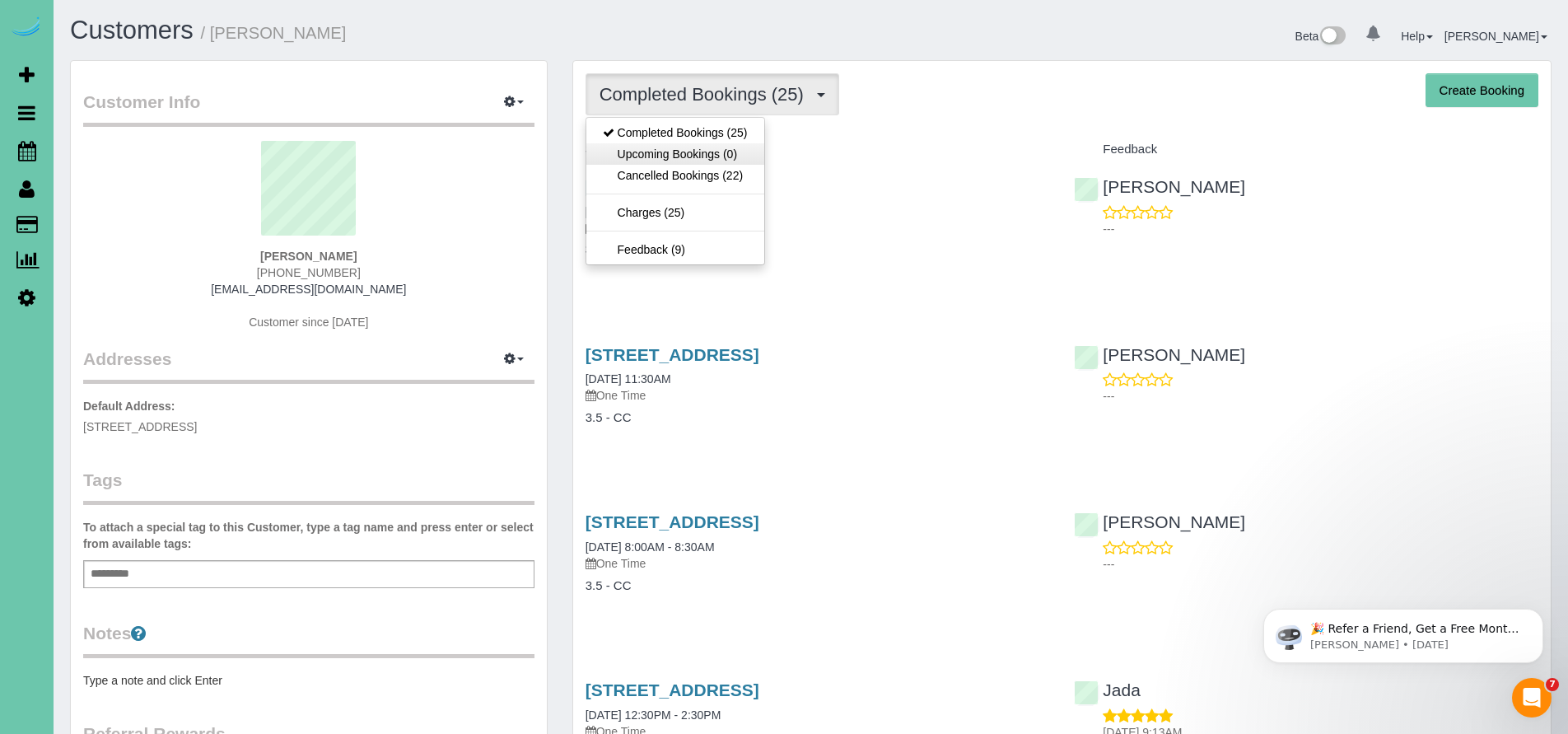
click at [686, 153] on link "Upcoming Bookings (0)" at bounding box center [675, 154] width 178 height 21
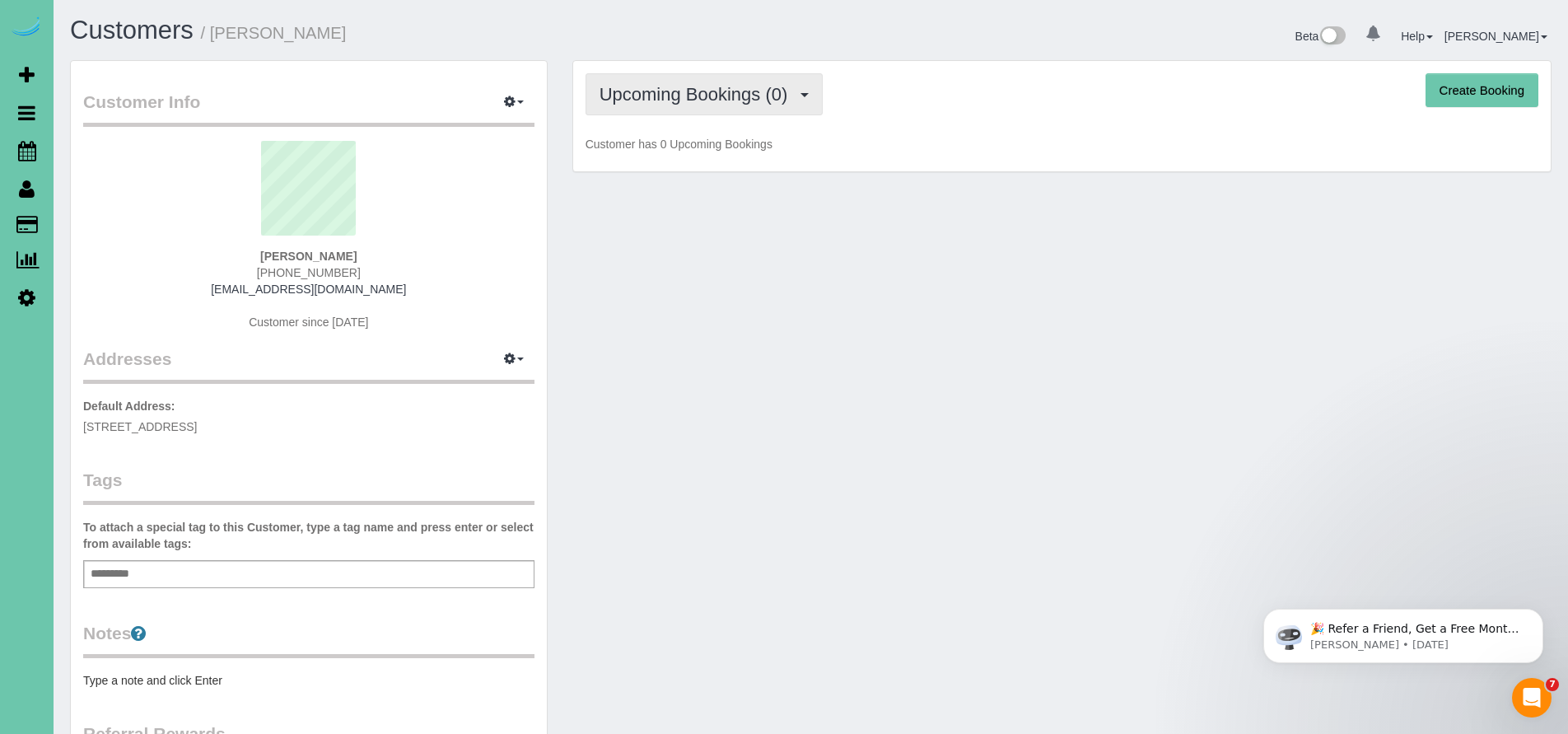
click at [703, 109] on button "Upcoming Bookings (0)" at bounding box center [704, 95] width 238 height 42
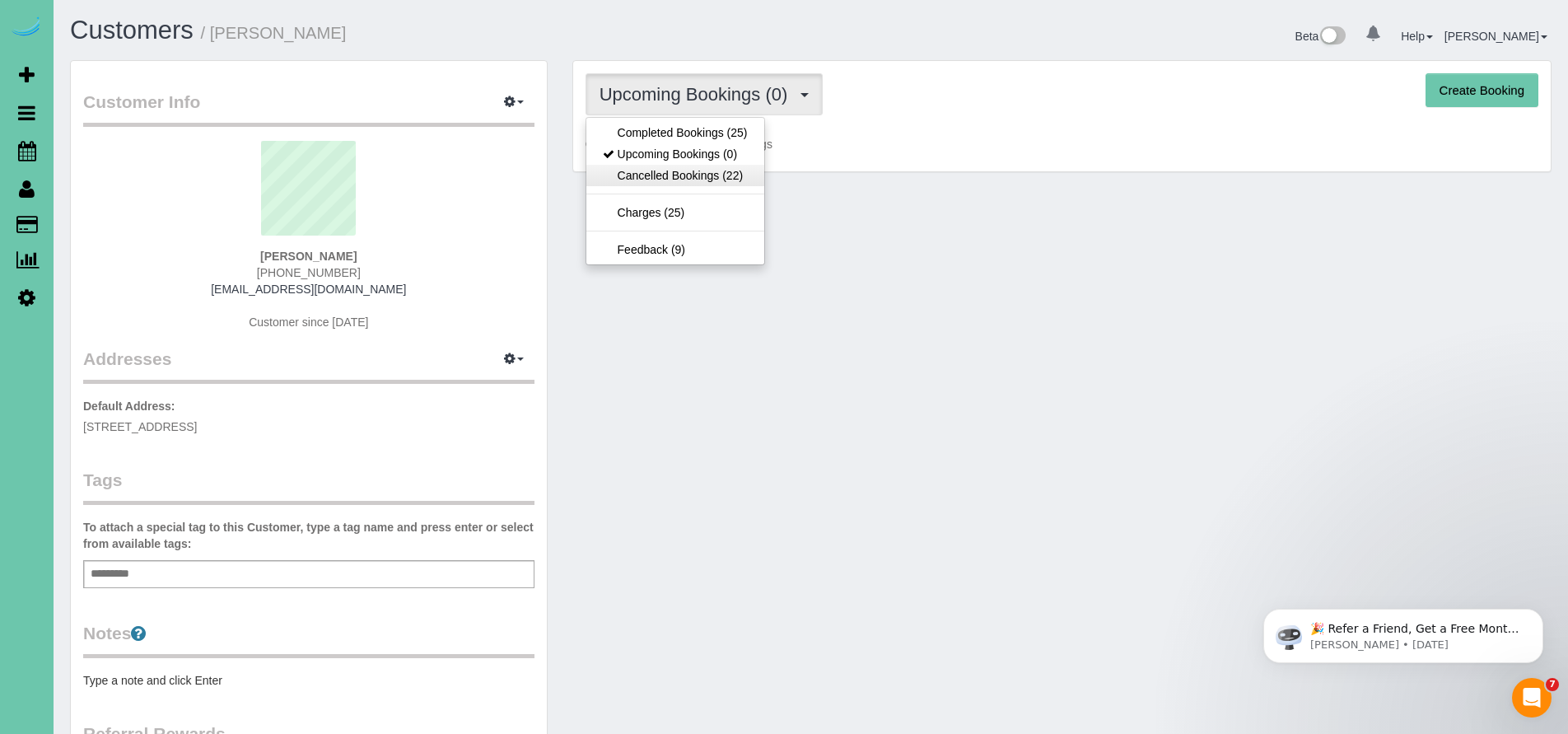
click at [681, 173] on link "Cancelled Bookings (22)" at bounding box center [675, 175] width 178 height 21
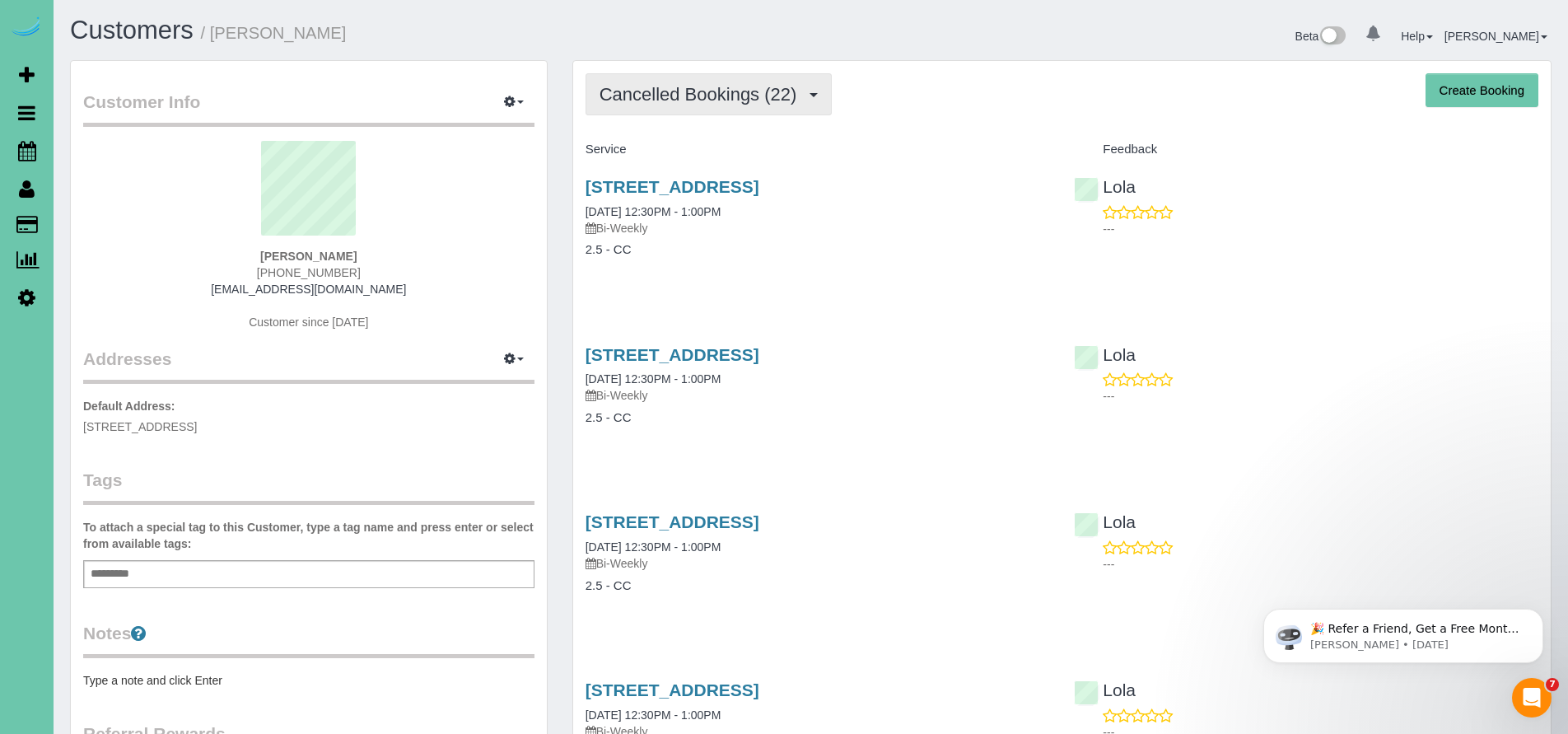
click at [683, 102] on span "Cancelled Bookings (22)" at bounding box center [702, 95] width 206 height 21
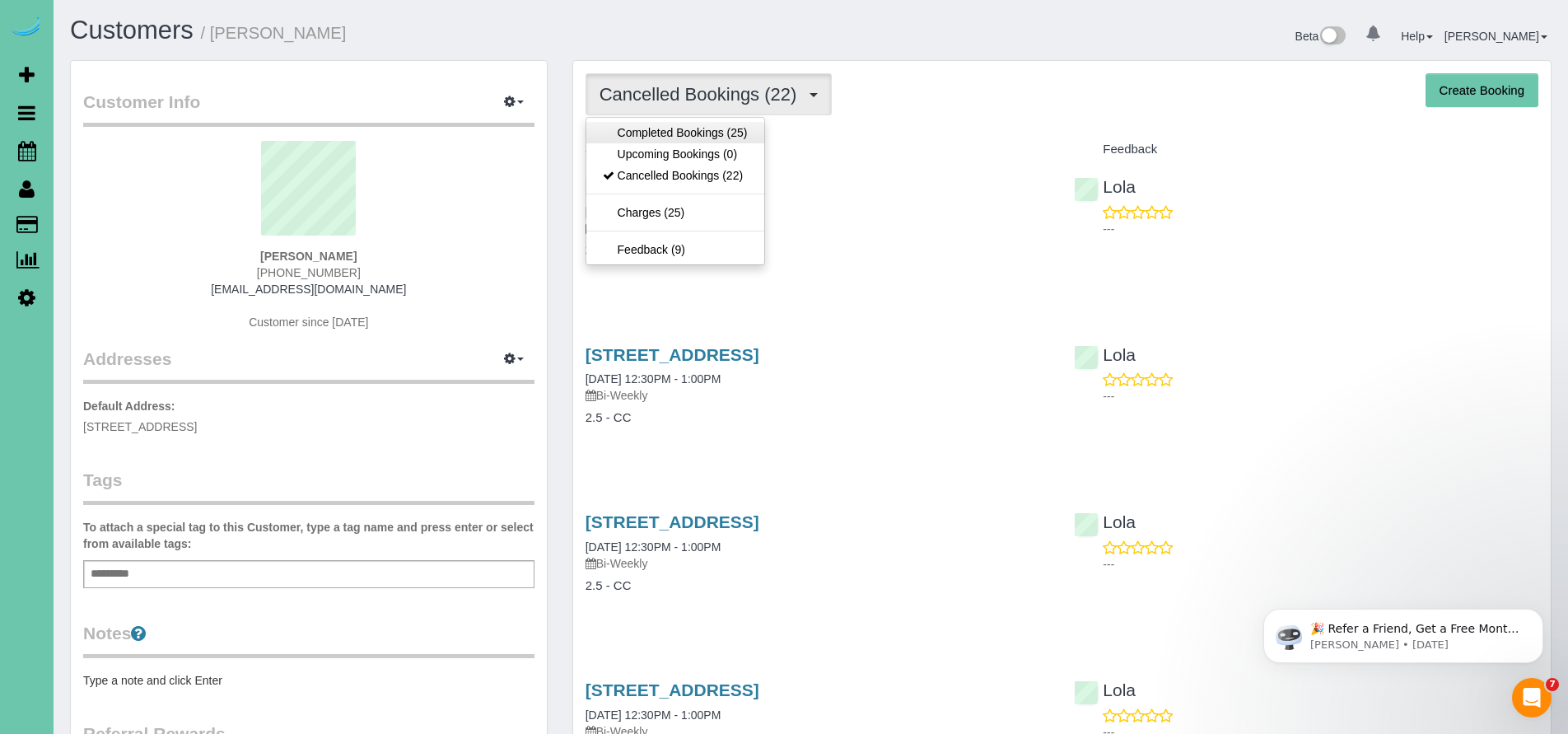
click at [671, 132] on link "Completed Bookings (25)" at bounding box center [675, 132] width 178 height 21
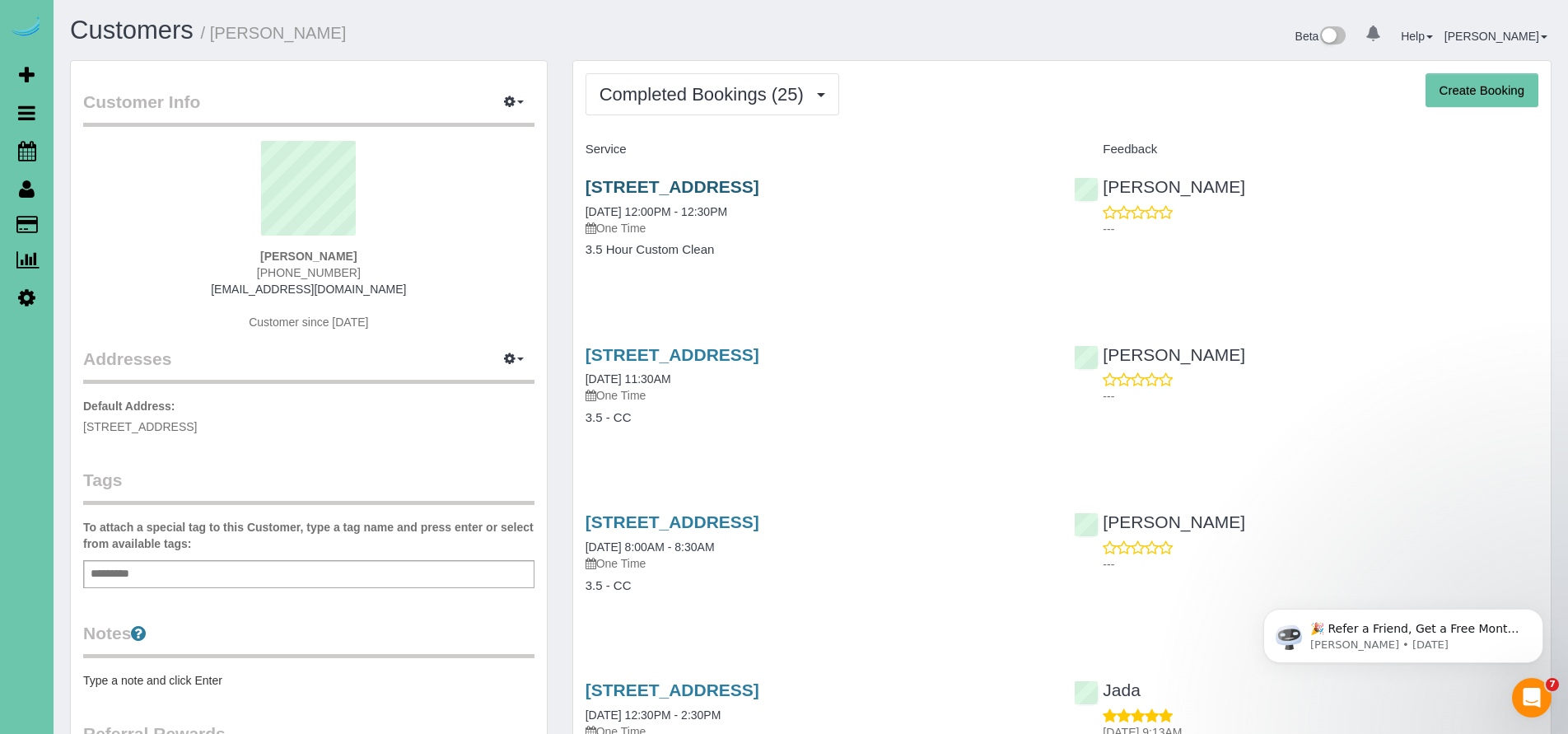
click at [704, 180] on link "5021 Lafayette Avenue, Omaha, NE 68132" at bounding box center [672, 187] width 173 height 19
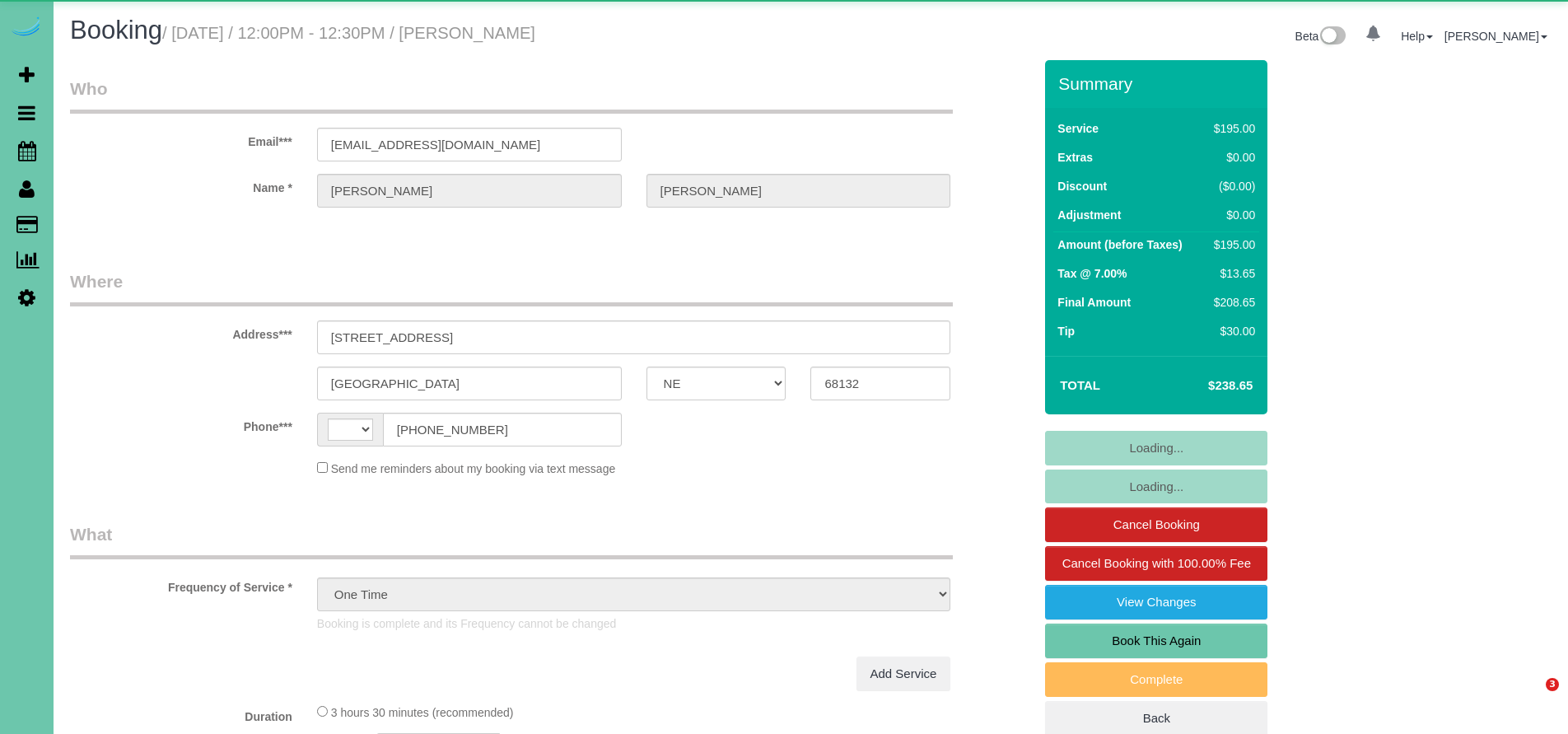
select select "NE"
select select "object:898"
select select "string:[GEOGRAPHIC_DATA]"
select select "number:35"
select select "number:41"
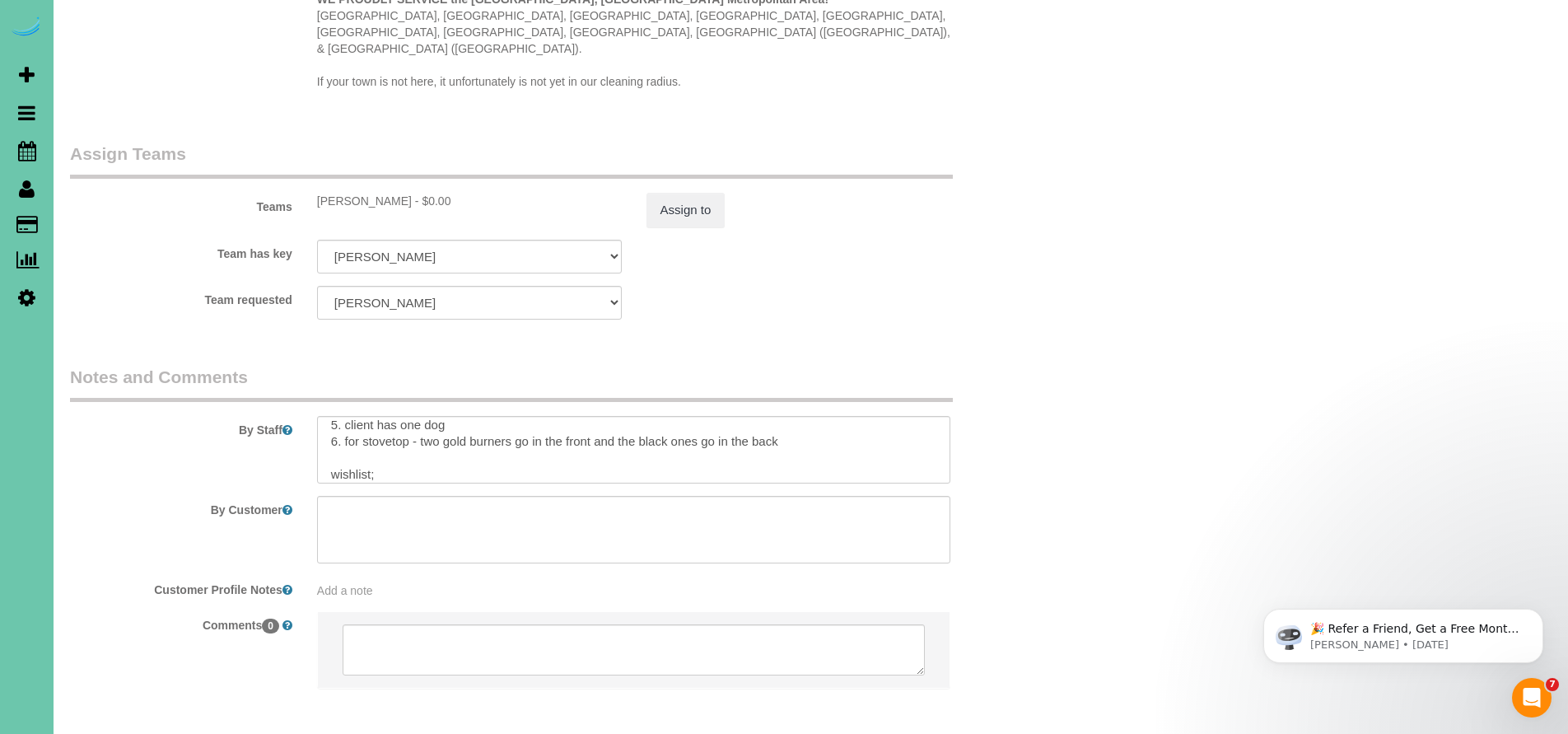
scroll to position [86, 0]
click at [798, 416] on textarea at bounding box center [634, 449] width 634 height 67
drag, startPoint x: 1564, startPoint y: 399, endPoint x: 334, endPoint y: 399, distance: 1230.0
click at [334, 416] on textarea at bounding box center [634, 449] width 634 height 67
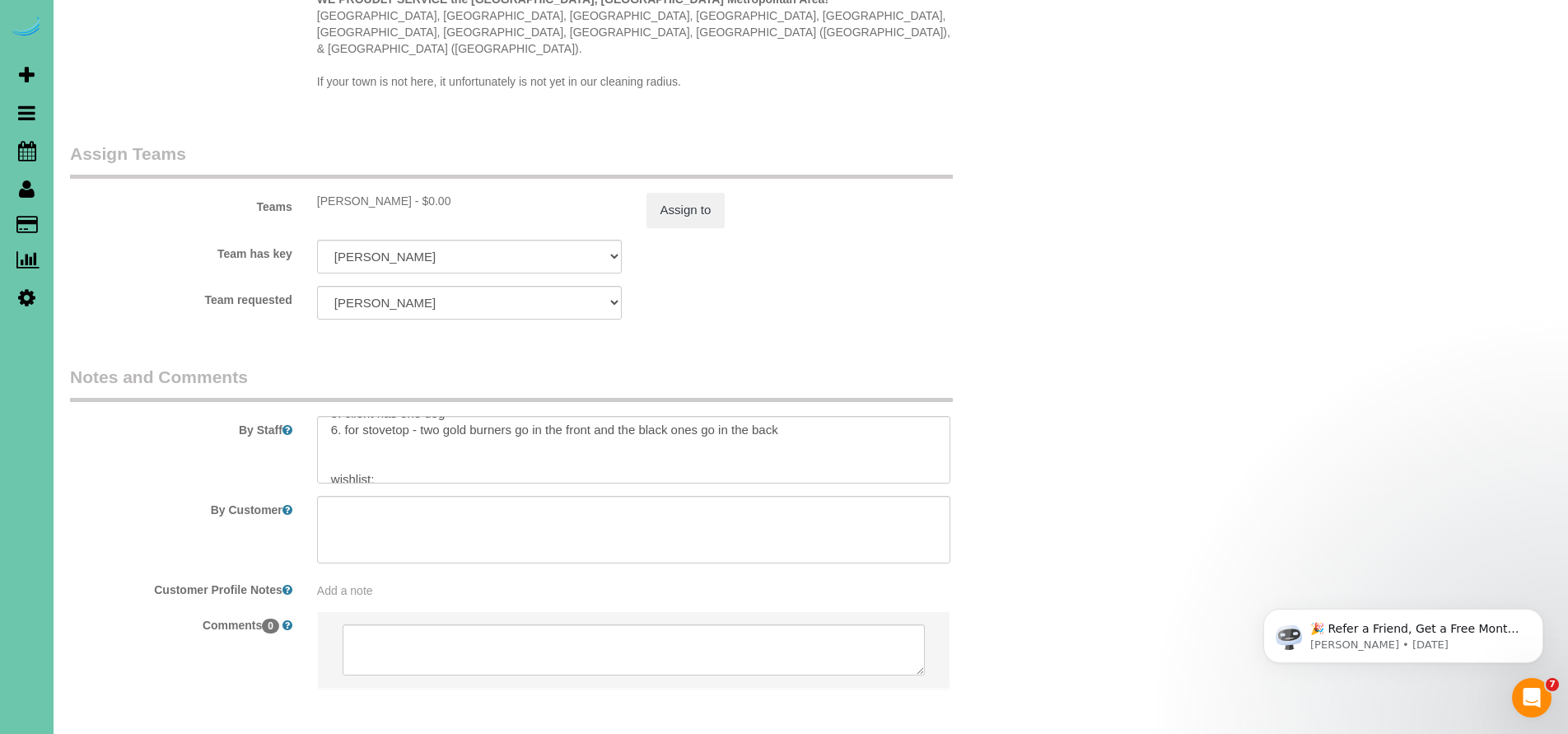
click at [334, 416] on textarea at bounding box center [634, 449] width 634 height 67
click at [337, 416] on textarea at bounding box center [634, 449] width 634 height 67
click at [800, 416] on textarea at bounding box center [634, 449] width 634 height 67
click at [790, 416] on textarea at bounding box center [634, 449] width 634 height 67
click at [615, 416] on textarea at bounding box center [634, 449] width 634 height 67
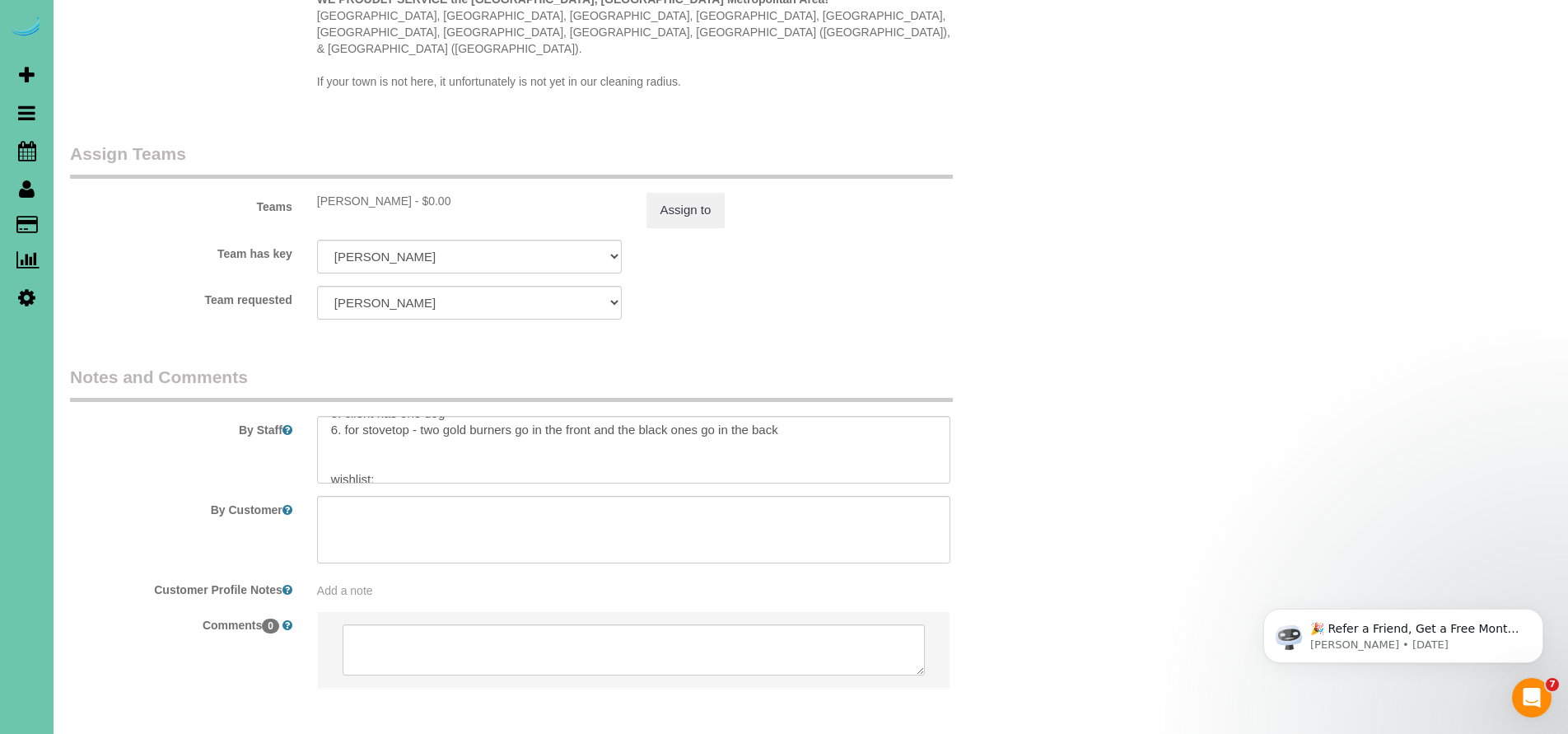
click at [341, 416] on textarea at bounding box center [634, 449] width 634 height 67
click at [321, 416] on textarea at bounding box center [634, 449] width 634 height 67
click at [336, 416] on textarea at bounding box center [634, 449] width 634 height 67
click at [519, 416] on textarea at bounding box center [634, 449] width 634 height 67
click at [515, 365] on legend "Notes and Comments" at bounding box center [512, 384] width 883 height 37
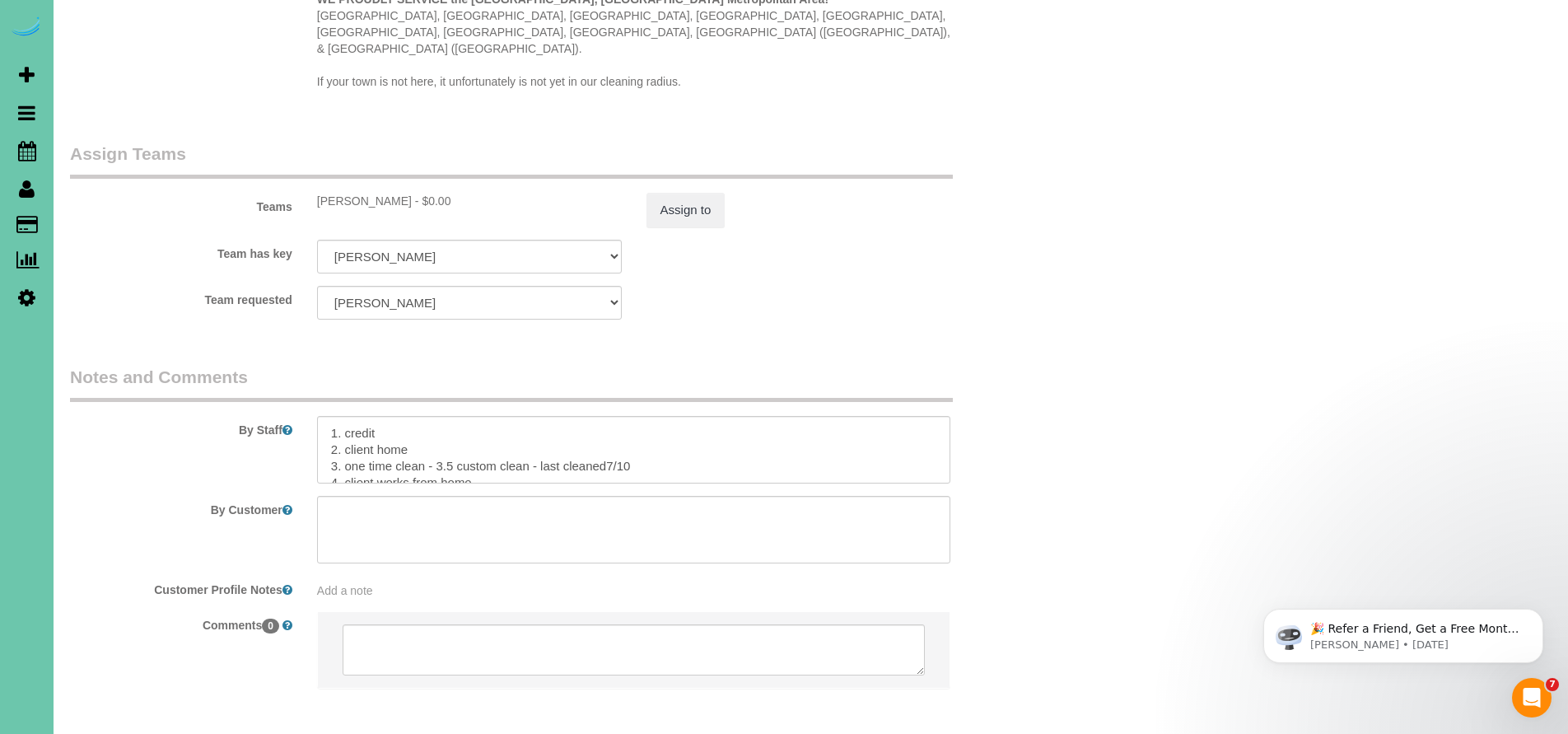
scroll to position [1481, 0]
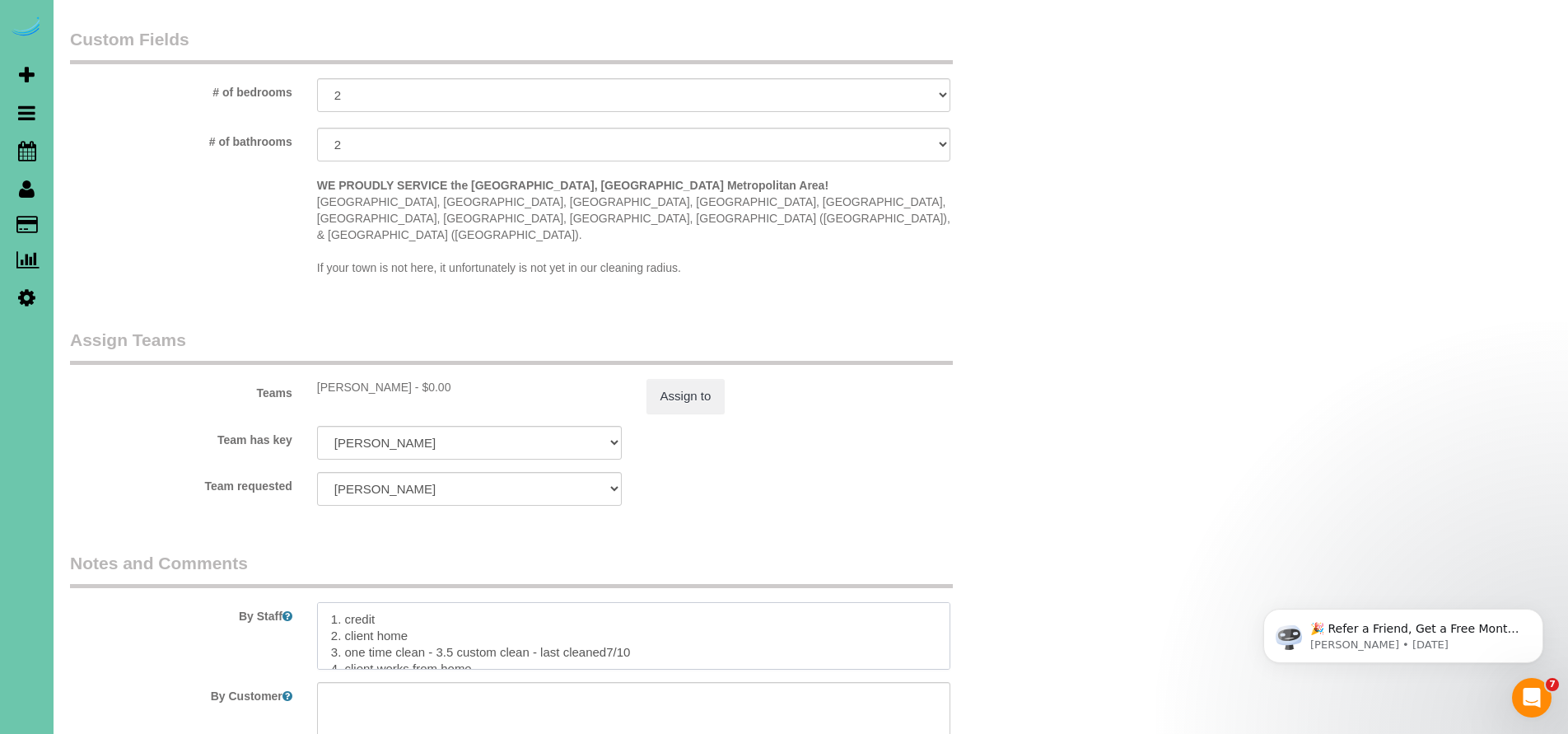
click at [434, 602] on textarea at bounding box center [634, 635] width 634 height 67
click at [392, 602] on textarea at bounding box center [634, 635] width 634 height 67
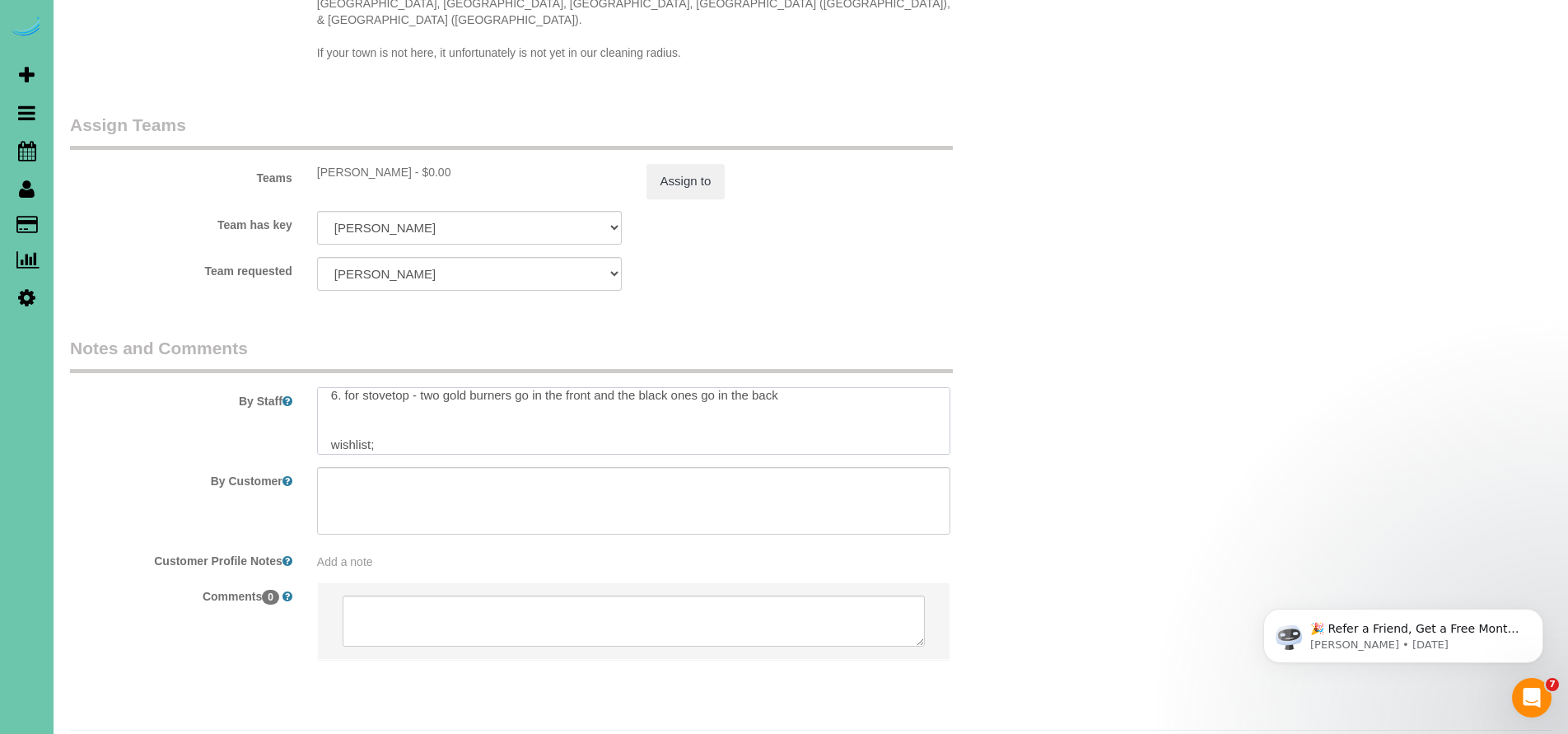
scroll to position [88, 0]
click at [710, 387] on textarea at bounding box center [634, 420] width 634 height 67
click at [795, 387] on textarea at bounding box center [634, 420] width 634 height 67
paste textarea "-client’s husband provided wood spray for floors, had me spray floor then go ov…"
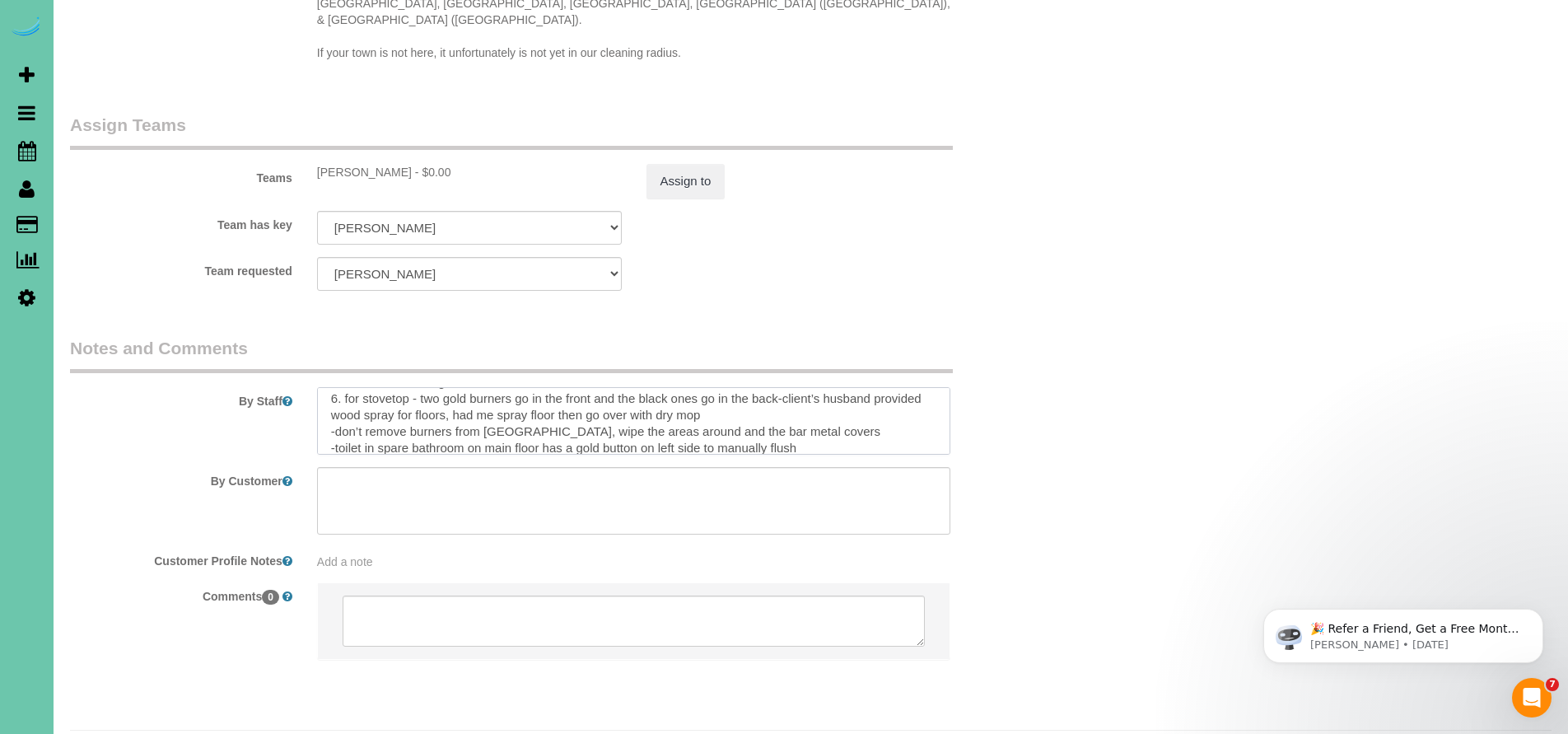
click at [789, 387] on textarea at bounding box center [634, 420] width 634 height 67
click at [788, 387] on textarea at bounding box center [634, 420] width 634 height 67
click at [792, 387] on textarea at bounding box center [634, 420] width 634 height 67
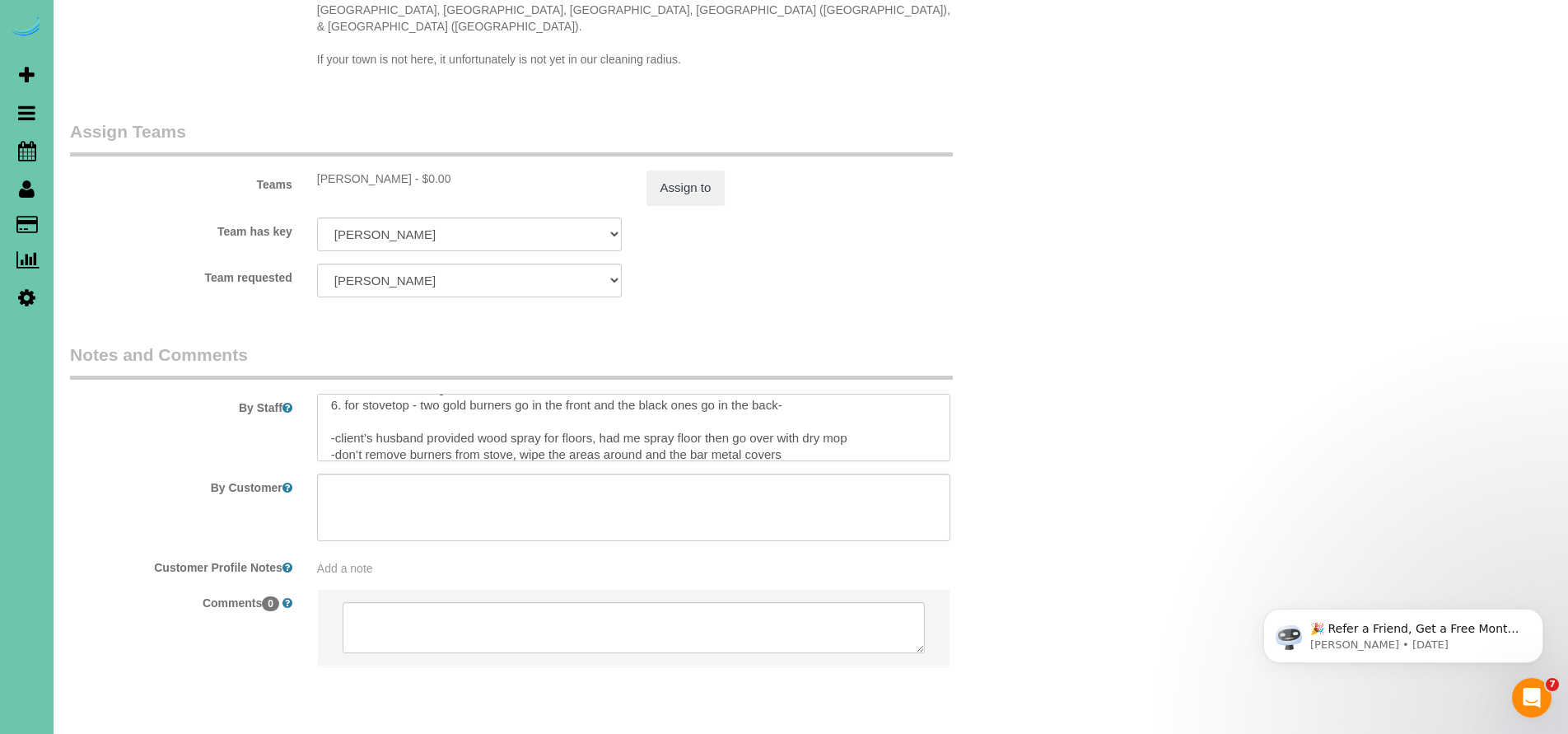
click at [809, 393] on textarea at bounding box center [634, 427] width 634 height 67
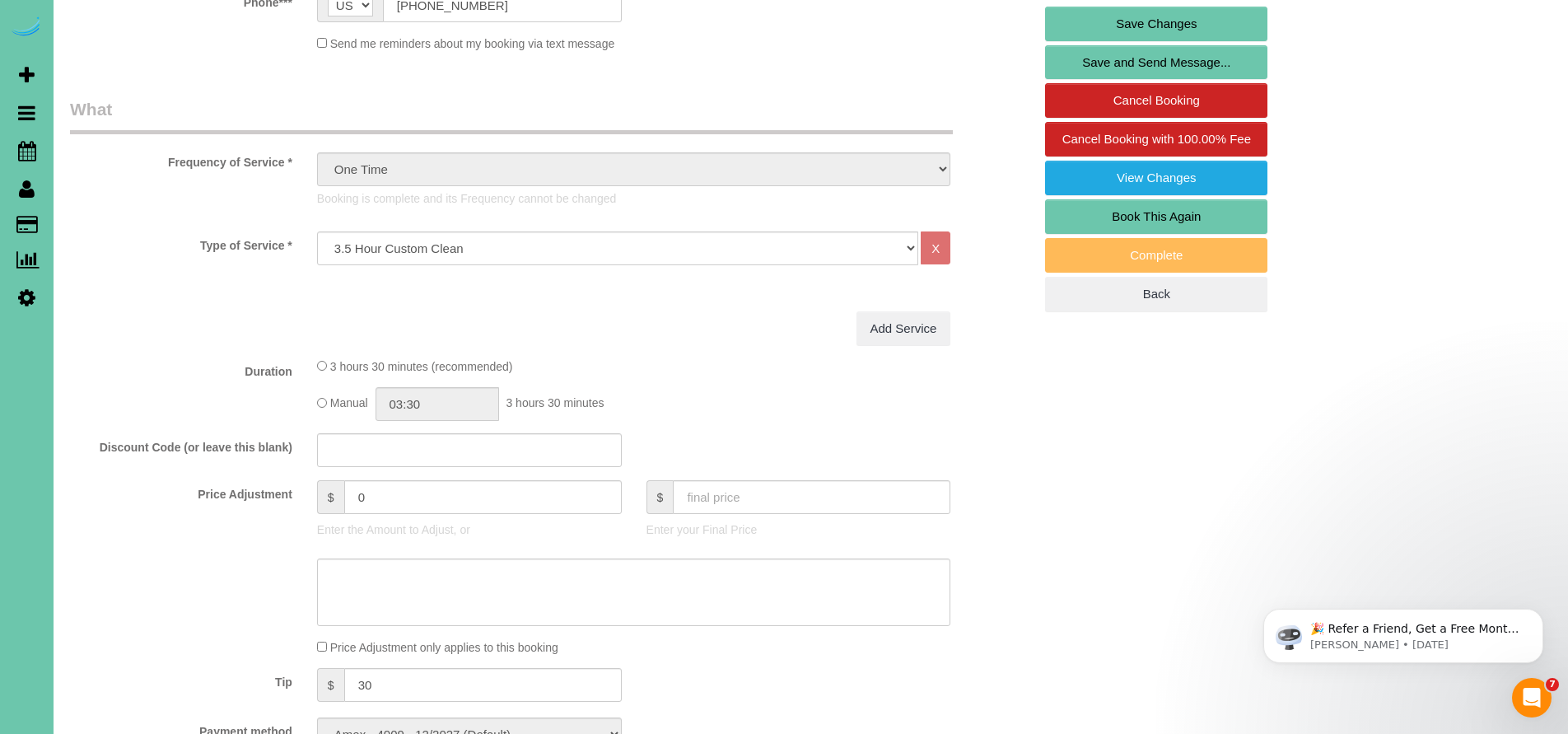
scroll to position [89, 0]
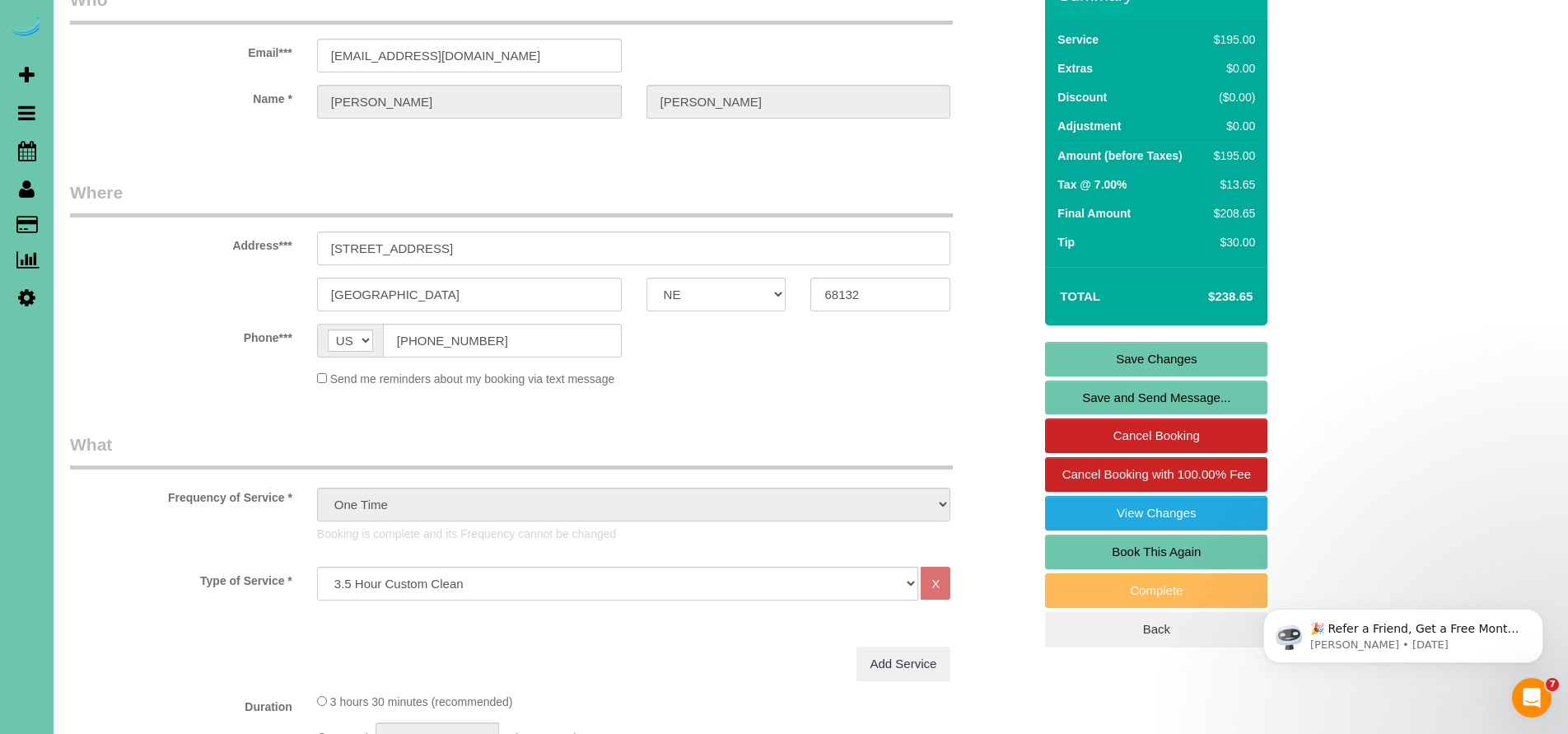
type textarea "1. credit 2. client home 3. one time clean - 3.5 custom clean - last cleaned7/1…"
click at [1155, 356] on link "Save Changes" at bounding box center [1156, 358] width 222 height 34
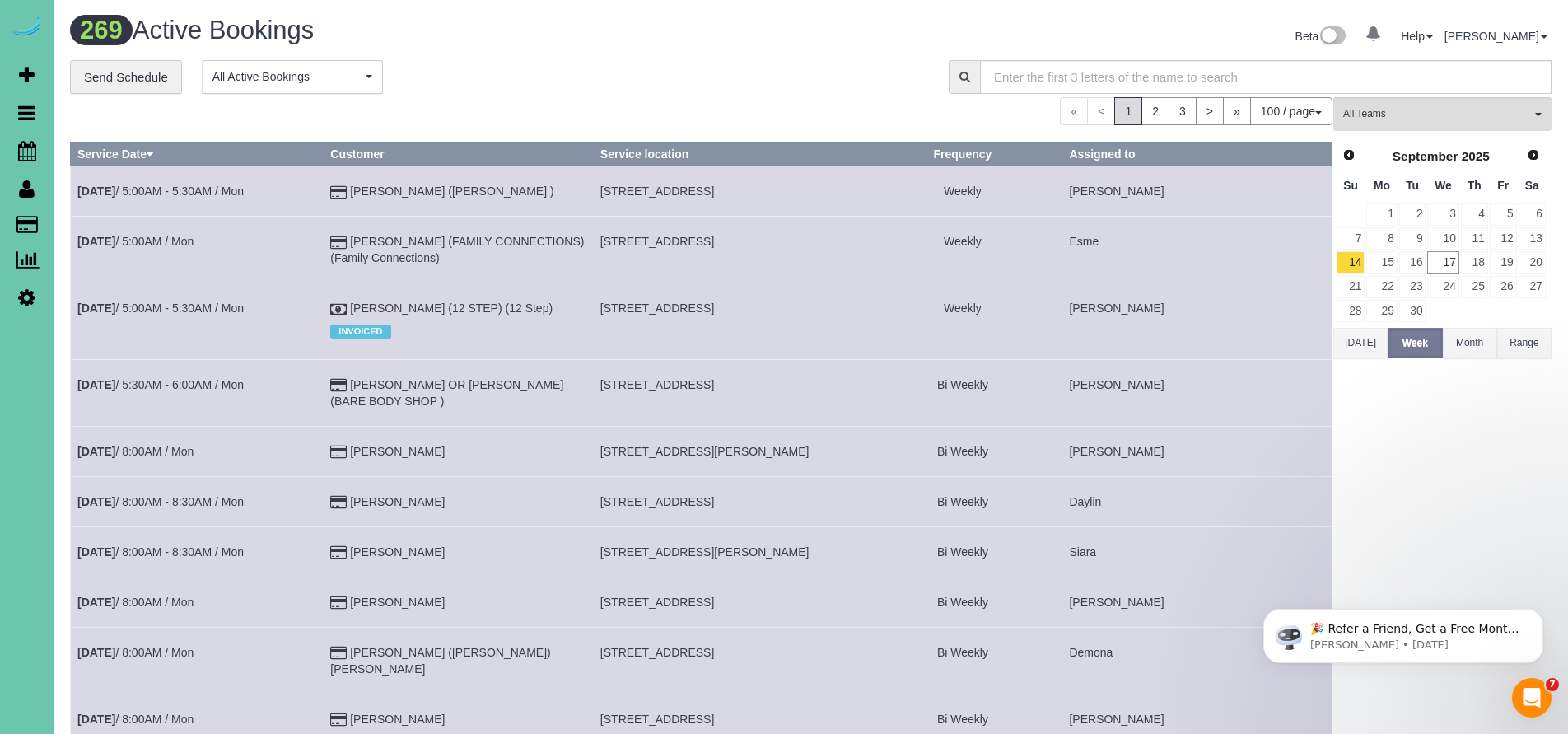
click at [28, 192] on icon at bounding box center [27, 188] width 16 height 20
click at [91, 219] on link "Customers" at bounding box center [156, 225] width 206 height 33
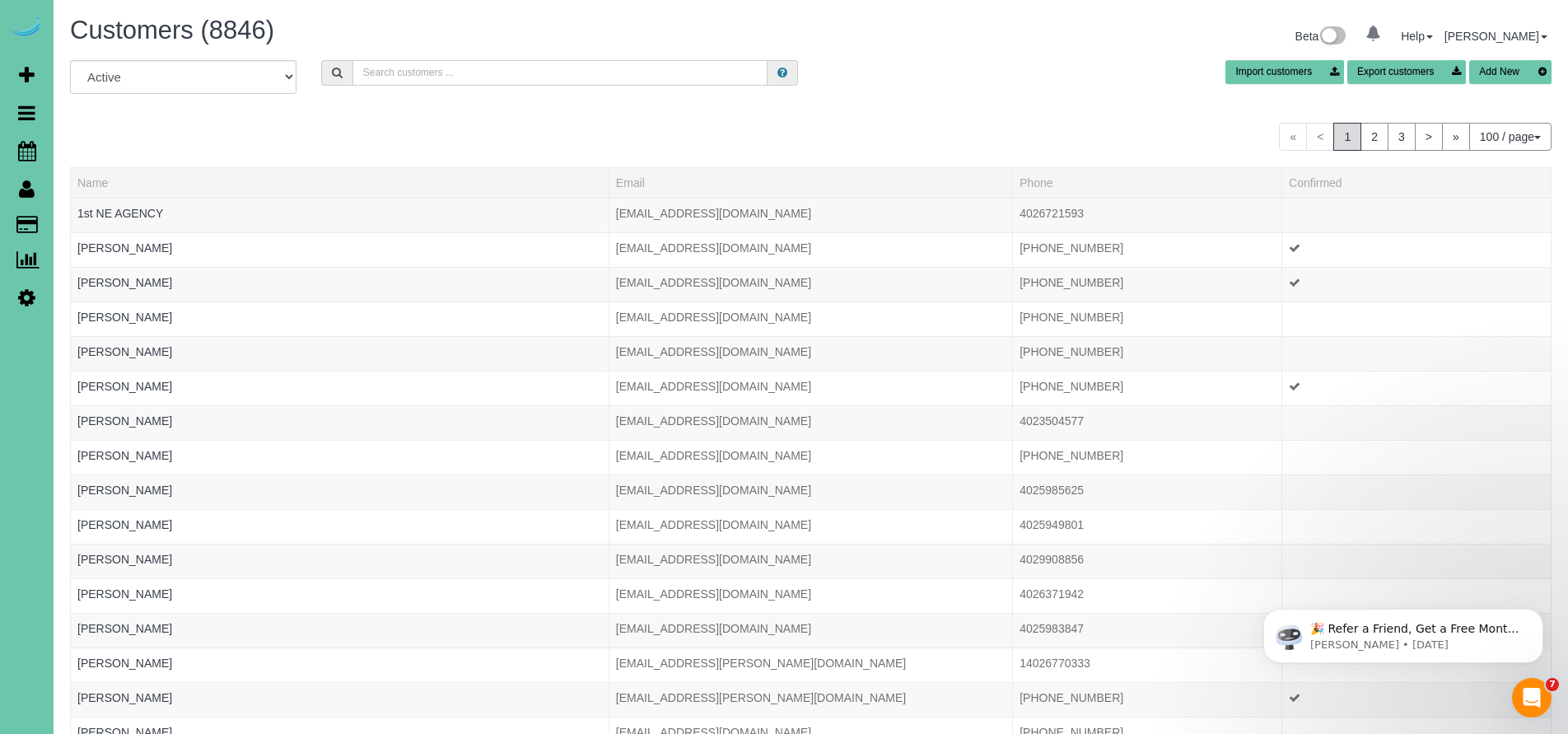
click at [374, 69] on input "text" at bounding box center [560, 73] width 416 height 25
drag, startPoint x: 43, startPoint y: 5, endPoint x: 421, endPoint y: 78, distance: 385.0
click at [421, 78] on input "text" at bounding box center [560, 73] width 416 height 25
click at [427, 64] on input "text" at bounding box center [560, 73] width 416 height 25
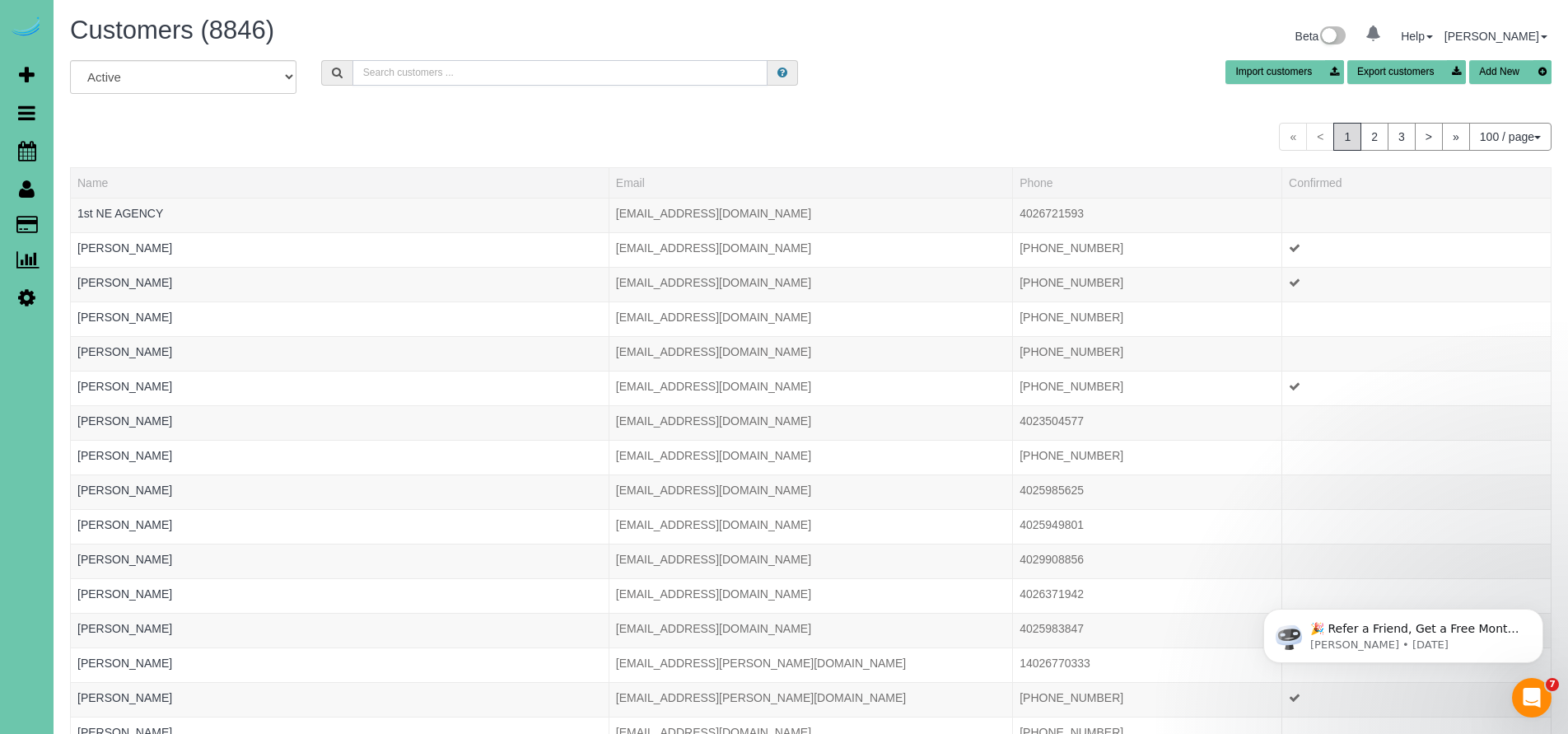
click at [427, 64] on input "text" at bounding box center [560, 73] width 416 height 25
click at [531, 77] on input "text" at bounding box center [560, 73] width 416 height 25
click at [491, 66] on input "text" at bounding box center [560, 73] width 416 height 25
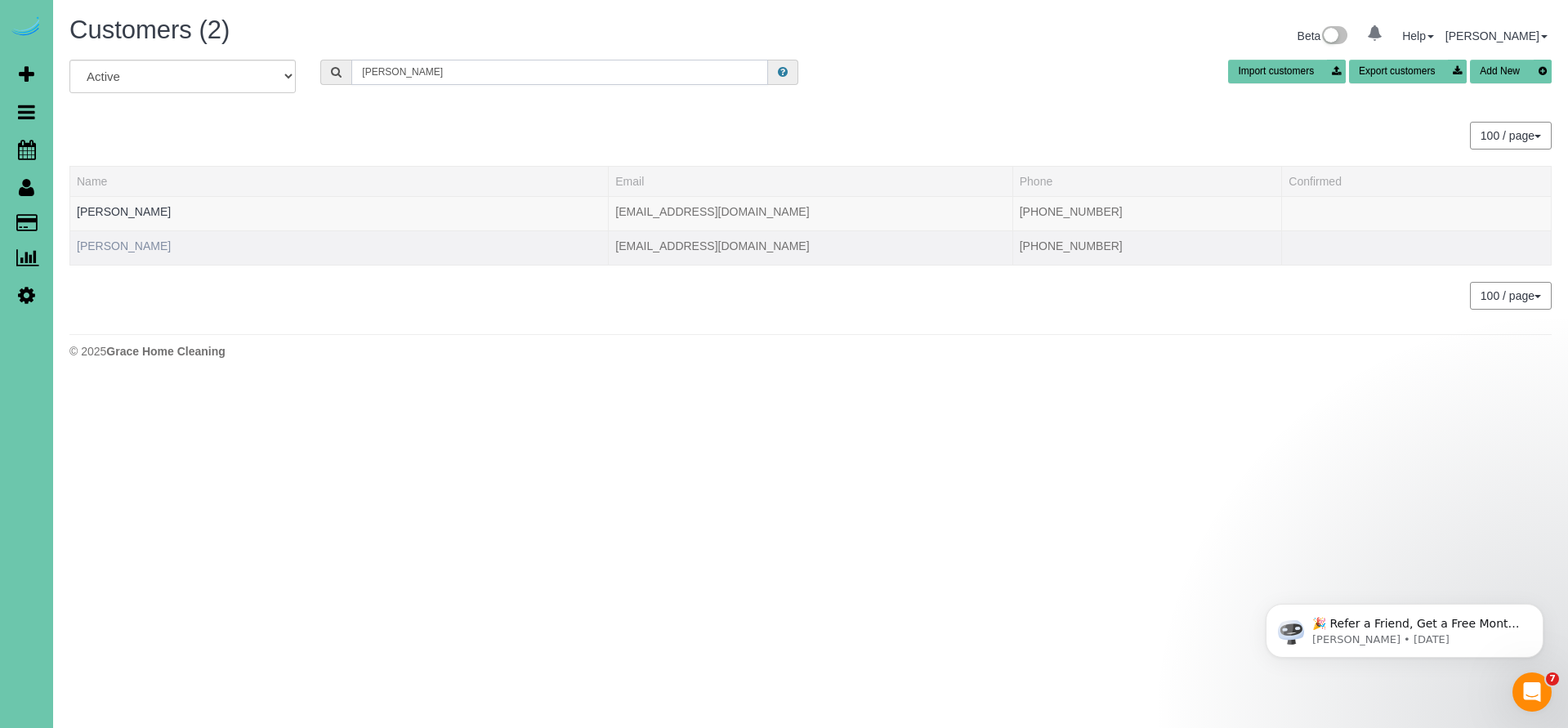
type input "Carla S"
click at [108, 243] on link "Carla Swartz" at bounding box center [123, 245] width 94 height 13
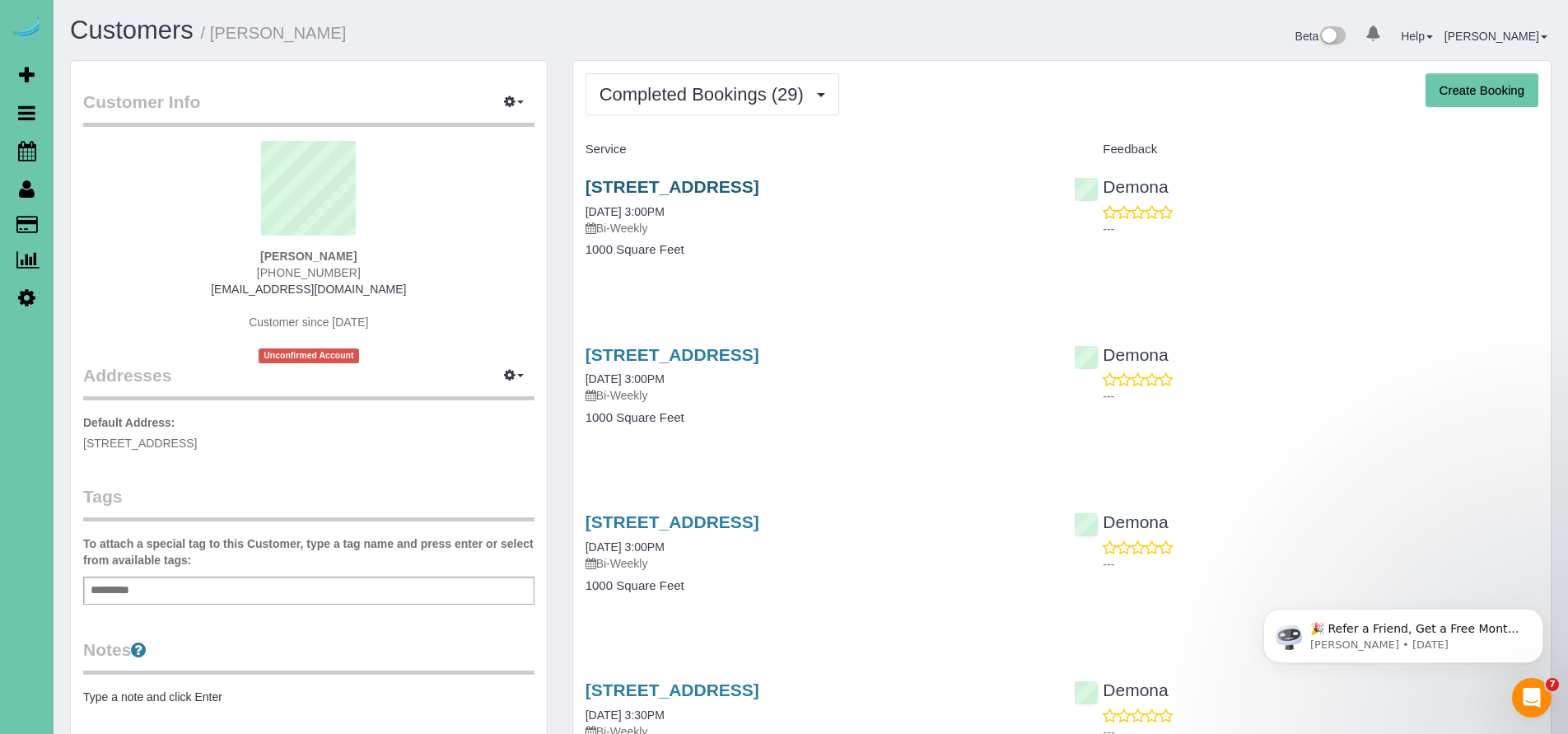
click at [738, 186] on link "3220 Farnam St #2504, Omaha, NE 68131" at bounding box center [672, 187] width 173 height 19
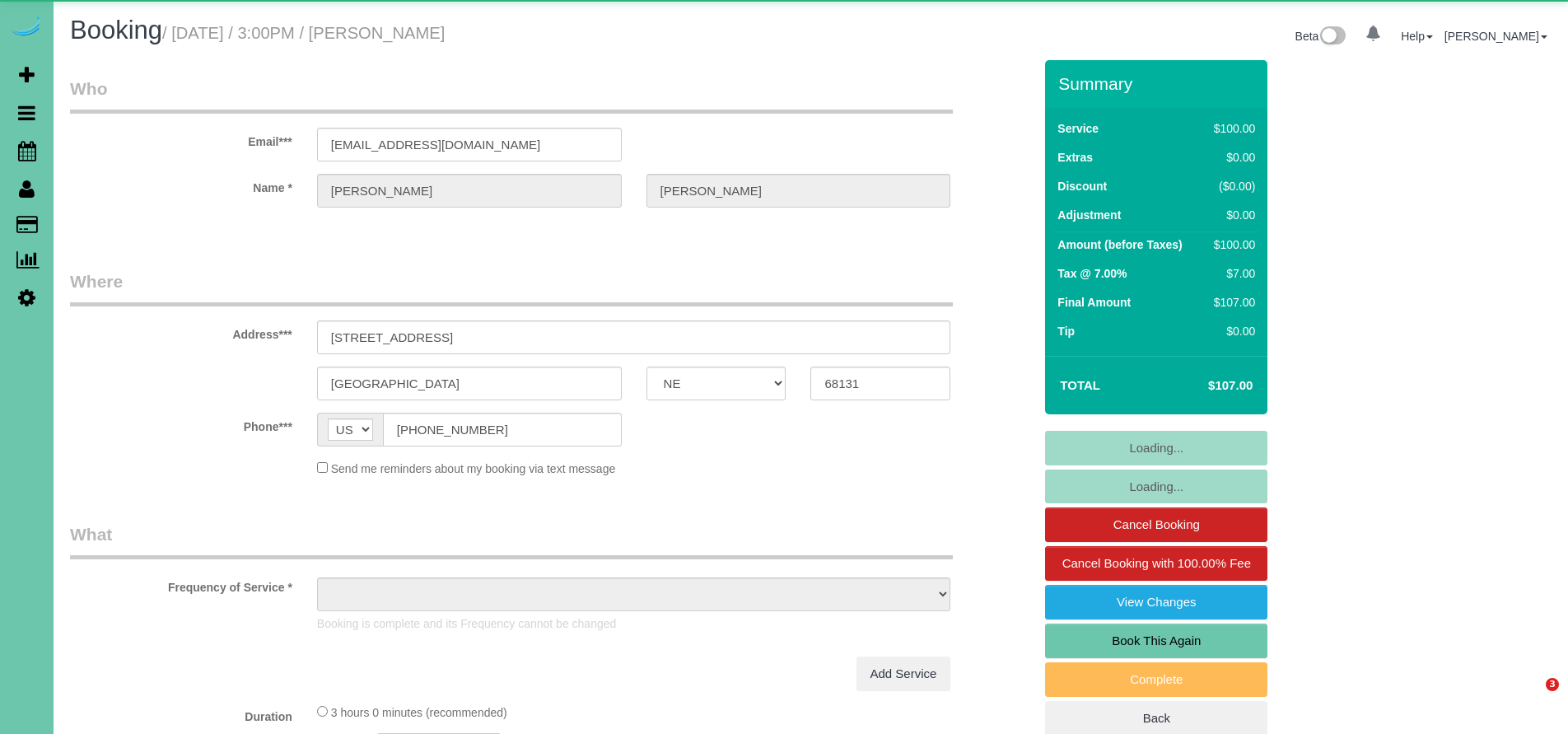
select select "NE"
select select "object:626"
select select "number:34"
select select "number:40"
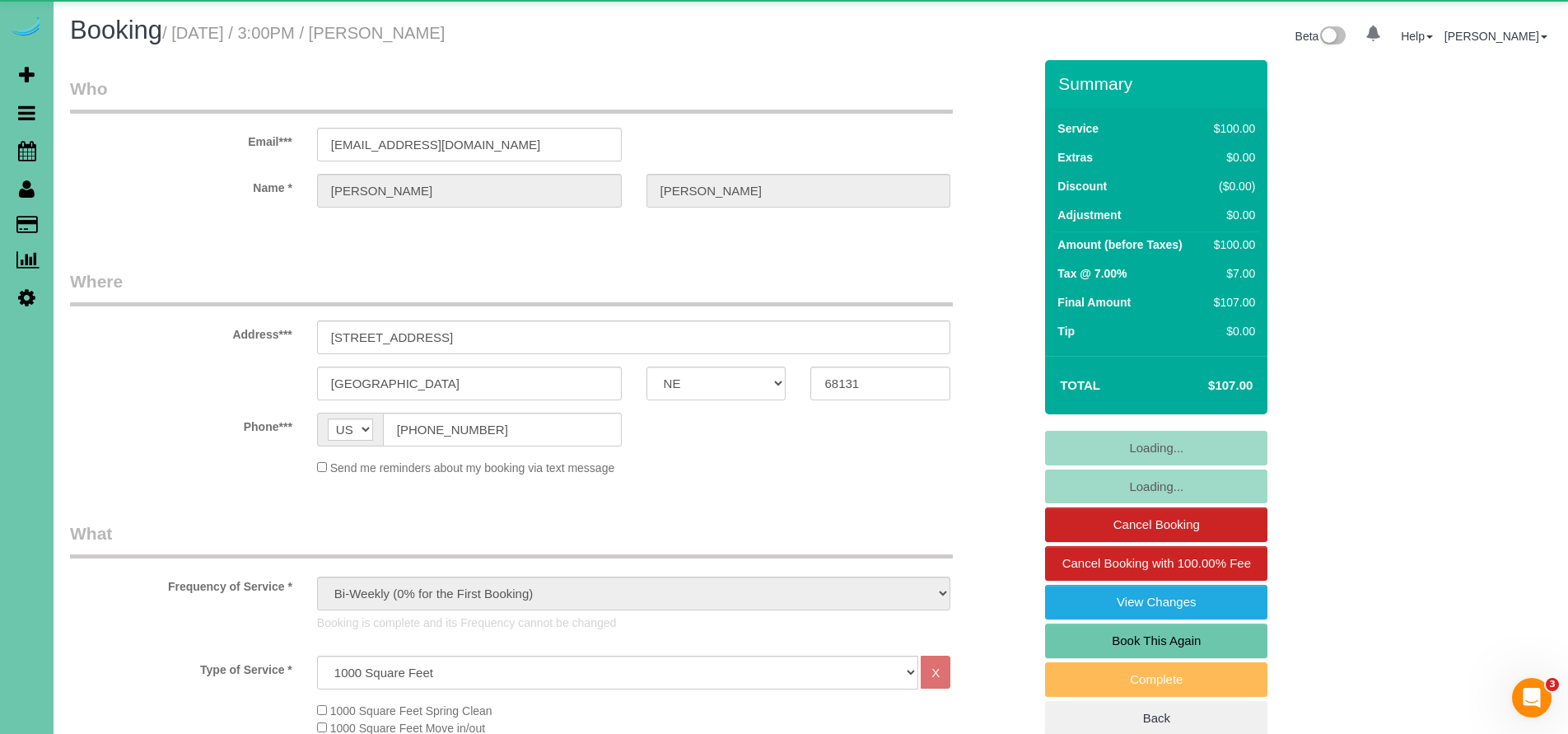
select select "object:915"
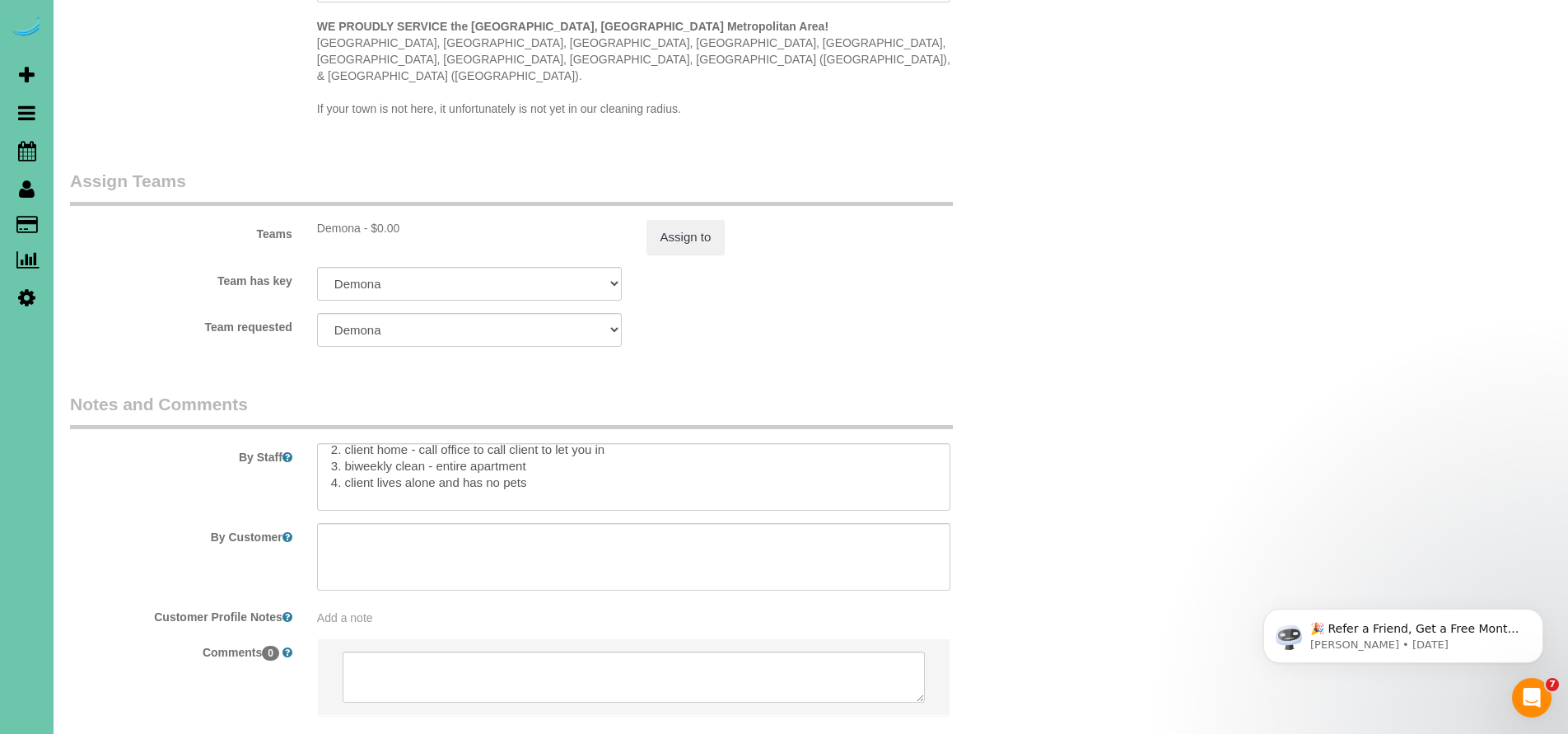
scroll to position [47, 0]
click at [537, 443] on textarea at bounding box center [634, 476] width 634 height 67
paste textarea "no touching or making the bed, the master room is cluttered so dust what you ca…"
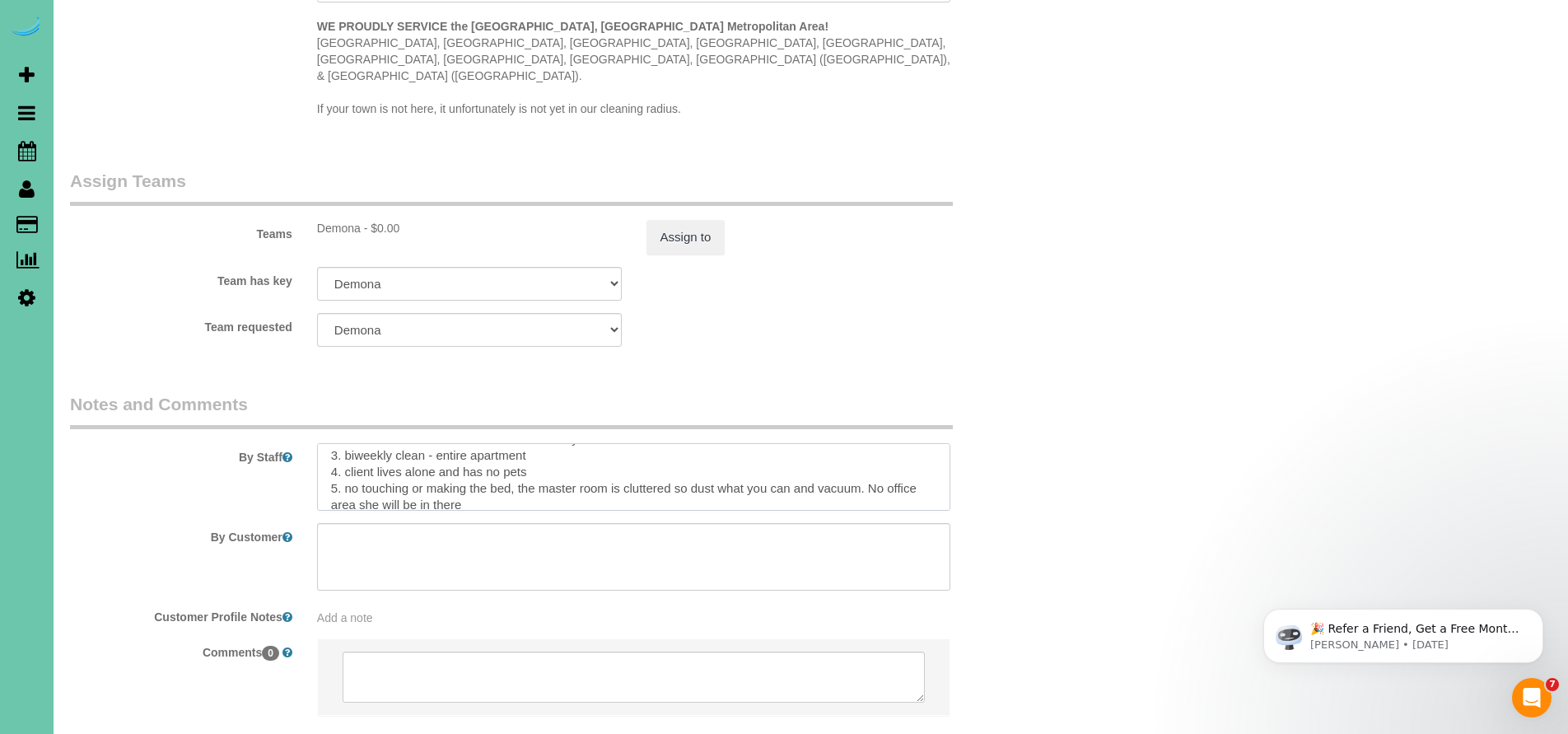
click at [876, 446] on textarea at bounding box center [634, 476] width 634 height 67
click at [533, 443] on textarea at bounding box center [634, 476] width 634 height 67
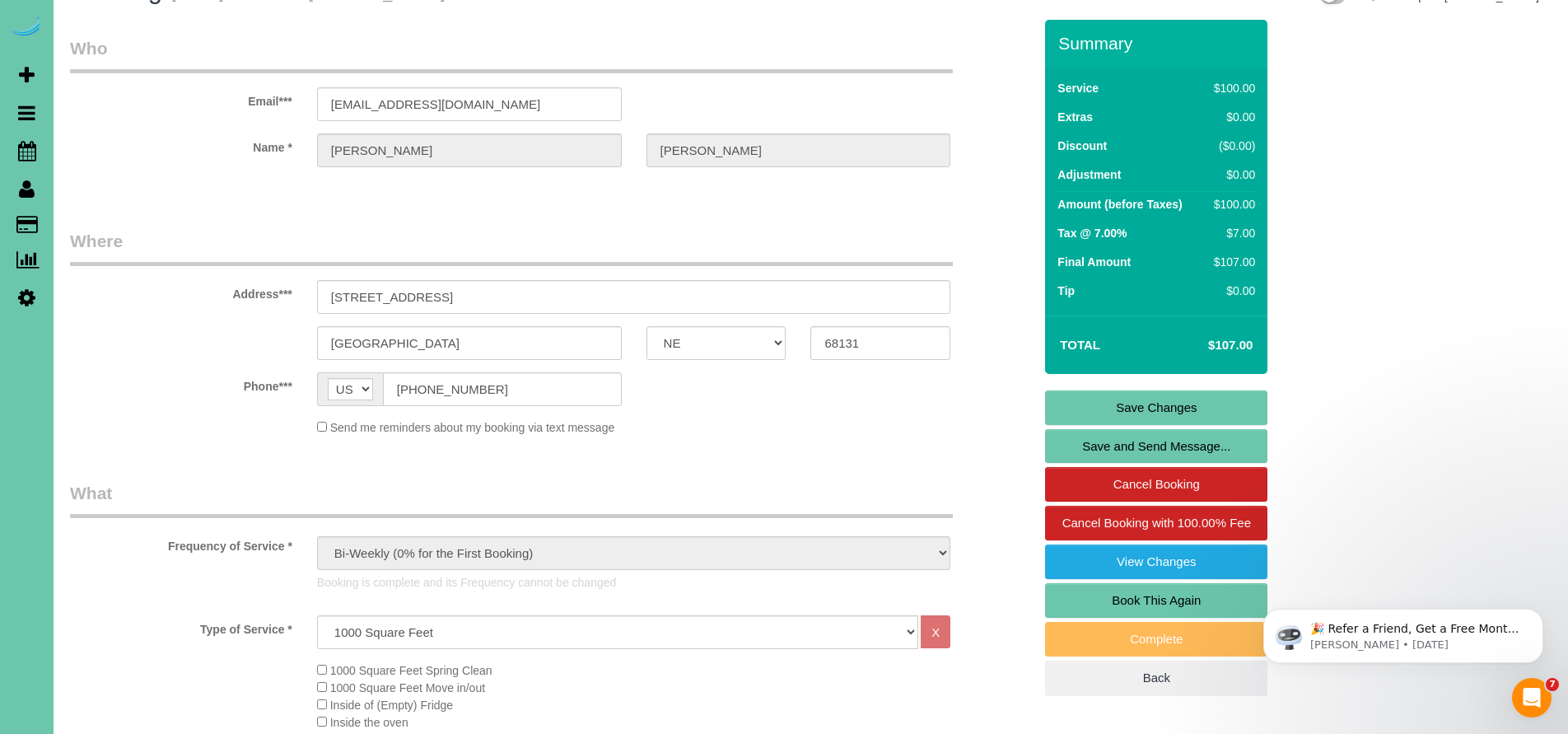
scroll to position [0, 0]
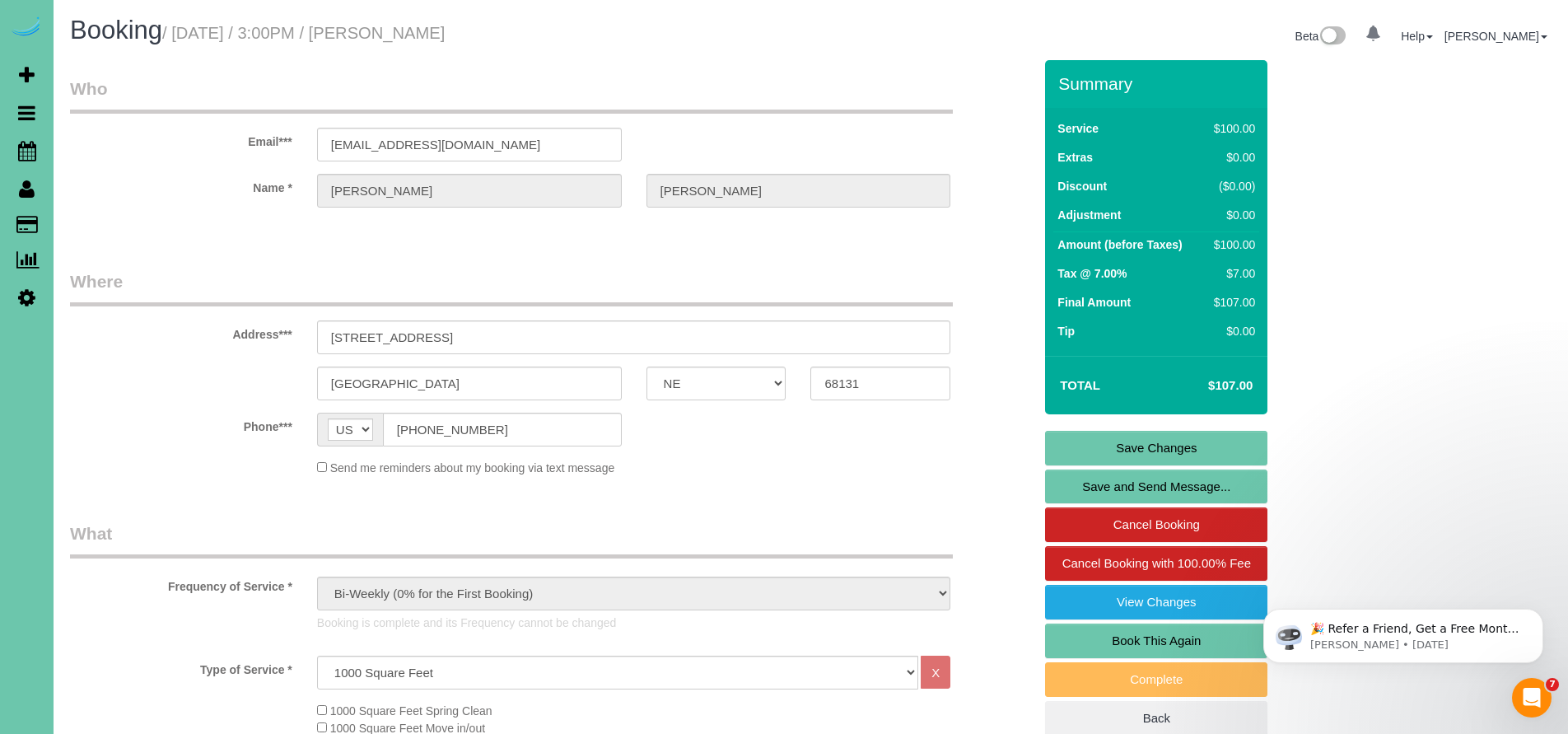
type textarea "*** Can not arrive early *** [GEOGRAPHIC_DATA] complex ** 1. credit 2. client h…"
click at [1142, 447] on link "Save Changes" at bounding box center [1156, 448] width 222 height 34
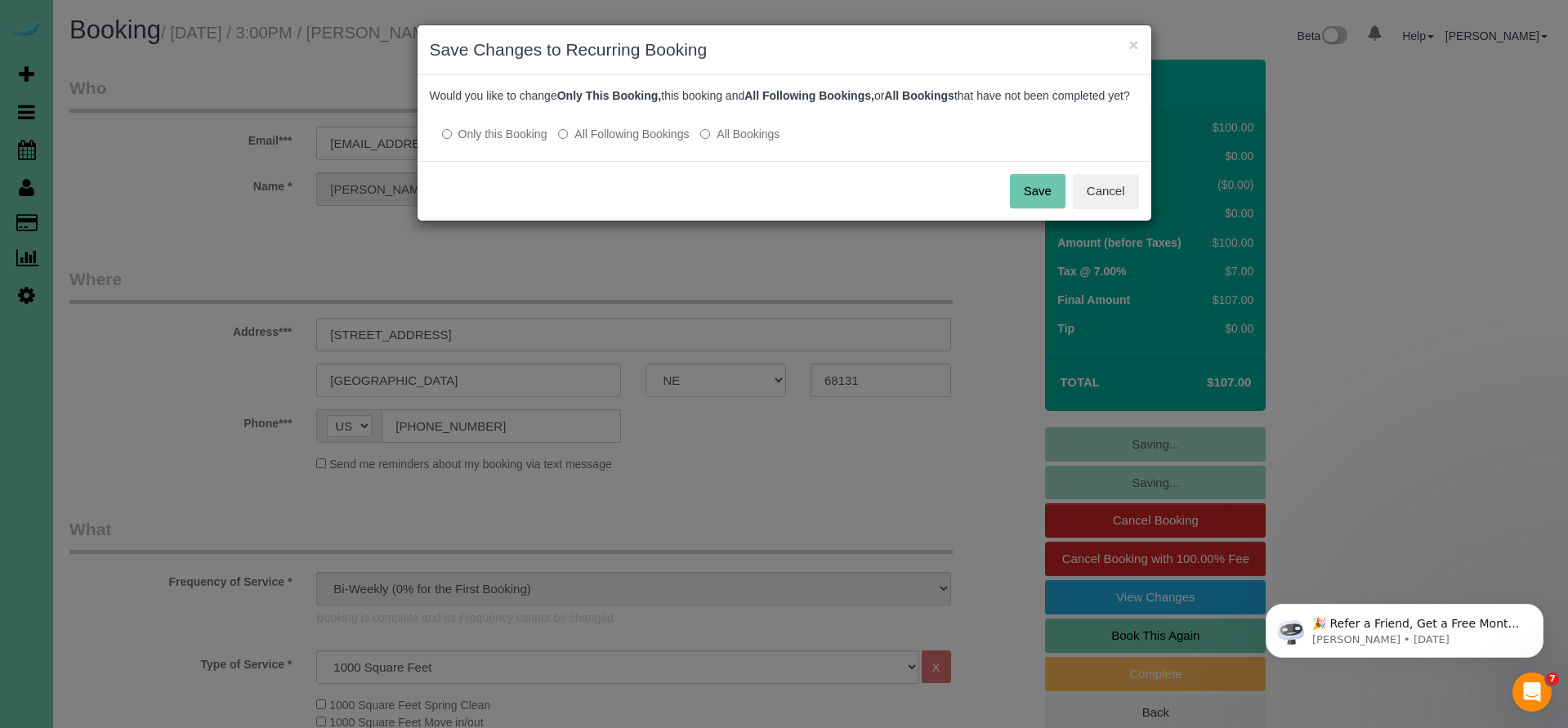
click at [1040, 203] on button "Save" at bounding box center [1038, 190] width 56 height 34
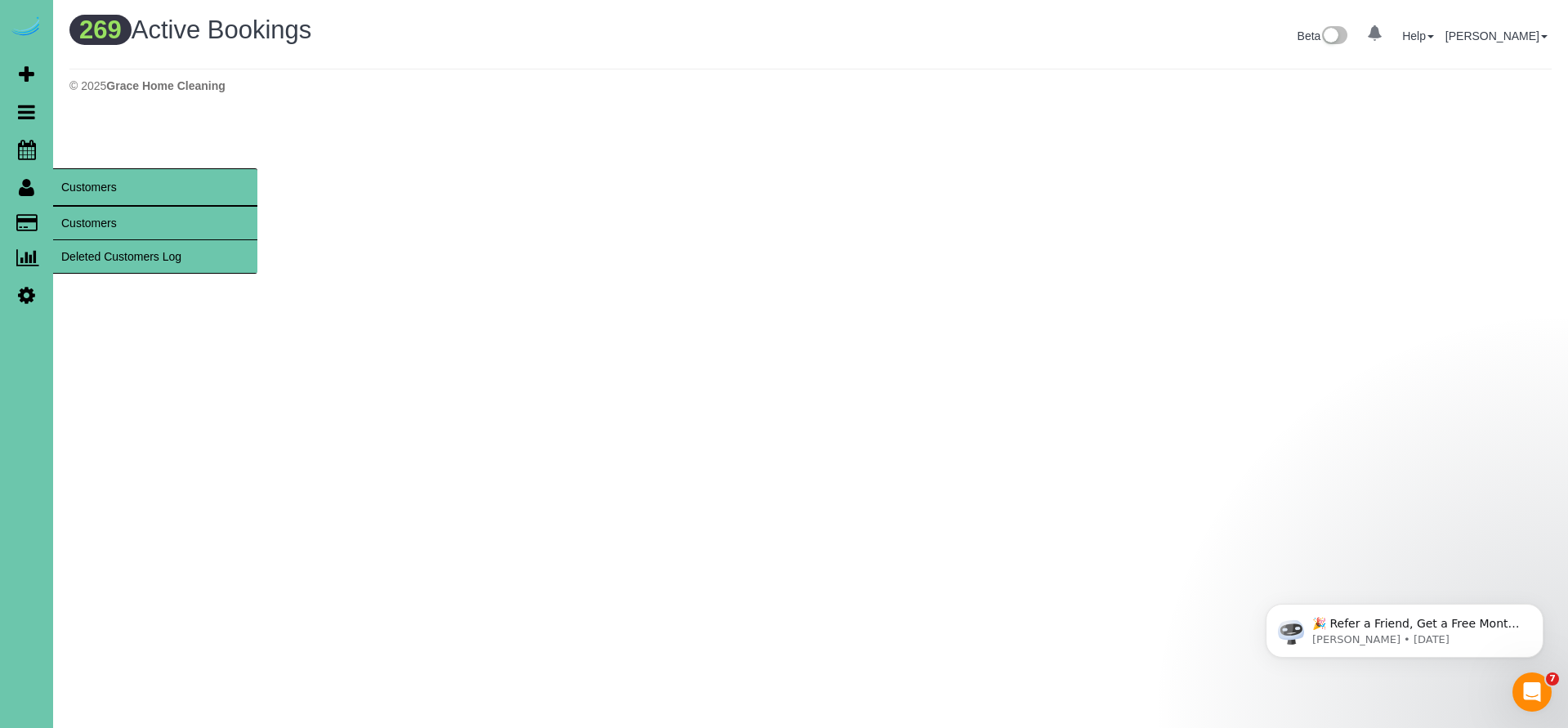
click at [121, 222] on link "Customers" at bounding box center [155, 223] width 204 height 33
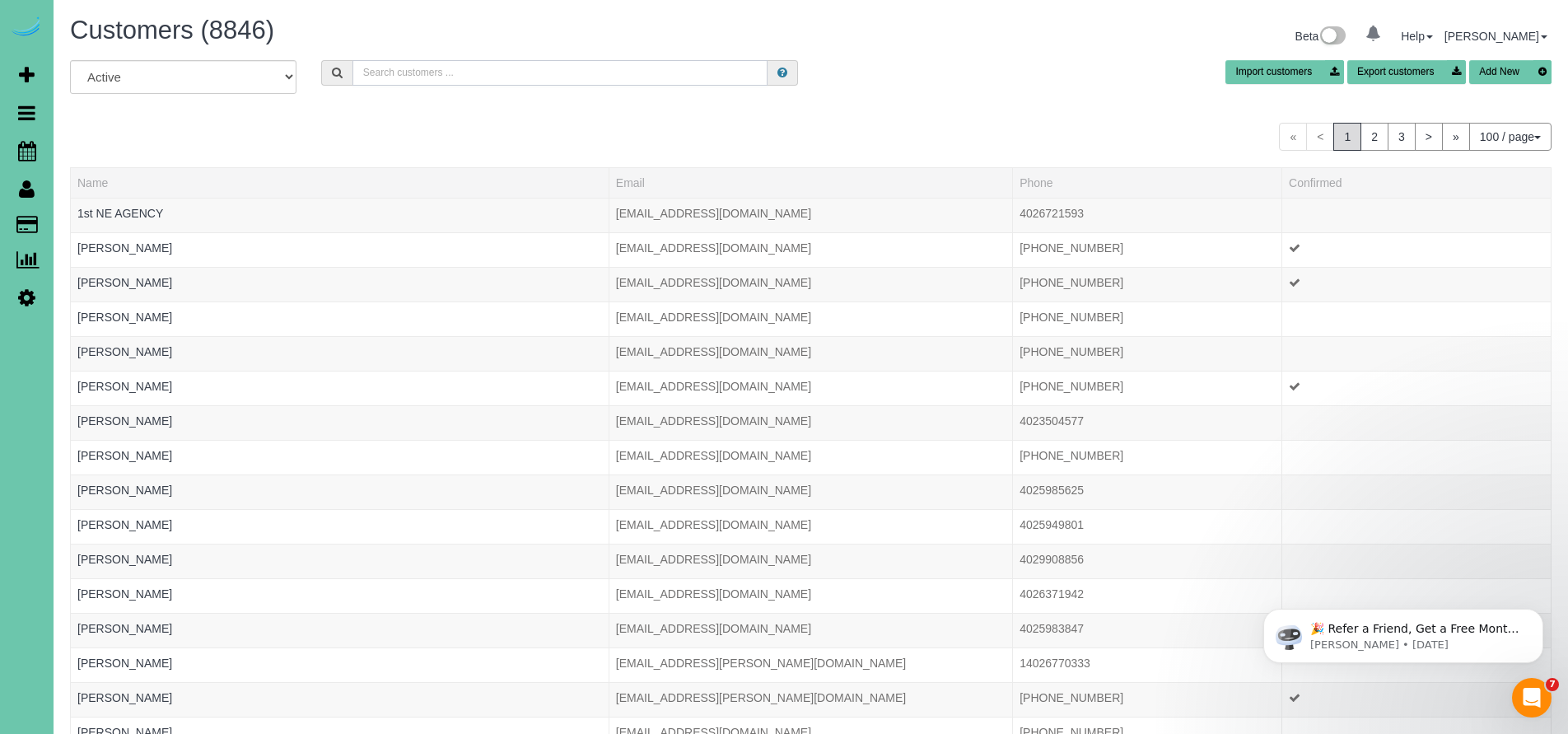
click at [435, 75] on input "text" at bounding box center [560, 73] width 416 height 25
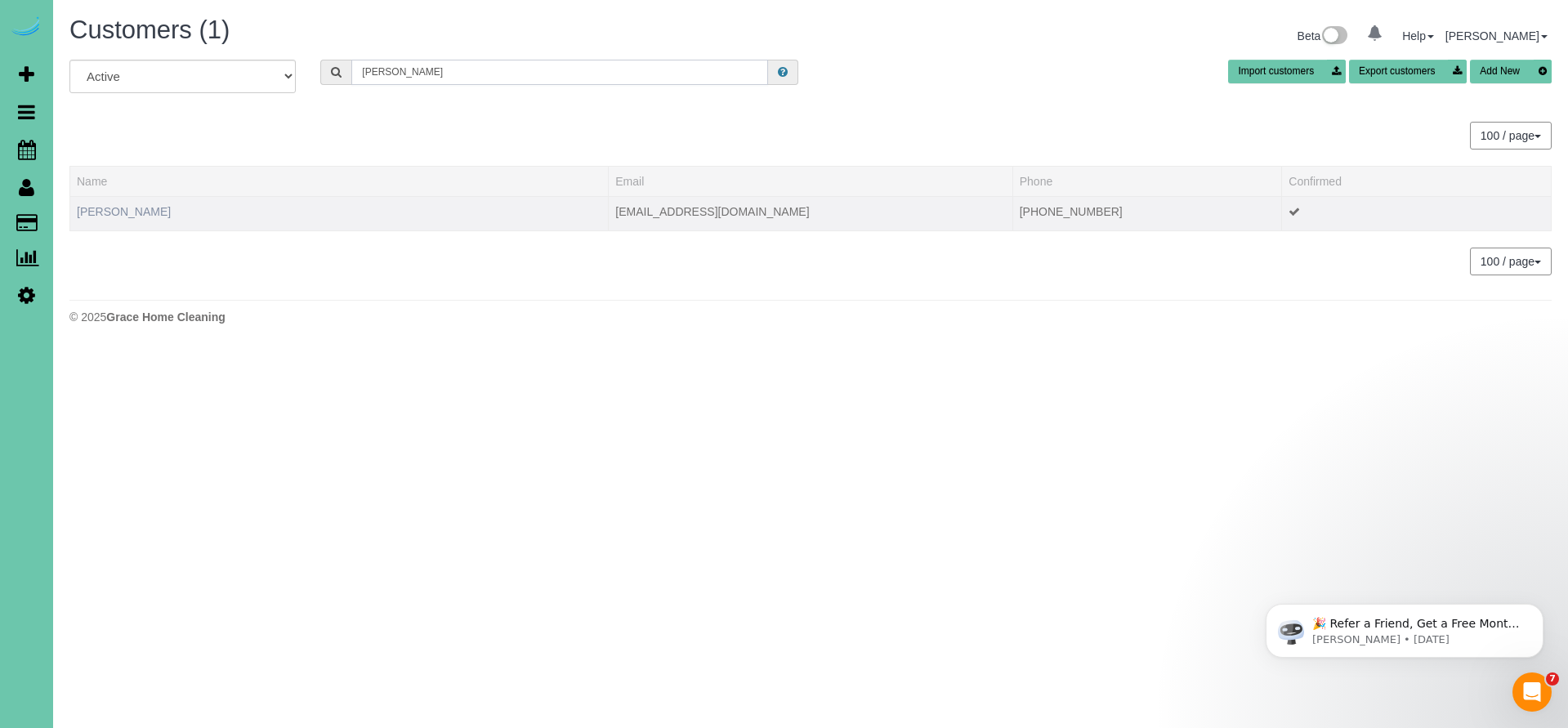
type input "Kim morro"
click at [113, 208] on link "[PERSON_NAME]" at bounding box center [123, 211] width 94 height 13
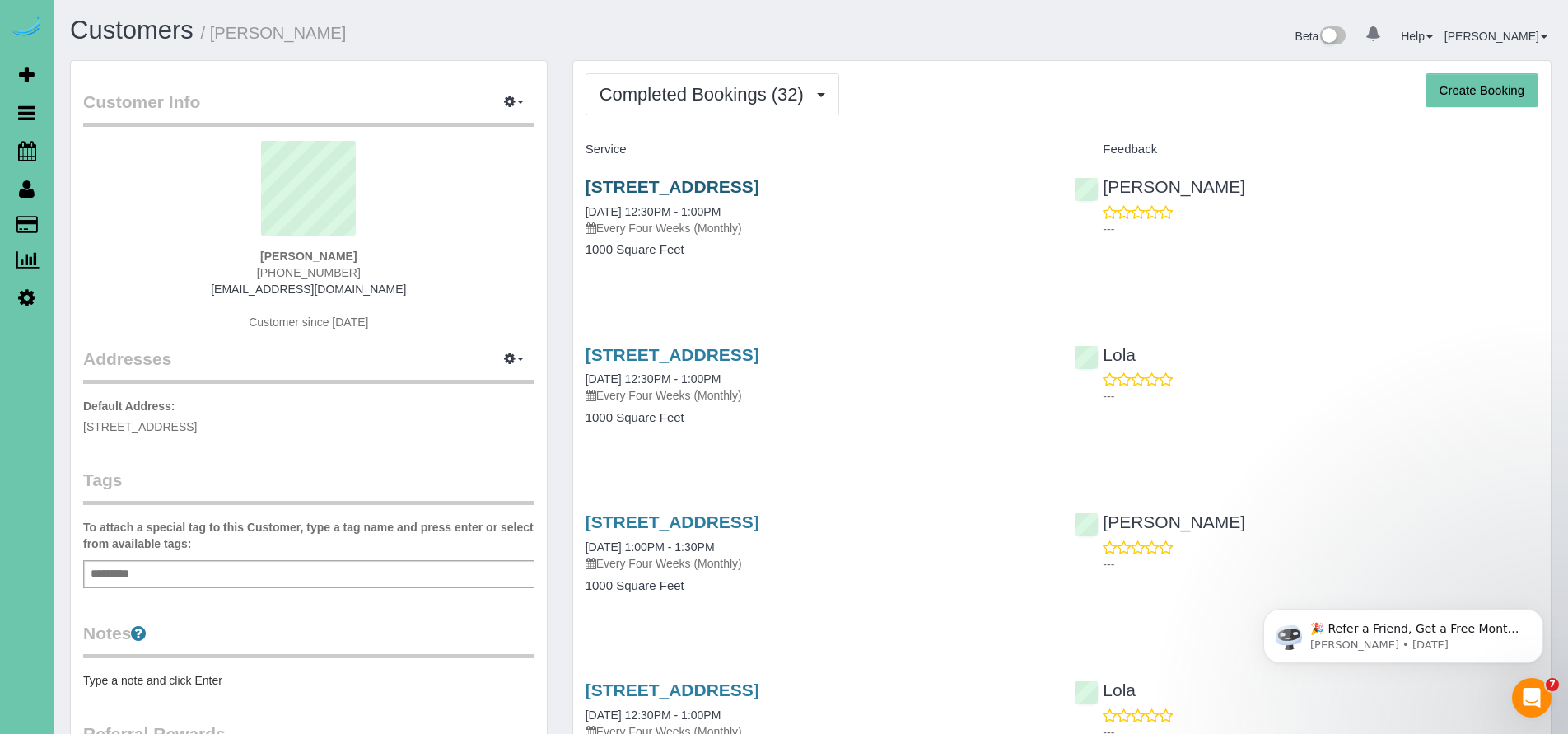
click at [759, 183] on link "[STREET_ADDRESS]" at bounding box center [672, 187] width 173 height 19
click at [632, 81] on button "Completed Bookings (32)" at bounding box center [712, 95] width 254 height 42
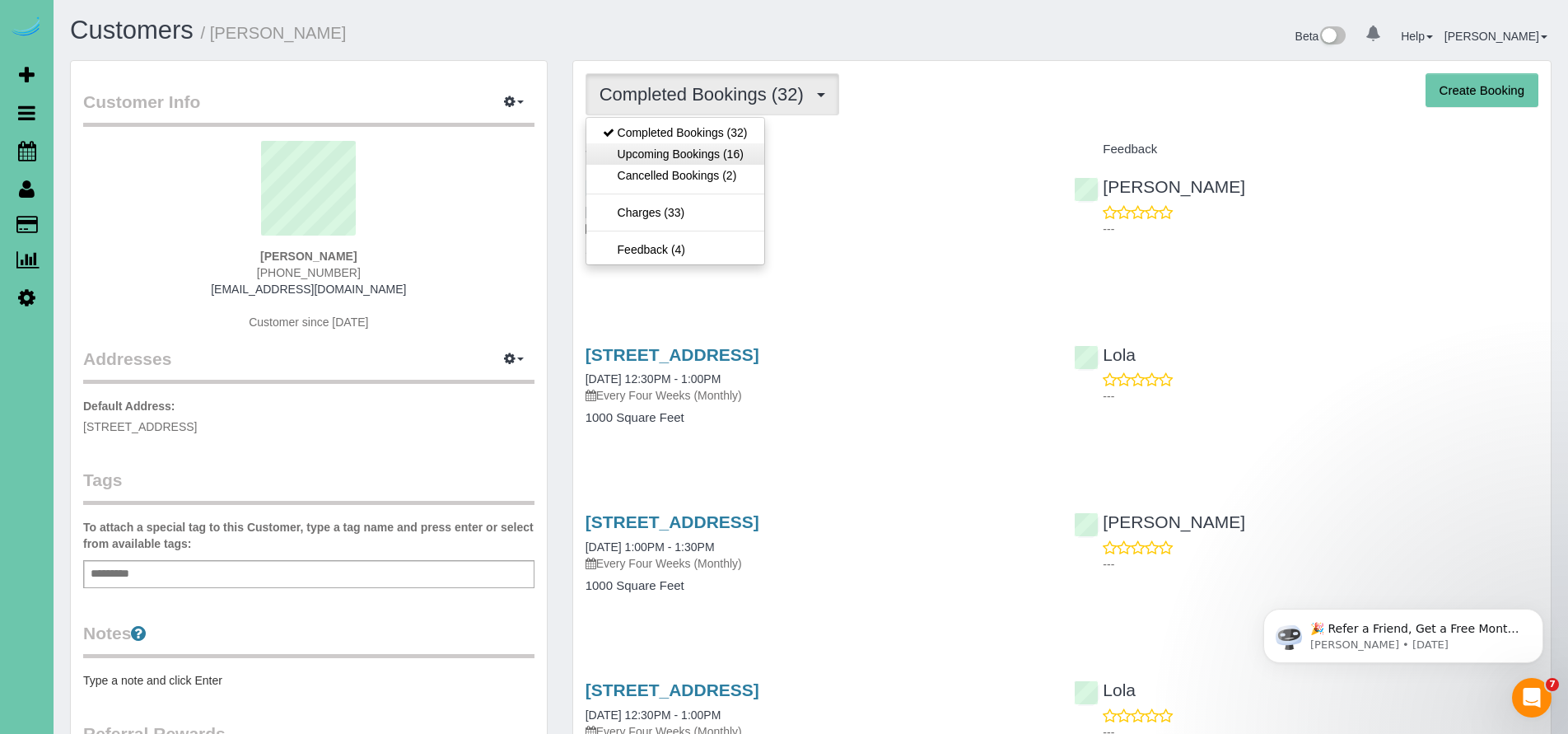
click at [640, 152] on link "Upcoming Bookings (16)" at bounding box center [675, 154] width 178 height 21
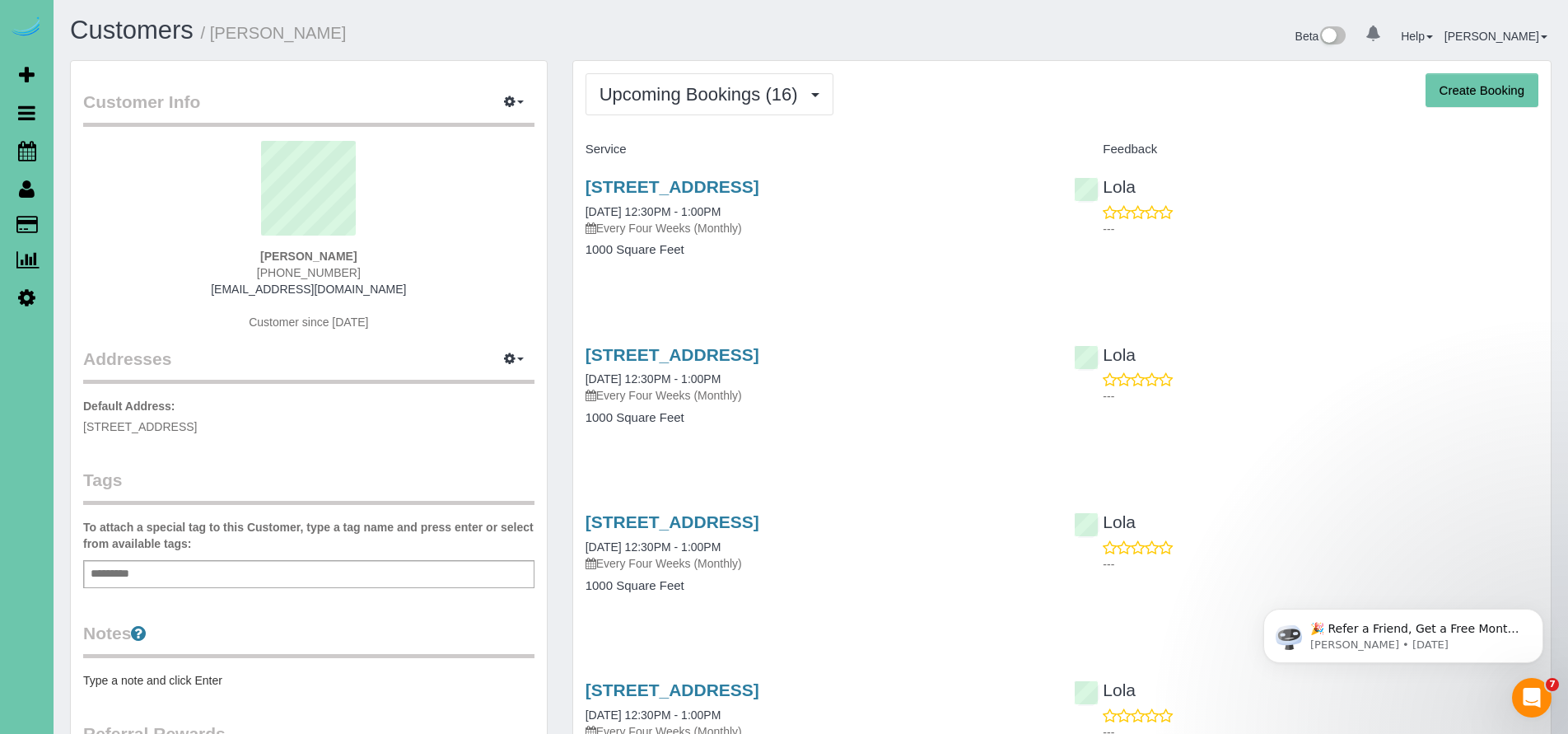
click at [777, 173] on div "16208 Mormon Street, Bennington, NE 68007 10/14/2025 12:30PM - 1:00PM Every Fou…" at bounding box center [817, 226] width 489 height 127
click at [759, 178] on link "[STREET_ADDRESS]" at bounding box center [672, 187] width 173 height 19
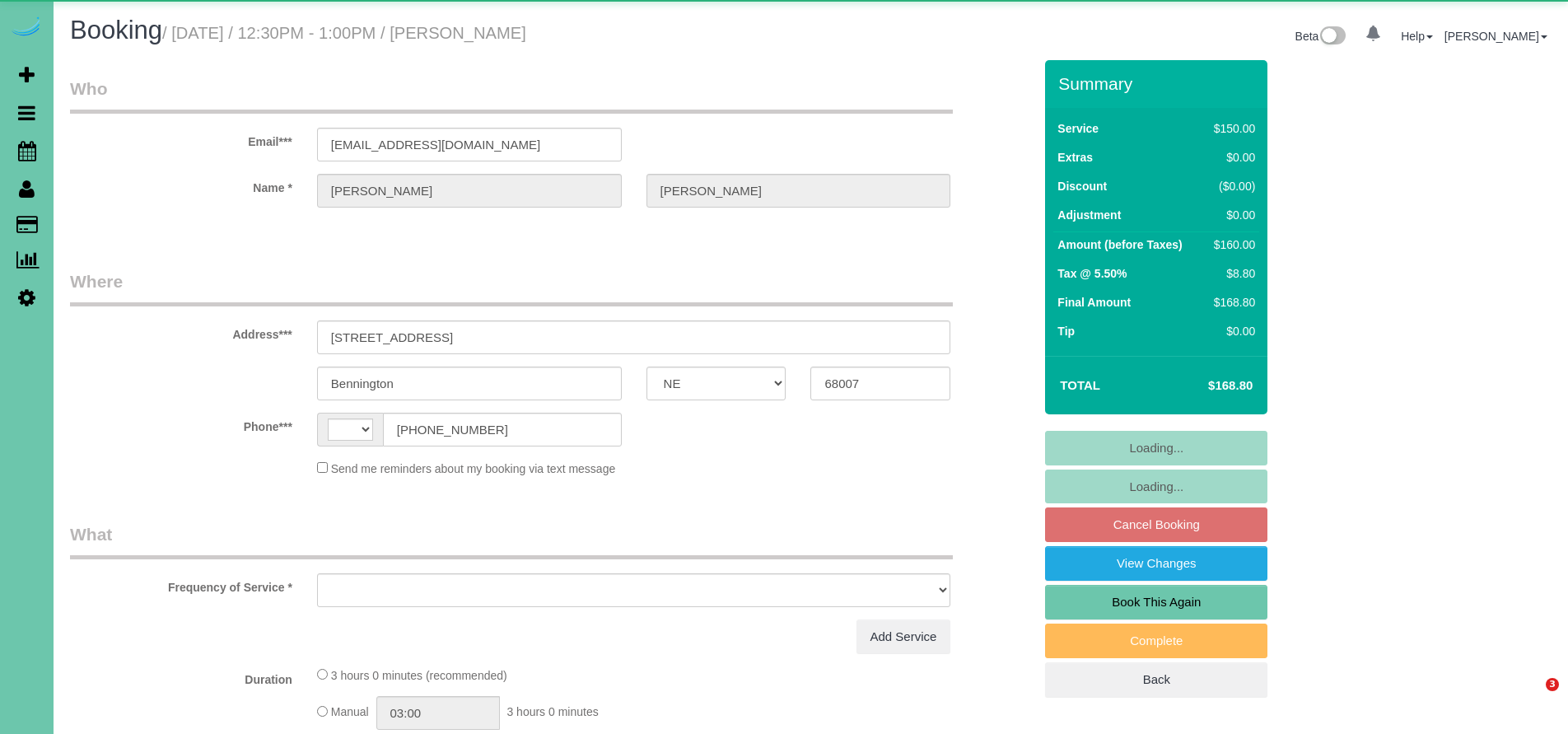
select select "NE"
select select "string:[GEOGRAPHIC_DATA]"
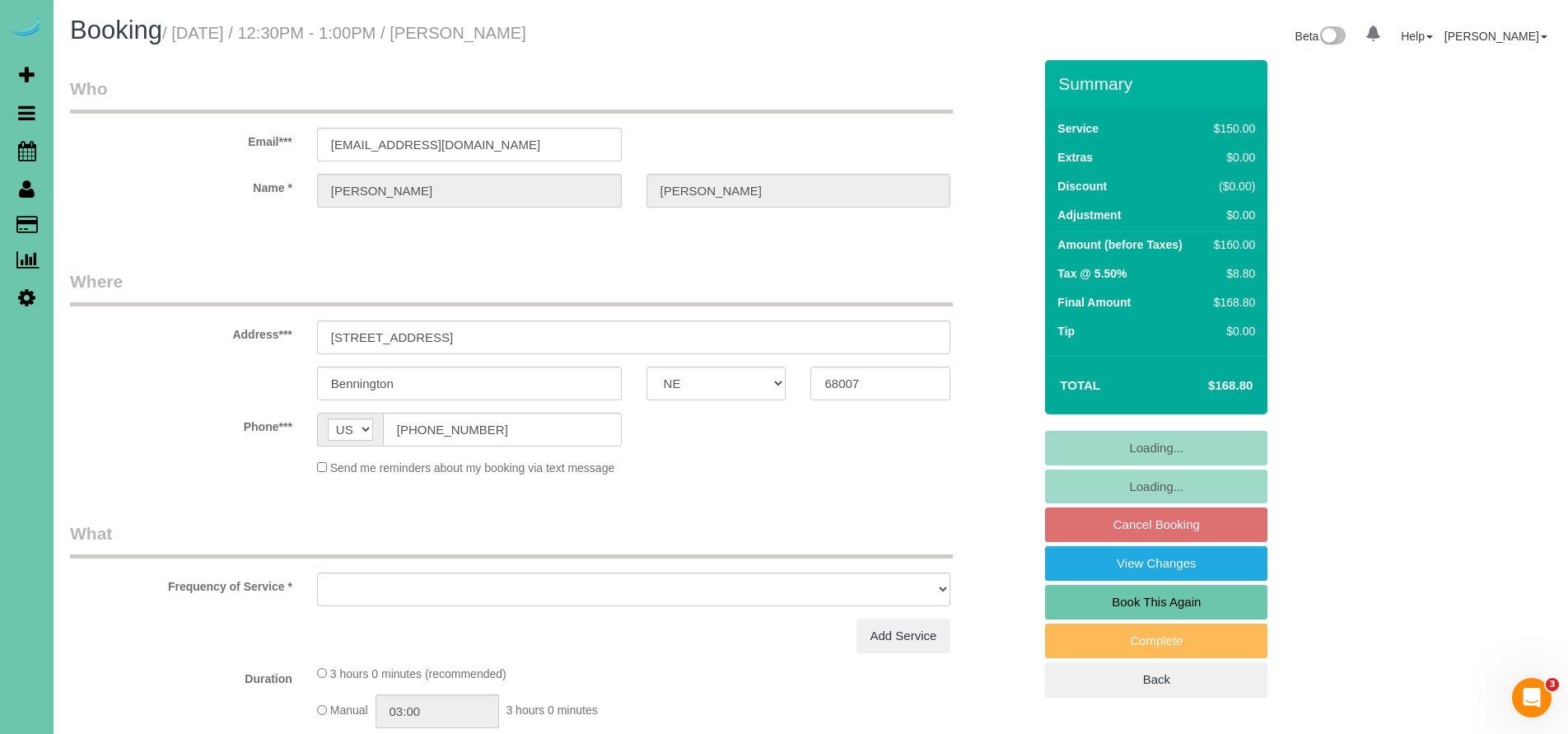
select select "object:646"
select select "string:fspay-1510cc5f-50e1-4051-982a-c592bb0d8f5f"
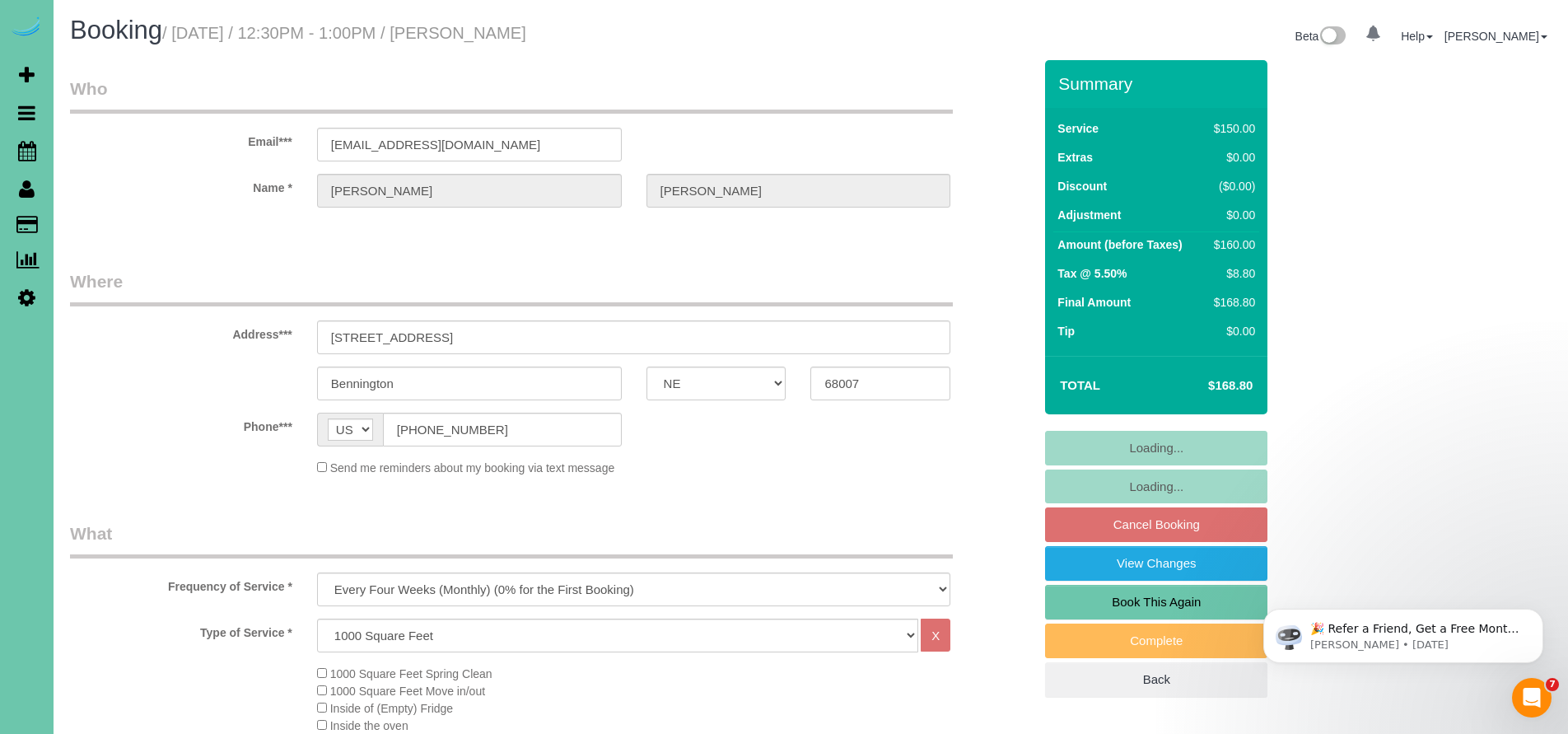
select select "object:904"
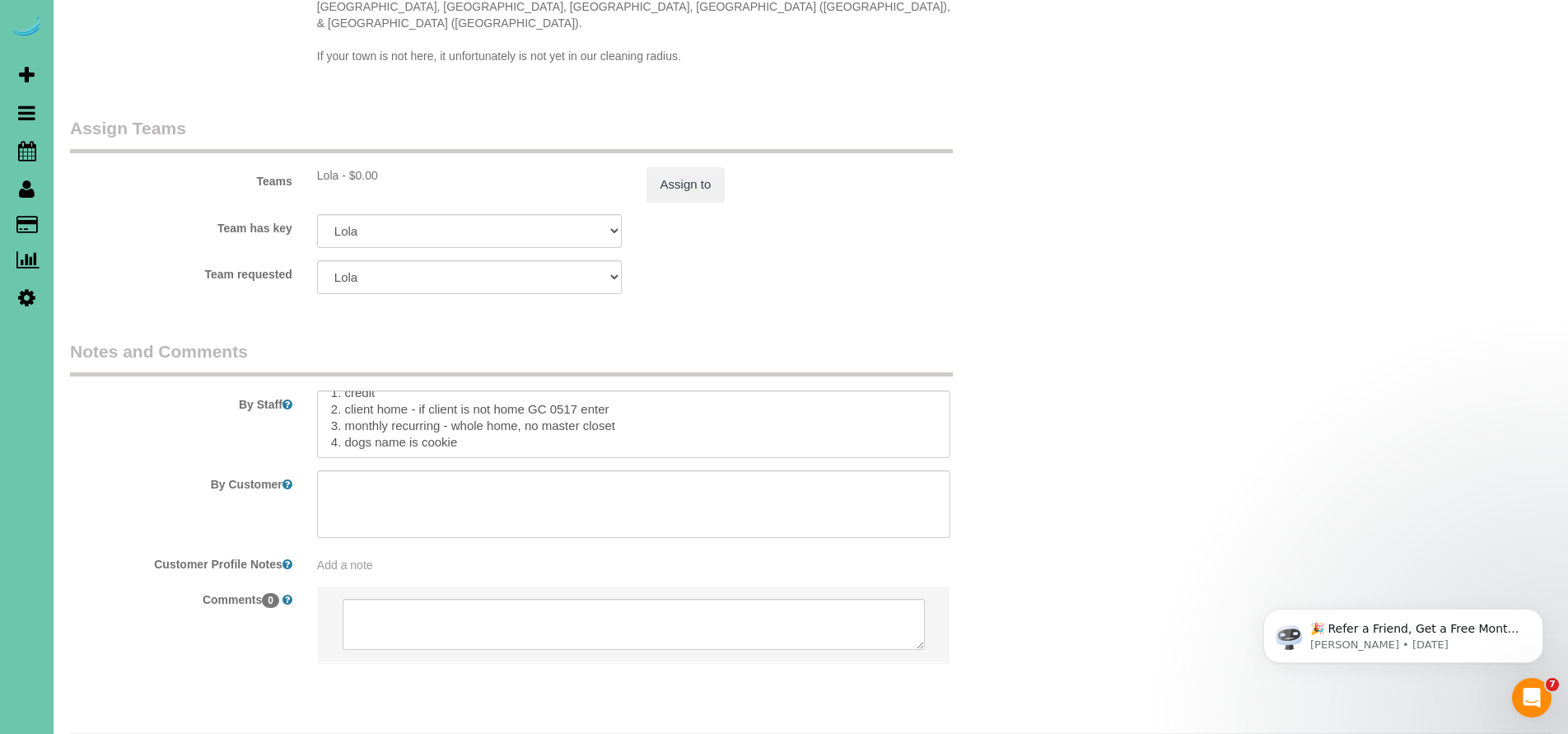
scroll to position [18, 0]
click at [628, 391] on textarea at bounding box center [634, 424] width 634 height 67
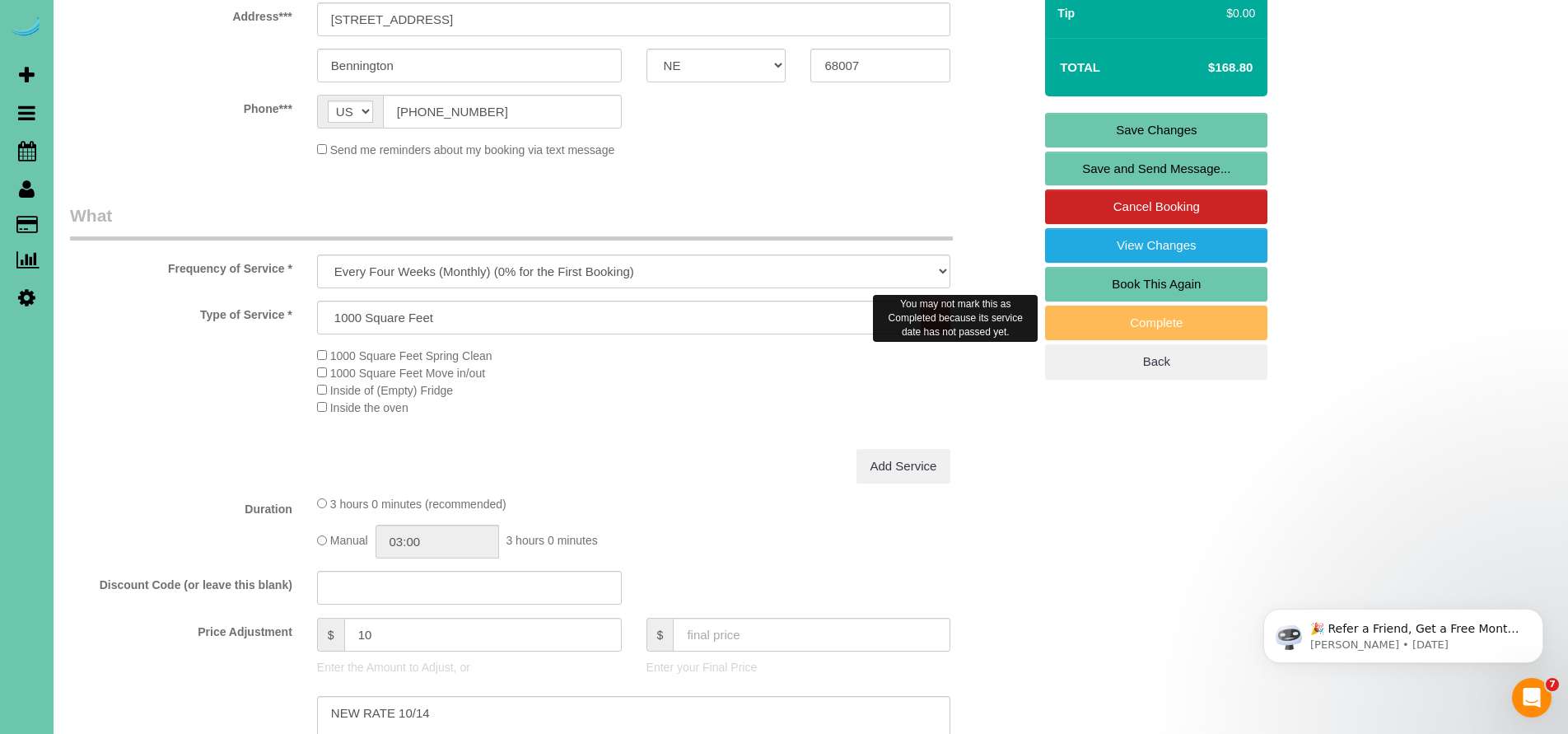
scroll to position [296, 0]
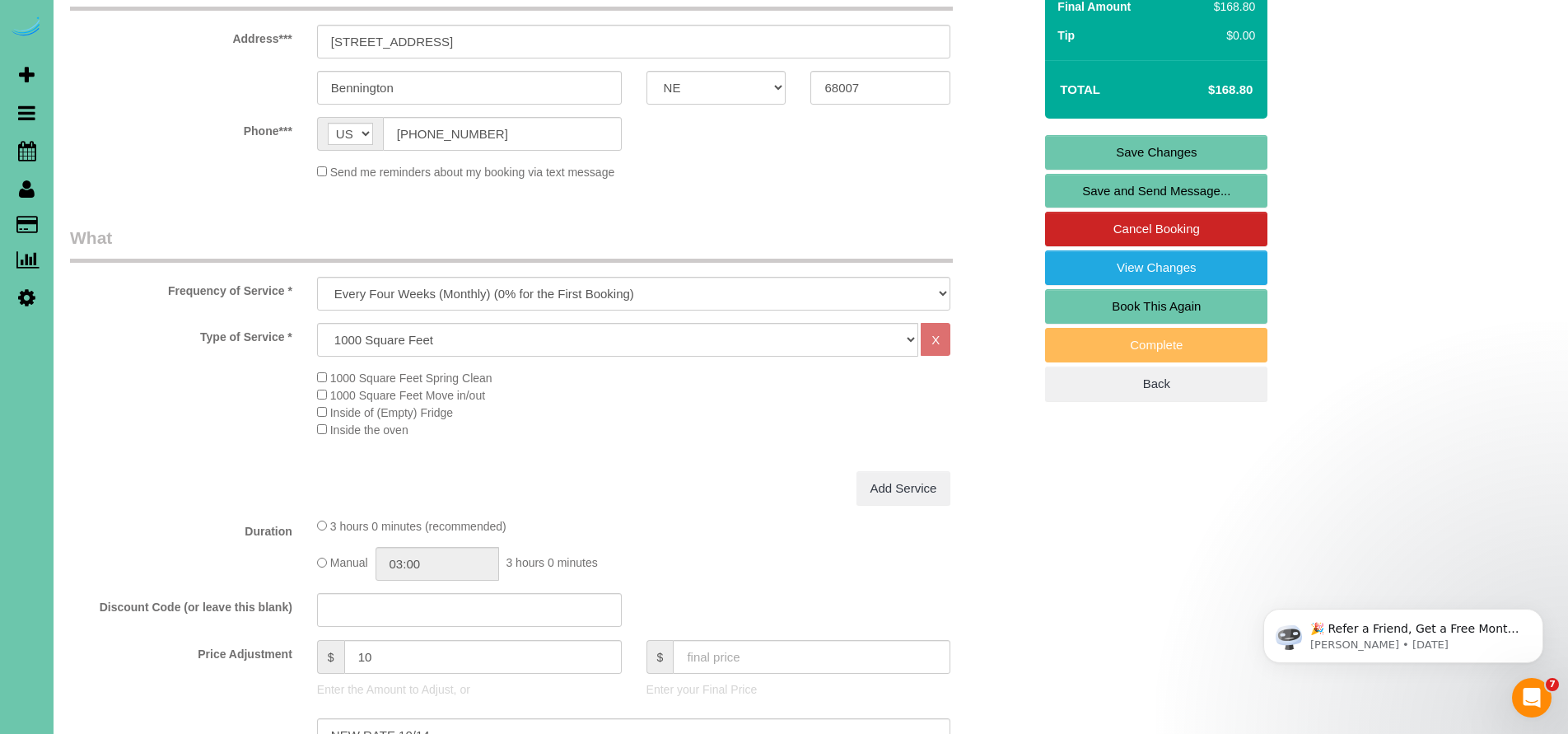
type textarea "1. credit 2. client home - if client is not home GC 0517 enter 3. monthly recur…"
click at [1137, 148] on link "Save Changes" at bounding box center [1156, 152] width 222 height 34
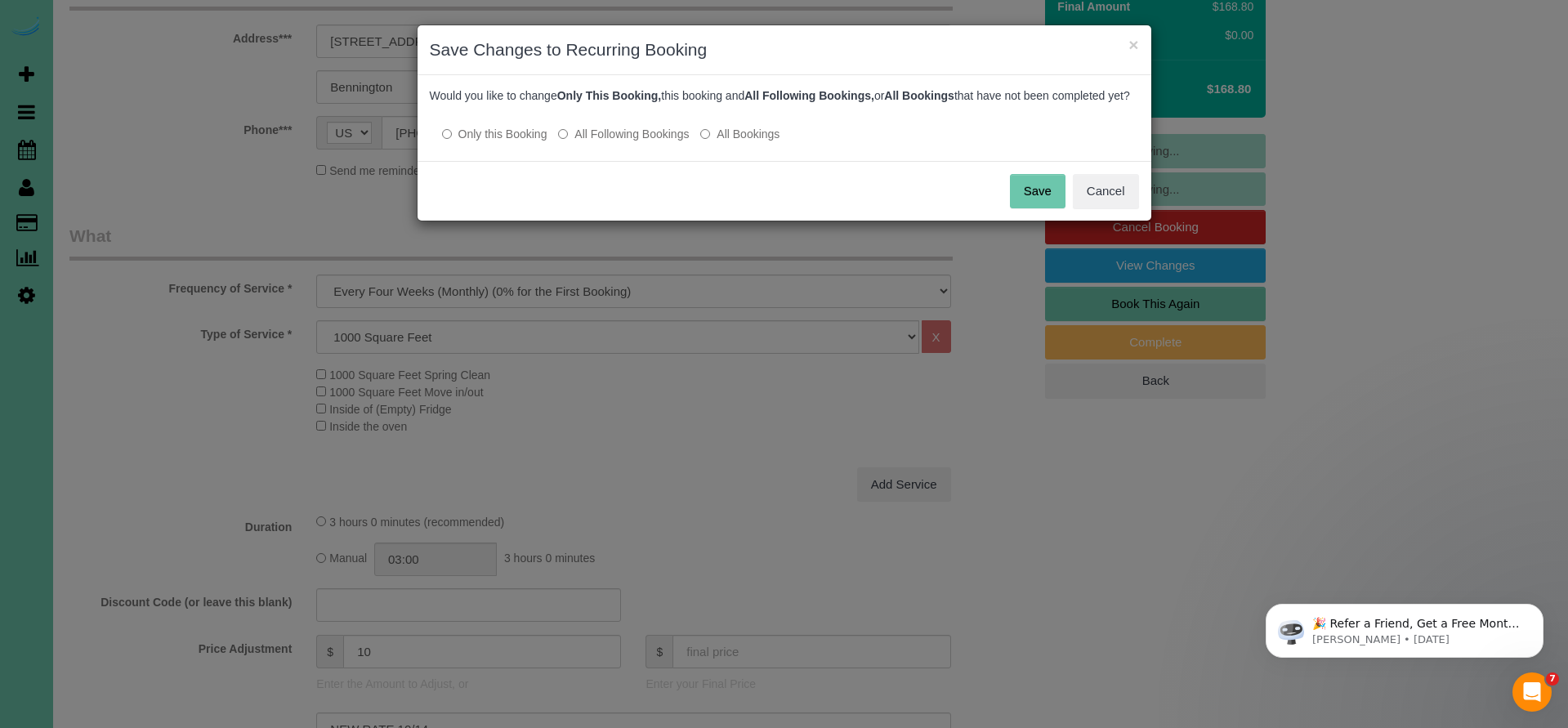
click at [1031, 208] on button "Save" at bounding box center [1038, 190] width 56 height 34
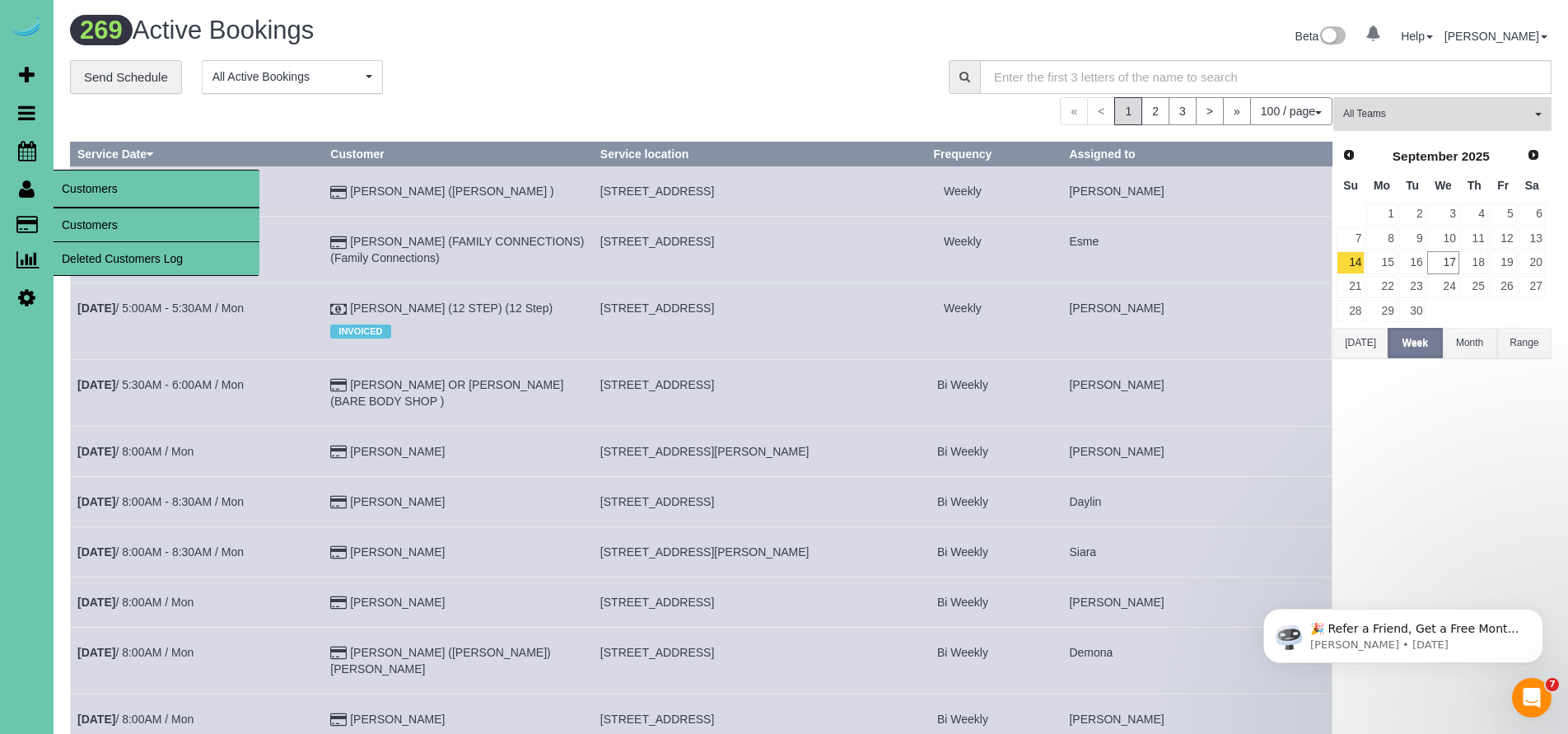
click at [26, 192] on icon at bounding box center [27, 188] width 16 height 20
click at [88, 222] on link "Customers" at bounding box center [156, 225] width 206 height 33
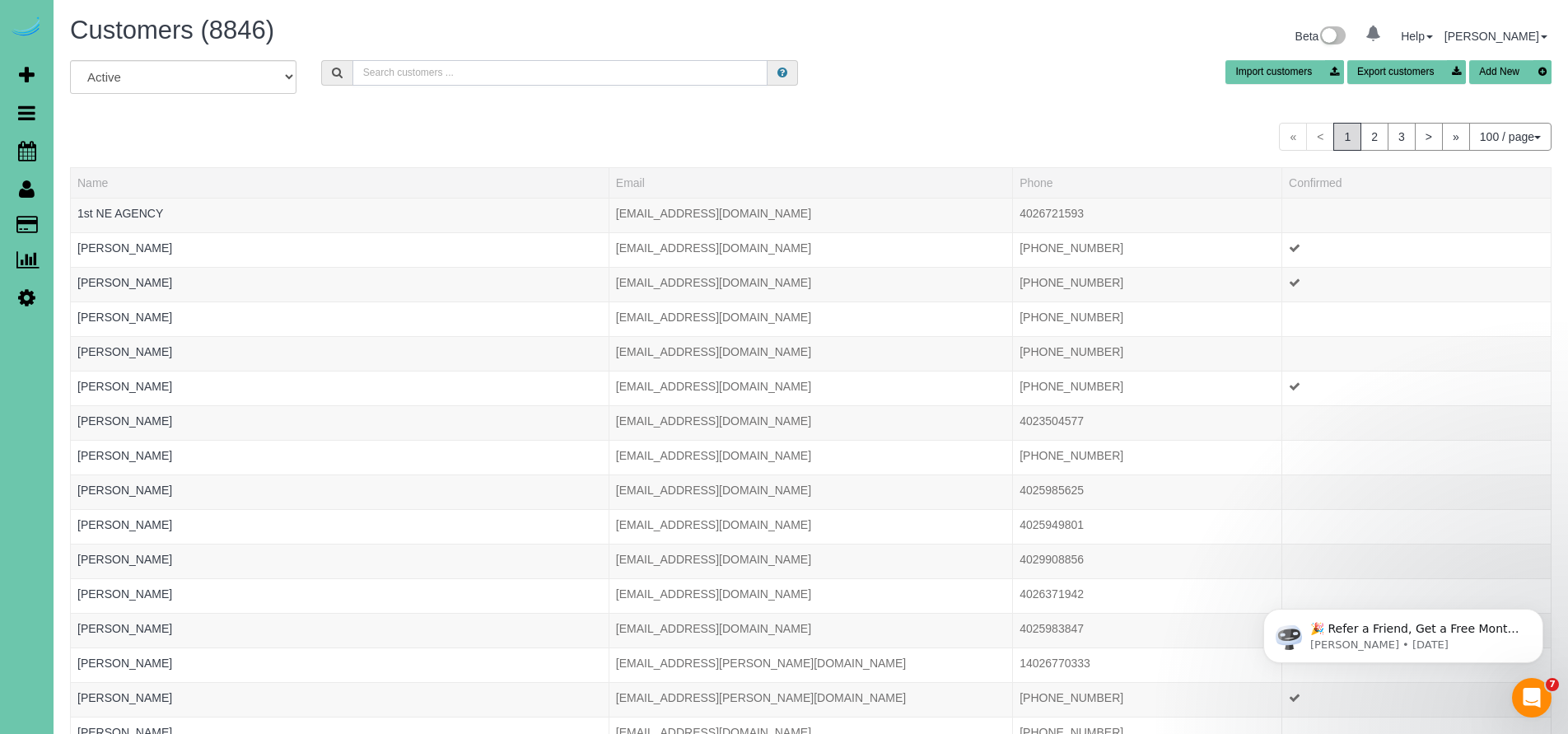
click at [401, 75] on input "text" at bounding box center [560, 73] width 416 height 25
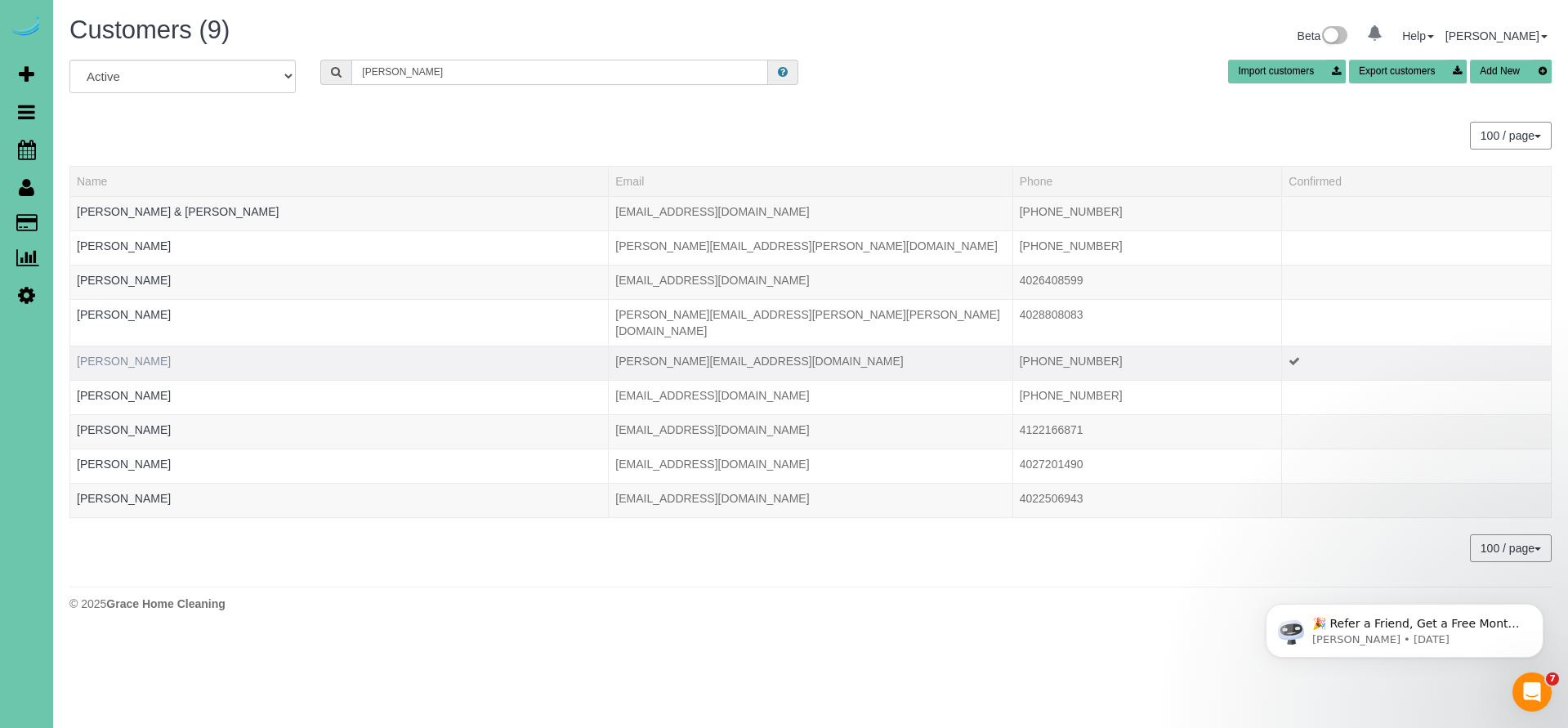
type input "[PERSON_NAME]"
click at [126, 354] on link "[PERSON_NAME]" at bounding box center [123, 361] width 94 height 13
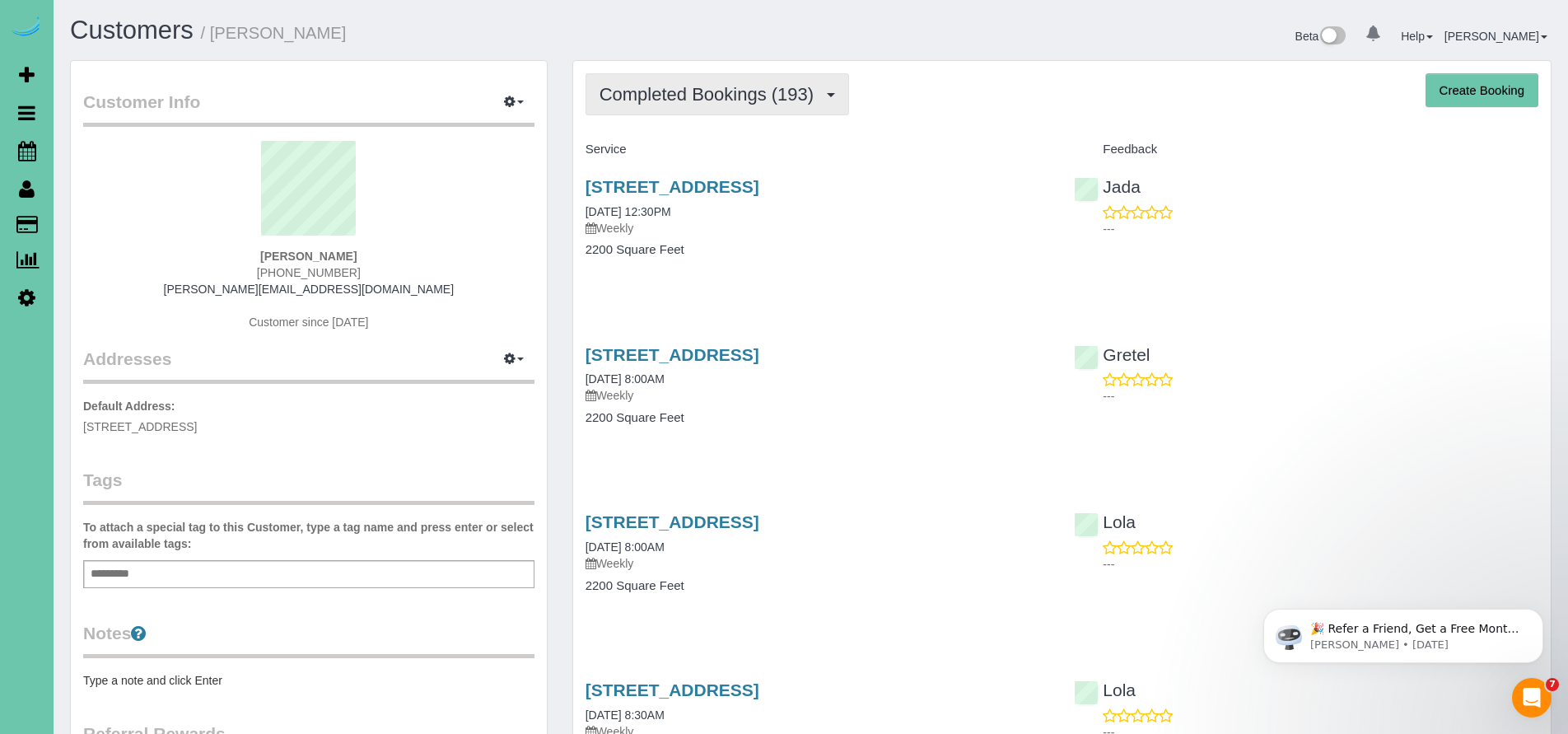
click at [683, 100] on span "Completed Bookings (193)" at bounding box center [710, 95] width 222 height 21
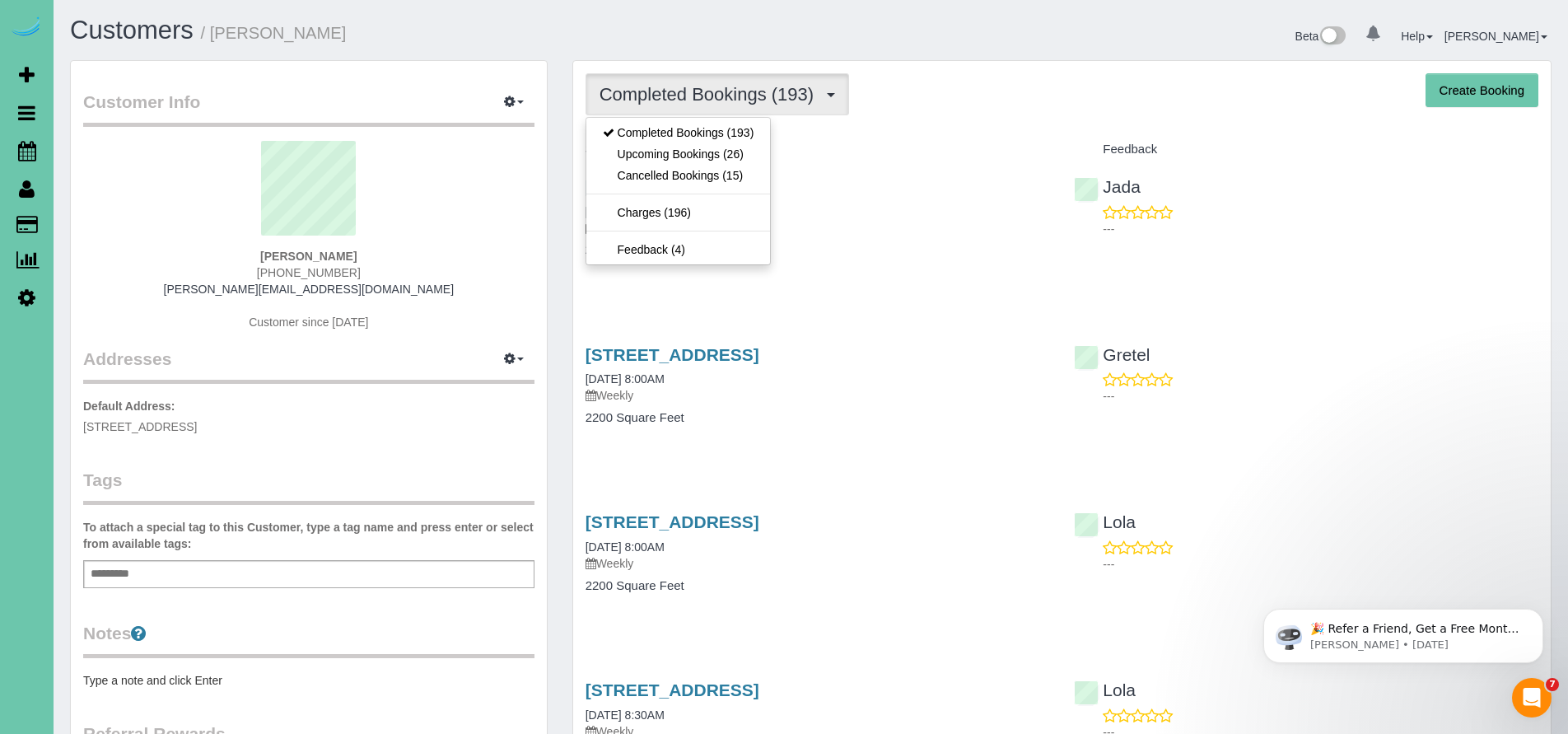
click at [759, 186] on link "5128 Blondo Street, Omaha, NE 68104" at bounding box center [672, 187] width 173 height 19
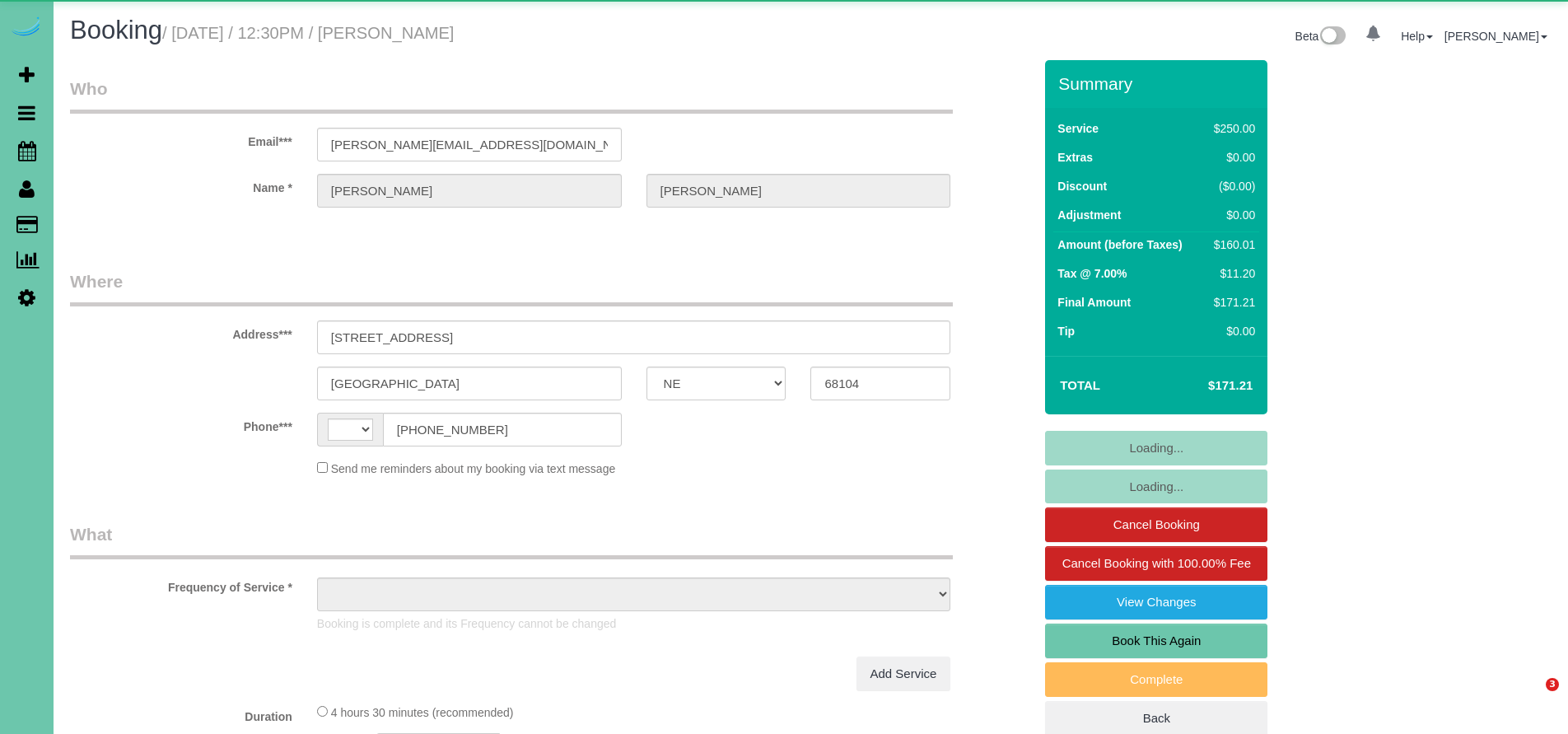
select select "NE"
select select "string:[GEOGRAPHIC_DATA]"
select select "object:626"
select select "string:fspay-40853d63-384d-4756-9b0d-47250fe39510"
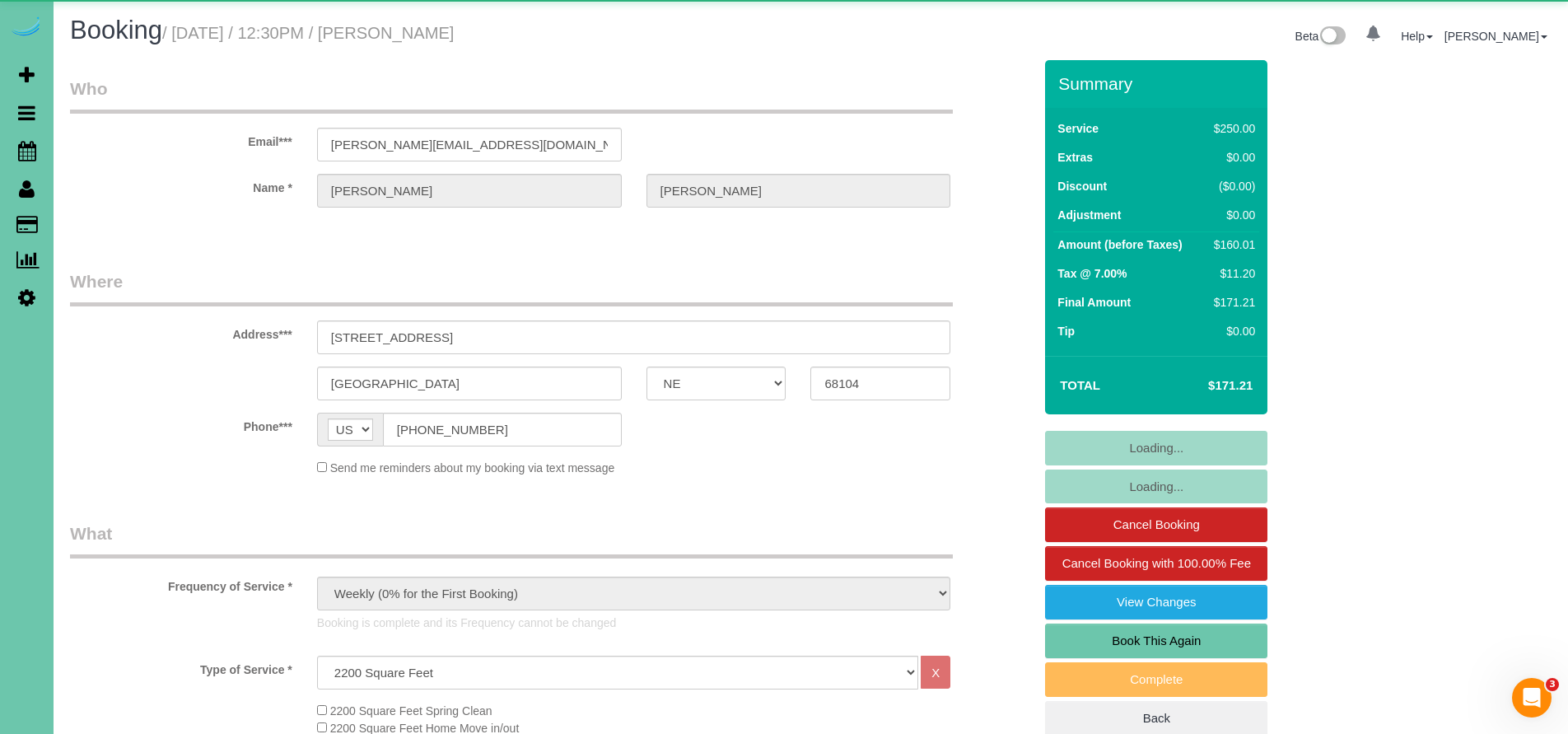
select select "object:858"
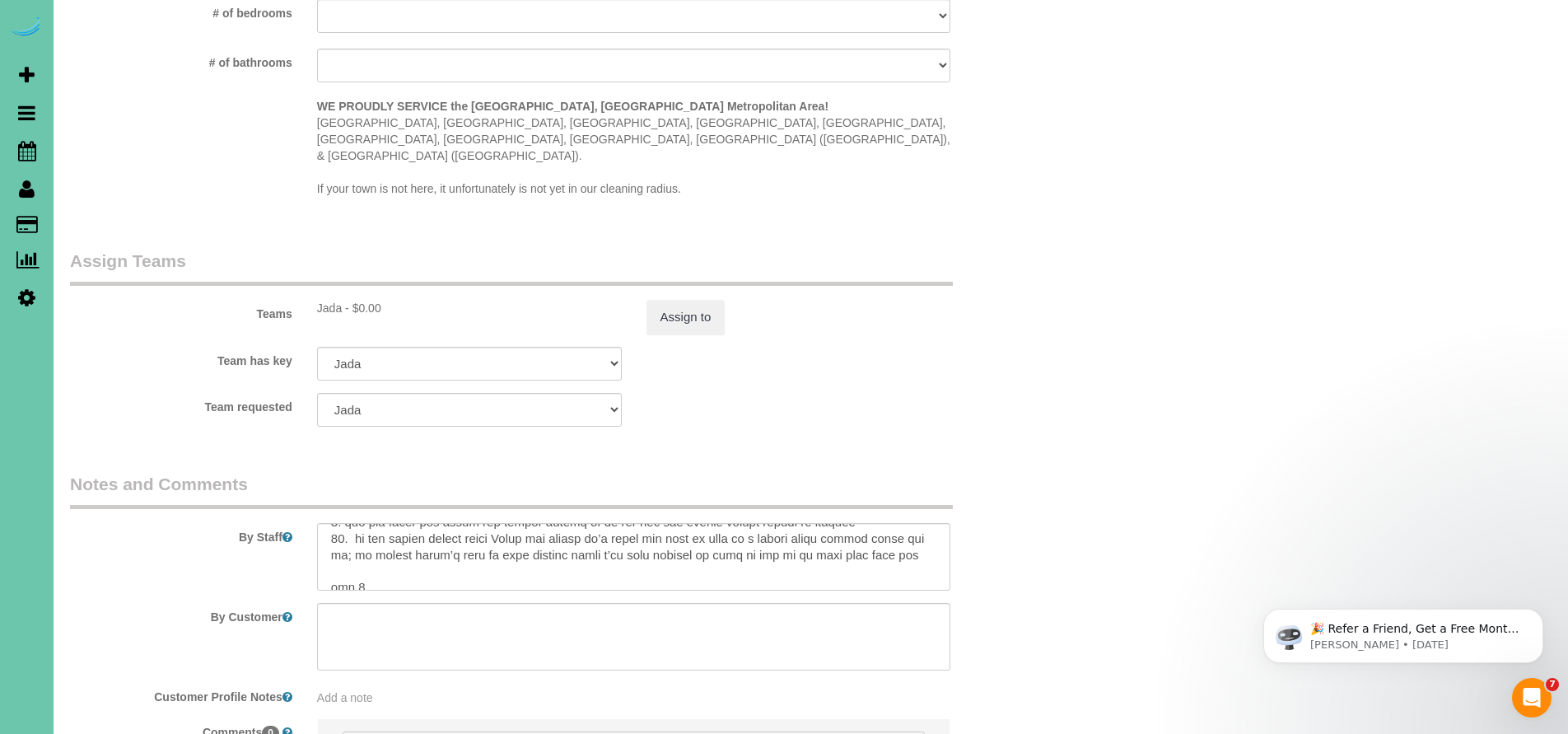
scroll to position [163, 0]
click at [904, 523] on textarea at bounding box center [634, 556] width 634 height 67
click at [889, 523] on textarea at bounding box center [634, 556] width 634 height 67
paste textarea "sheets for master are under bed in clear container with wheels Trash bags are a…"
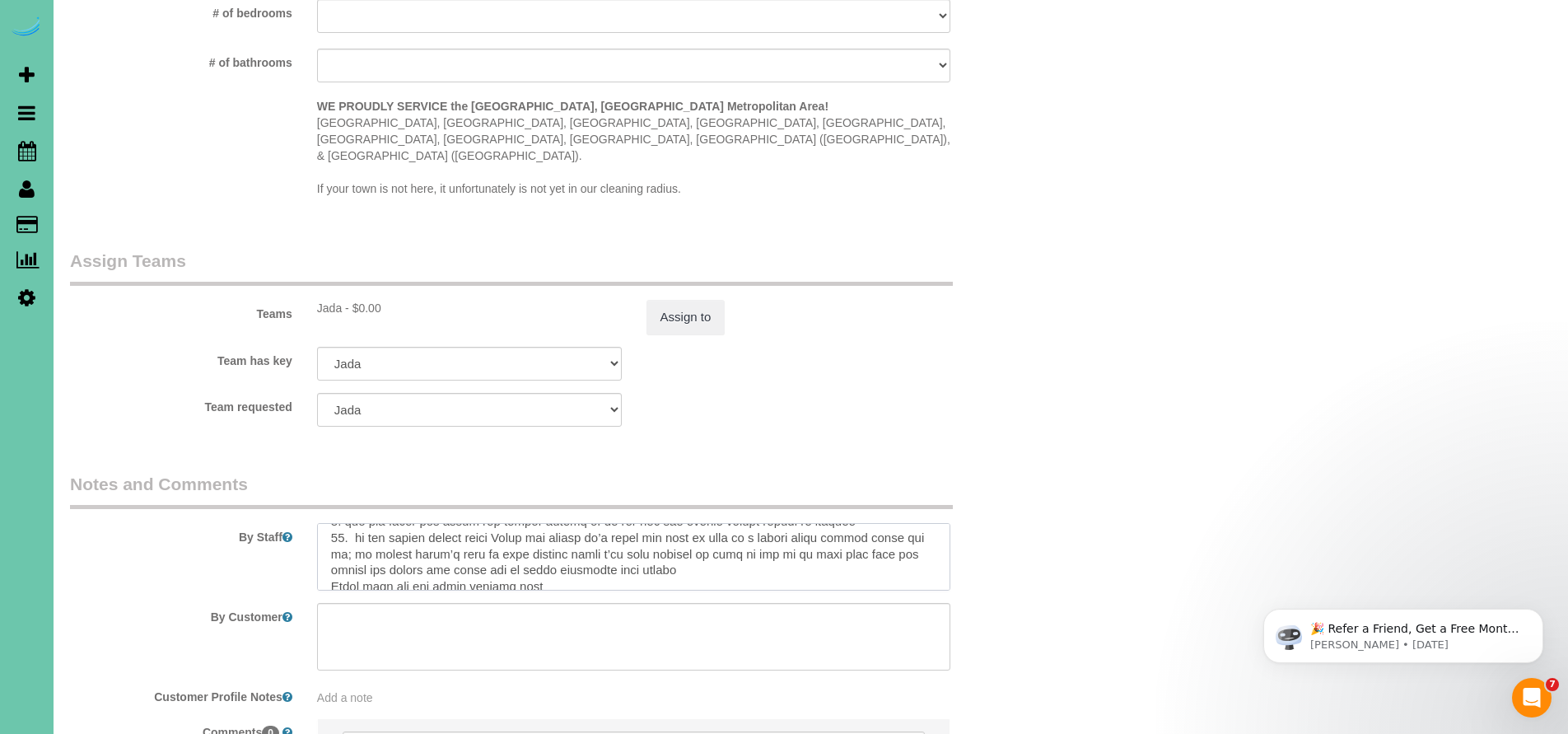
click at [331, 523] on textarea at bounding box center [634, 556] width 634 height 67
click at [334, 539] on textarea at bounding box center [634, 556] width 634 height 67
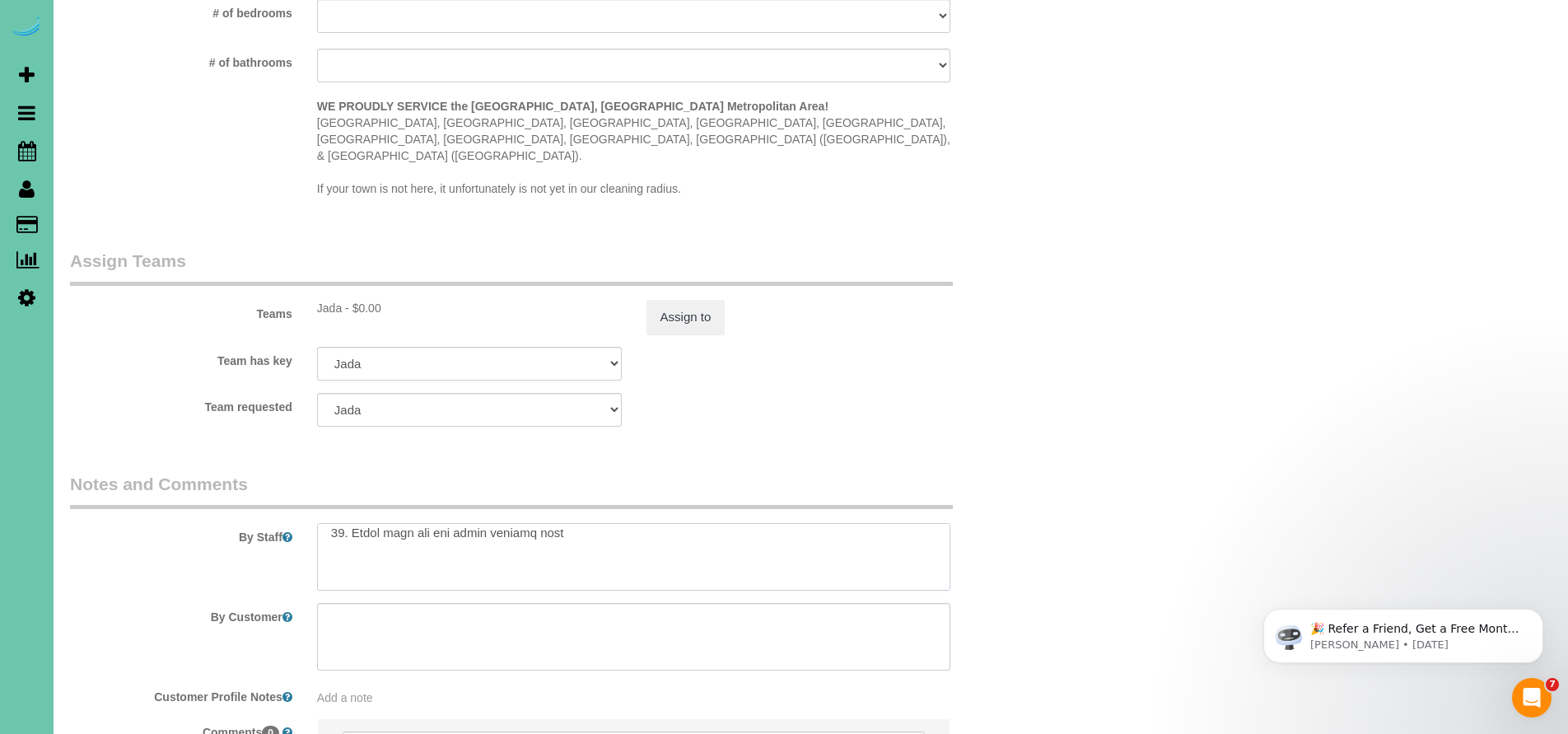
scroll to position [258, 0]
click at [572, 532] on textarea at bounding box center [634, 556] width 634 height 67
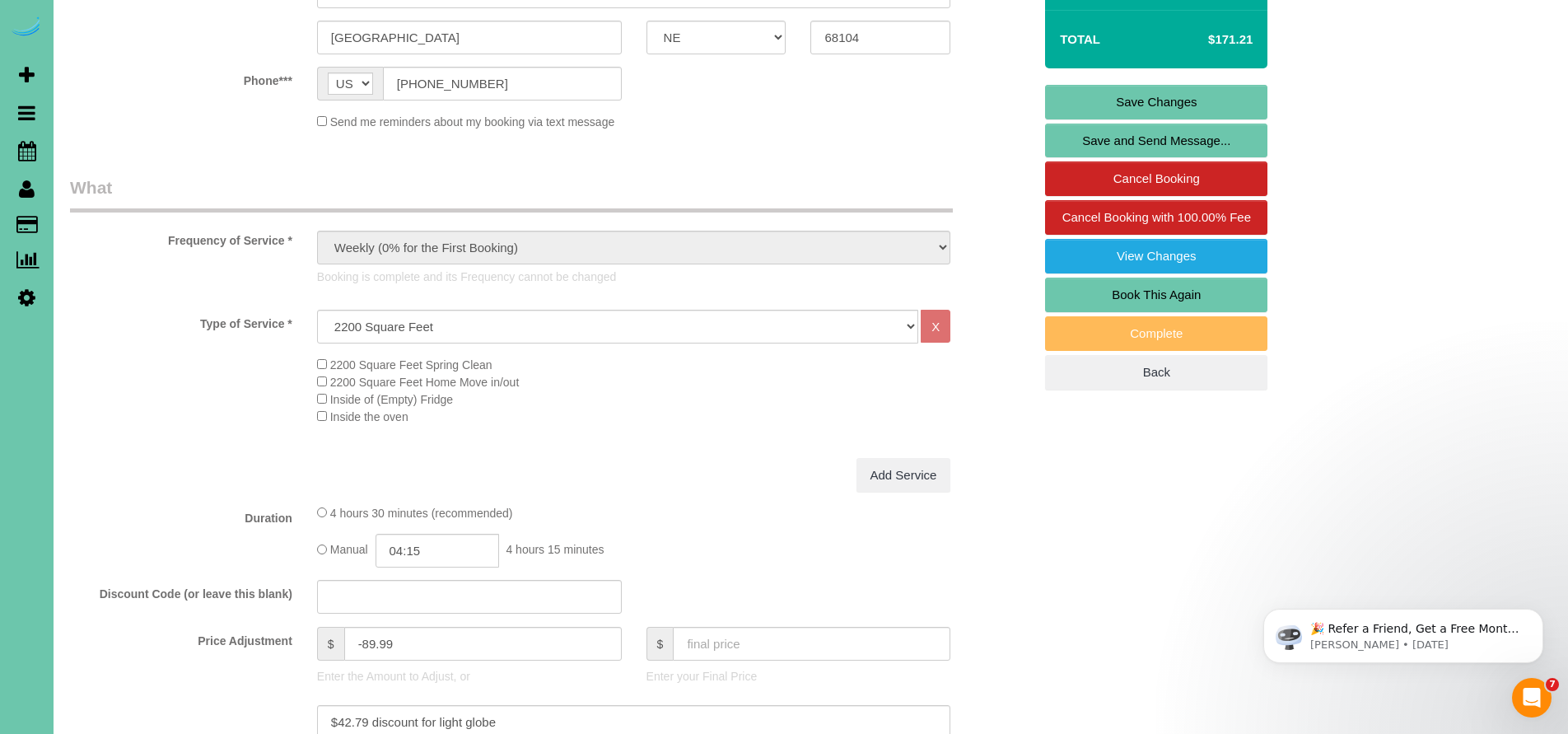
scroll to position [0, 0]
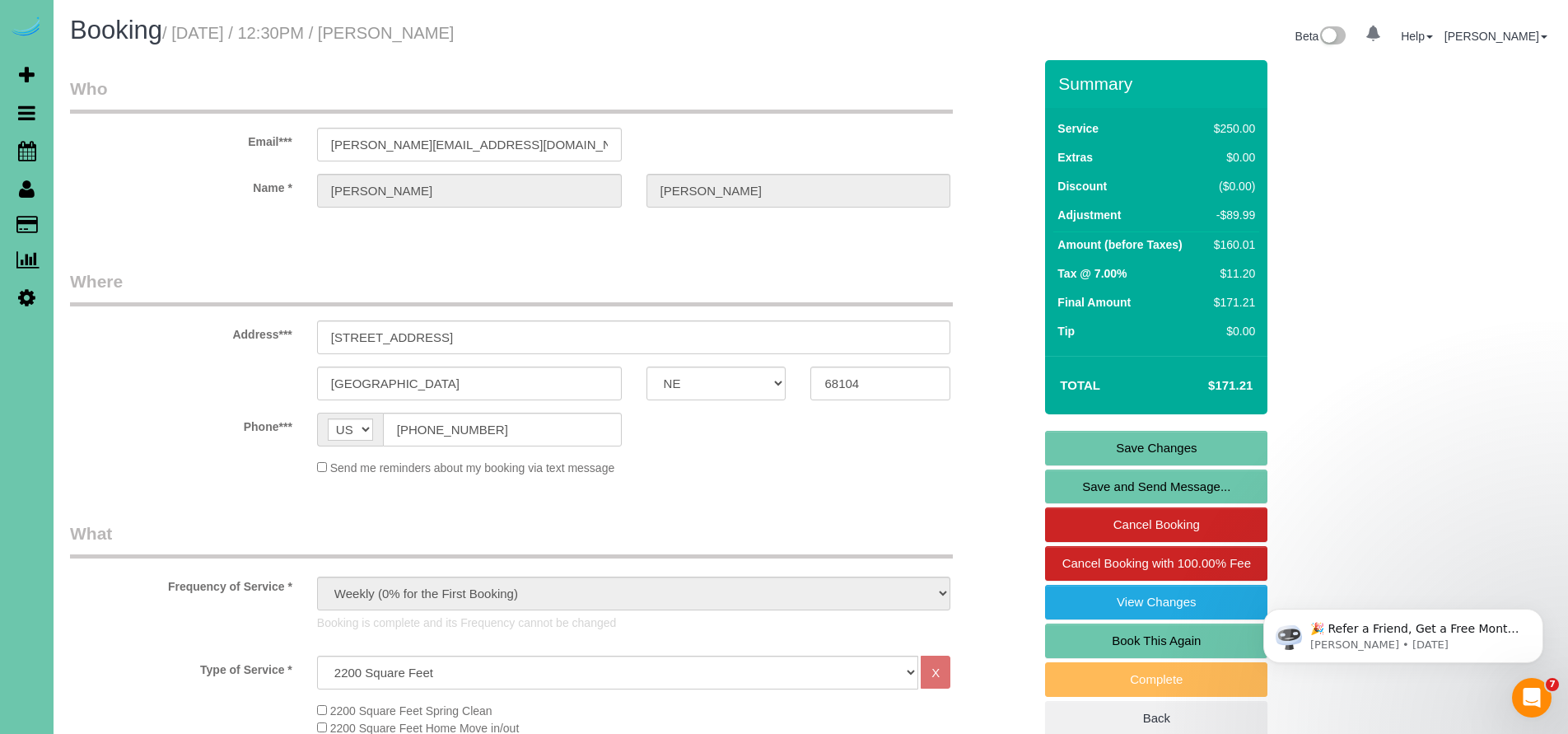
type textarea "1. credit 2. client home - Key #75 3. weekly cleaning - main floor & upstairs (…"
click at [1174, 441] on link "Save Changes" at bounding box center [1156, 448] width 222 height 34
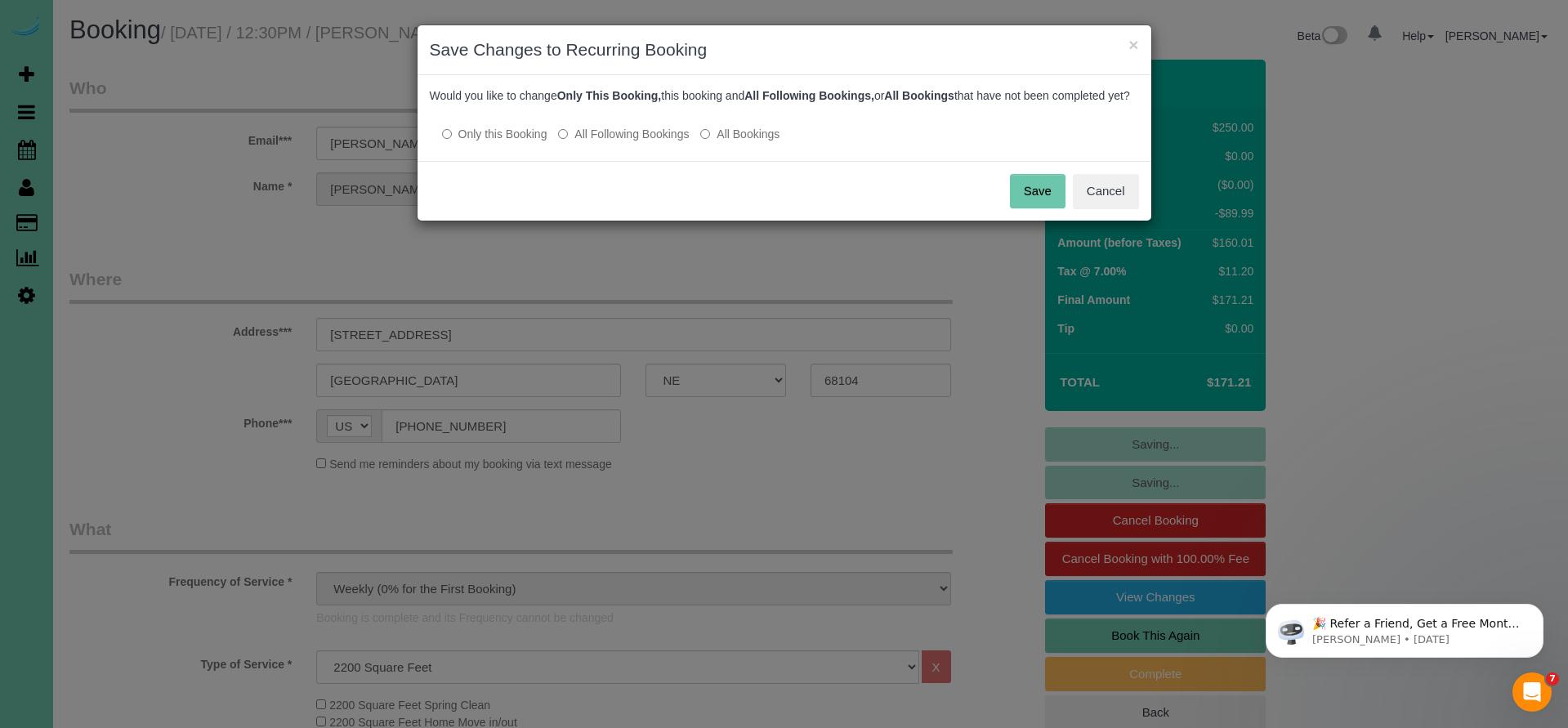
click at [1046, 208] on button "Save" at bounding box center [1038, 190] width 56 height 34
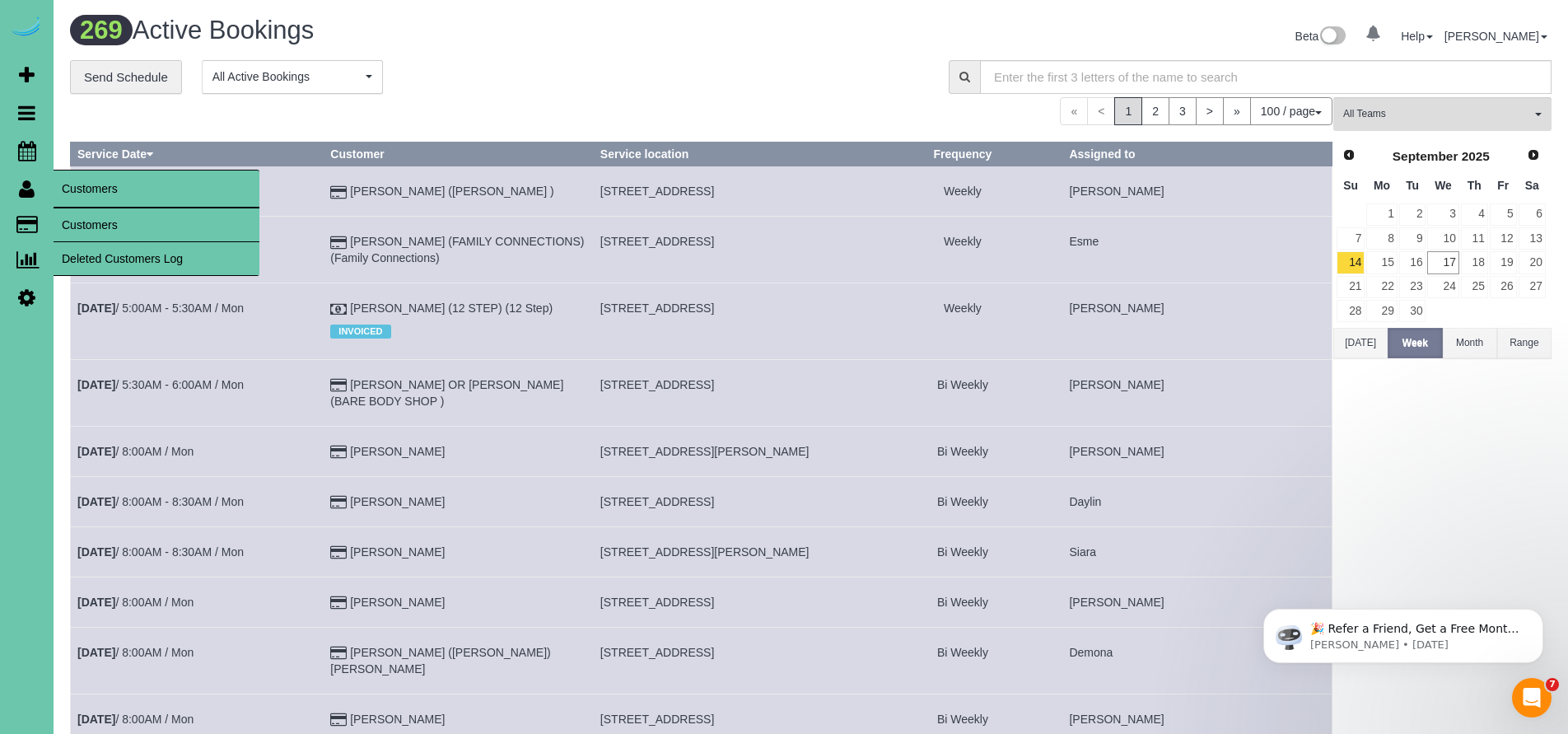
click at [103, 228] on link "Customers" at bounding box center [156, 225] width 206 height 33
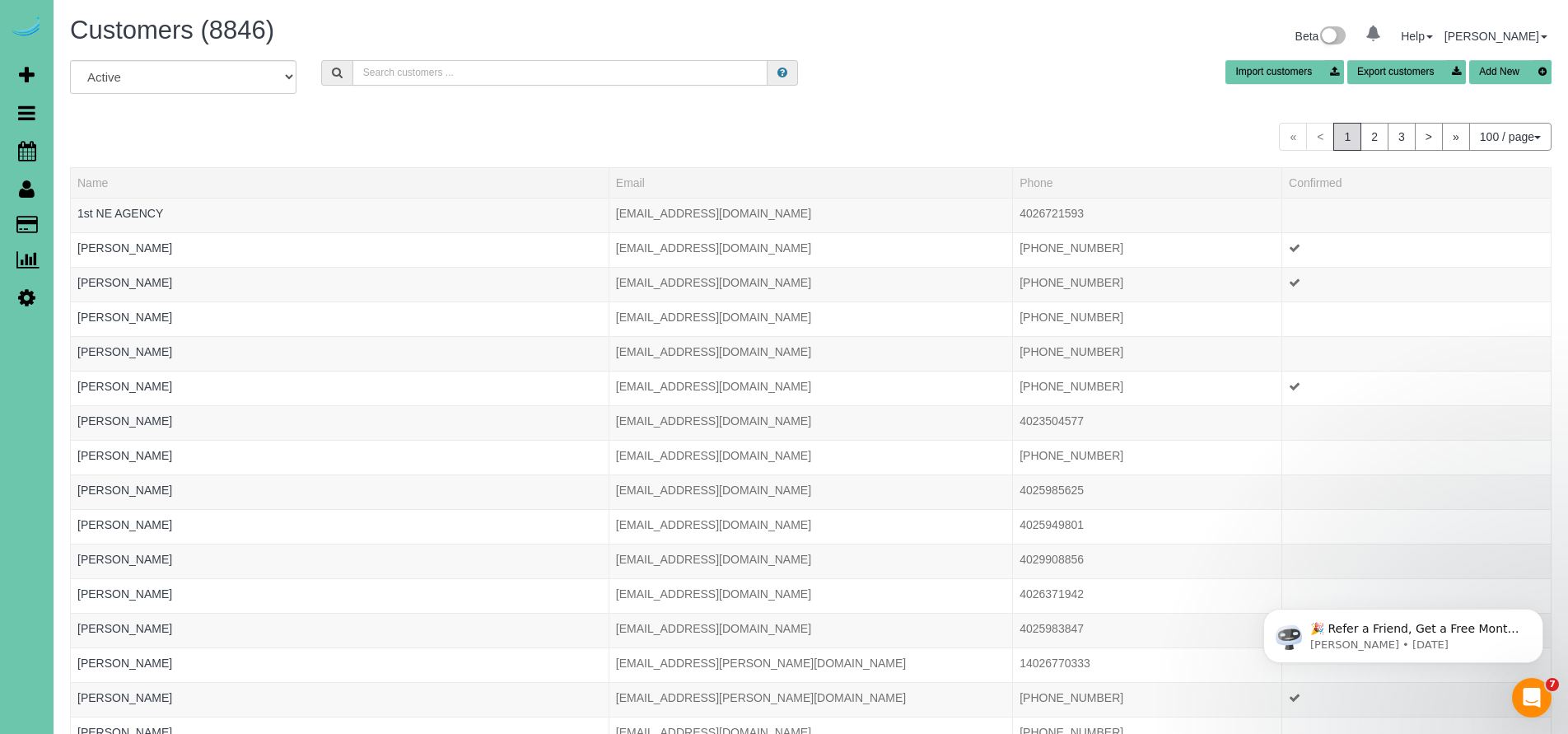
click at [372, 75] on input "text" at bounding box center [560, 73] width 416 height 25
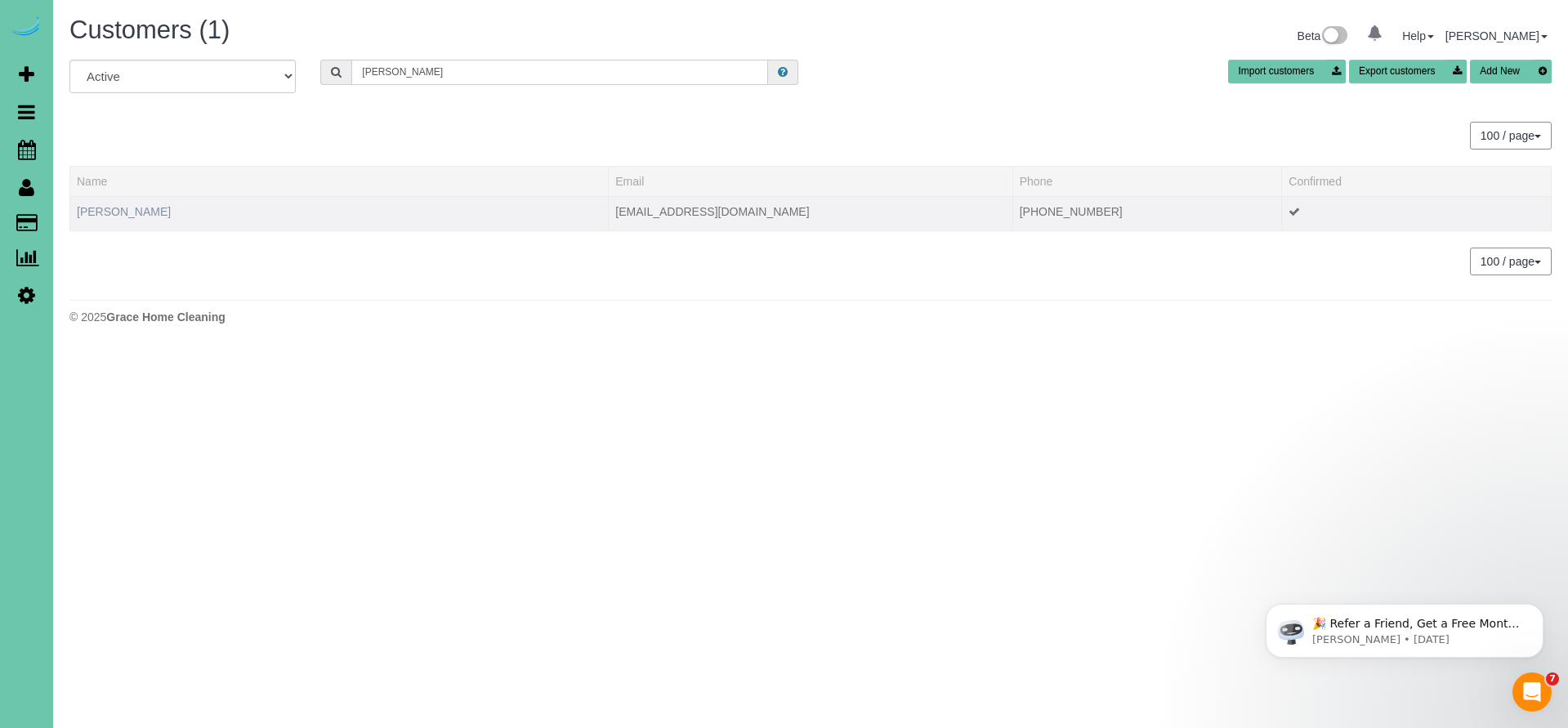
type input "Melissa hunter"
click at [103, 213] on link "Melissa Hunter" at bounding box center [123, 211] width 94 height 13
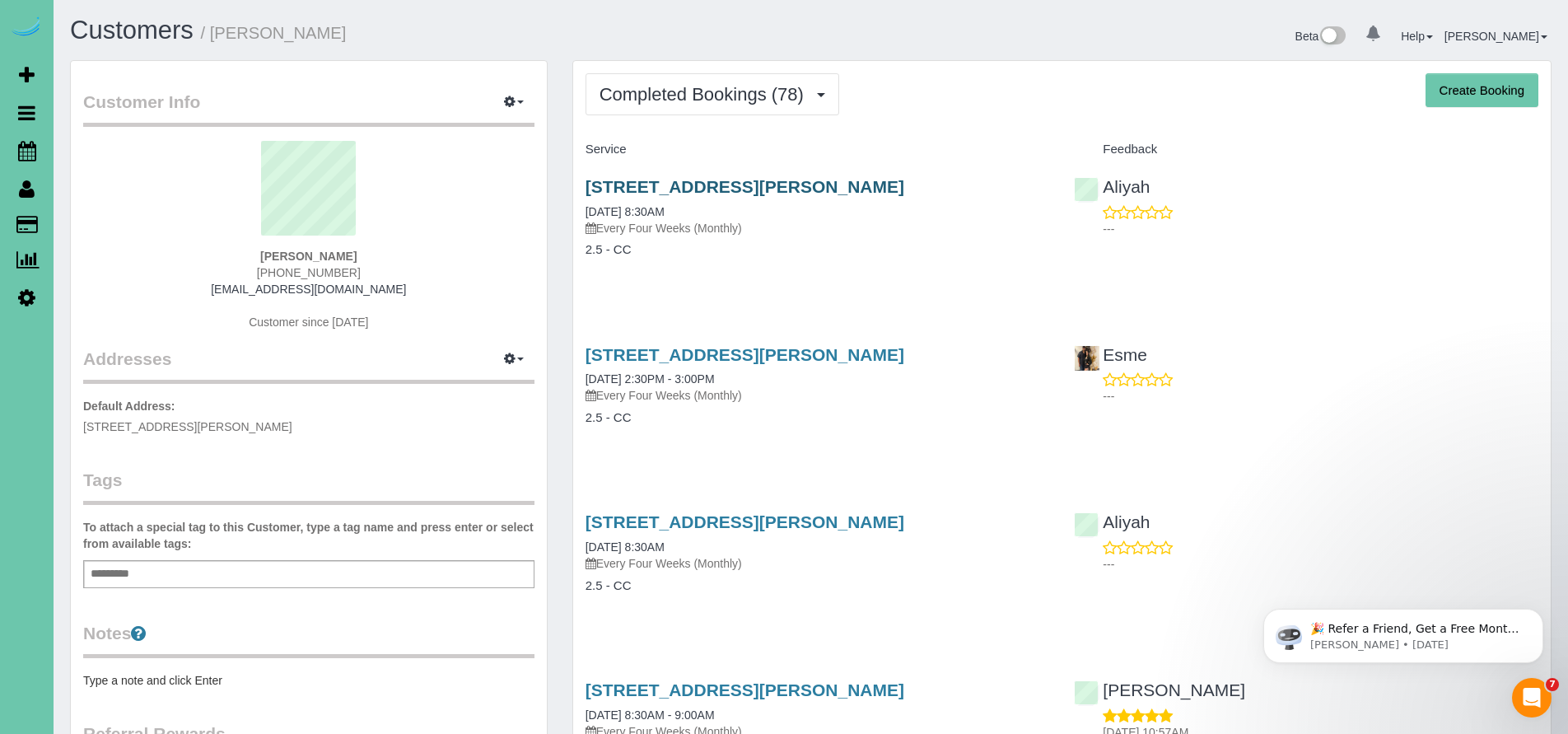
click at [729, 186] on link "19516 Mayberry Street, Elkhorn, NE 68022" at bounding box center [745, 187] width 319 height 19
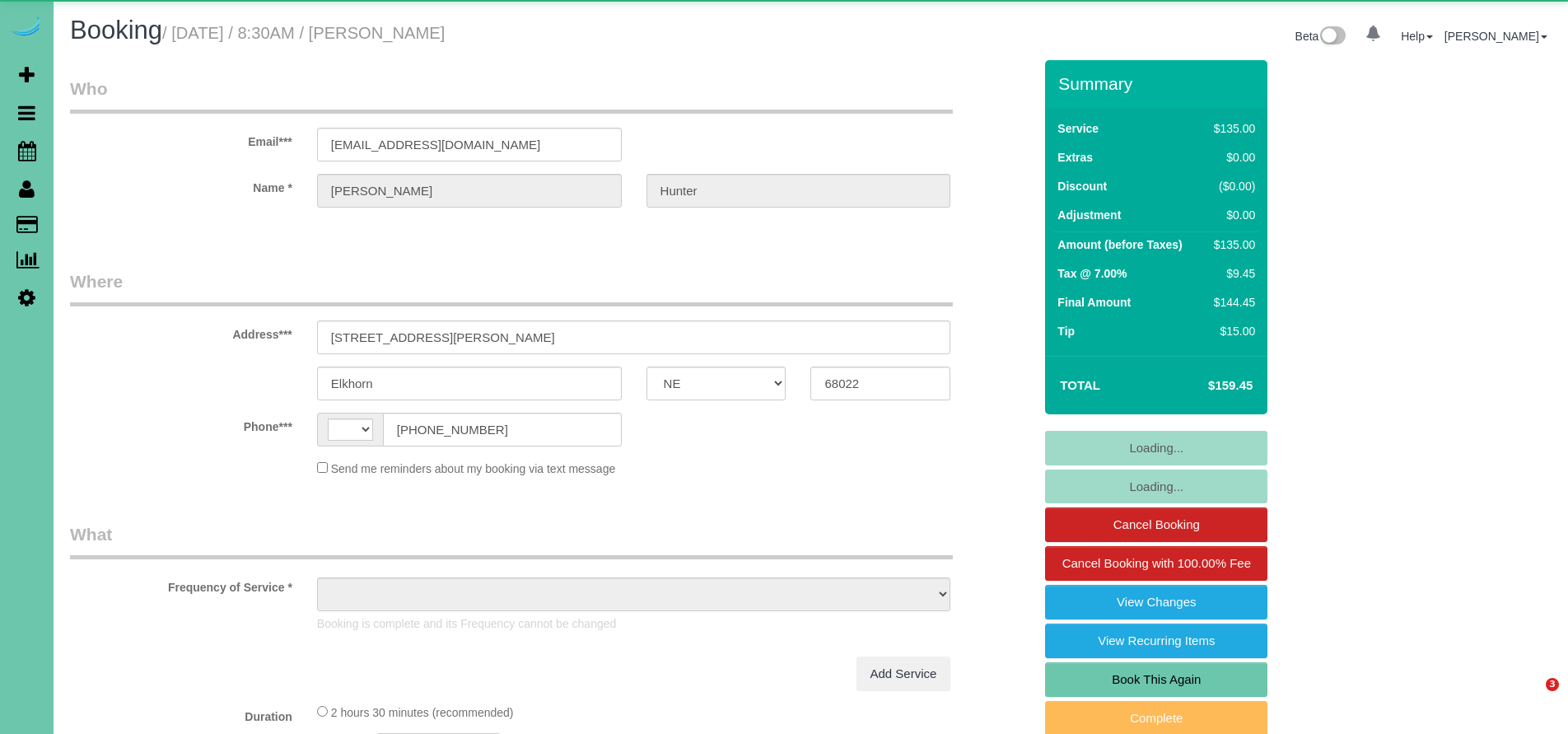
select select "NE"
select select "string:[GEOGRAPHIC_DATA]"
select select "object:628"
select select "string:fspay-fa54d6a0-a1a3-4fc9-9b19-4937f7d7f2e0"
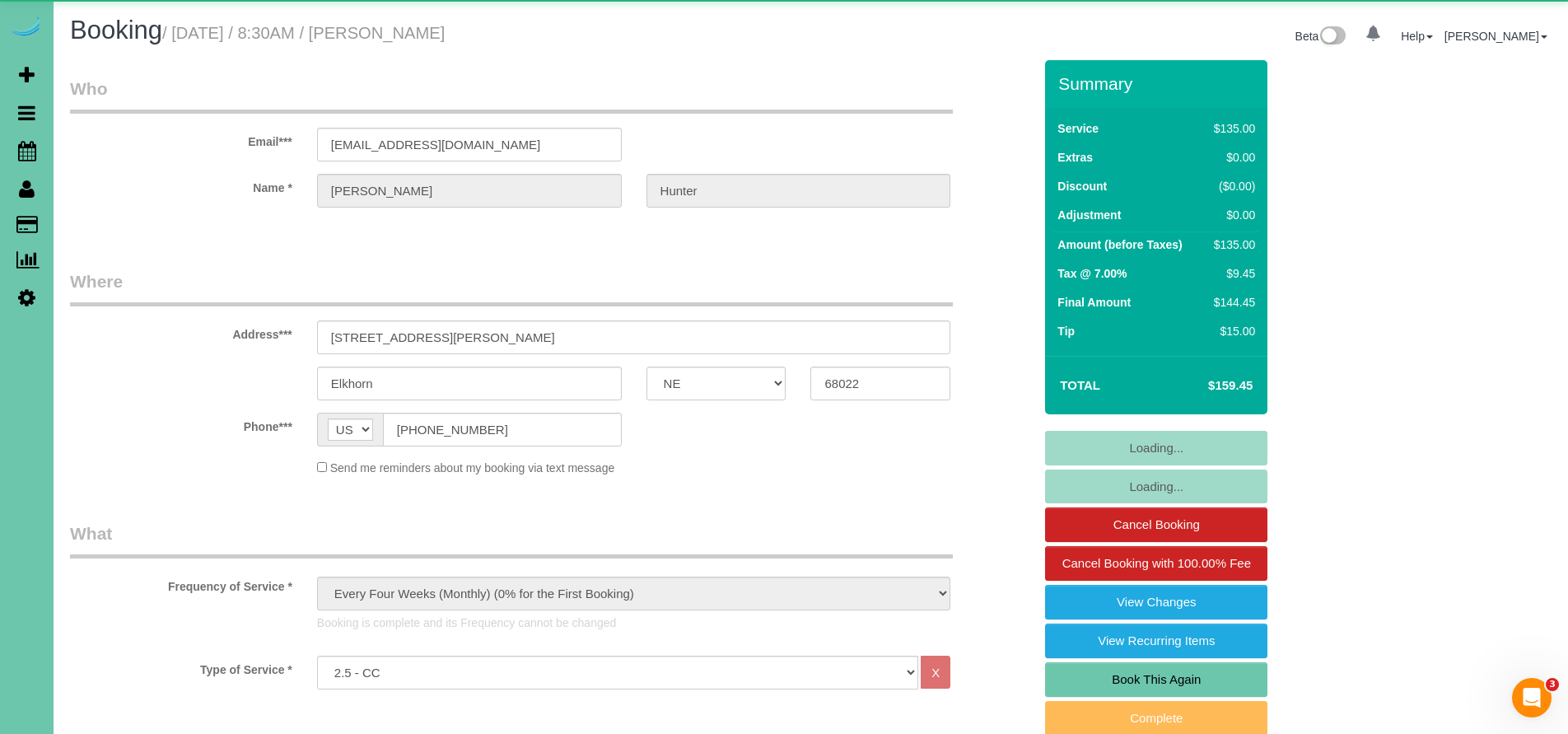
select select "object:903"
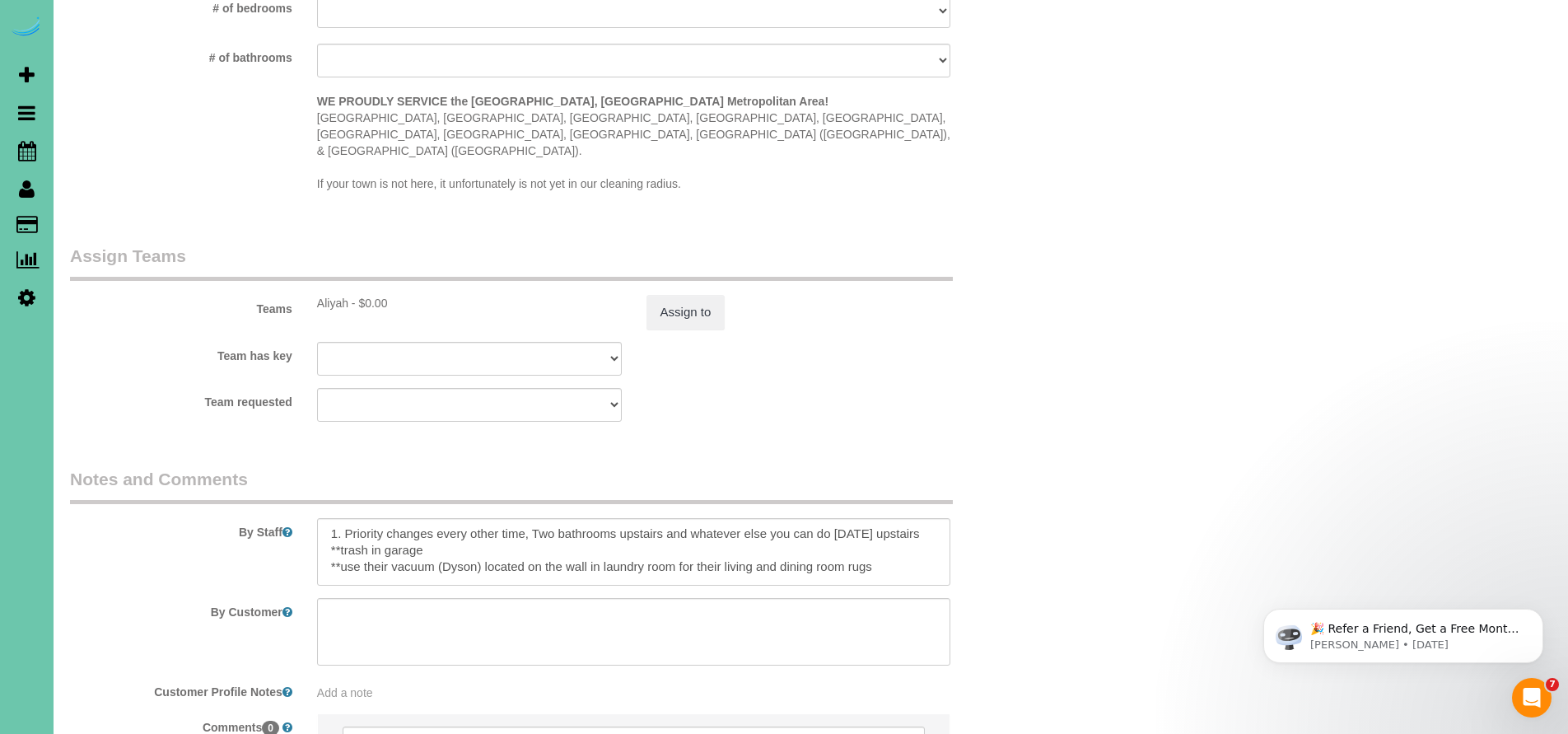
scroll to position [103, 0]
drag, startPoint x: 876, startPoint y: 517, endPoint x: 315, endPoint y: 514, distance: 561.0
click at [315, 518] on div at bounding box center [634, 551] width 659 height 67
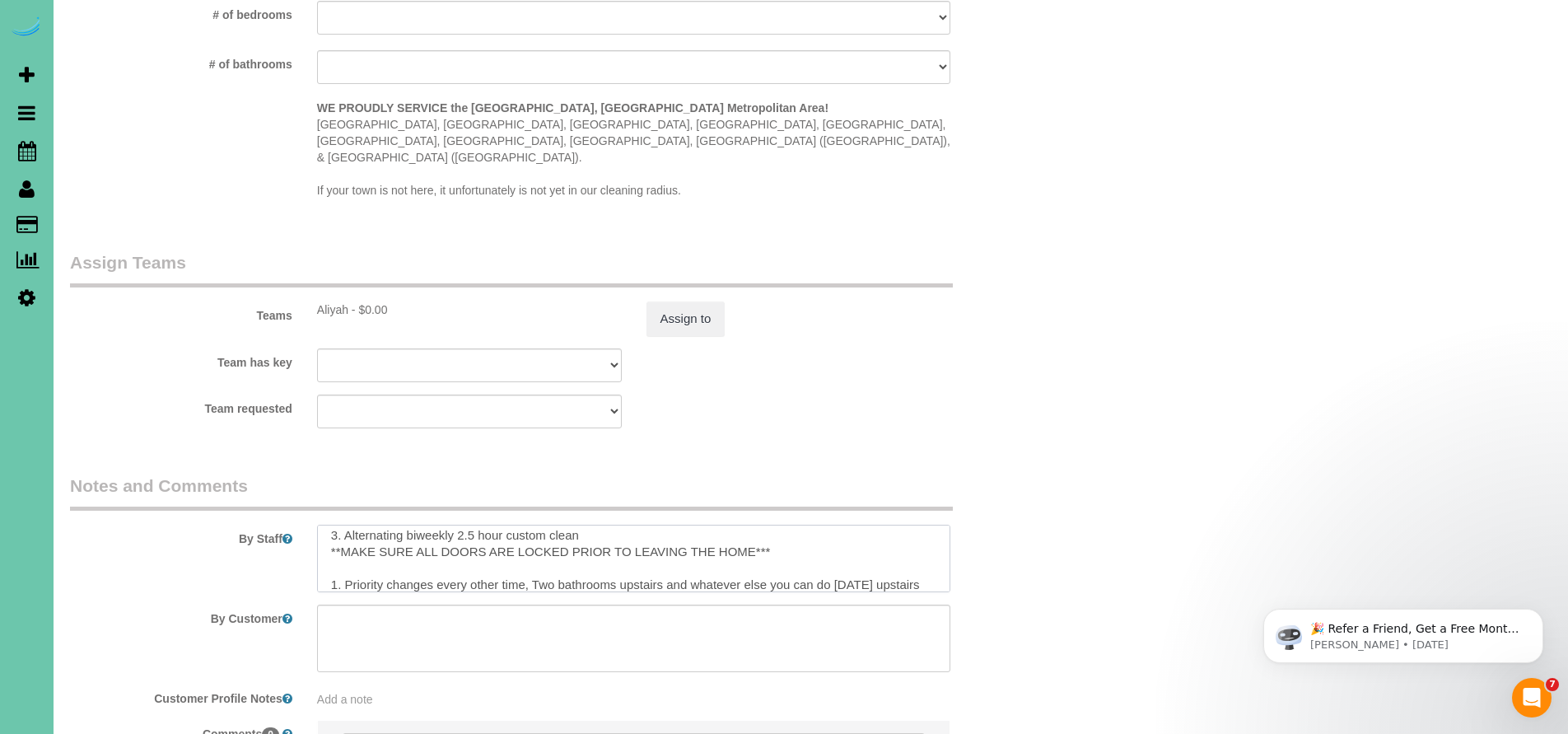
scroll to position [60, 0]
click at [336, 528] on textarea at bounding box center [634, 558] width 634 height 67
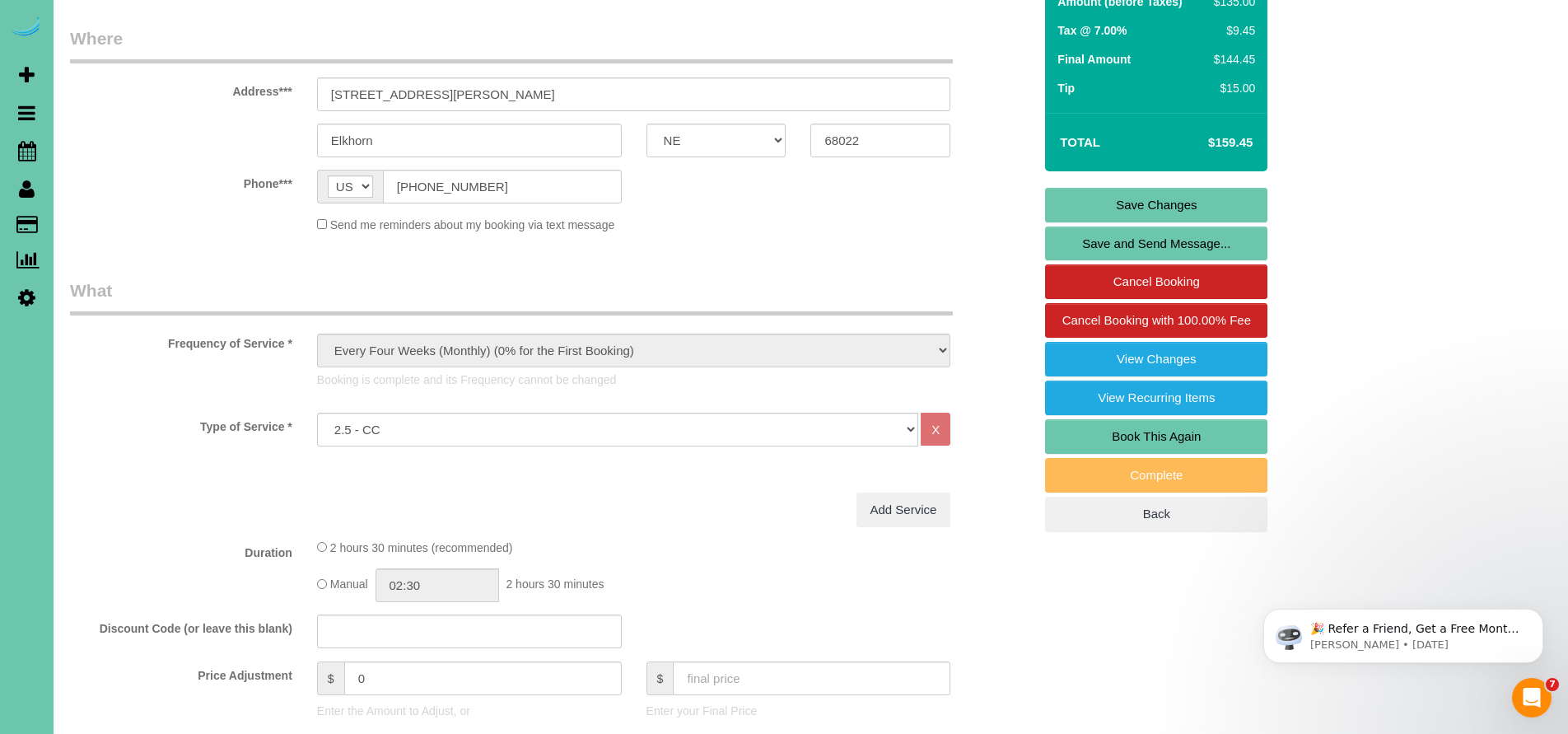
scroll to position [0, 0]
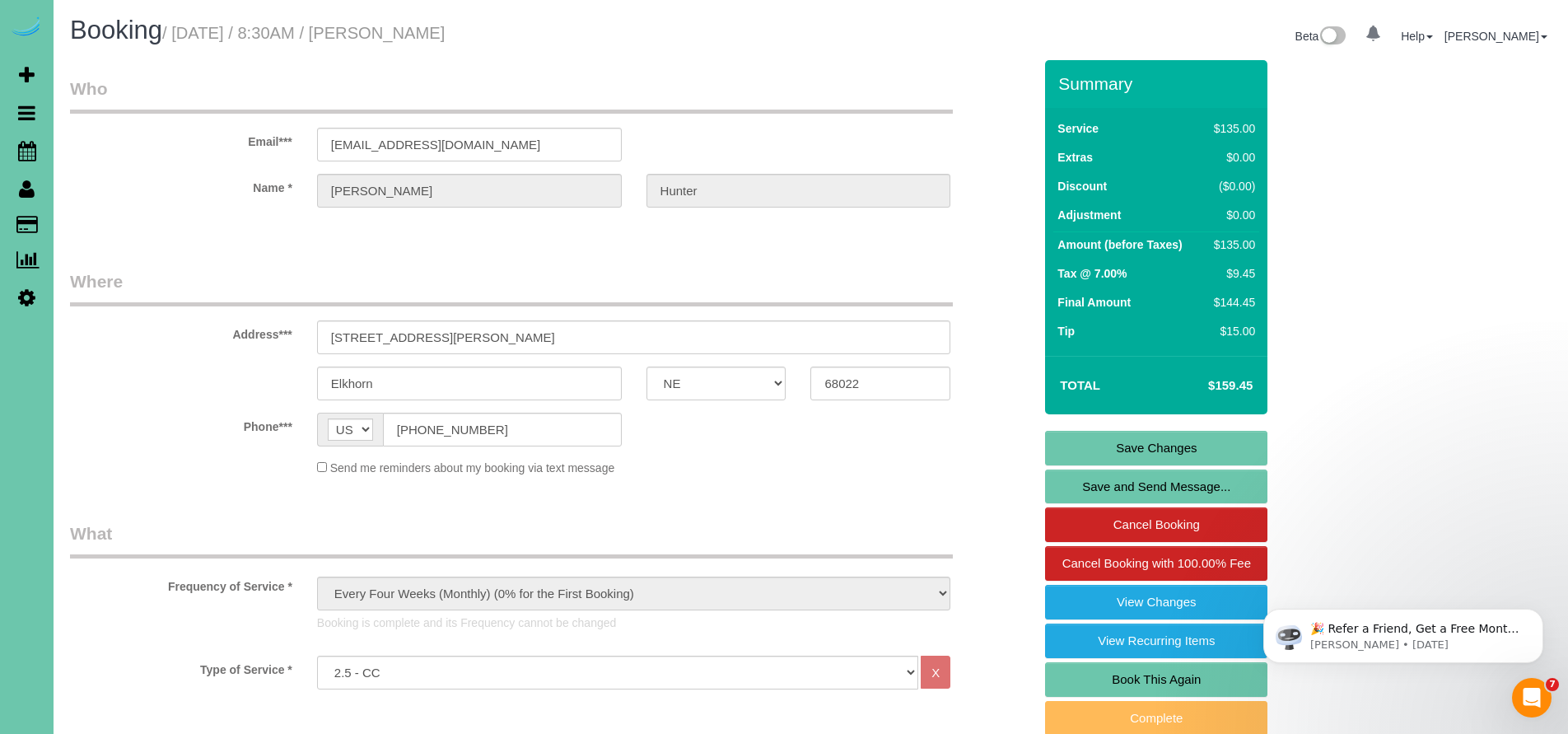
type textarea "1. credit 2. client home (key under flower pot; back door code 2694) **DO NOT B…"
click at [1116, 449] on link "Save Changes" at bounding box center [1156, 448] width 222 height 34
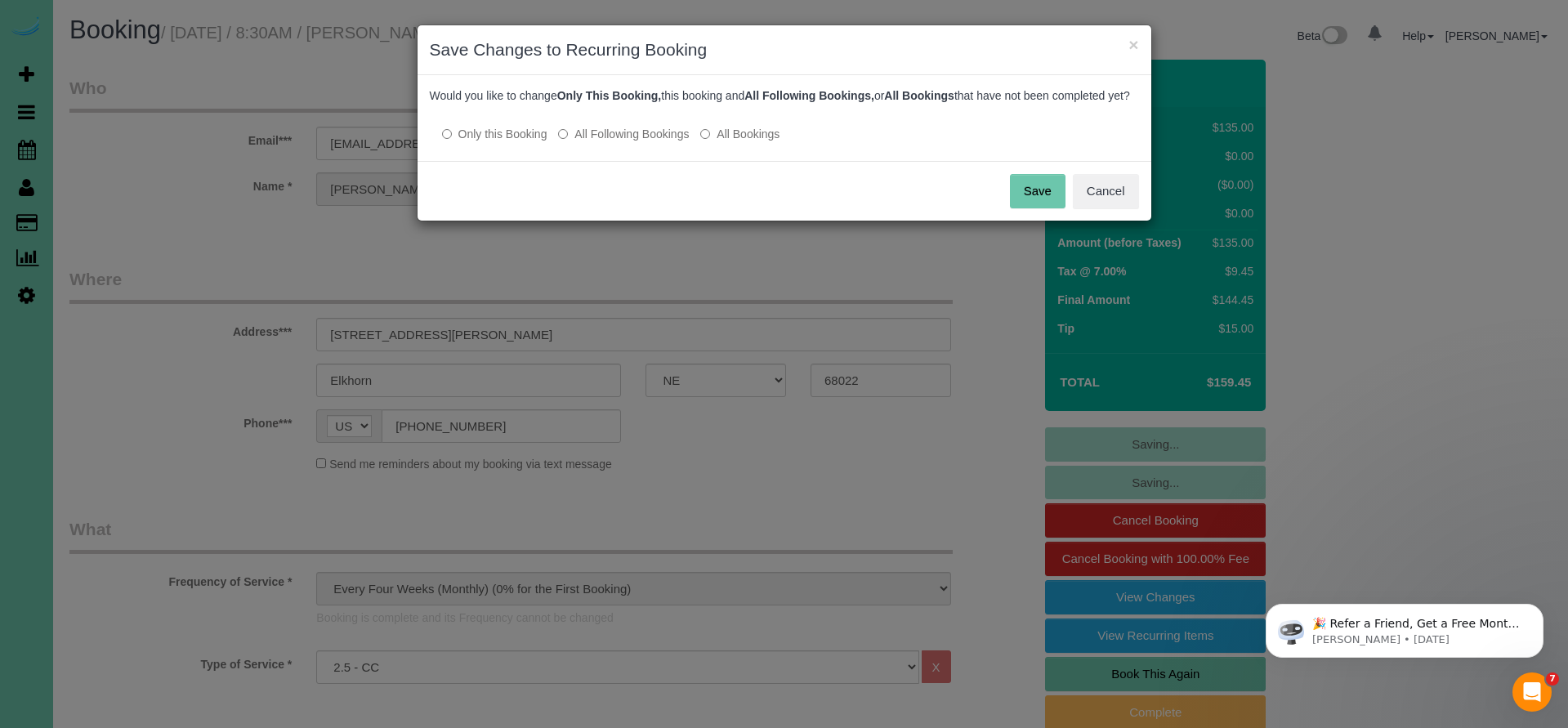
click at [1041, 199] on button "Save" at bounding box center [1038, 190] width 56 height 34
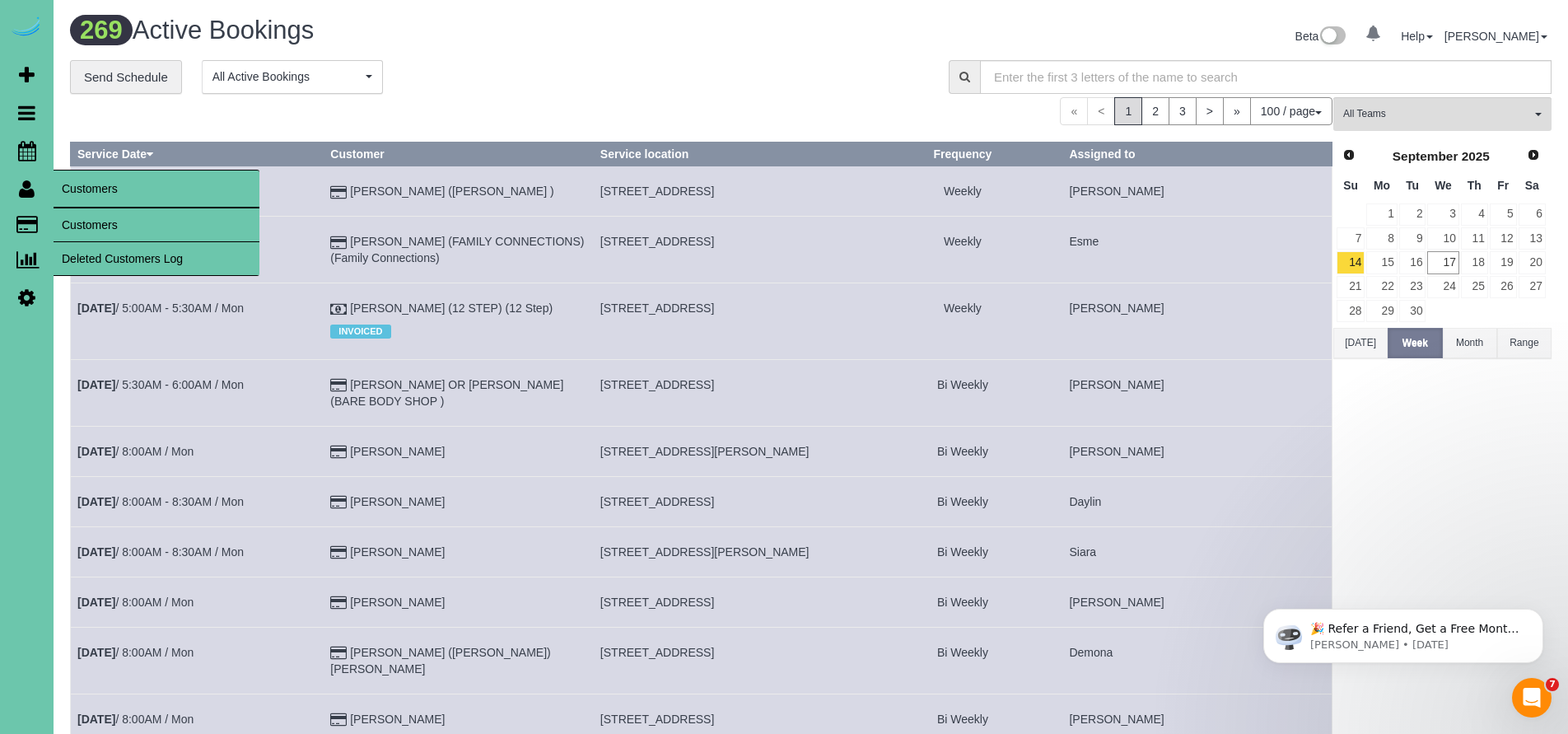
click at [25, 197] on icon at bounding box center [27, 188] width 16 height 20
click at [104, 219] on link "Customers" at bounding box center [156, 225] width 206 height 33
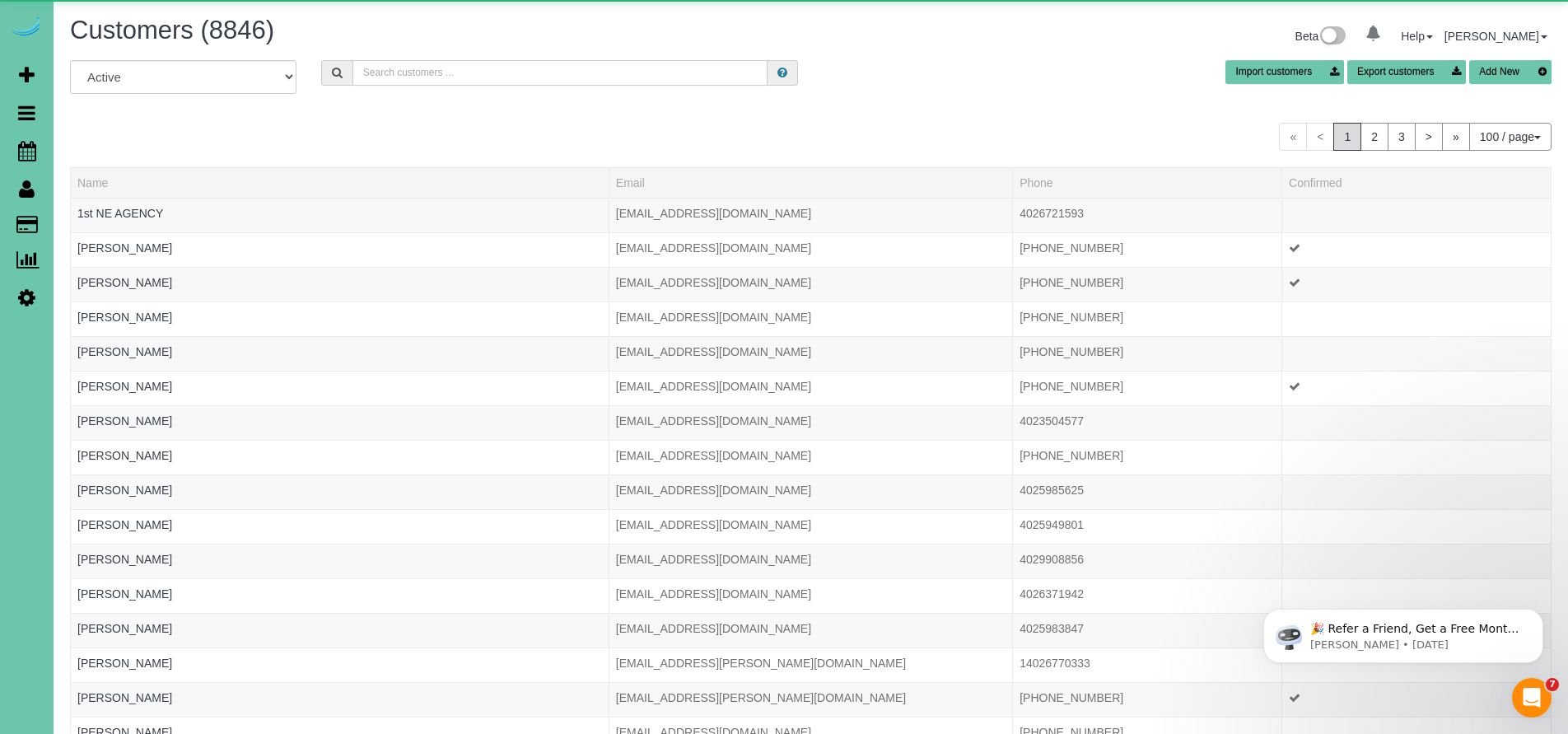
click at [501, 77] on input "text" at bounding box center [560, 73] width 416 height 25
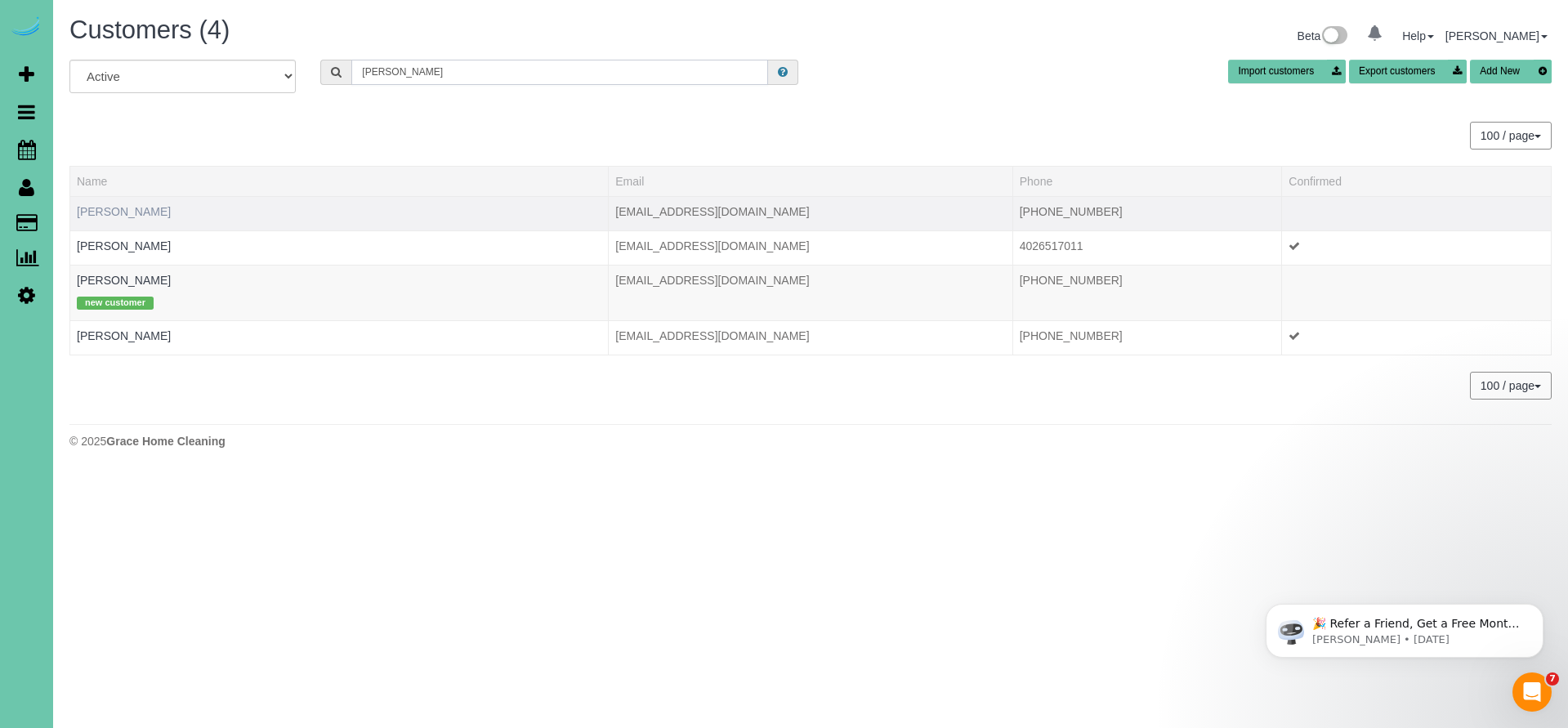
type input "[PERSON_NAME]"
click at [115, 212] on link "[PERSON_NAME]" at bounding box center [123, 211] width 94 height 13
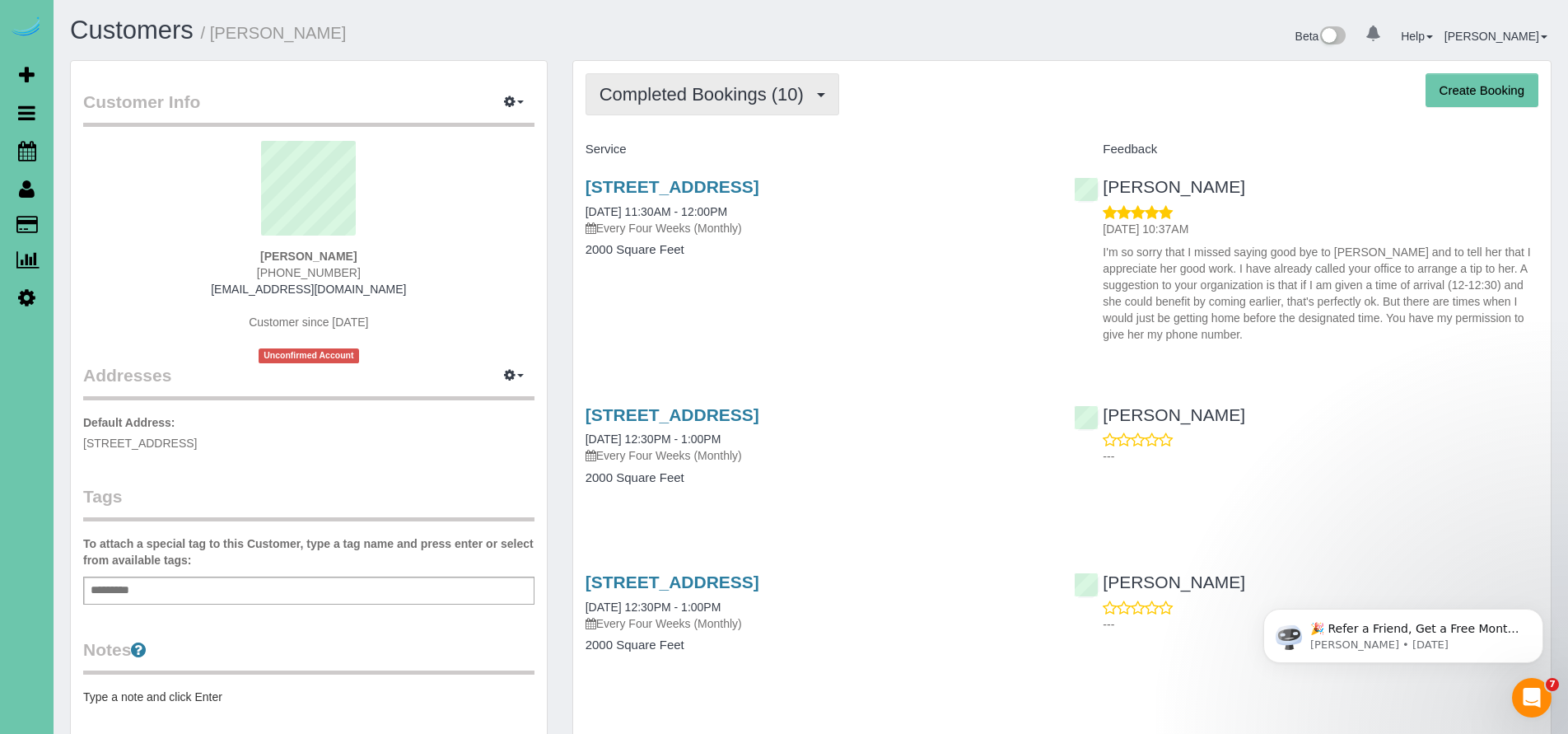
click at [679, 103] on span "Completed Bookings (10)" at bounding box center [705, 95] width 213 height 21
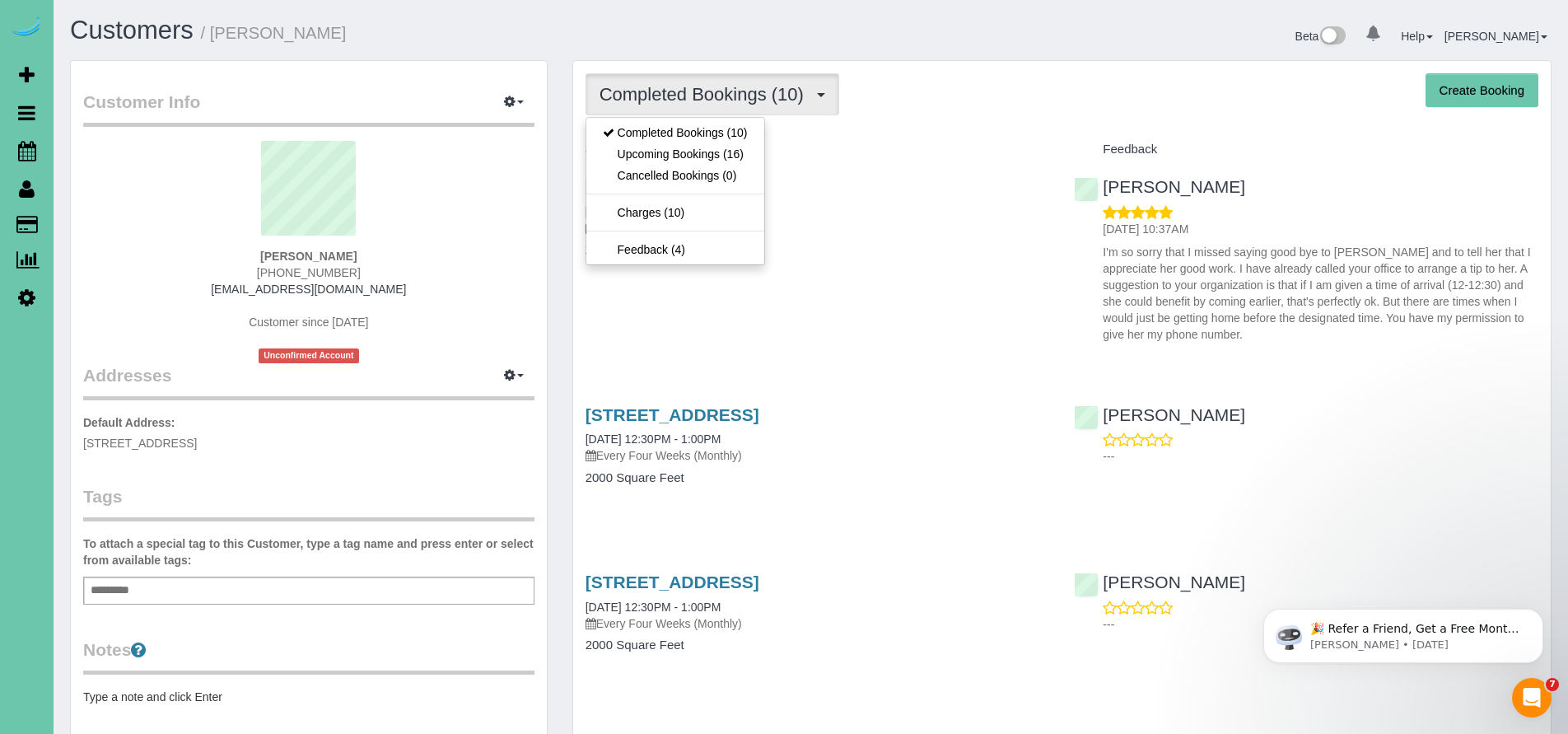
click at [922, 279] on div "[STREET_ADDRESS] [DATE] 11:30AM - 12:00PM Every Four Weeks (Monthly) 2000 Squar…" at bounding box center [817, 226] width 489 height 127
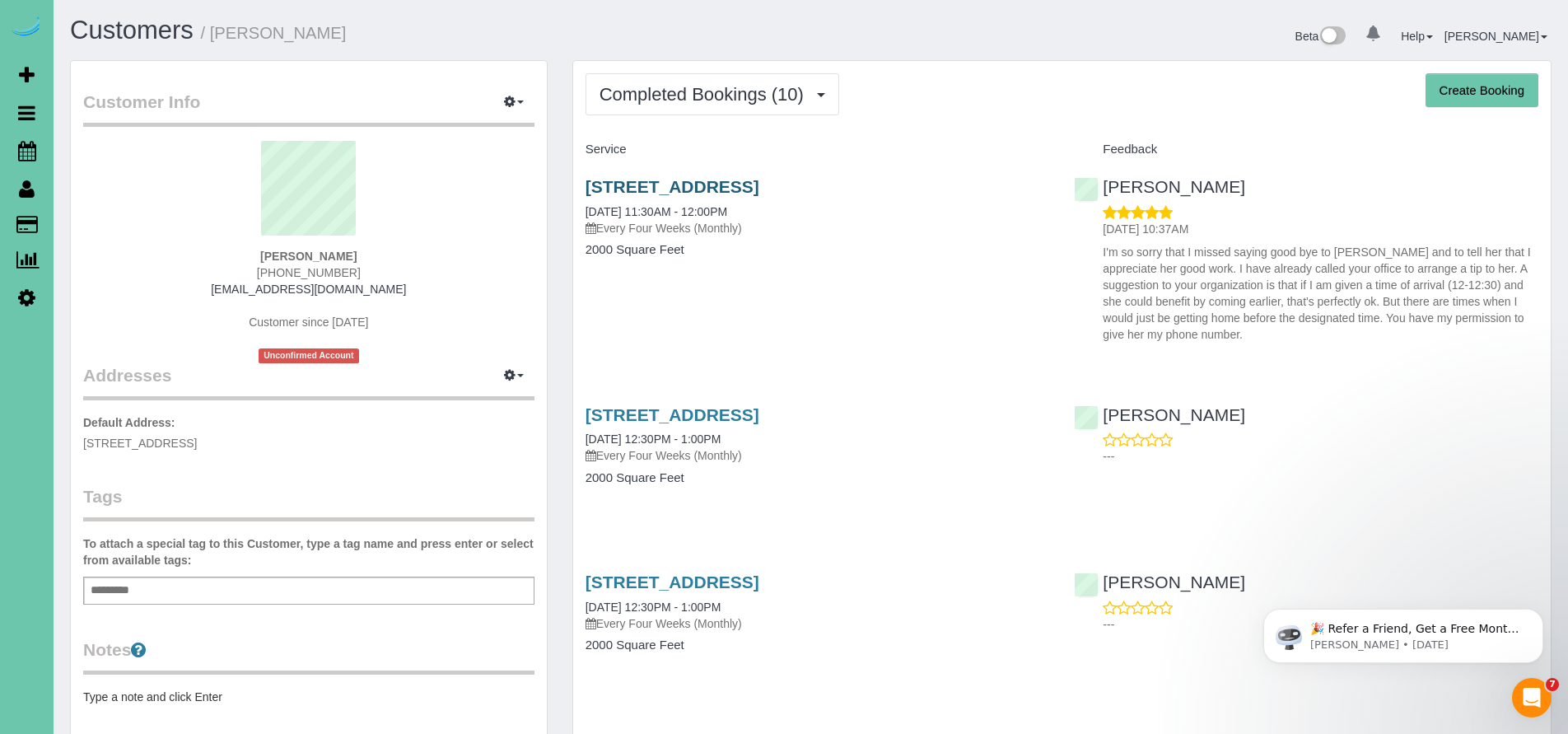
click at [759, 186] on link "[STREET_ADDRESS]" at bounding box center [672, 187] width 173 height 19
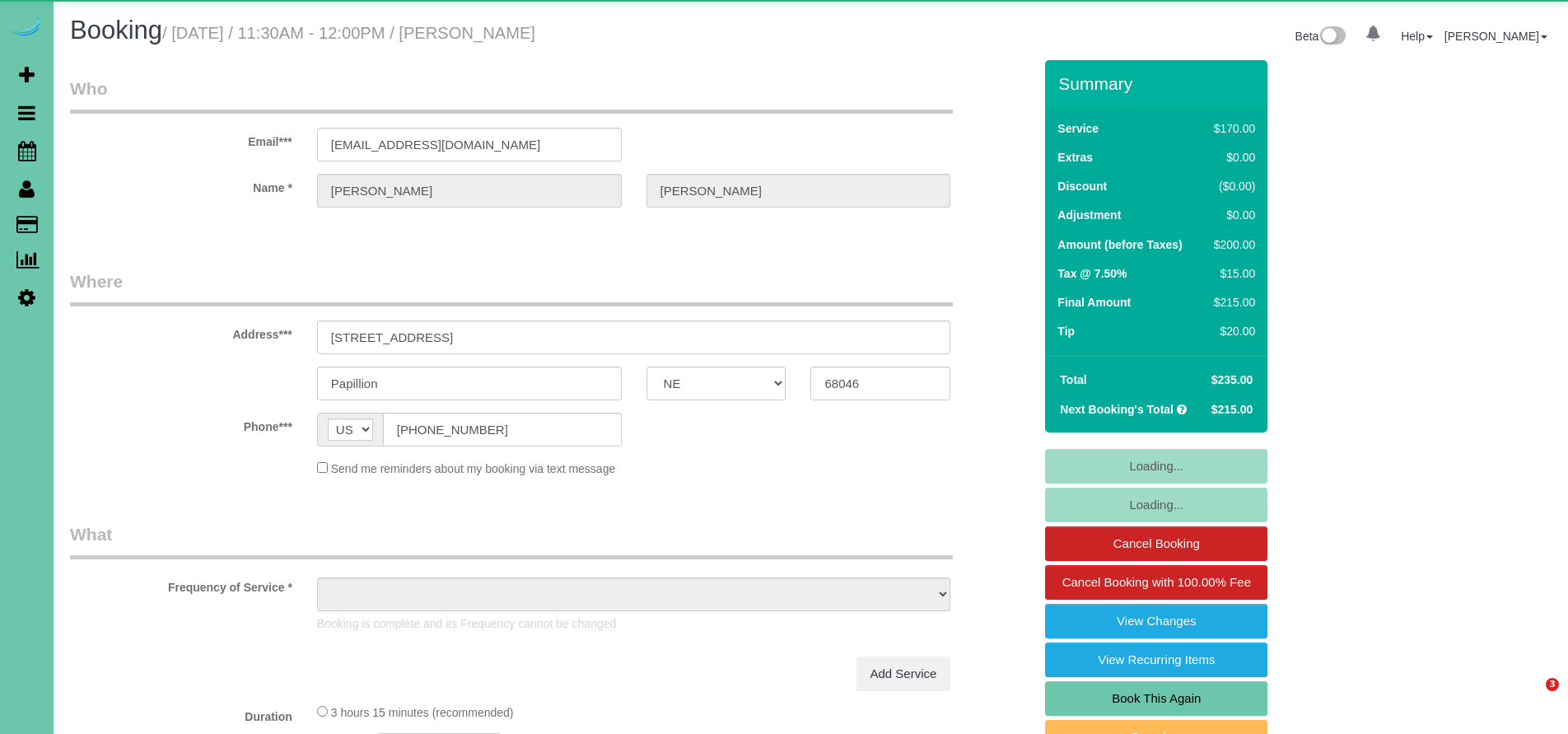
select select "NE"
select select "object:917"
select select "string:fspay-d438abfd-5f74-438e-8acb-eb4a797d6c11"
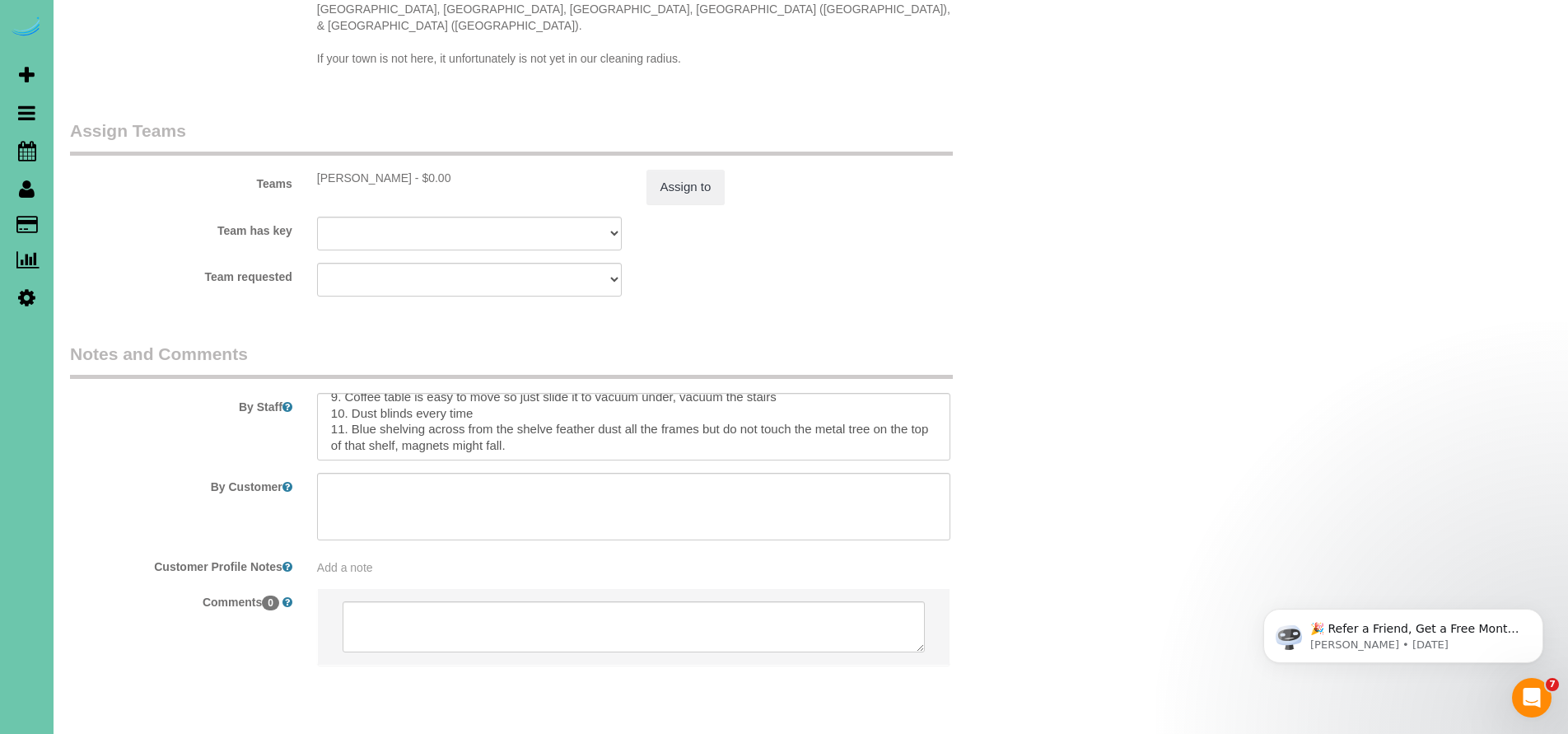
scroll to position [181, 0]
click at [552, 397] on textarea at bounding box center [634, 426] width 634 height 67
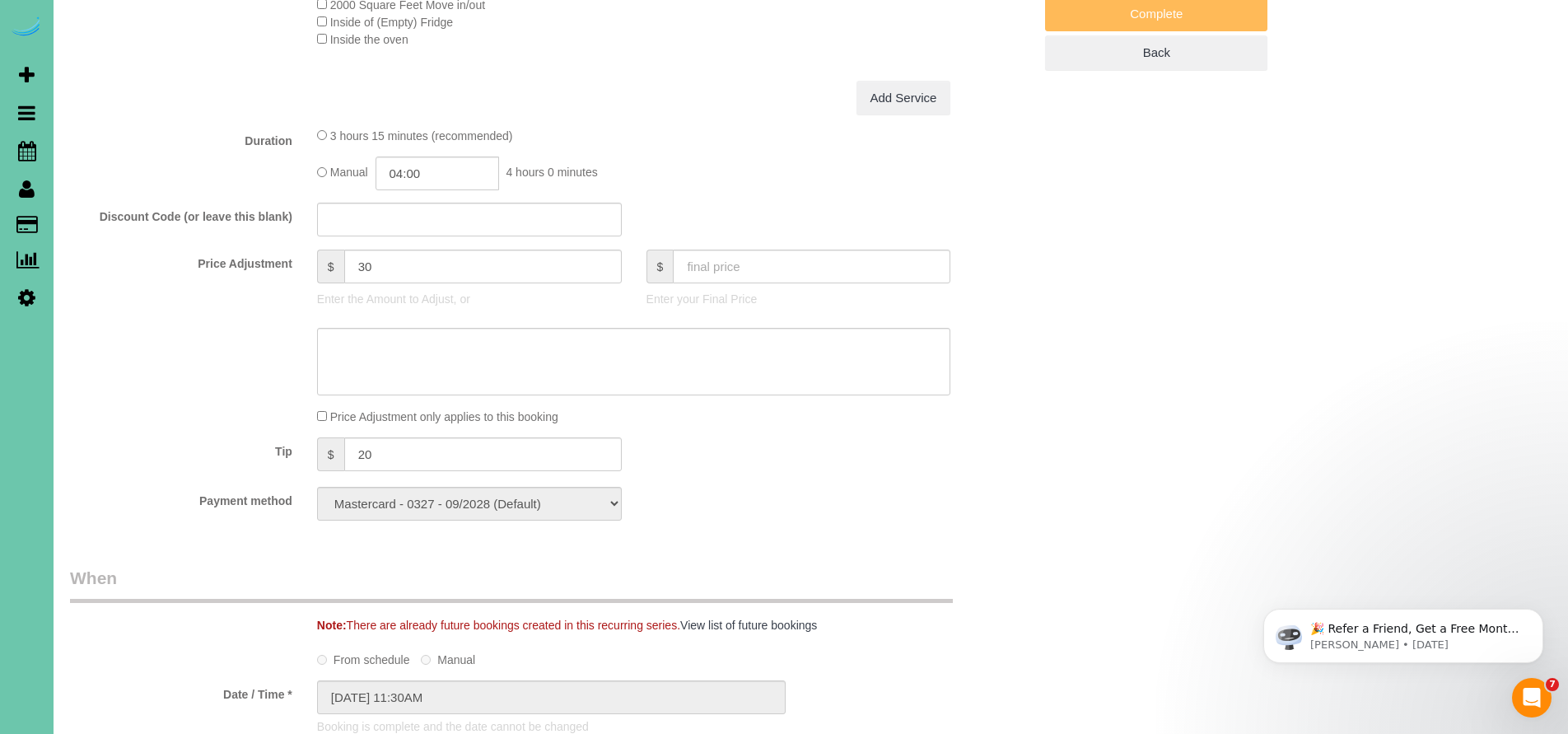
scroll to position [146, 0]
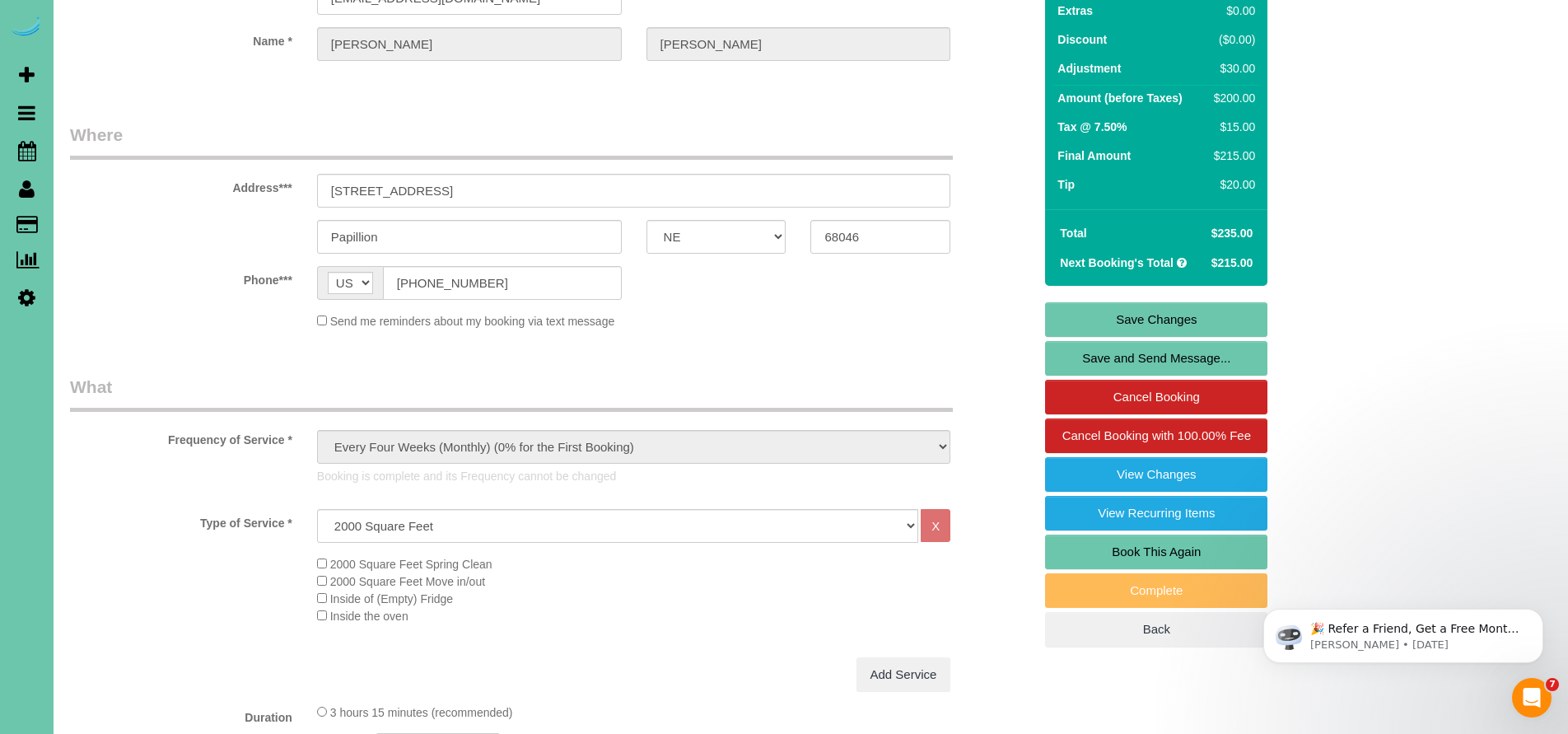
type textarea "**Floors and dusting are clients main priority** 1. credit 2. client home 3. Mo…"
click at [1159, 321] on link "Save Changes" at bounding box center [1156, 319] width 222 height 34
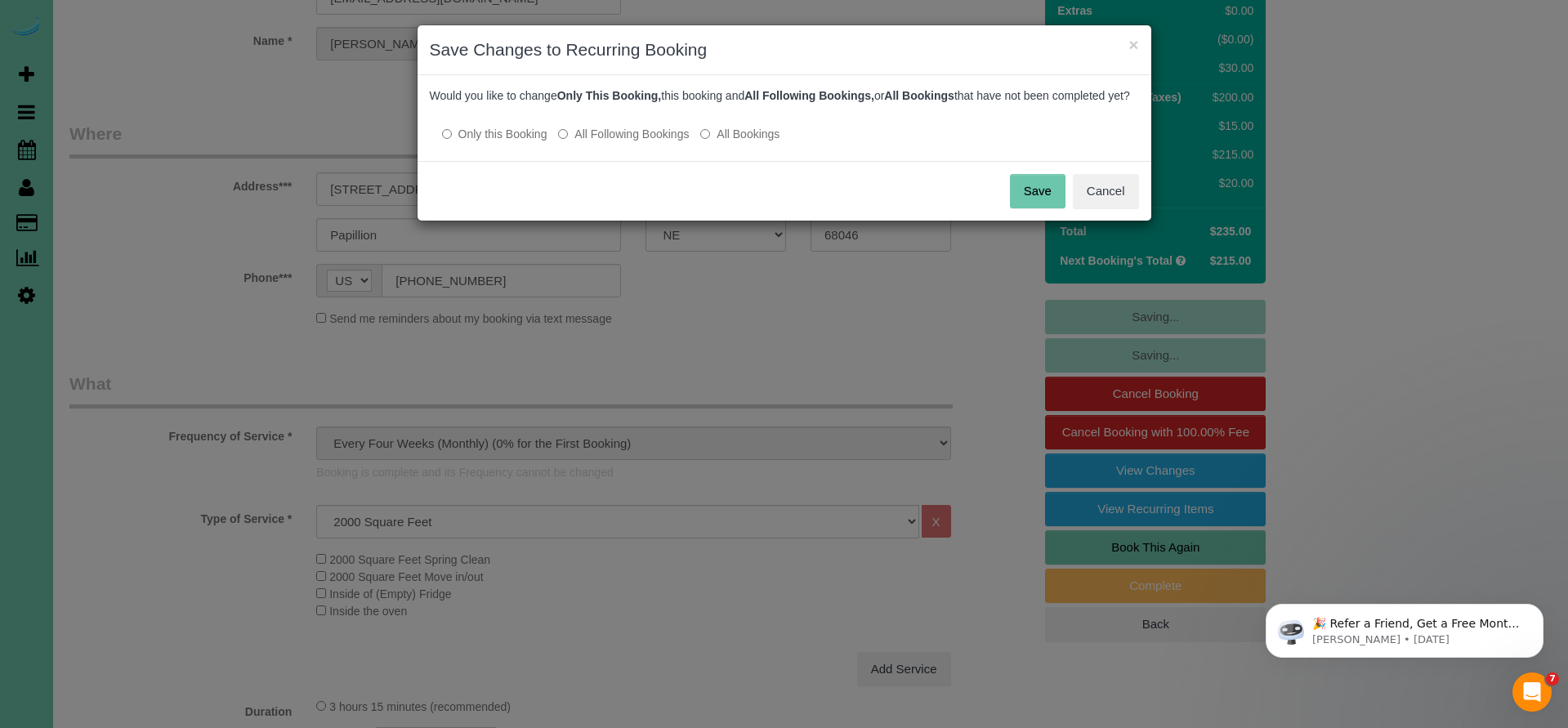
click at [1020, 208] on button "Save" at bounding box center [1038, 190] width 56 height 34
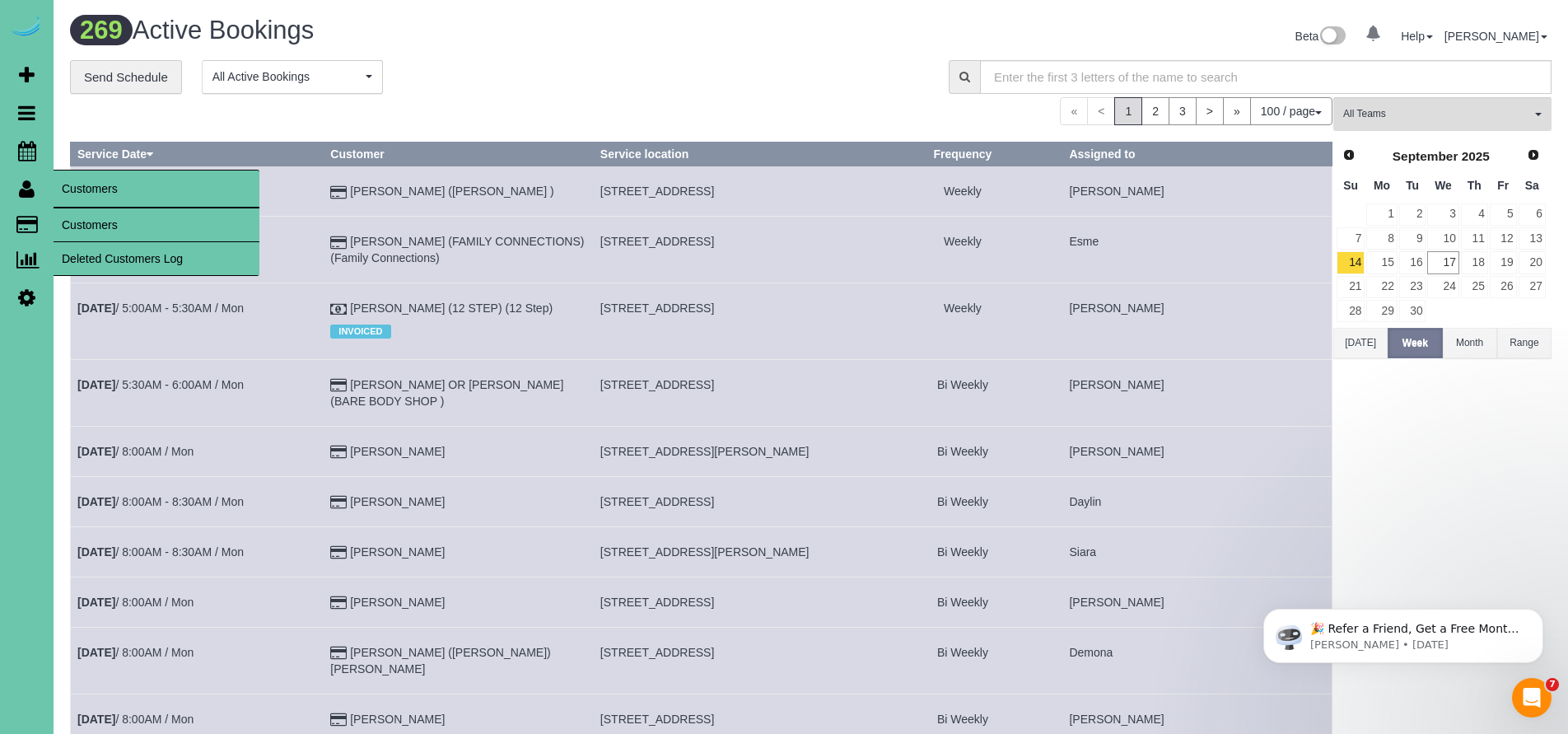
click at [123, 229] on link "Customers" at bounding box center [156, 225] width 206 height 33
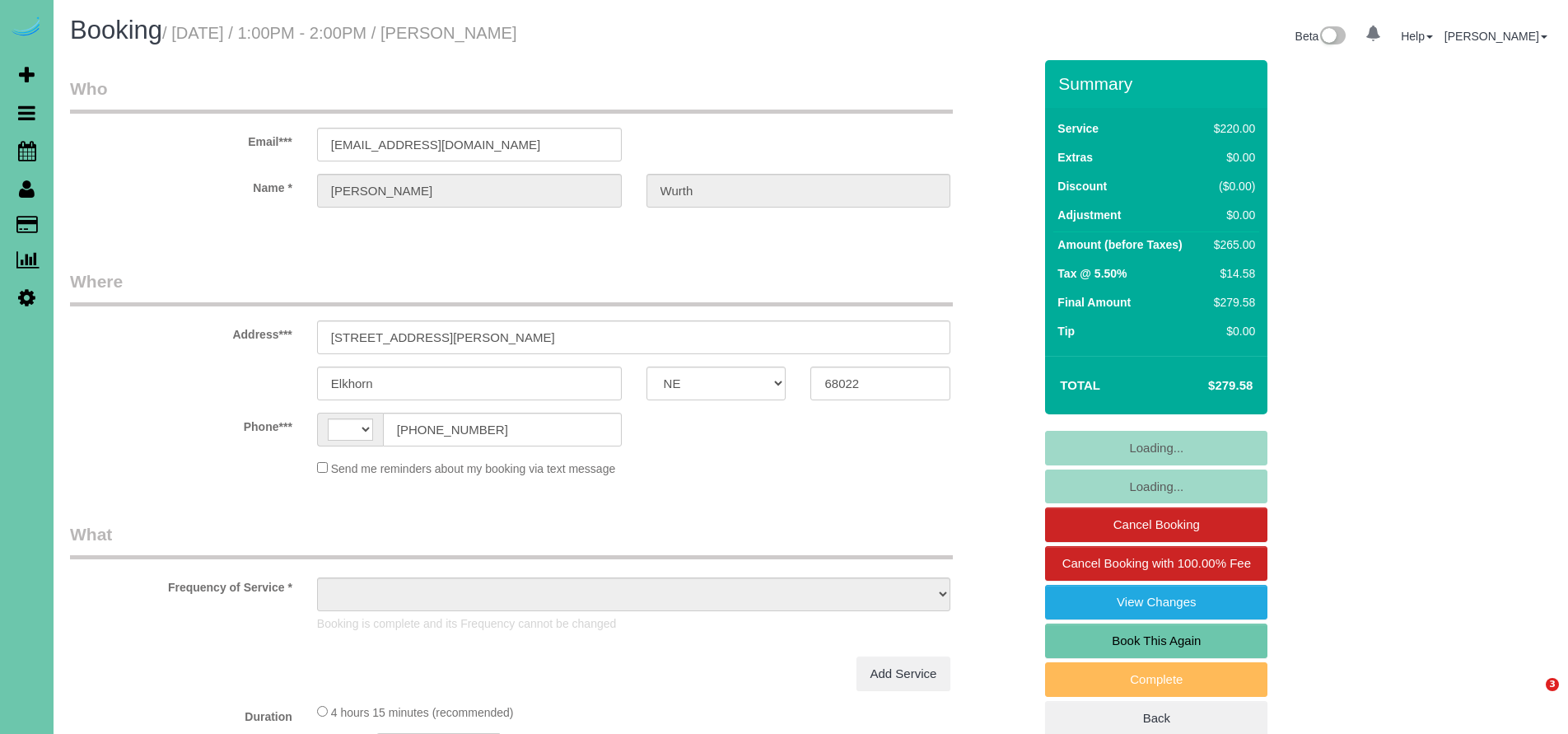
select select "NE"
select select "string:[GEOGRAPHIC_DATA]"
select select "object:630"
select select "string:fspay-2d3fc8a4-c7fe-4c62-8a32-ee705de199a5"
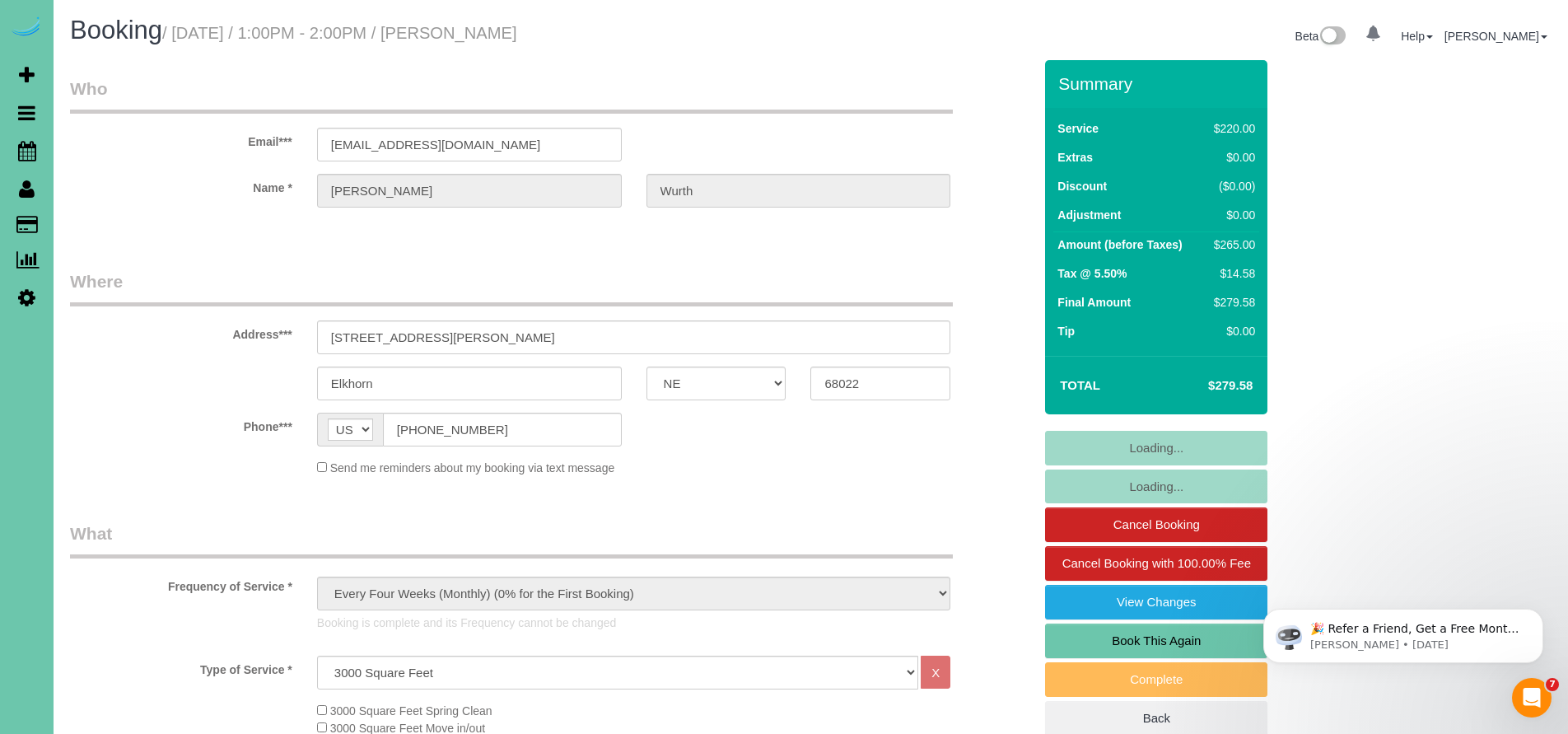
select select "object:717"
select select "number:38"
select select "number:42"
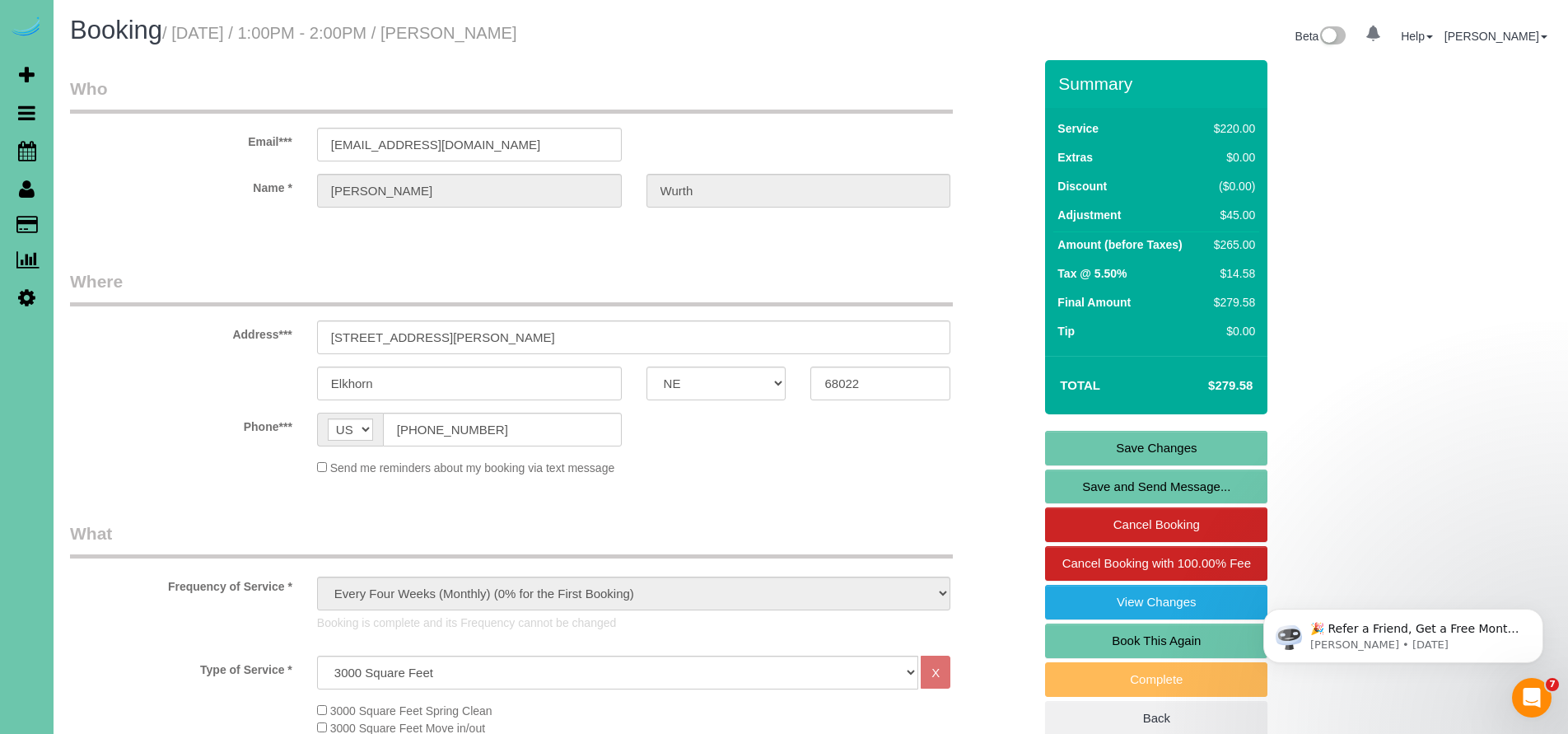
click at [726, 462] on div "Send me reminders about my booking via text message" at bounding box center [634, 468] width 659 height 18
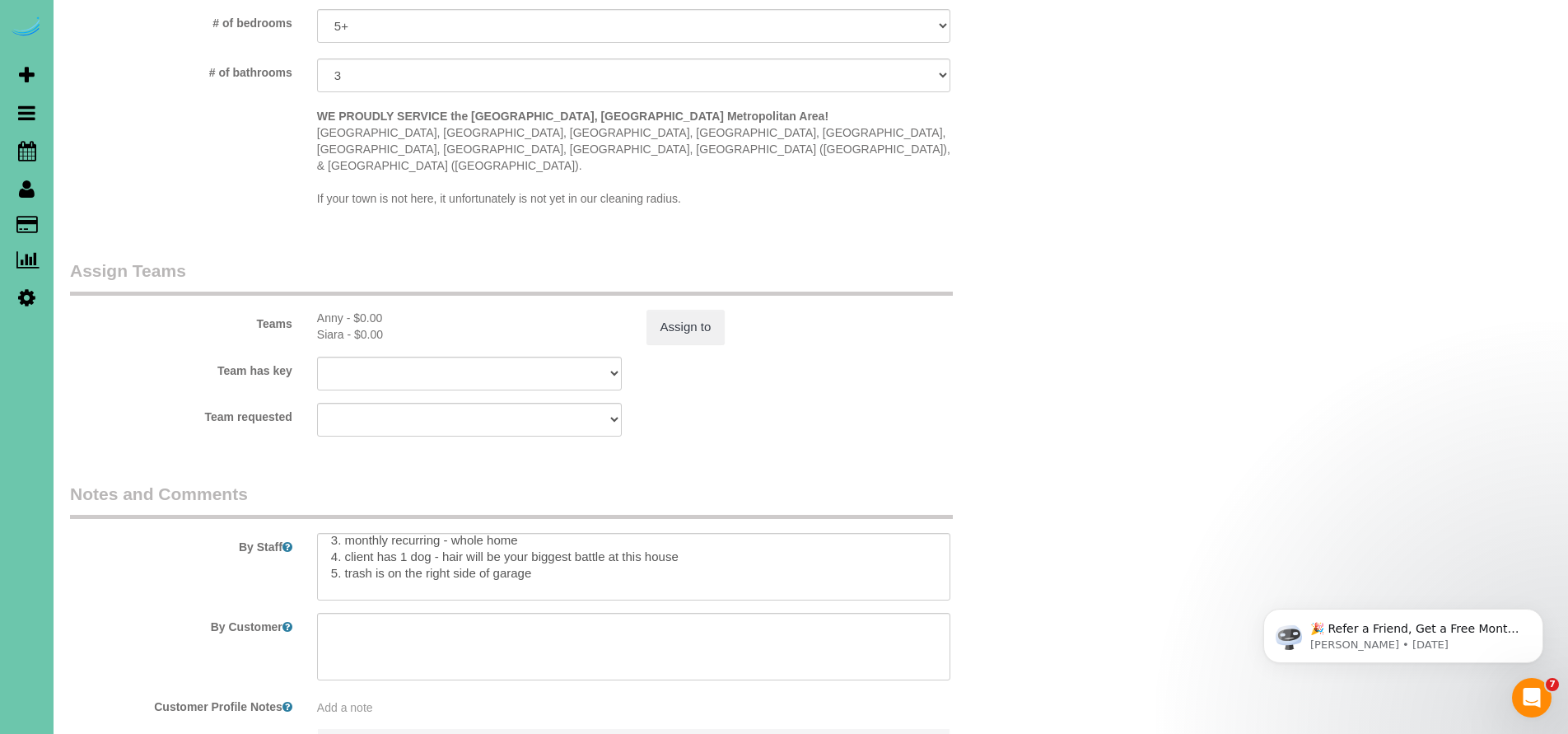
scroll to position [46, 0]
click at [559, 533] on textarea at bounding box center [634, 566] width 634 height 67
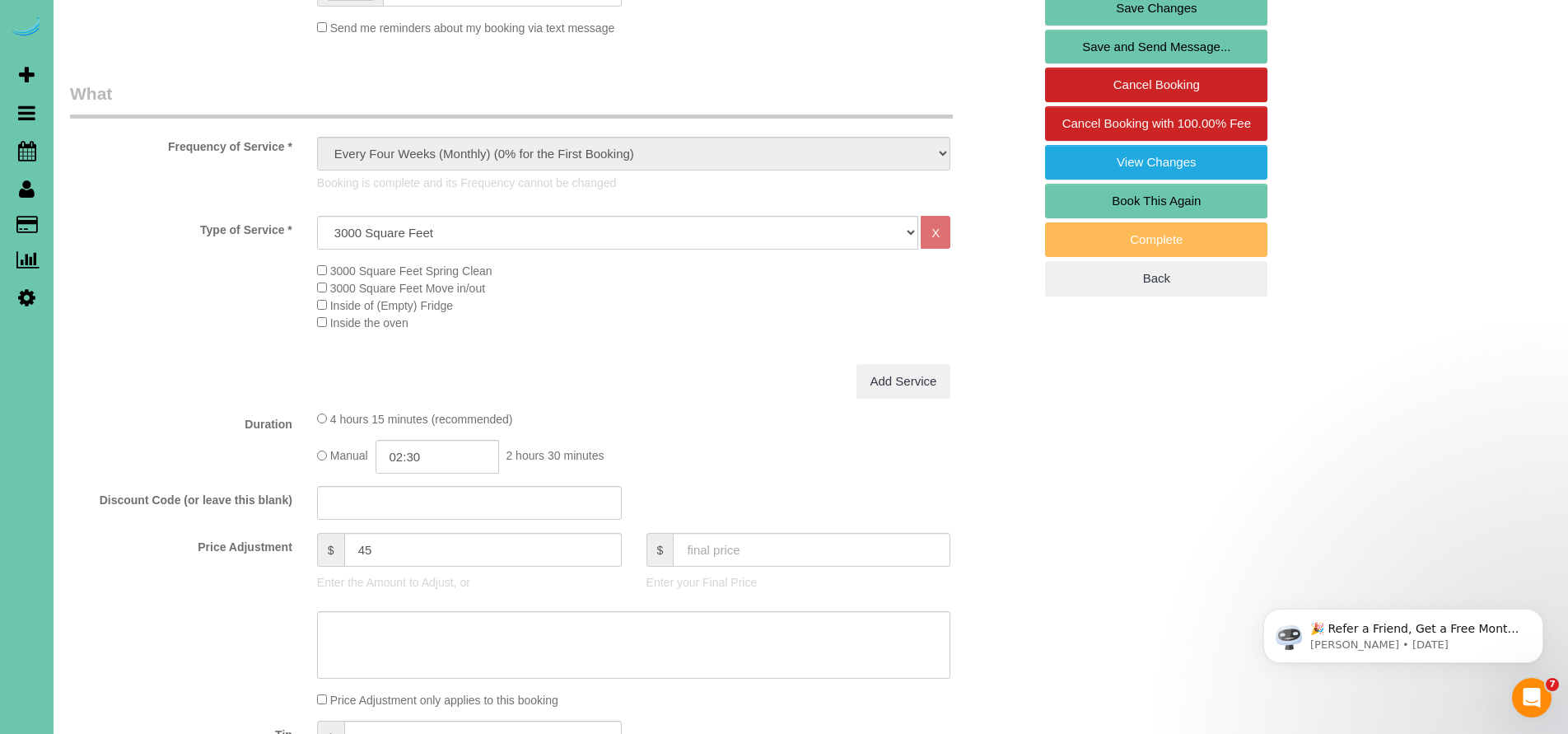
scroll to position [86, 0]
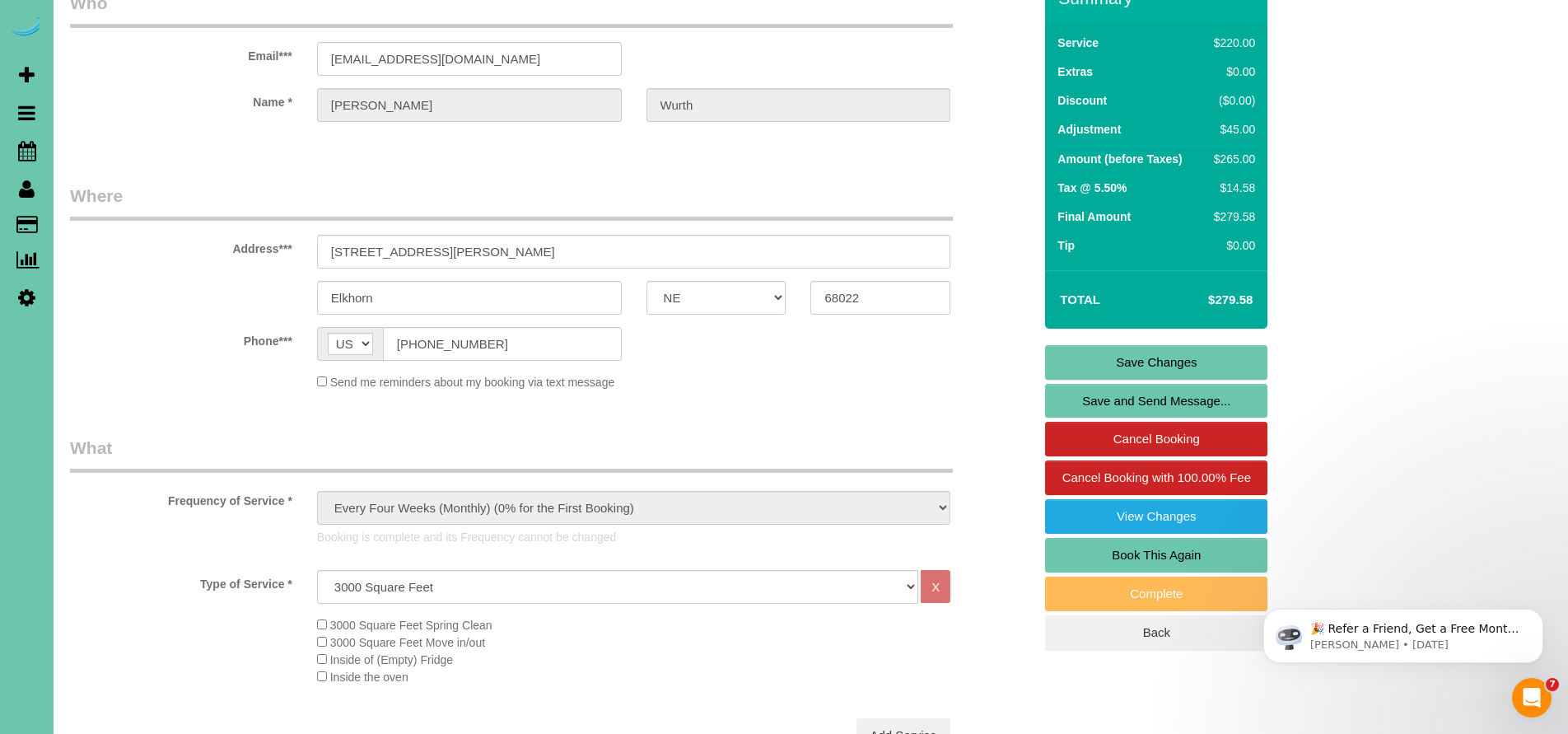
type textarea "1. credit 2. garage code; 9320 3. monthly recurring - whole home 4. client has …"
click at [1156, 356] on link "Save Changes" at bounding box center [1156, 362] width 222 height 34
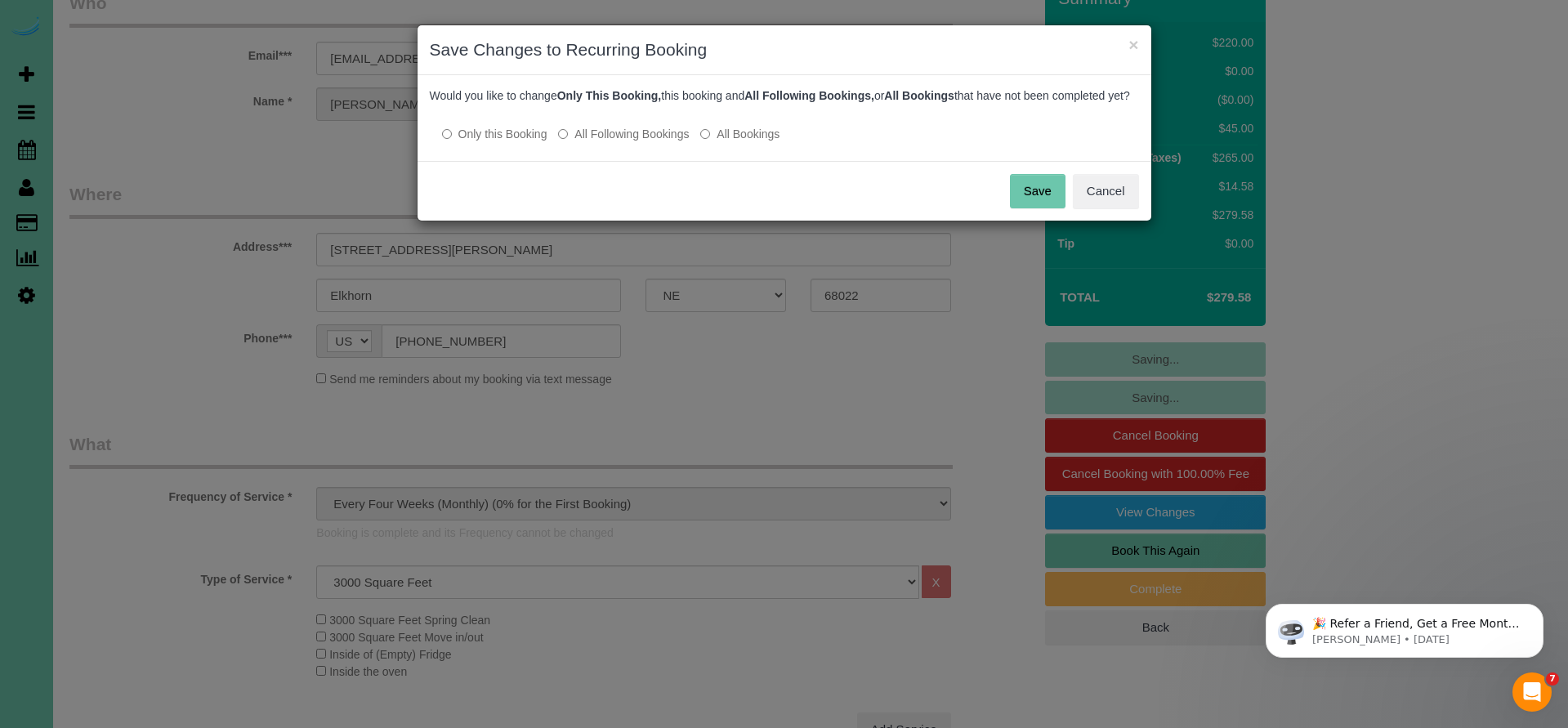
click at [1019, 204] on button "Save" at bounding box center [1038, 190] width 56 height 34
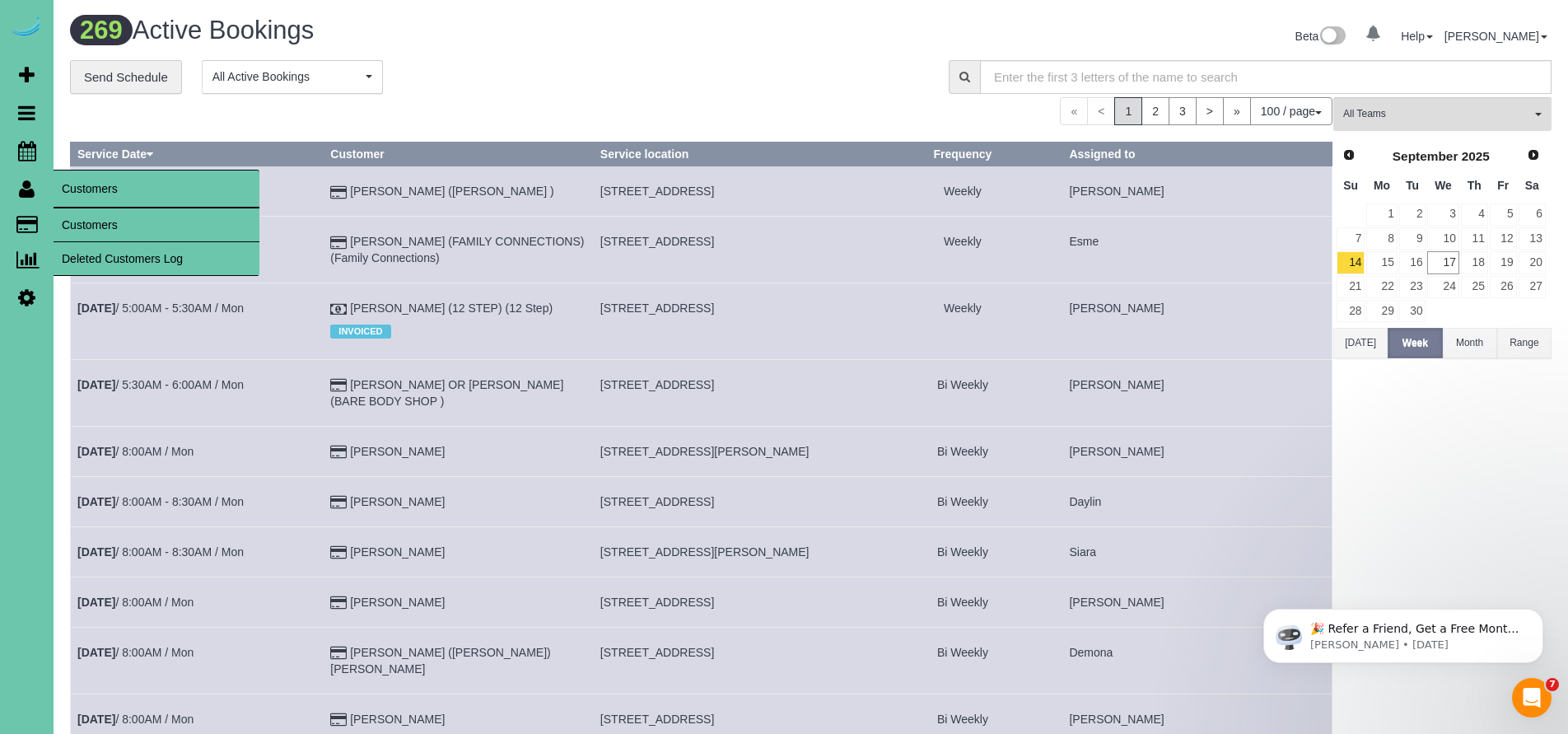
click at [95, 228] on link "Customers" at bounding box center [156, 225] width 206 height 33
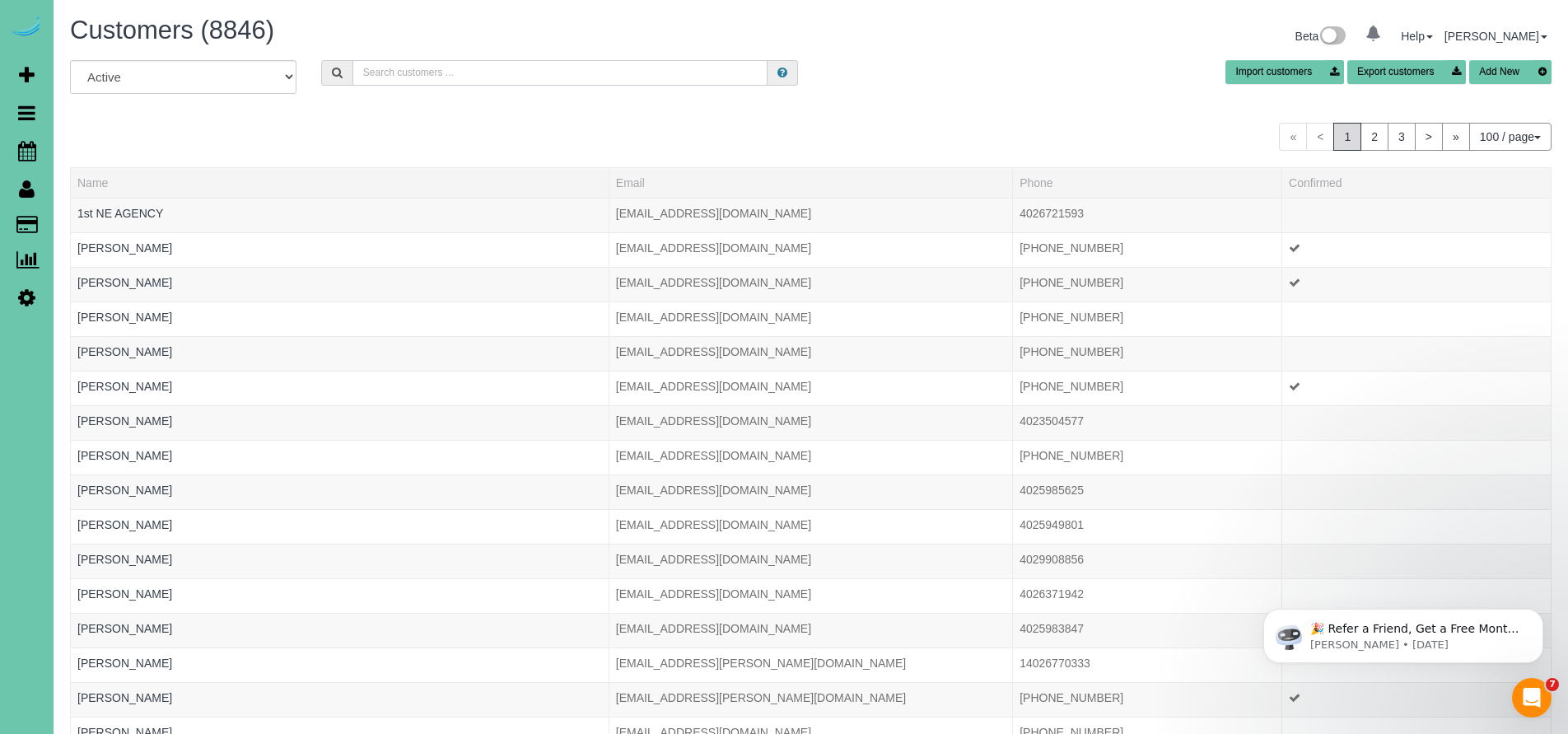
click at [429, 69] on input "text" at bounding box center [560, 73] width 416 height 25
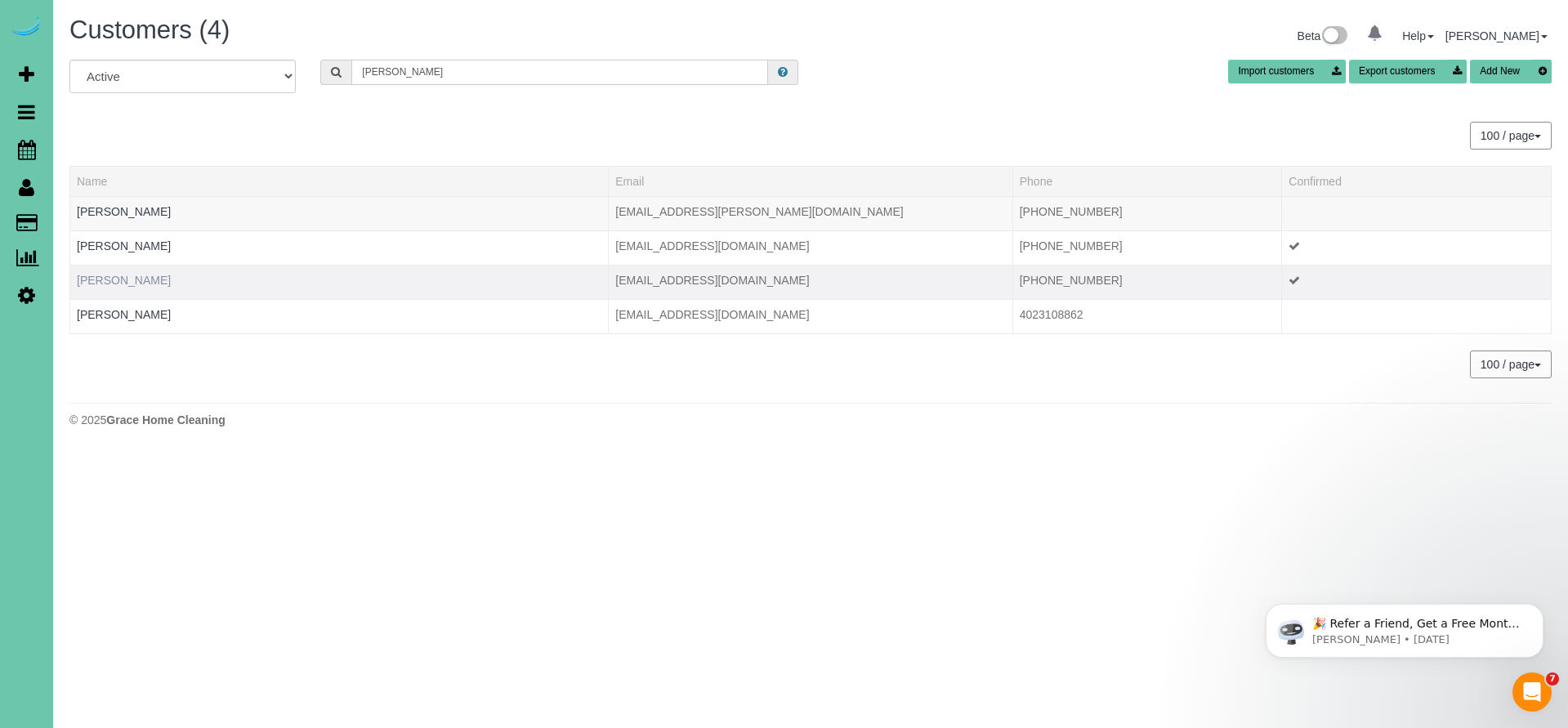
type input "Diane H"
click at [130, 280] on link "Diane Hoffman" at bounding box center [123, 280] width 94 height 13
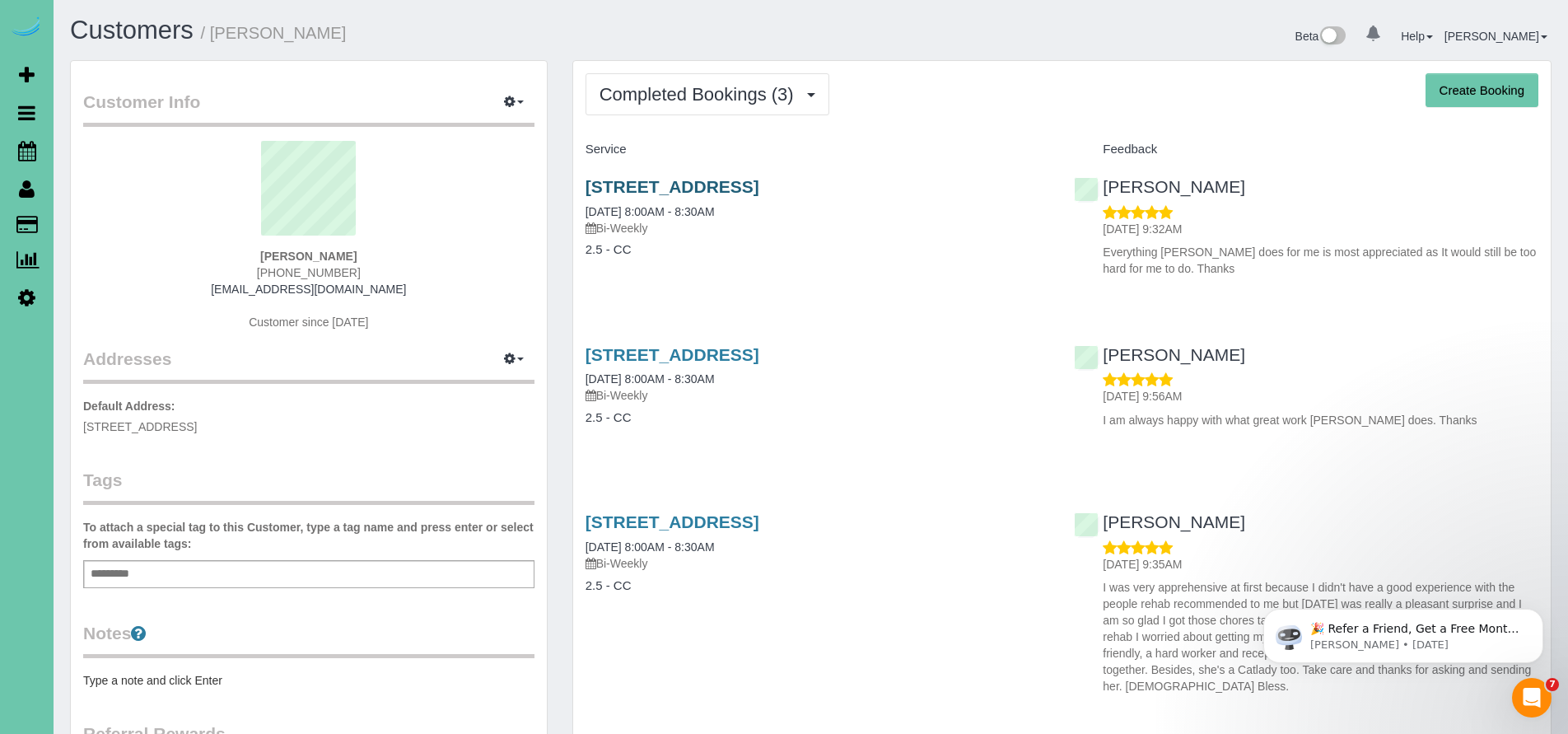
click at [684, 185] on link "8517 C St, Omaha, NE 68124" at bounding box center [672, 187] width 173 height 19
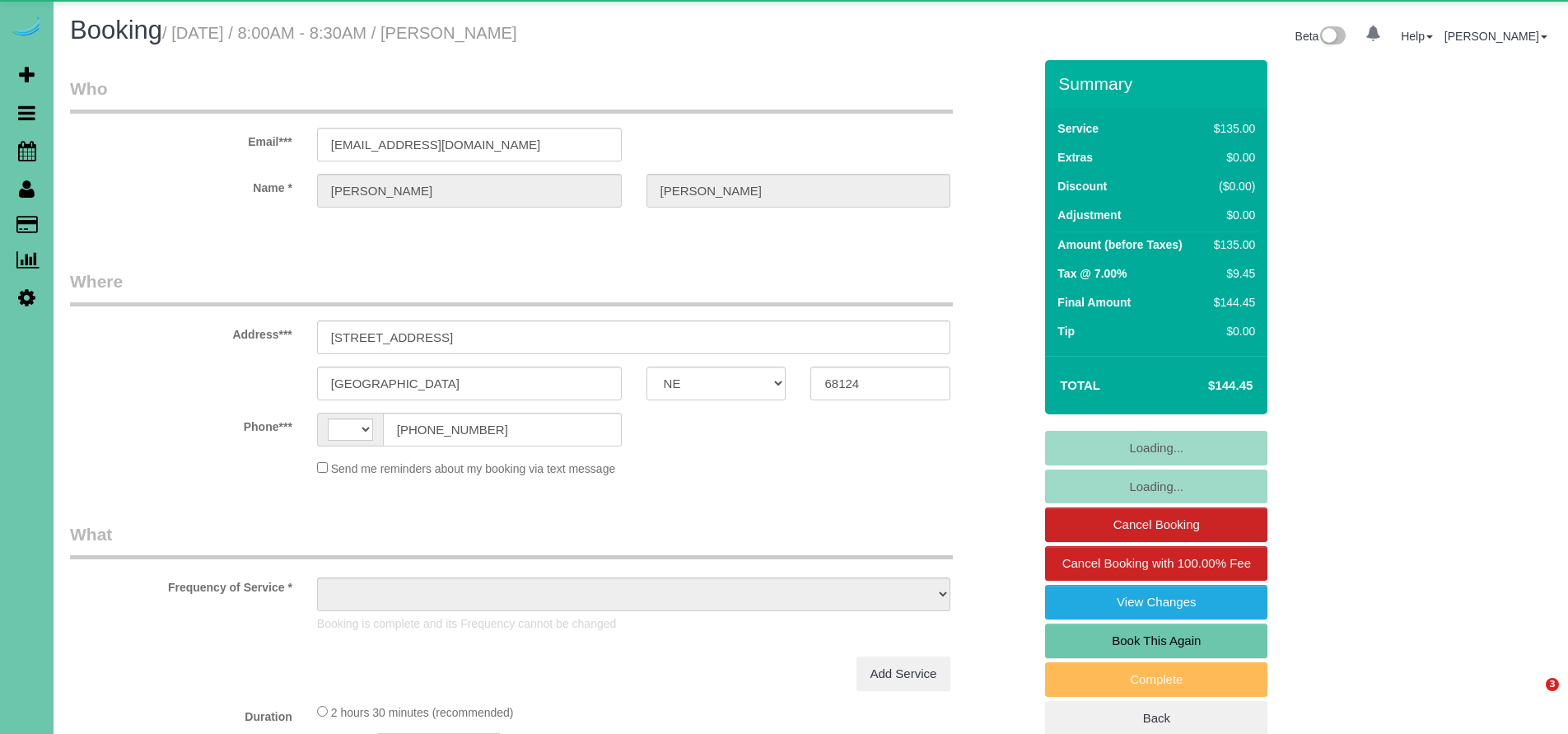
select select "NE"
select select "string:[GEOGRAPHIC_DATA]"
select select "object:630"
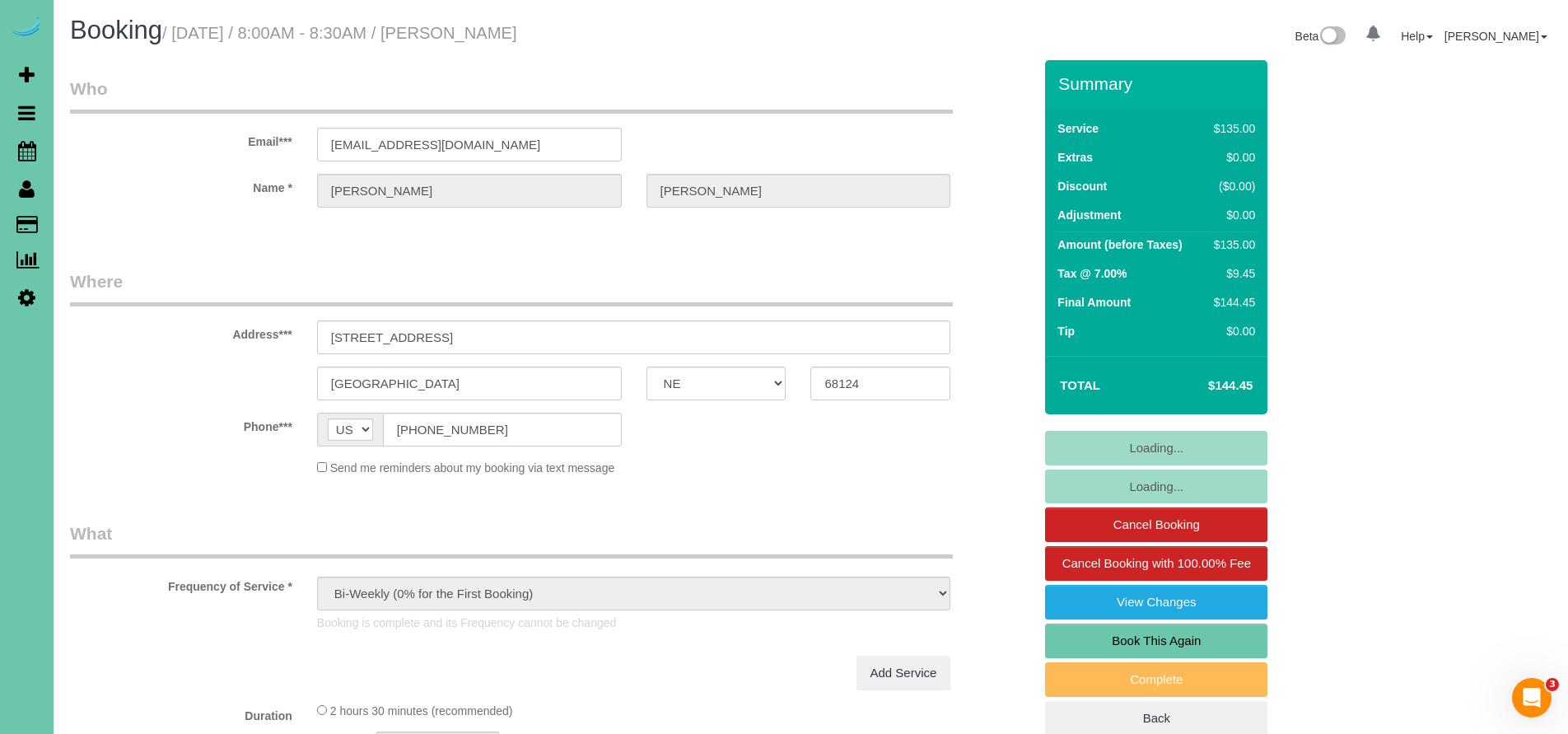
select select "string:fspay-385ca09b-7408-4aa4-8e1d-6f315c859d30"
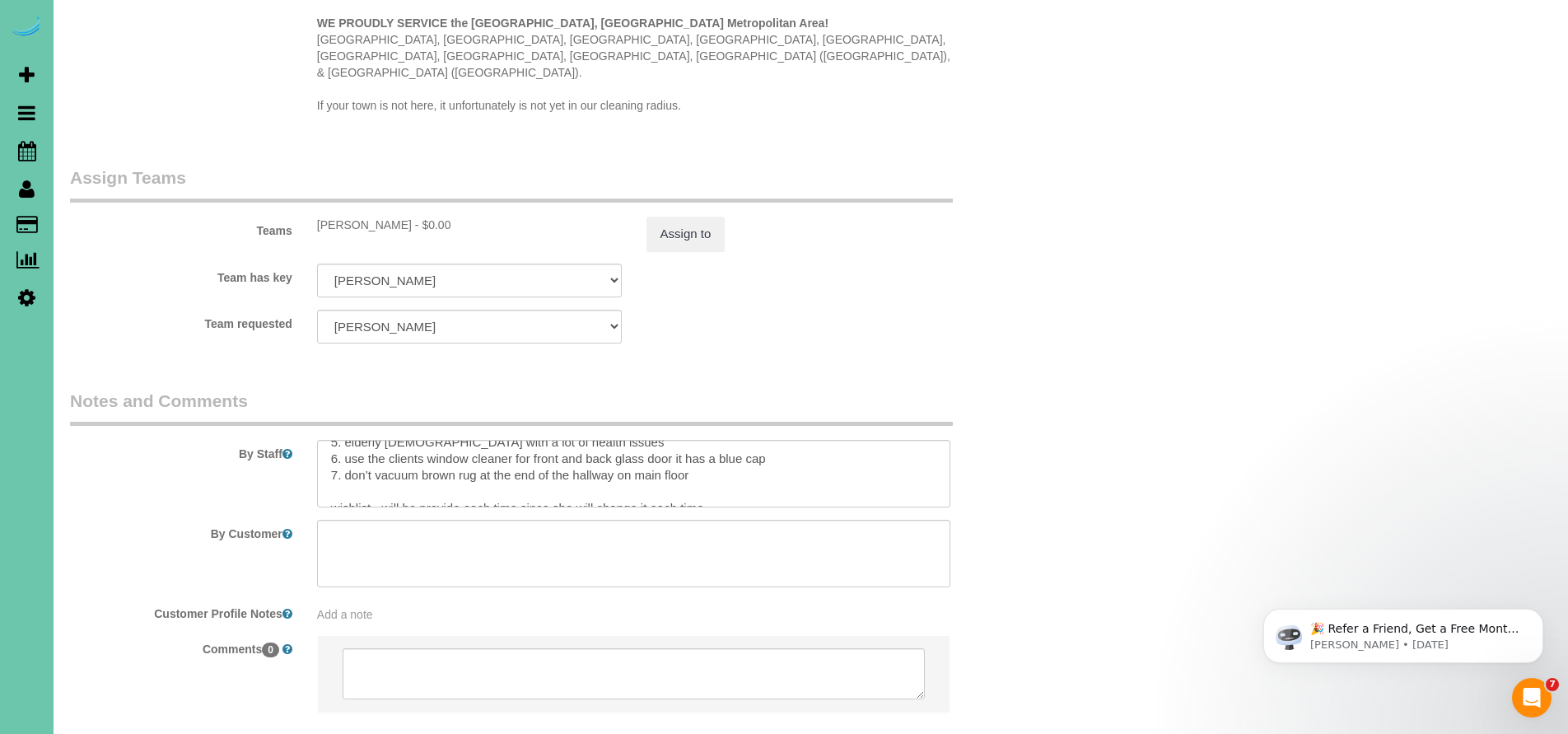
scroll to position [84, 0]
click at [710, 440] on textarea at bounding box center [634, 473] width 634 height 67
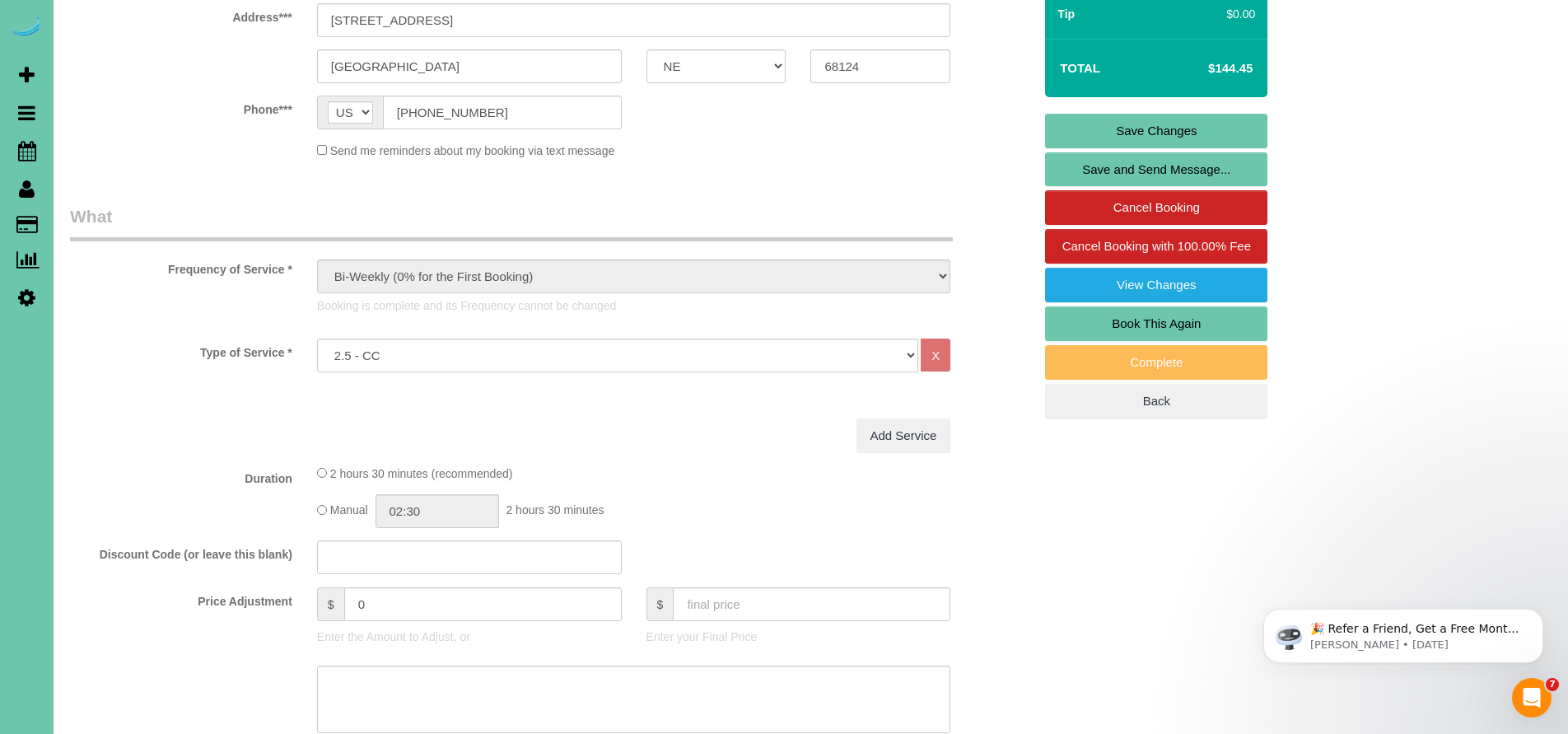
scroll to position [0, 0]
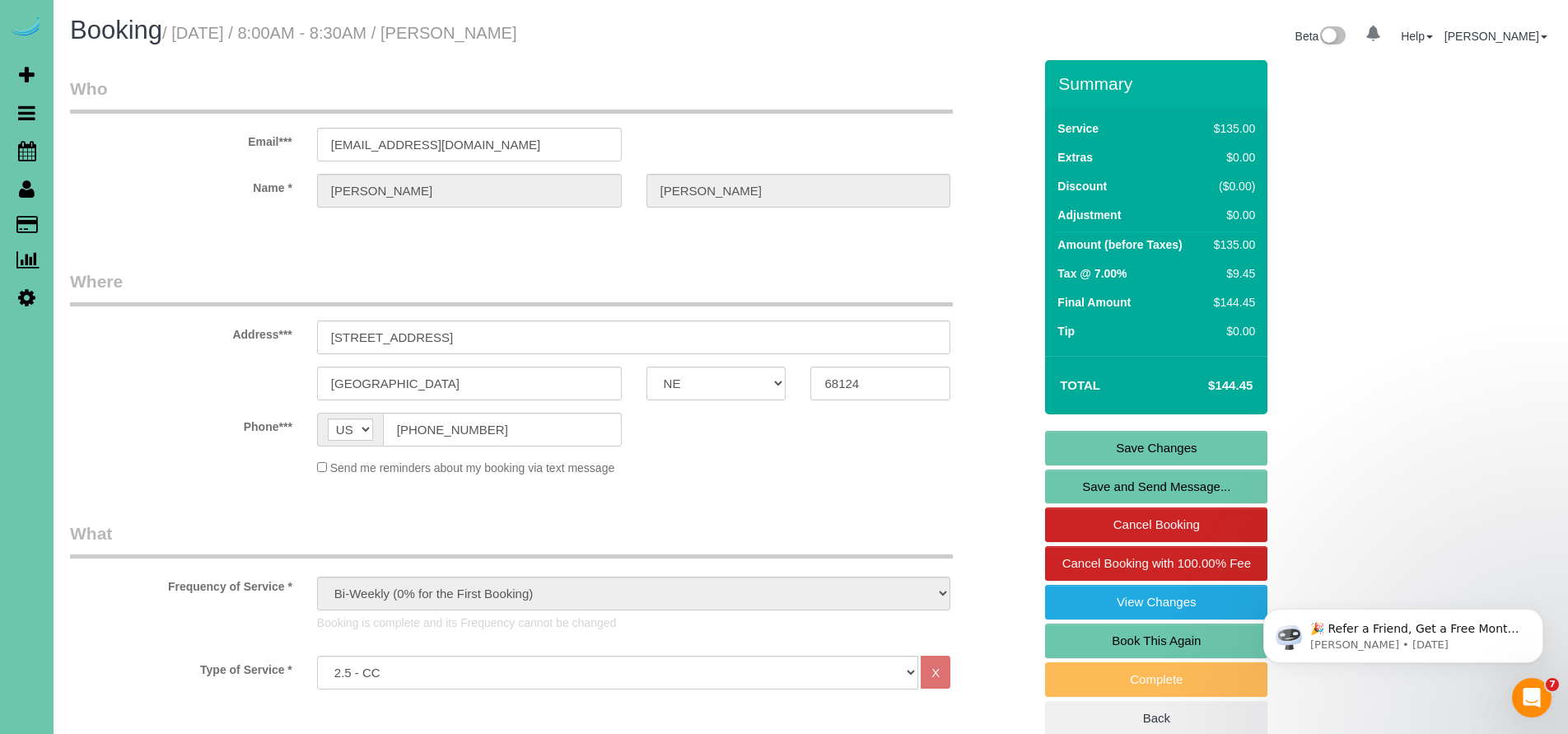
type textarea "1. credit 2. client home 3. biweekly recurring - 2.5 custom clean 4. no pets 5.…"
click at [1218, 443] on link "Save Changes" at bounding box center [1156, 448] width 222 height 34
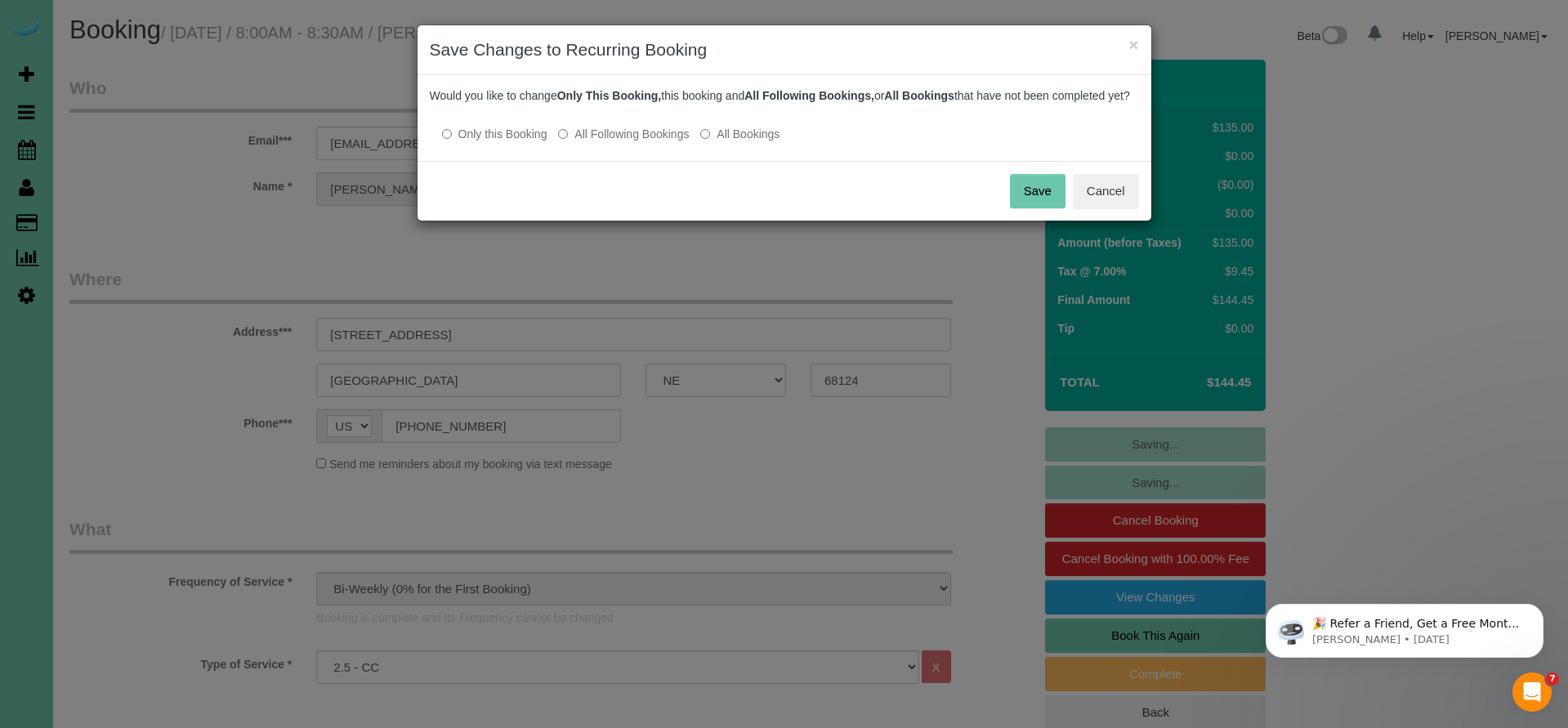
click at [1046, 208] on button "Save" at bounding box center [1038, 190] width 56 height 34
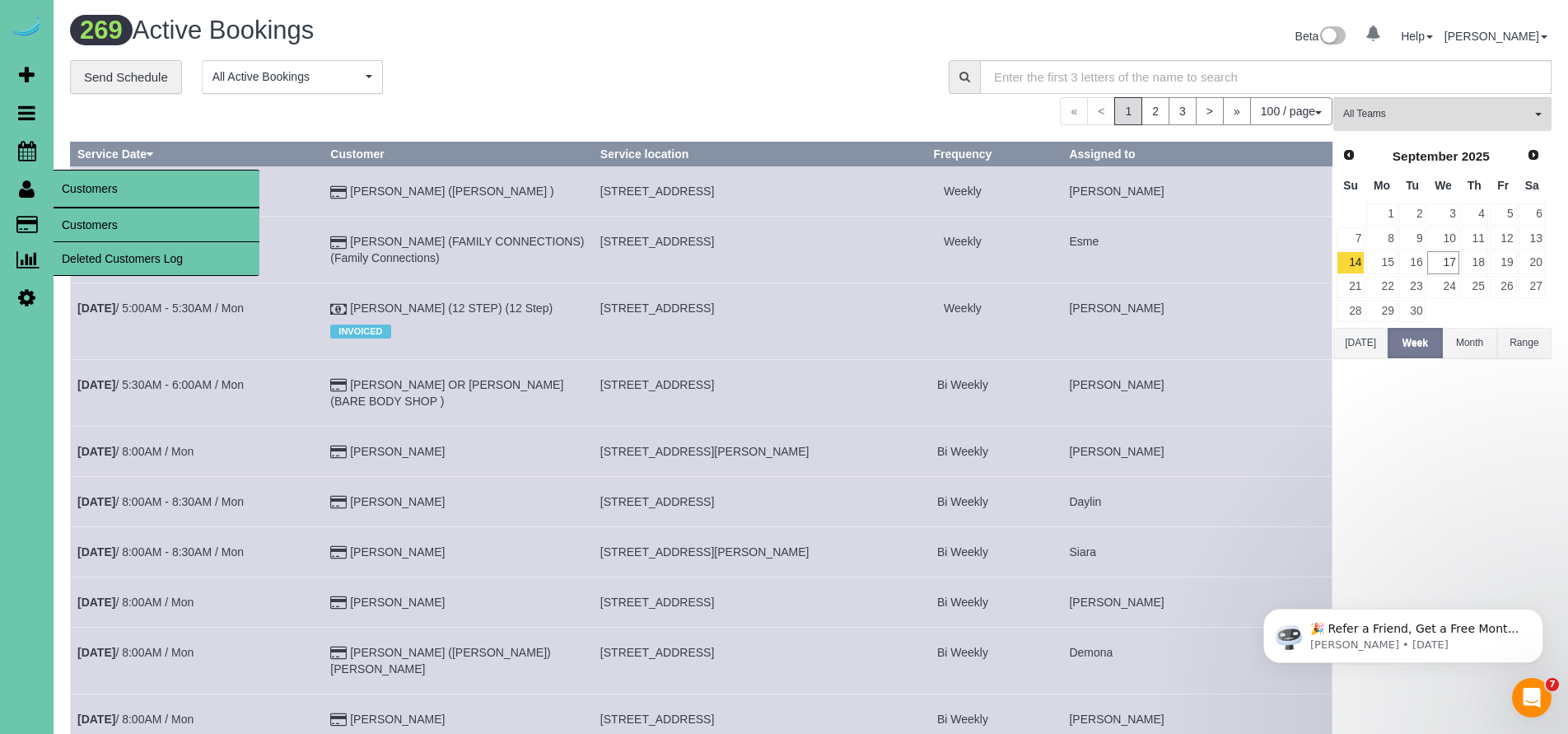
click at [102, 228] on link "Customers" at bounding box center [156, 225] width 206 height 33
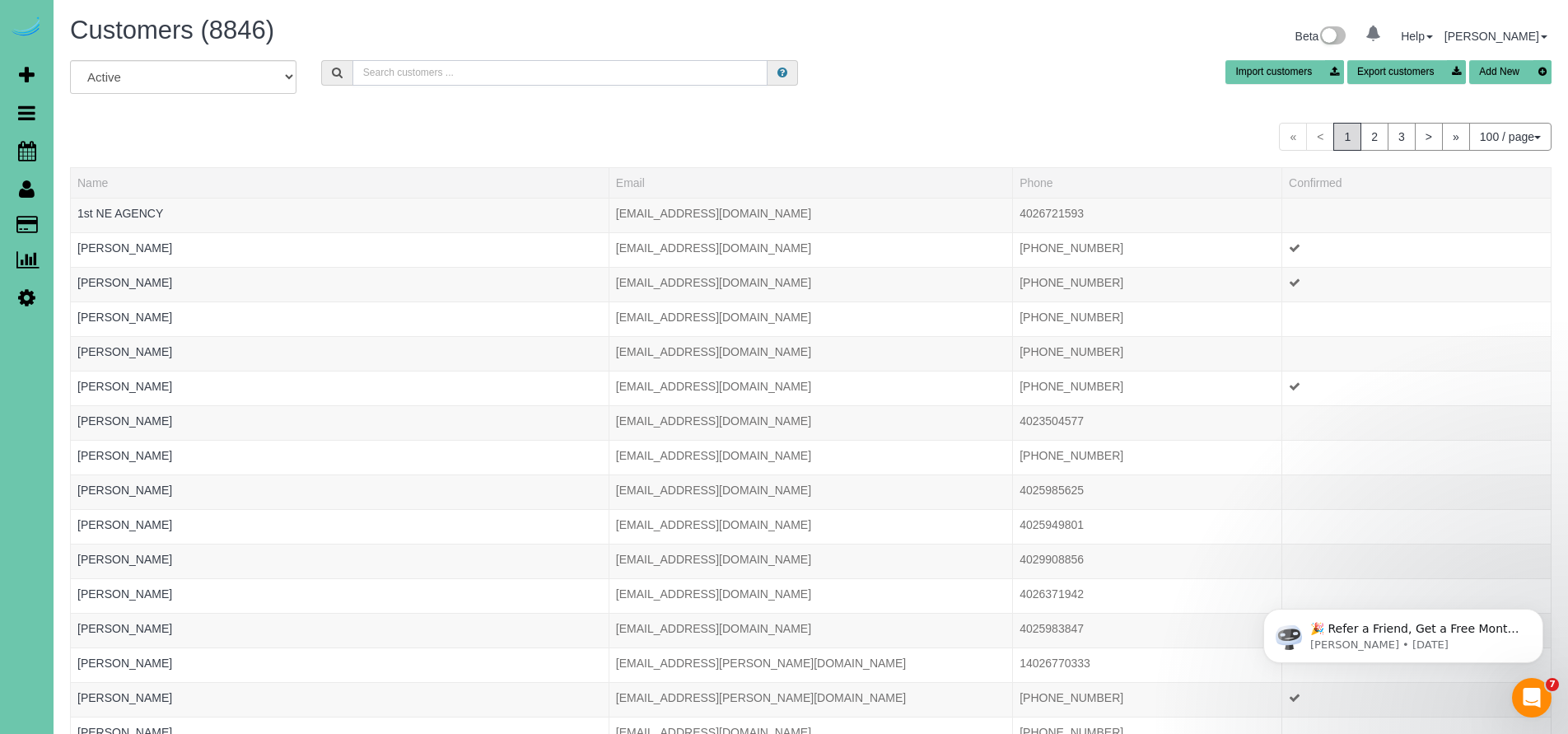
click at [437, 74] on input "text" at bounding box center [560, 73] width 416 height 25
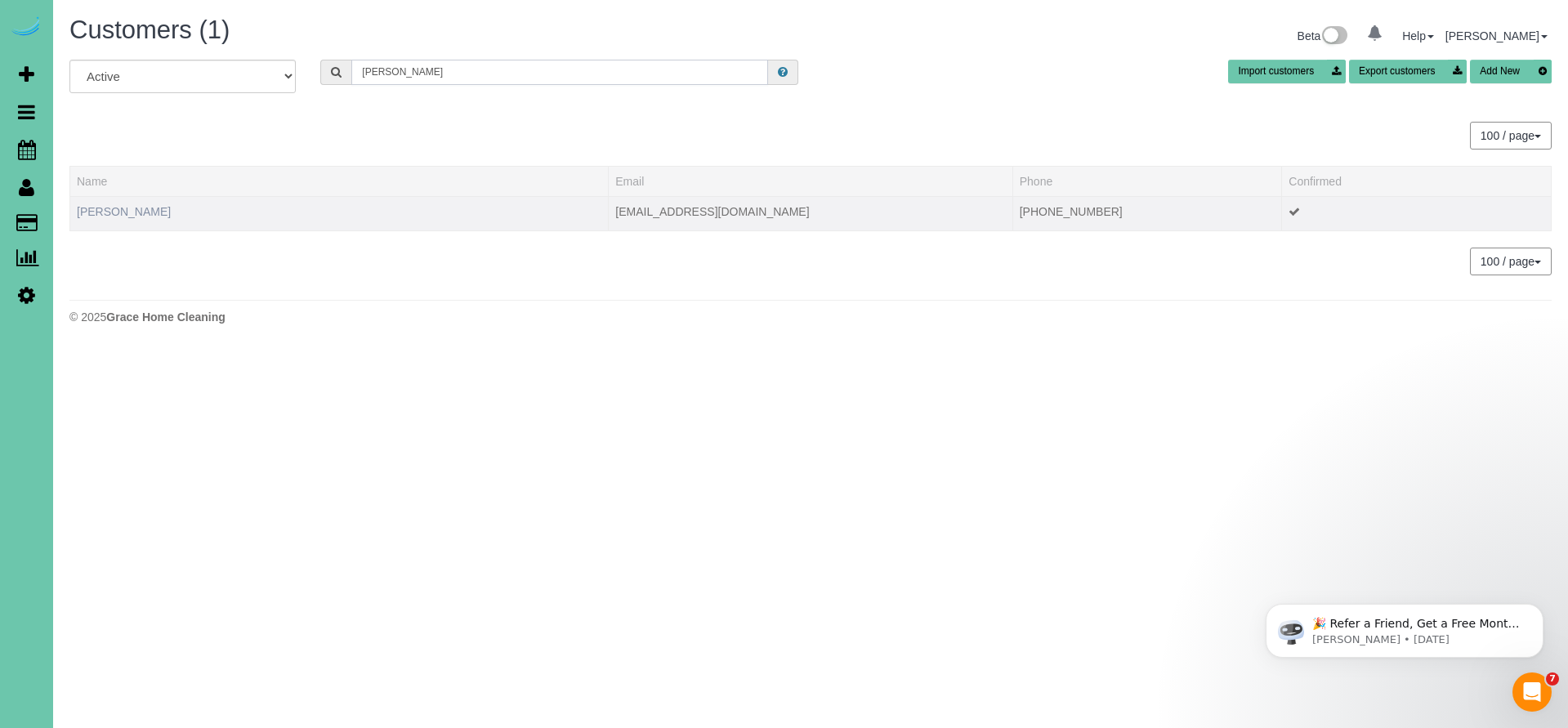
type input "[PERSON_NAME]"
click at [134, 214] on link "Ansley Sittler" at bounding box center [123, 211] width 94 height 13
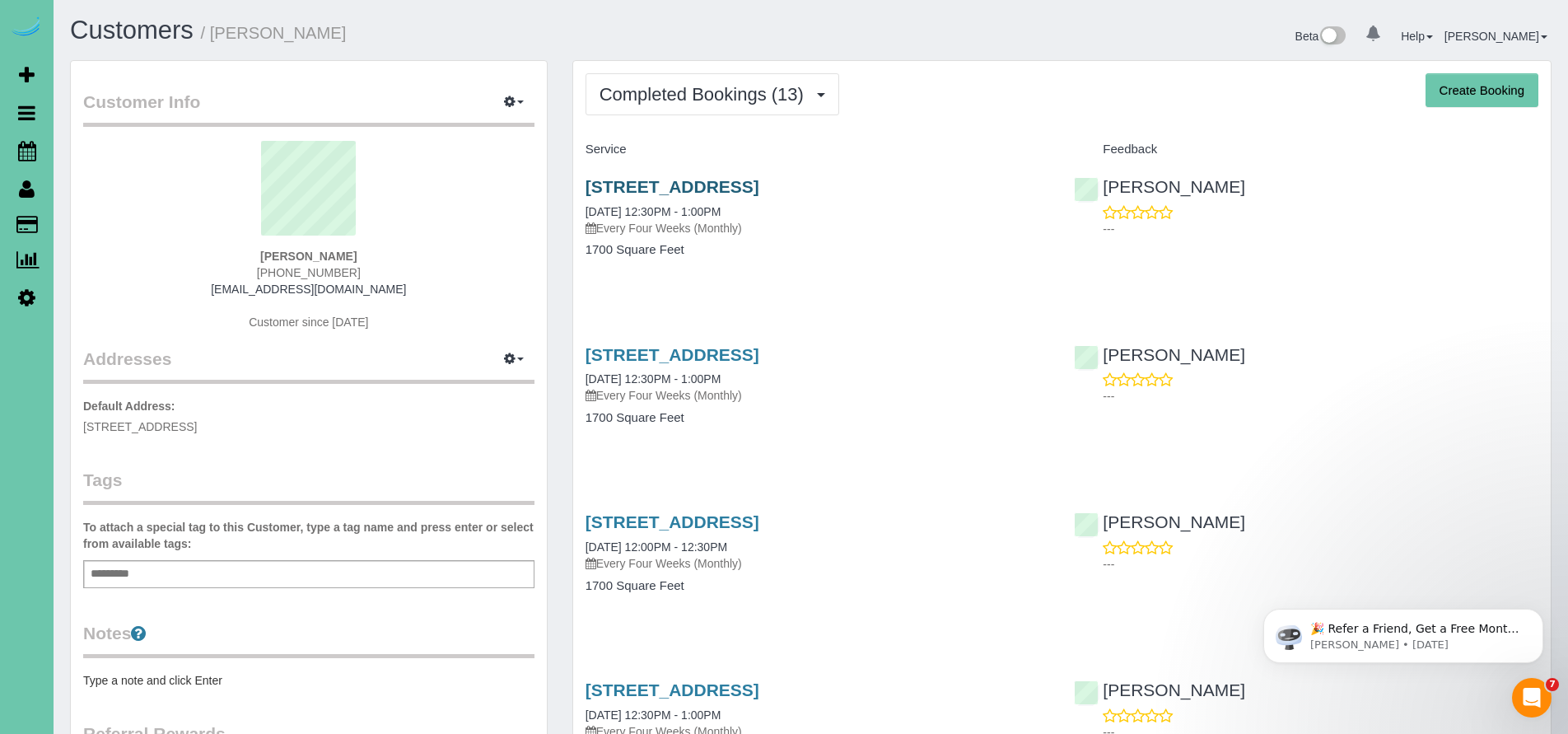
click at [724, 190] on link "4013 N 94th St, Omaha, NE 68134" at bounding box center [672, 187] width 173 height 19
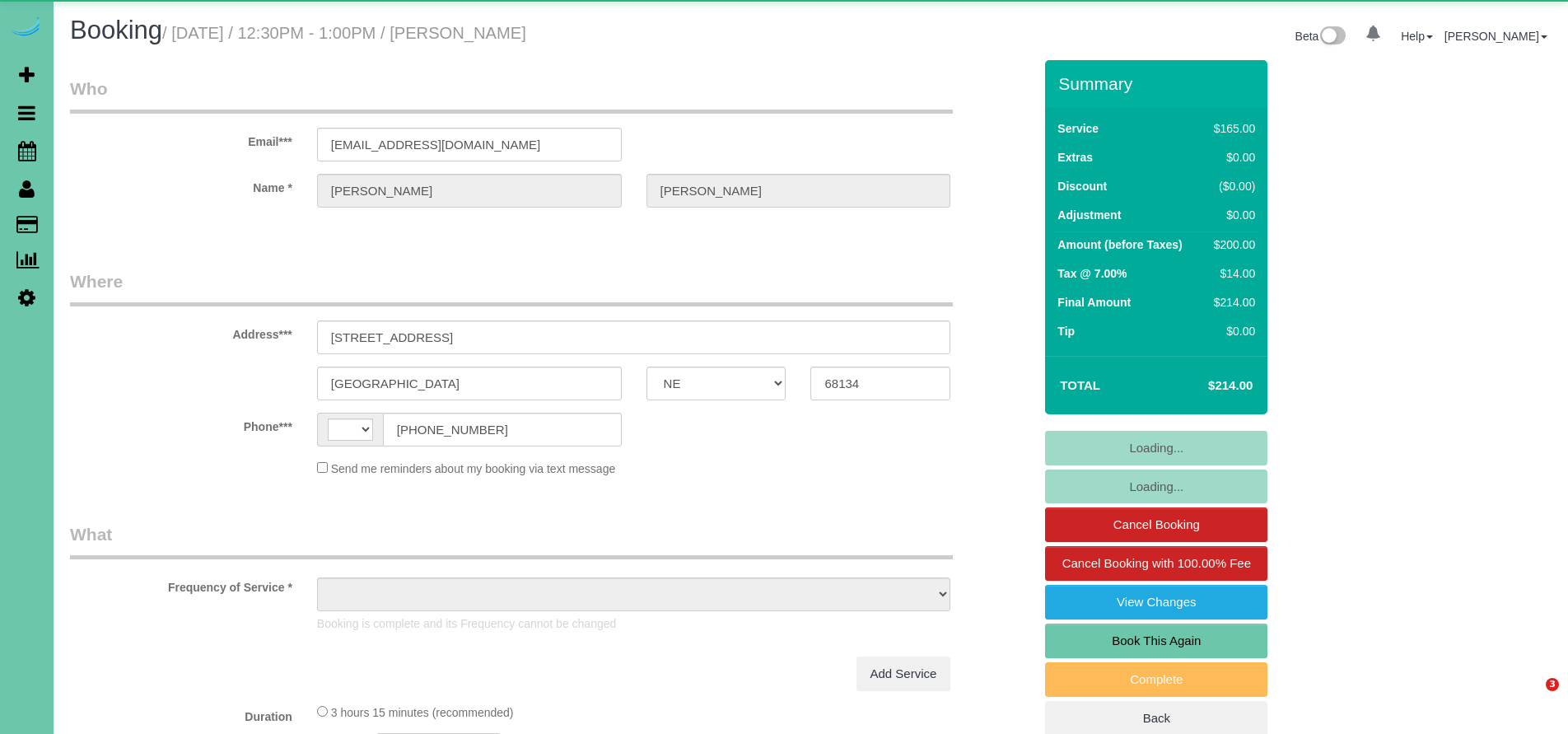
select select "NE"
select select "string:[GEOGRAPHIC_DATA]"
select select "object:655"
select select "string:fspay-61807217-05ac-44c6-a008-d605603bbb5a"
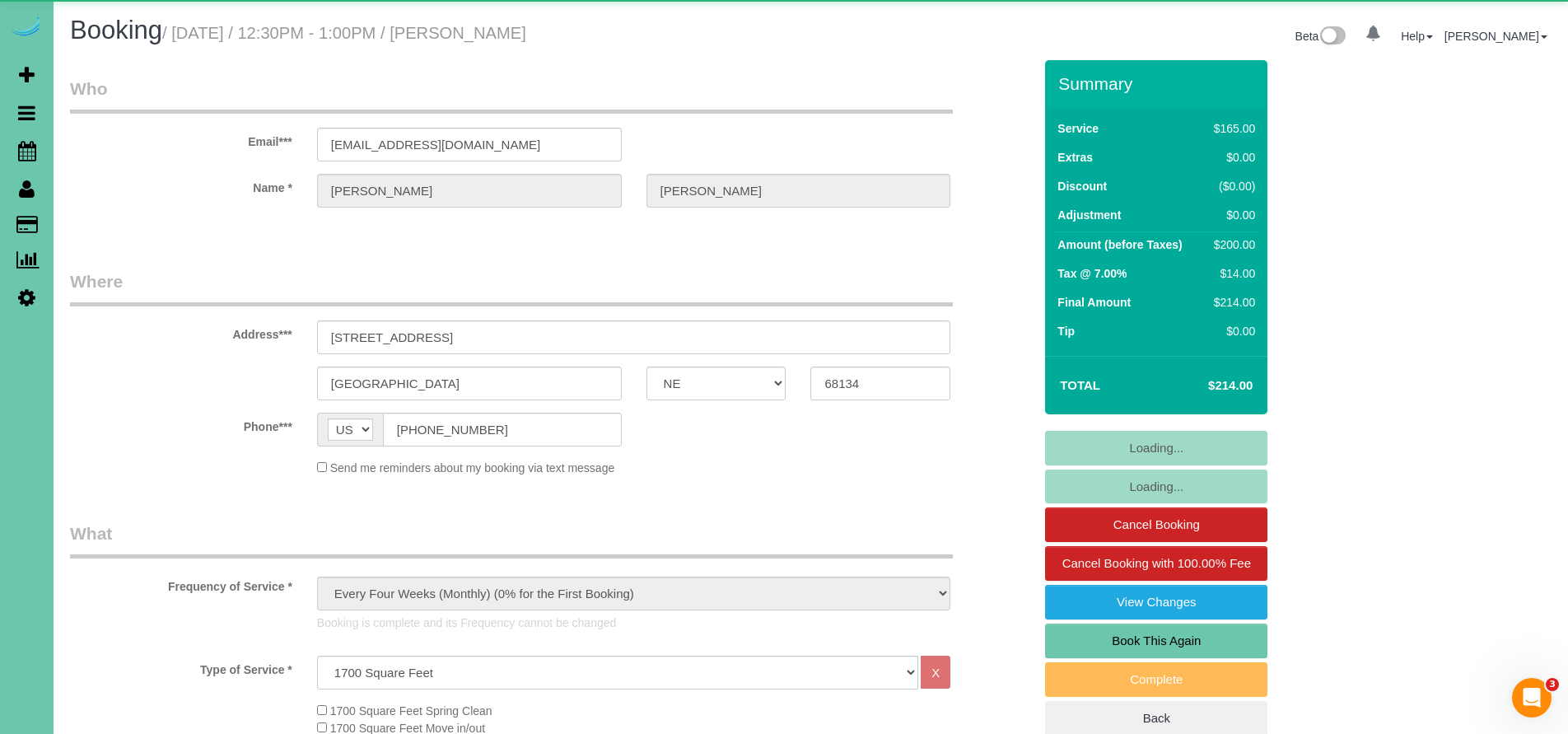
select select "object:912"
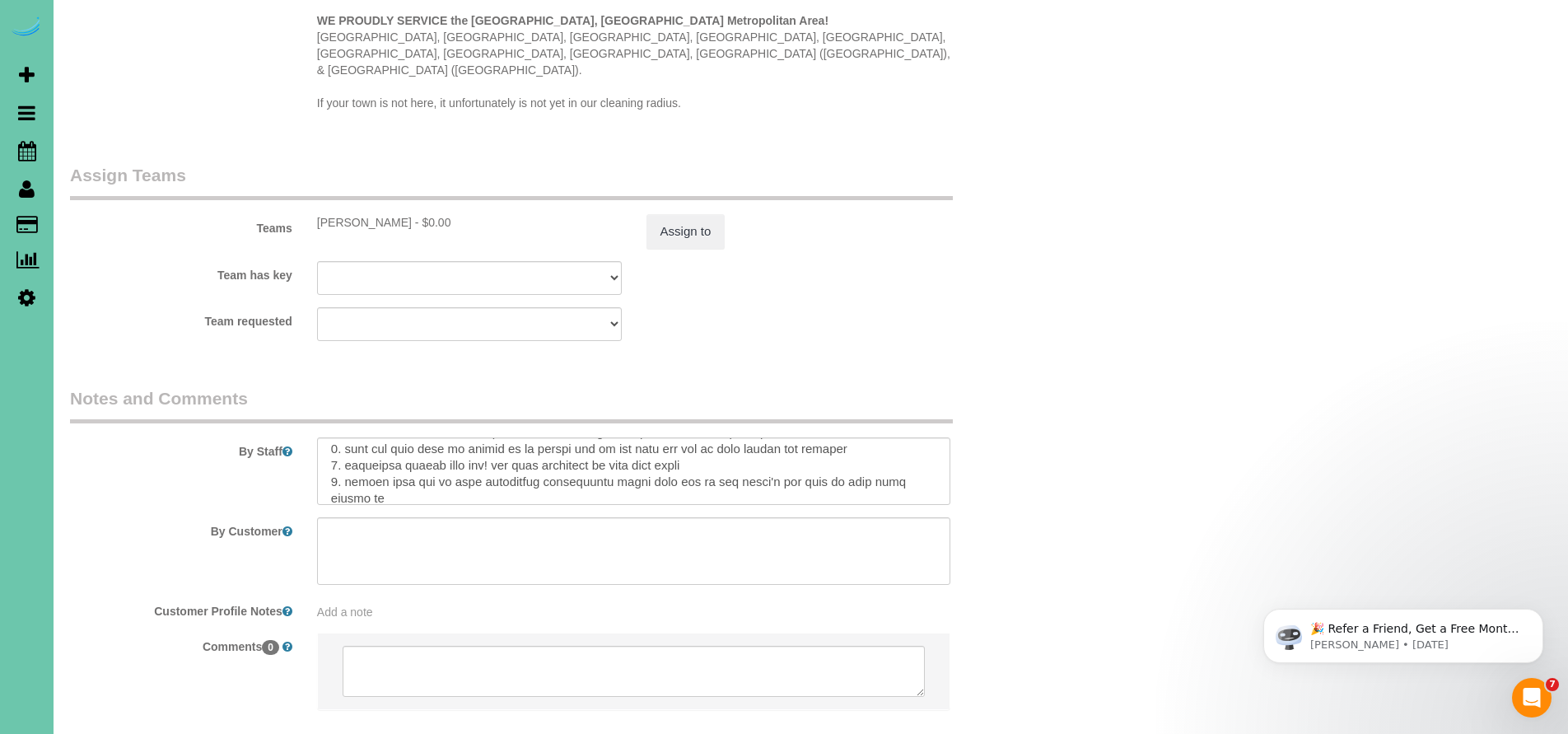
scroll to position [115, 0]
click at [799, 437] on textarea at bounding box center [634, 470] width 634 height 67
click at [404, 441] on textarea at bounding box center [634, 470] width 634 height 67
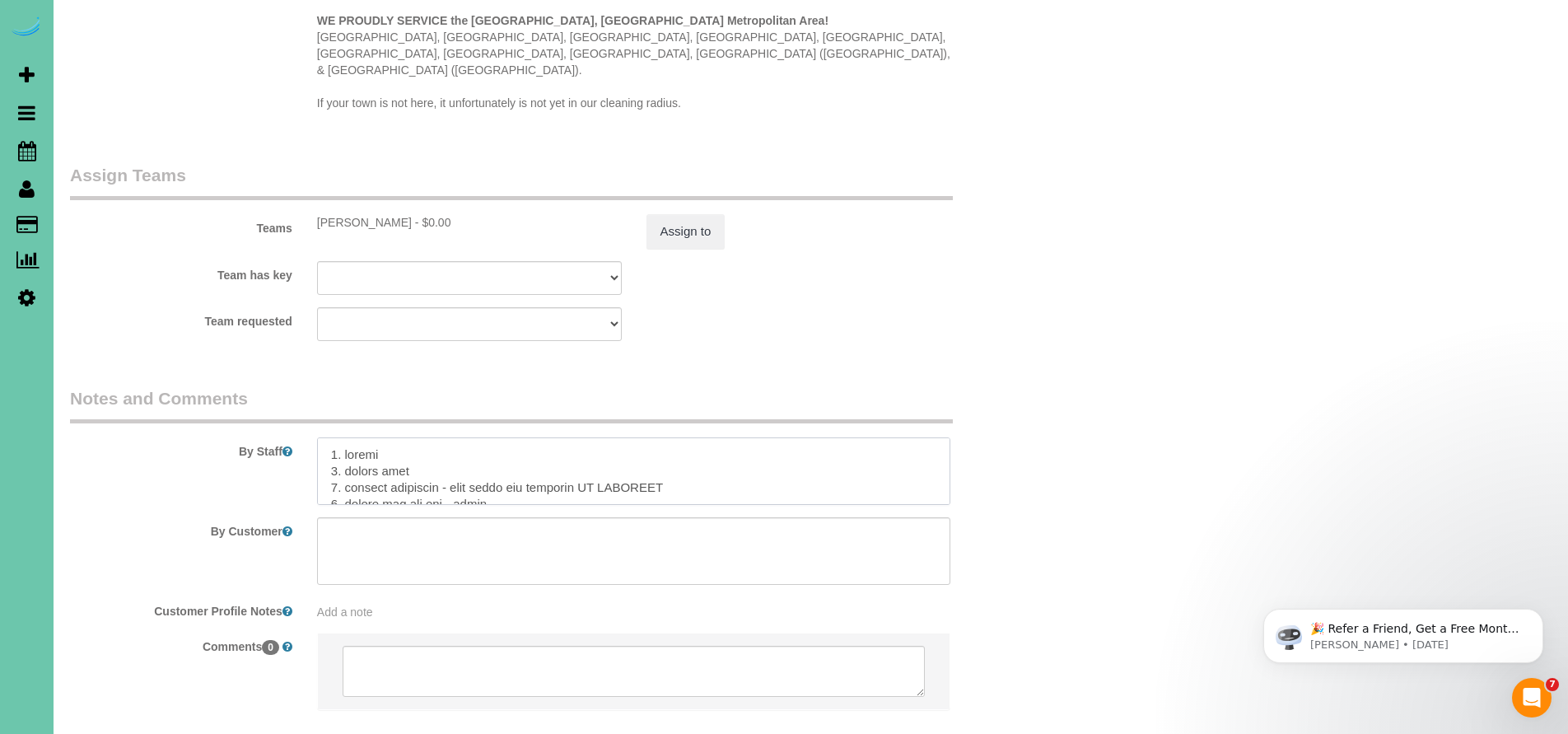
scroll to position [21, 0]
click at [695, 437] on textarea at bounding box center [634, 470] width 634 height 67
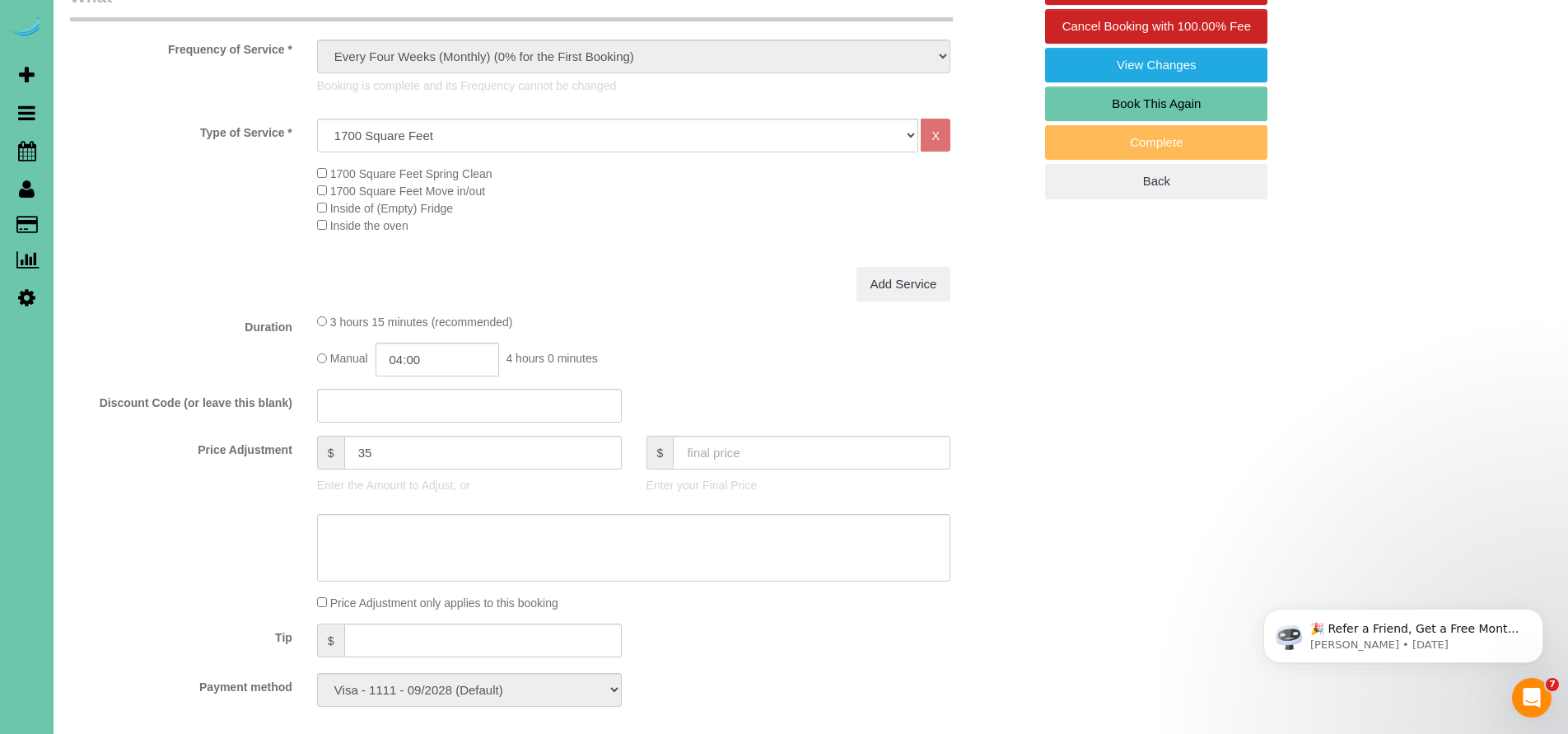
scroll to position [385, 0]
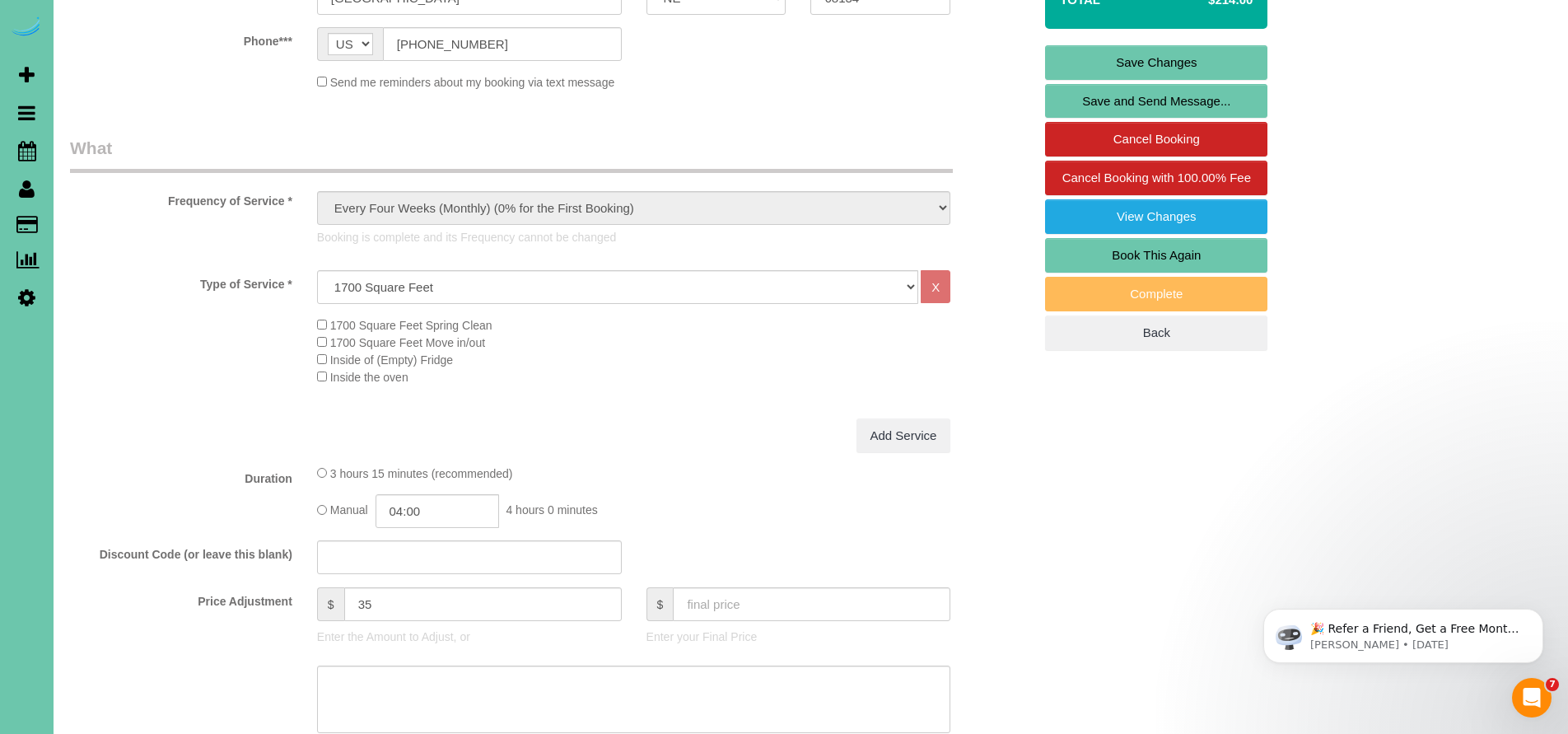
type textarea "5. loremi 6. dolors amet 1. consect adipiscin - elit seddo eiu temporin UT LABO…"
click at [1124, 67] on link "Save Changes" at bounding box center [1156, 62] width 222 height 34
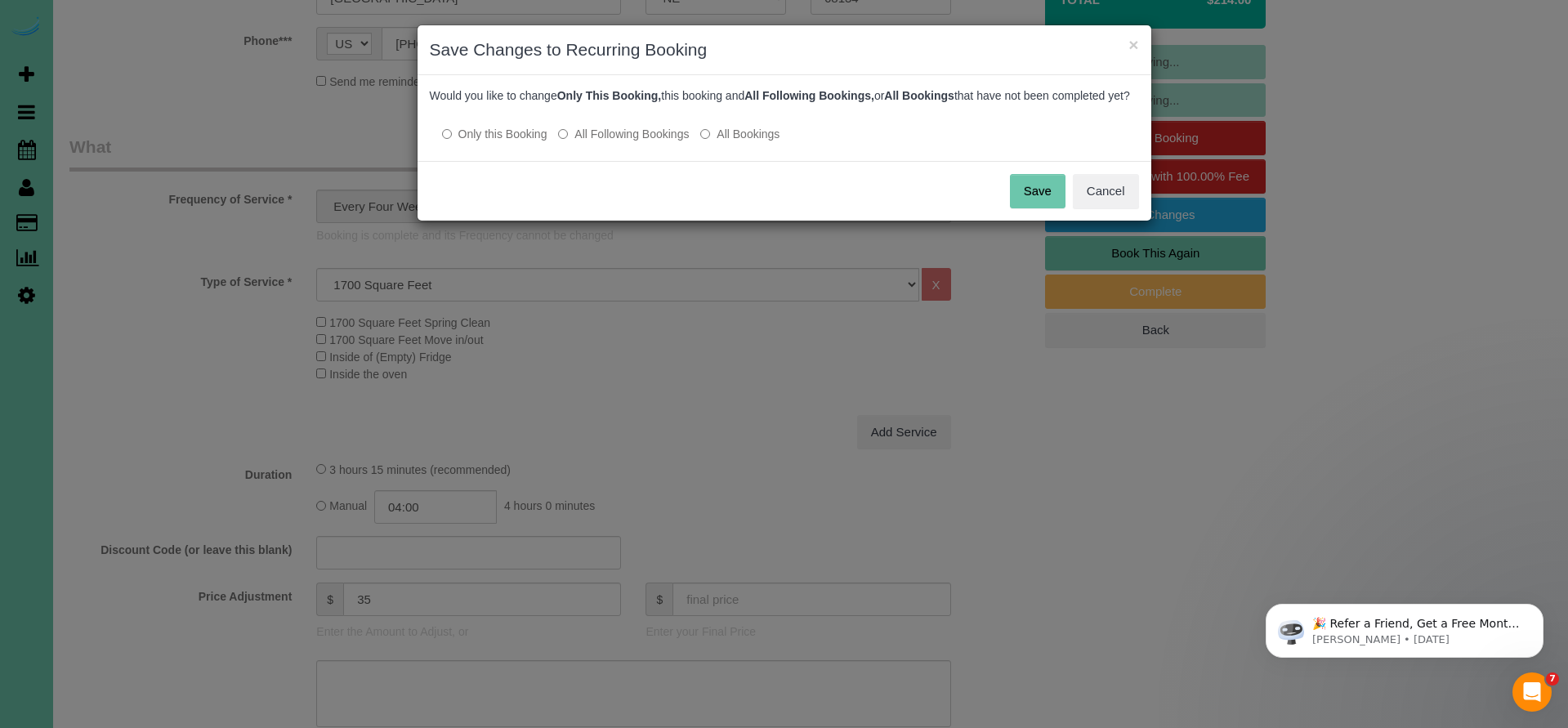
click at [1036, 207] on button "Save" at bounding box center [1038, 190] width 56 height 34
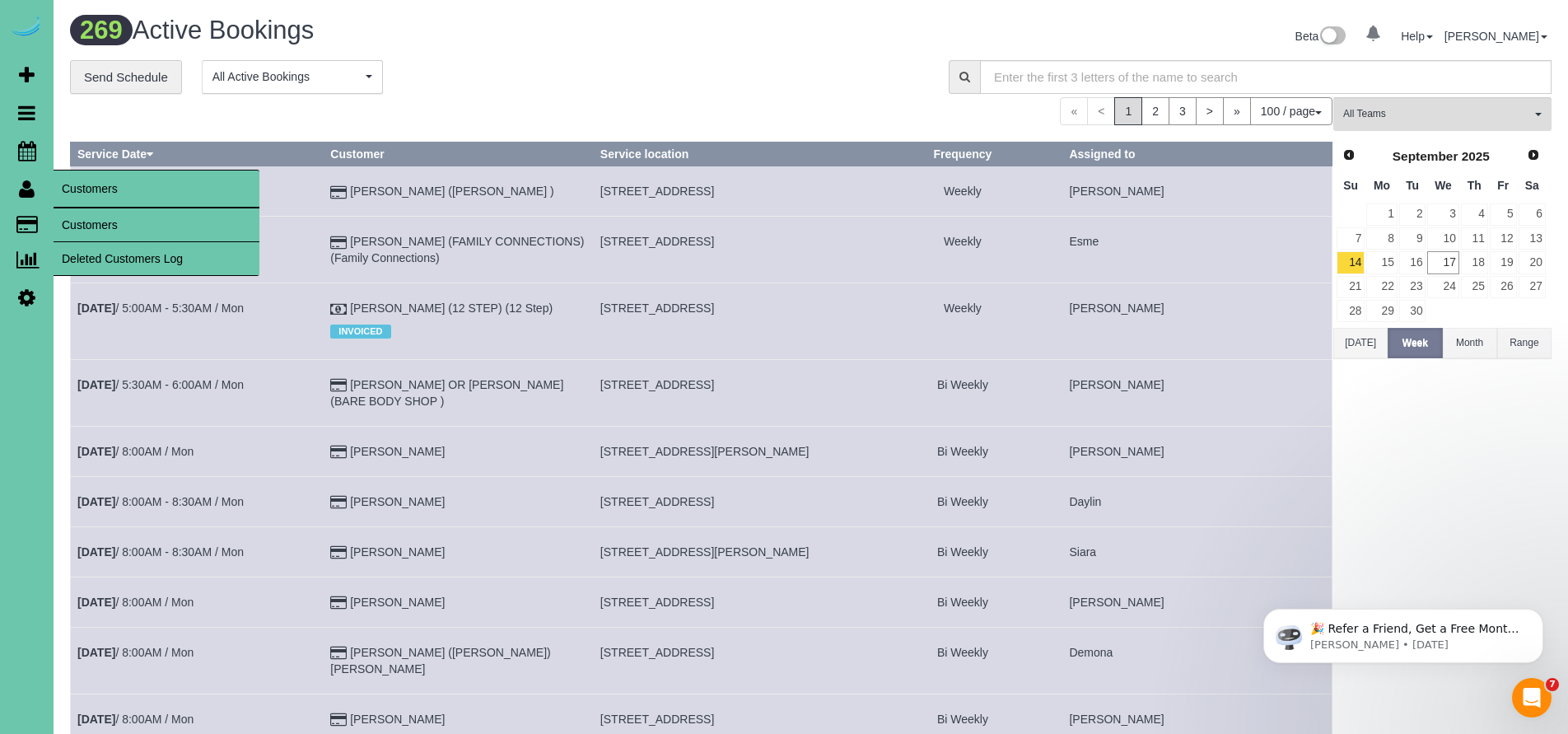
click at [120, 222] on link "Customers" at bounding box center [156, 225] width 206 height 33
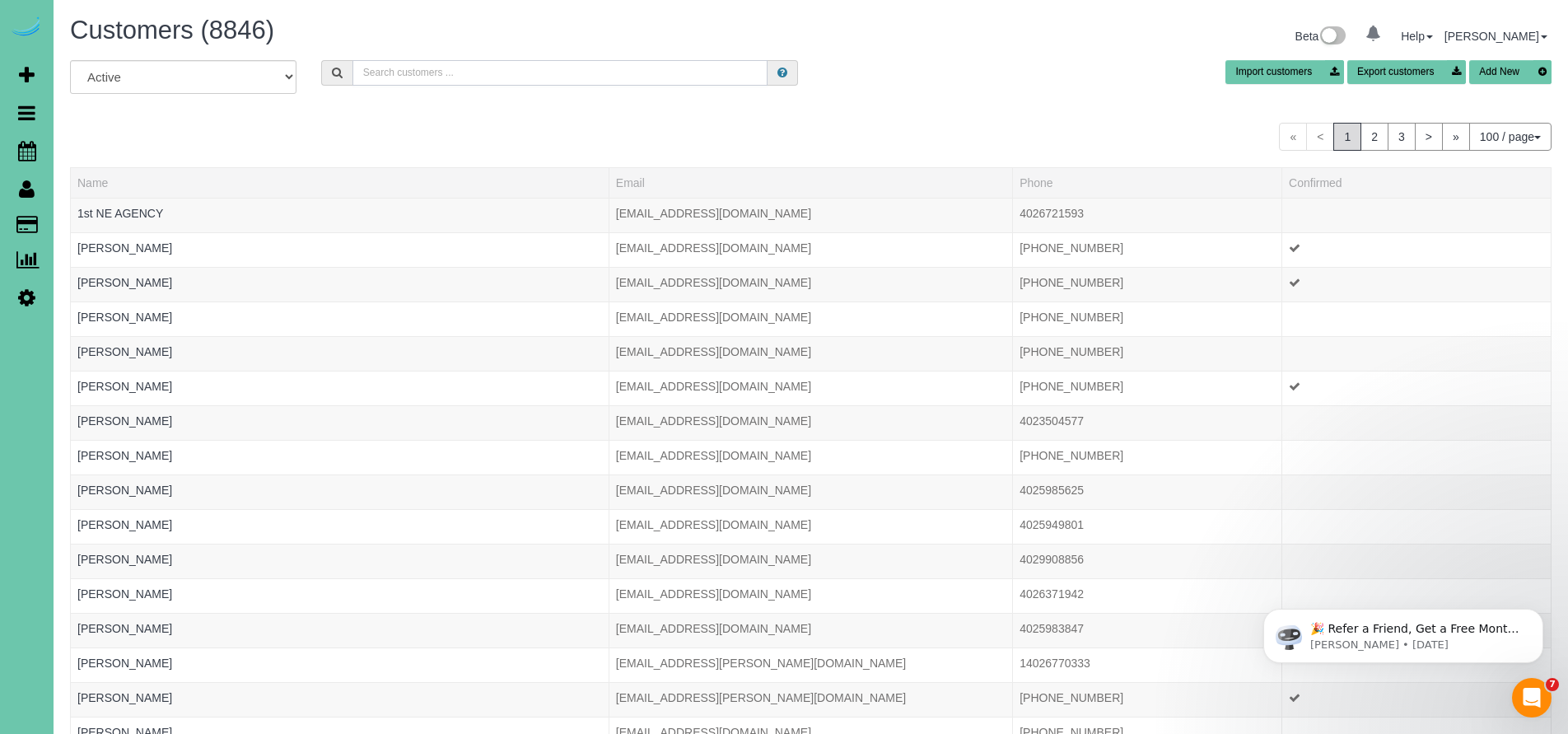
click at [398, 76] on input "text" at bounding box center [560, 73] width 416 height 25
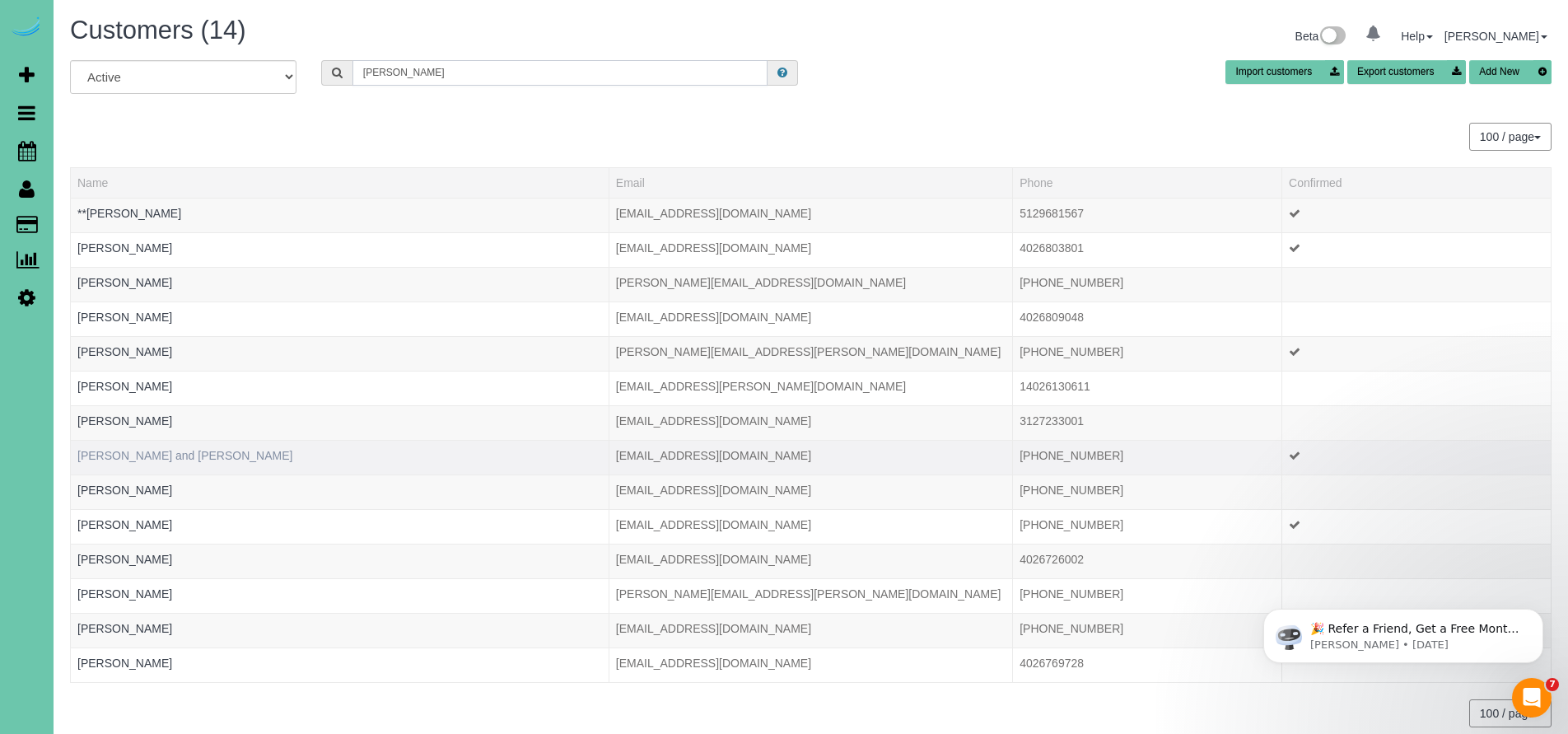
type input "[PERSON_NAME]"
click at [191, 462] on link "[PERSON_NAME] and [PERSON_NAME]" at bounding box center [184, 455] width 215 height 13
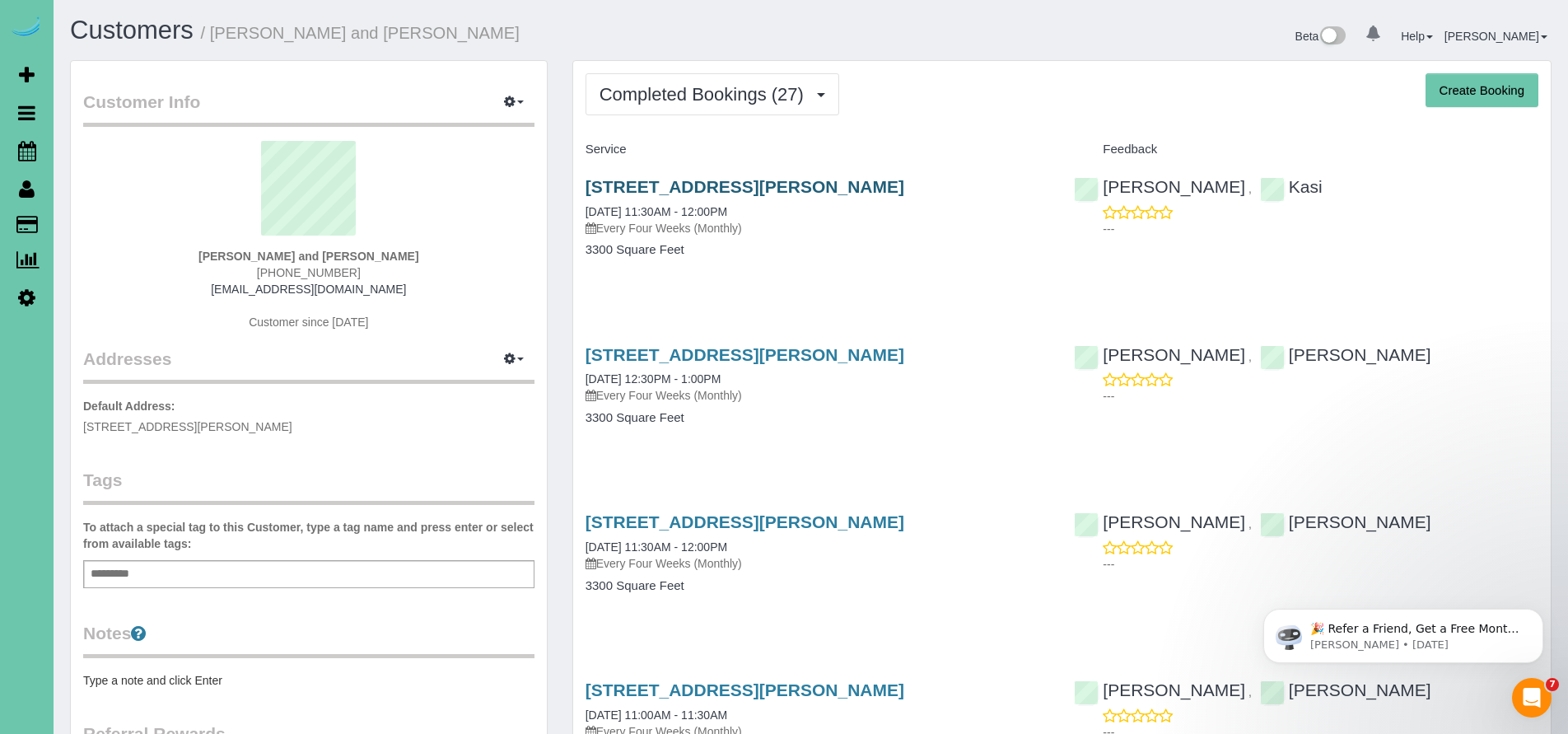
click at [724, 179] on link "[STREET_ADDRESS][PERSON_NAME]" at bounding box center [745, 187] width 319 height 19
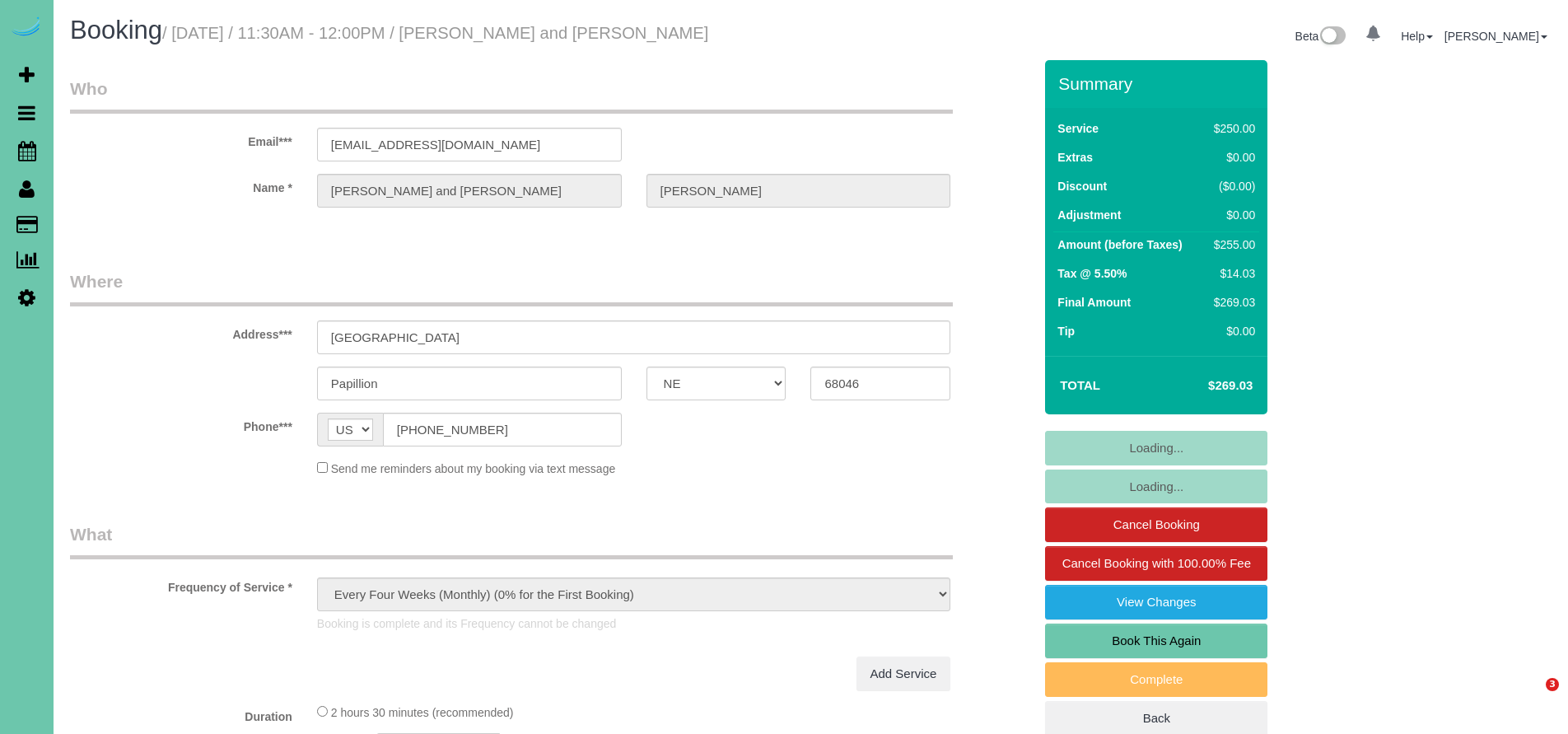
select select "NE"
select select "string:fspay-3b8f75a9-d341-4180-be5a-c0978521230c"
select select "object:706"
select select "number:37"
select select "number:42"
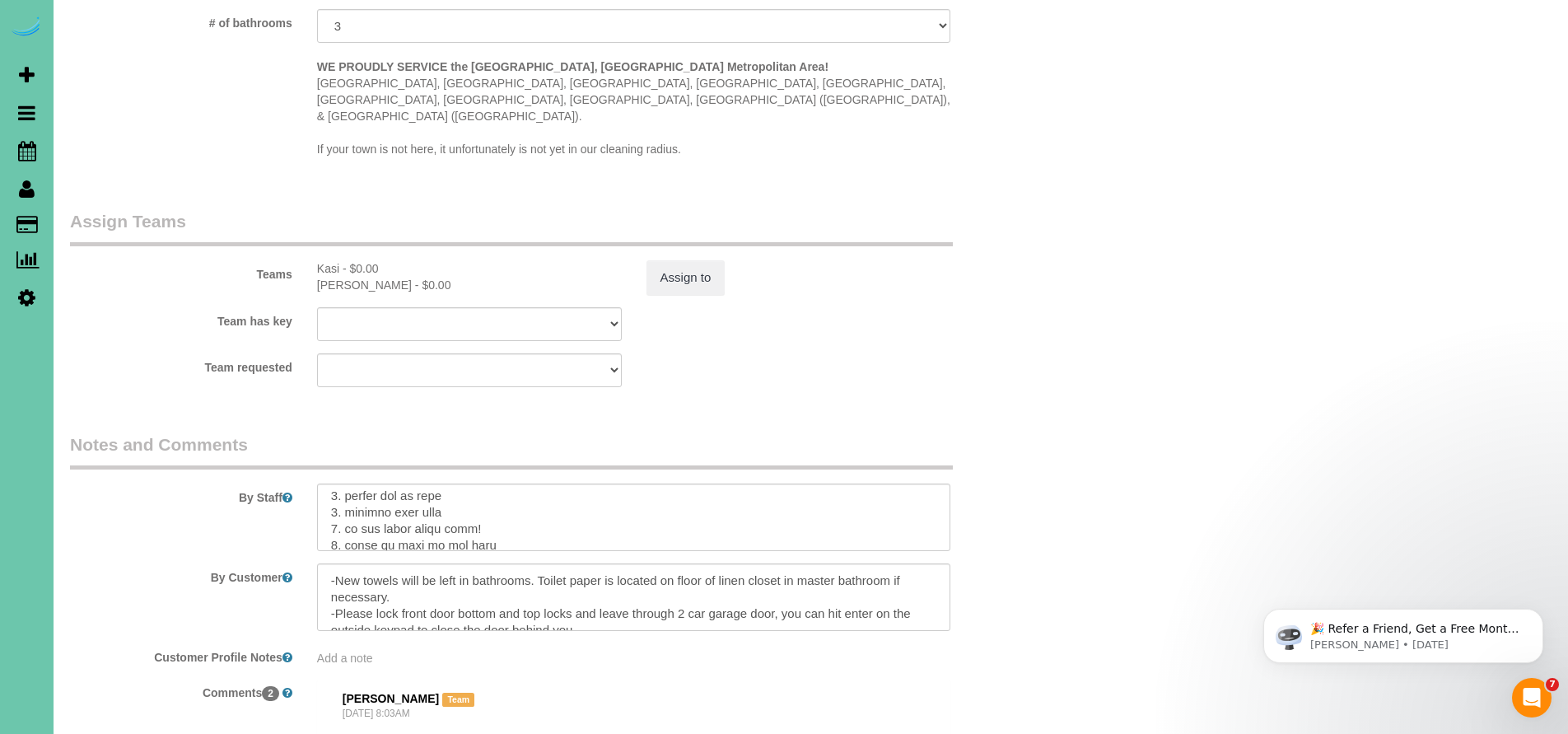
scroll to position [205, 0]
click at [465, 483] on textarea at bounding box center [634, 517] width 634 height 67
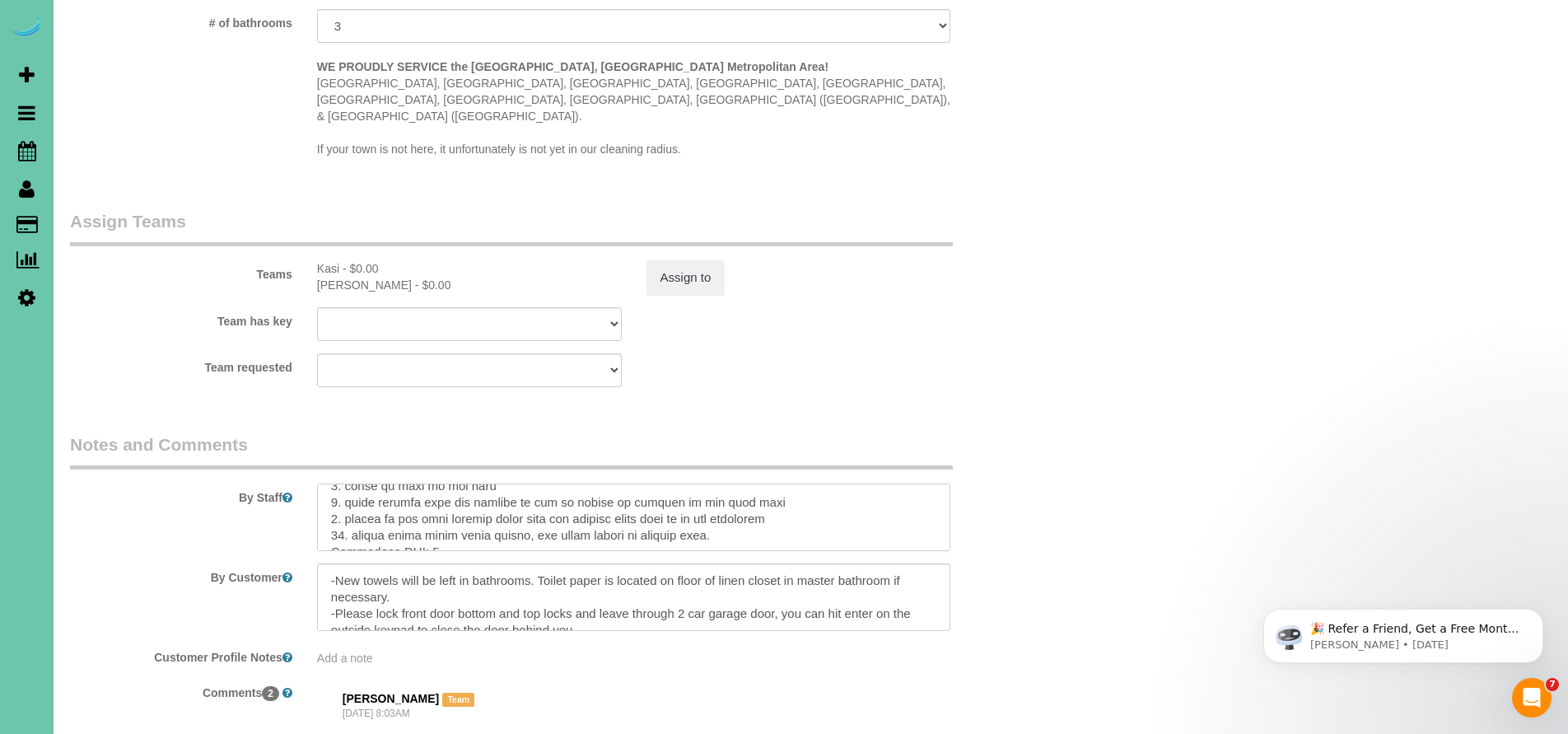
click at [688, 483] on textarea at bounding box center [634, 517] width 634 height 67
click at [735, 483] on textarea at bounding box center [634, 517] width 634 height 67
paste textarea "master bedroom bed has remote- hit 2 when making bed for easier access then whe…"
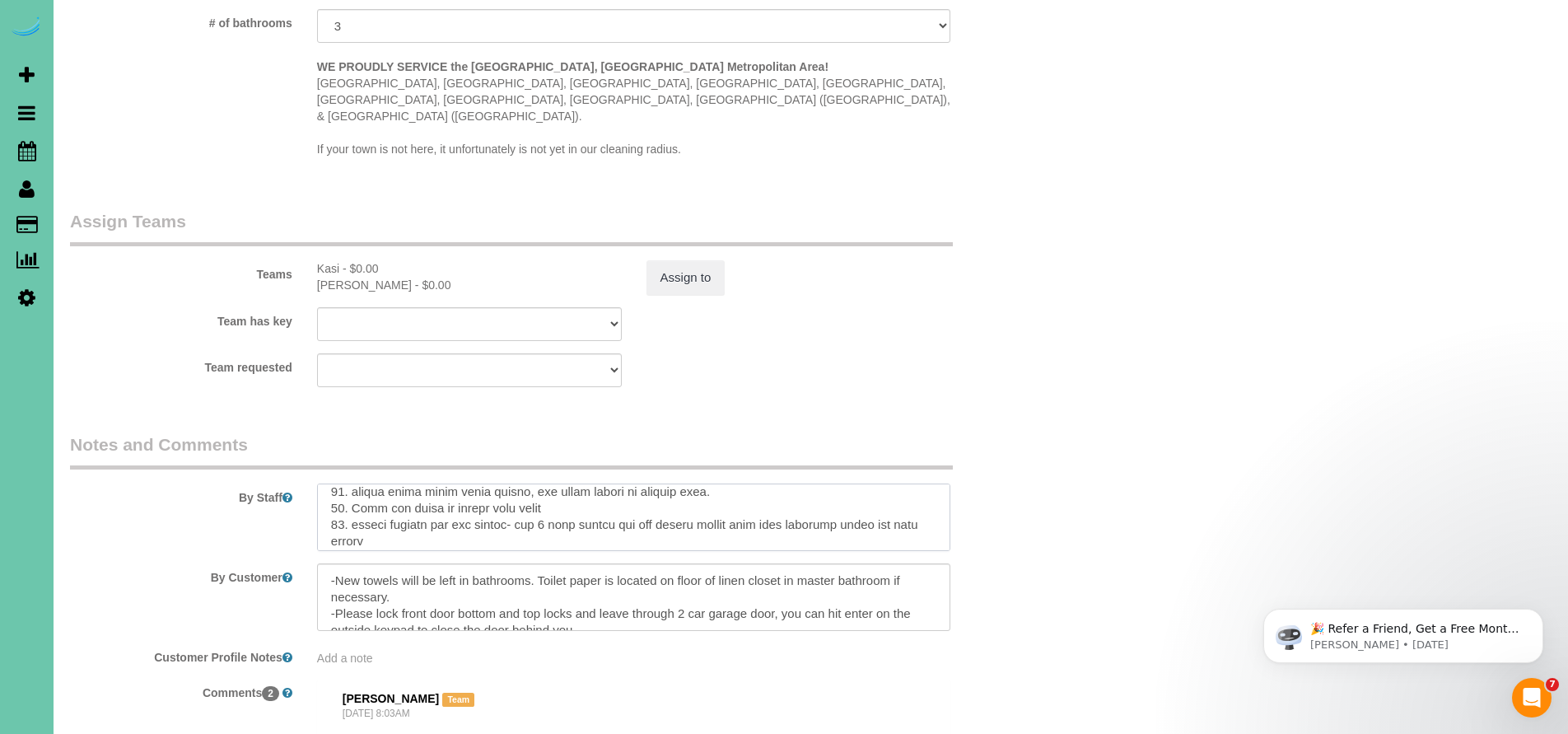
scroll to position [321, 0]
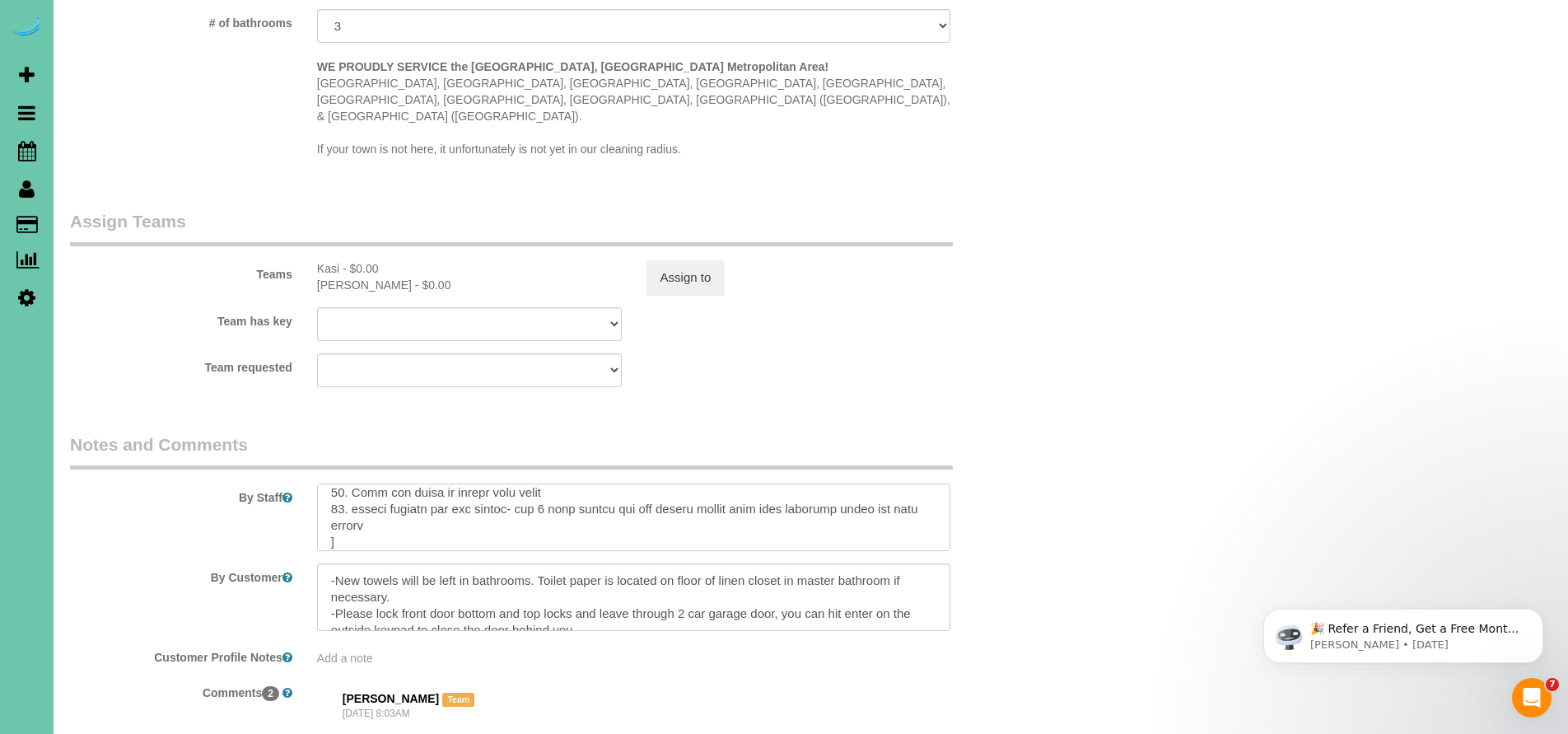
click at [339, 485] on textarea at bounding box center [634, 517] width 634 height 67
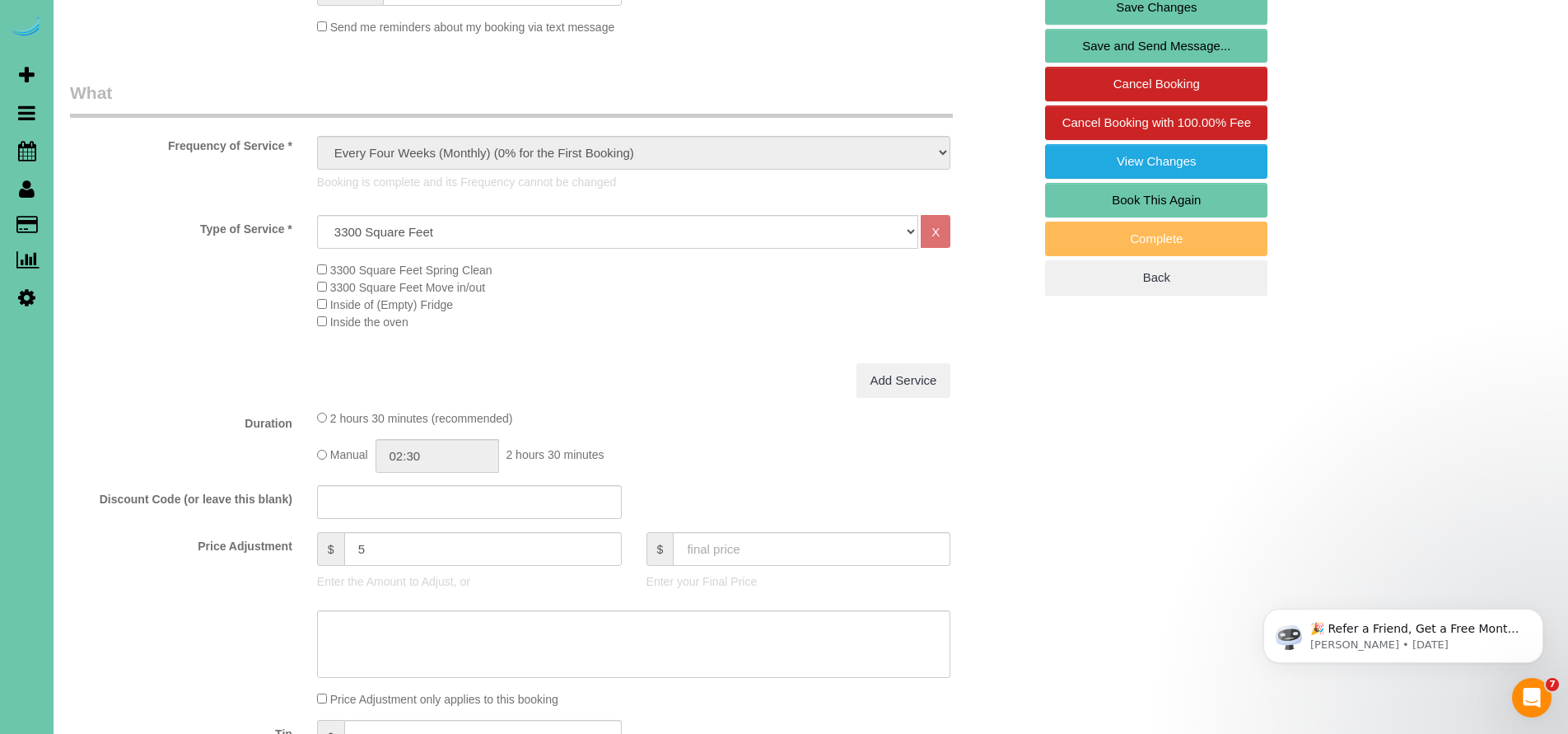
scroll to position [296, 0]
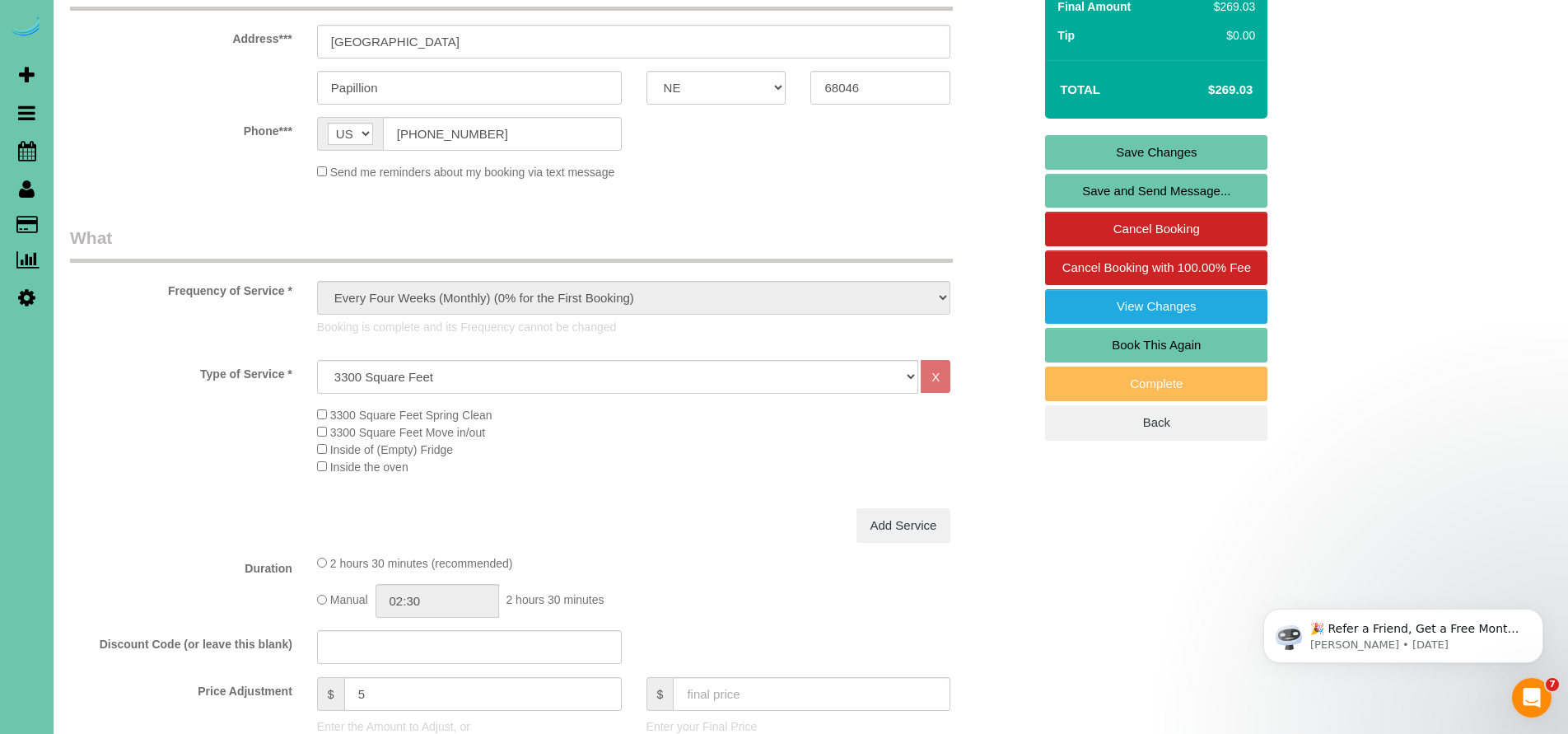
type textarea "** Only E-11 on counters and make sure to get the edges of counters as well** *…"
click at [1141, 146] on link "Save Changes" at bounding box center [1156, 152] width 222 height 34
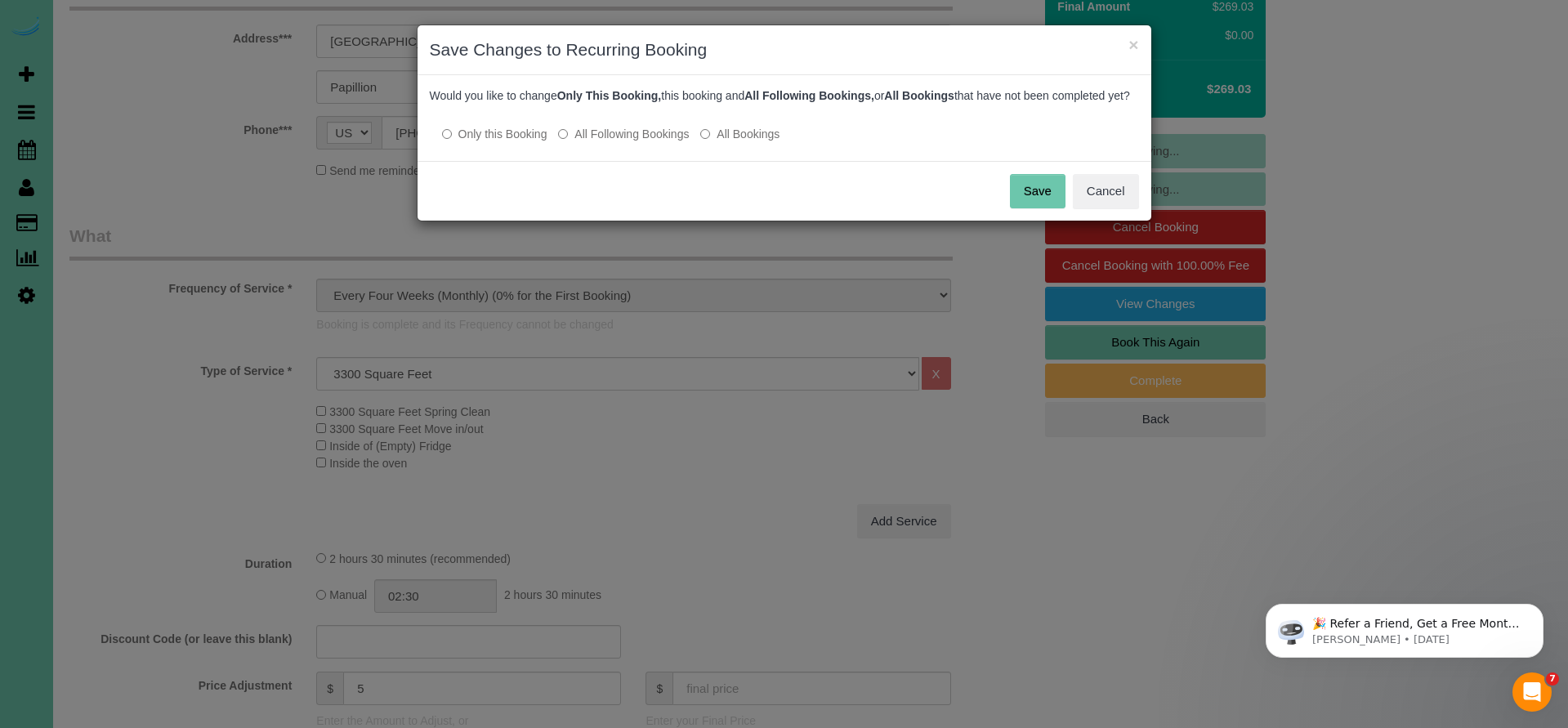
click at [1041, 207] on button "Save" at bounding box center [1038, 190] width 56 height 34
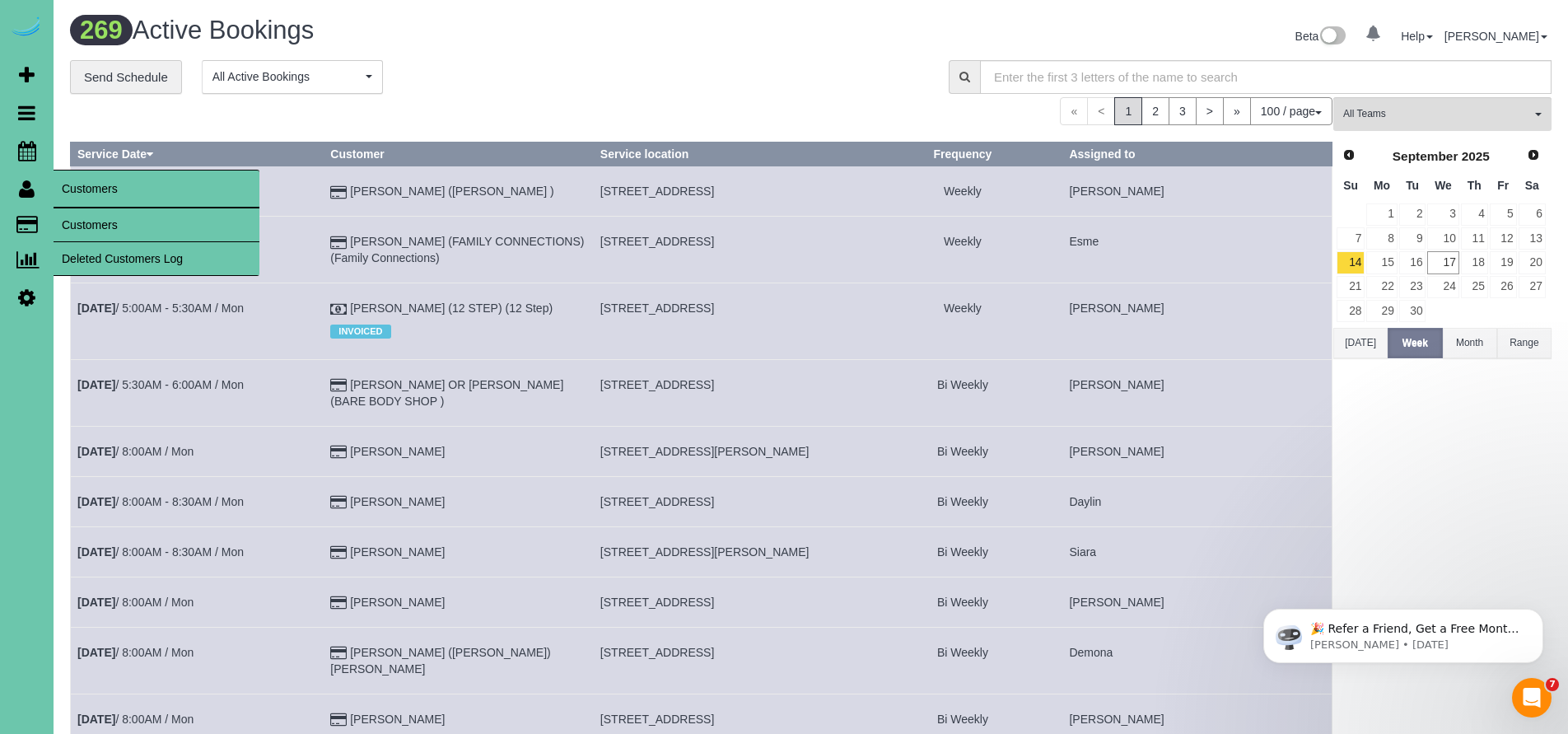
click at [108, 224] on link "Customers" at bounding box center [156, 225] width 206 height 33
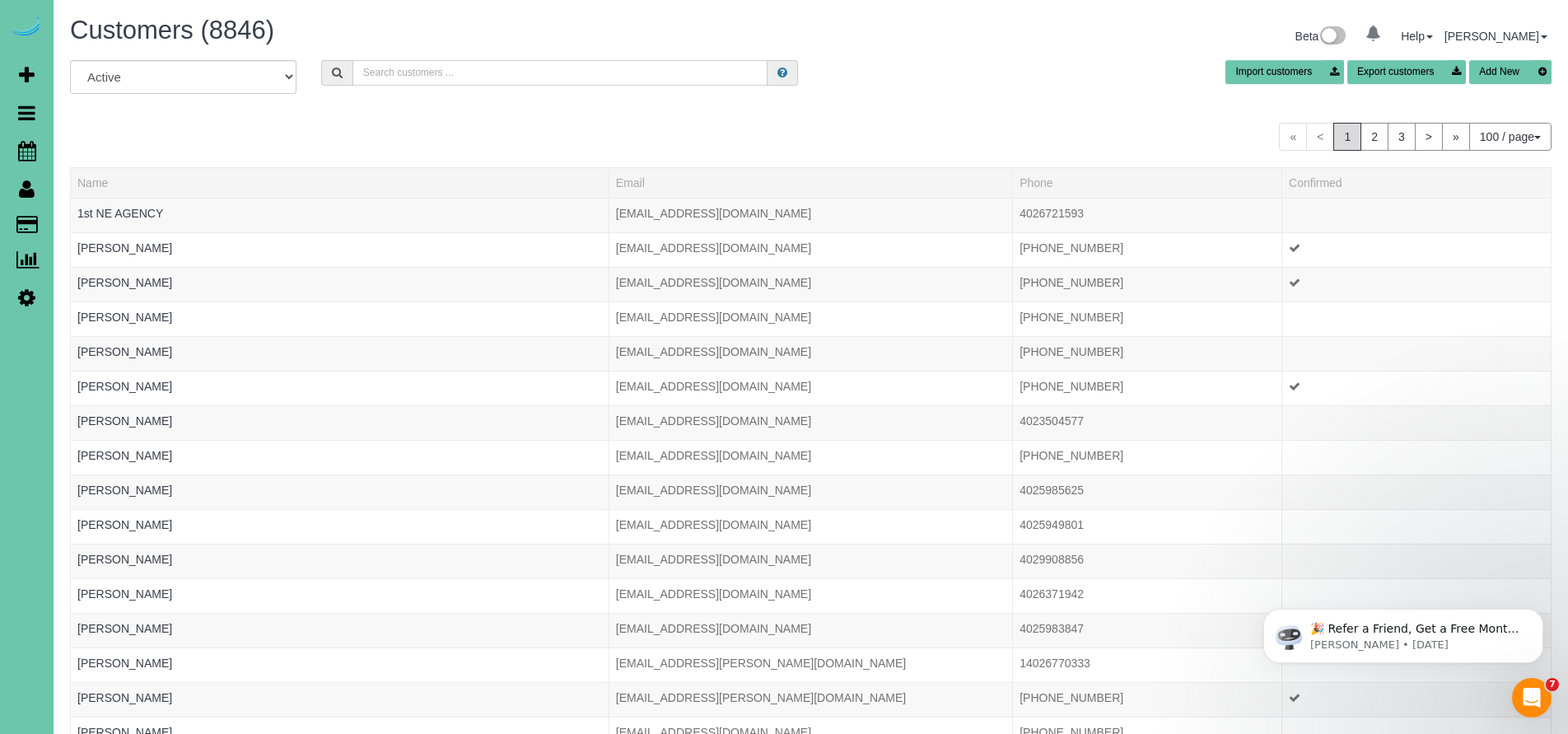
click at [503, 71] on input "text" at bounding box center [560, 73] width 416 height 25
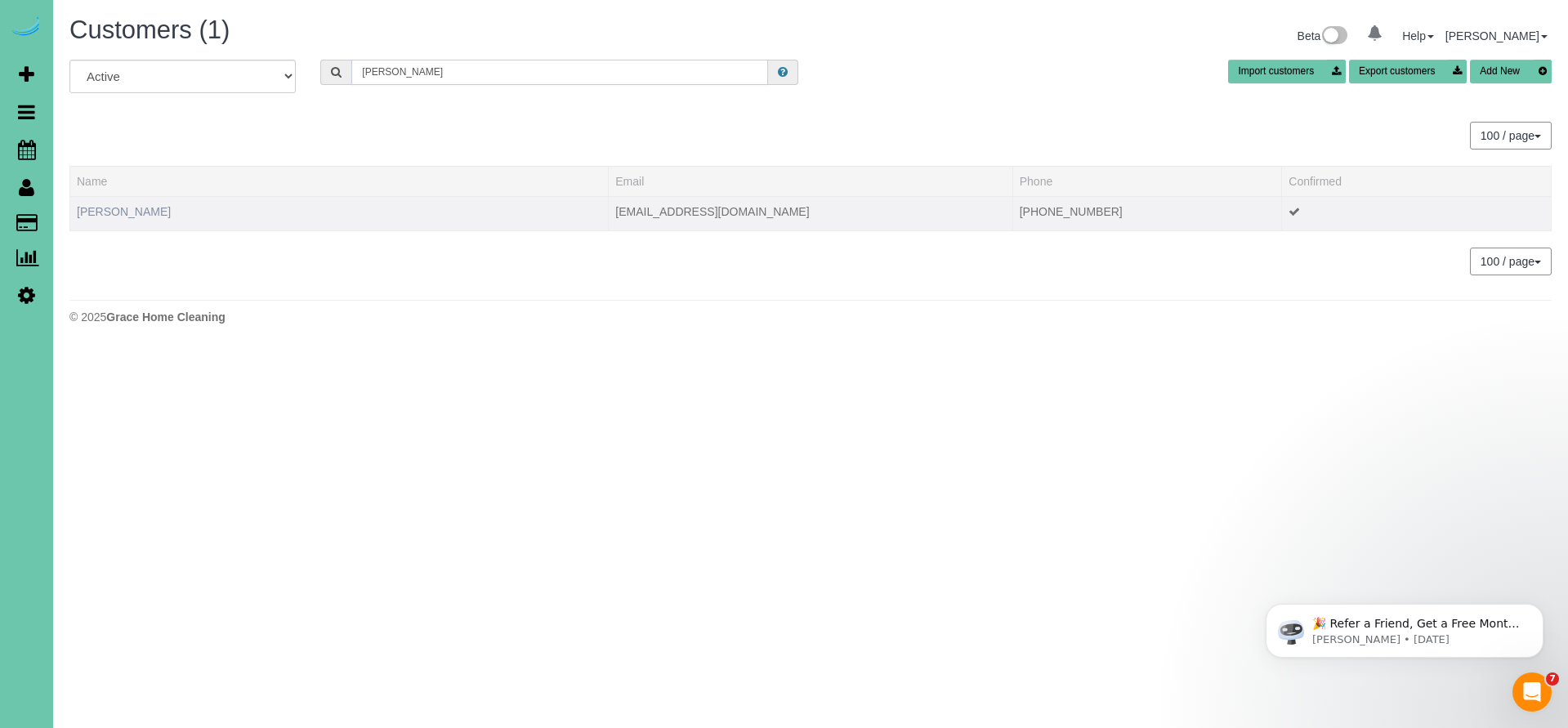
type input "Robert Eng"
click at [127, 207] on link "Robert Engebretson" at bounding box center [123, 211] width 94 height 13
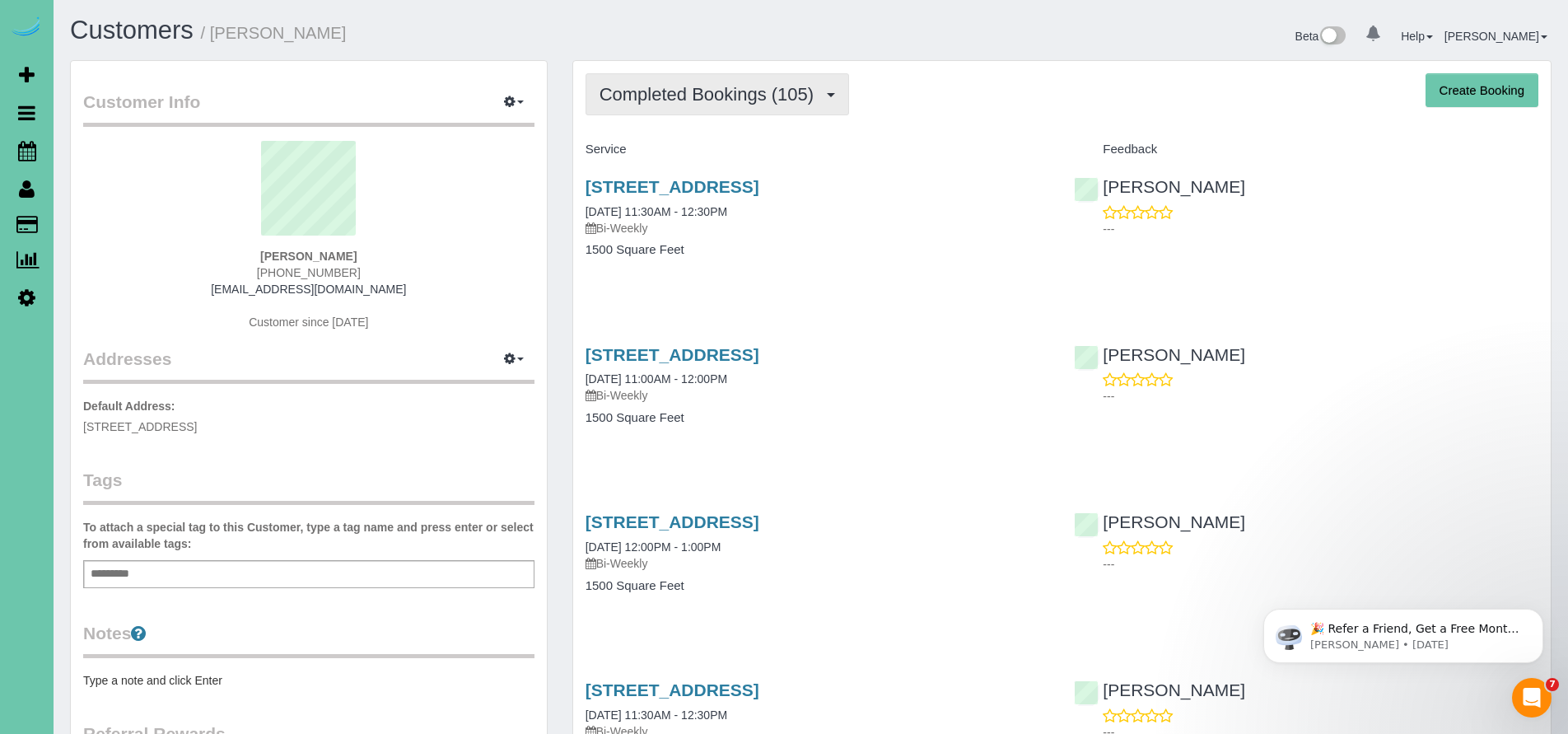
click at [681, 107] on button "Completed Bookings (105)" at bounding box center [717, 95] width 265 height 42
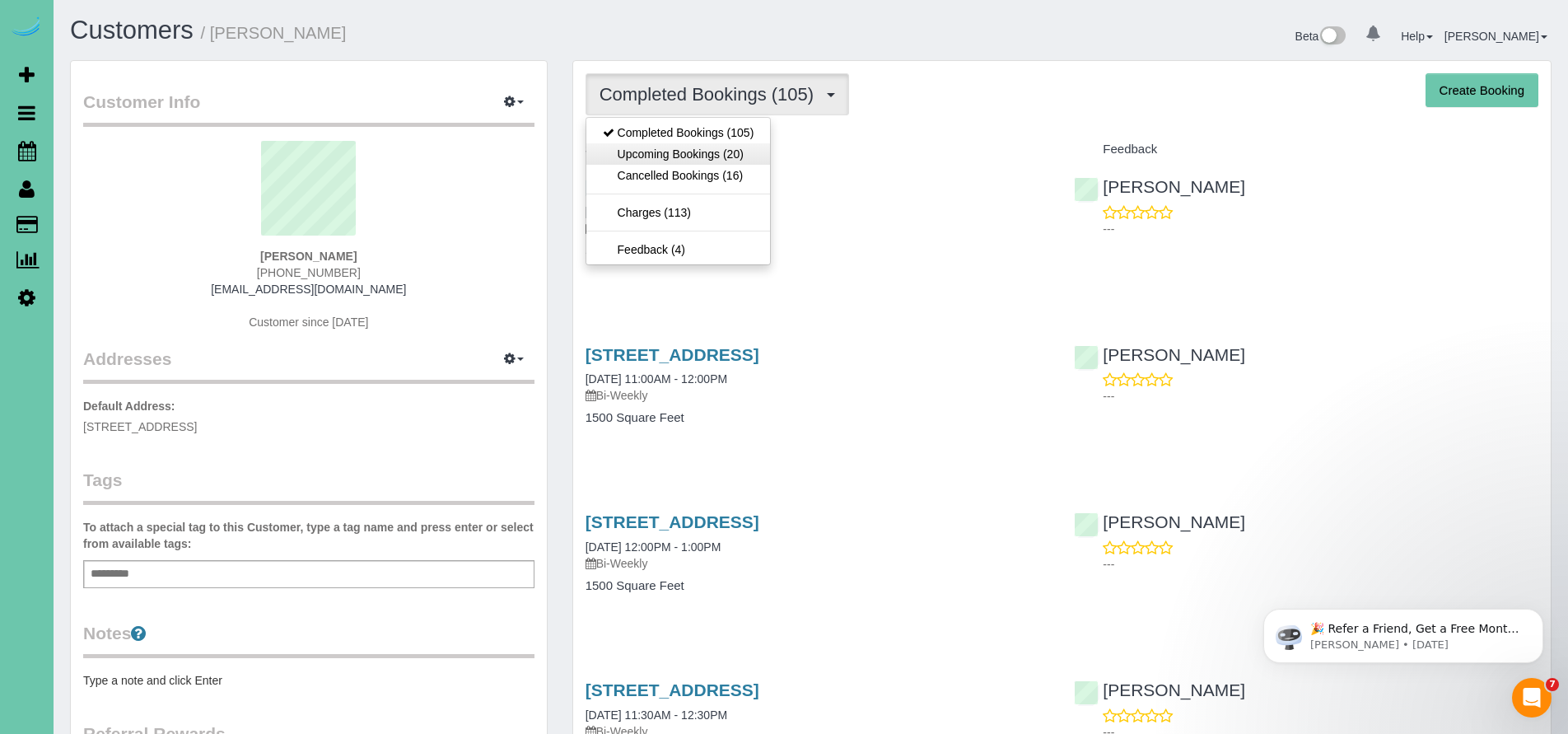
click at [682, 148] on link "Upcoming Bookings (20)" at bounding box center [678, 154] width 185 height 21
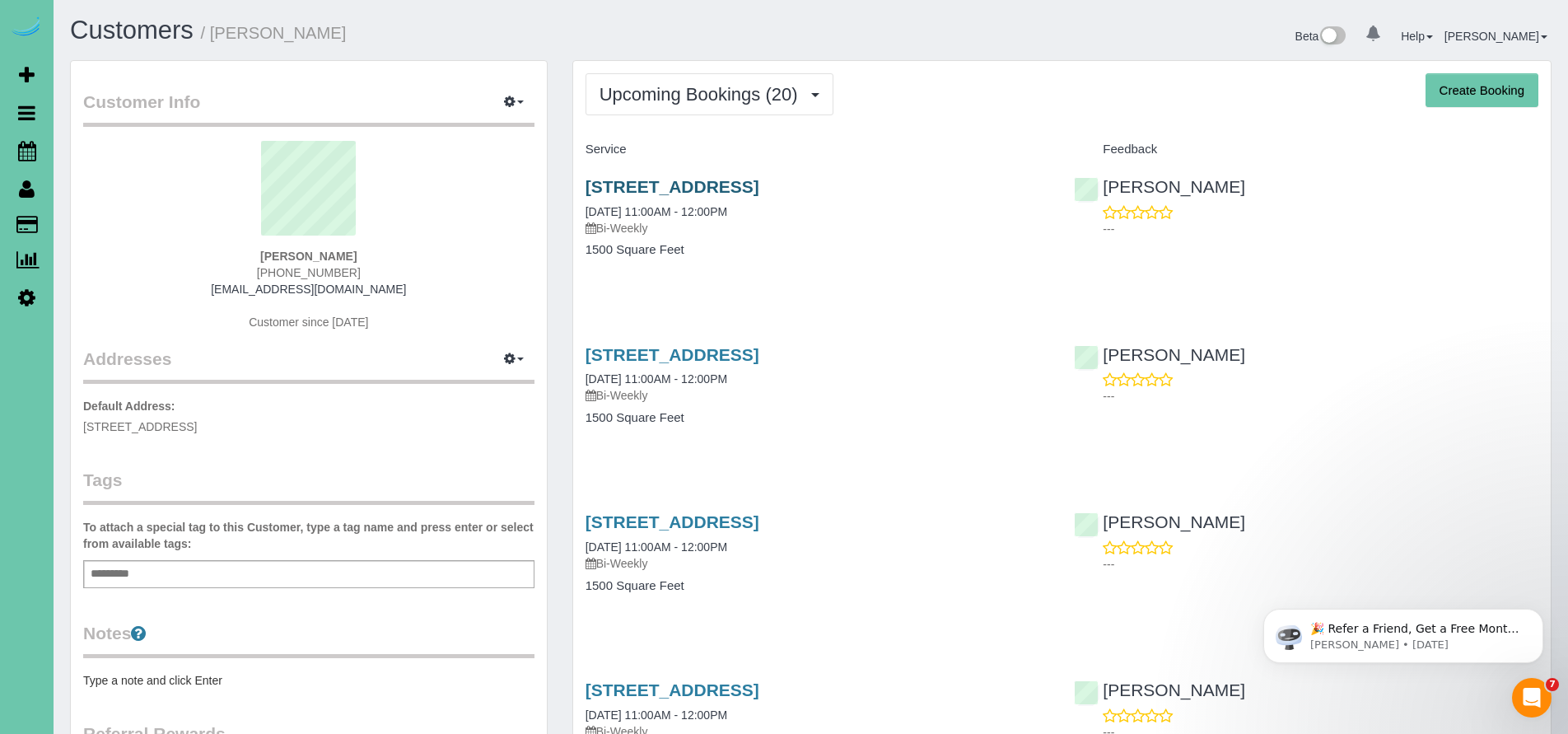
click at [679, 192] on link "16419 N Hws Cleveland Blvd, Bennington, NE 68007" at bounding box center [672, 187] width 173 height 19
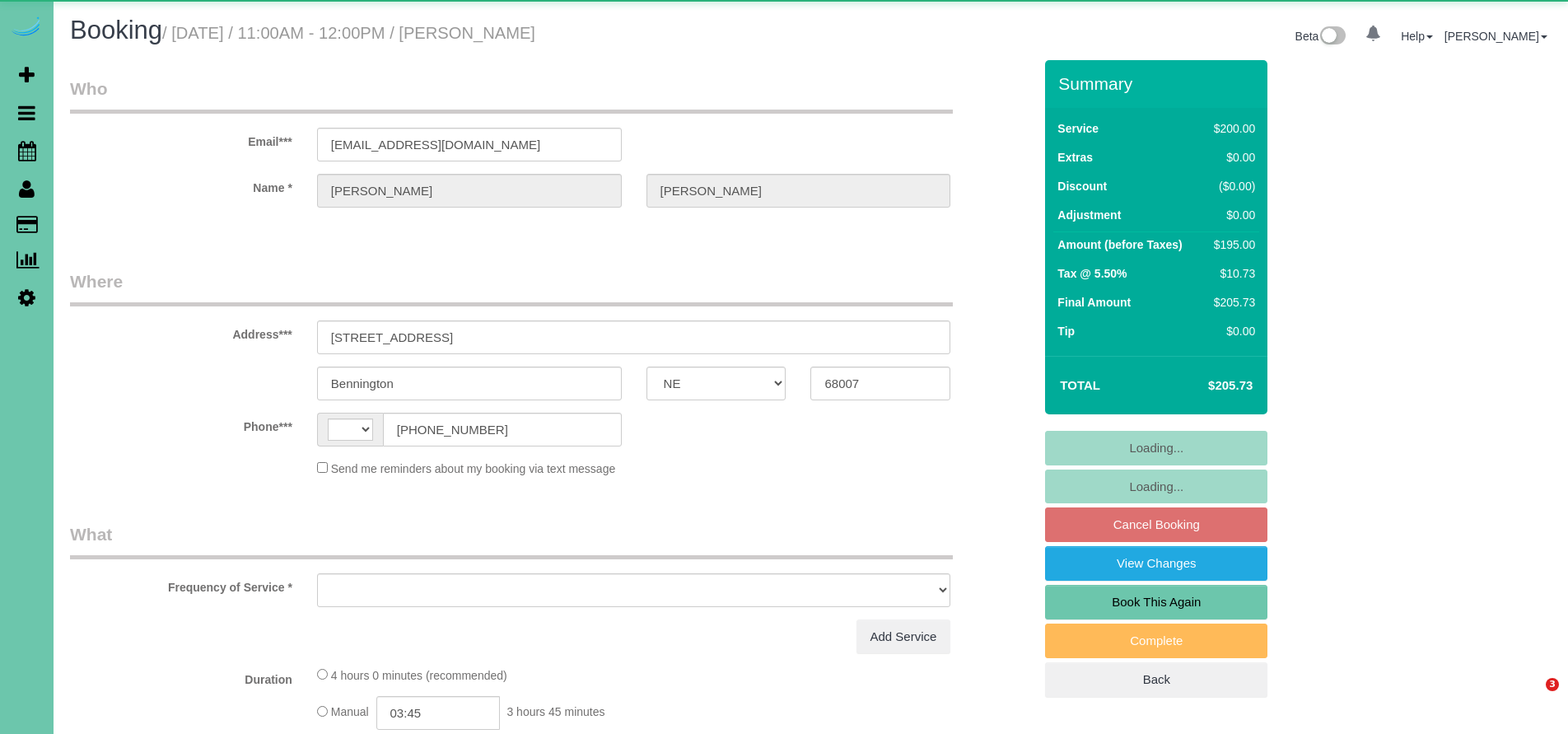
select select "NE"
select select "string:[GEOGRAPHIC_DATA]"
select select "object:617"
select select "string:fspay-d0110cc5-2584-4e6f-a826-87772a2ee13b"
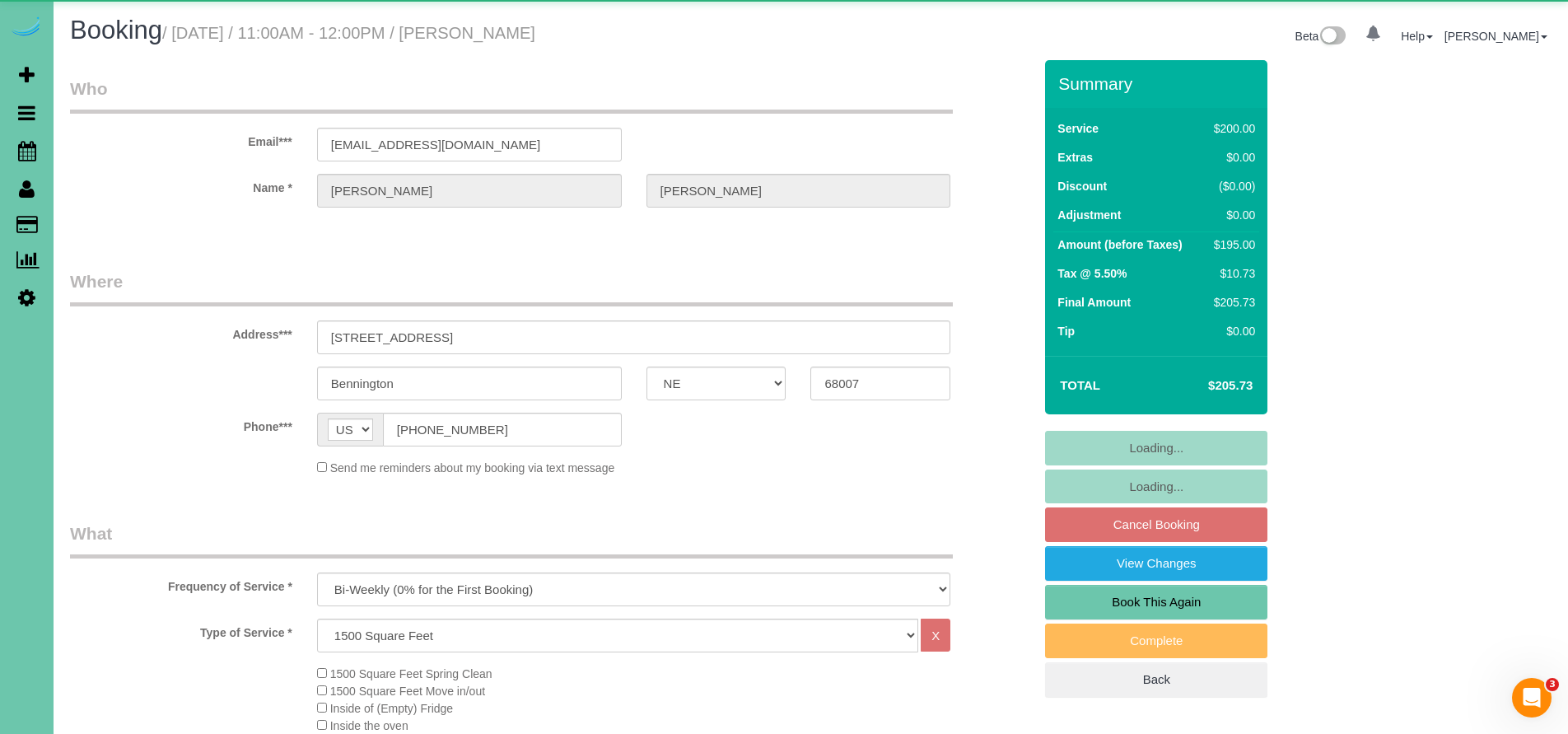
select select "object:901"
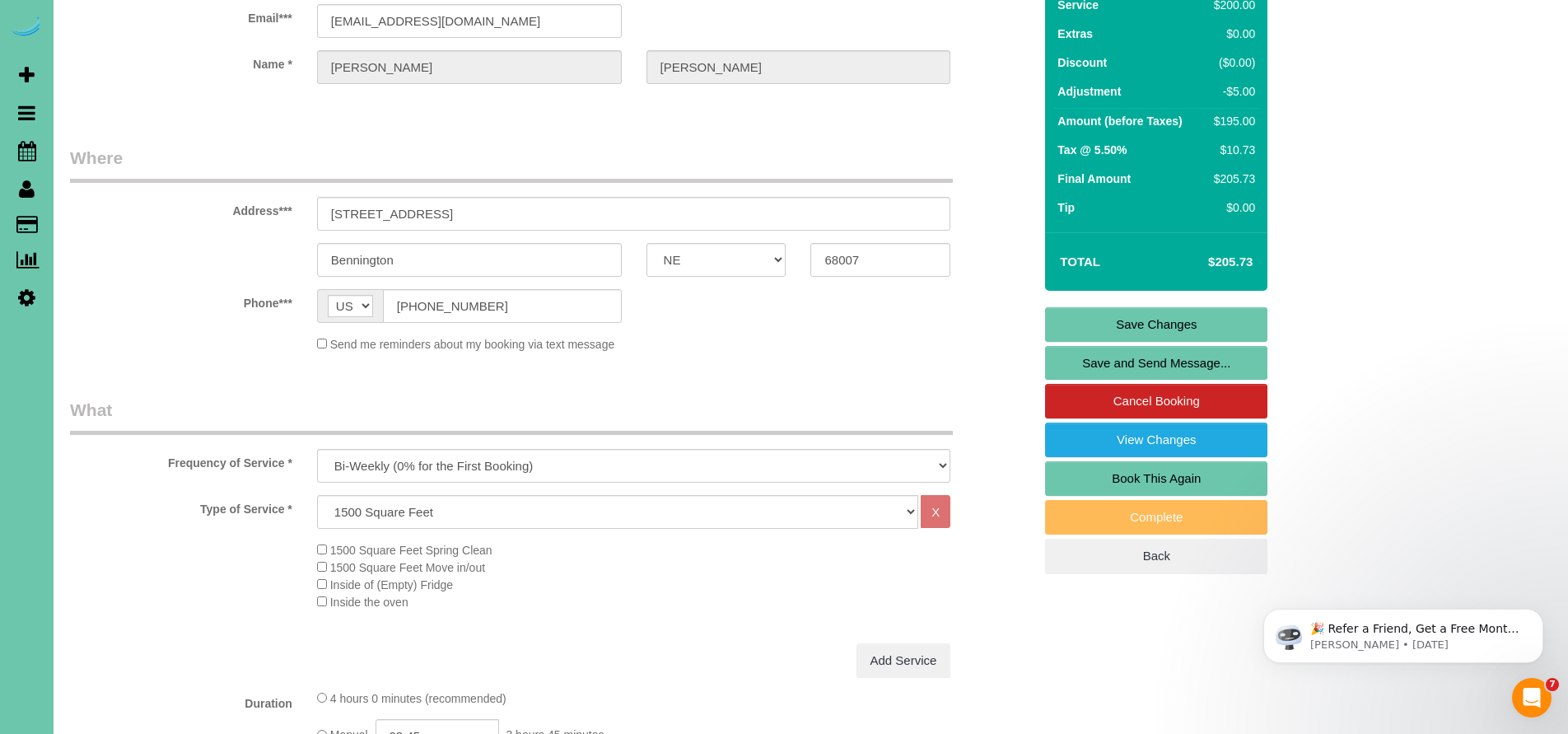
scroll to position [120, 0]
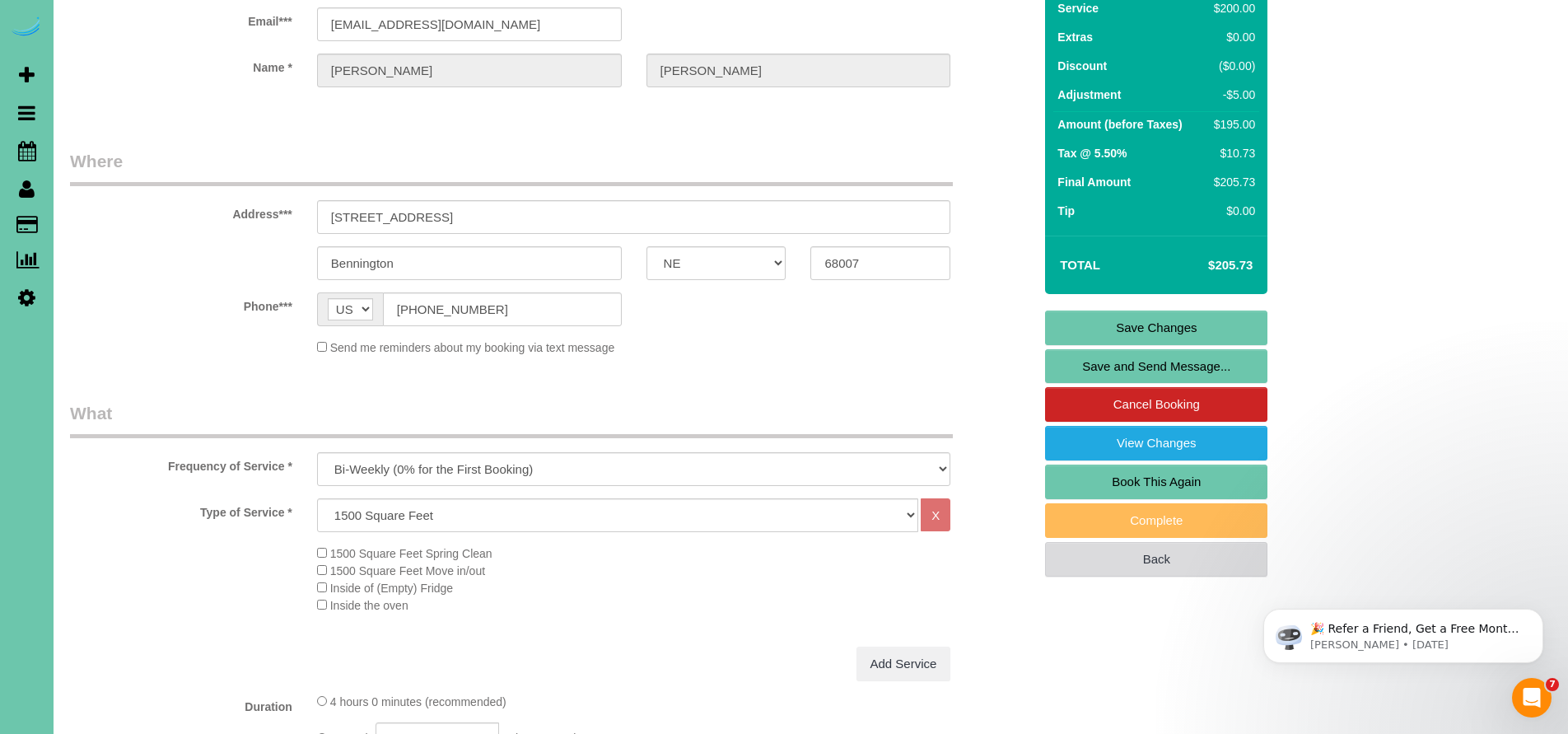
click at [1123, 542] on link "Back" at bounding box center [1156, 559] width 222 height 34
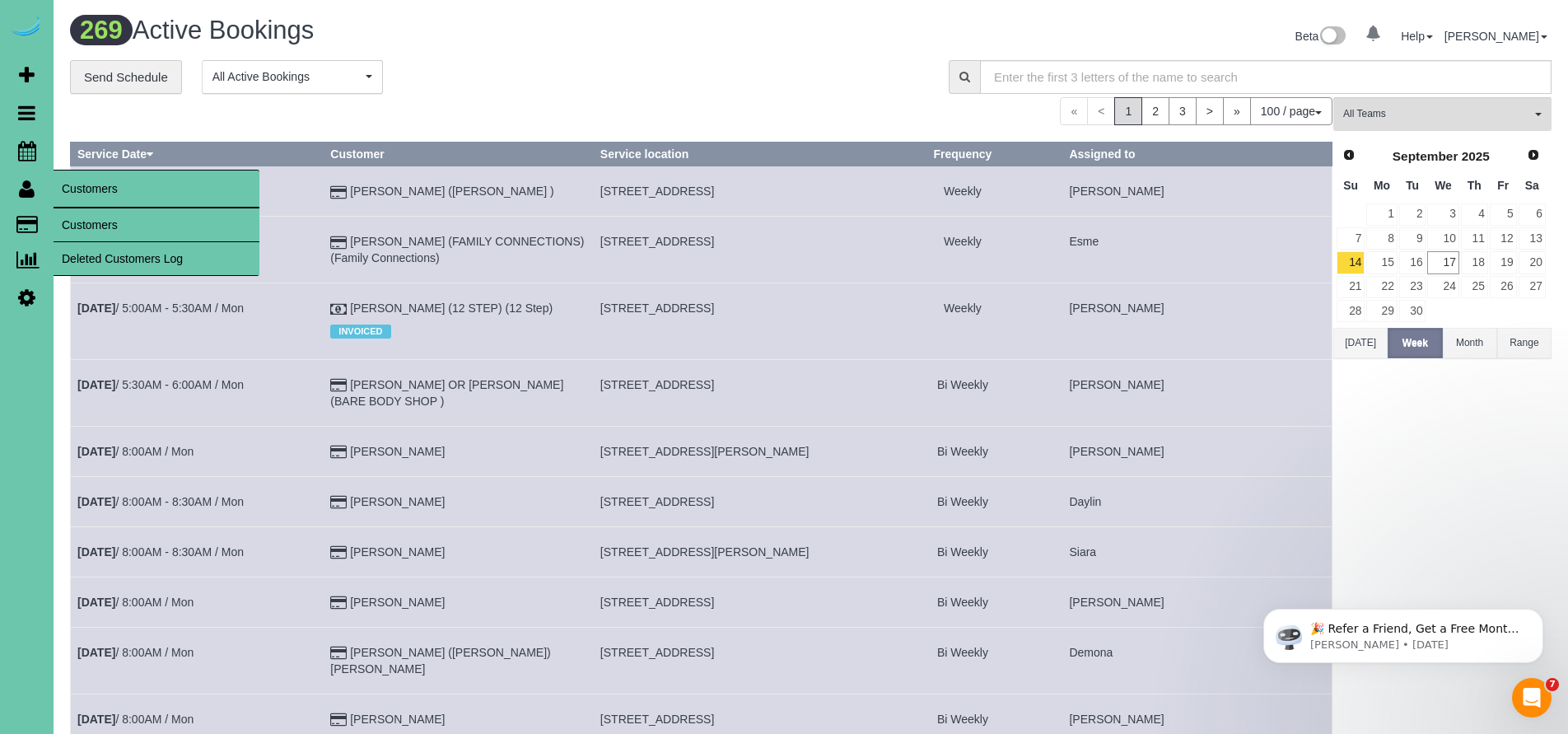
click at [106, 217] on link "Customers" at bounding box center [156, 225] width 206 height 33
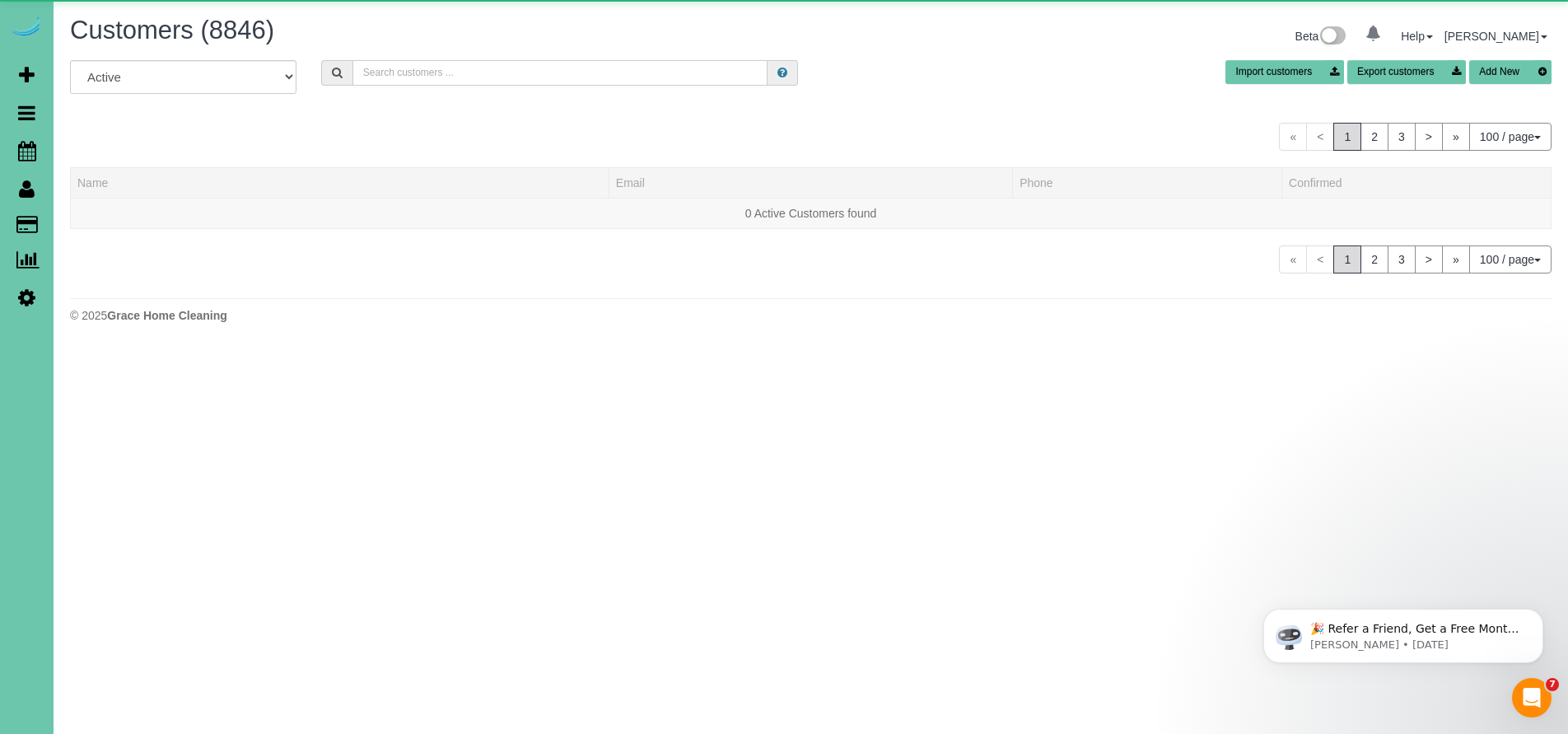
click at [424, 81] on input "text" at bounding box center [560, 73] width 416 height 25
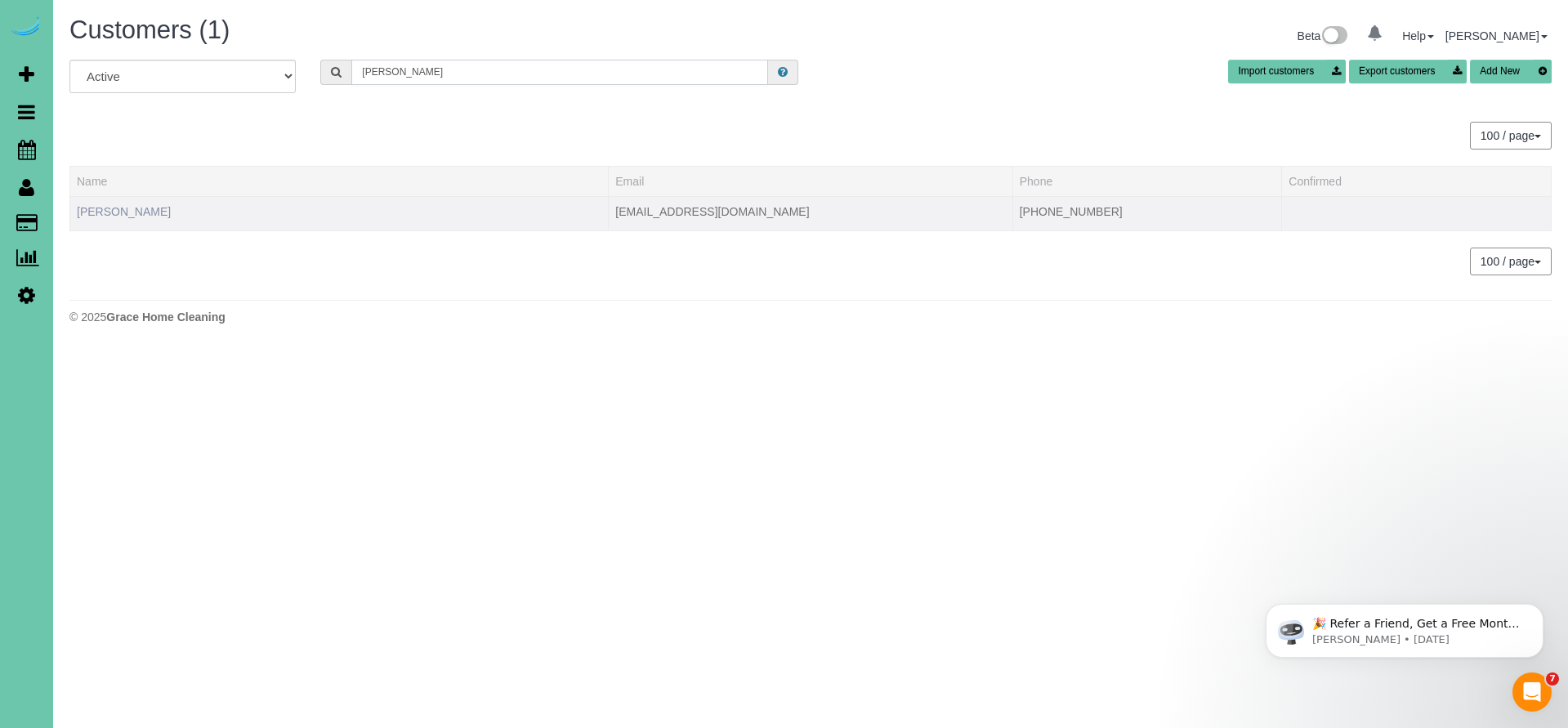
type input "[PERSON_NAME]"
click at [111, 217] on link "[PERSON_NAME]" at bounding box center [123, 211] width 94 height 13
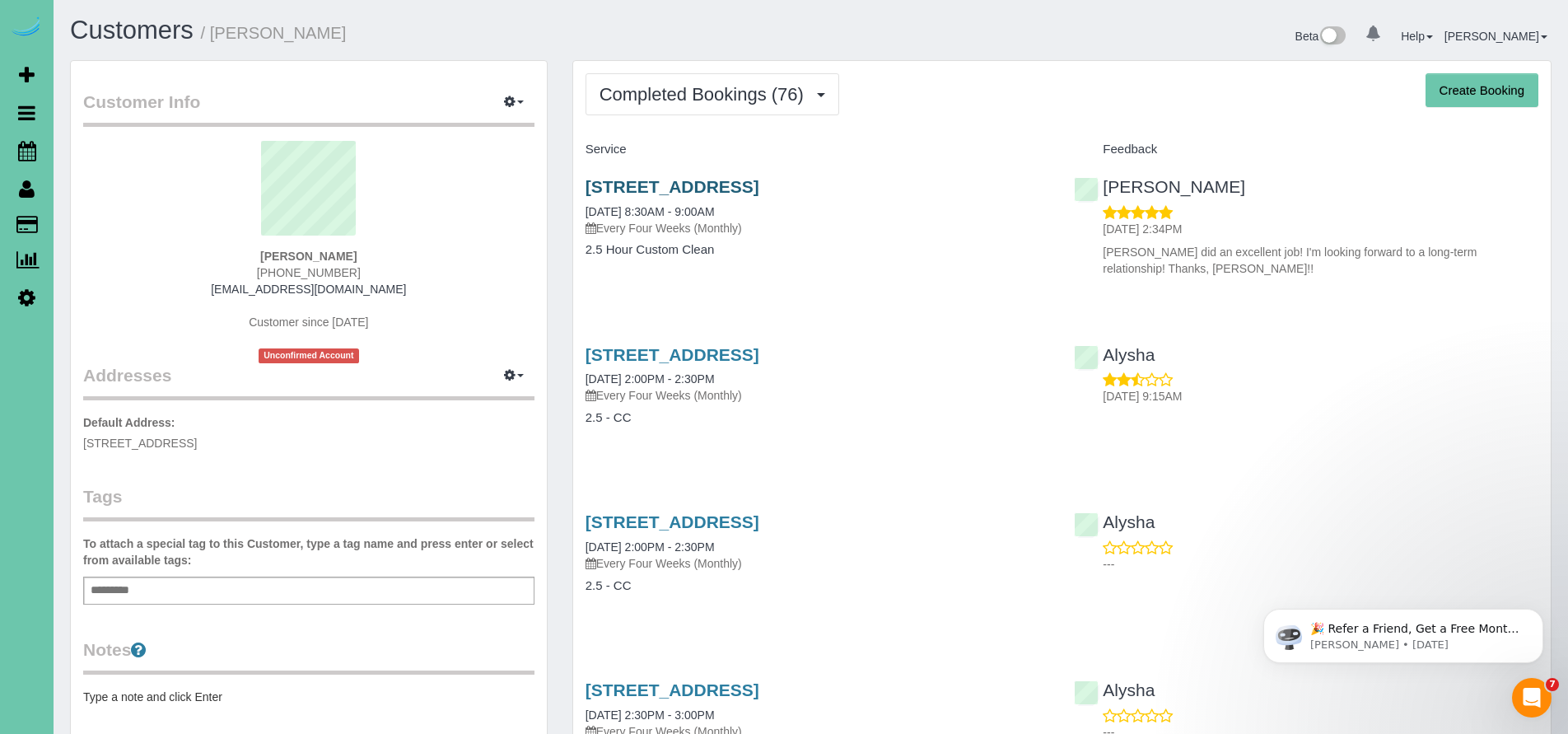
click at [759, 187] on link "[STREET_ADDRESS]" at bounding box center [672, 187] width 173 height 19
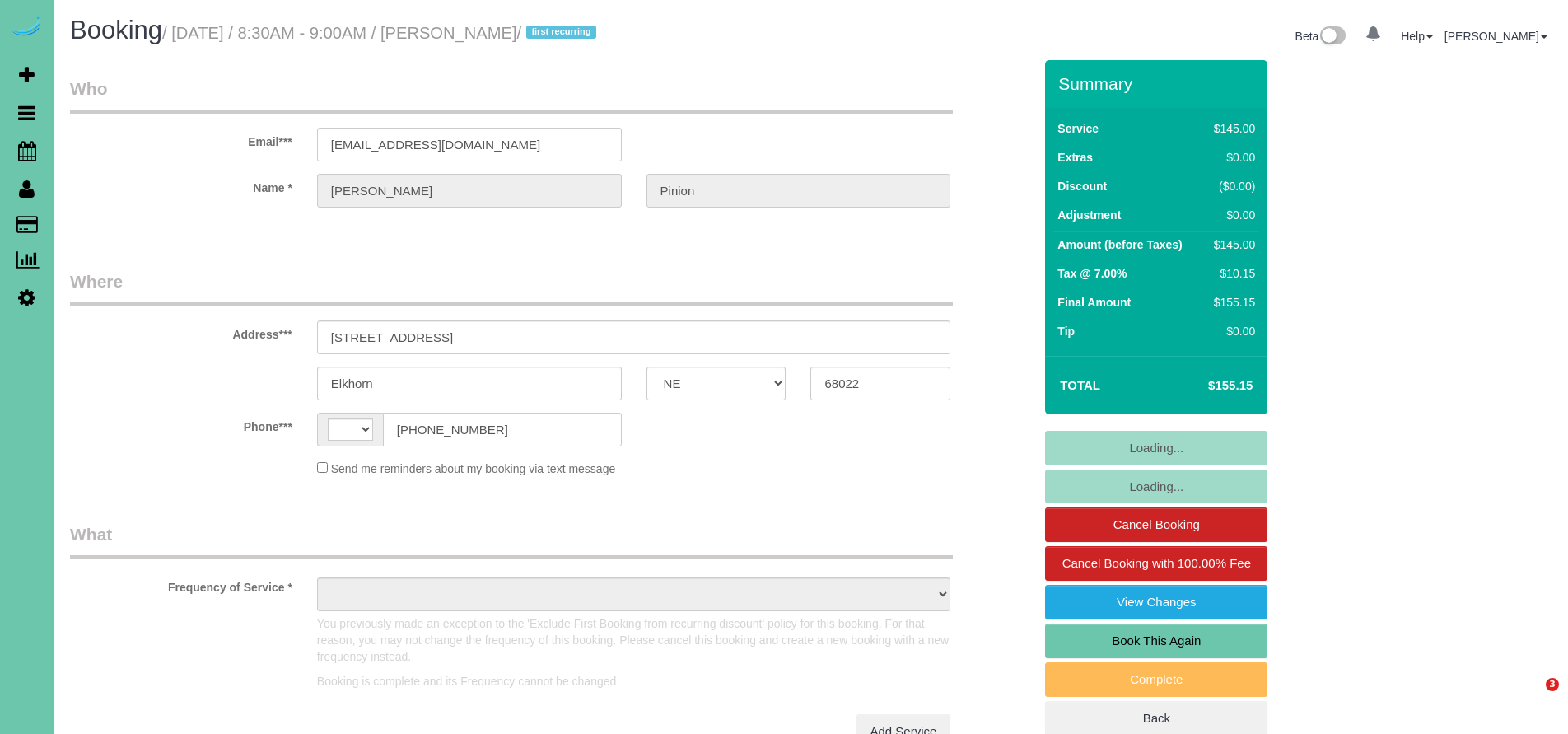
select select "NE"
select select "string:[GEOGRAPHIC_DATA]"
select select "object:632"
select select "string:fspay-4a771f22-cffd-4338-9c0e-928234d9d1dd"
select select "object:904"
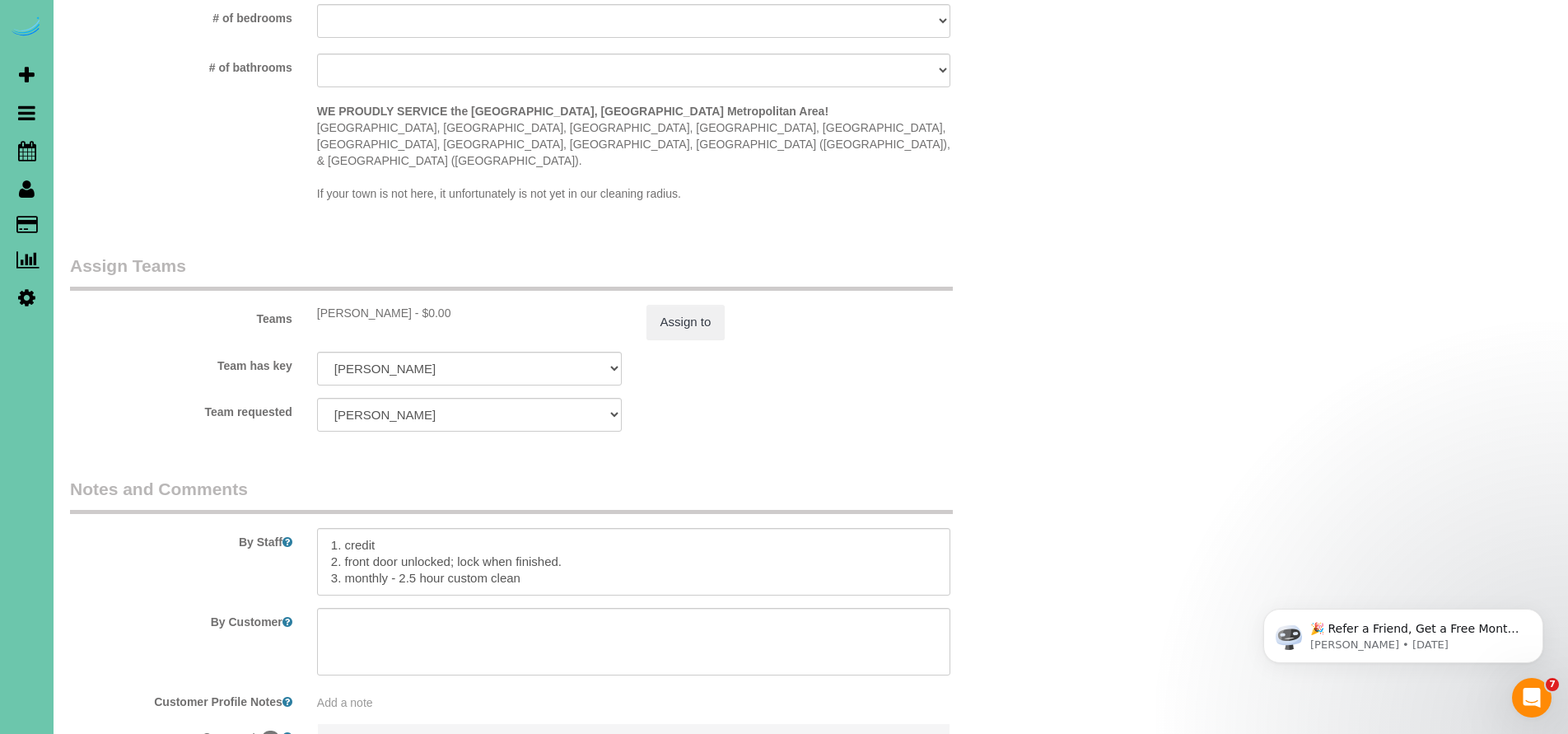
scroll to position [1530, 0]
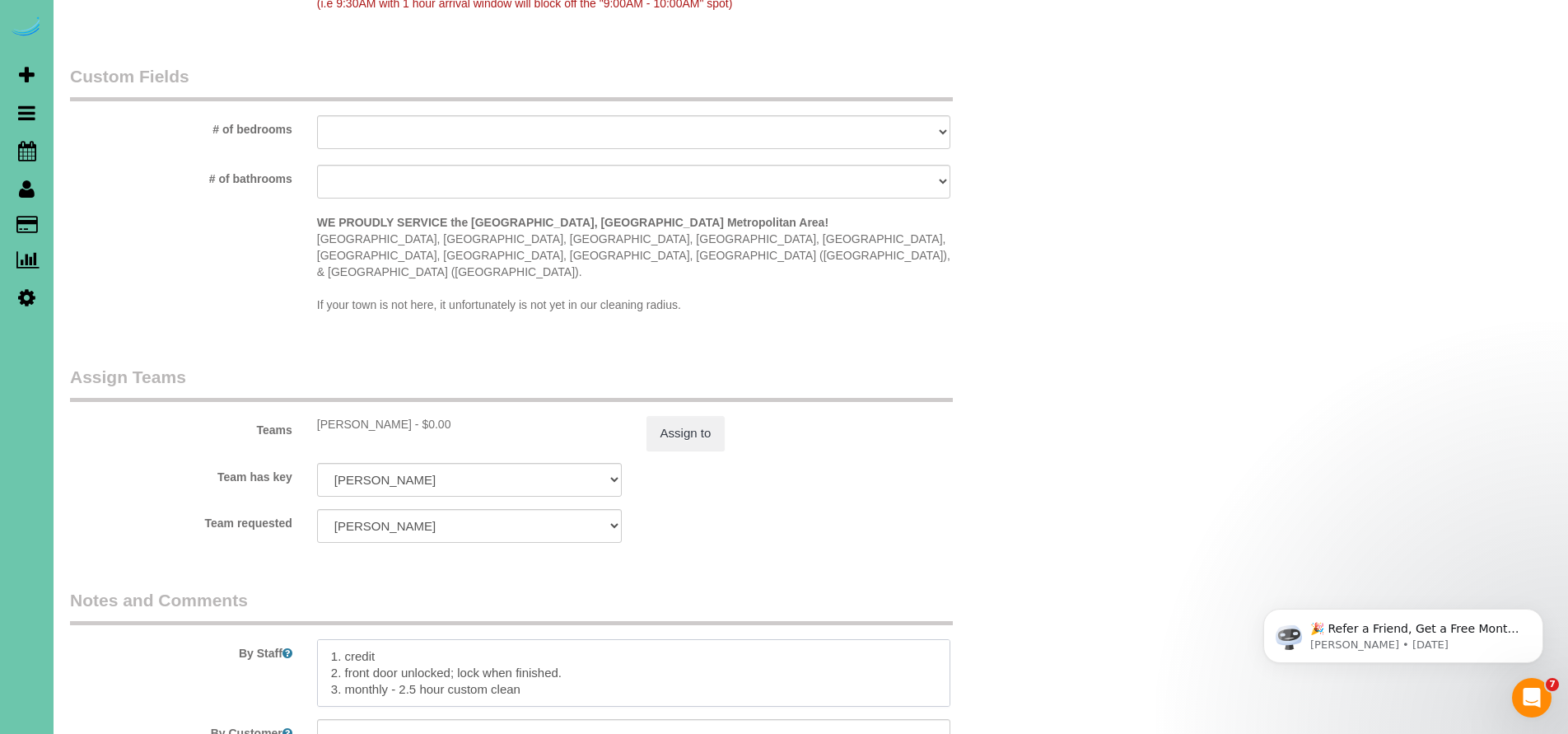
click at [327, 639] on textarea at bounding box center [634, 673] width 634 height 67
click at [362, 639] on textarea at bounding box center [634, 673] width 634 height 67
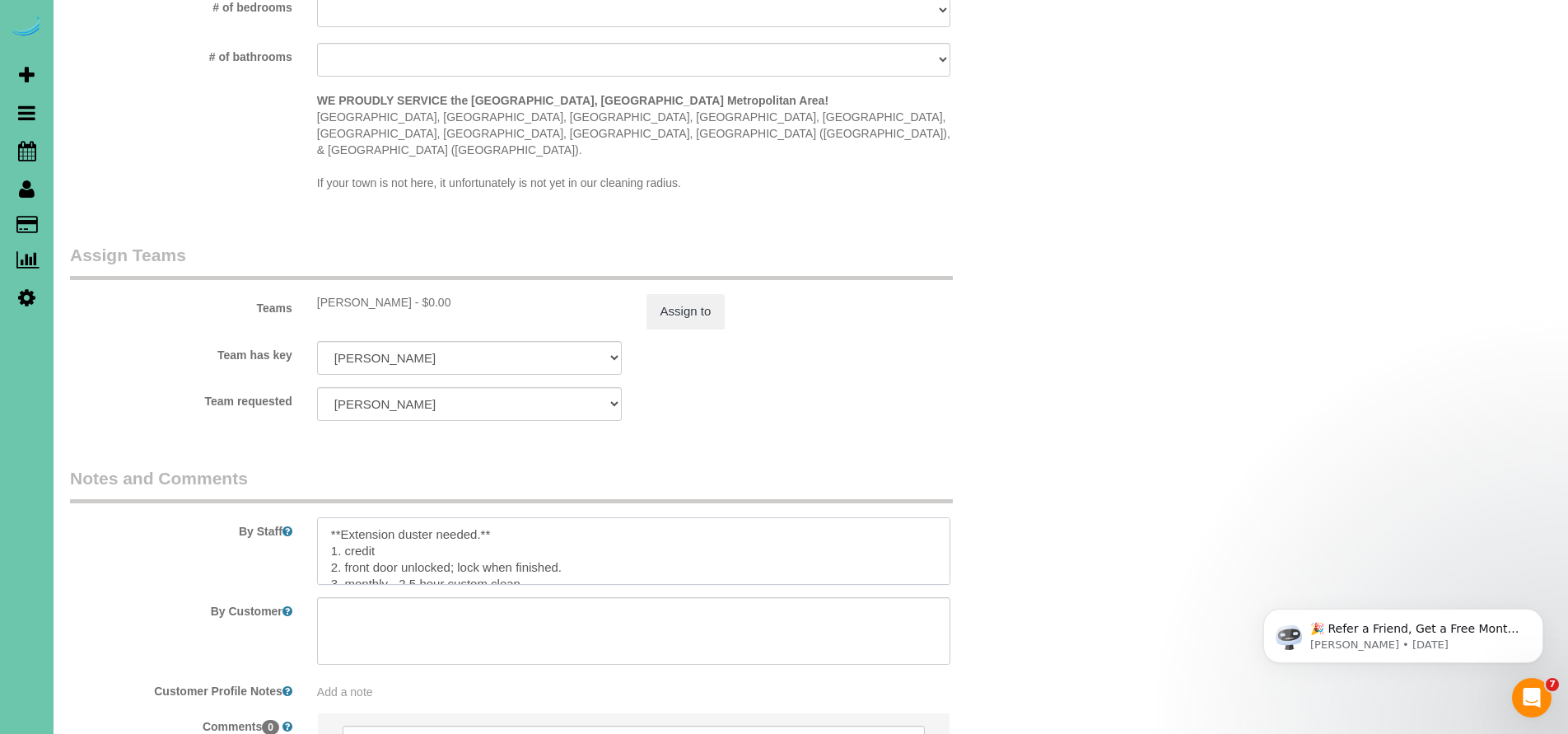
click at [479, 517] on textarea at bounding box center [634, 550] width 634 height 67
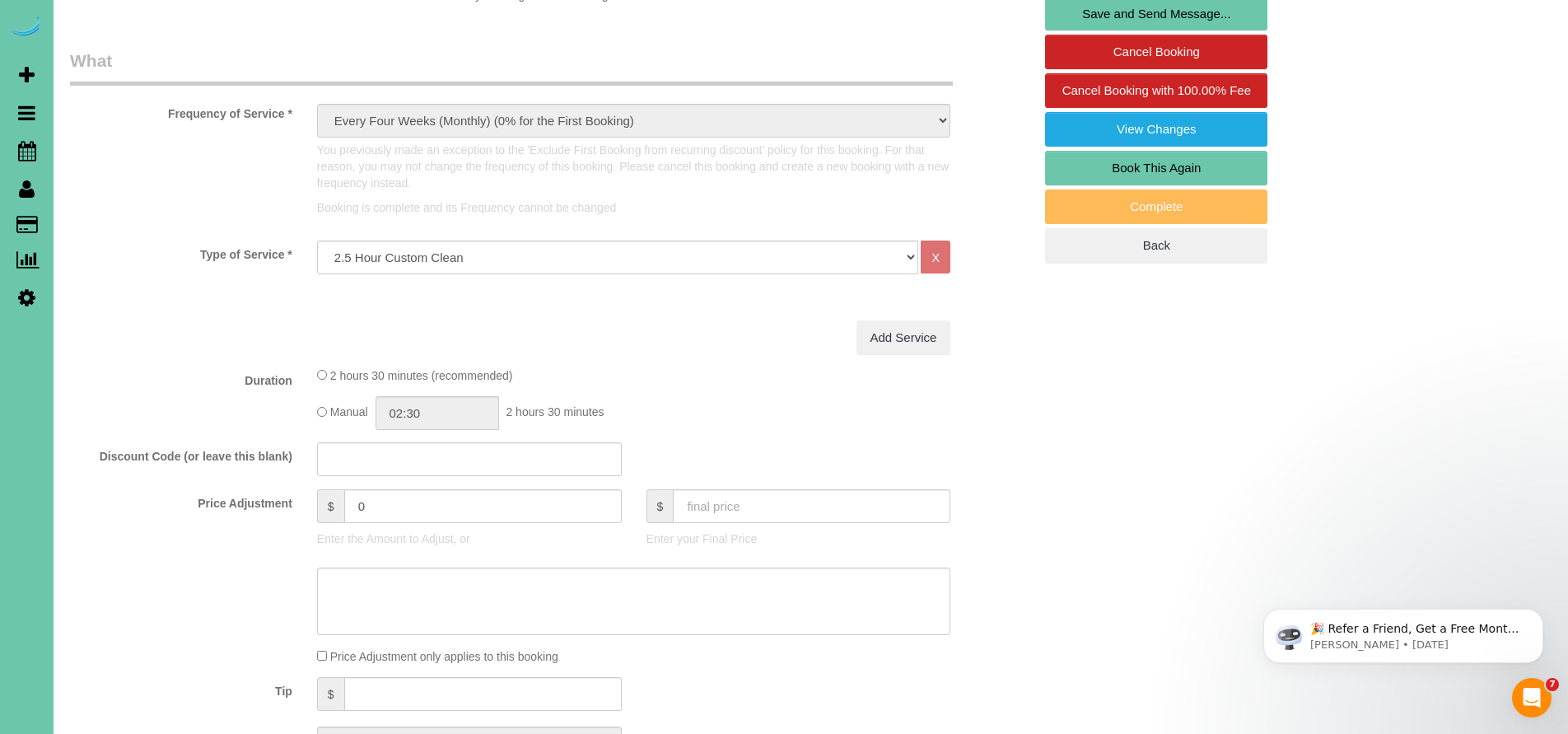
scroll to position [0, 0]
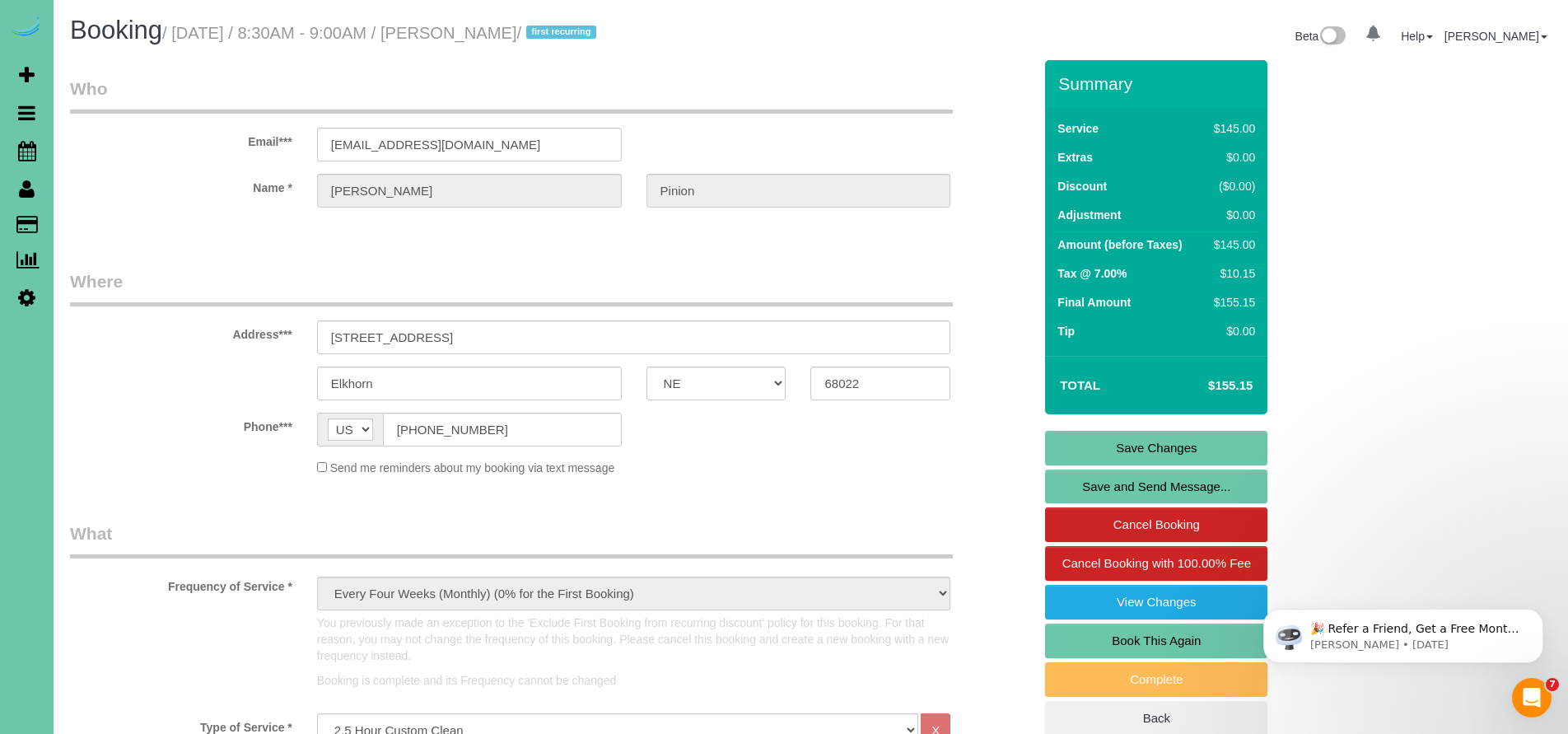
type textarea "**Extension duster needed for [DATE]** 1. credit 2. front door unlocked; lock w…"
click at [1148, 438] on link "Save Changes" at bounding box center [1156, 448] width 222 height 34
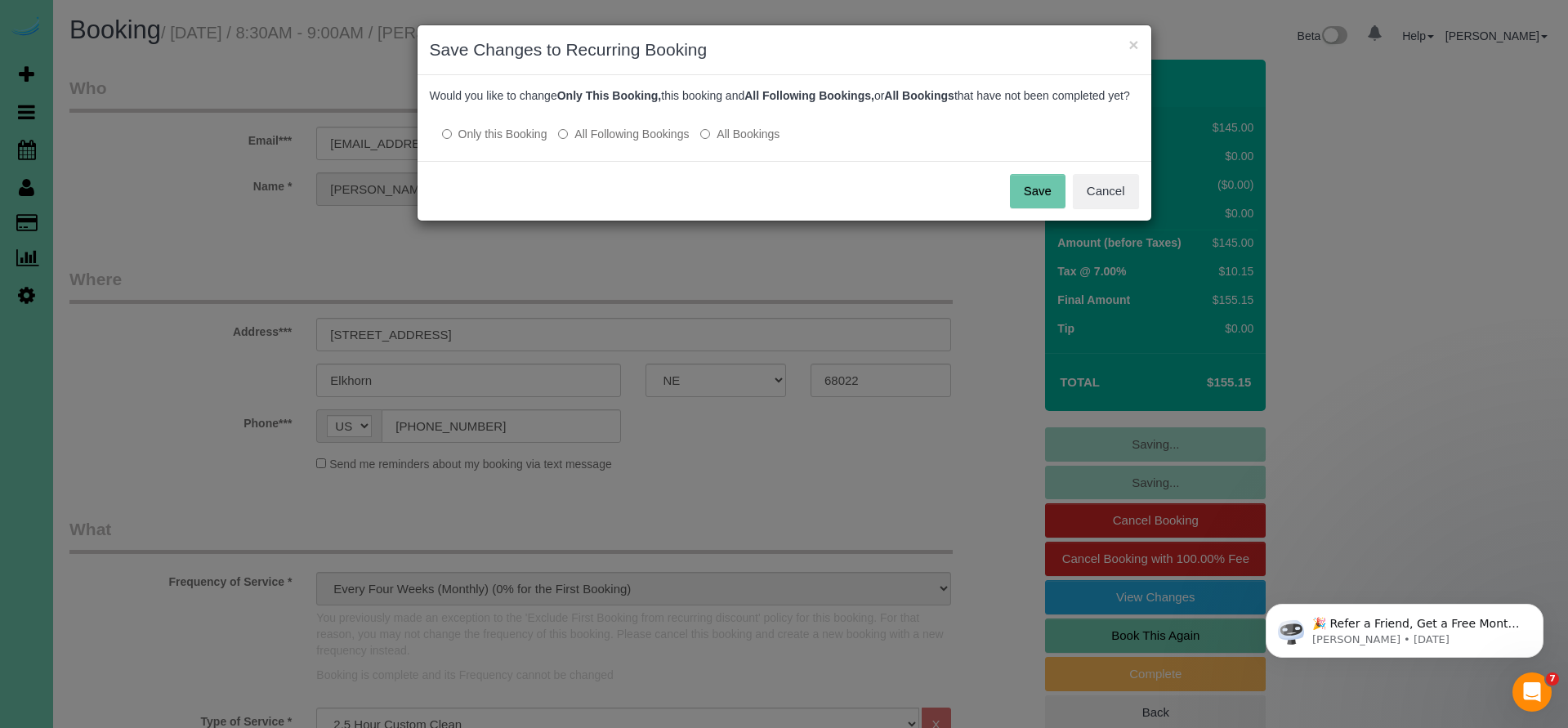
click at [1051, 205] on button "Save" at bounding box center [1038, 190] width 56 height 34
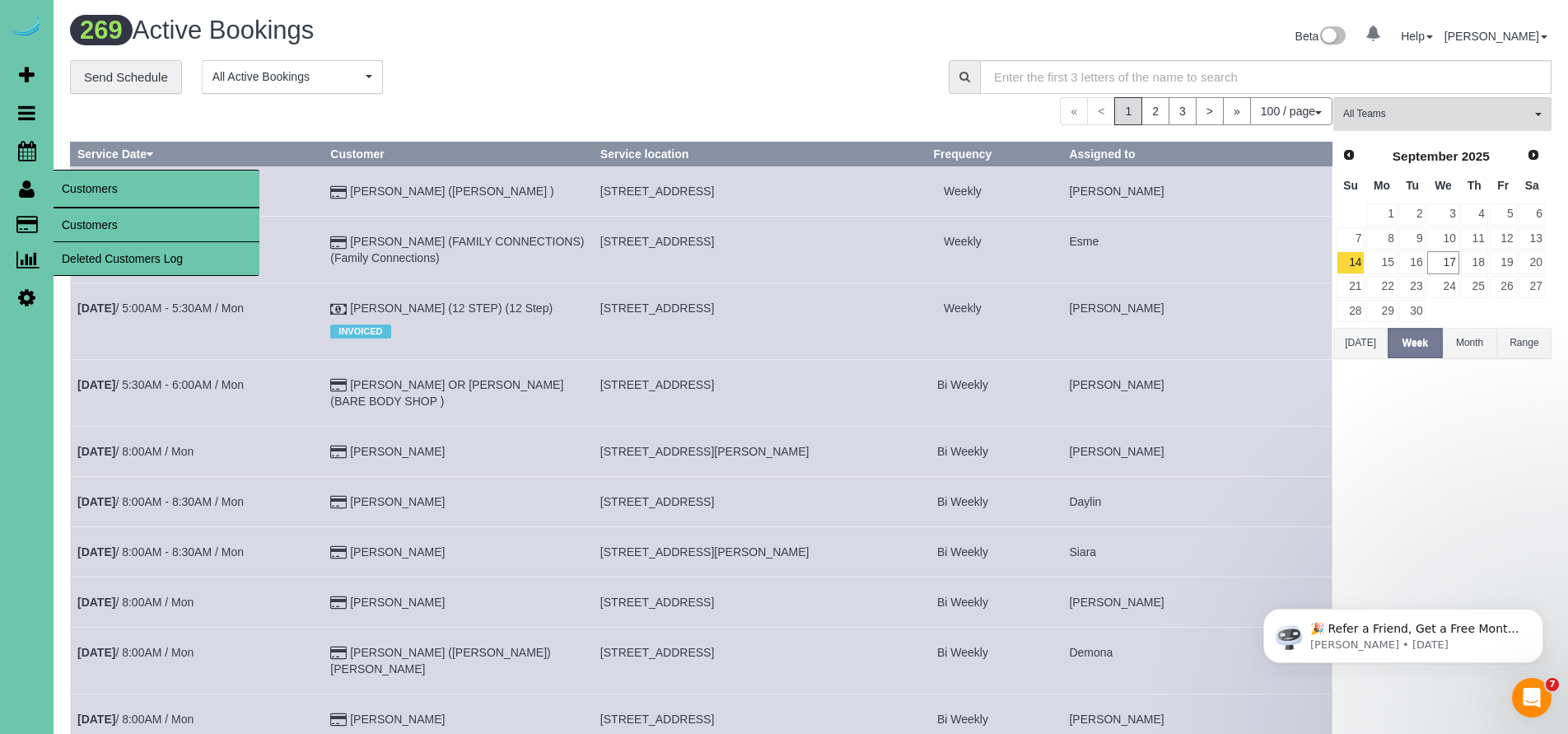
click at [114, 230] on link "Customers" at bounding box center [156, 225] width 206 height 33
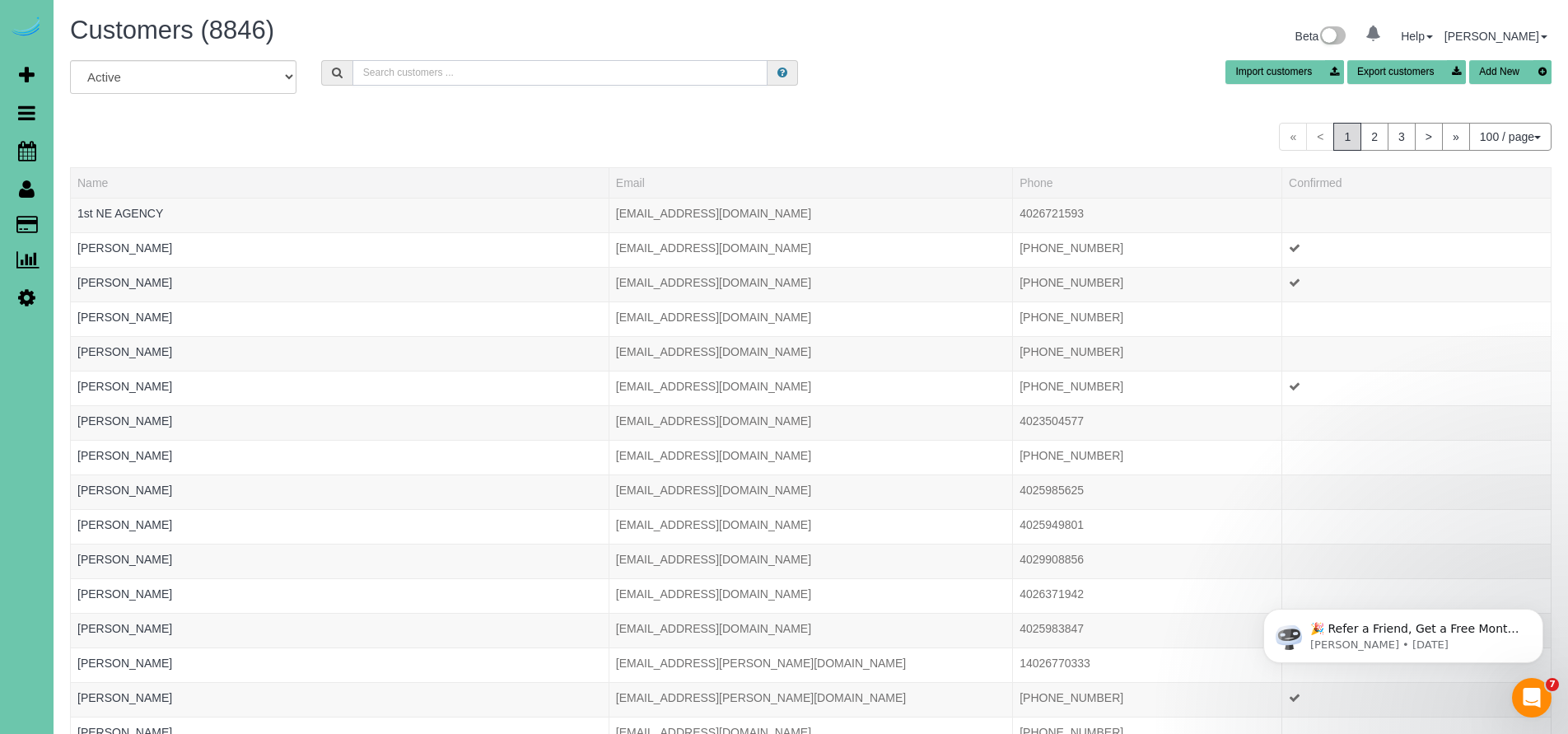
click at [391, 76] on input "text" at bounding box center [560, 73] width 416 height 25
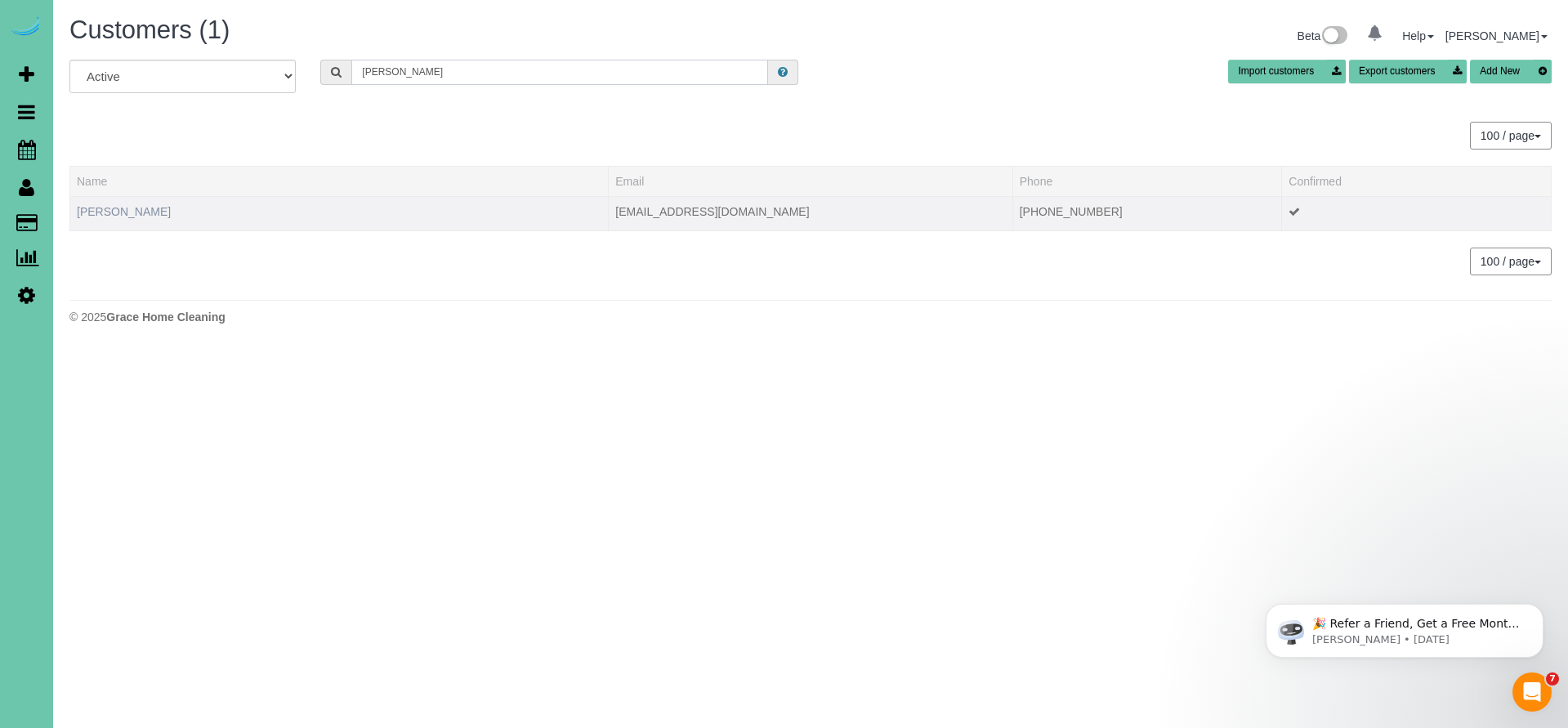
type input "[PERSON_NAME]"
click at [124, 209] on link "[PERSON_NAME]" at bounding box center [123, 211] width 94 height 13
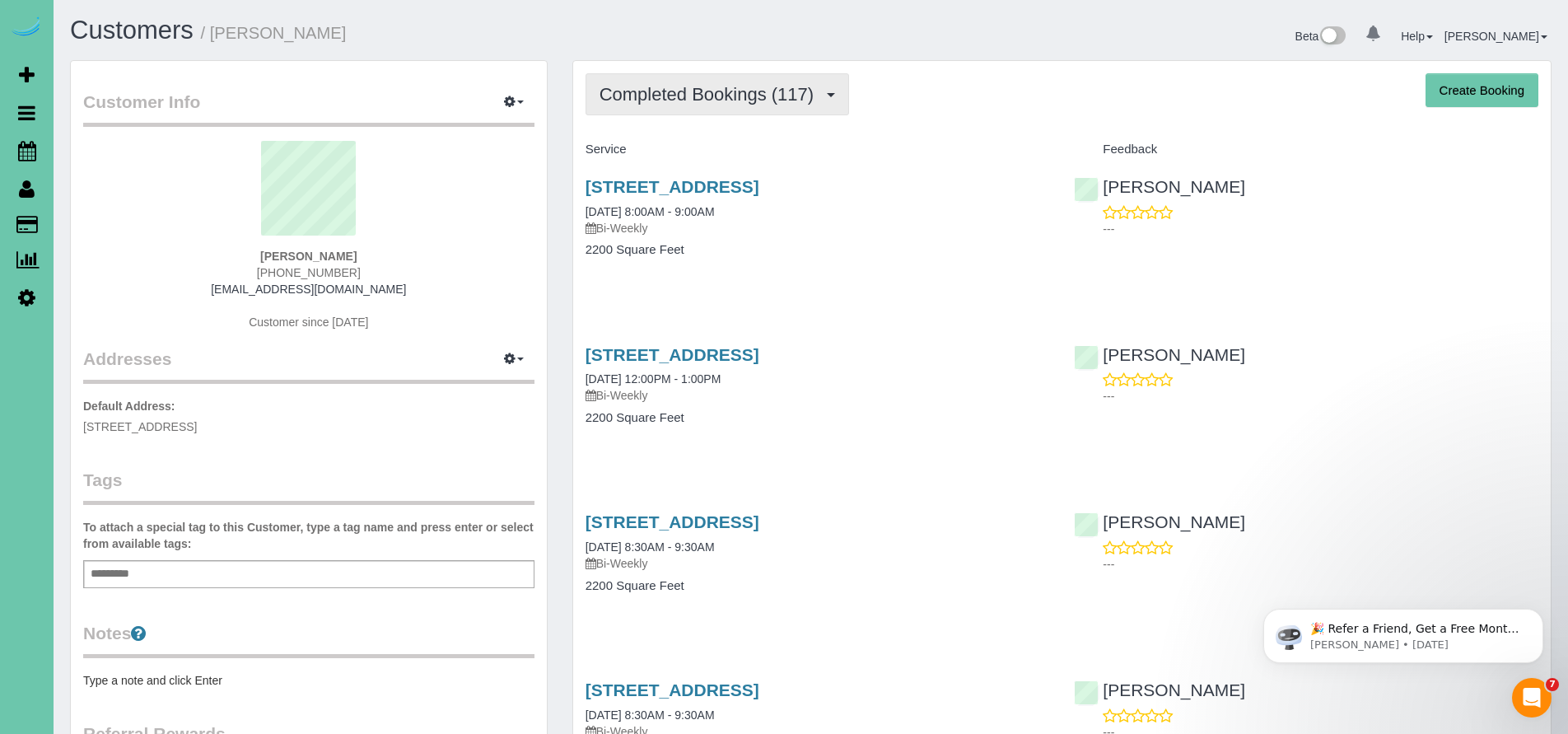
click at [694, 81] on button "Completed Bookings (117)" at bounding box center [717, 95] width 265 height 42
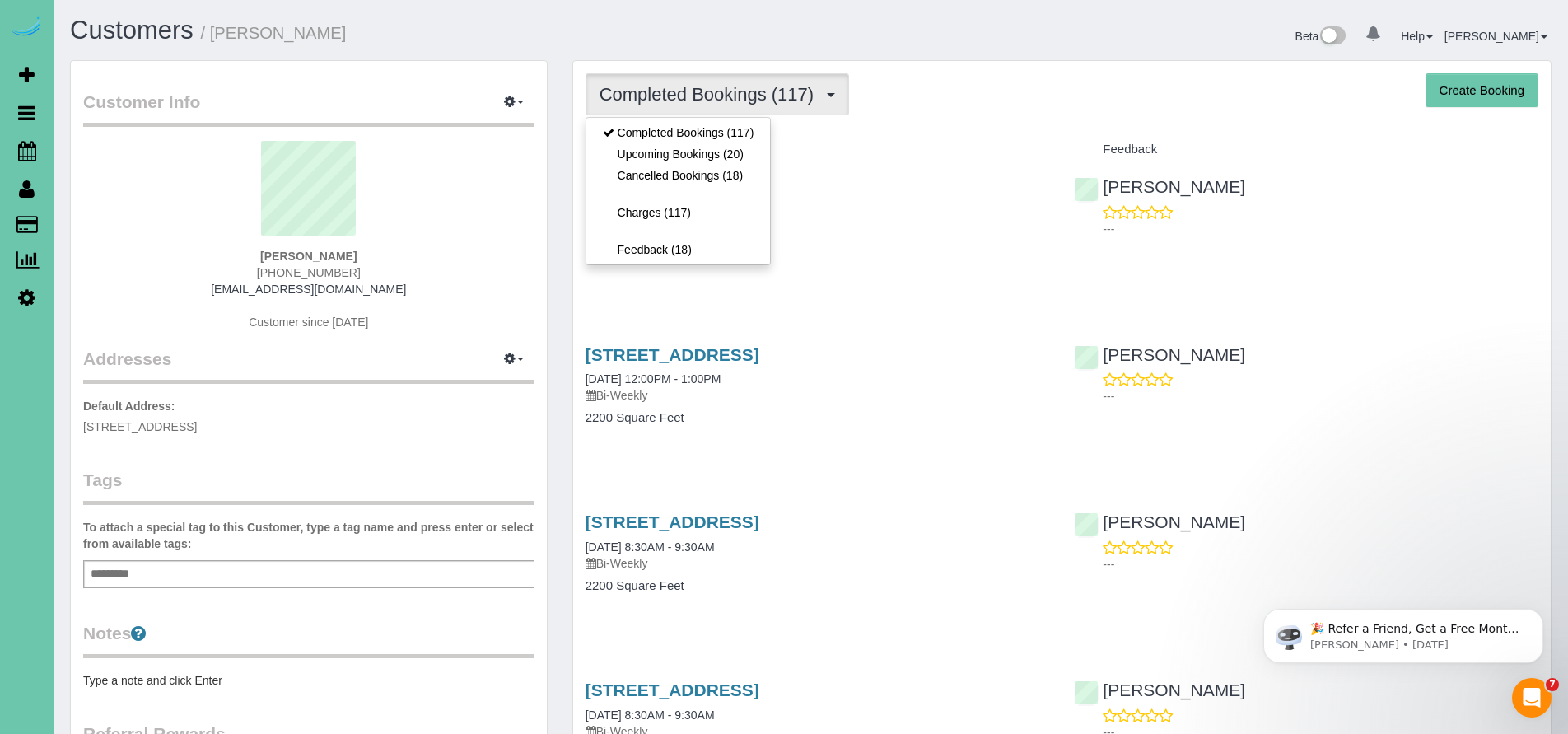
click at [861, 155] on h4 "Service" at bounding box center [817, 150] width 464 height 14
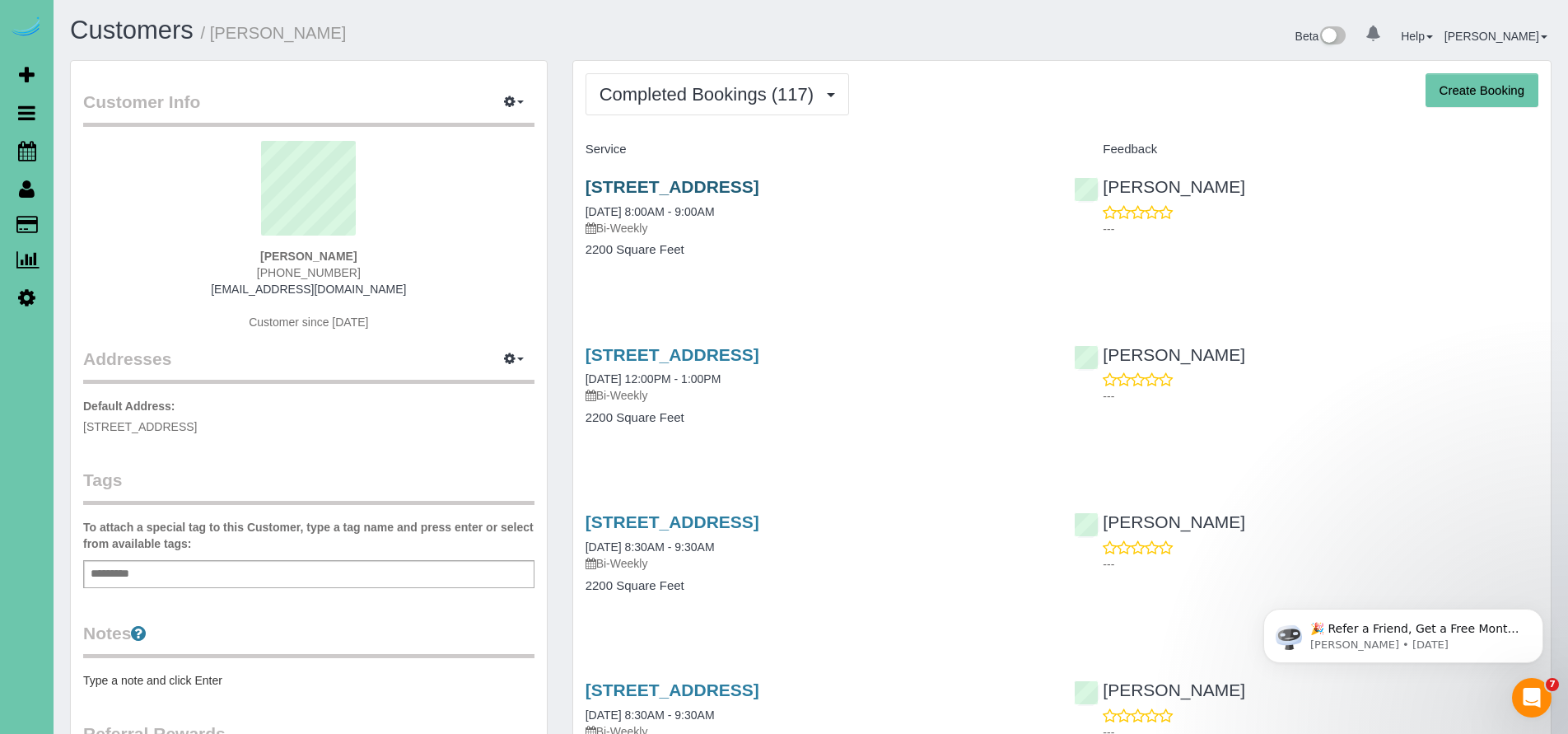
click at [759, 186] on link "[STREET_ADDRESS]" at bounding box center [672, 187] width 173 height 19
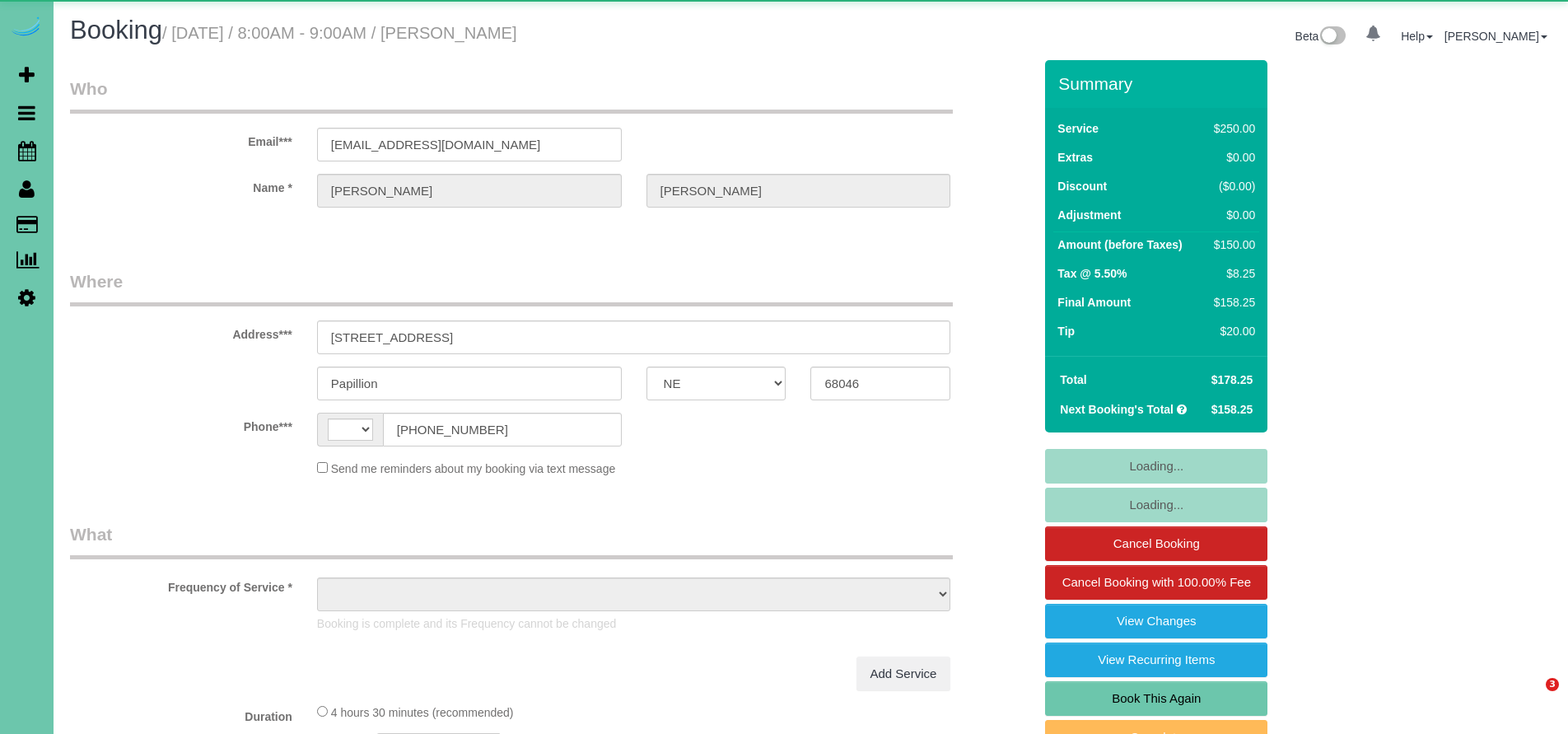
select select "NE"
select select "string:[GEOGRAPHIC_DATA]"
select select "string:fspay-e4990212-5fa4-46fa-81d2-3c3b49efc774"
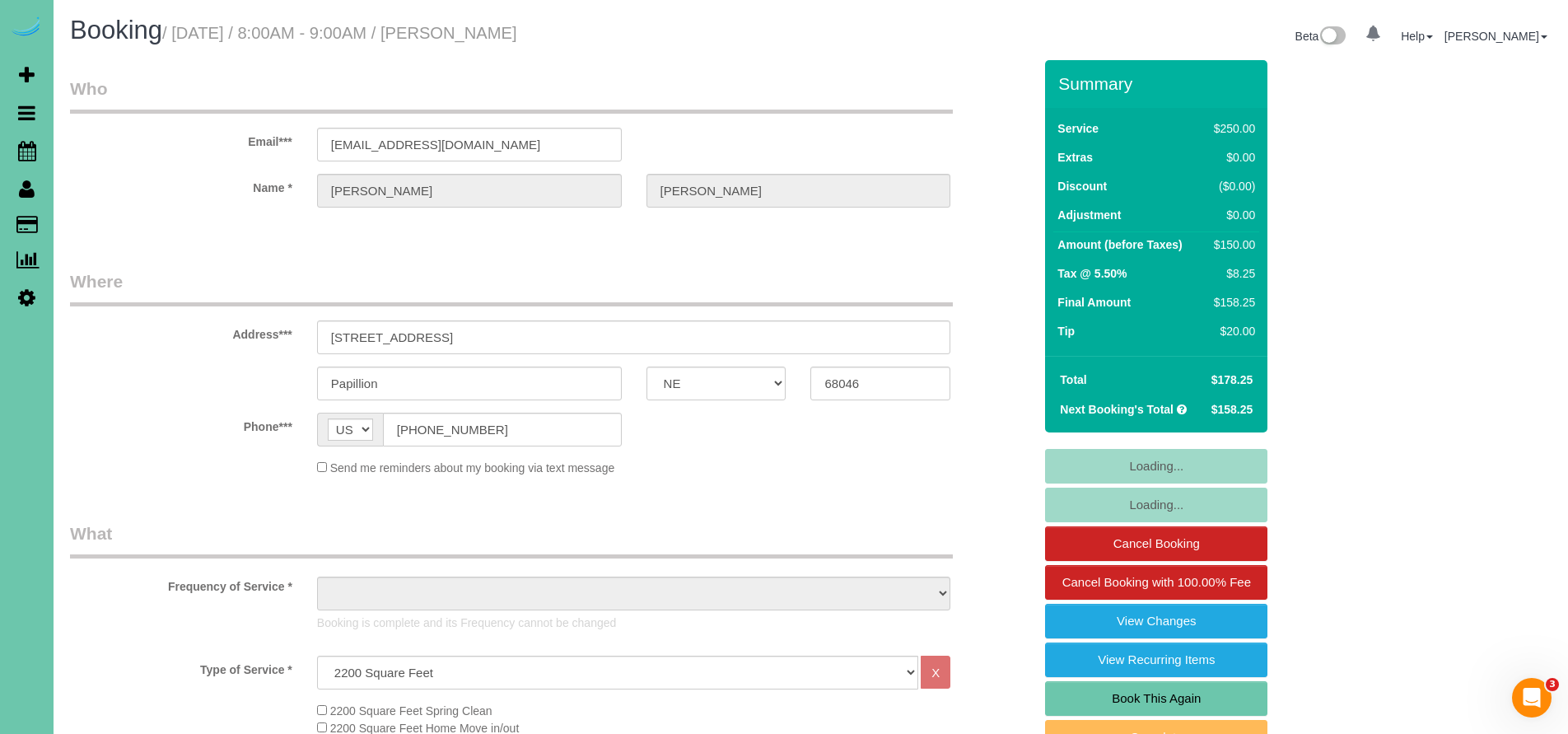
select select "object:664"
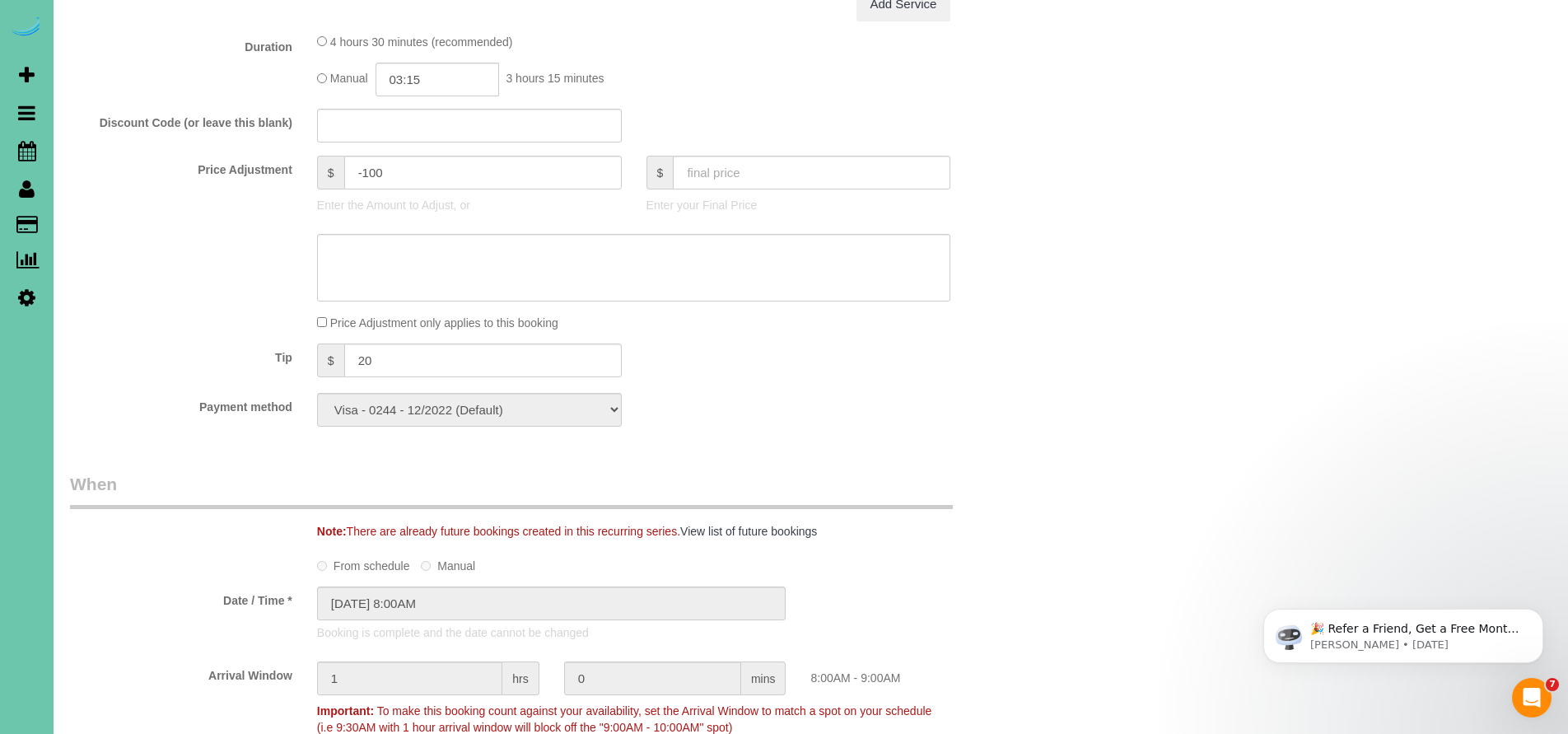
scroll to position [226, 0]
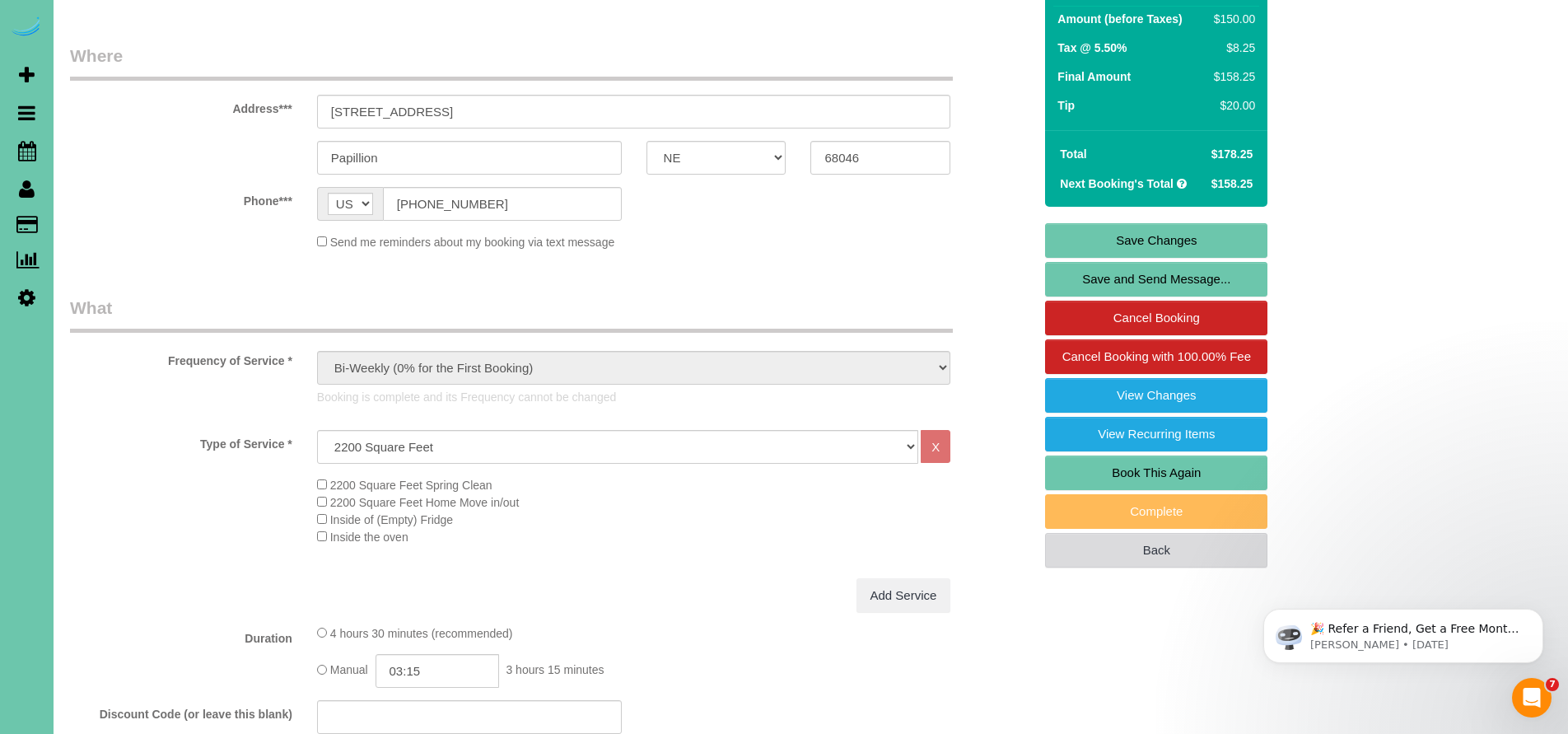
click at [1166, 533] on link "Back" at bounding box center [1156, 549] width 222 height 34
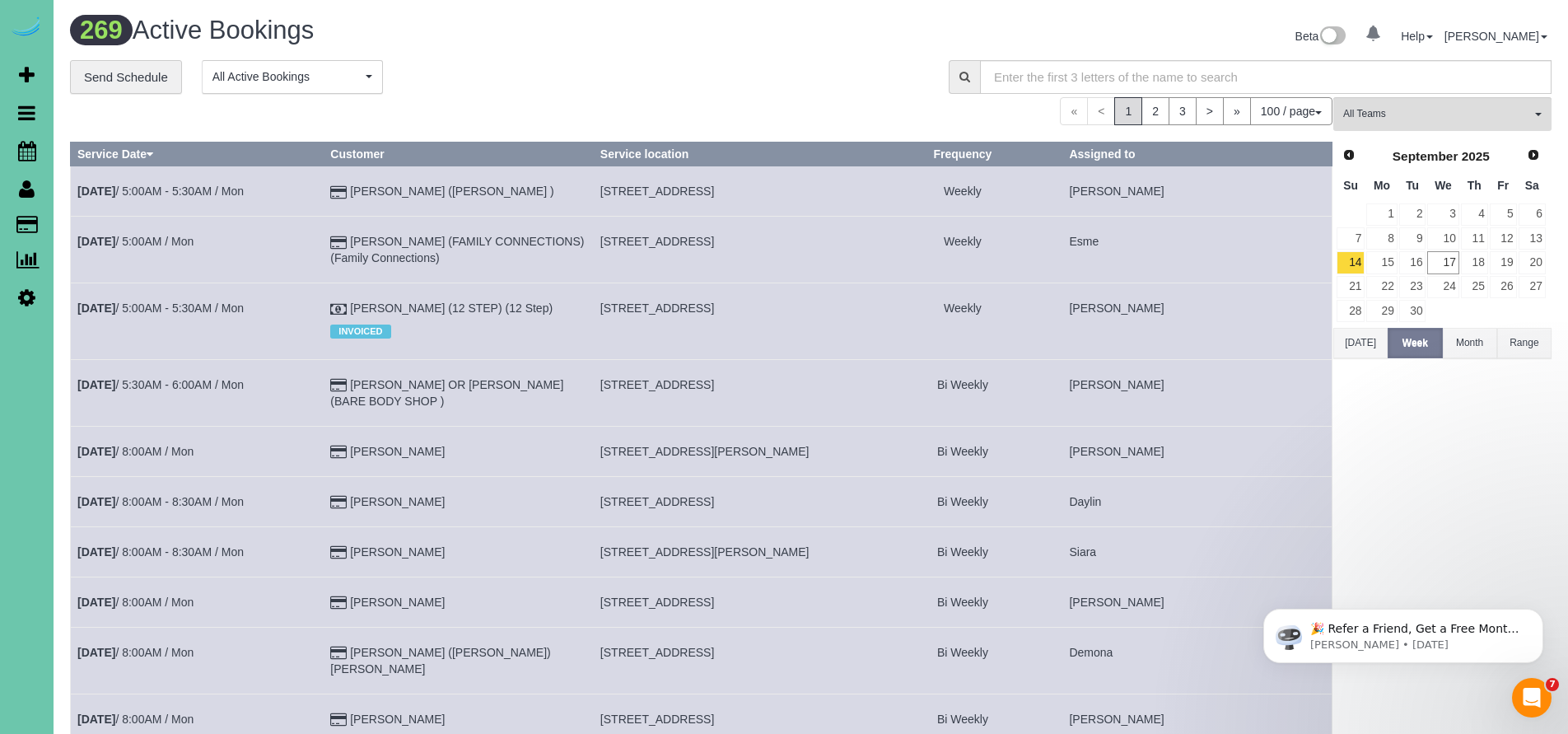
click at [621, 76] on div "**********" at bounding box center [497, 77] width 854 height 34
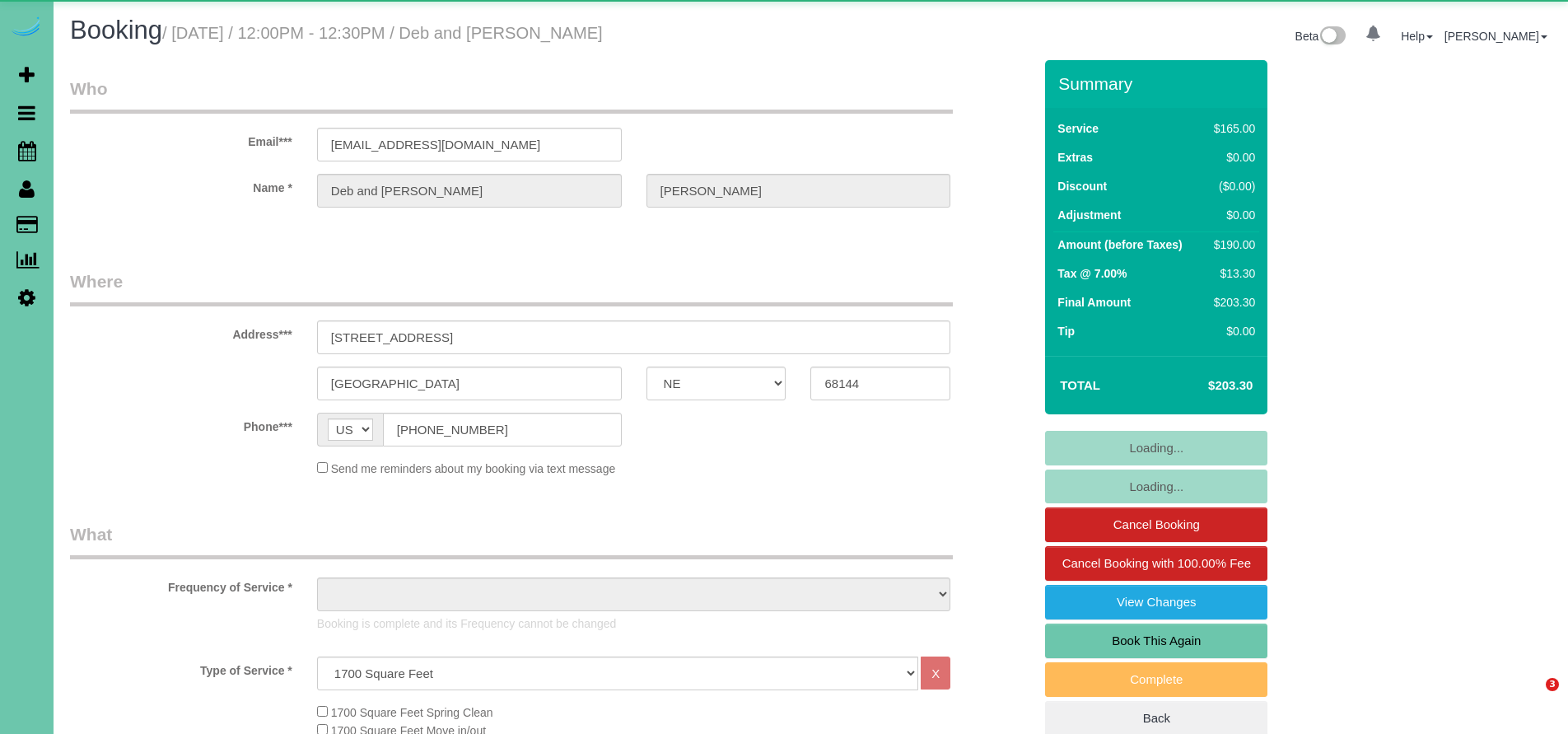
select select "NE"
select select "object:713"
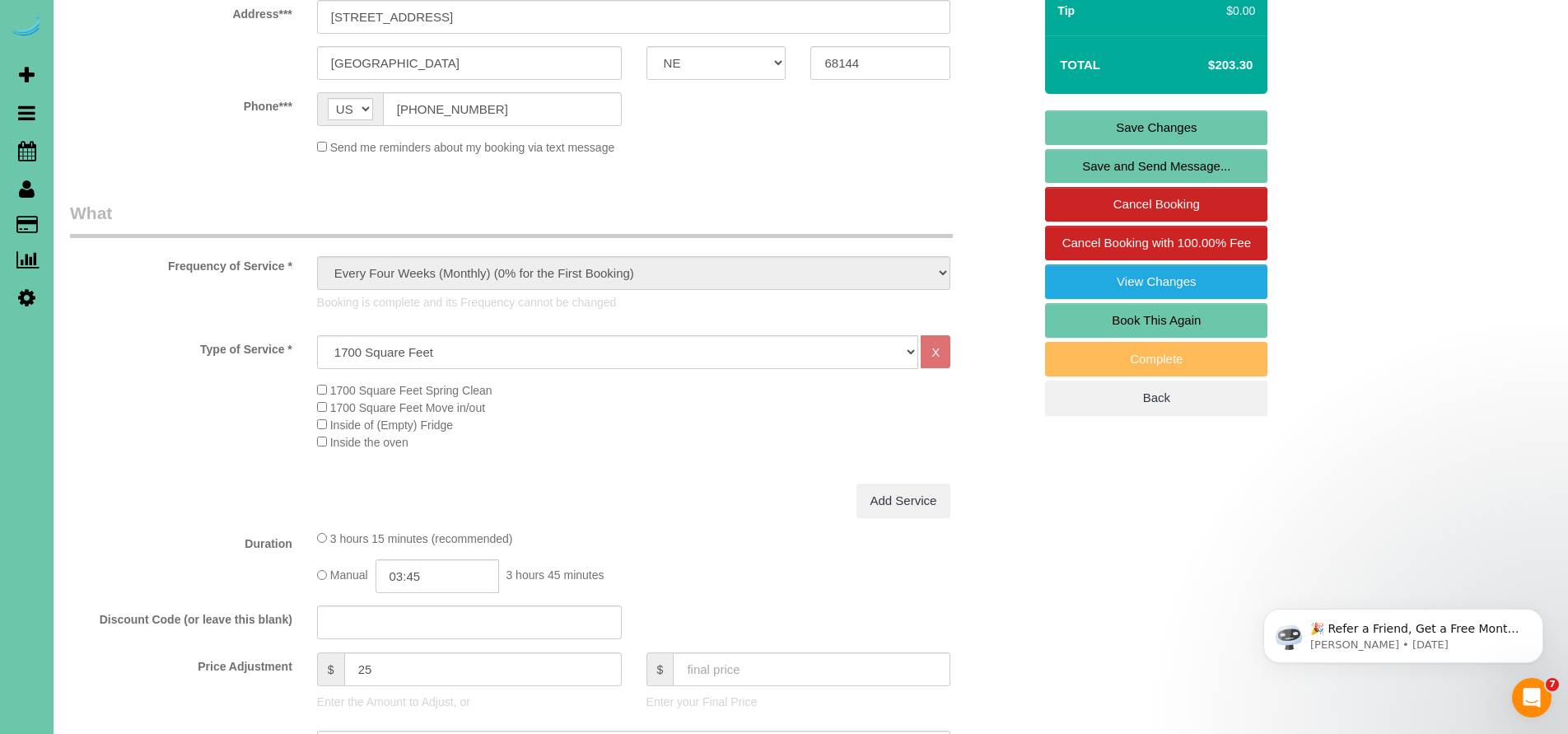
scroll to position [356, 0]
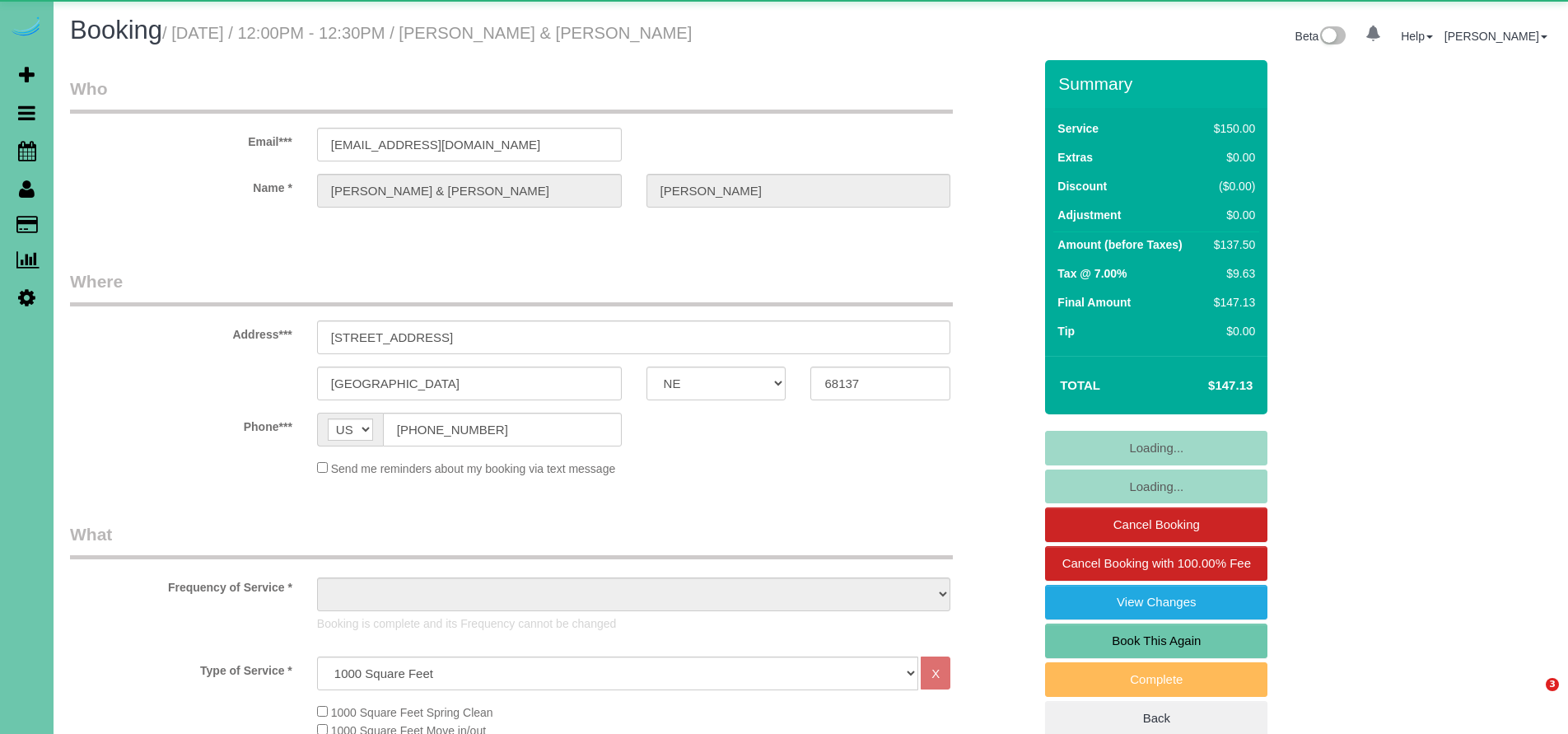
select select "NE"
select select "object:659"
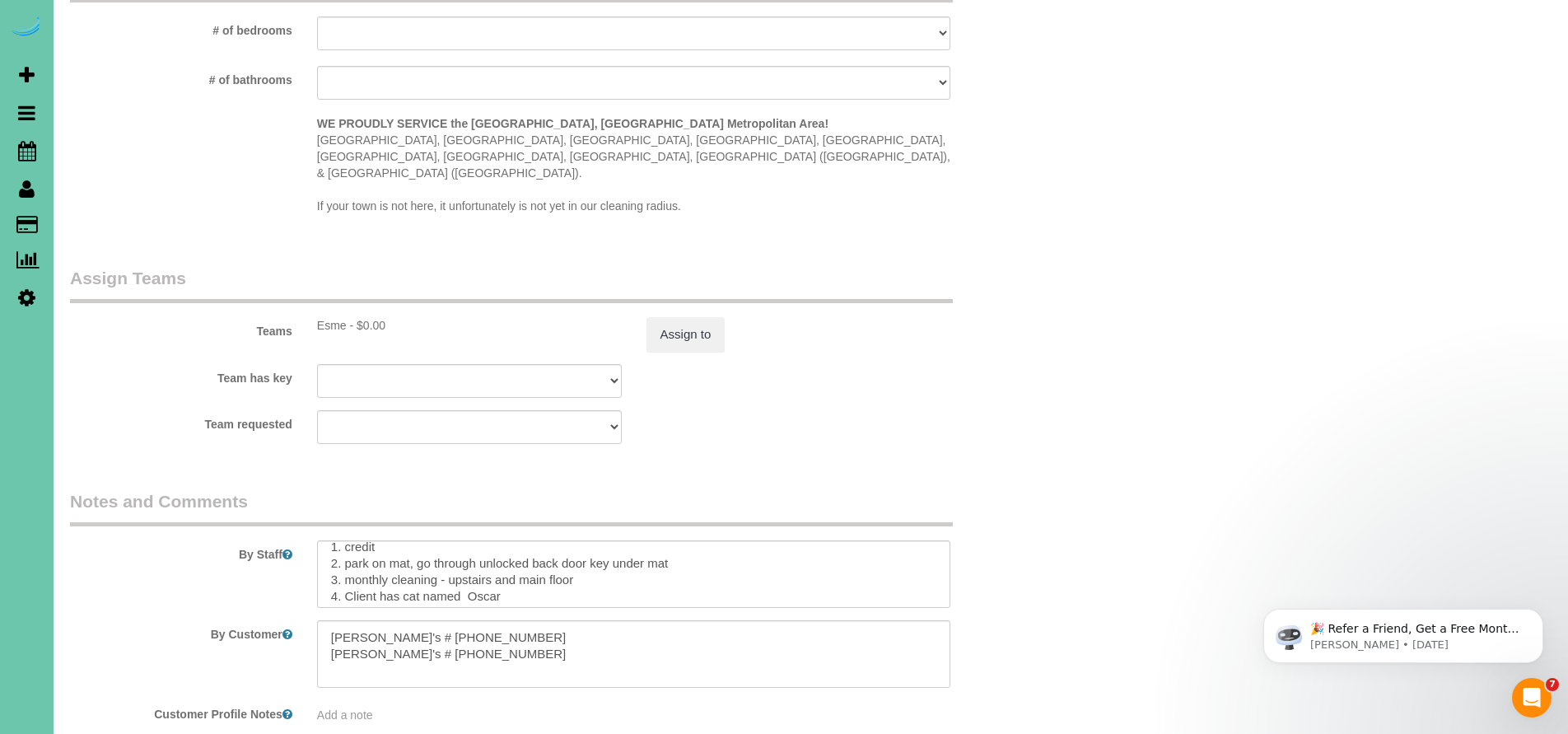
scroll to position [39, 0]
click at [553, 540] on textarea at bounding box center [634, 574] width 634 height 67
click at [517, 540] on textarea at bounding box center [634, 574] width 634 height 67
click at [503, 540] on textarea at bounding box center [634, 574] width 634 height 67
click at [910, 540] on textarea at bounding box center [634, 574] width 634 height 67
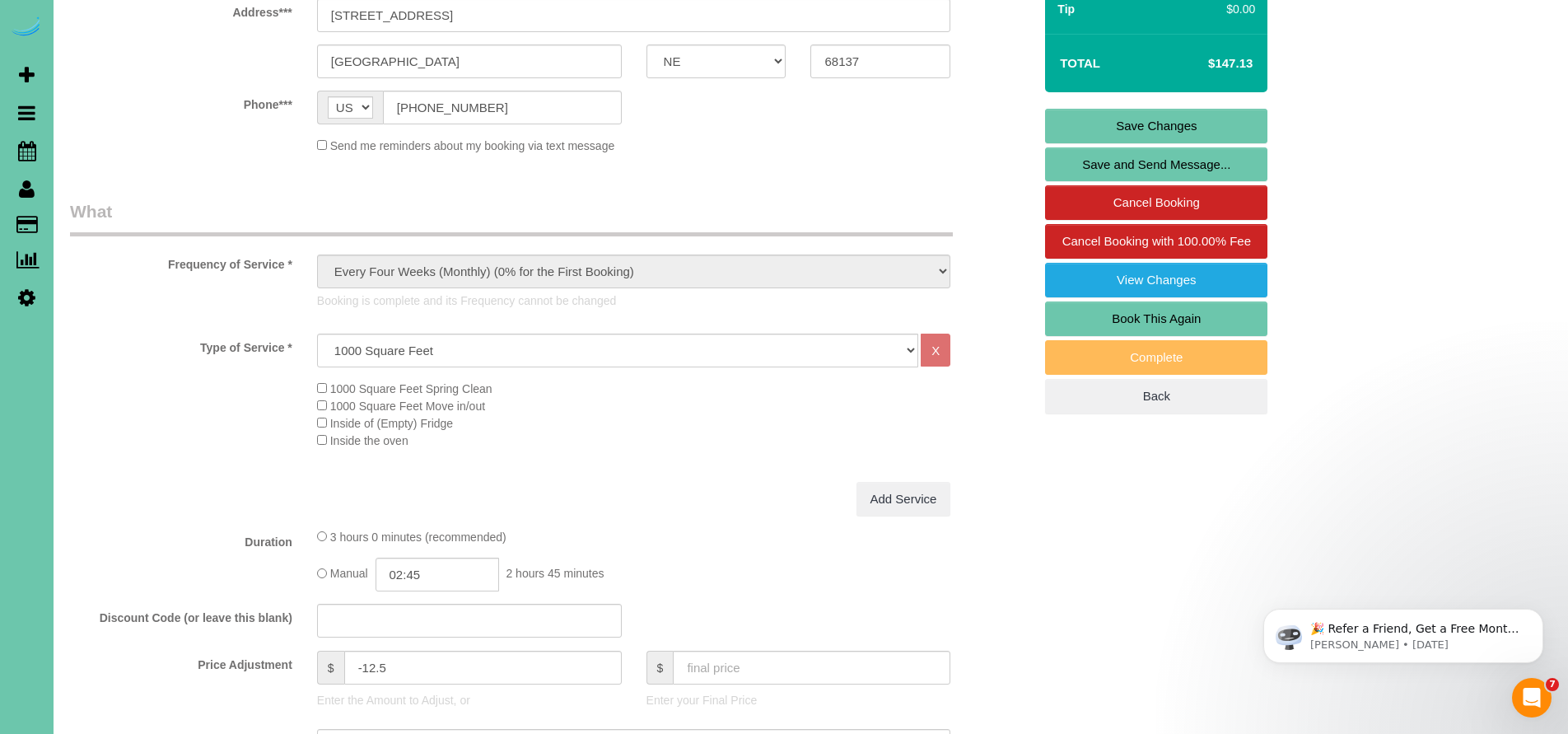
scroll to position [0, 0]
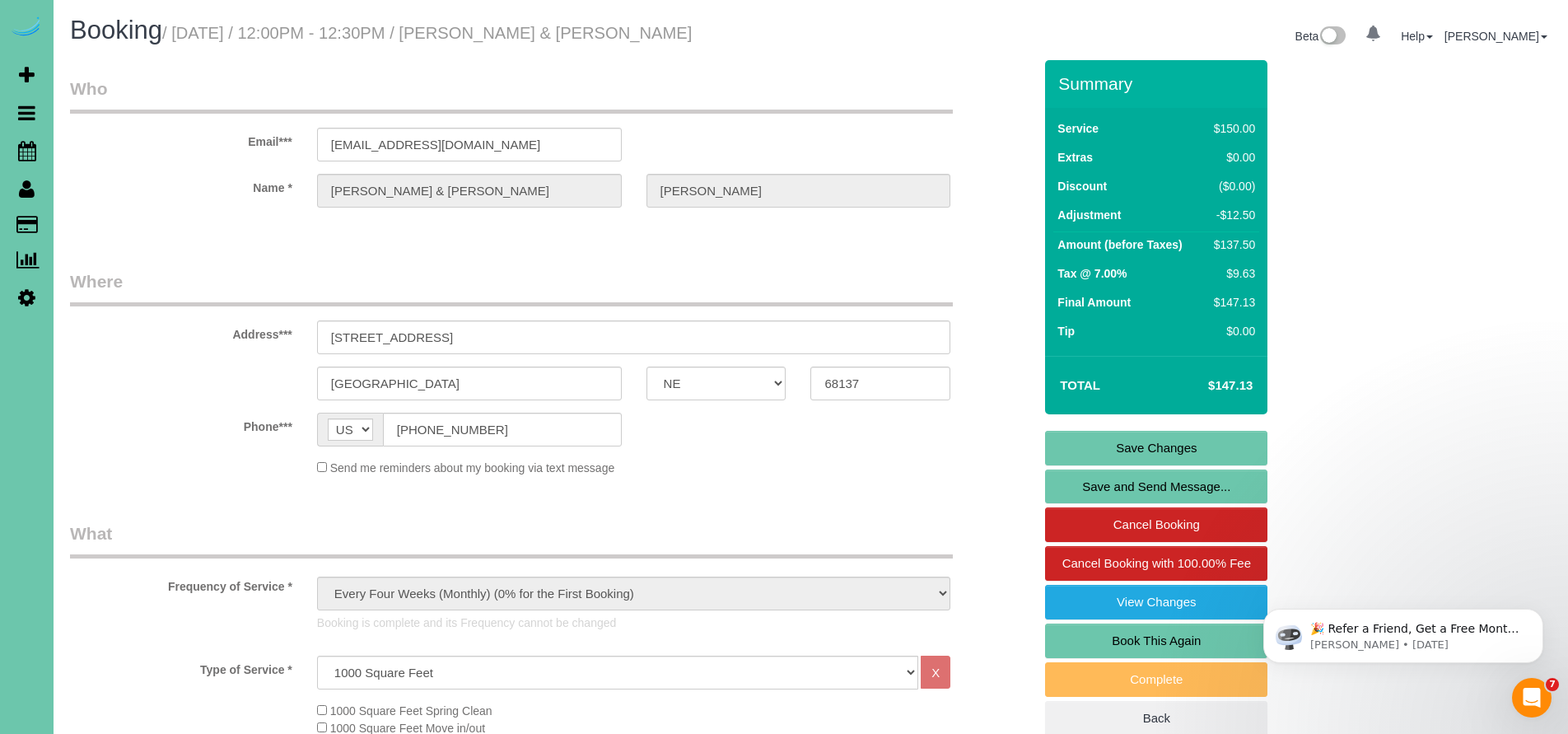
type textarea "1. credit 2. park on mat, go through unlocked back door key under mat 3. monthl…"
click at [1148, 449] on link "Save Changes" at bounding box center [1156, 448] width 222 height 34
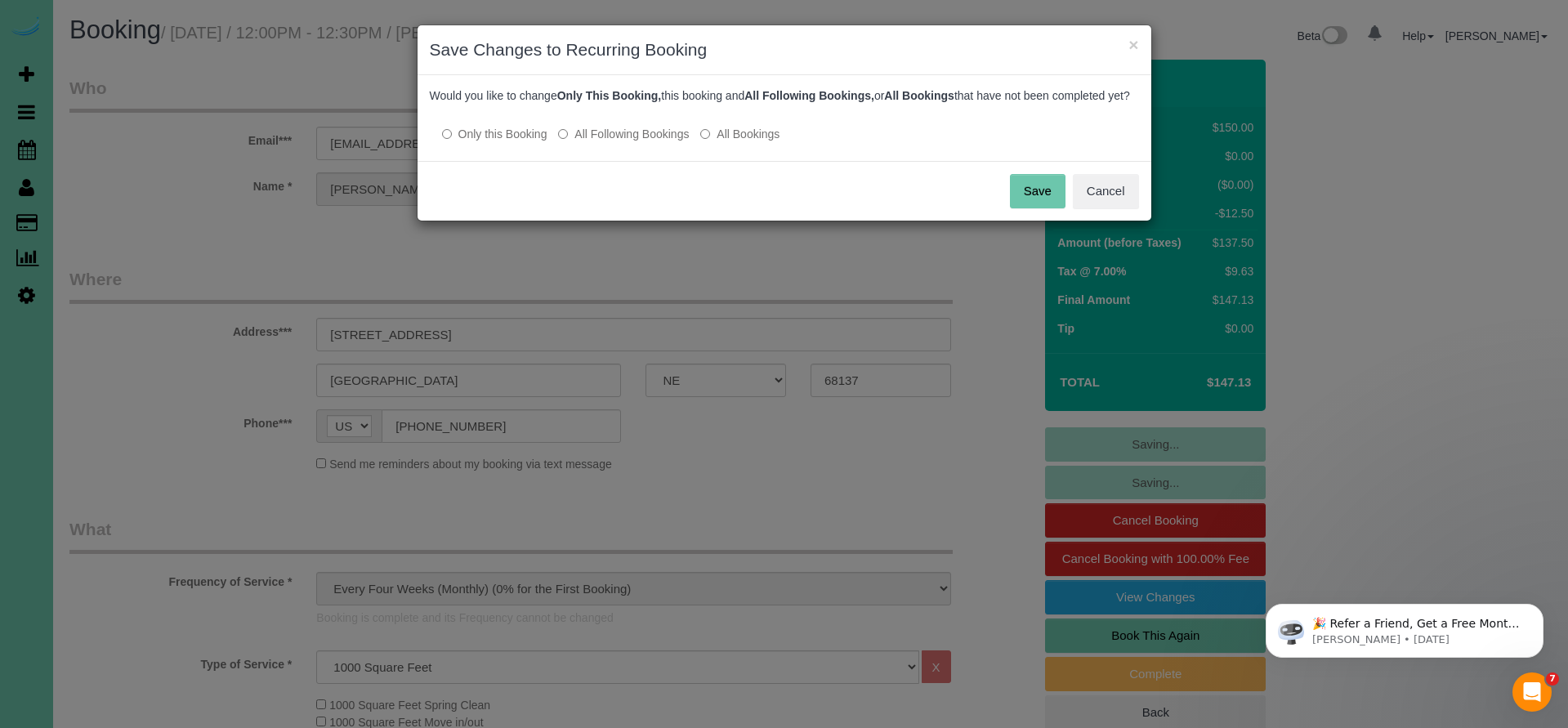
click at [1032, 208] on button "Save" at bounding box center [1038, 190] width 56 height 34
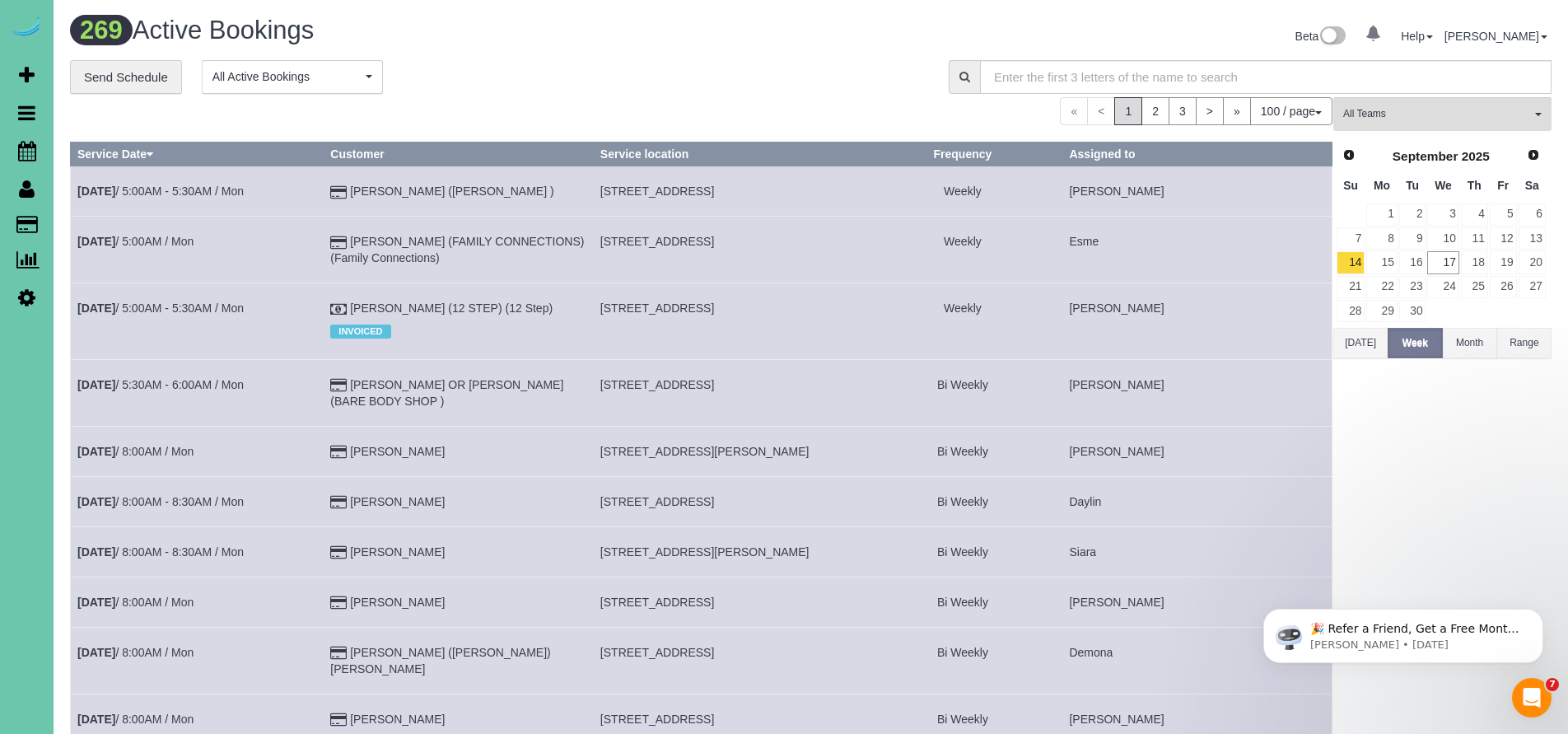
click at [34, 194] on icon at bounding box center [27, 188] width 16 height 20
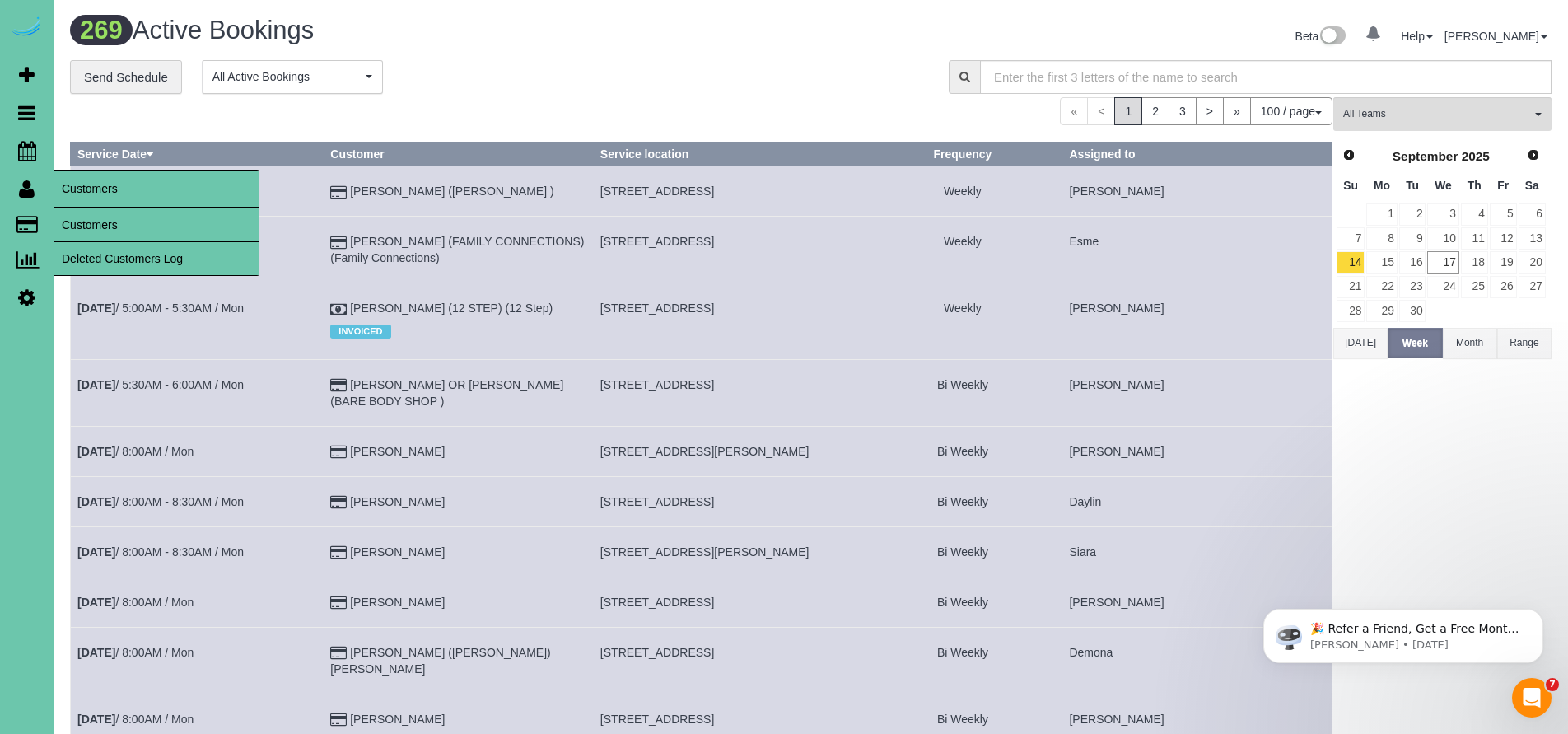
click at [97, 218] on link "Customers" at bounding box center [156, 225] width 206 height 33
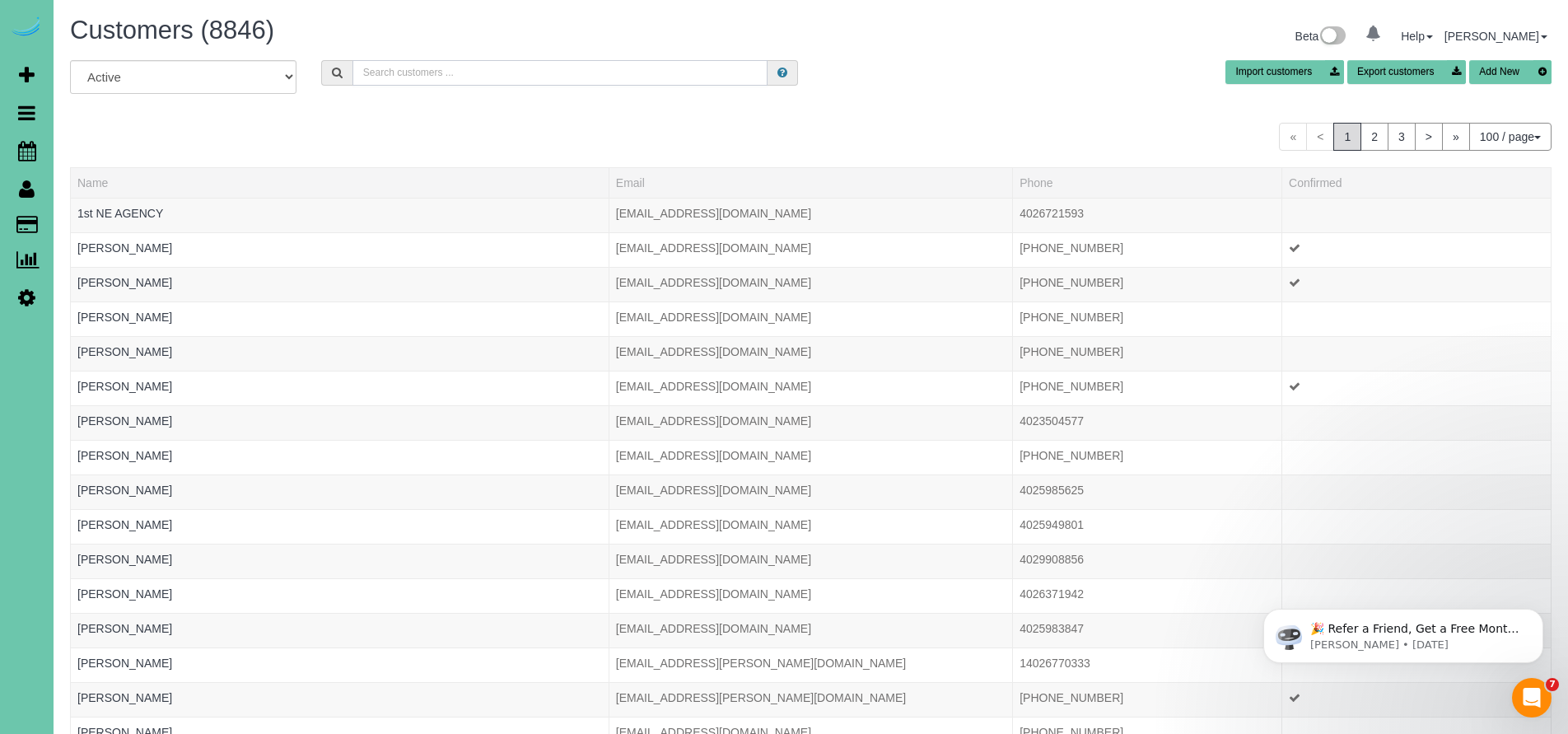
click at [371, 77] on input "text" at bounding box center [560, 73] width 416 height 25
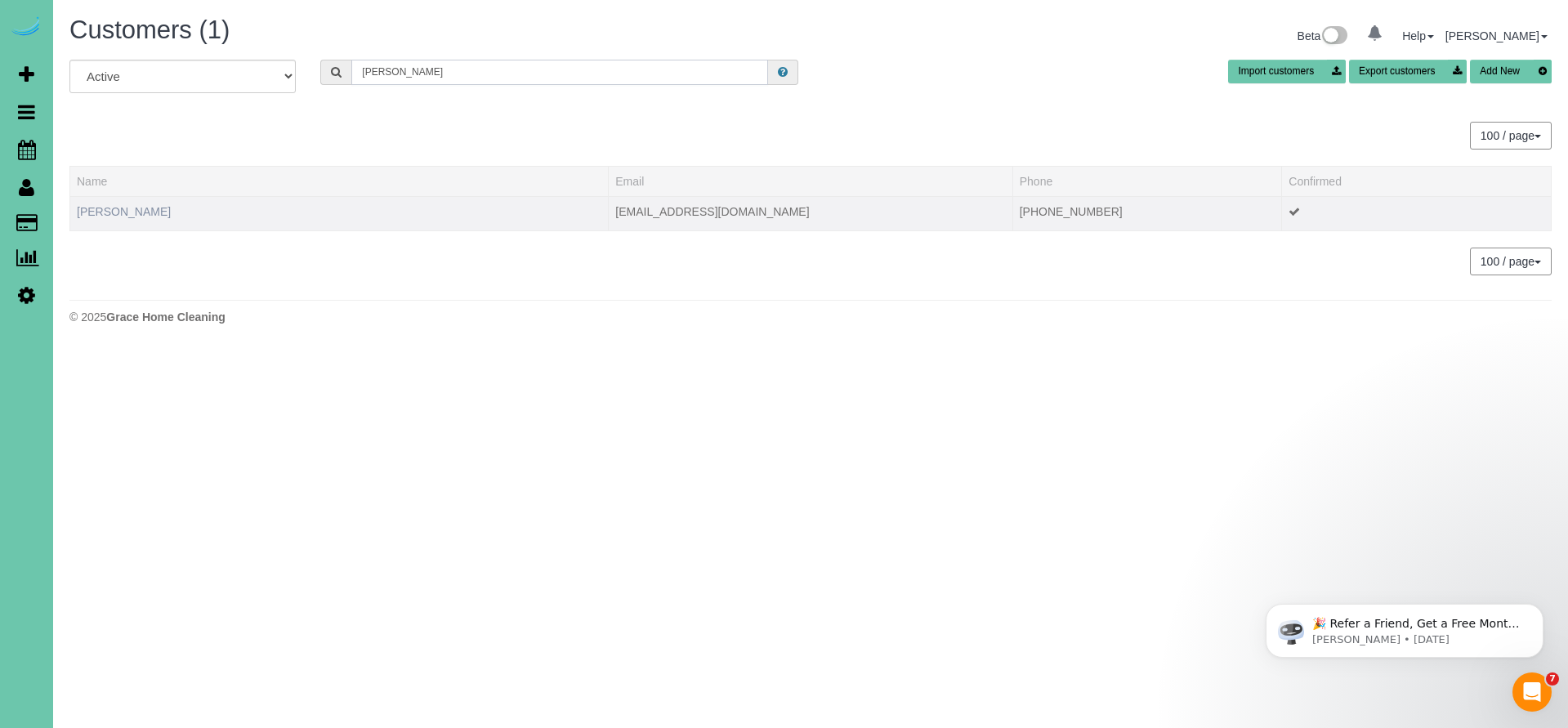
type input "[PERSON_NAME]"
click at [116, 205] on link "[PERSON_NAME]" at bounding box center [123, 211] width 94 height 13
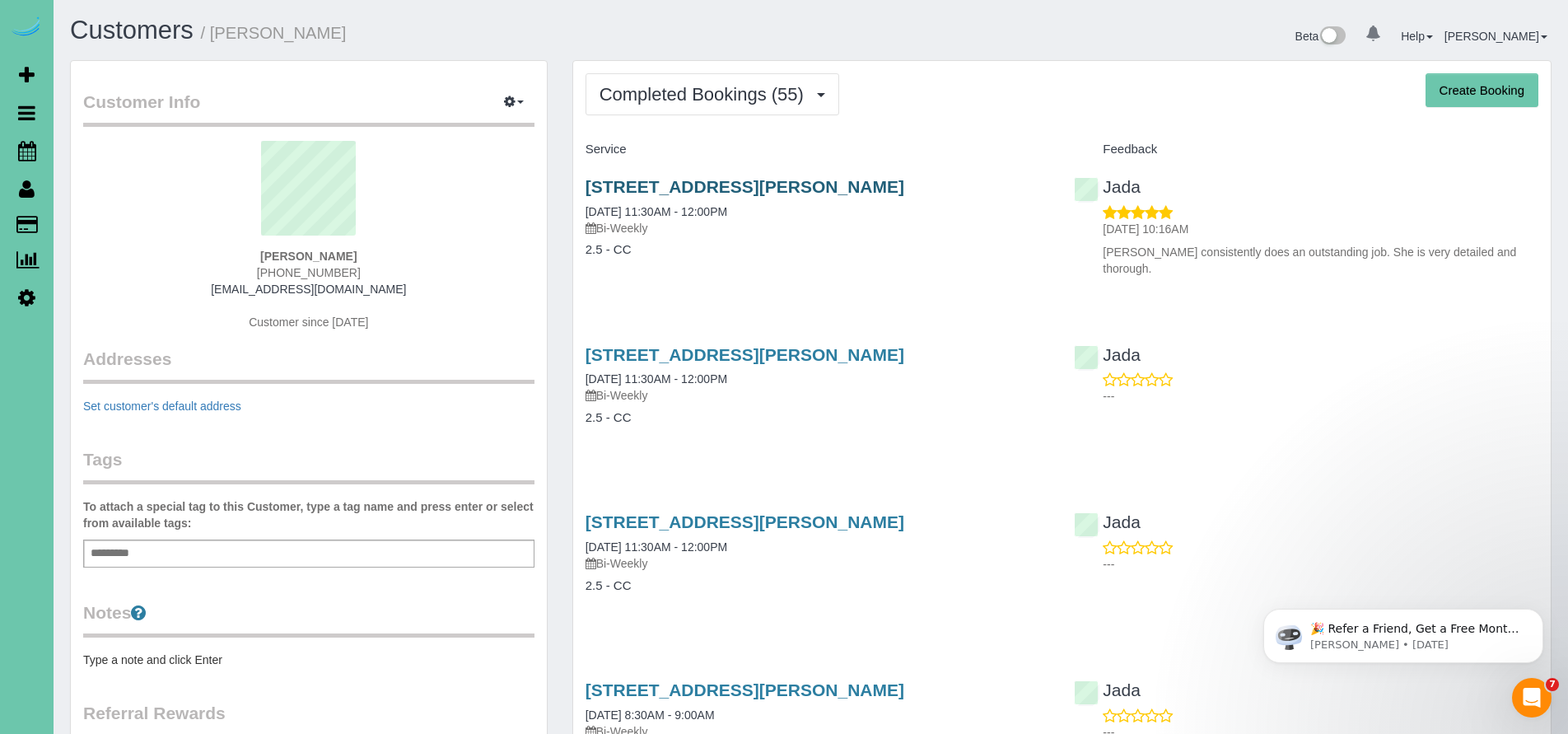
click at [742, 183] on link "[STREET_ADDRESS][PERSON_NAME]" at bounding box center [745, 187] width 319 height 19
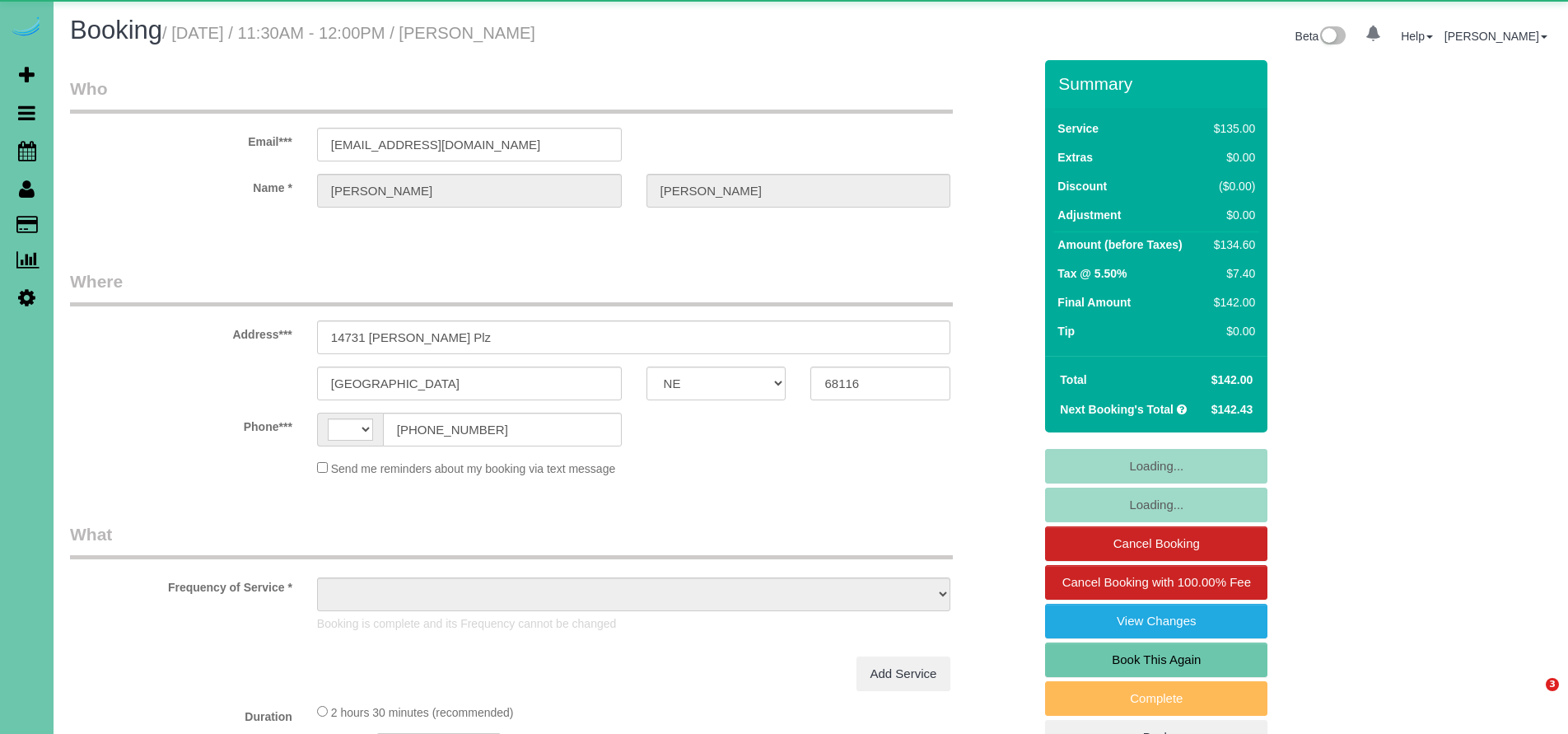
select select "NE"
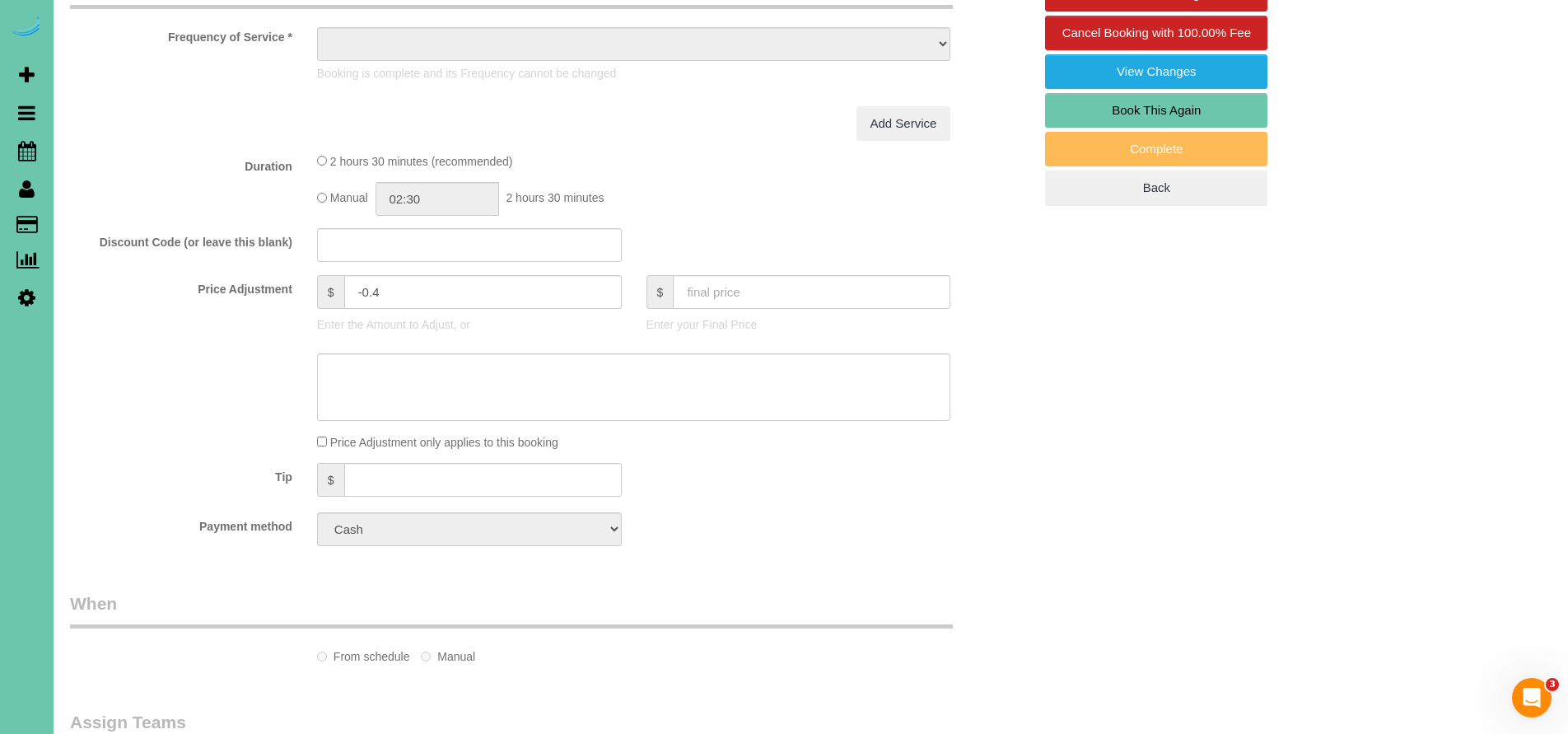
select select "string:[GEOGRAPHIC_DATA]"
select select "object:615"
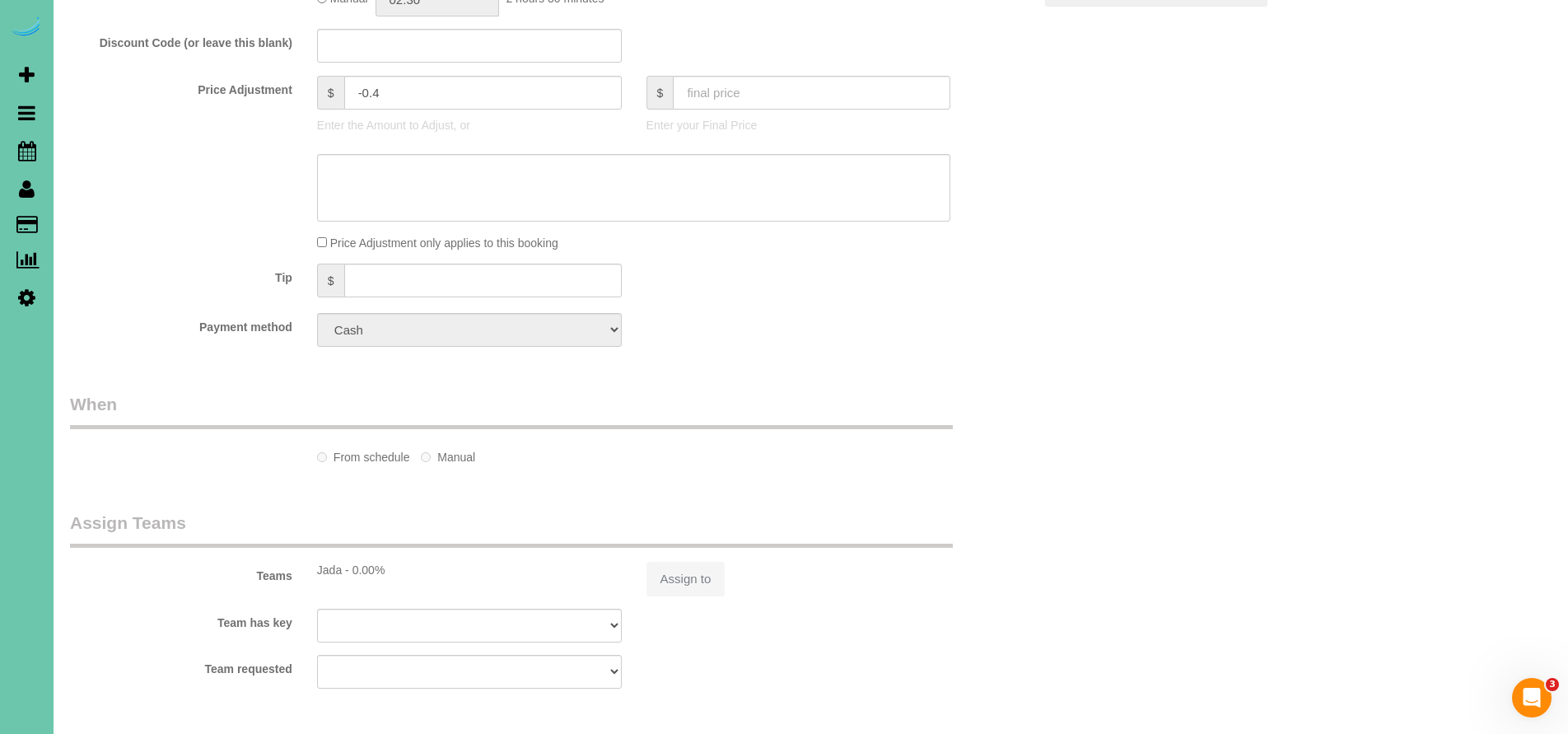
select select "number:35"
select select "number:41"
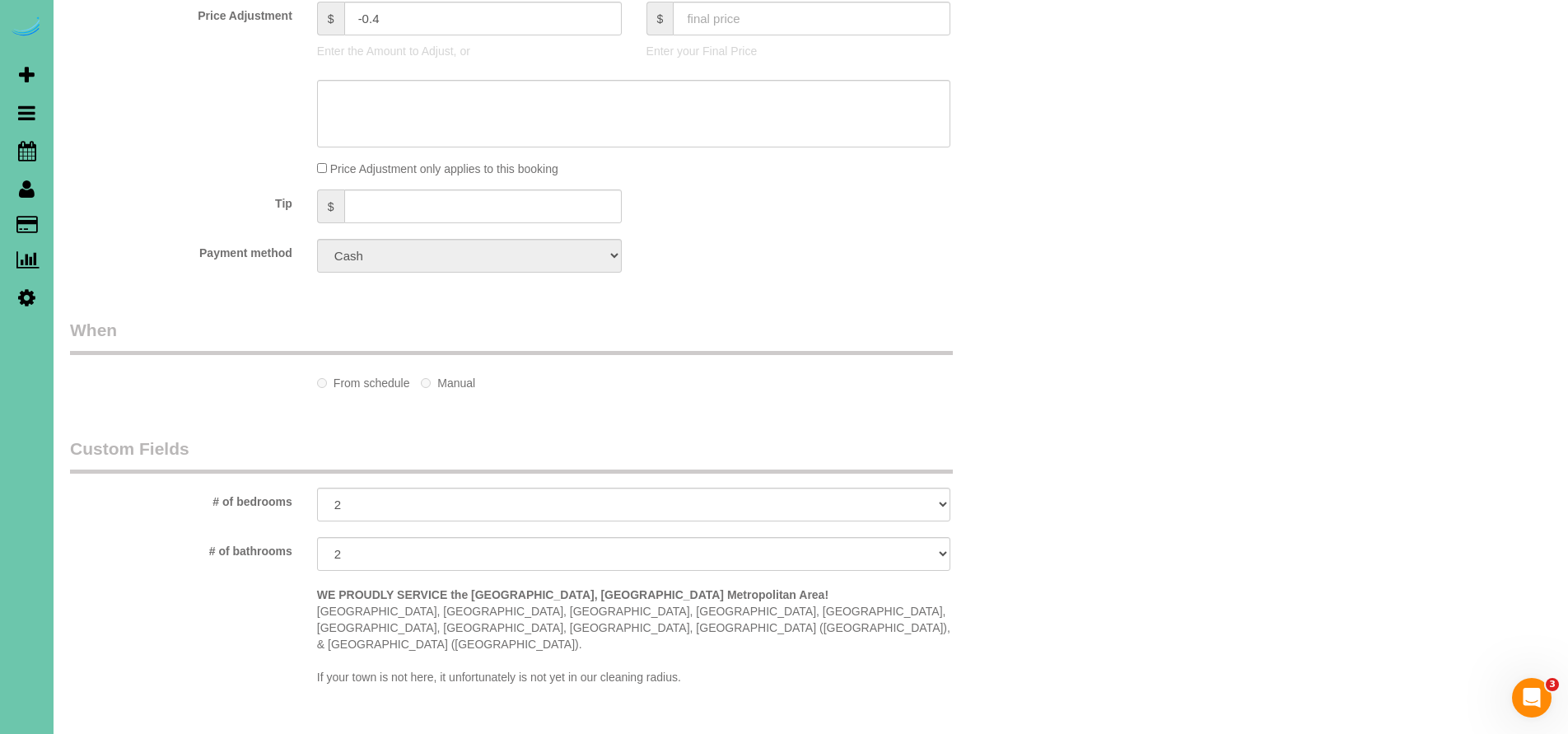
select select "object:688"
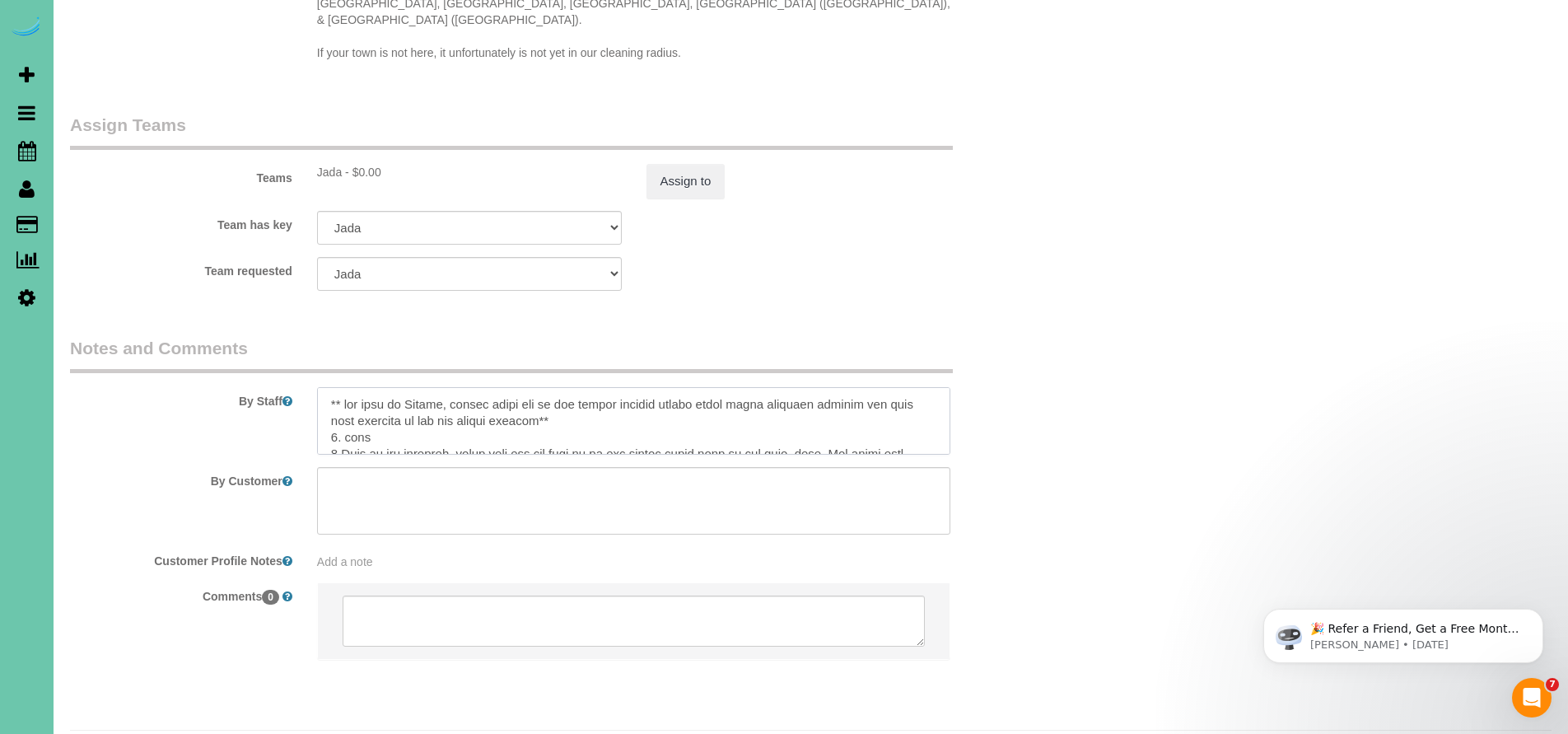
drag, startPoint x: 577, startPoint y: 381, endPoint x: 328, endPoint y: 367, distance: 249.4
click at [328, 387] on textarea at bounding box center [634, 420] width 634 height 67
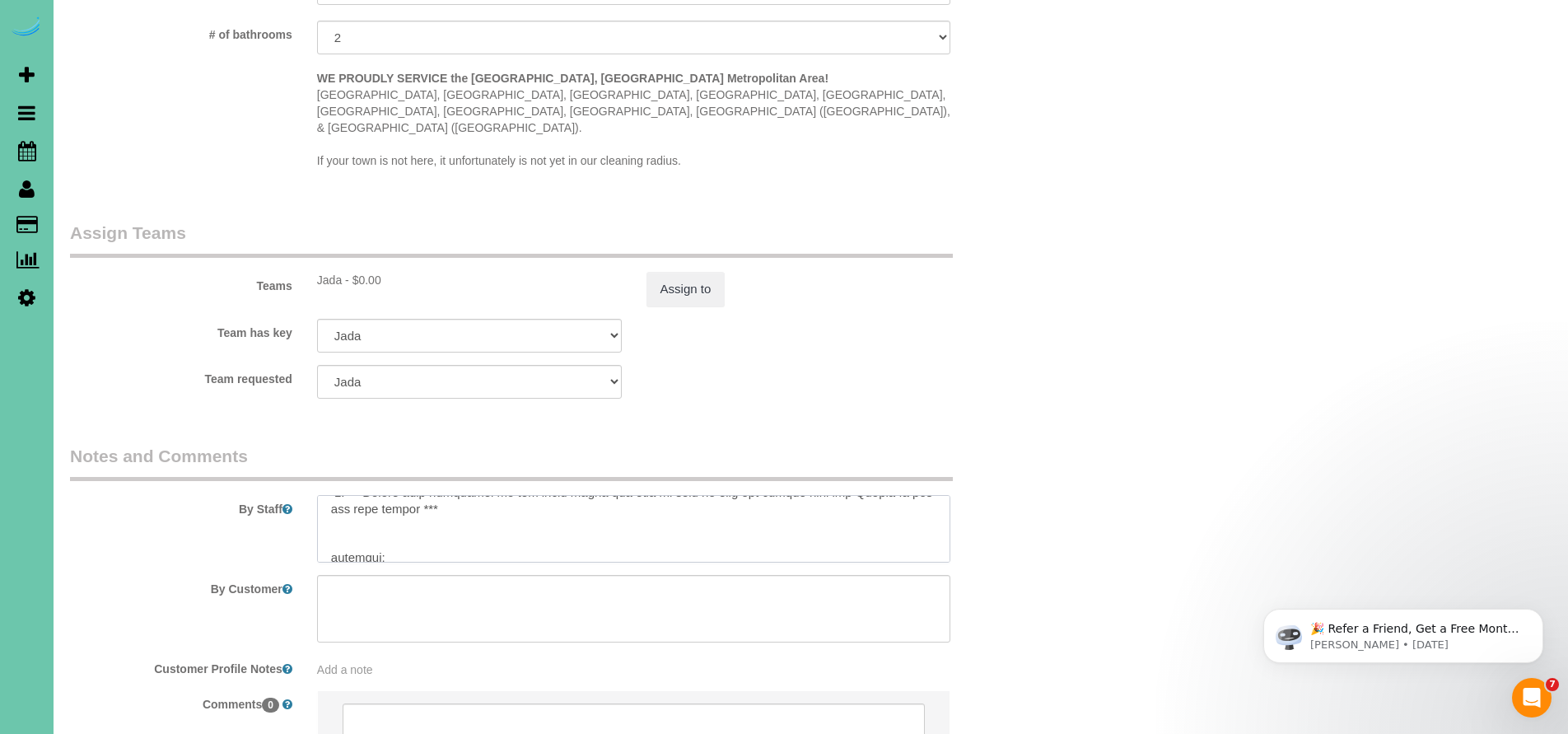
scroll to position [129, 0]
drag, startPoint x: 462, startPoint y: 498, endPoint x: 438, endPoint y: 498, distance: 24.0
click at [461, 499] on textarea at bounding box center [634, 528] width 634 height 67
drag, startPoint x: 435, startPoint y: 498, endPoint x: 357, endPoint y: 489, distance: 78.5
click at [357, 495] on textarea at bounding box center [634, 528] width 634 height 67
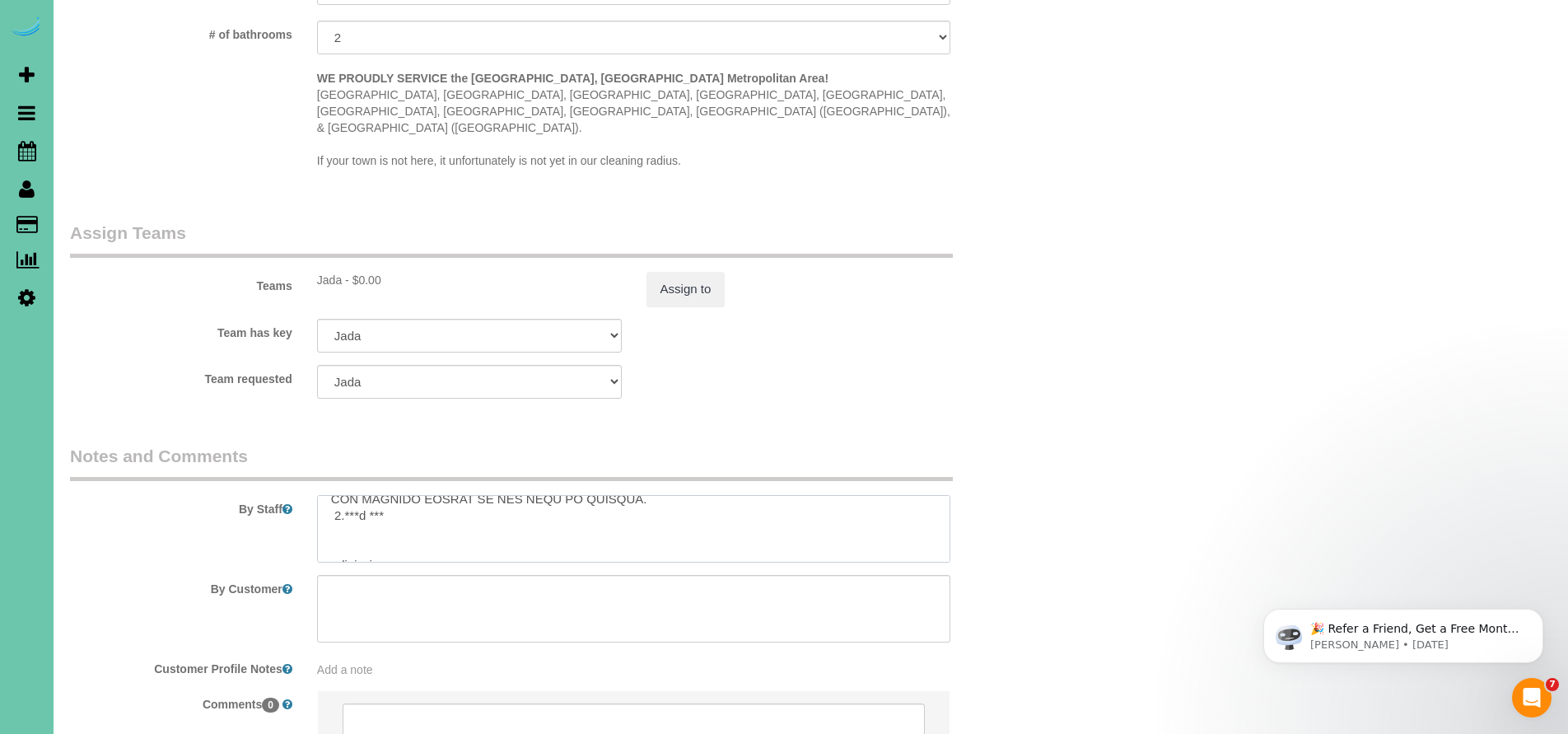
drag, startPoint x: 383, startPoint y: 486, endPoint x: 324, endPoint y: 488, distance: 59.0
click at [324, 495] on textarea at bounding box center [634, 528] width 634 height 67
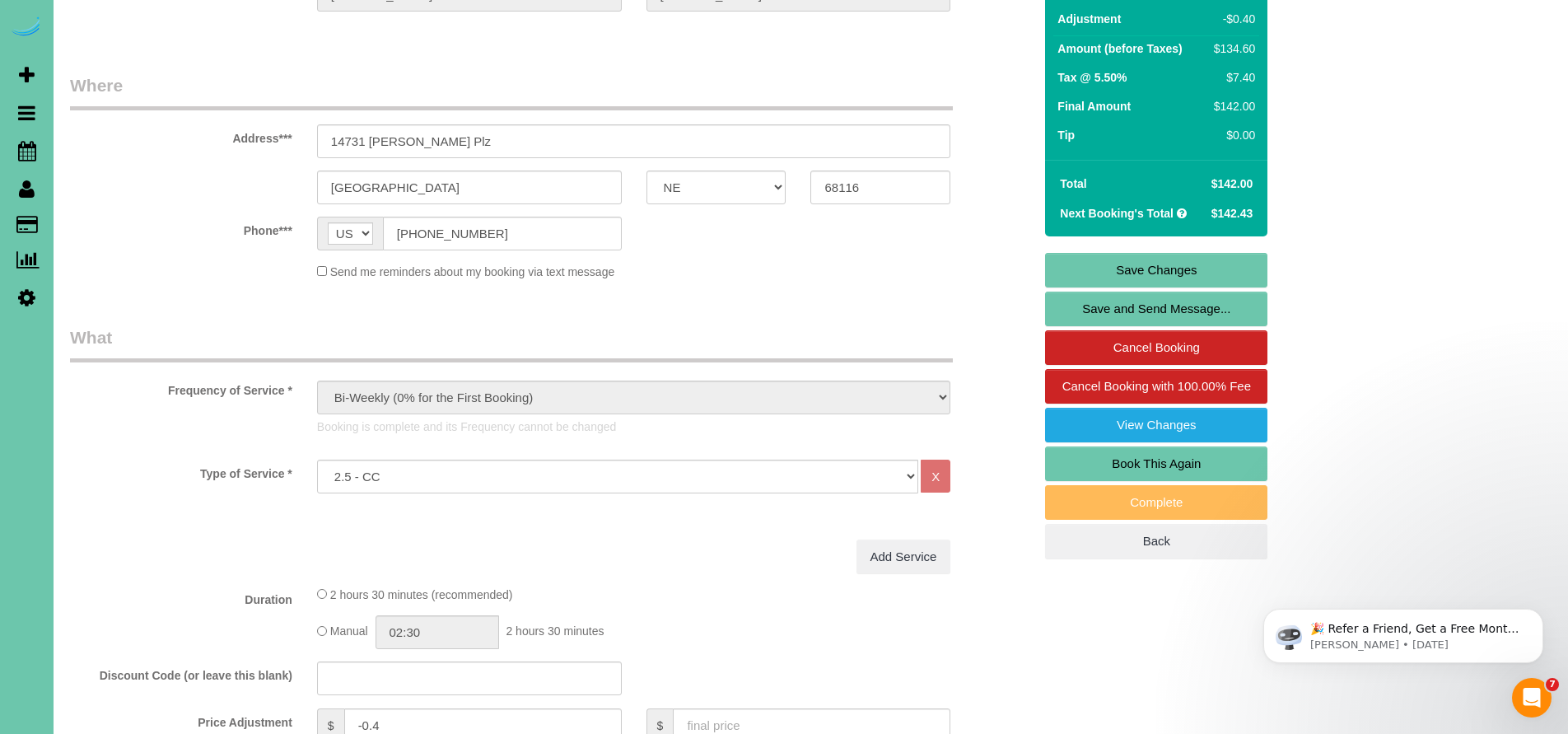
scroll to position [24, 0]
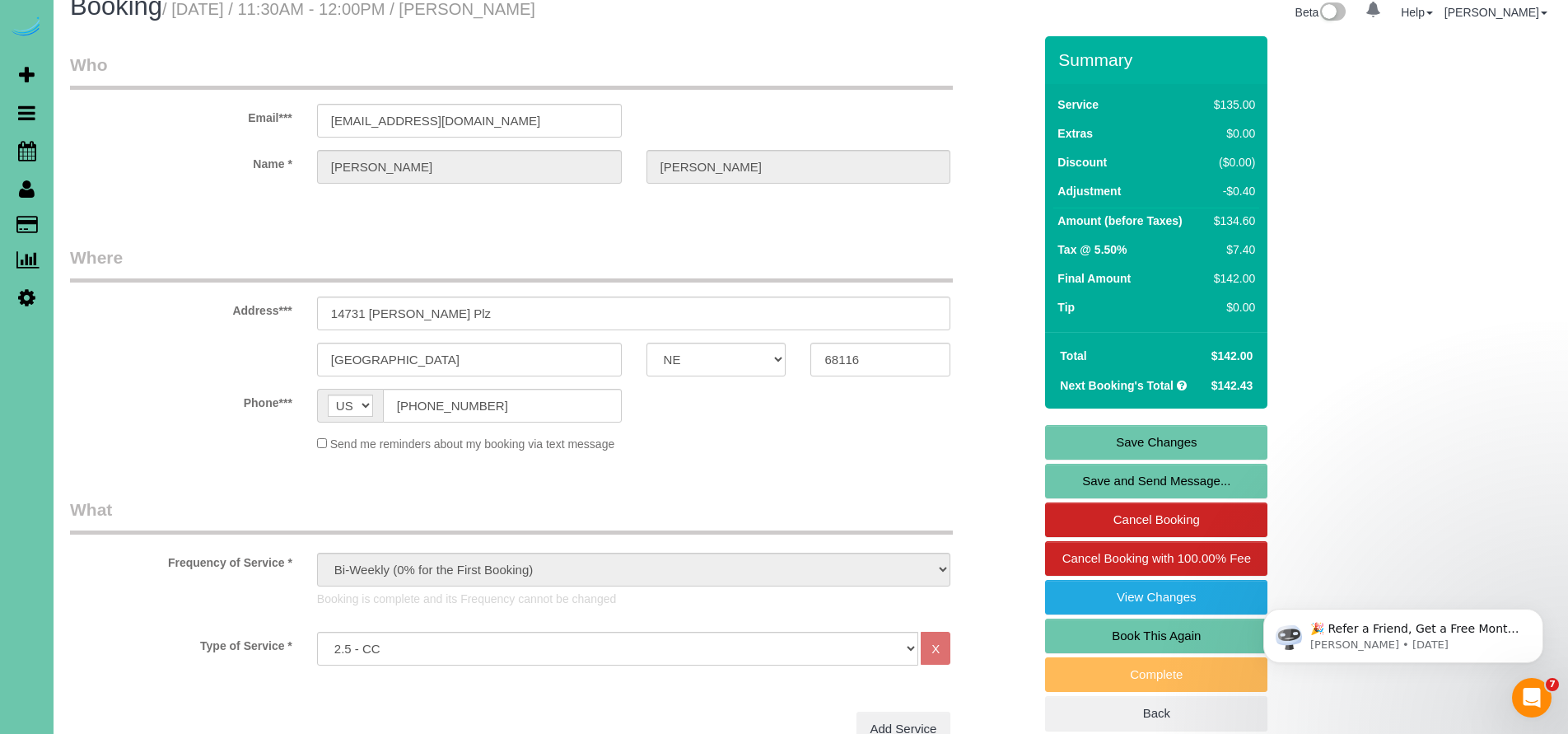
type textarea "1. cash 2.Park in the driveway, front door key pad will be at the bottom ledge …"
click at [1135, 448] on link "Save Changes" at bounding box center [1156, 441] width 222 height 34
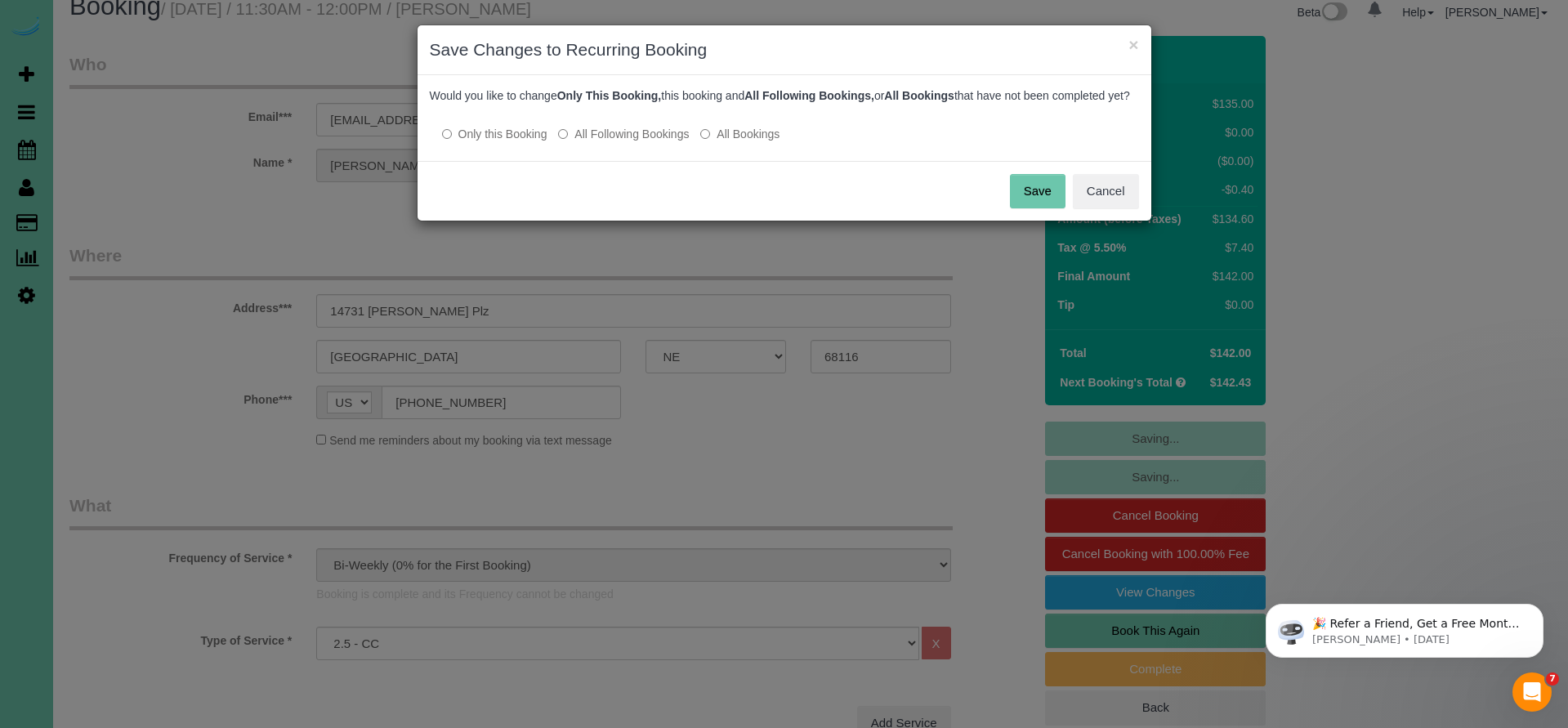
click at [1034, 208] on button "Save" at bounding box center [1038, 190] width 56 height 34
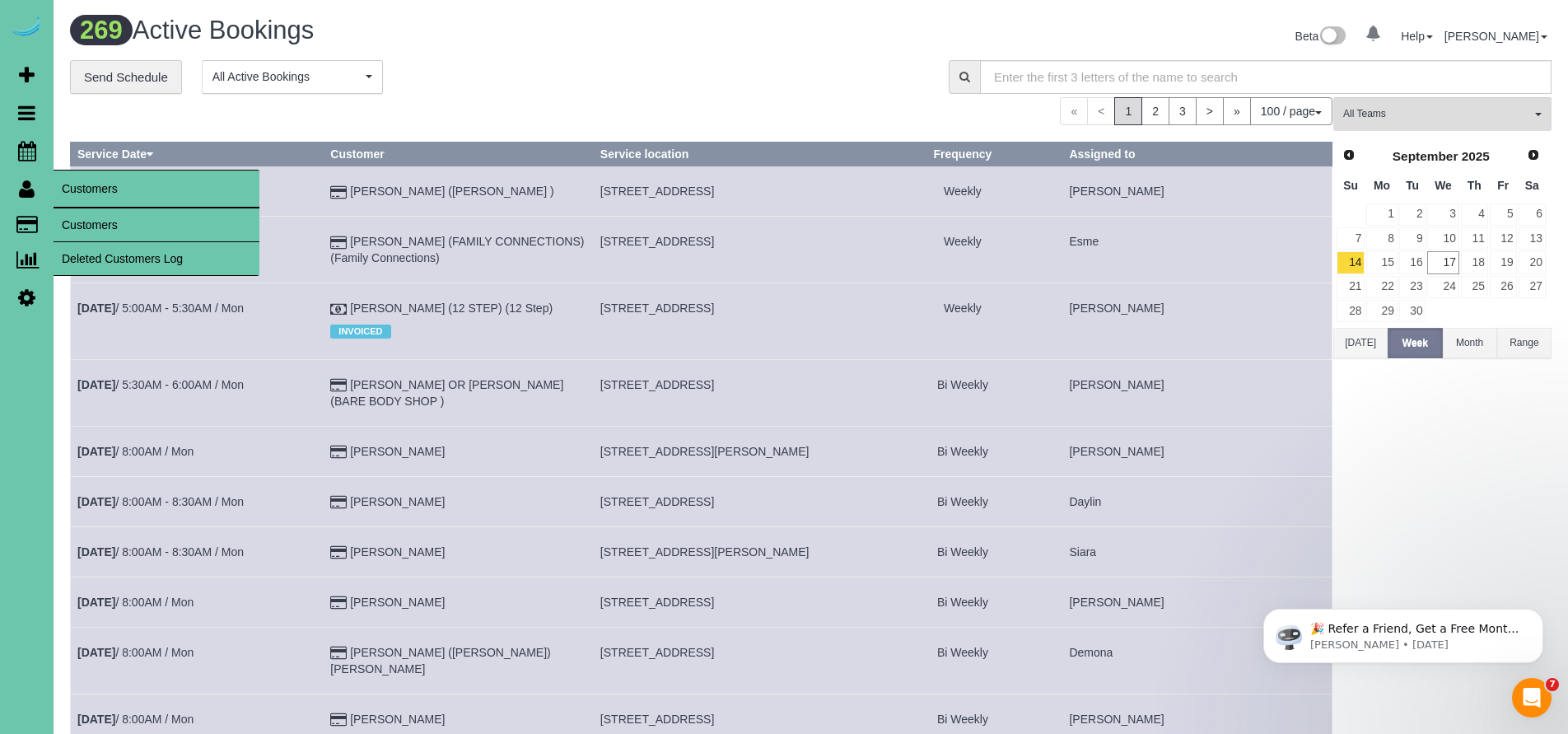
click at [88, 226] on link "Customers" at bounding box center [156, 225] width 206 height 33
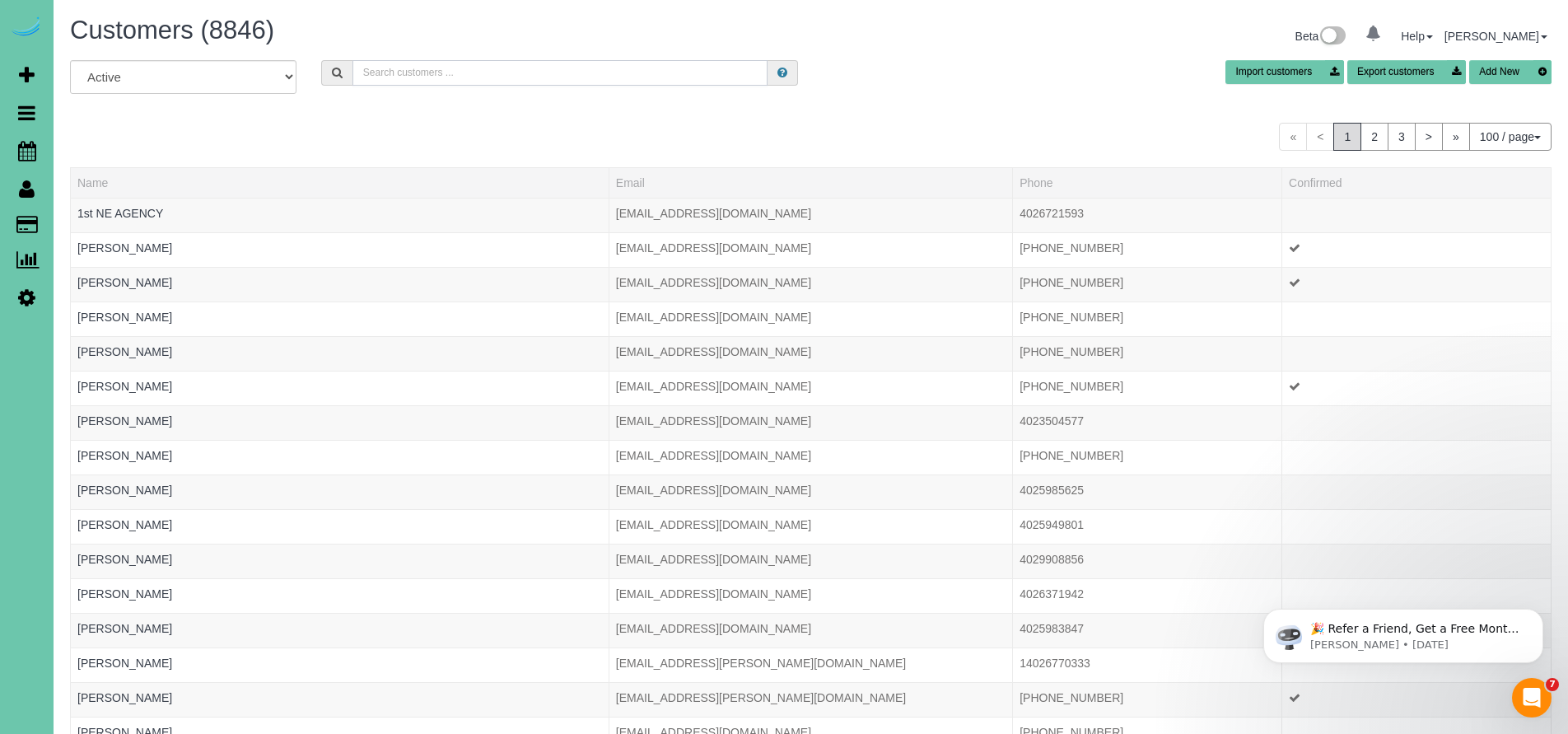
click at [392, 67] on input "text" at bounding box center [560, 73] width 416 height 25
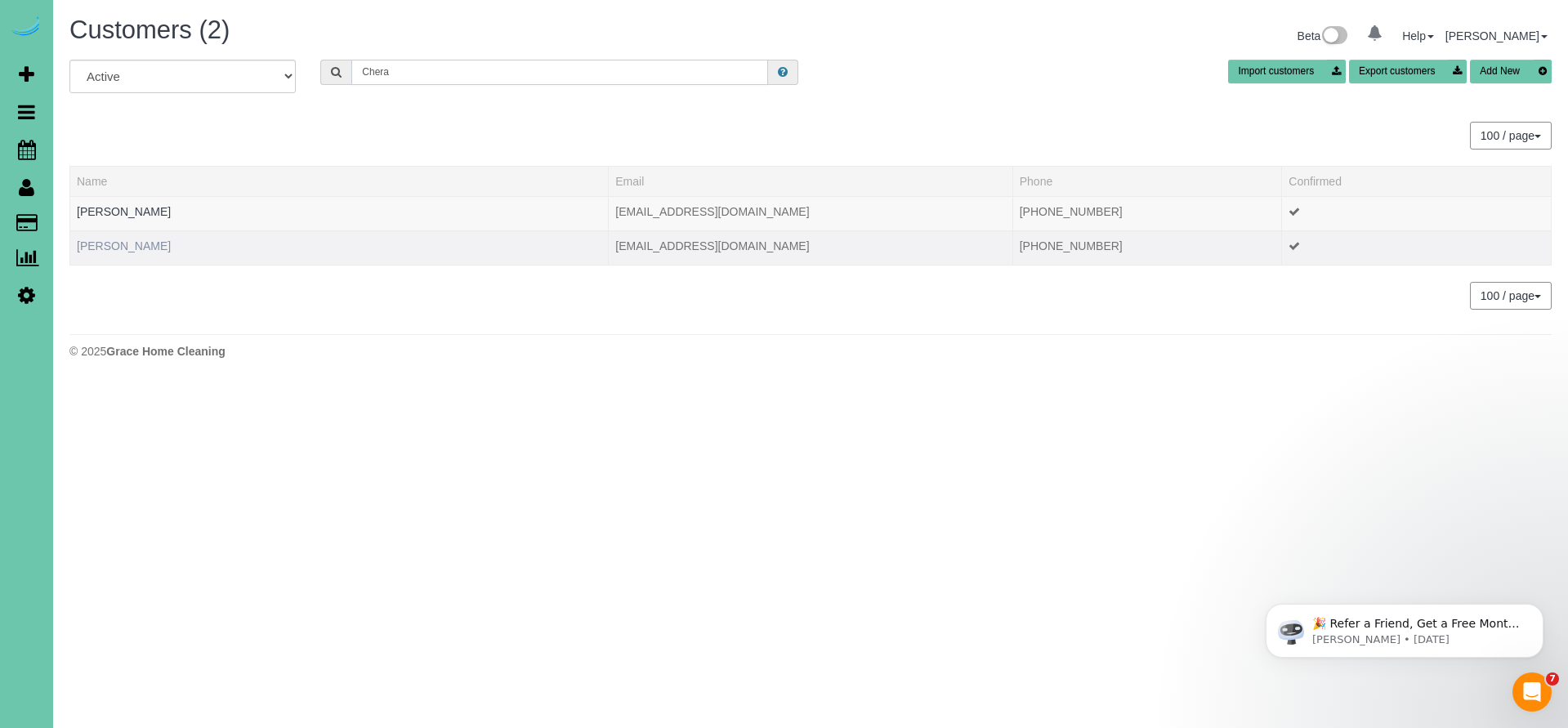
type input "Chera"
click at [133, 242] on link "Chera Wenzl" at bounding box center [123, 245] width 94 height 13
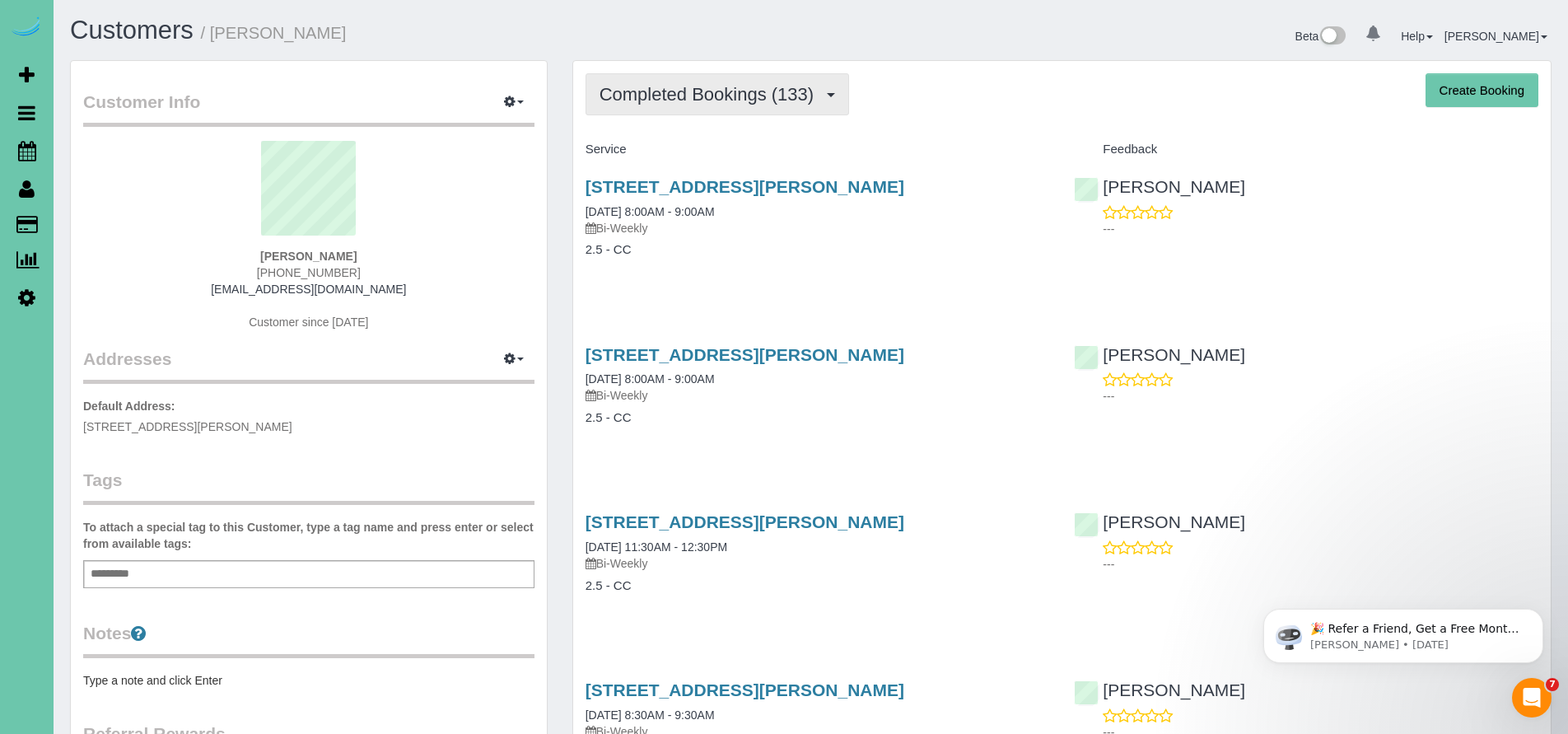
click at [697, 97] on span "Completed Bookings (133)" at bounding box center [710, 95] width 222 height 21
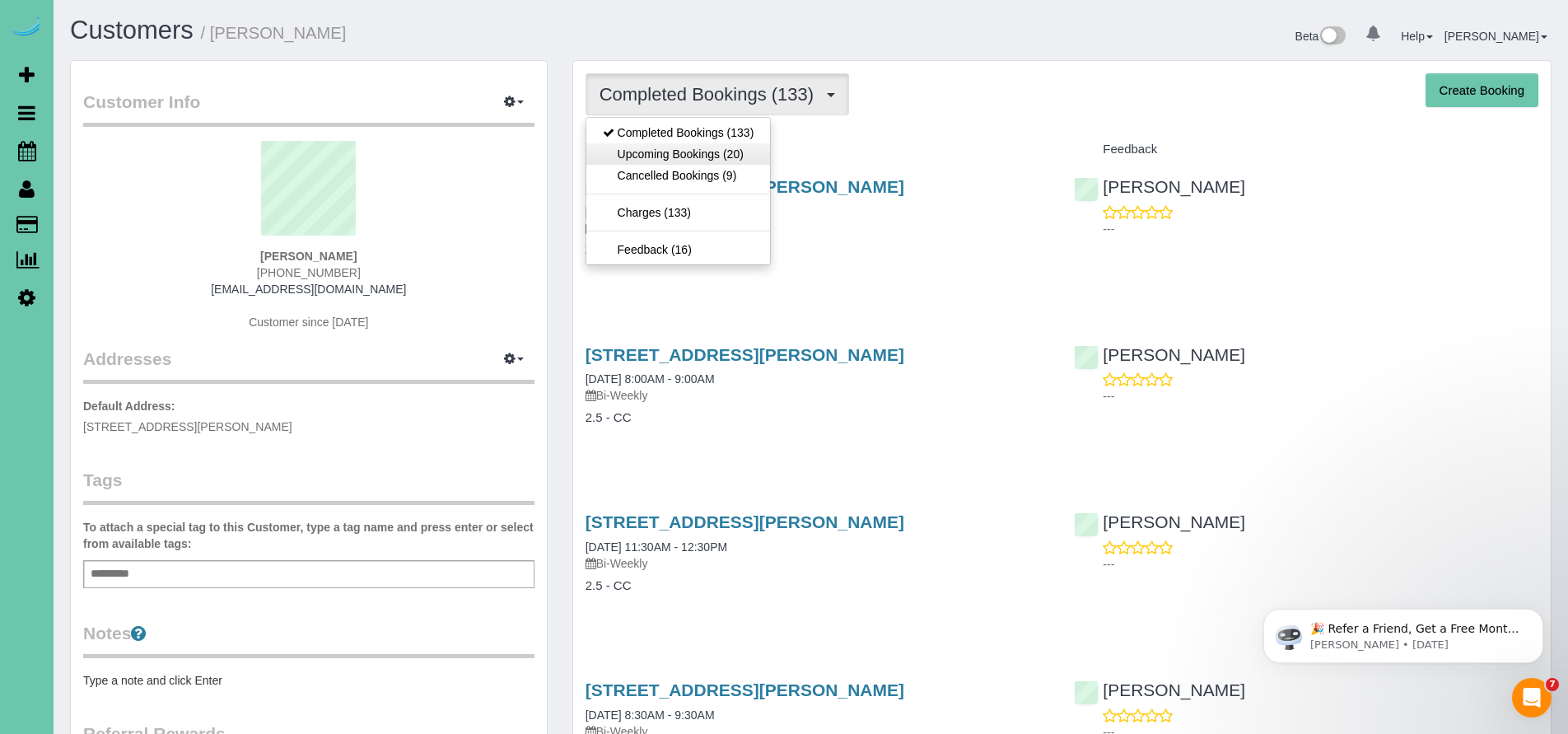
click at [701, 149] on link "Upcoming Bookings (20)" at bounding box center [678, 154] width 185 height 21
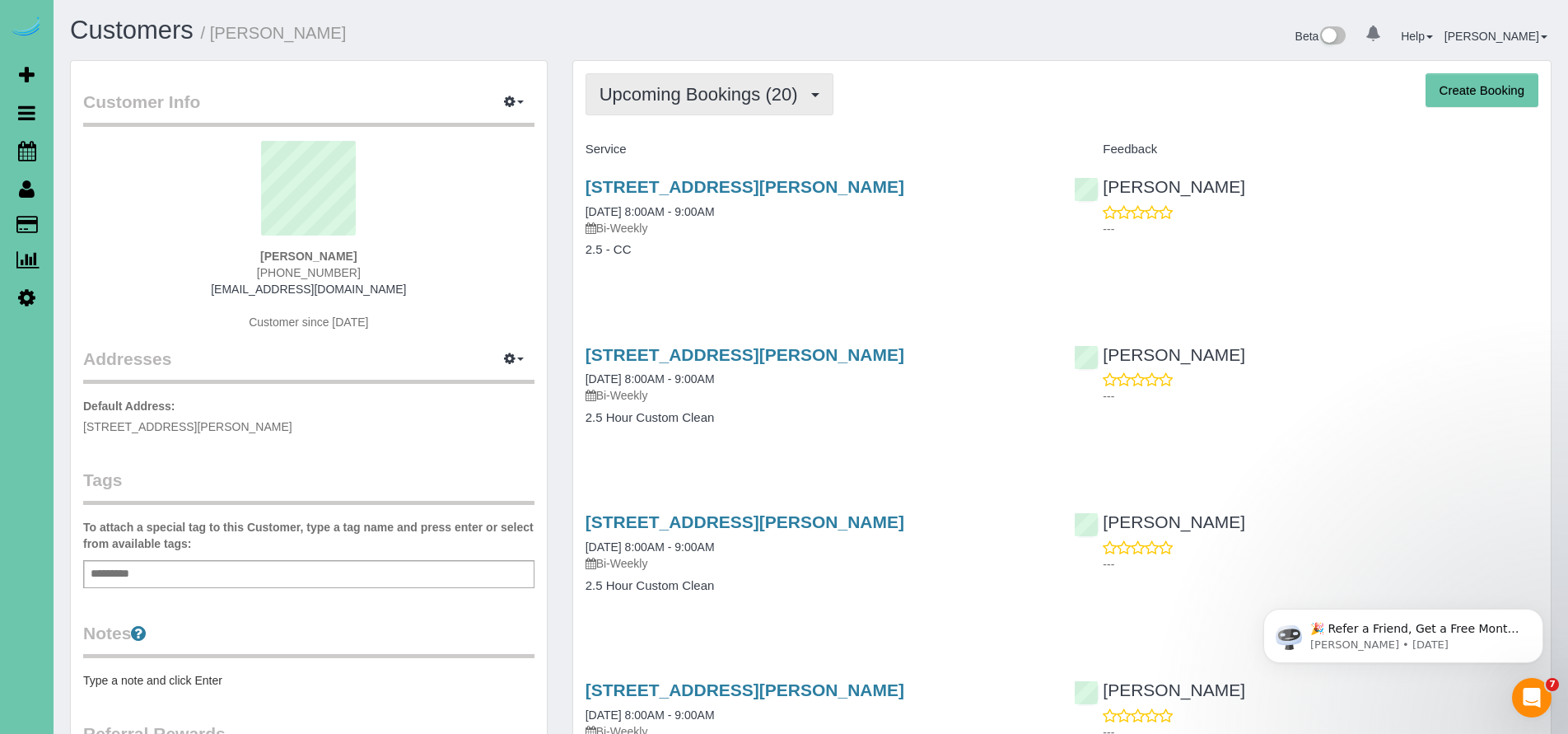
click at [718, 94] on span "Upcoming Bookings (20)" at bounding box center [703, 95] width 207 height 21
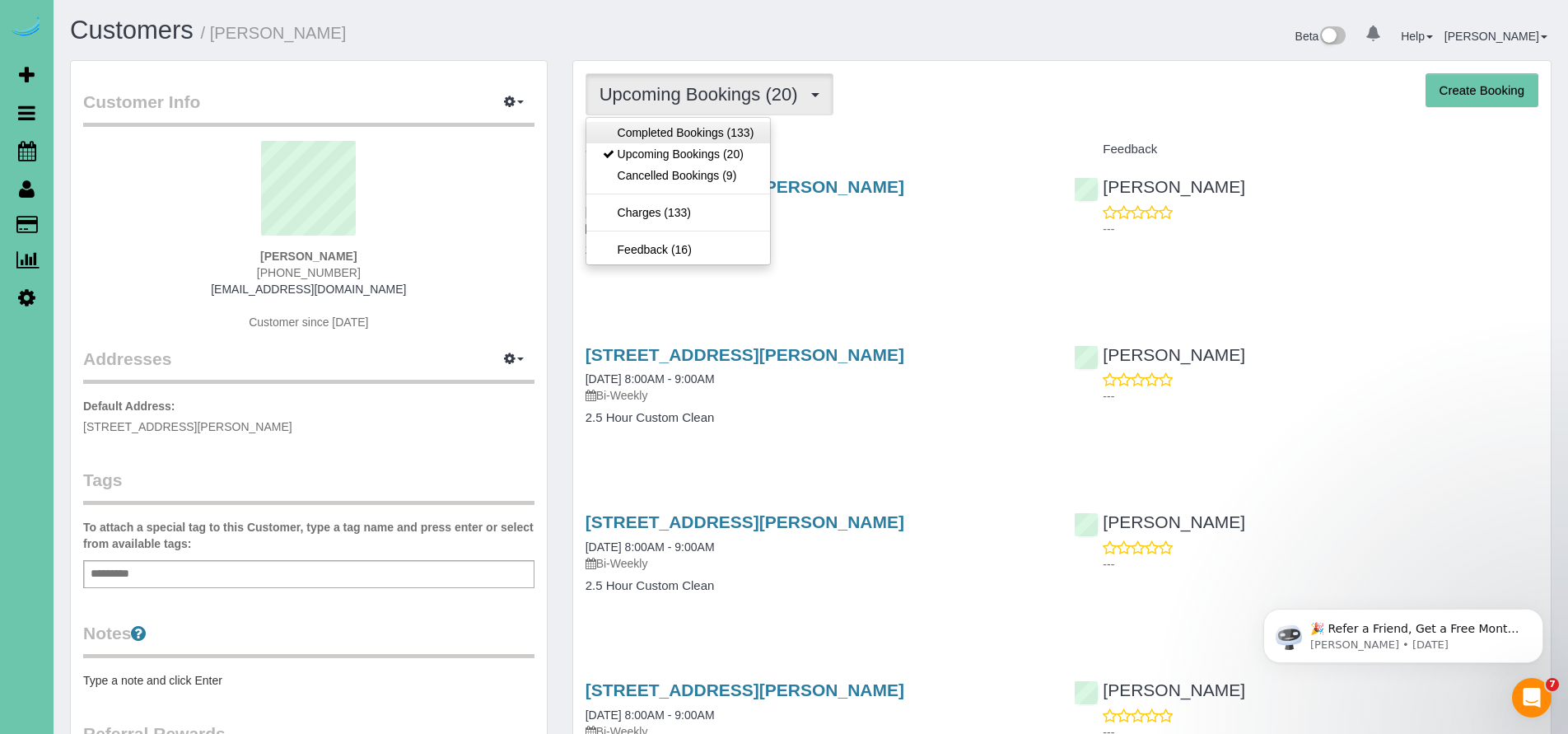
click at [720, 137] on link "Completed Bookings (133)" at bounding box center [678, 132] width 185 height 21
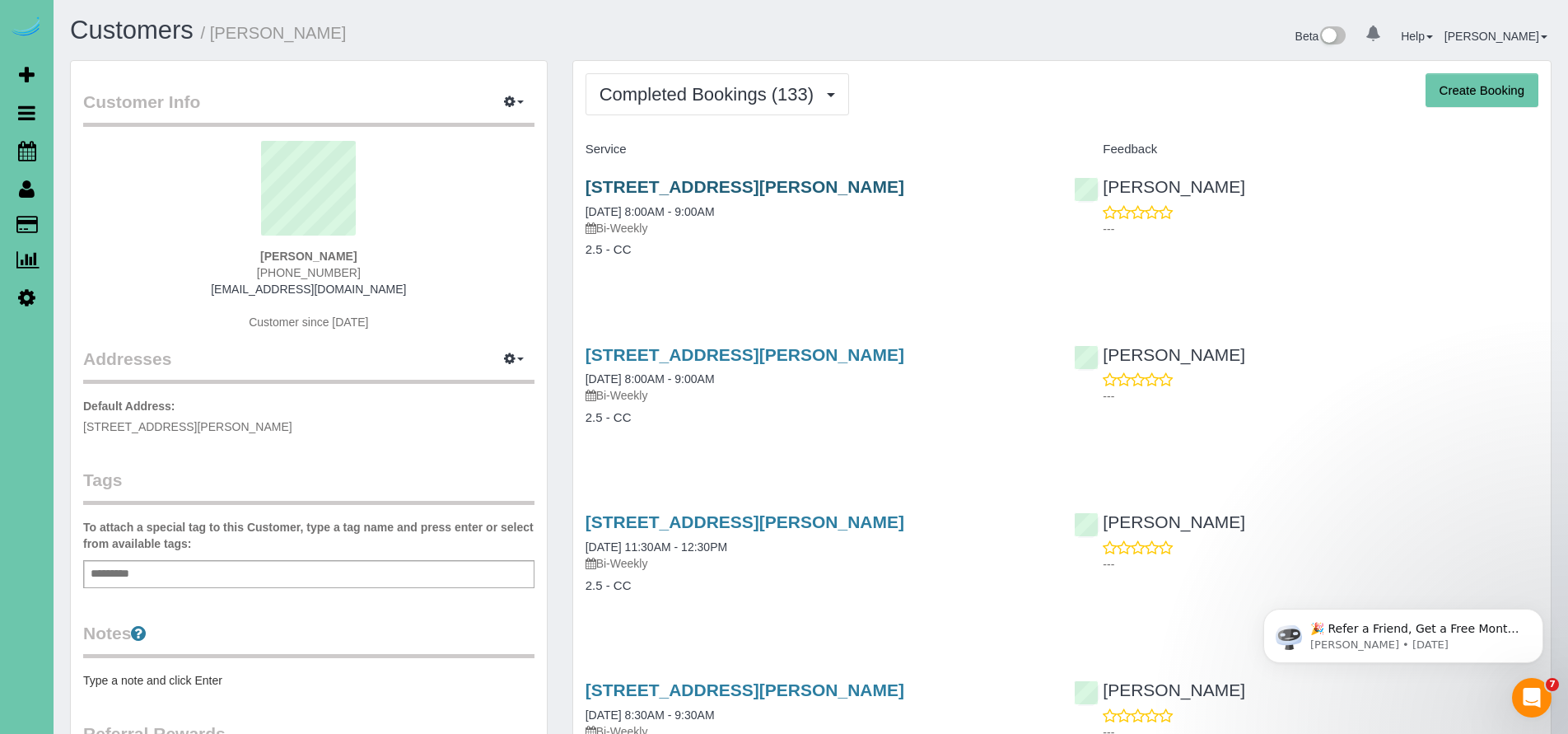
click at [725, 183] on link "12410 Grebe Street, Omaha, NE 68142" at bounding box center [745, 187] width 319 height 19
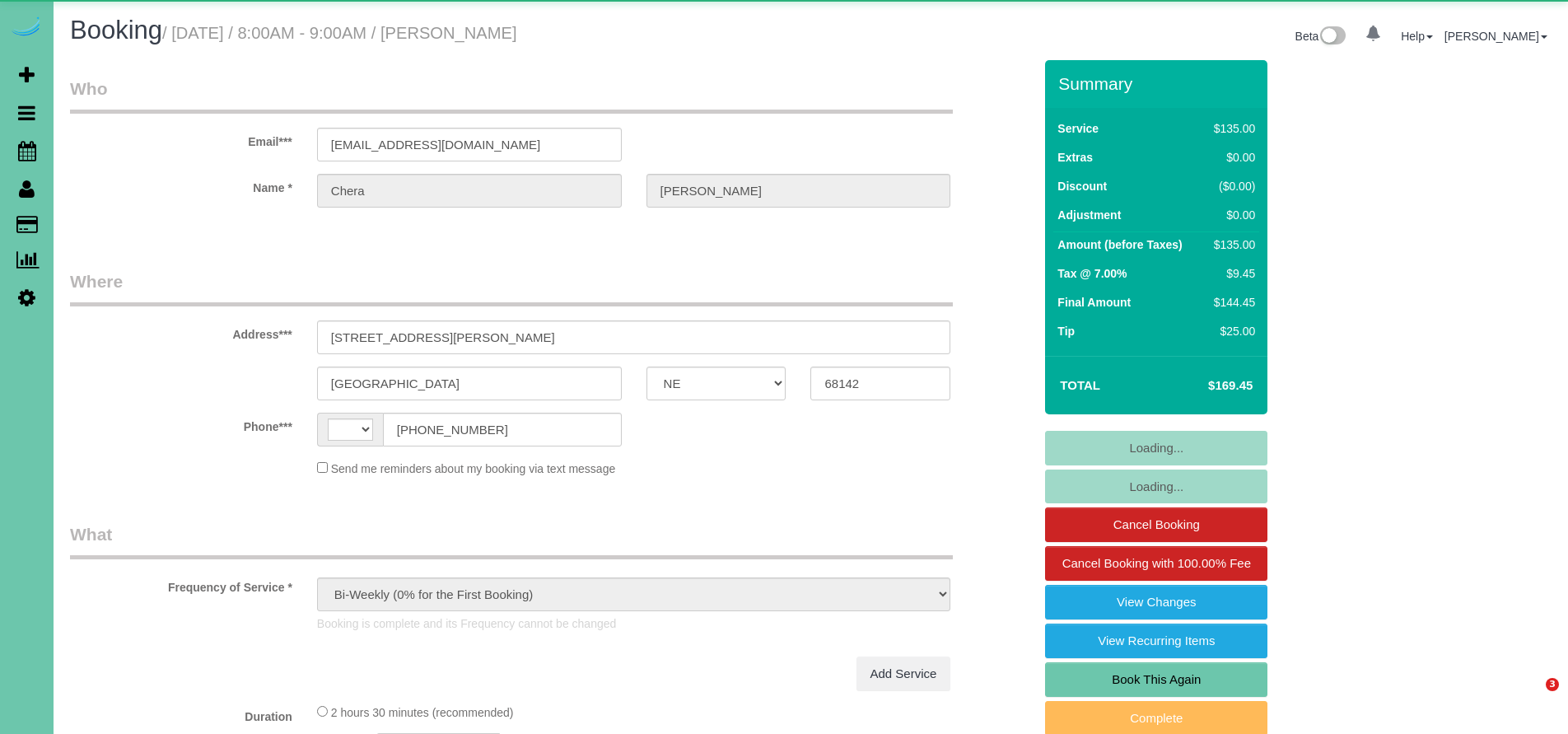
select select "NE"
select select "string:[GEOGRAPHIC_DATA]"
select select "string:fspay-63372411-bb2a-4bfe-9c96-16ecc6769b86"
select select "object:903"
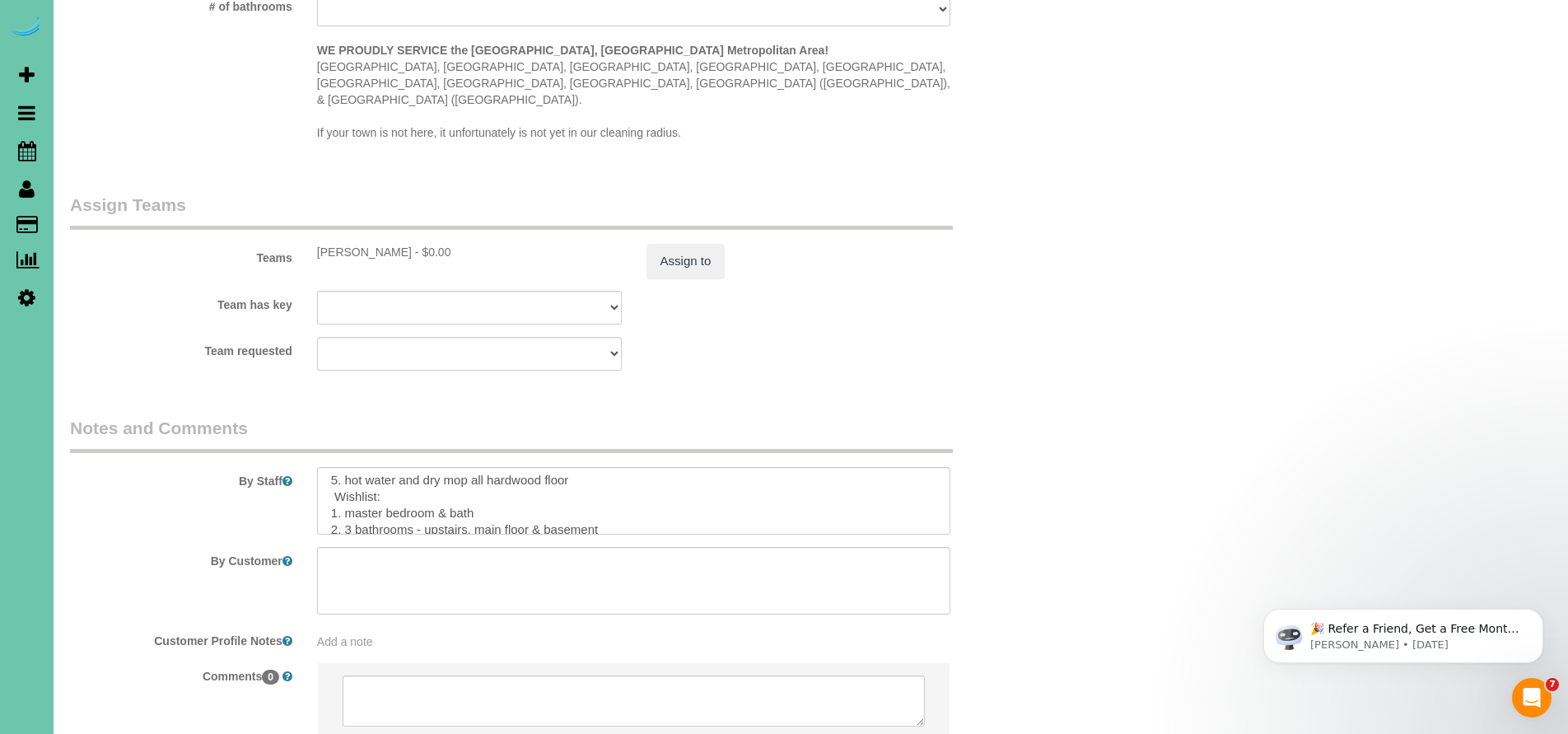
scroll to position [74, 0]
click at [598, 467] on textarea at bounding box center [634, 500] width 634 height 67
paste textarea "main floor bathroom and garage mats are secure to floor. Vacuum garage mat and …"
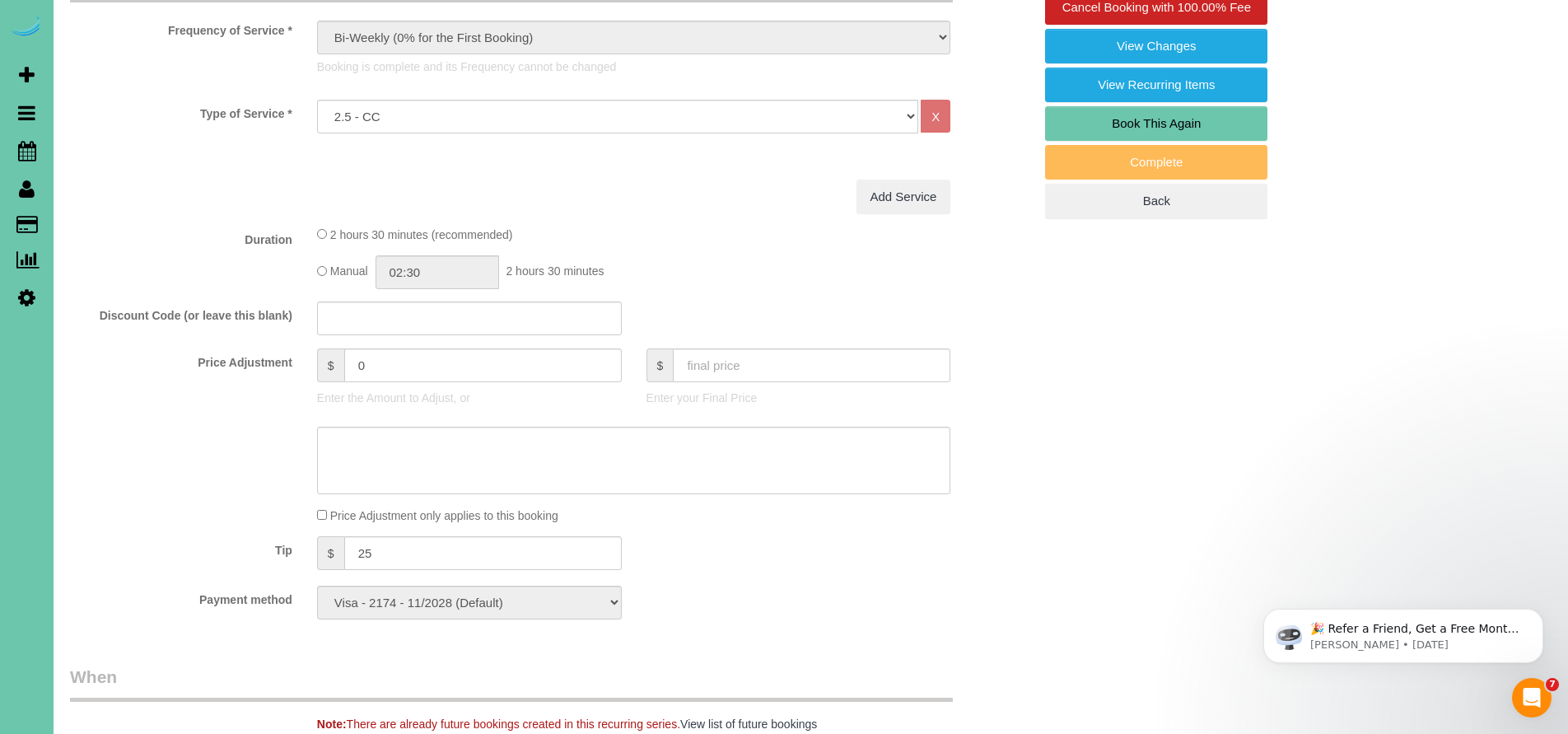
scroll to position [214, 0]
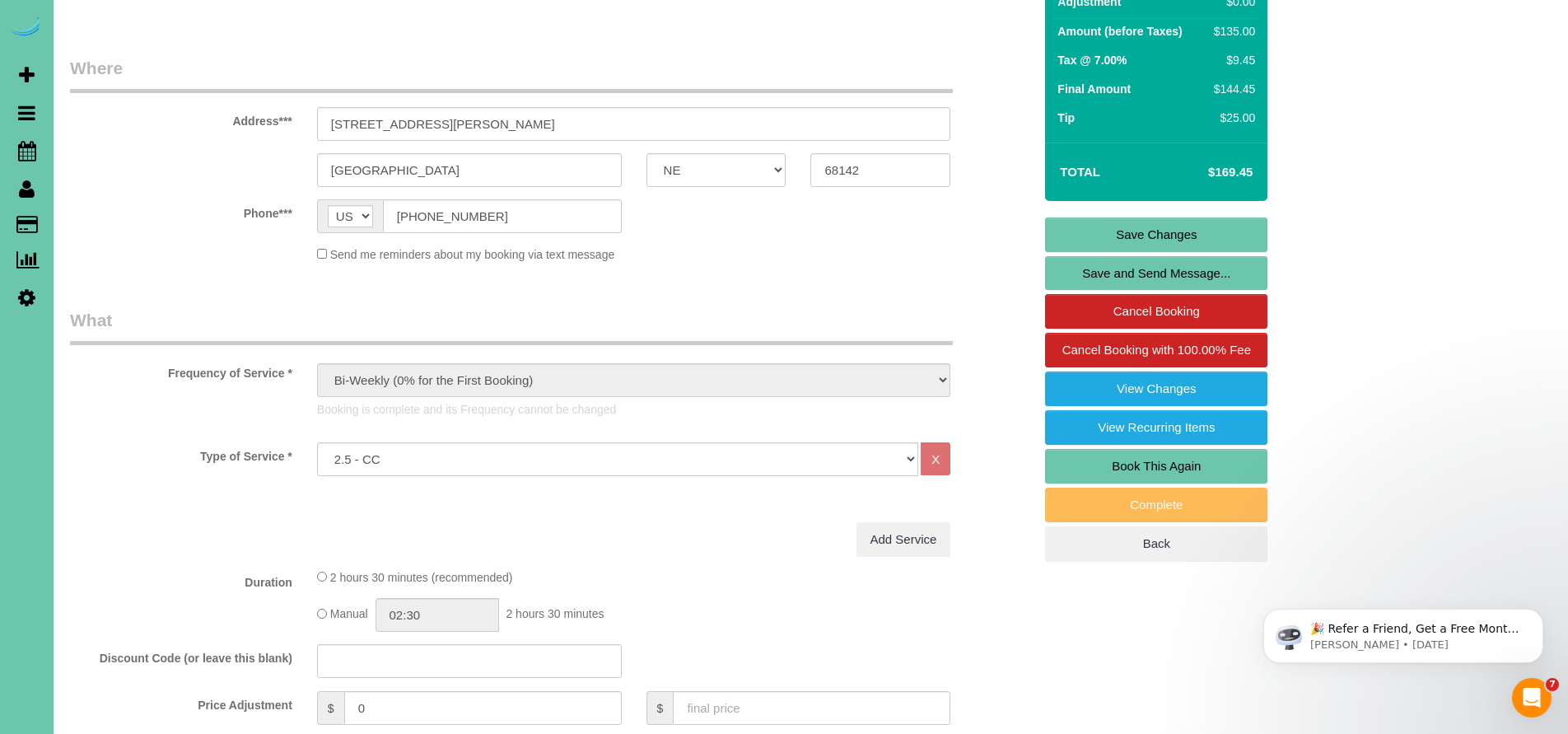
type textarea "1. credit 2. client home to let us in; if not, Door Code: 1048 3. biweekly recu…"
click at [1142, 238] on link "Save Changes" at bounding box center [1156, 234] width 222 height 34
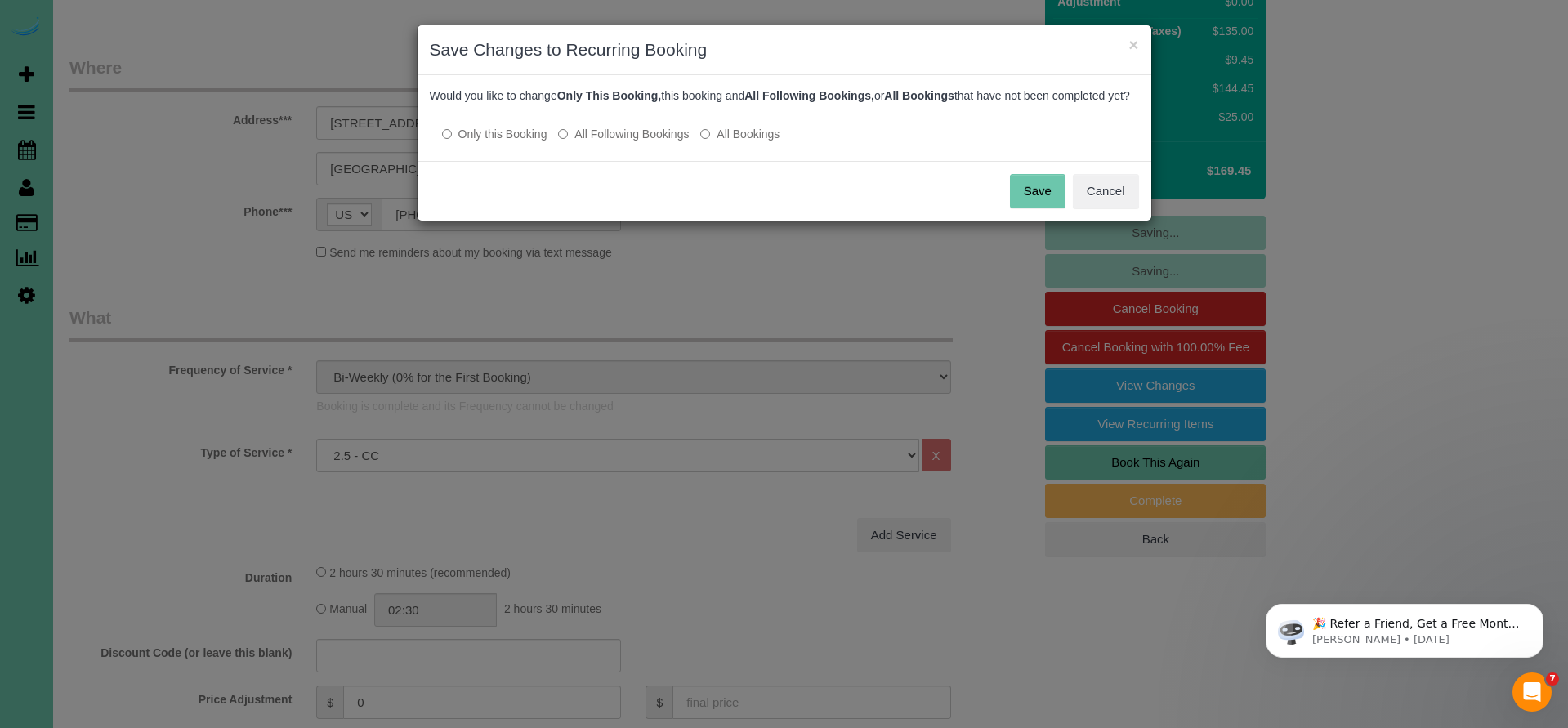
click at [1038, 208] on button "Save" at bounding box center [1038, 190] width 56 height 34
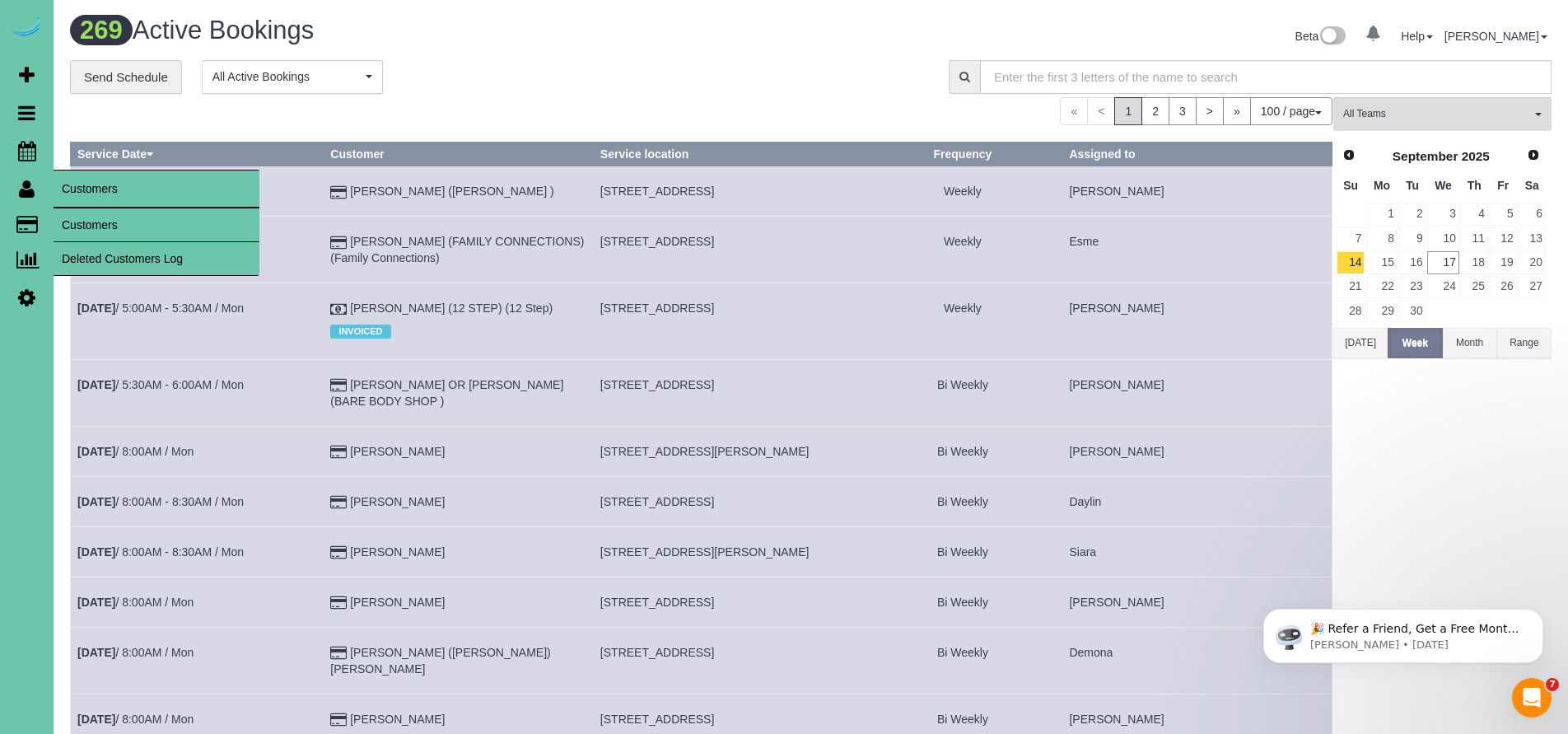
click at [88, 219] on link "Customers" at bounding box center [156, 225] width 206 height 33
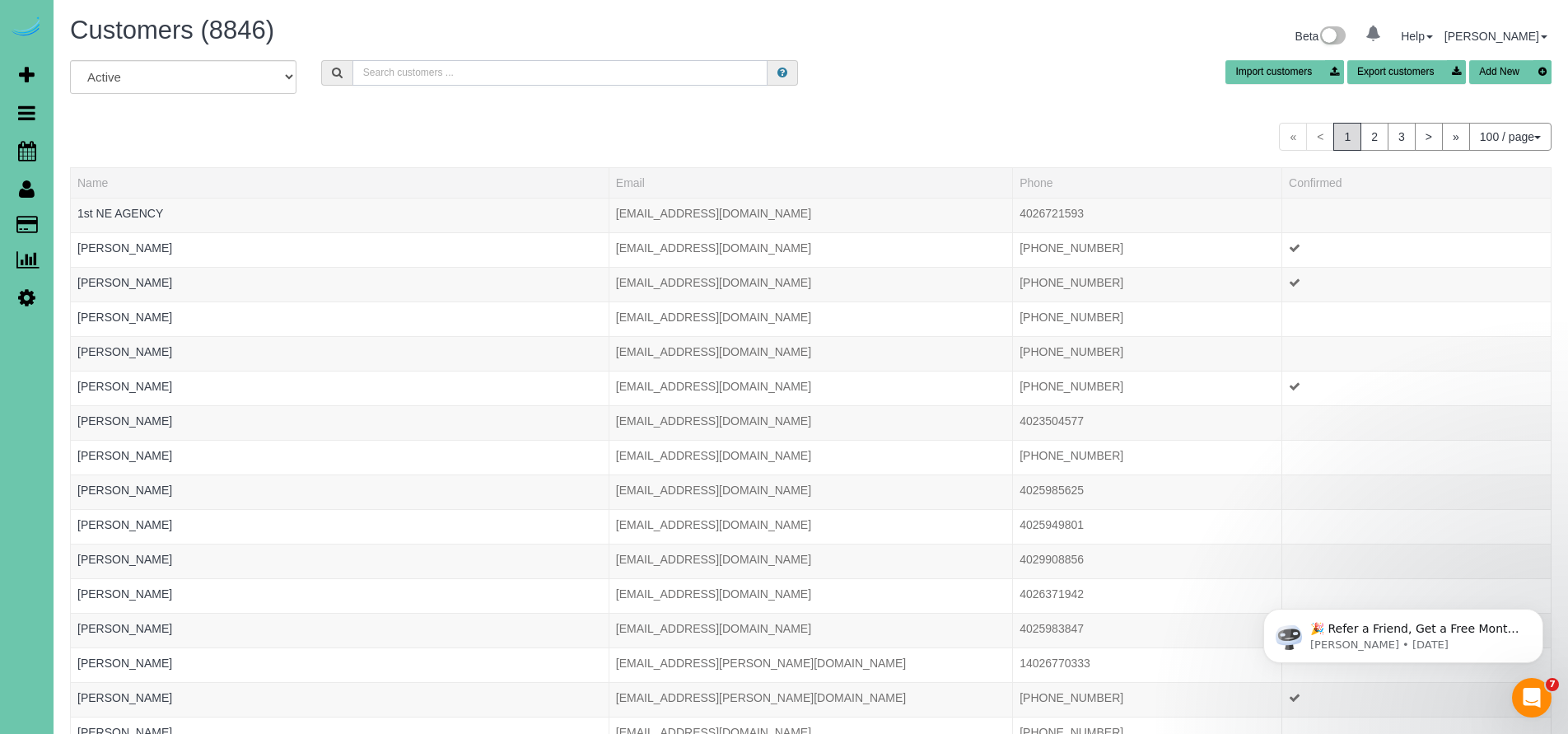
click at [375, 68] on input "text" at bounding box center [560, 73] width 416 height 25
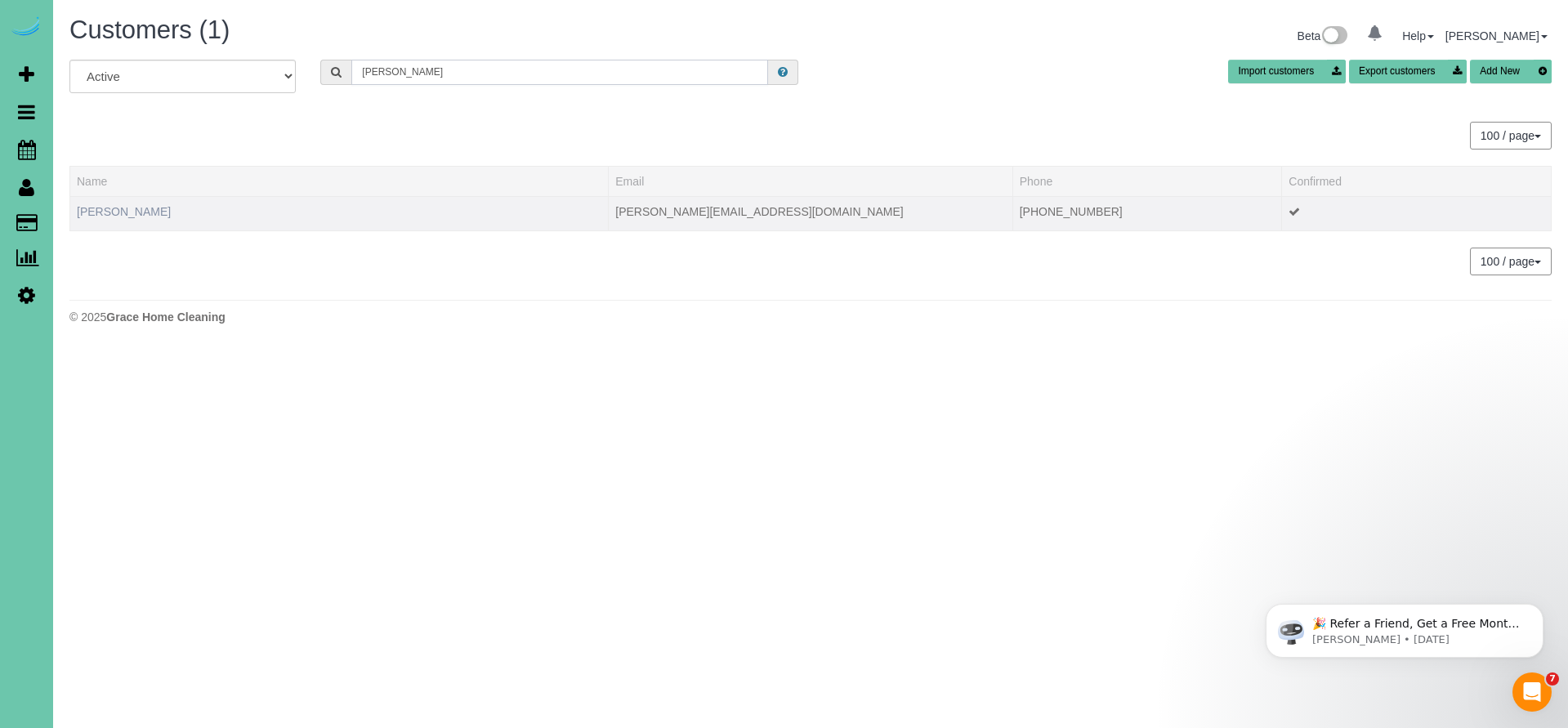
type input "[PERSON_NAME]"
click at [154, 210] on link "[PERSON_NAME]" at bounding box center [123, 211] width 94 height 13
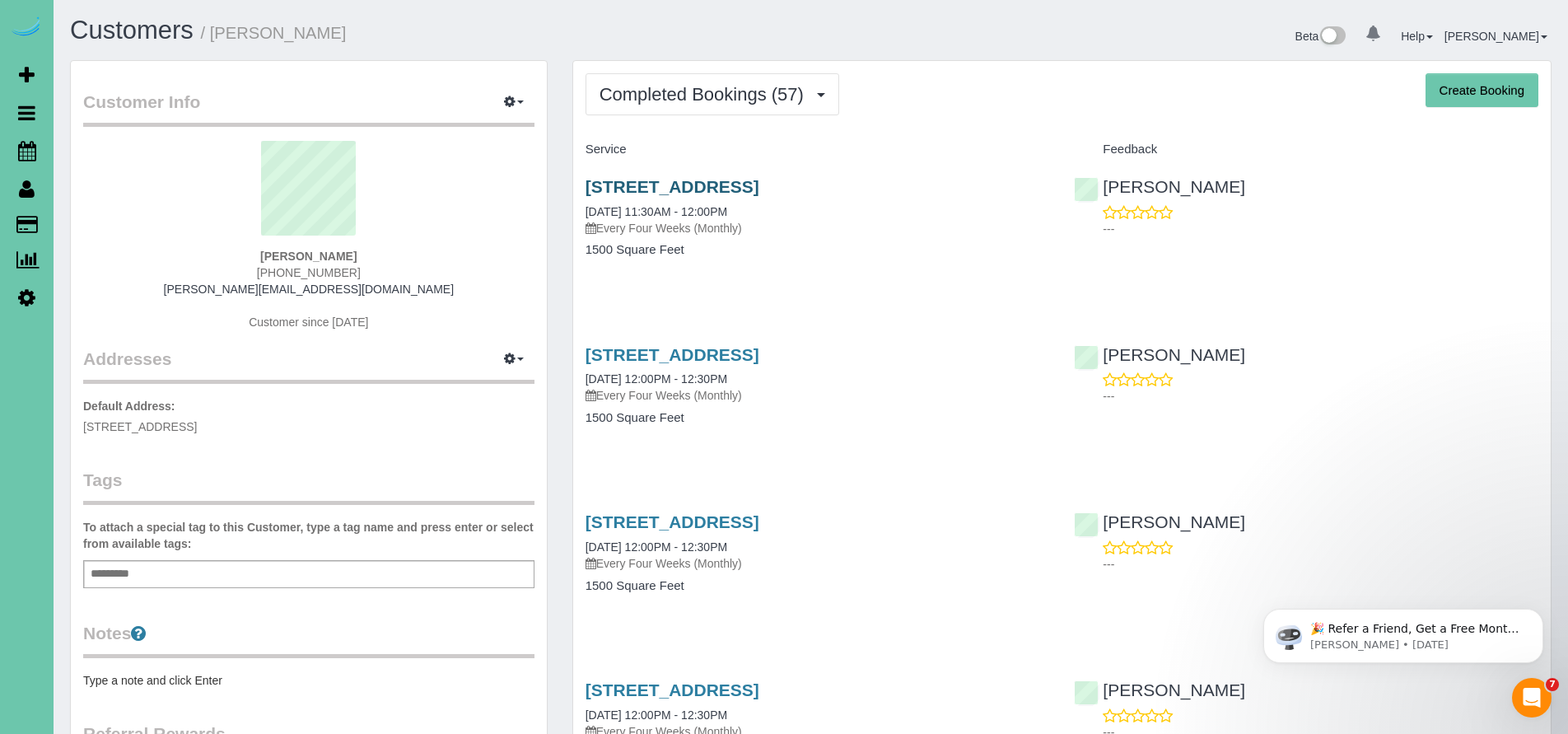
click at [720, 187] on link "[STREET_ADDRESS]" at bounding box center [672, 187] width 173 height 19
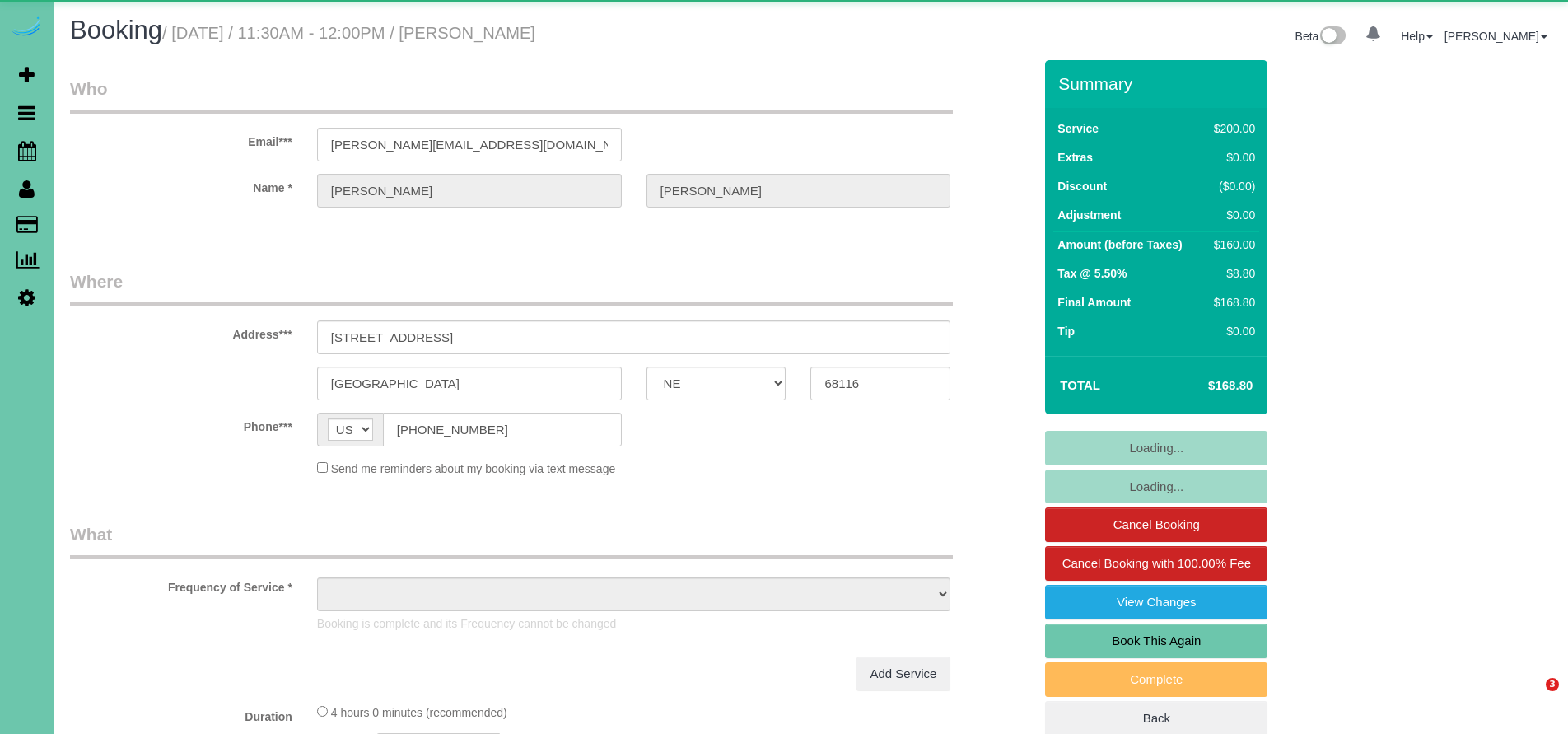
select select "NE"
select select "object:842"
select select "string:fspay-3dd92e7d-d98e-4cb5-b0eb-f37cdfafcade"
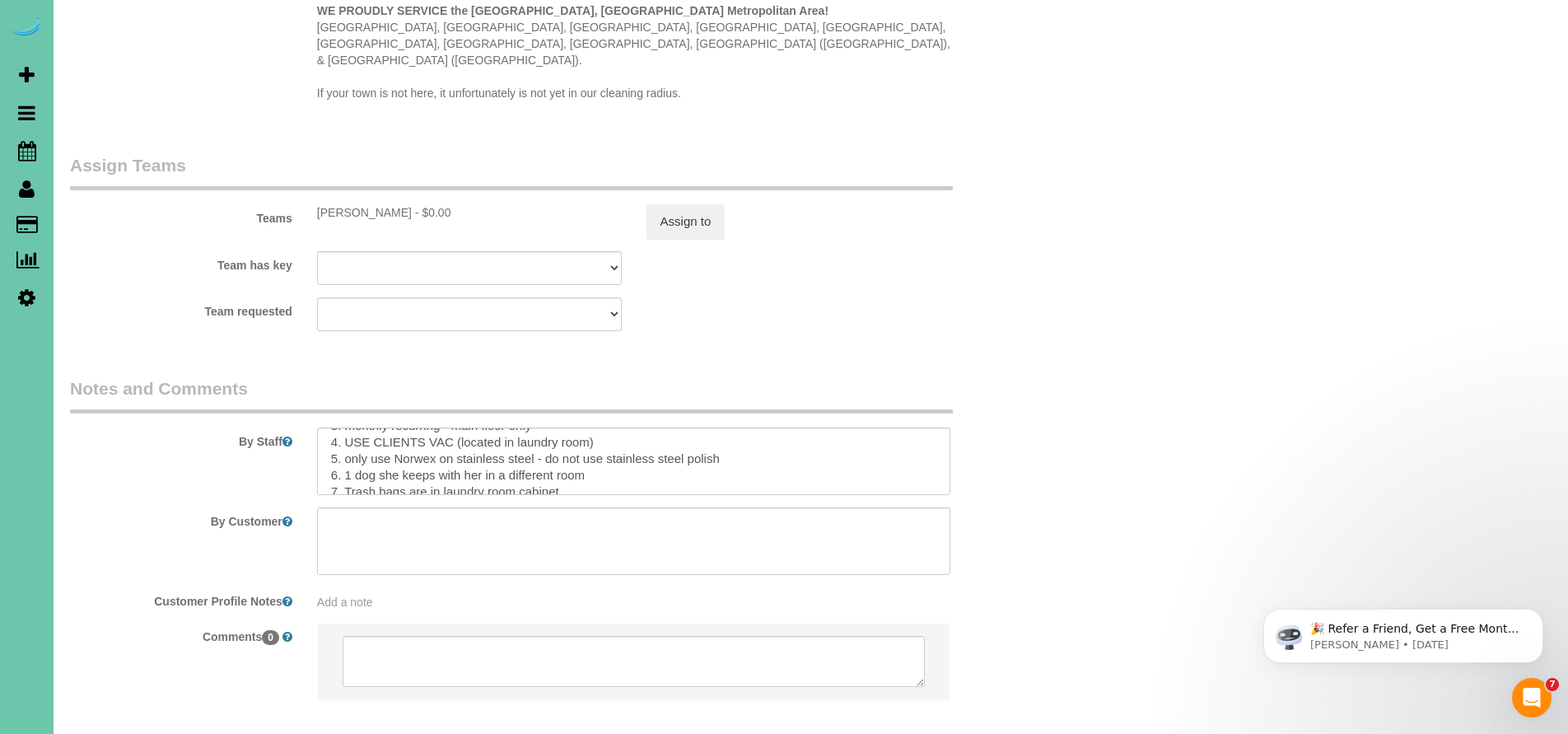
scroll to position [55, 0]
click at [597, 427] on textarea at bounding box center [634, 461] width 634 height 67
click at [337, 427] on textarea at bounding box center [634, 461] width 634 height 67
click at [336, 427] on textarea at bounding box center [634, 461] width 634 height 67
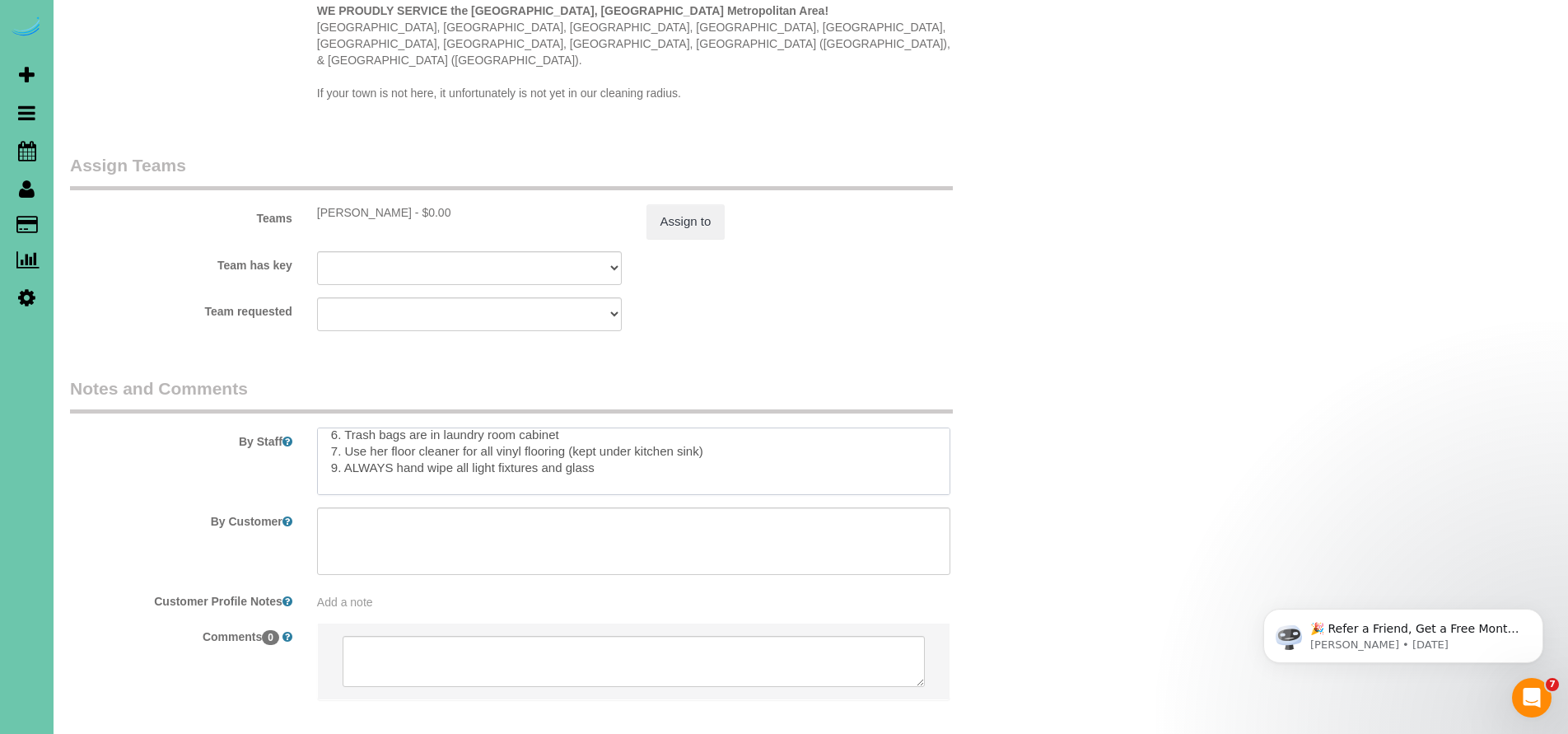
click at [337, 427] on textarea at bounding box center [634, 461] width 634 height 67
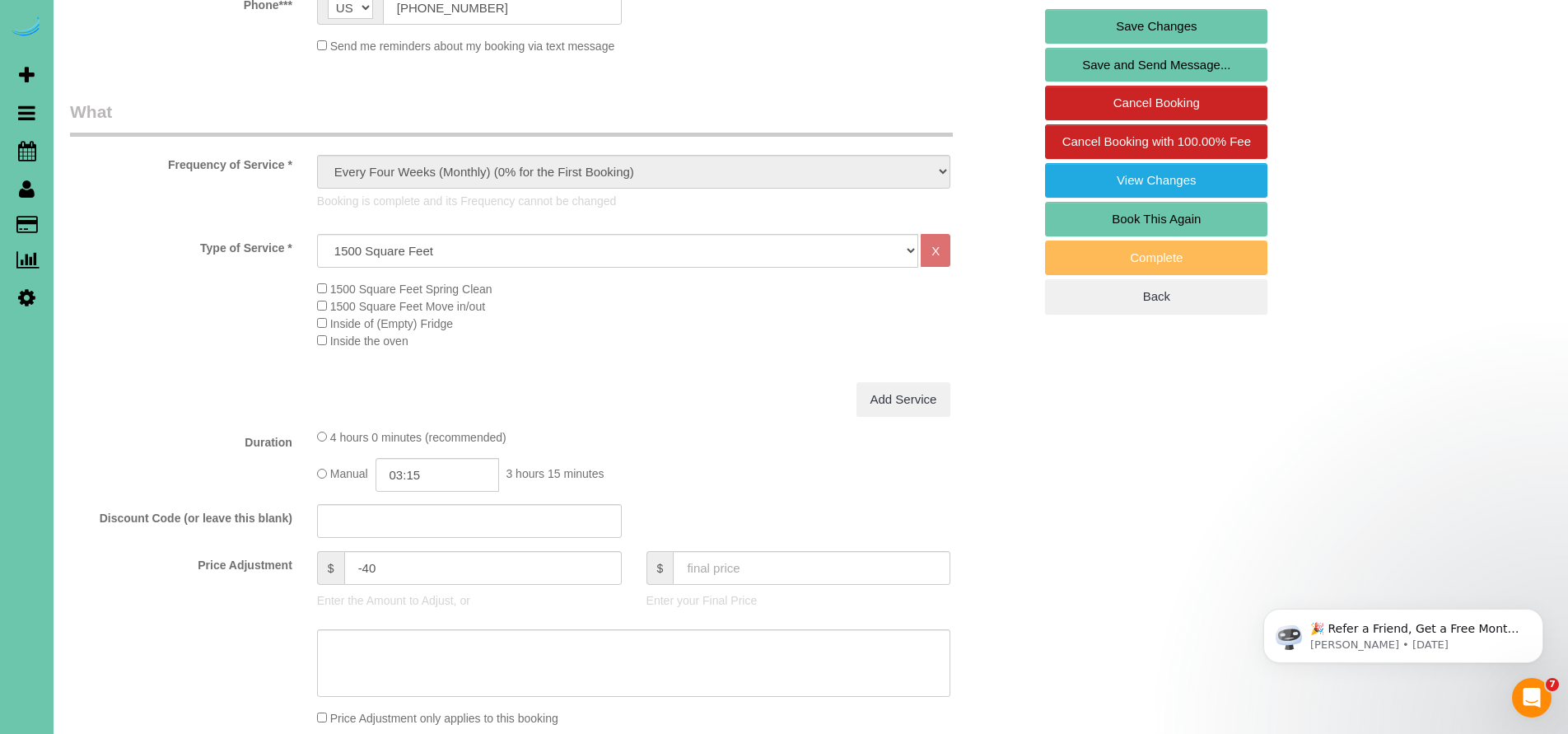
scroll to position [419, 0]
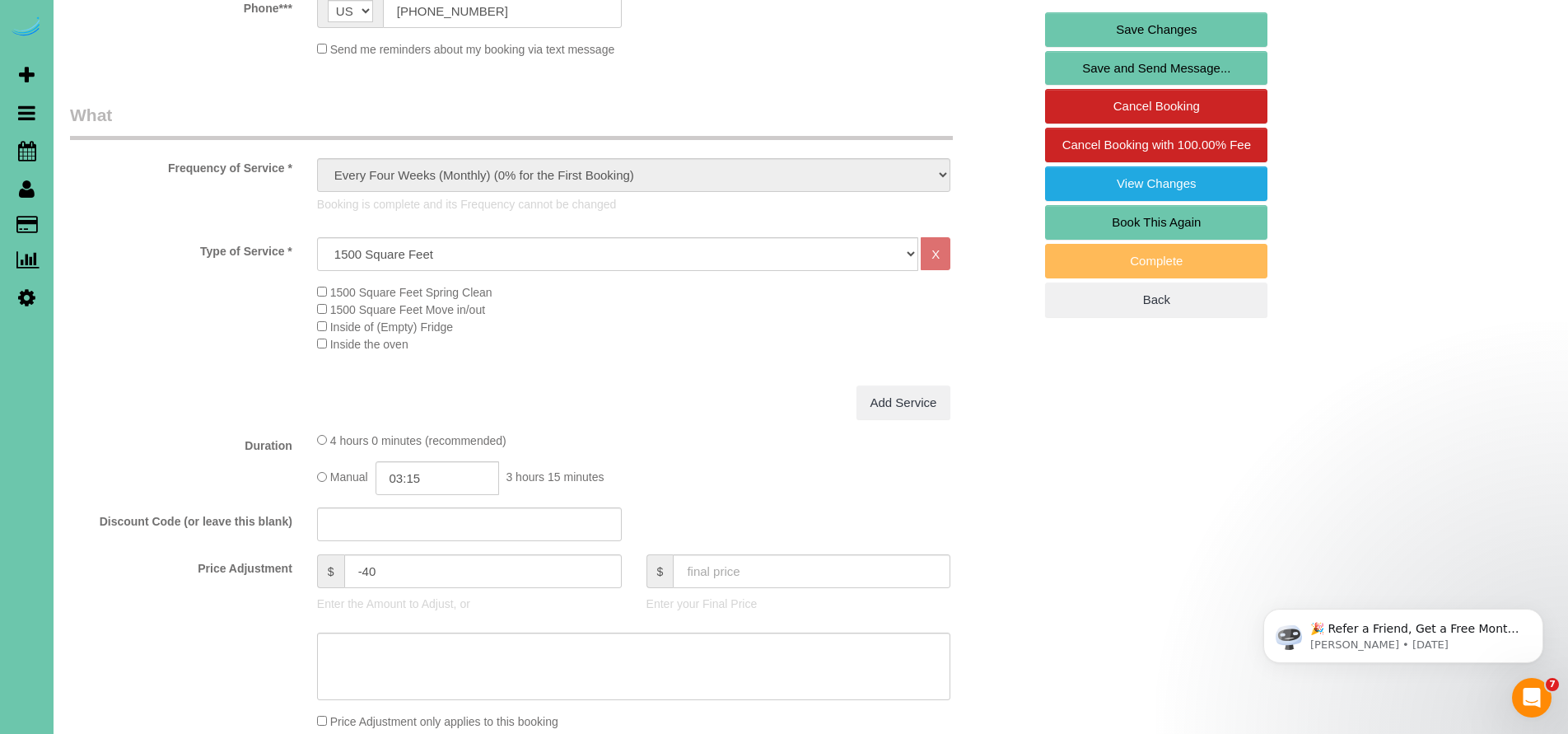
type textarea "1. credit 2. client home 3. monthly recurring - main floor only 4. USE CLIENTS …"
click at [1173, 22] on link "Save Changes" at bounding box center [1156, 29] width 222 height 34
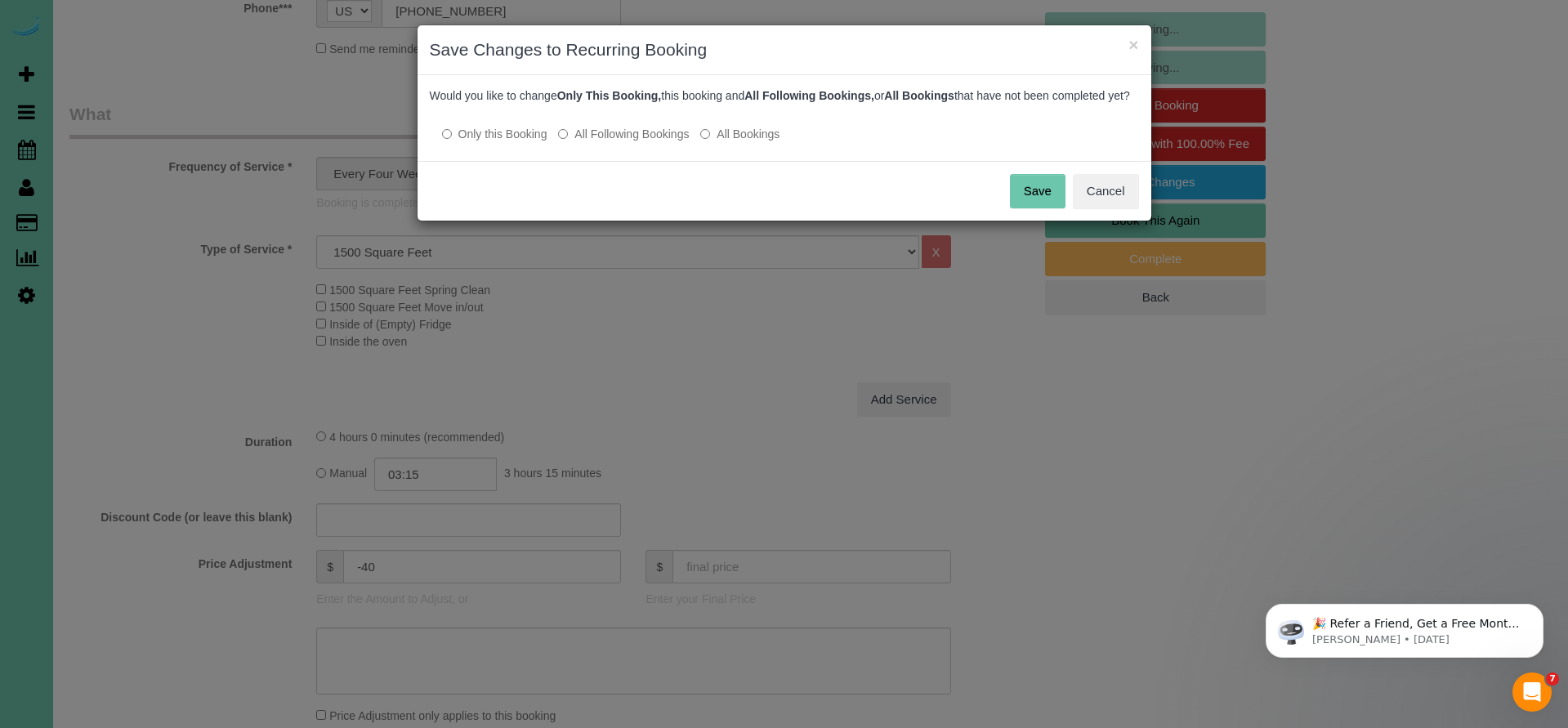
click at [1027, 208] on button "Save" at bounding box center [1038, 190] width 56 height 34
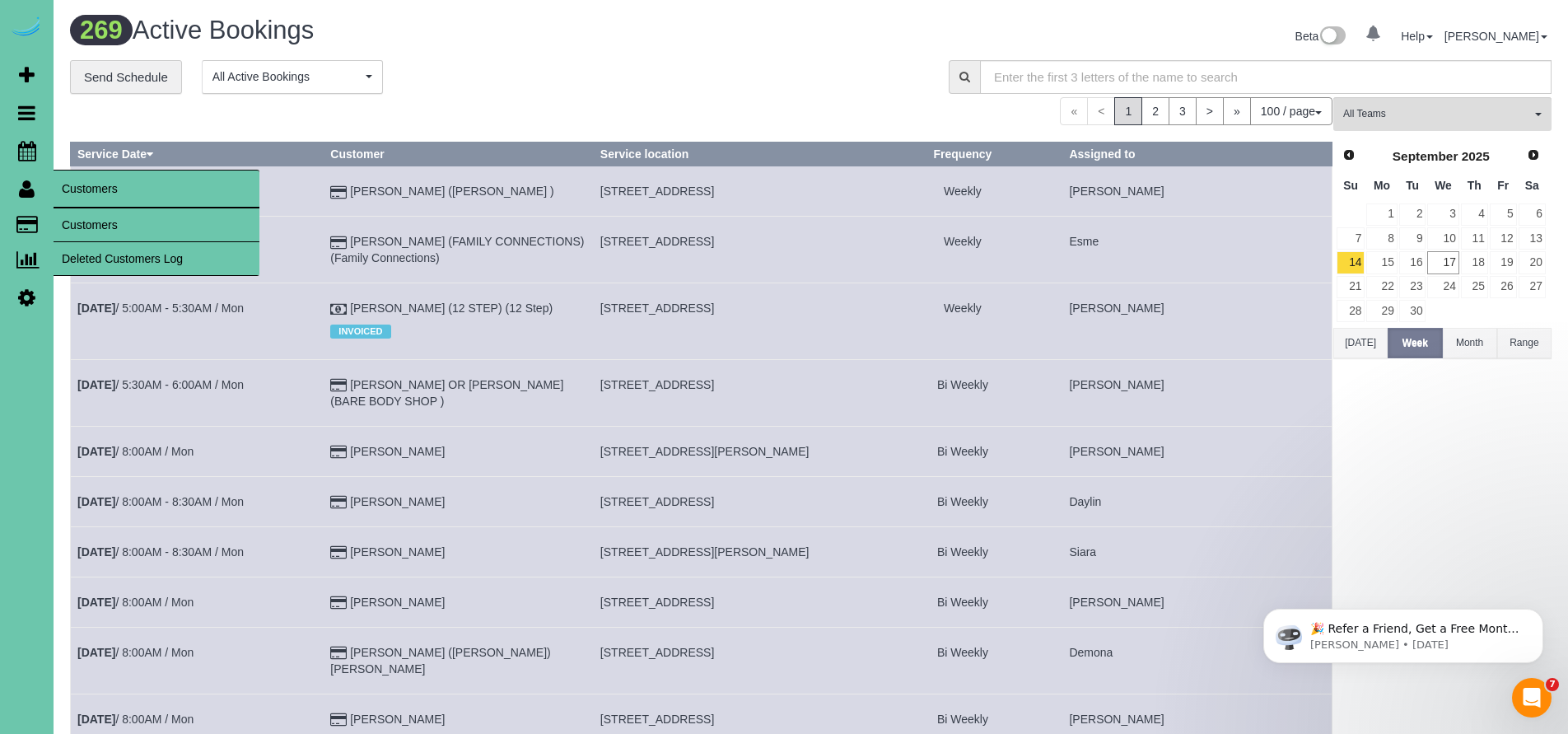
click at [81, 229] on link "Customers" at bounding box center [156, 225] width 206 height 33
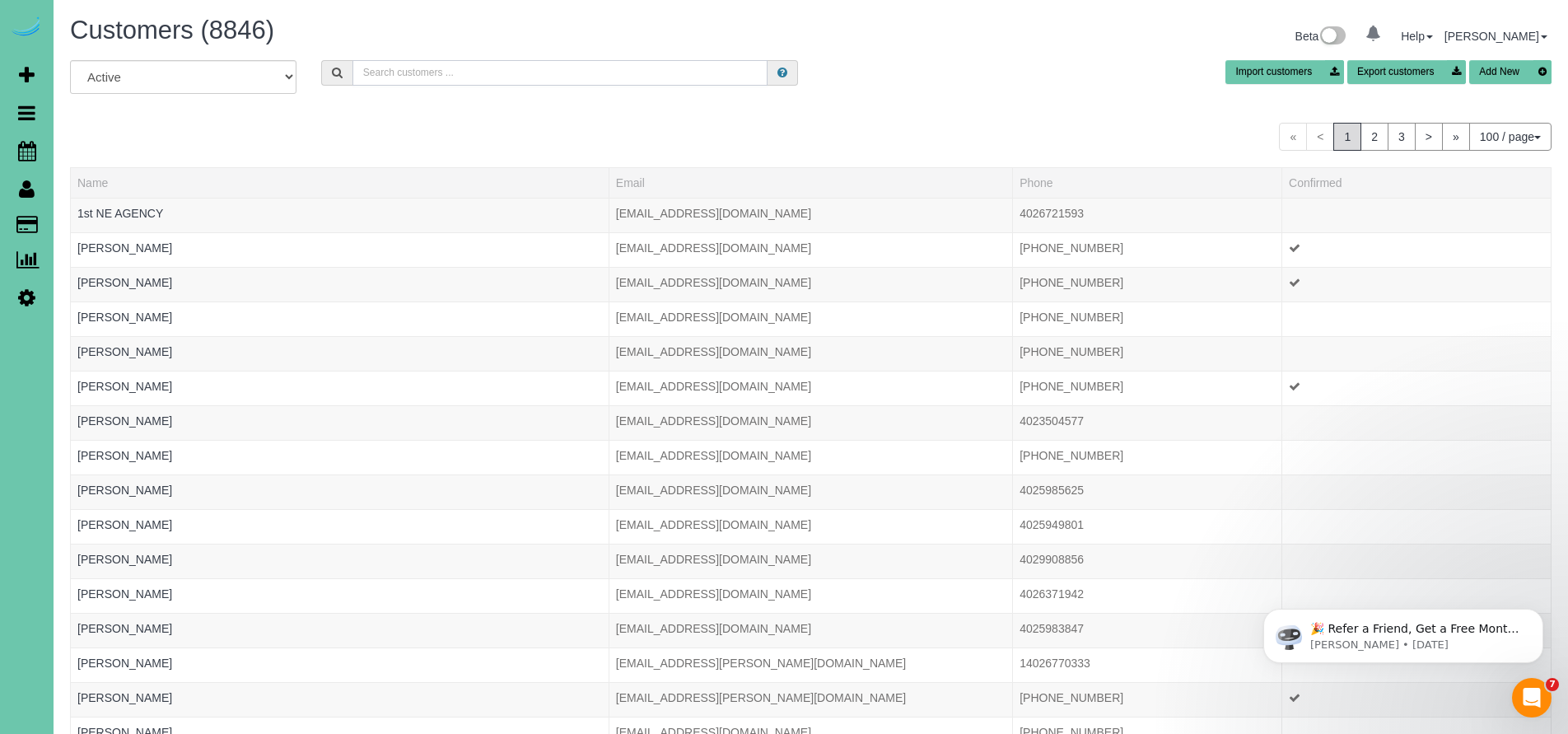
click at [467, 70] on input "text" at bounding box center [560, 73] width 416 height 25
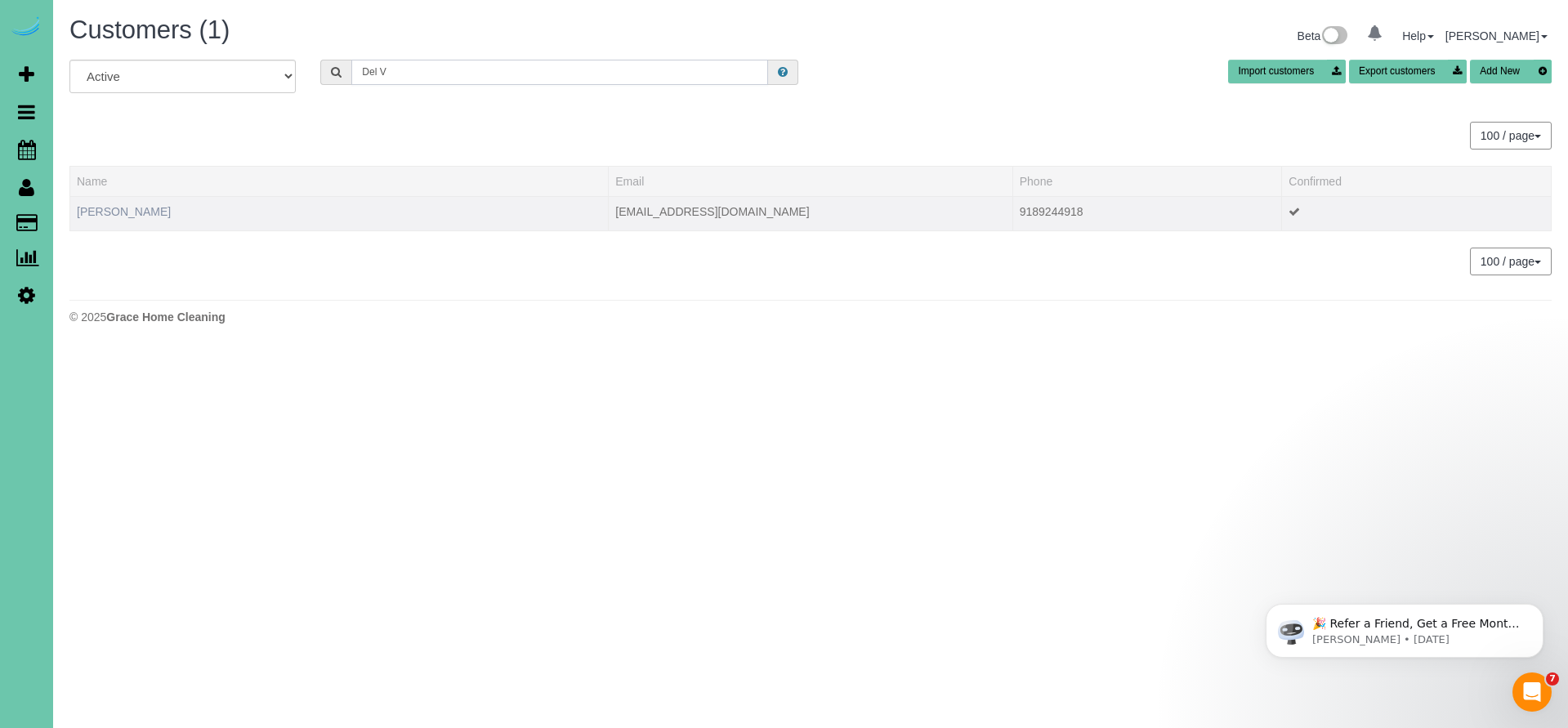
type input "Del V"
click at [126, 210] on link "Del VanHorn" at bounding box center [123, 211] width 94 height 13
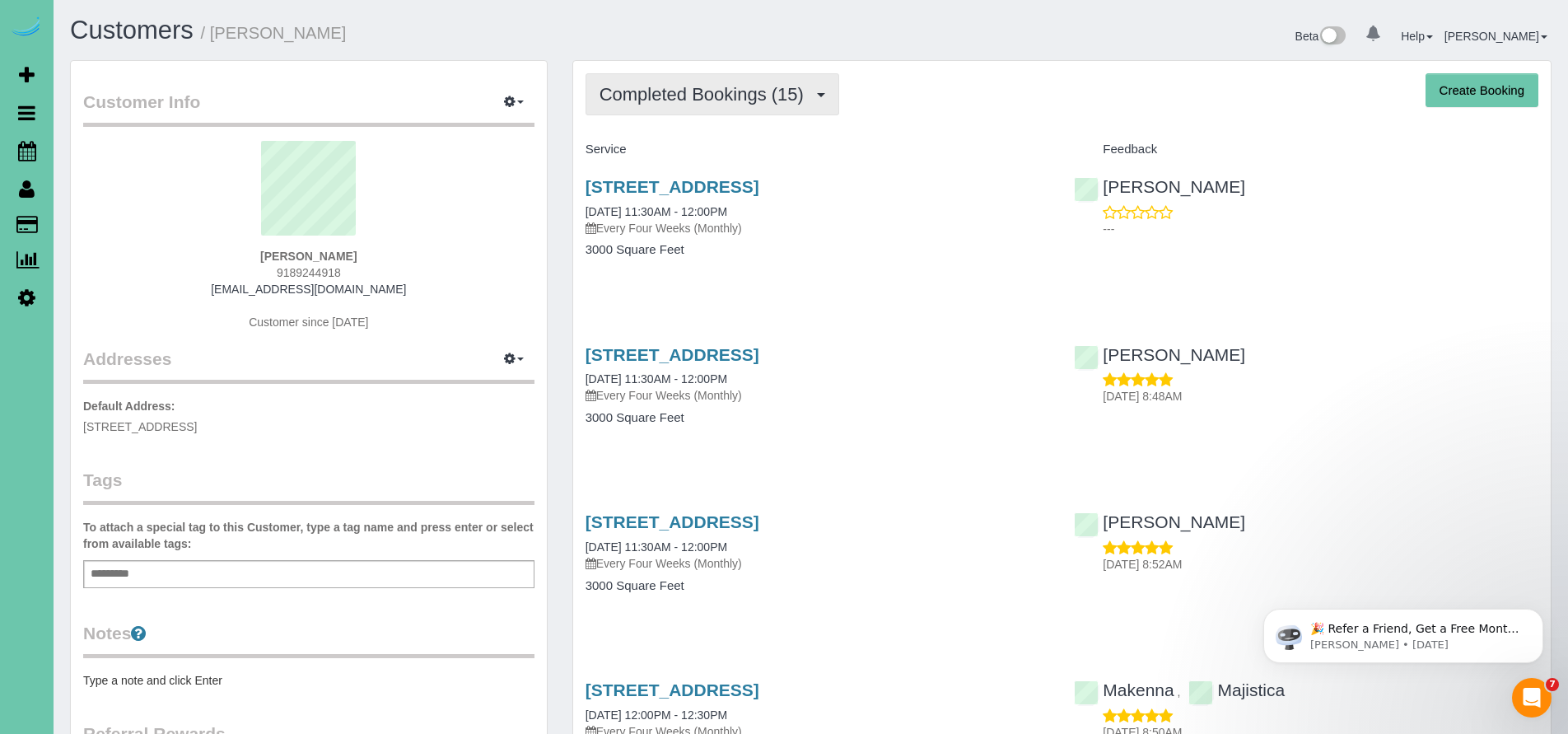
click at [699, 108] on button "Completed Bookings (15)" at bounding box center [712, 95] width 254 height 42
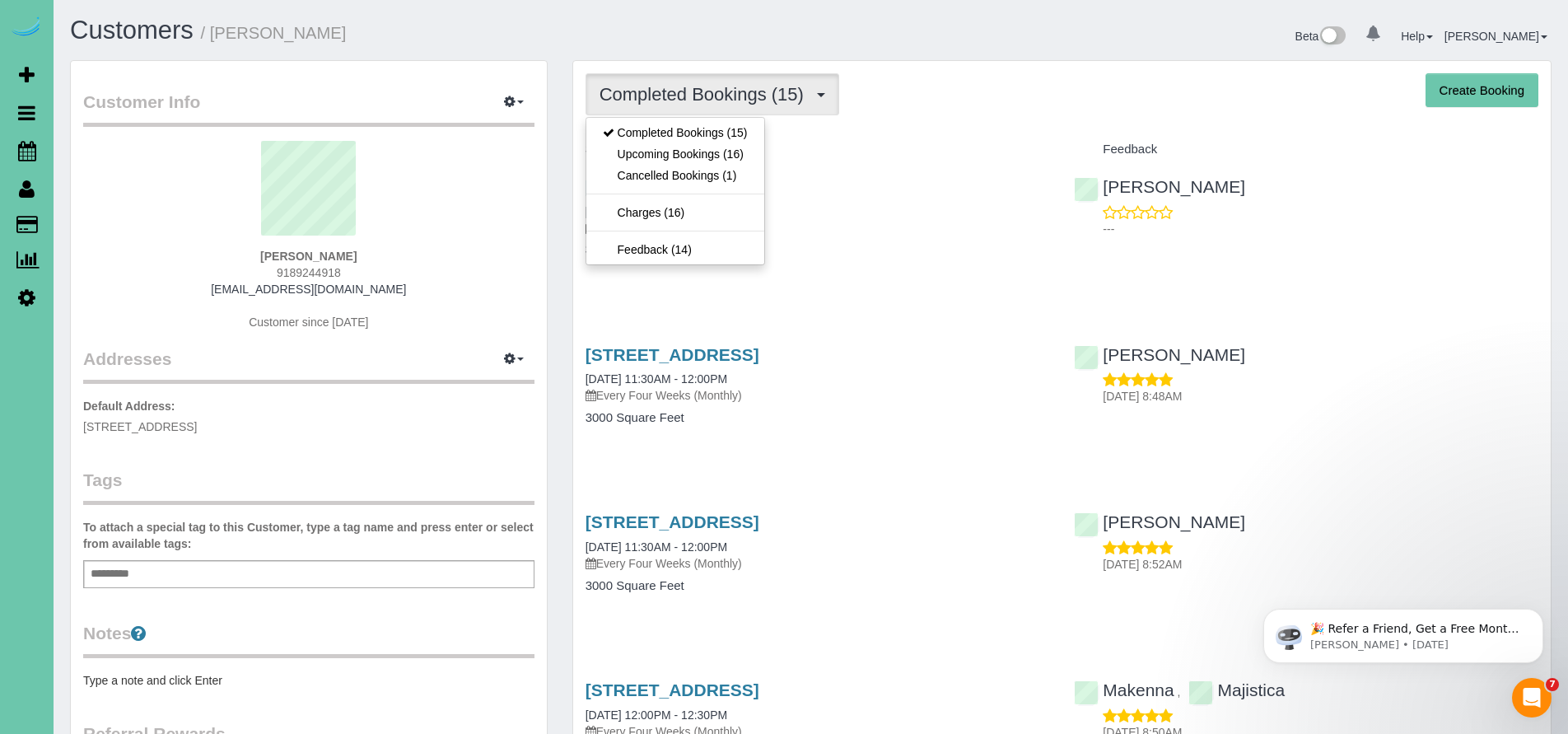
click at [936, 164] on div "604 Kent Drive, Papillion, NE 68046 08/20/2025 11:30AM - 12:00PM Every Four Wee…" at bounding box center [817, 226] width 489 height 127
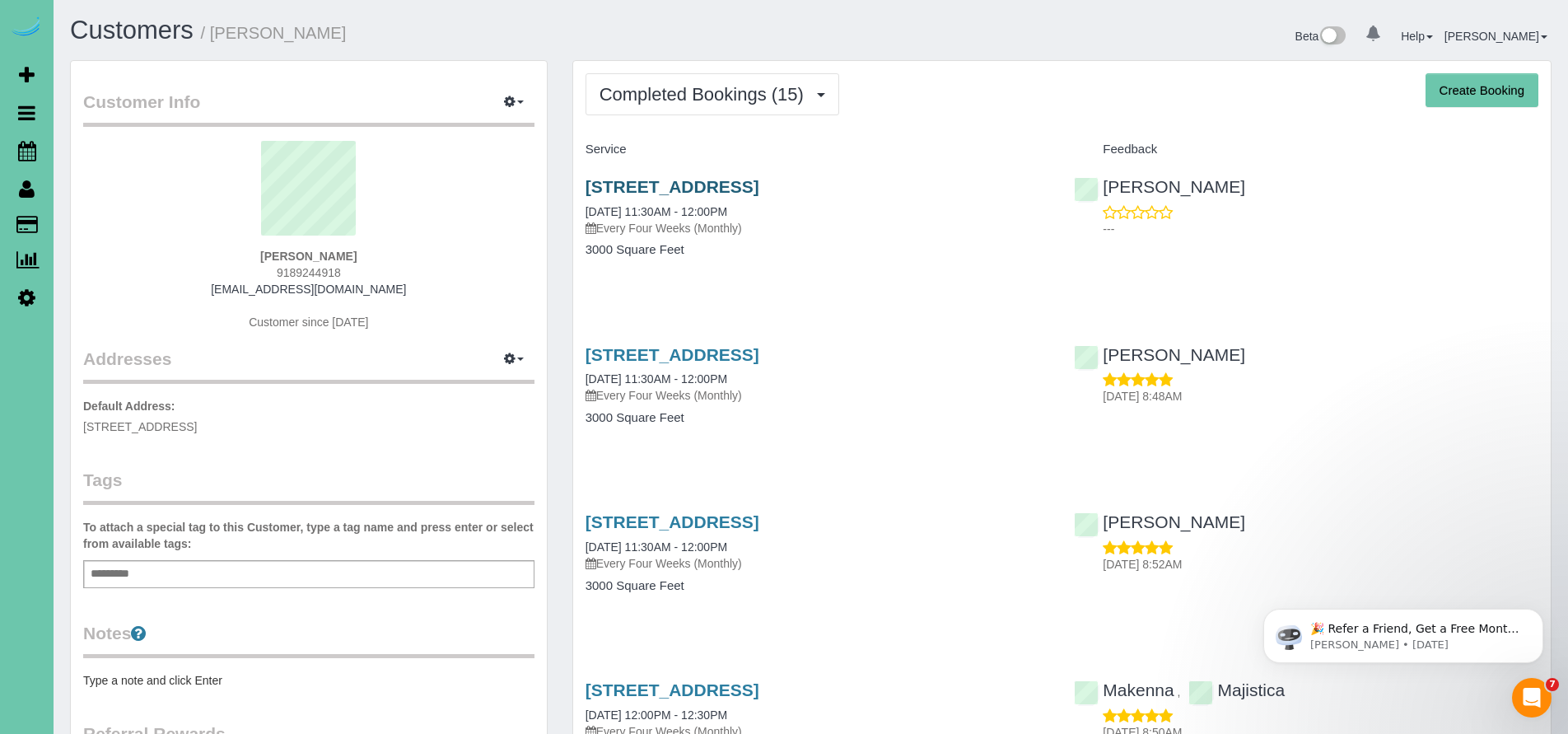
click at [759, 187] on link "604 Kent Drive, Papillion, NE 68046" at bounding box center [672, 187] width 173 height 19
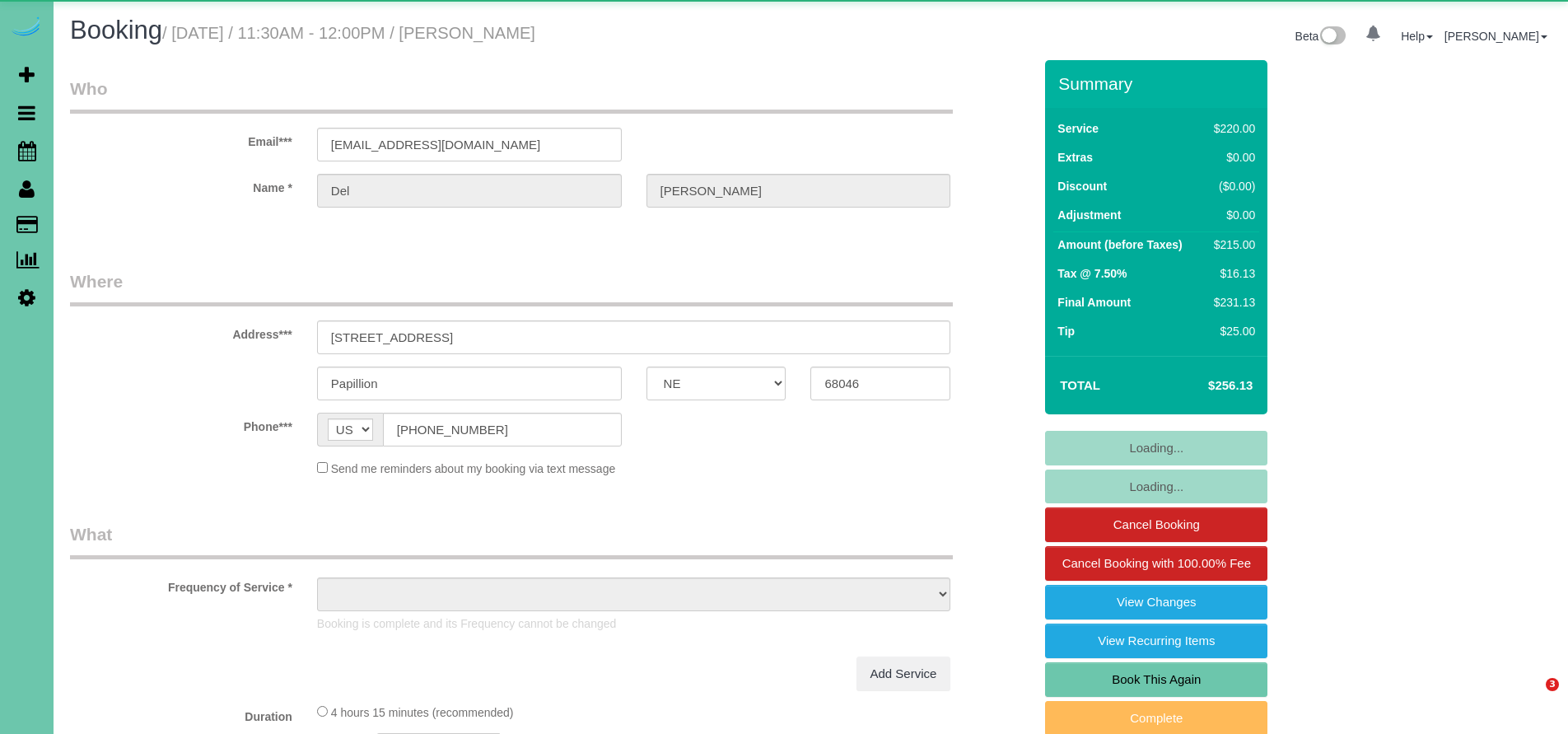
select select "NE"
select select "object:628"
select select "string:fspay-1d0f426f-5578-4016-991f-411b6b84177d"
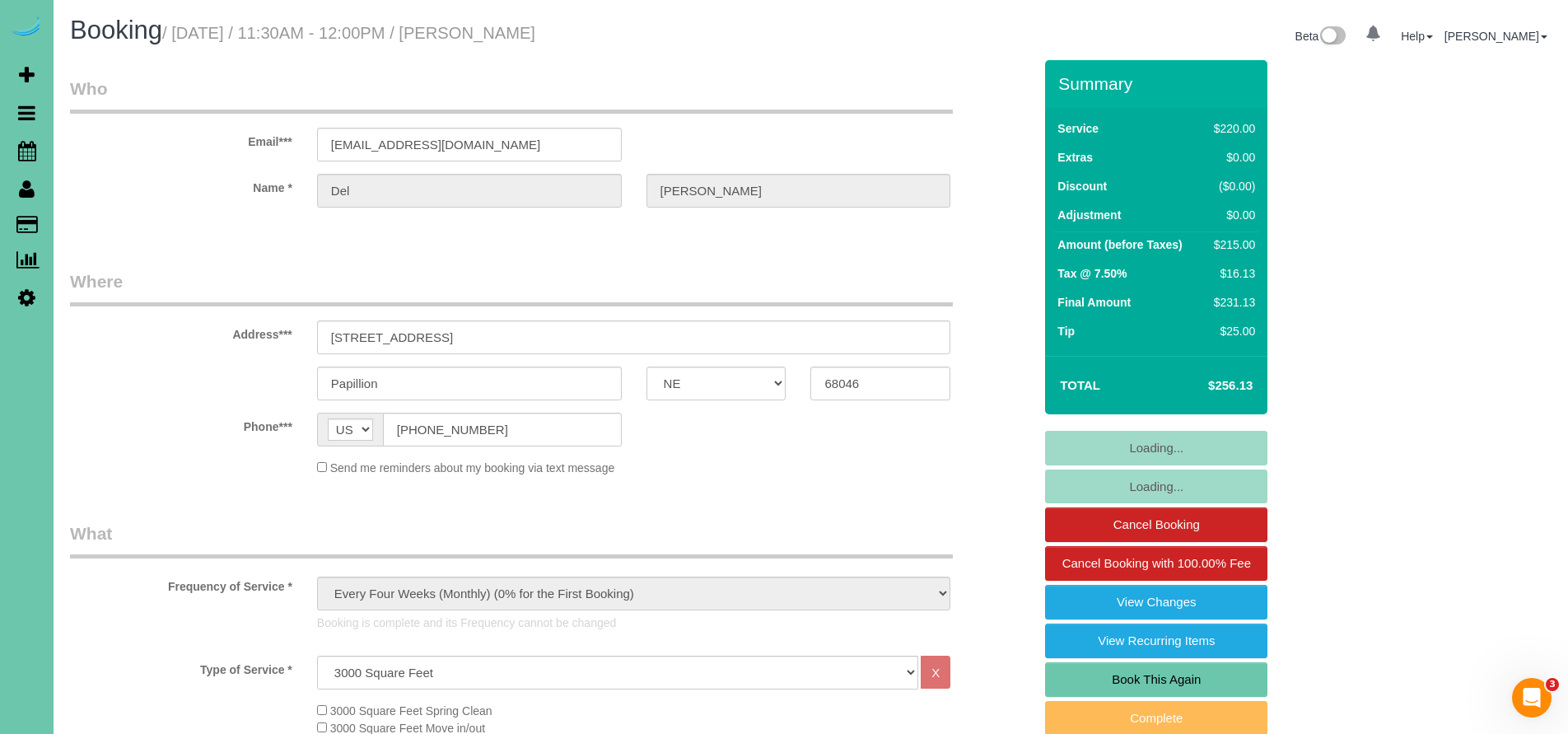
select select "object:860"
select select "number:38"
select select "number:43"
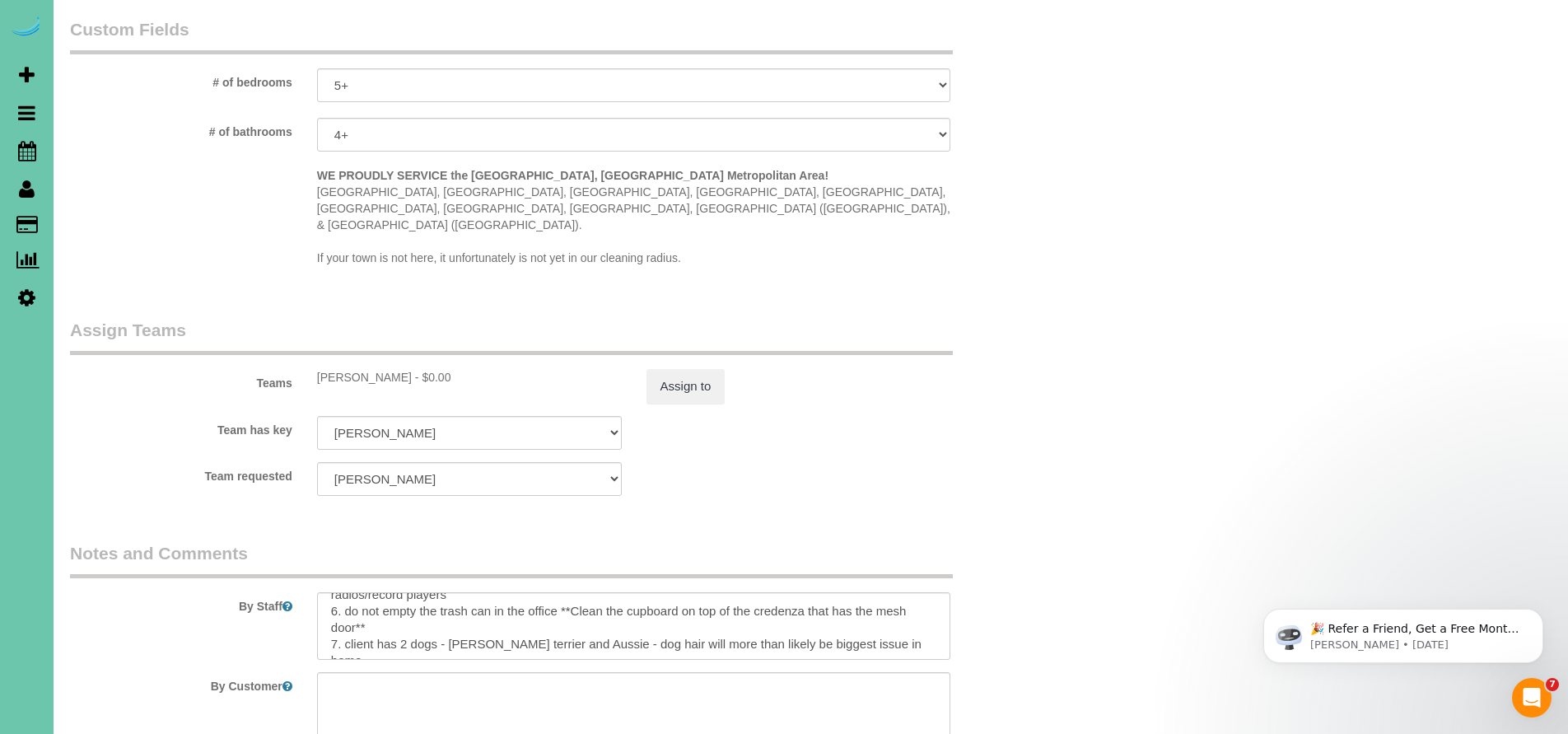
scroll to position [133, 0]
click at [405, 592] on textarea at bounding box center [634, 625] width 634 height 67
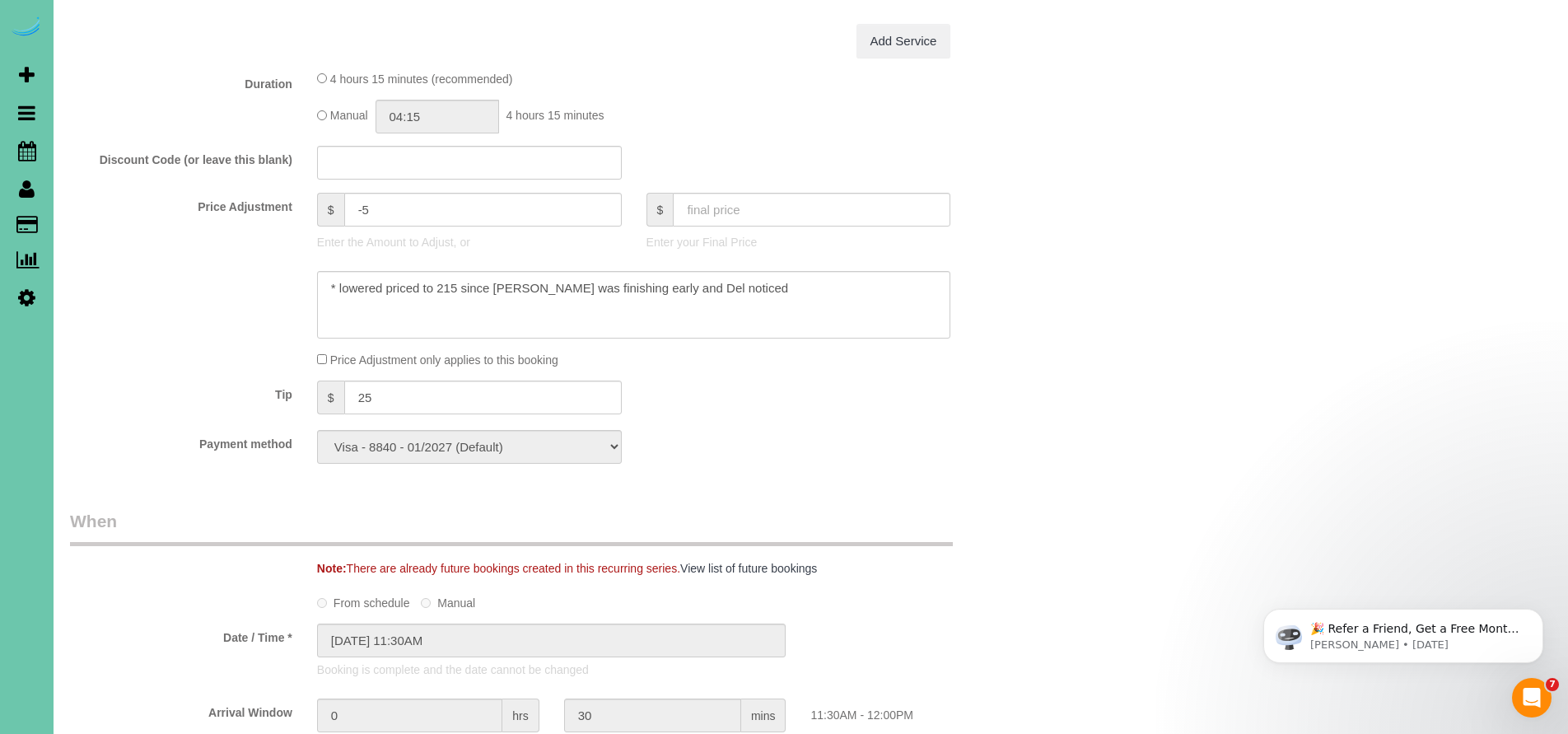
scroll to position [212, 0]
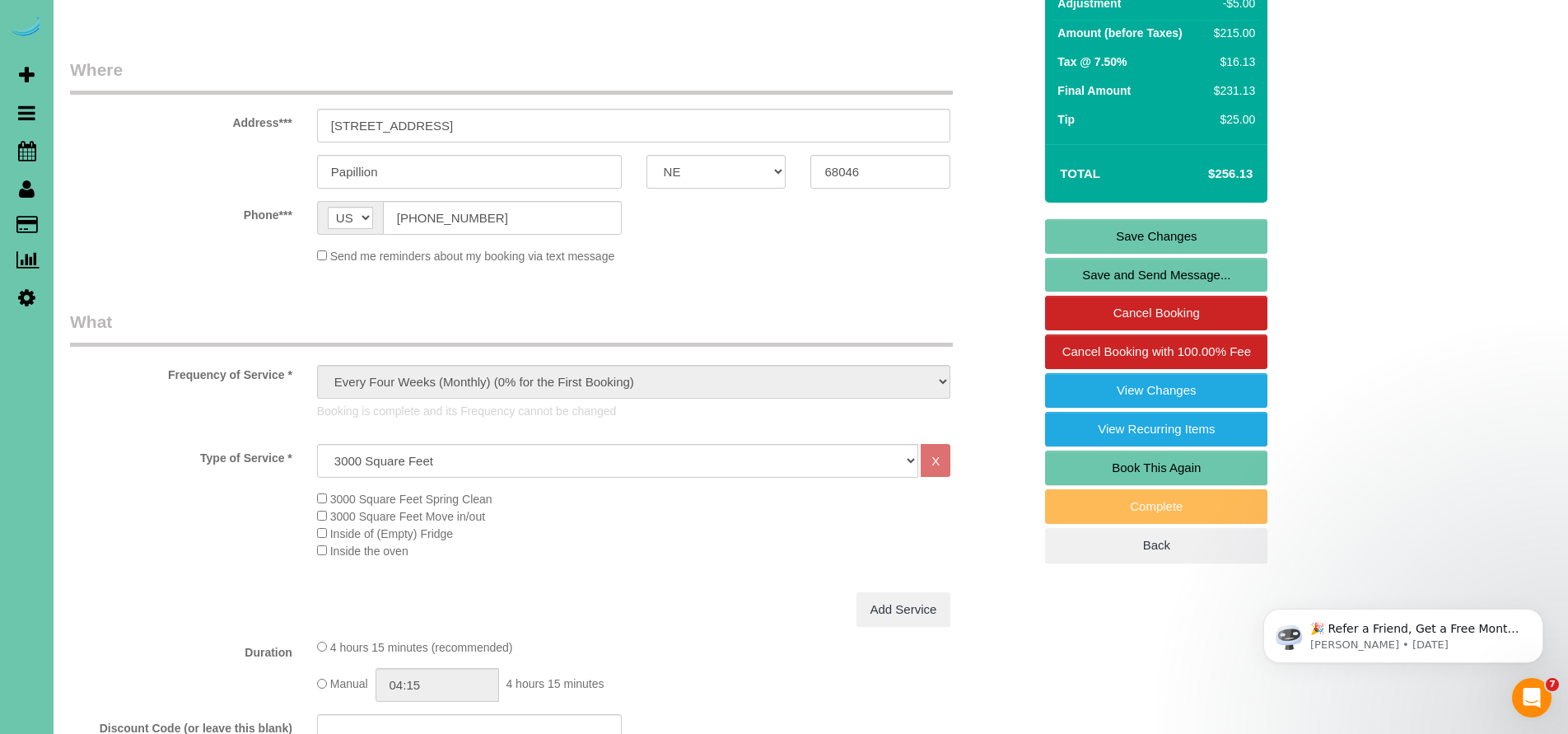
type textarea "1. Credit 2. client home 3. monthly recurring - main floor, upstairs, stairs do…"
click at [1153, 241] on link "Save Changes" at bounding box center [1156, 236] width 222 height 34
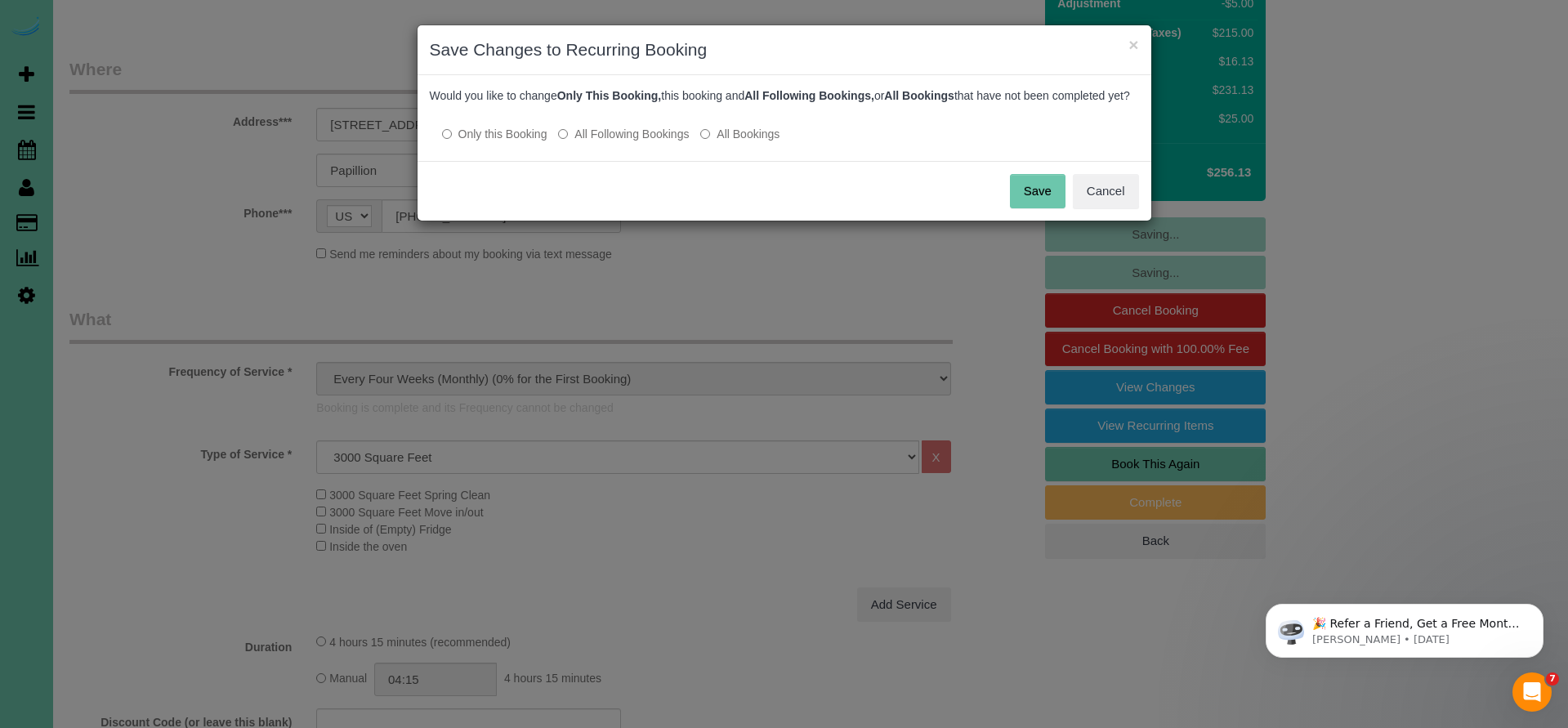
click at [1030, 208] on button "Save" at bounding box center [1038, 190] width 56 height 34
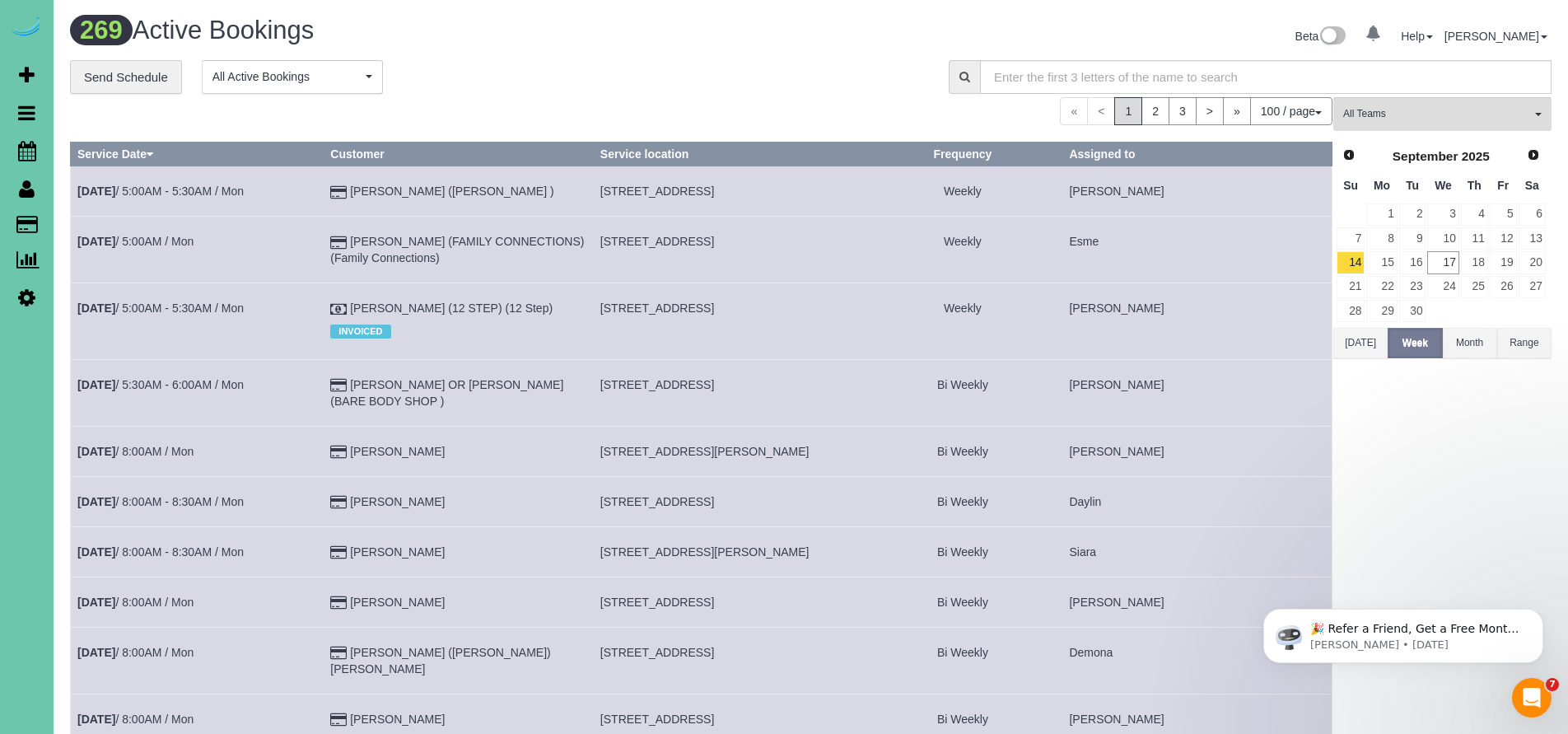
click at [30, 154] on icon at bounding box center [27, 151] width 18 height 20
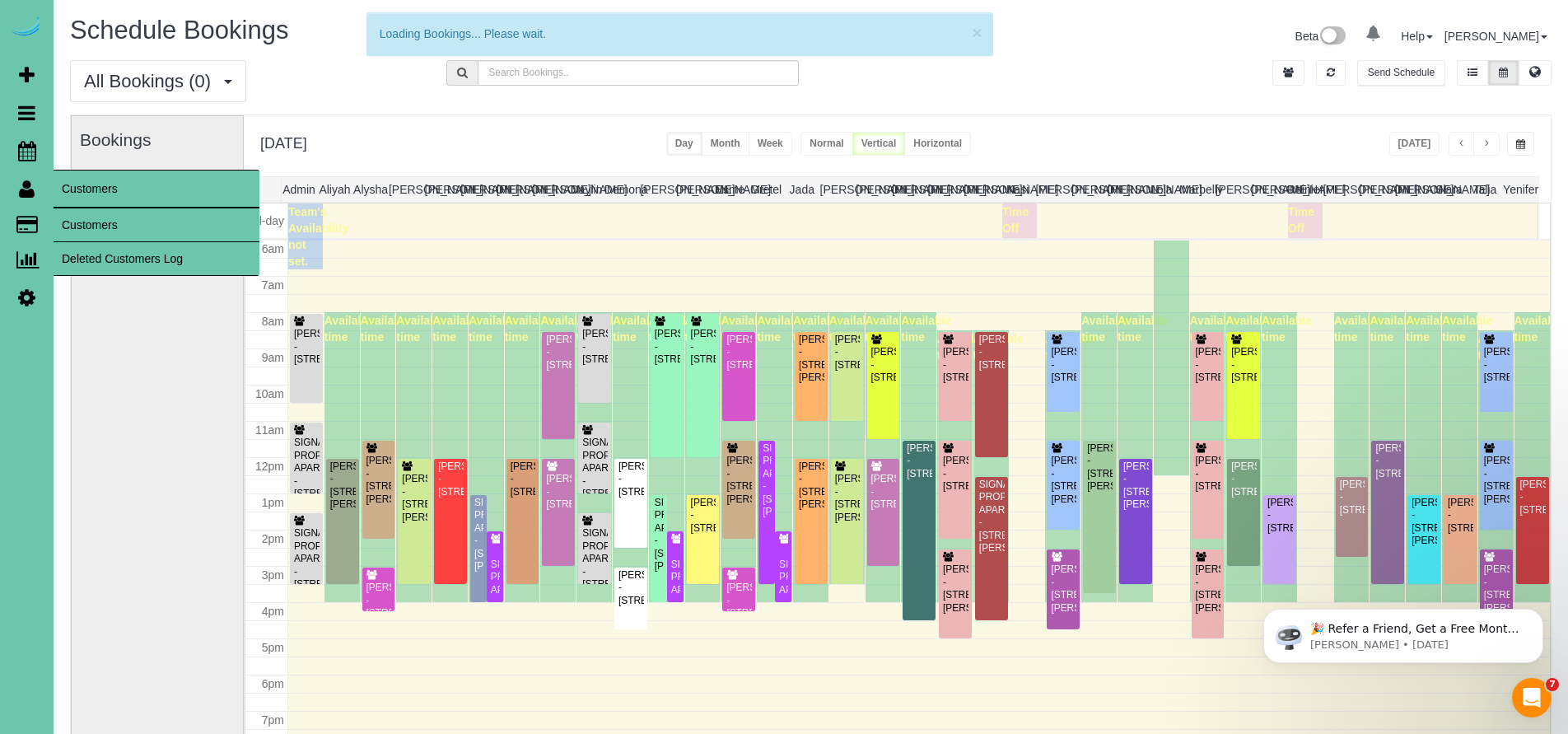
scroll to position [217, 0]
click at [84, 215] on link "Customers" at bounding box center [156, 225] width 206 height 33
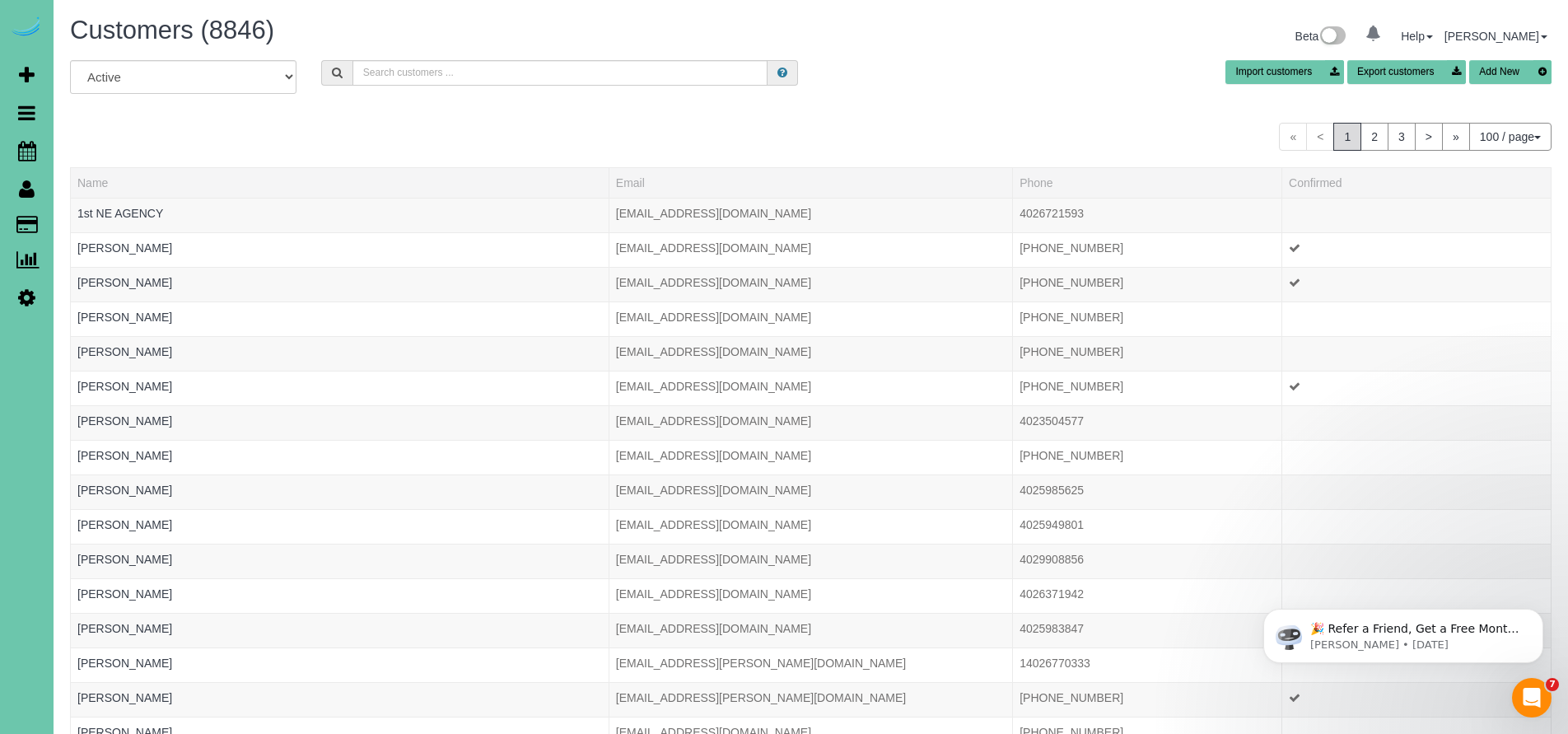
click at [400, 75] on input "text" at bounding box center [560, 73] width 416 height 25
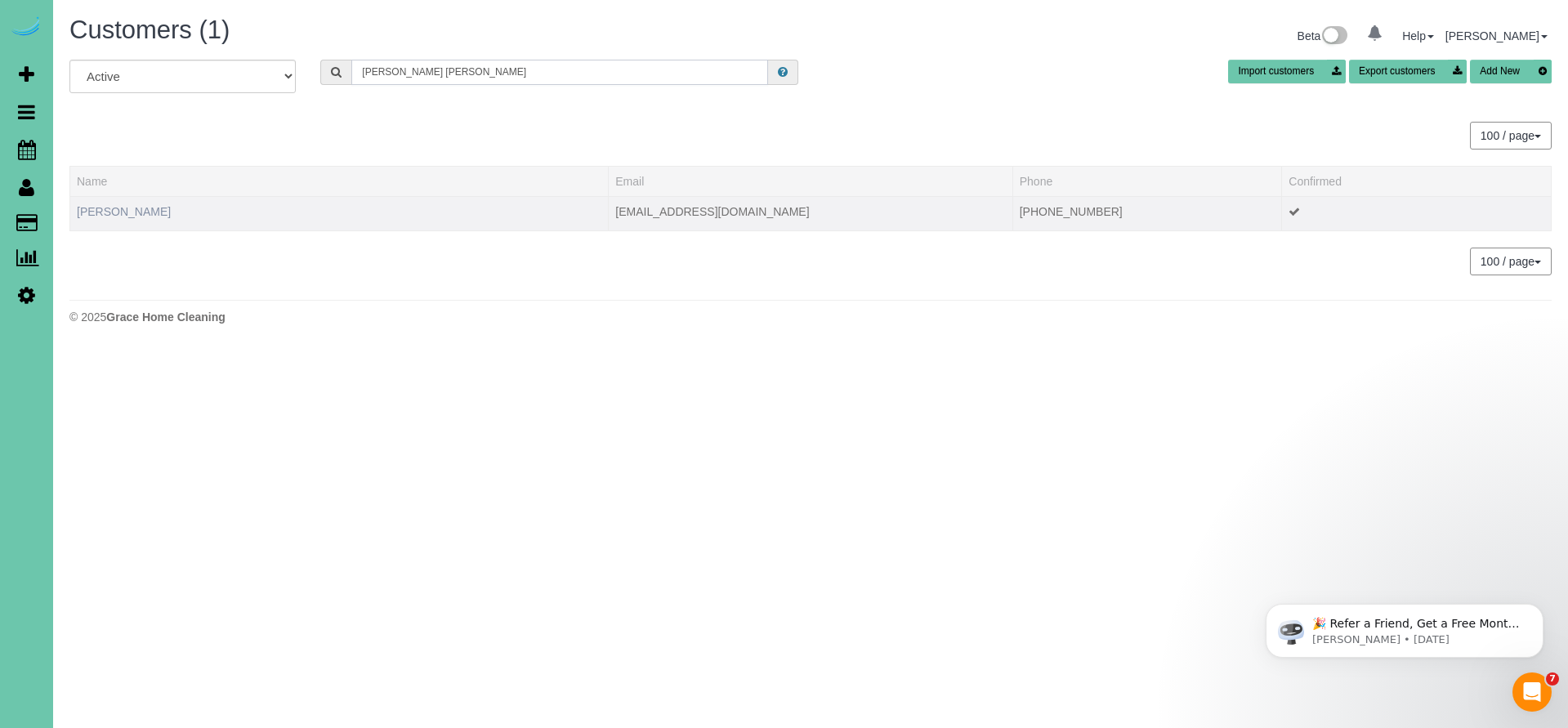
type input "[PERSON_NAME] [PERSON_NAME]"
click at [127, 208] on link "[PERSON_NAME]" at bounding box center [123, 211] width 94 height 13
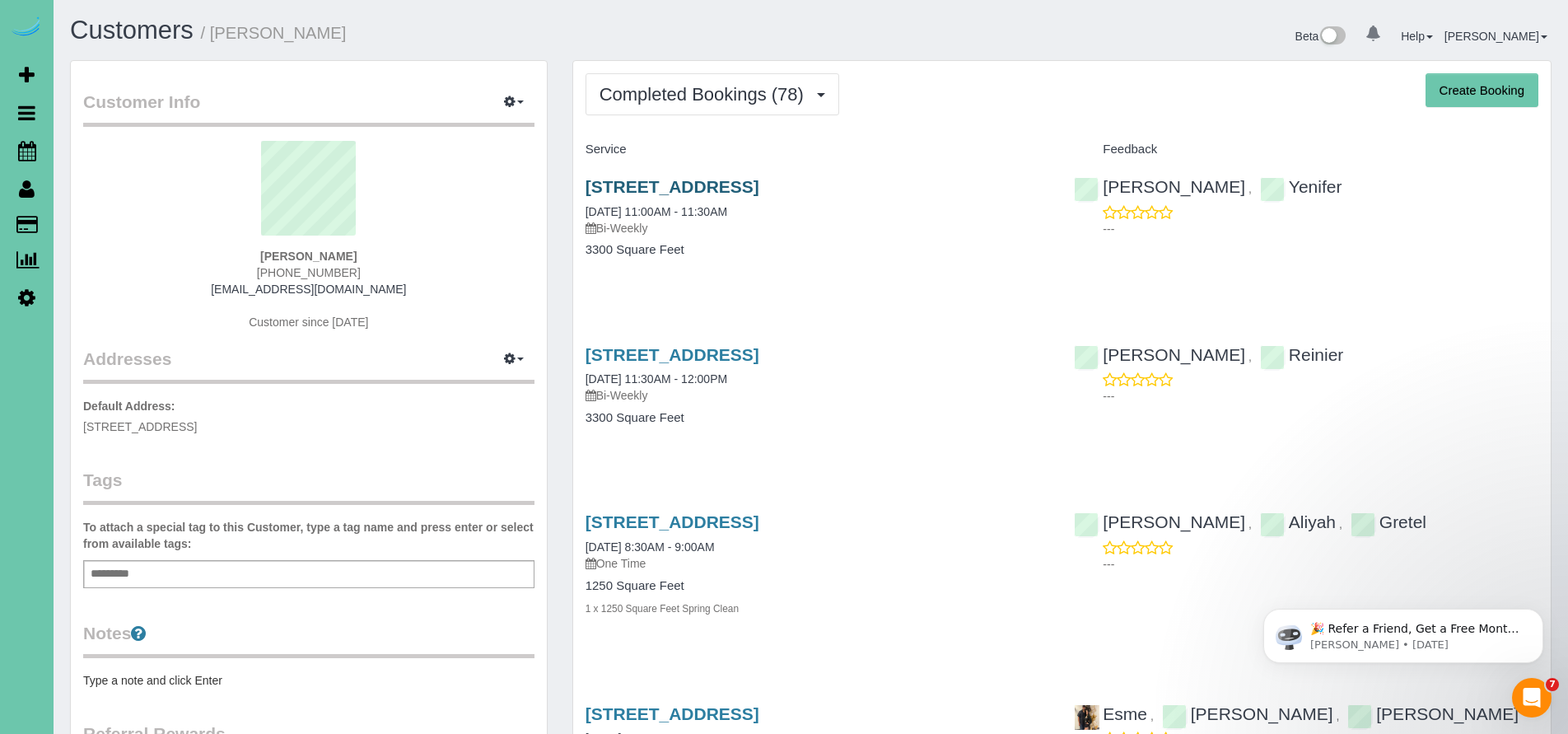
click at [710, 177] on link "[STREET_ADDRESS]" at bounding box center [672, 187] width 173 height 19
click at [753, 89] on span "Completed Bookings (78)" at bounding box center [705, 95] width 213 height 21
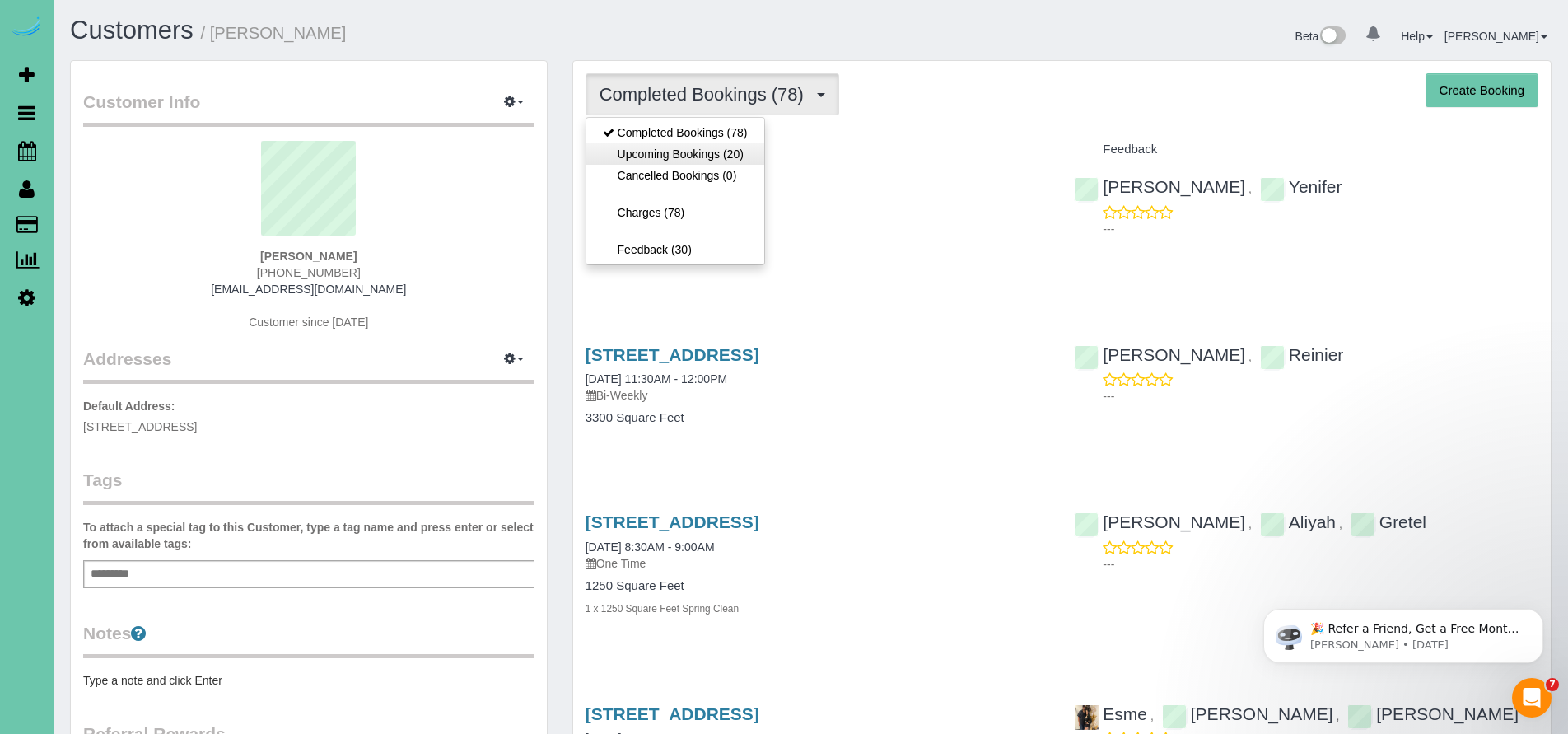
click at [688, 156] on link "Upcoming Bookings (20)" at bounding box center [675, 154] width 178 height 21
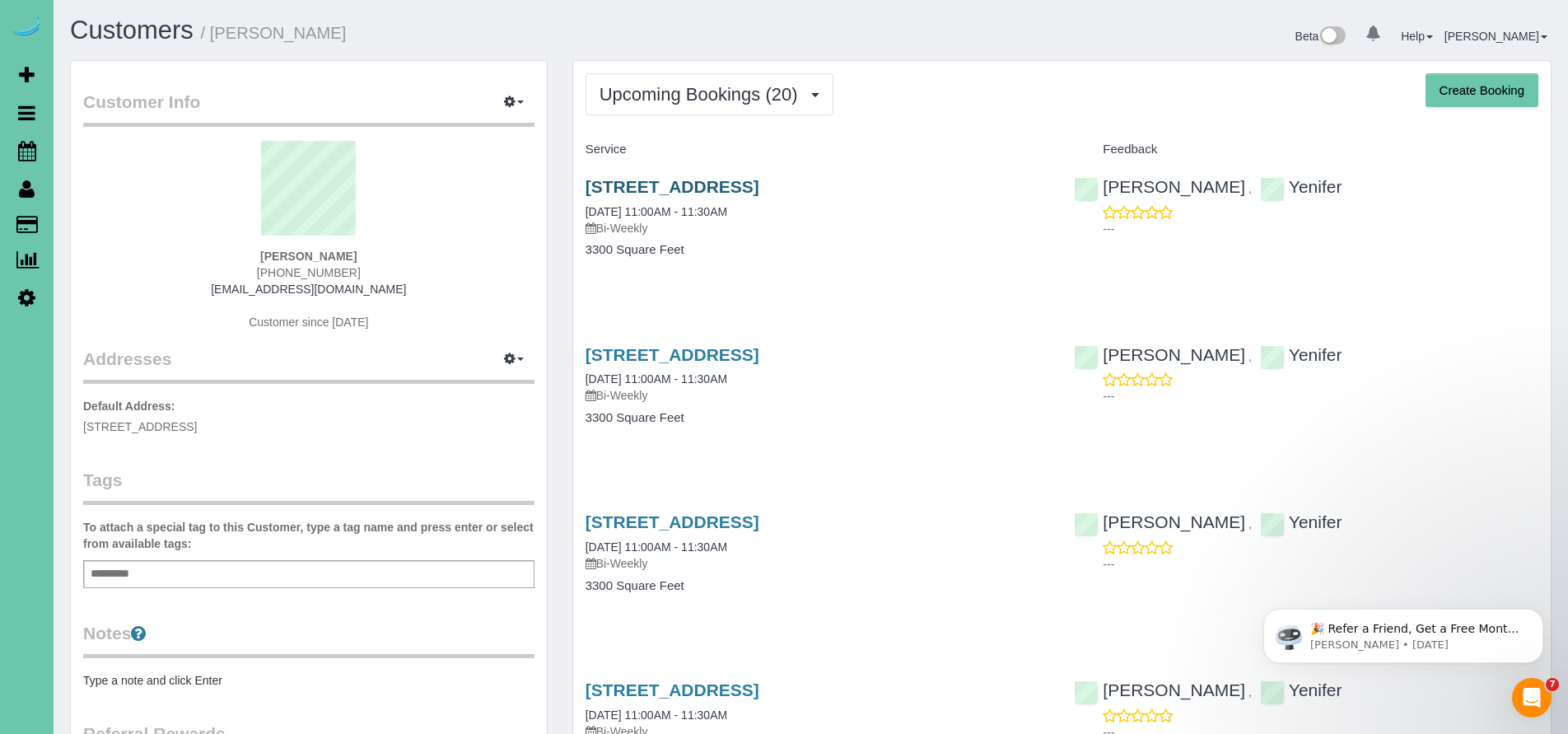
click at [724, 180] on link "[STREET_ADDRESS]" at bounding box center [672, 187] width 173 height 19
click at [682, 115] on button "Upcoming Bookings (20)" at bounding box center [709, 95] width 248 height 42
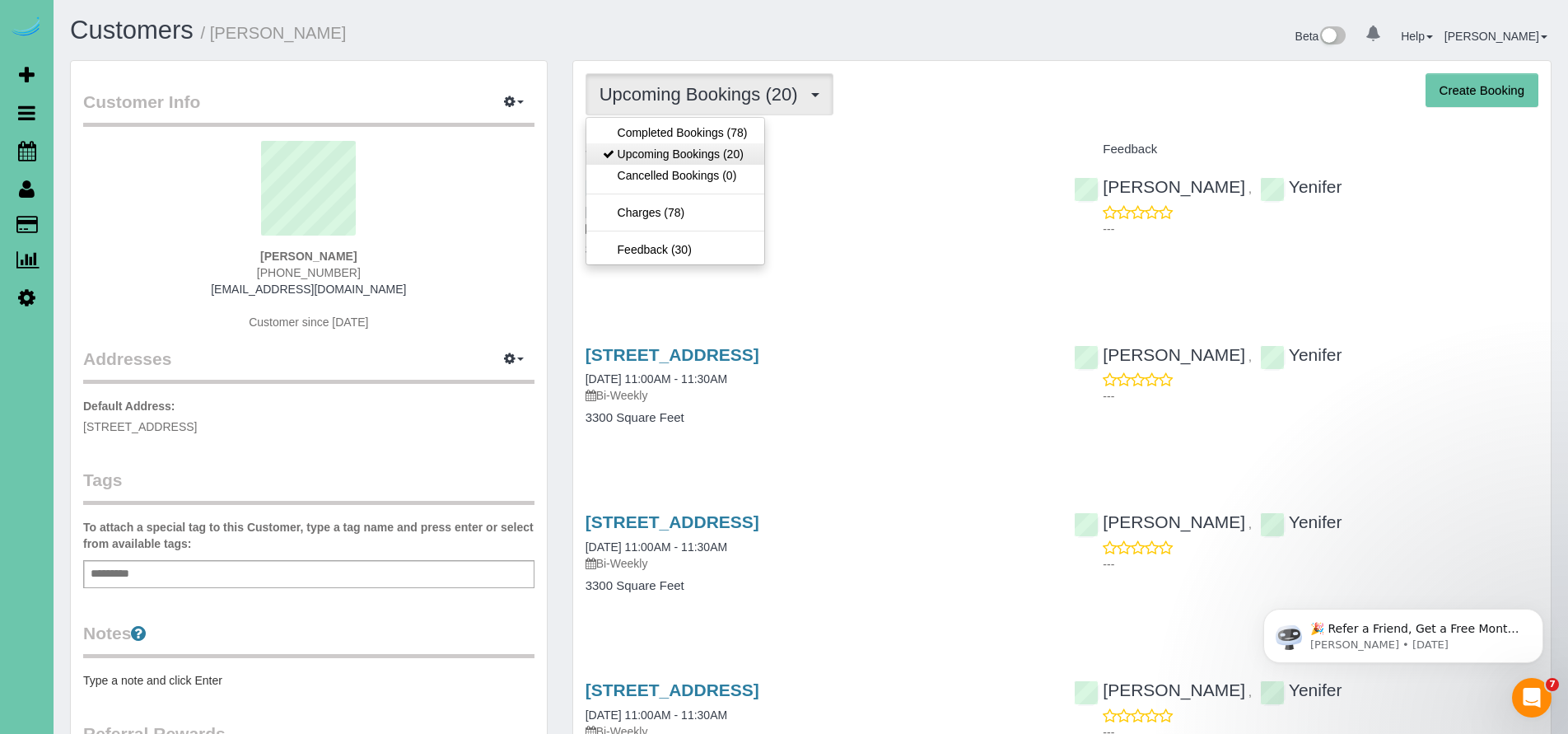
click at [692, 148] on link "Upcoming Bookings (20)" at bounding box center [675, 154] width 178 height 21
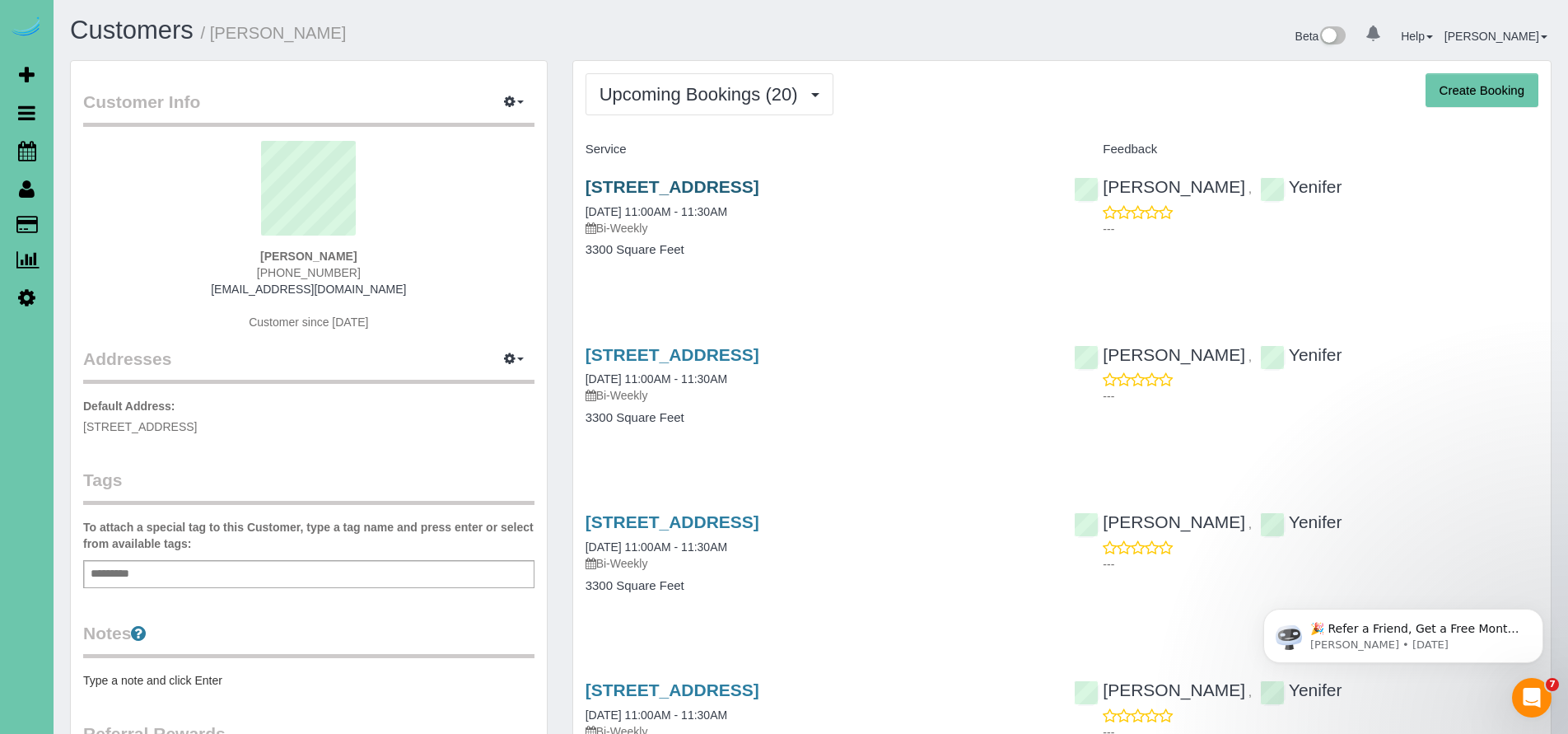
click at [717, 178] on link "[STREET_ADDRESS]" at bounding box center [672, 187] width 173 height 19
click at [741, 351] on link "[STREET_ADDRESS]" at bounding box center [672, 355] width 173 height 19
click at [724, 182] on link "[STREET_ADDRESS]" at bounding box center [672, 187] width 173 height 19
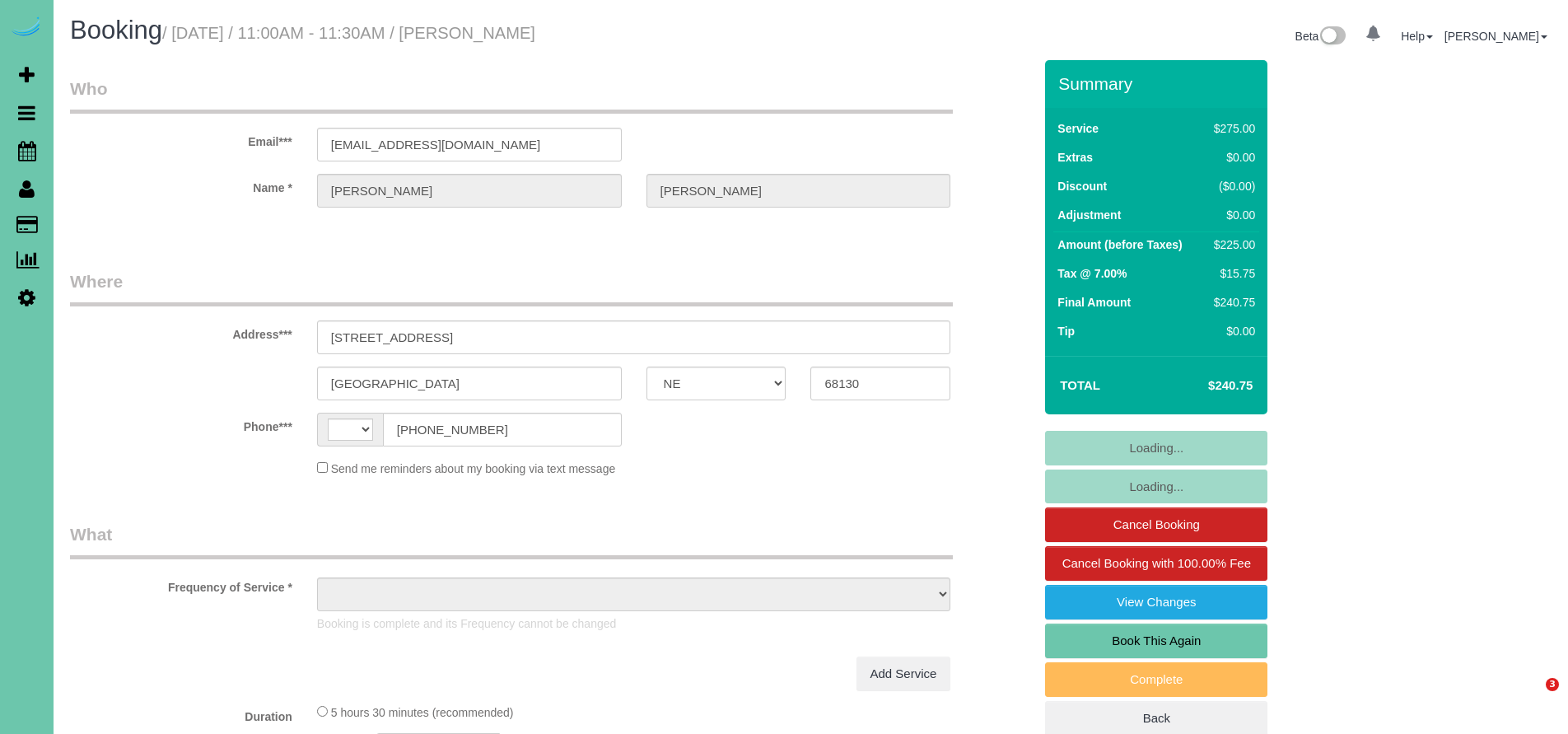
select select "NE"
select select "string:[GEOGRAPHIC_DATA]"
select select "object:630"
select select "string:fspay-1253af20-c903-4cef-aefa-e06734ce6f24"
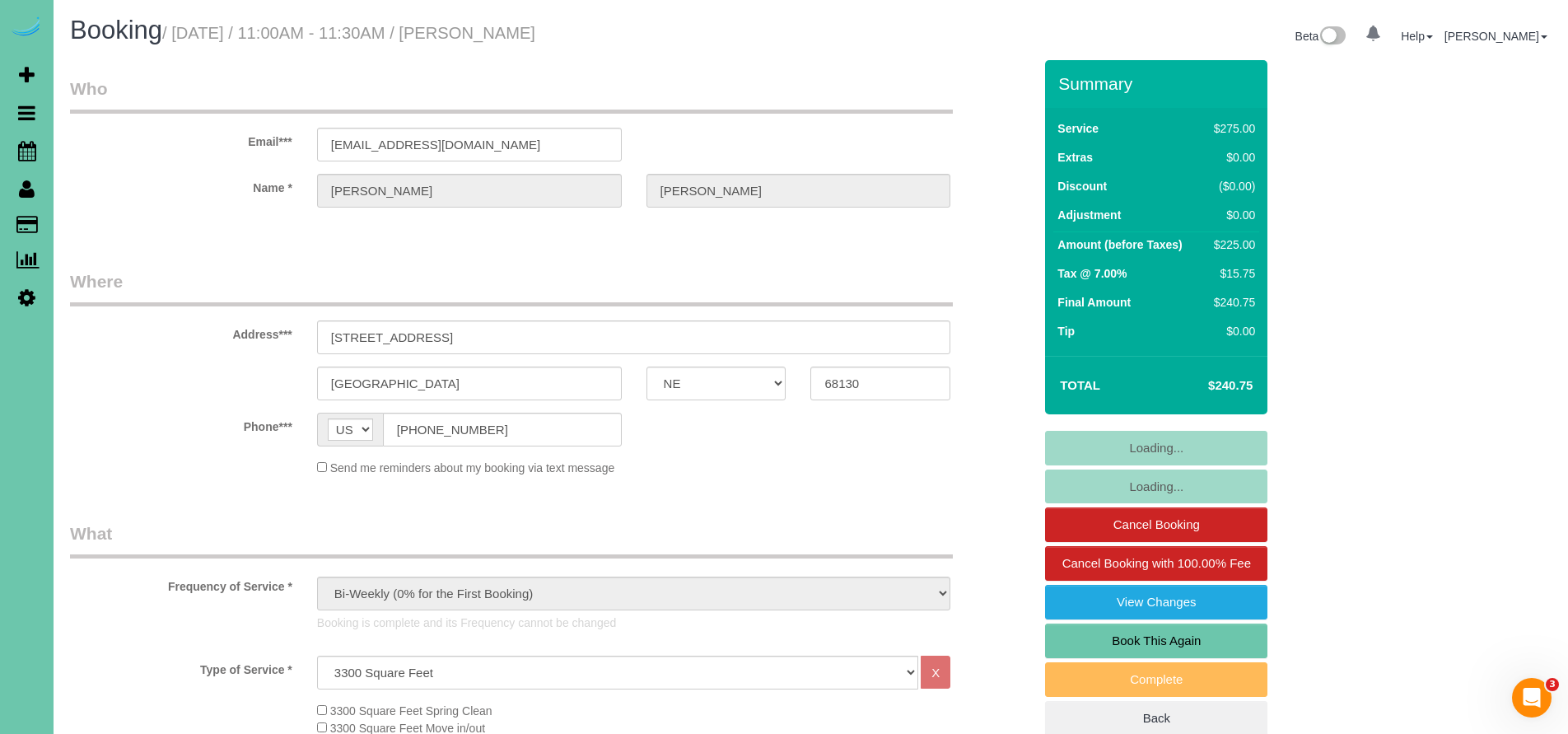
select select "object:714"
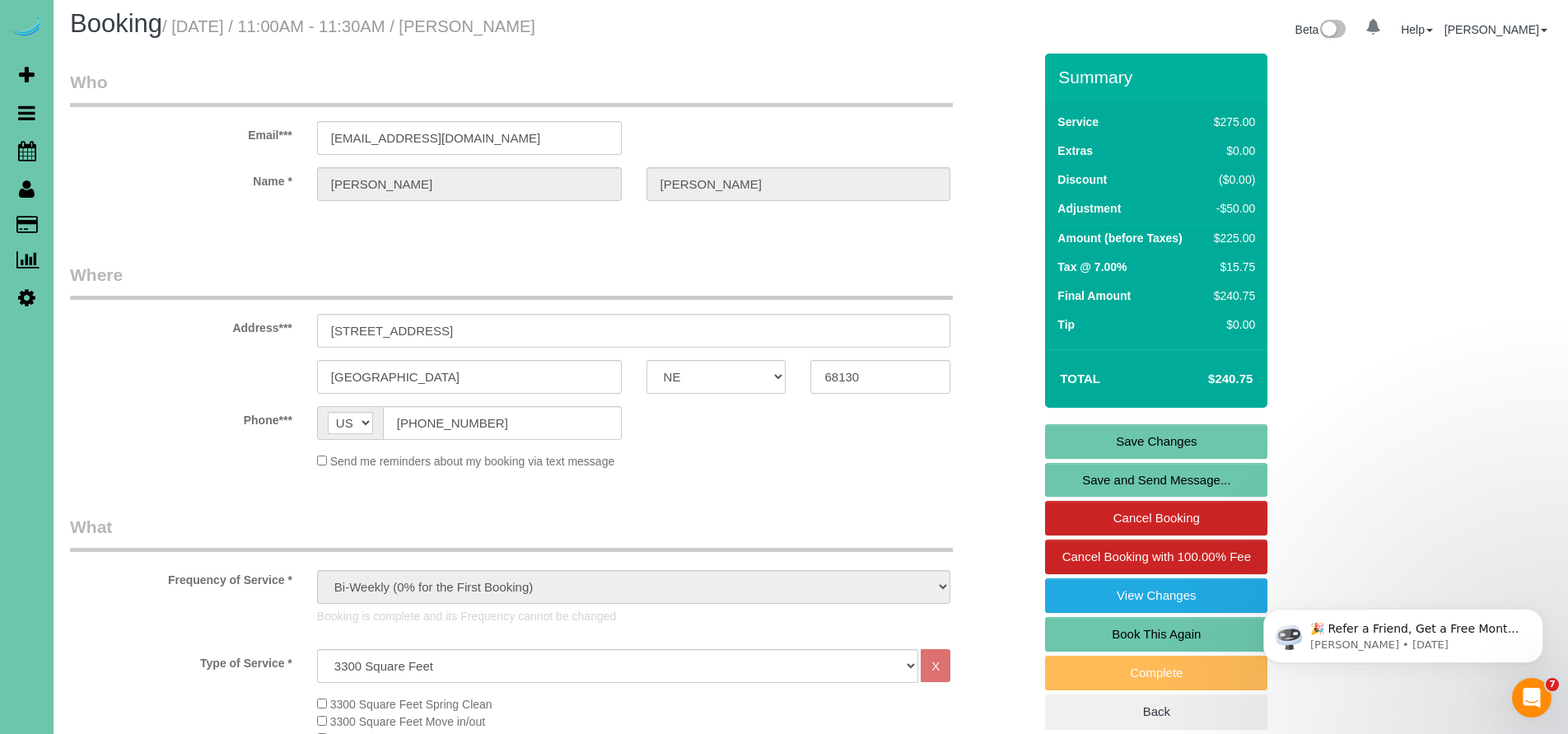
scroll to position [22, 0]
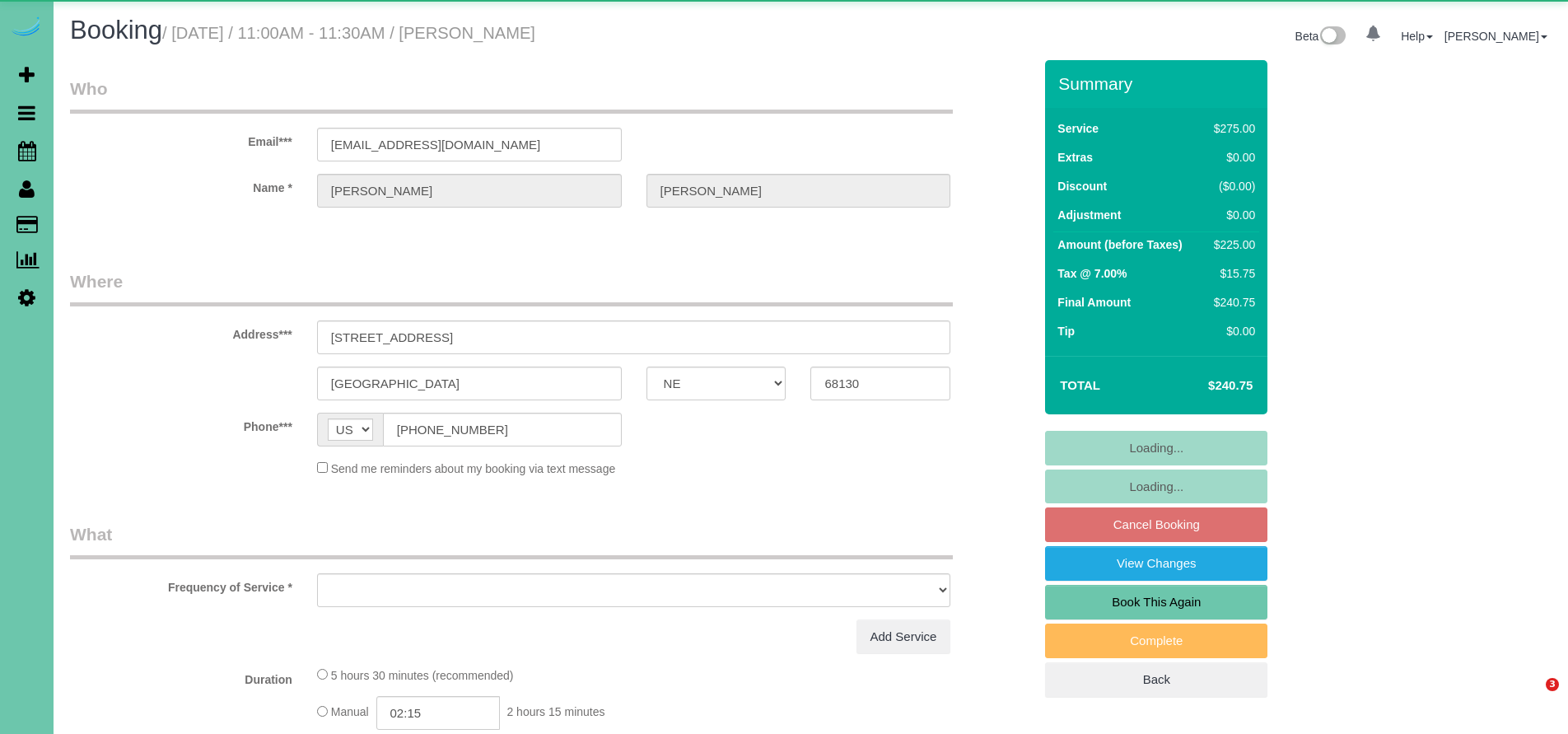
select select "NE"
select select "object:625"
select select "string:fspay-1253af20-c903-4cef-aefa-e06734ce6f24"
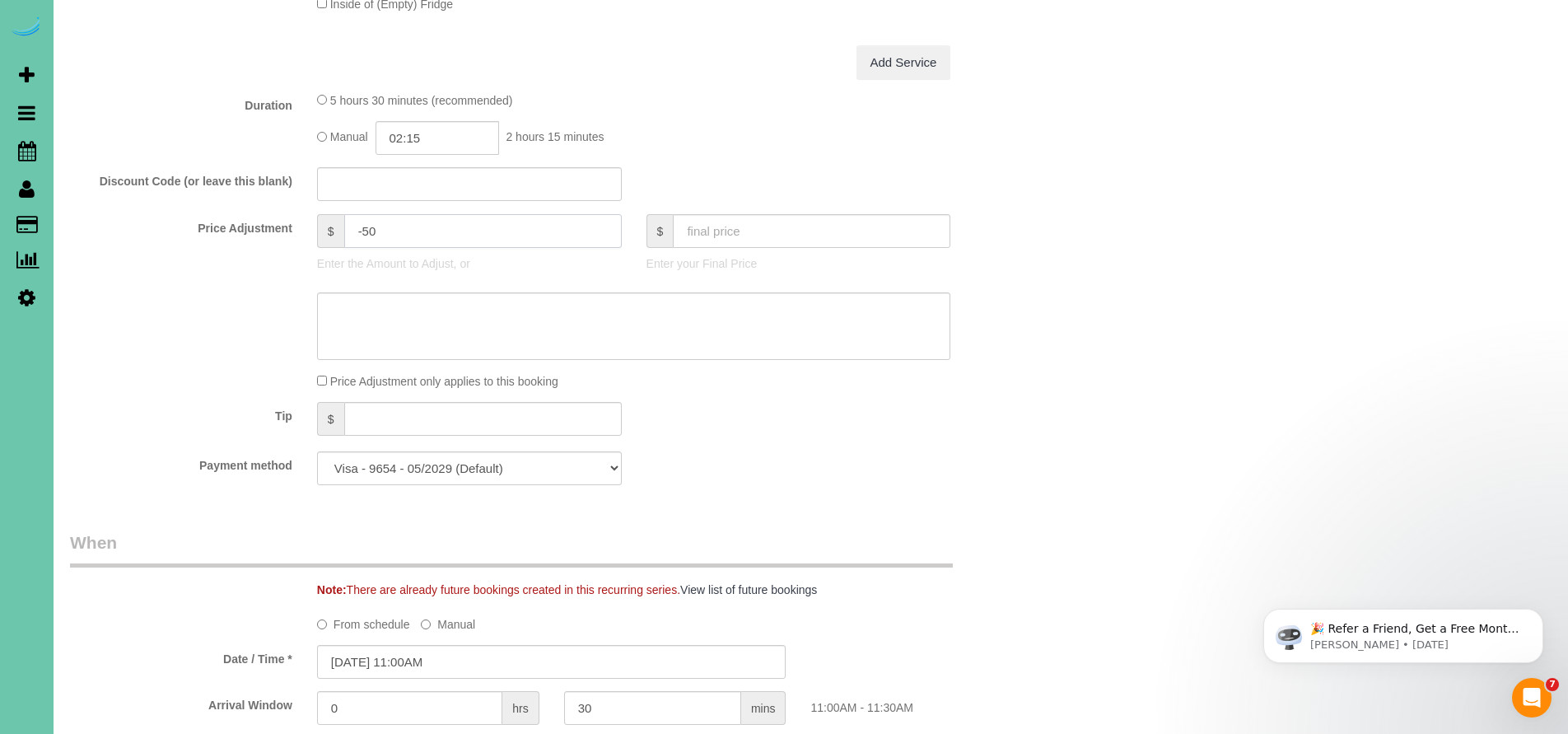
click at [414, 229] on input "-50" at bounding box center [483, 230] width 278 height 34
type input "-125"
click at [1073, 279] on div "Who Email*** bethstanek@hotmail.com Name * Beth Stanek Where Address*** 1651 S …" at bounding box center [810, 541] width 1481 height 2371
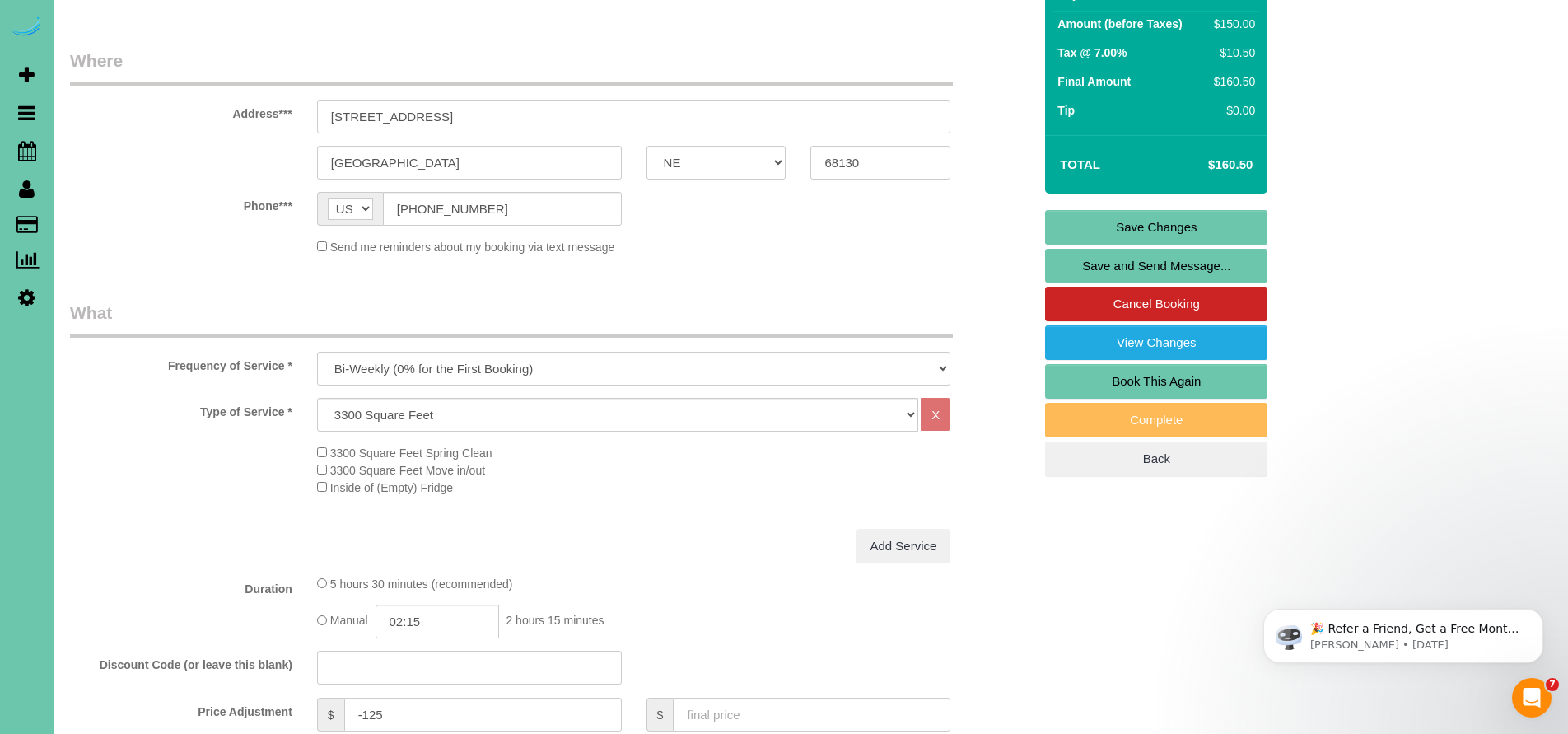
scroll to position [180, 0]
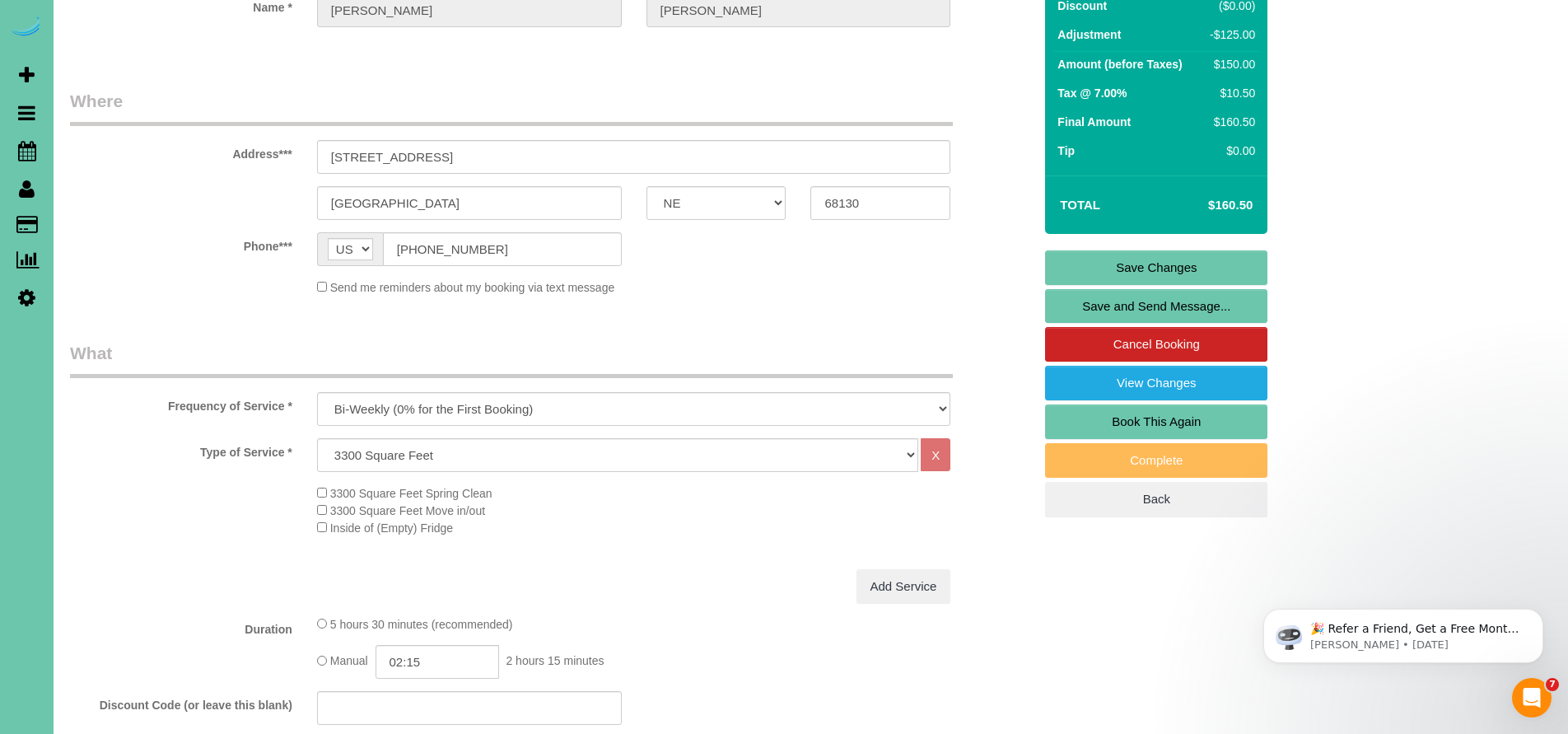
click at [1169, 265] on link "Save Changes" at bounding box center [1156, 267] width 222 height 34
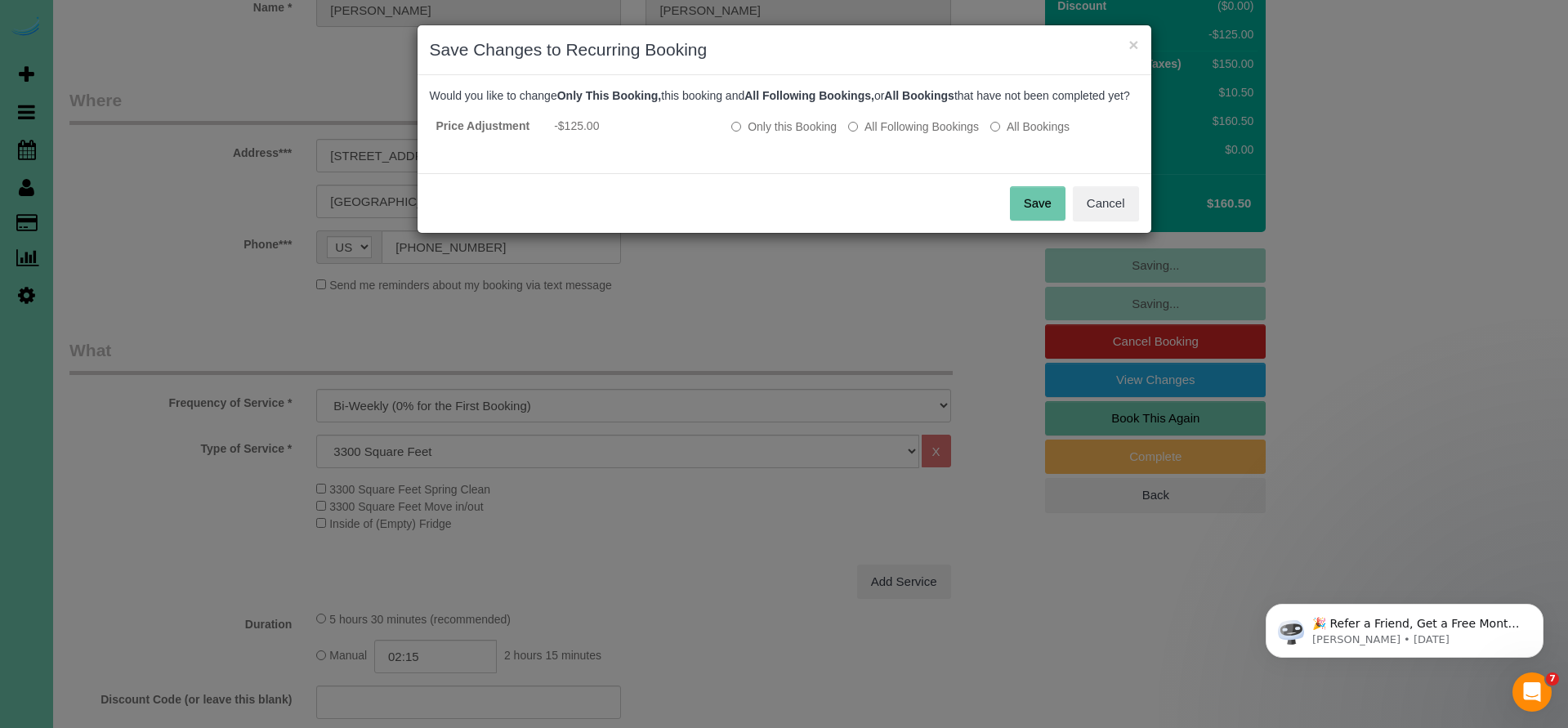
click at [1049, 217] on button "Save" at bounding box center [1038, 202] width 56 height 34
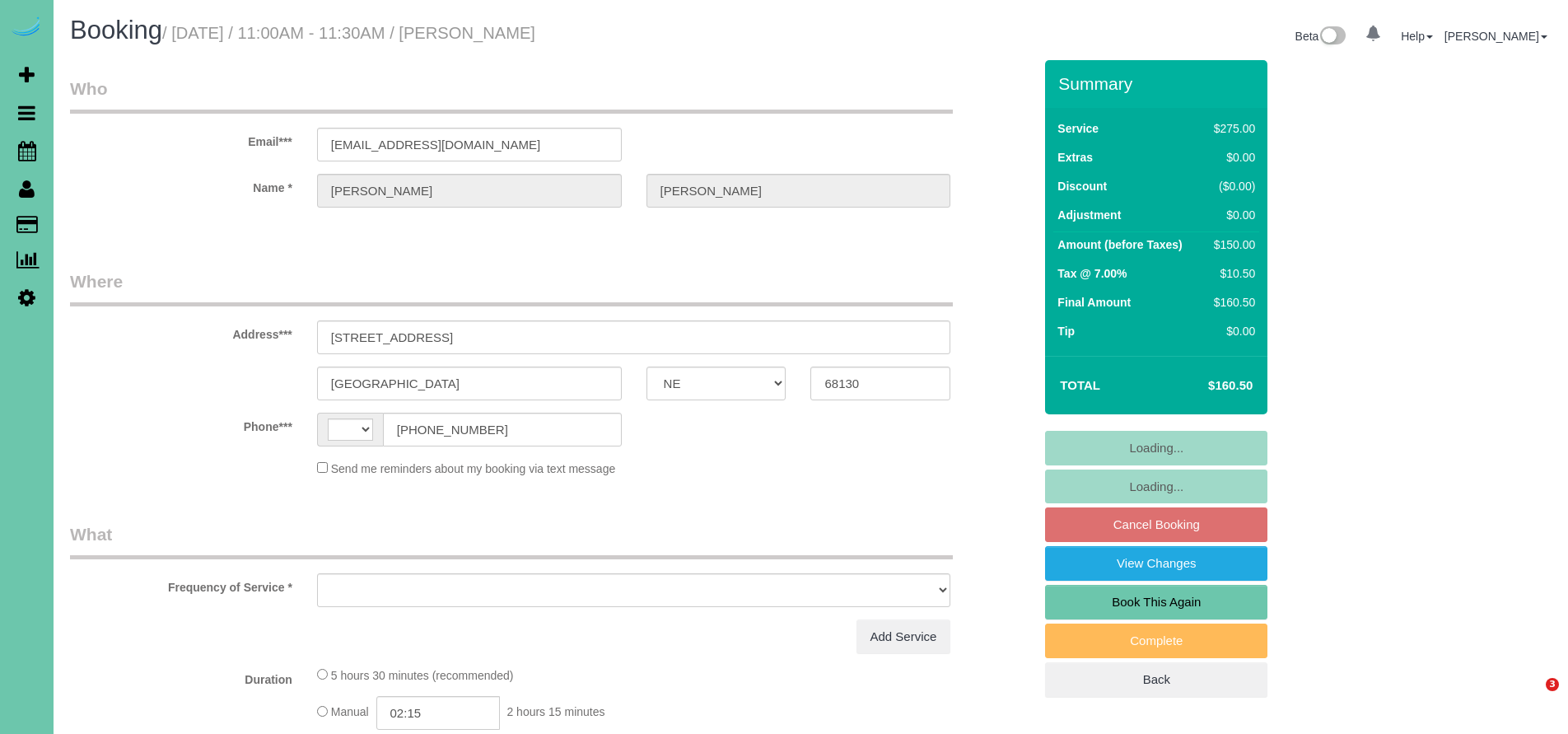
select select "NE"
select select "string:[GEOGRAPHIC_DATA]"
select select "object:621"
select select "string:fspay-1253af20-c903-4cef-aefa-e06734ce6f24"
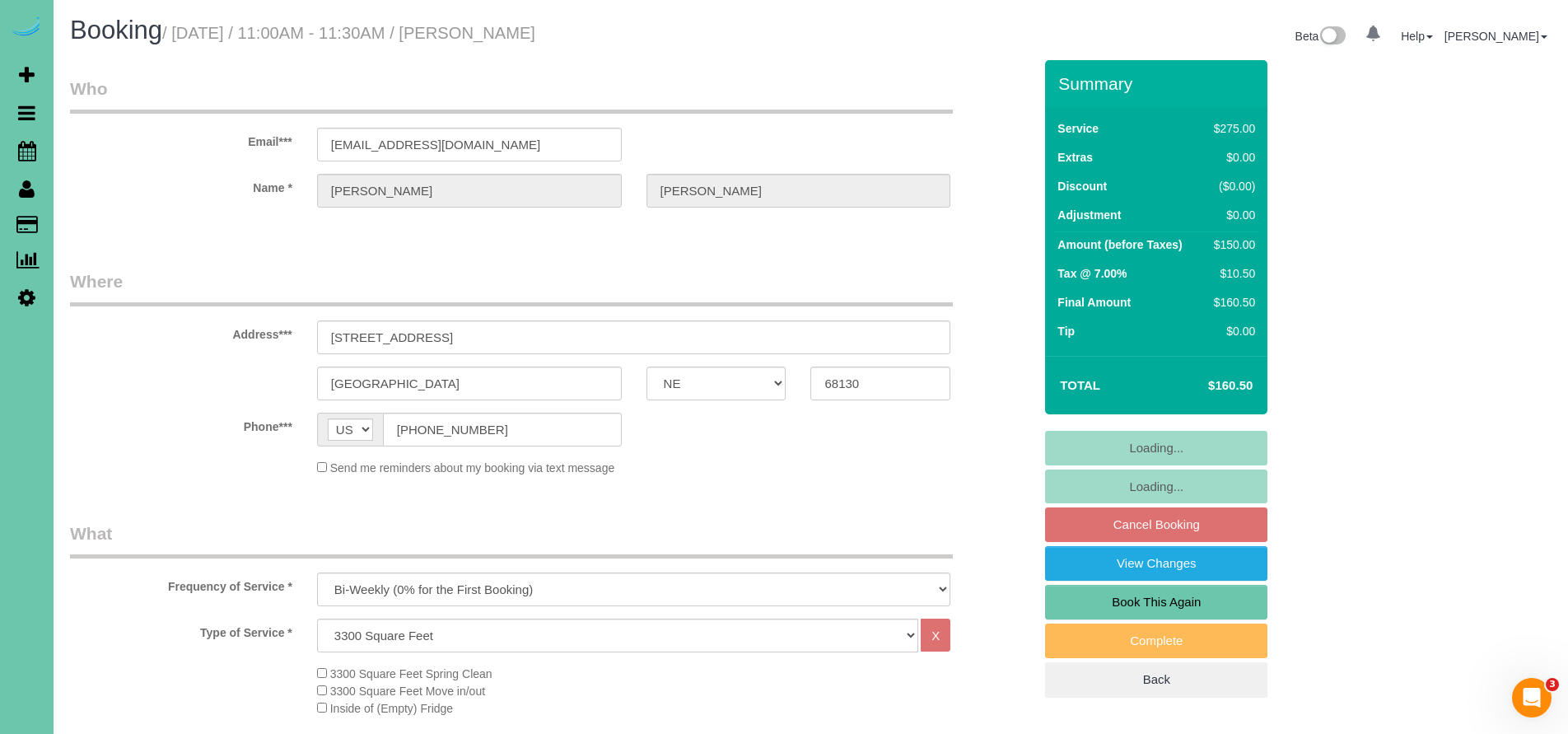
select select "object:907"
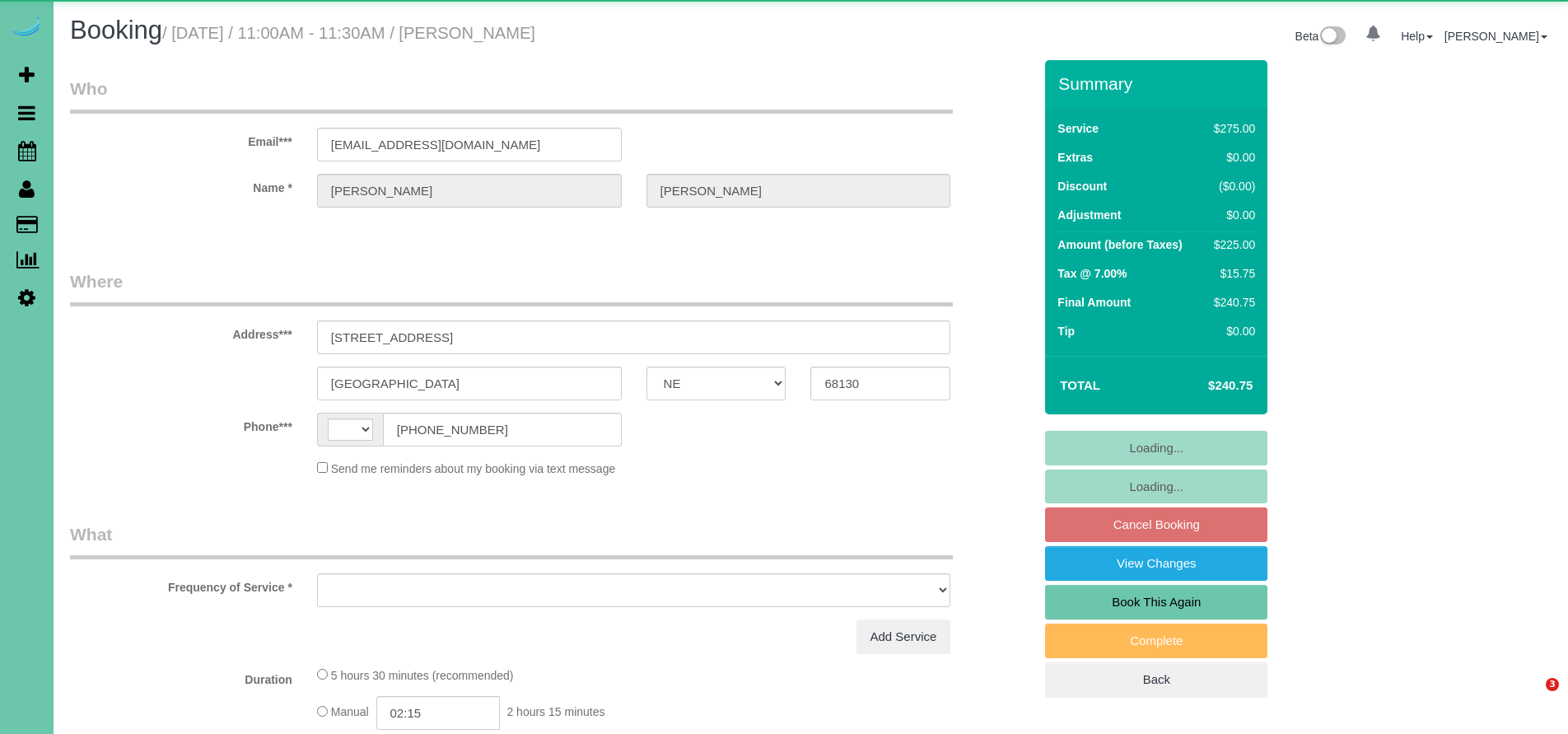
select select "NE"
select select "string:[GEOGRAPHIC_DATA]"
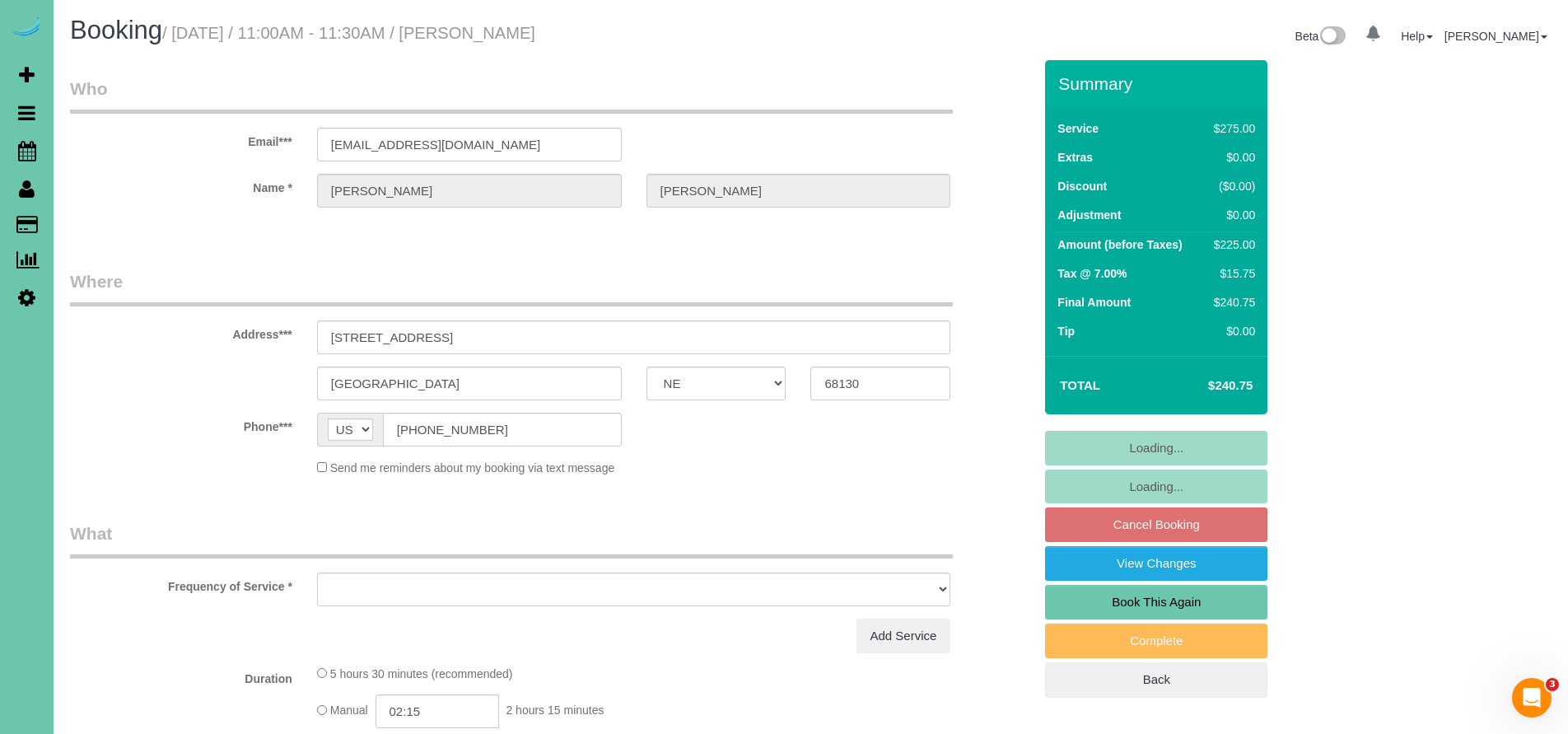
select select "object:625"
select select "string:fspay-1253af20-c903-4cef-aefa-e06734ce6f24"
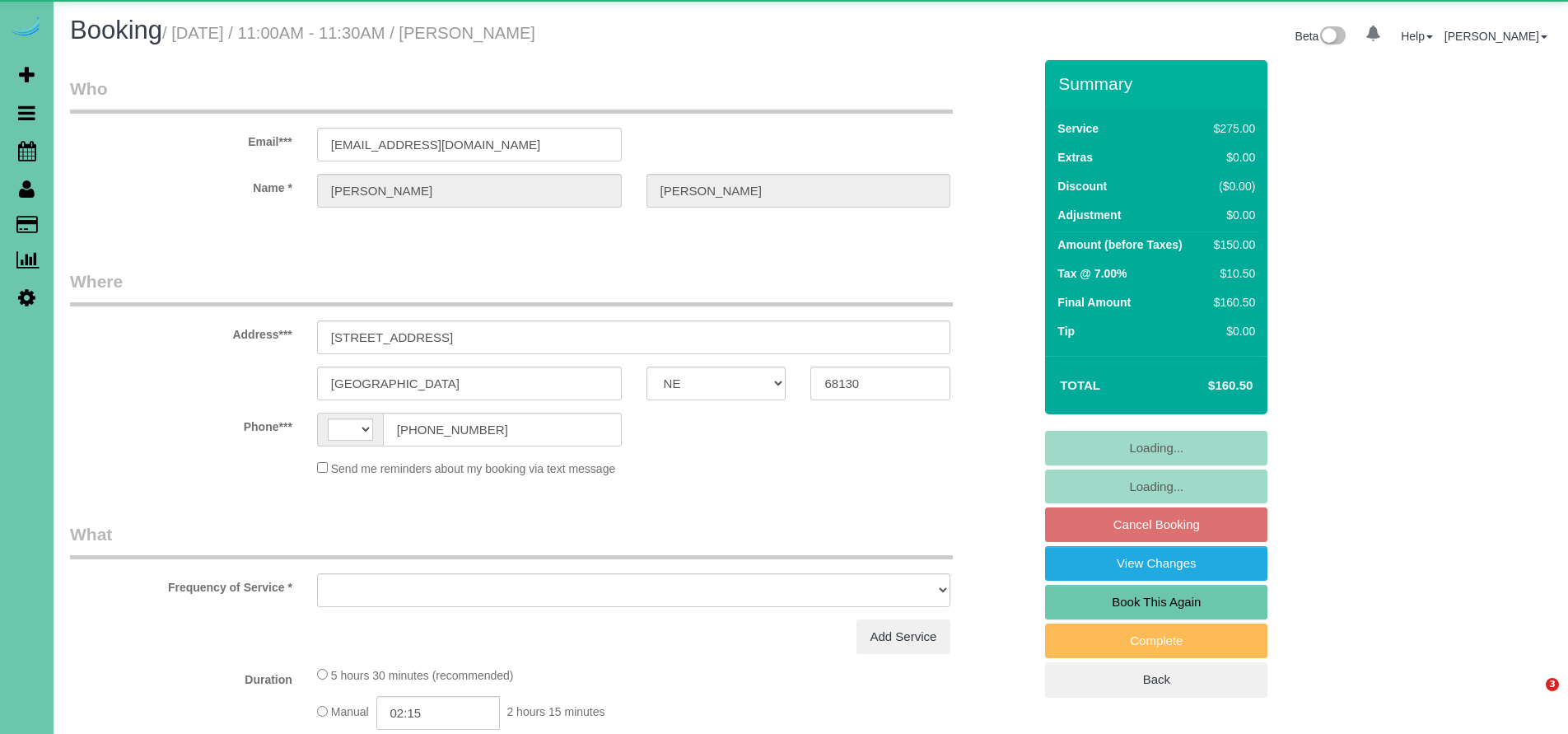
select select "NE"
select select "string:[GEOGRAPHIC_DATA]"
select select "object:621"
select select "string:fspay-1253af20-c903-4cef-aefa-e06734ce6f24"
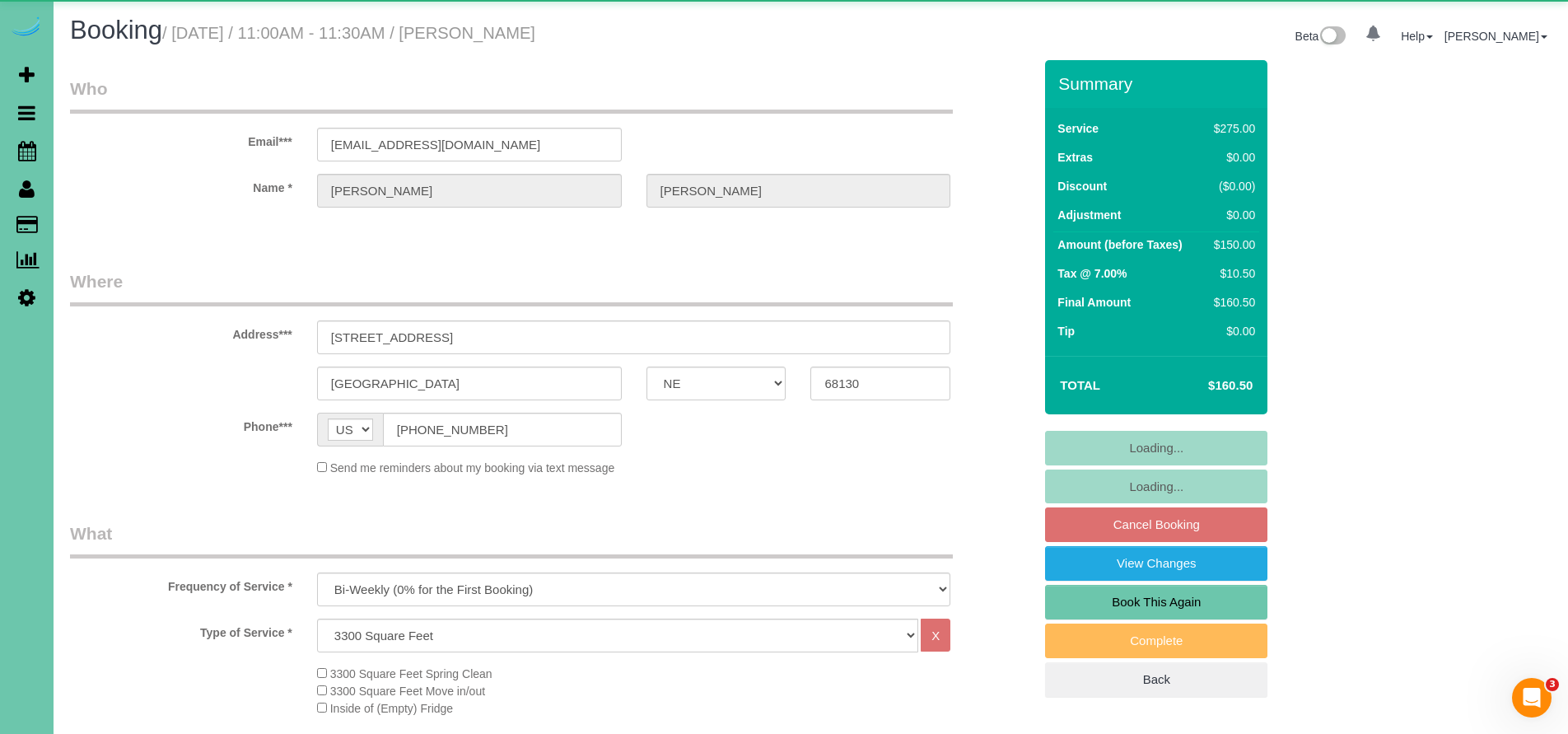
select select "object:904"
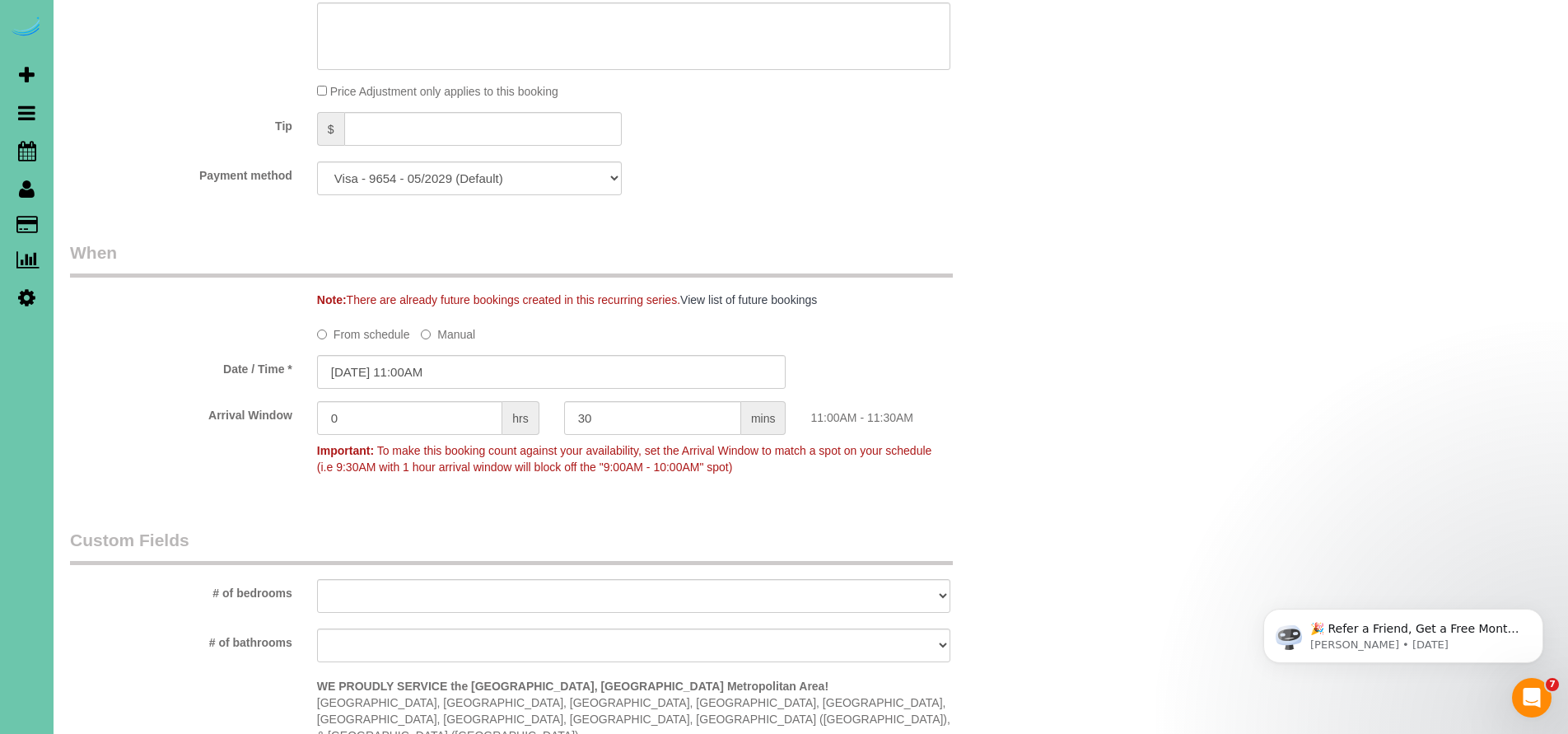
scroll to position [850, 0]
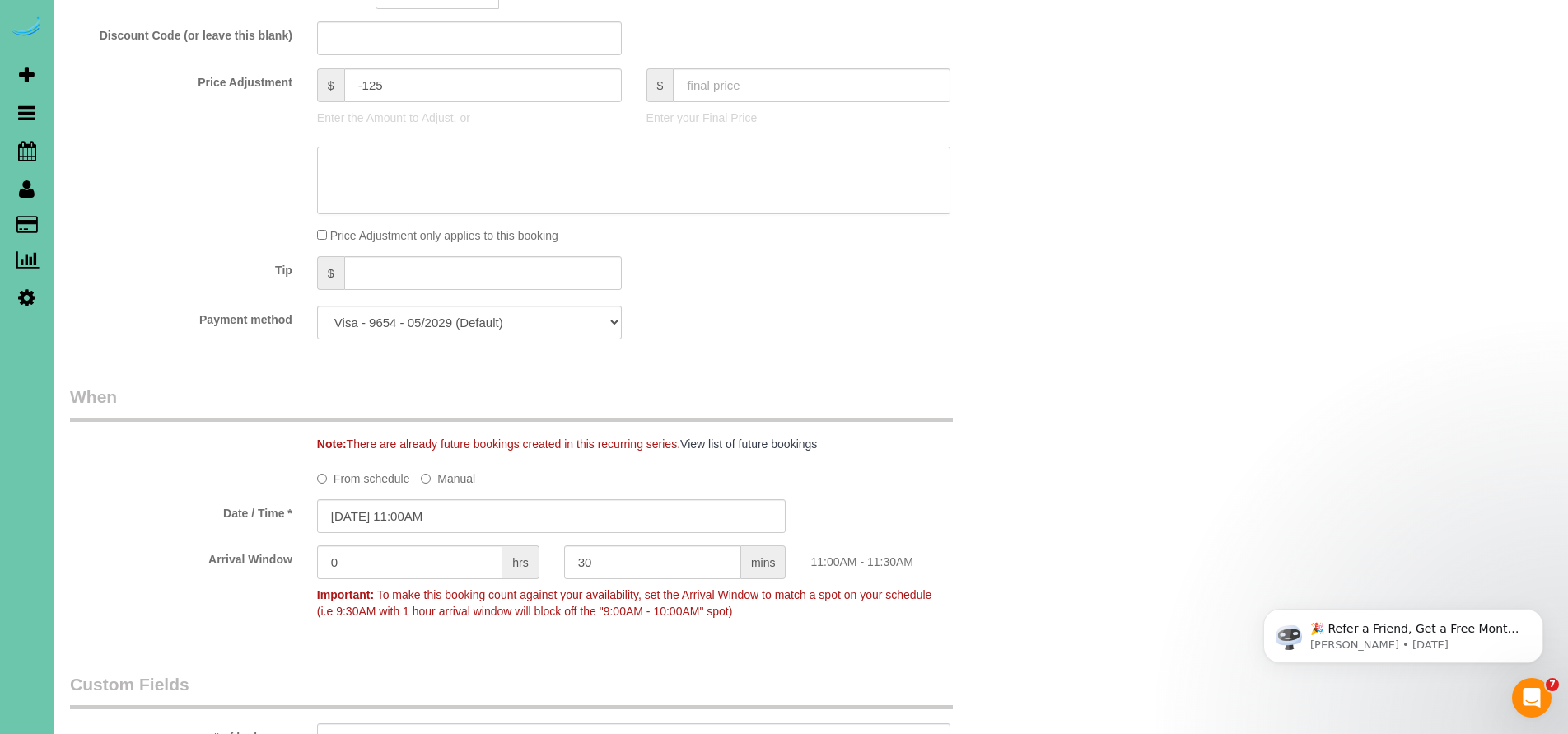
click at [353, 154] on textarea at bounding box center [634, 180] width 634 height 67
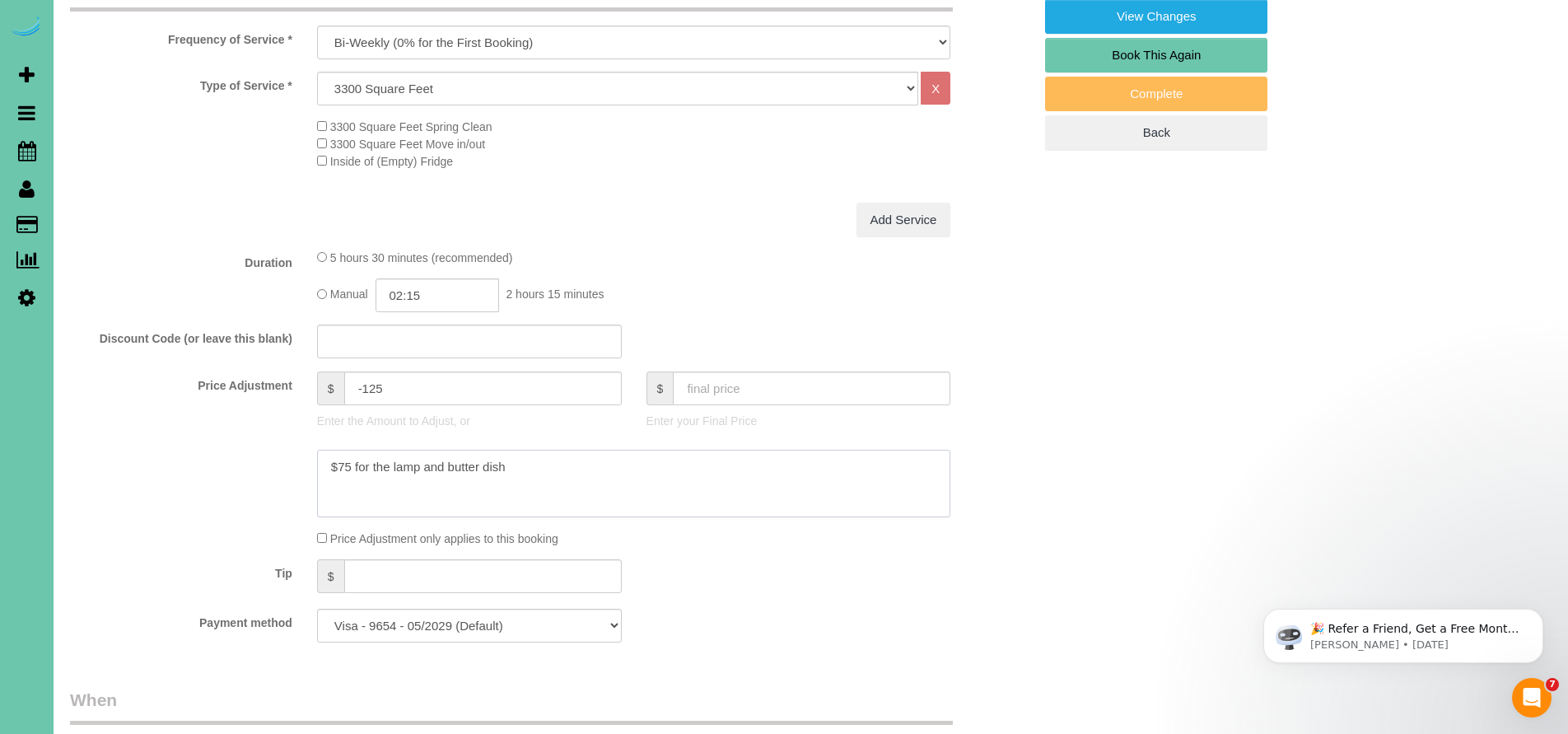
scroll to position [217, 0]
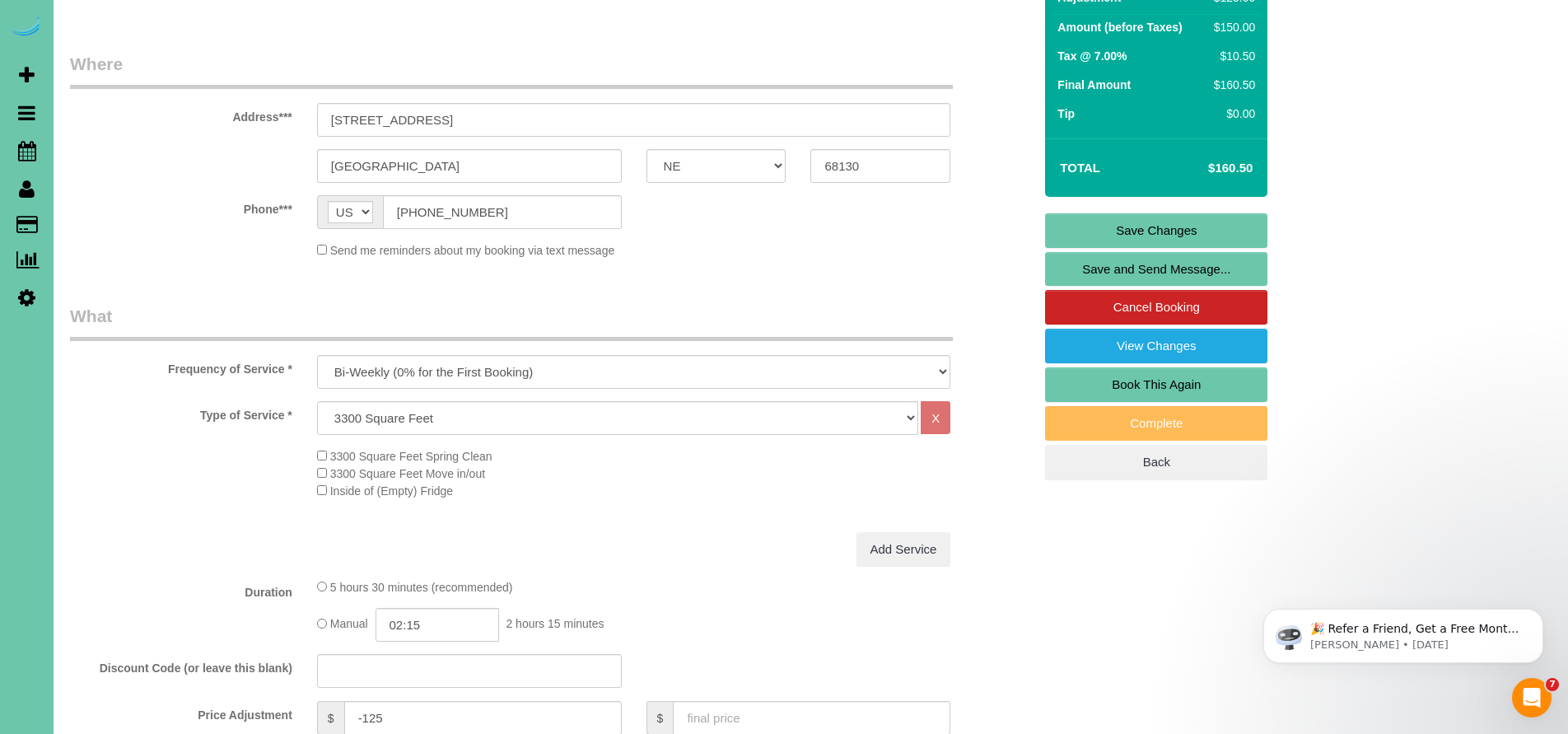
type textarea "$75 for the lamp and butter dish"
click at [1176, 227] on link "Save Changes" at bounding box center [1156, 230] width 222 height 34
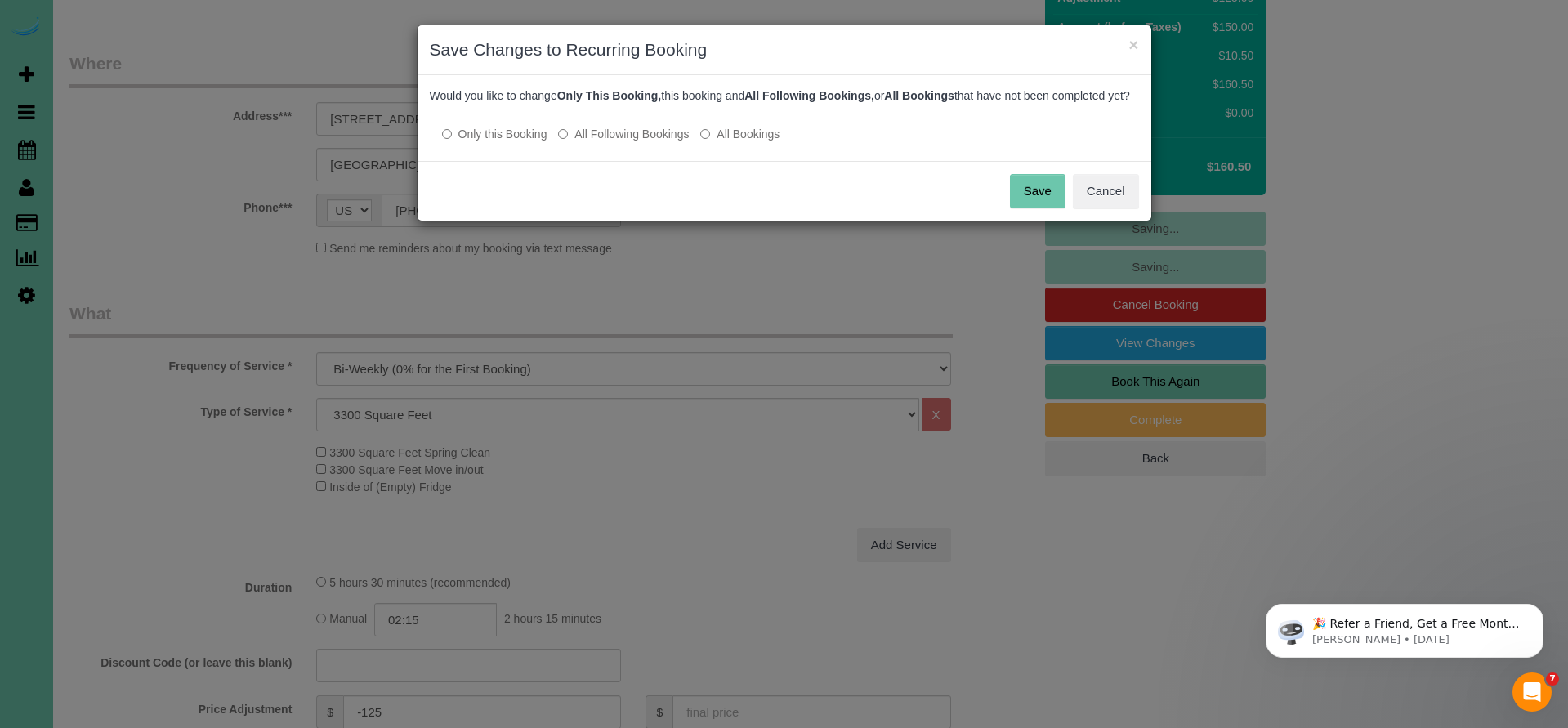
click at [1037, 201] on button "Save" at bounding box center [1038, 190] width 56 height 34
